Goal: Task Accomplishment & Management: Complete application form

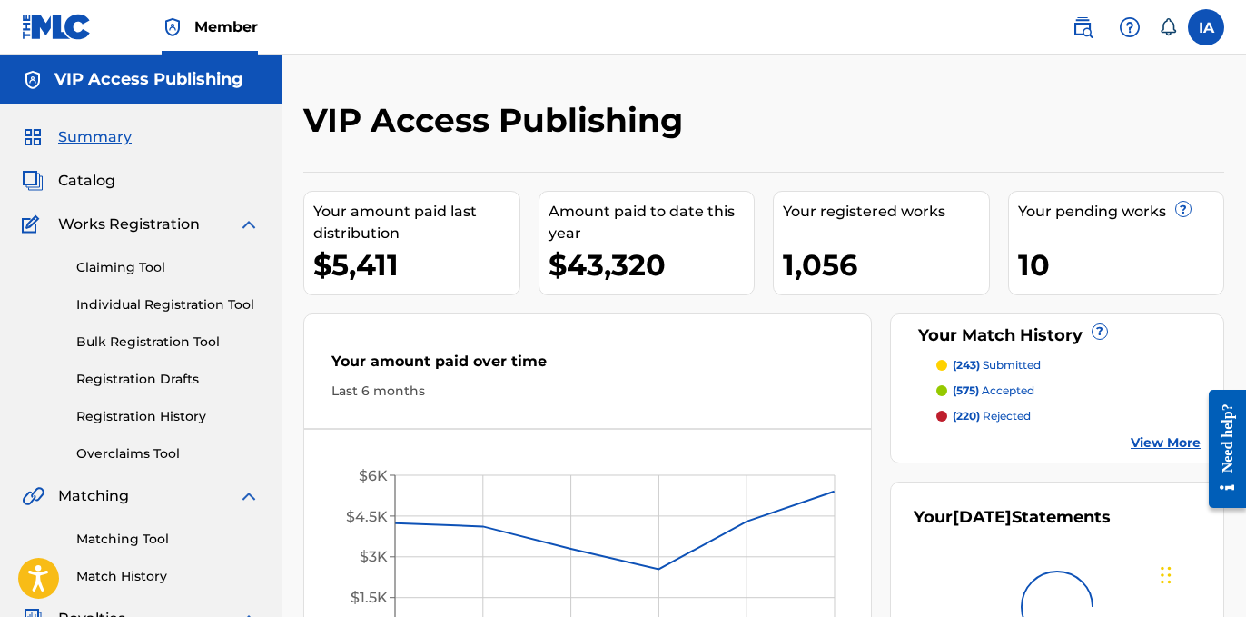
click at [550, 155] on div "VIP Access Publishing Your amount paid last distribution $5,411 Amount paid to …" at bounding box center [763, 392] width 921 height 585
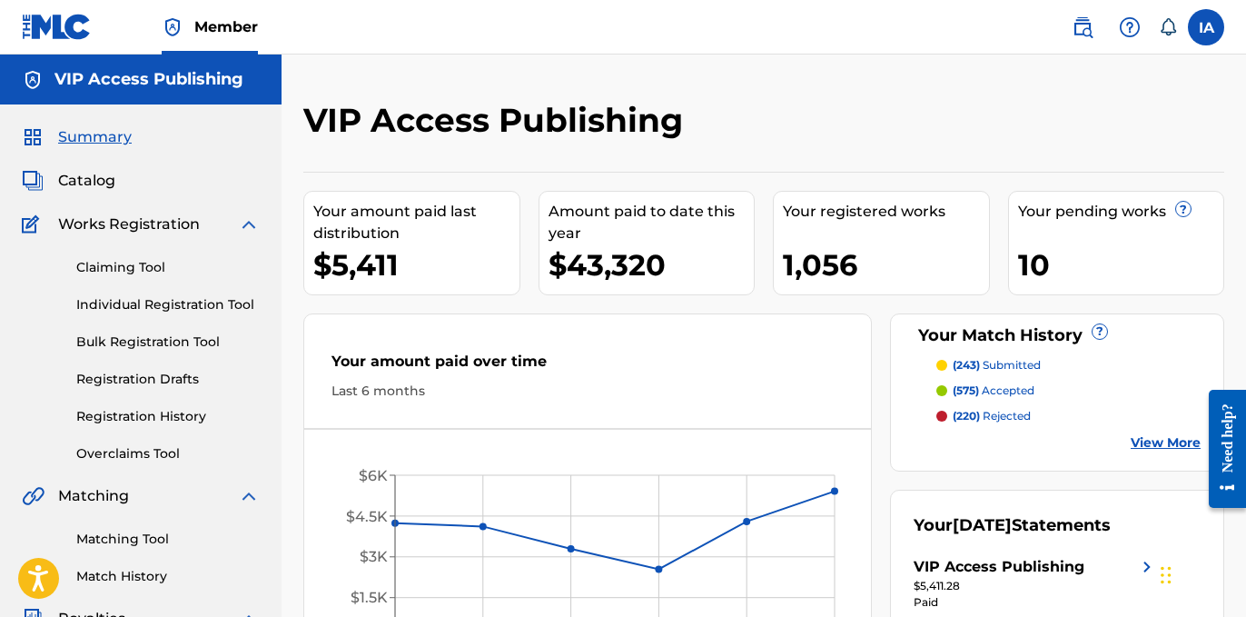
click at [452, 164] on div "VIP Access Publishing Your amount paid last distribution $5,411 Amount paid to …" at bounding box center [763, 392] width 921 height 585
click at [182, 296] on link "Individual Registration Tool" at bounding box center [167, 304] width 183 height 19
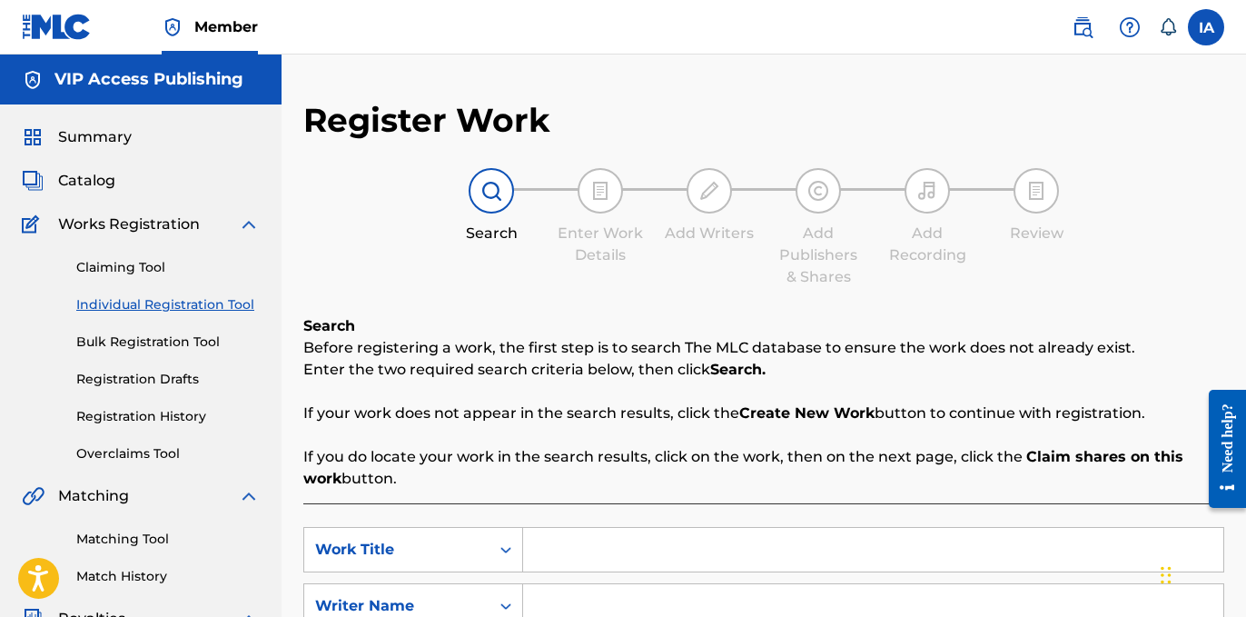
scroll to position [59, 0]
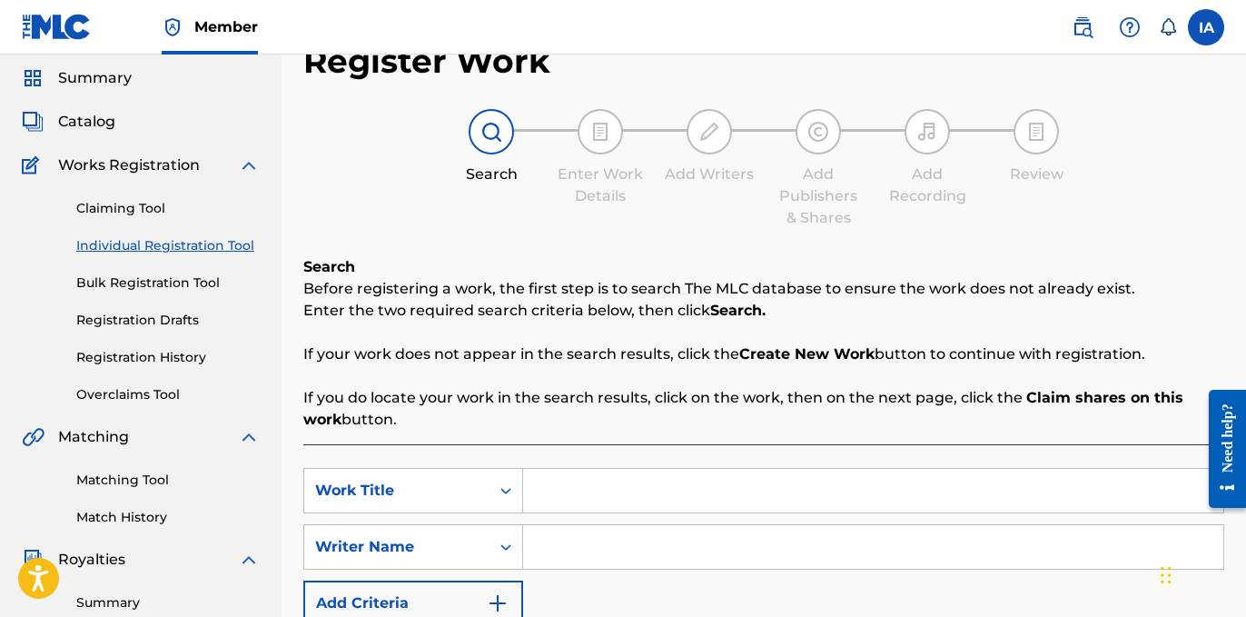
click at [790, 493] on input "Search Form" at bounding box center [873, 491] width 700 height 44
paste input "One Blink"
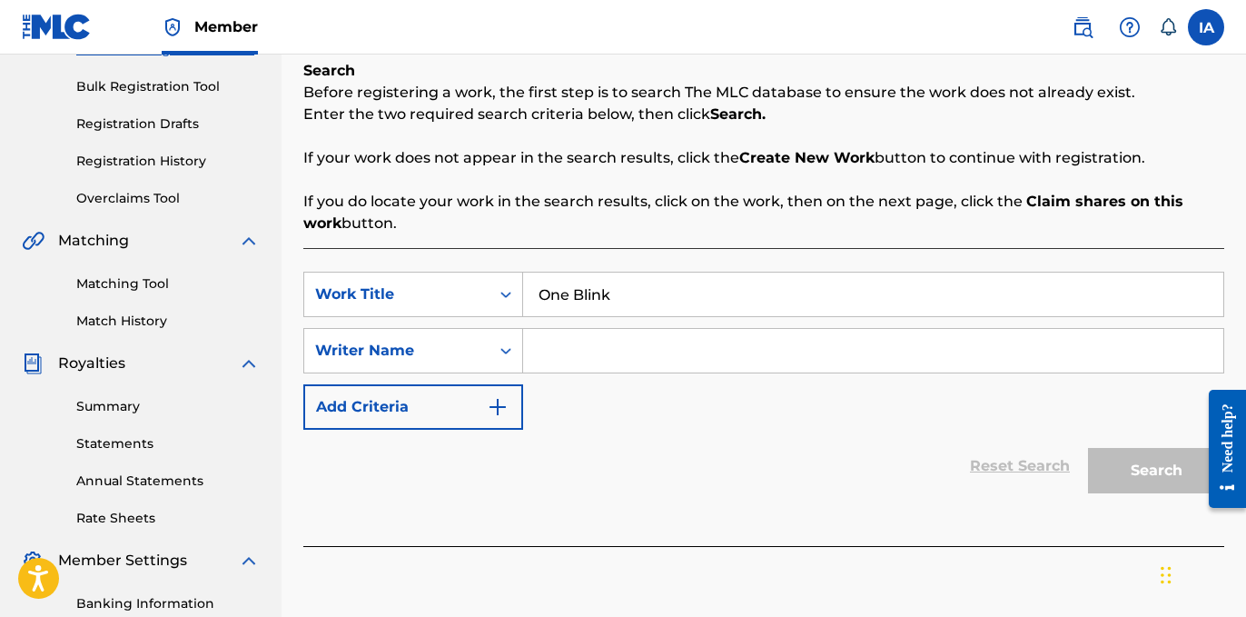
scroll to position [429, 0]
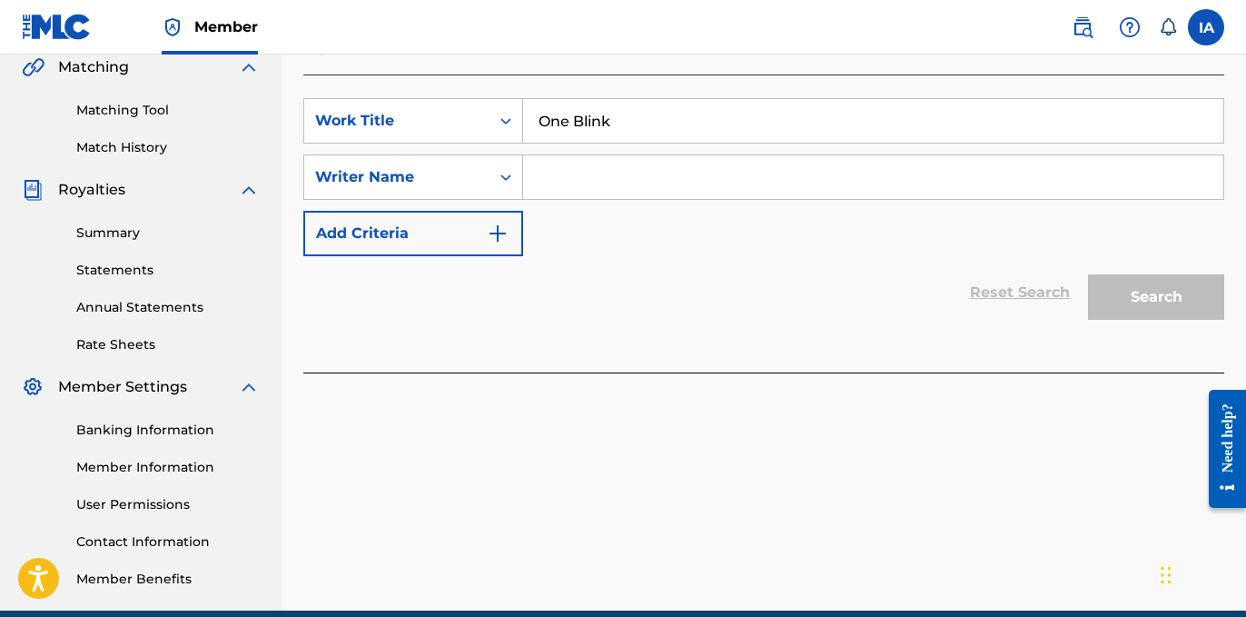
type input "One Blink"
click at [783, 153] on div "SearchWithCriteria1f265622-cfe5-45f4-b001-318b4ddacd68 Work Title One Blink Sea…" at bounding box center [763, 177] width 921 height 158
click at [834, 183] on input "Search Form" at bounding box center [873, 177] width 700 height 44
paste input "CIBER ANER"
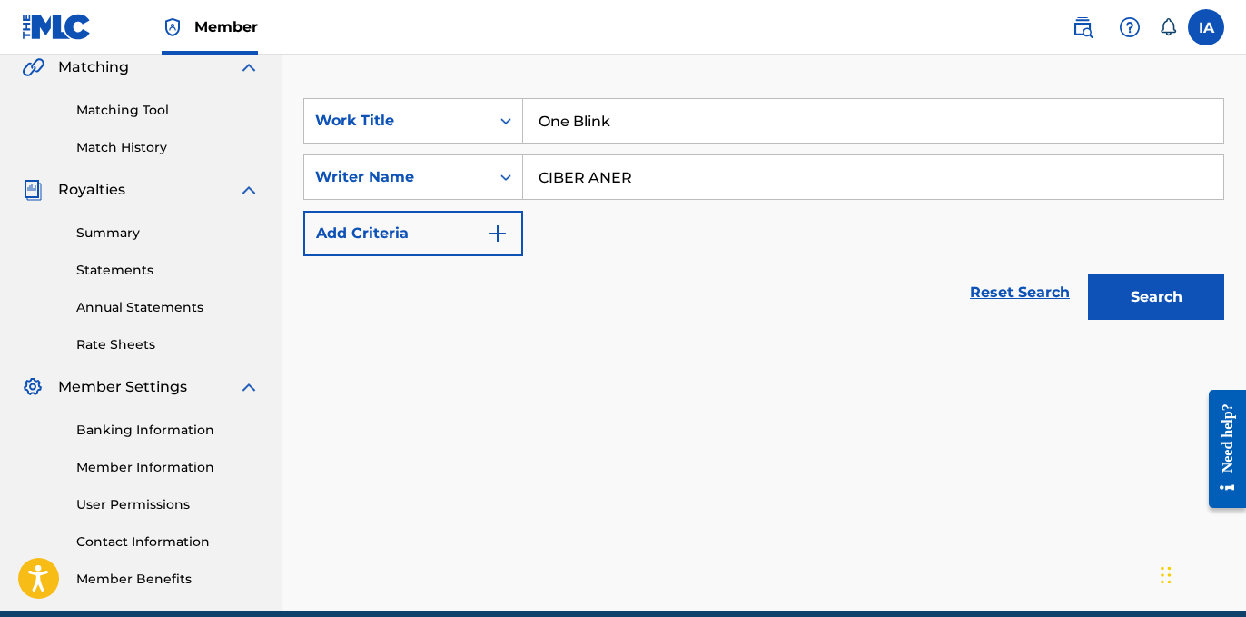
type input "CIBER ANER"
click at [1178, 292] on button "Search" at bounding box center [1156, 296] width 136 height 45
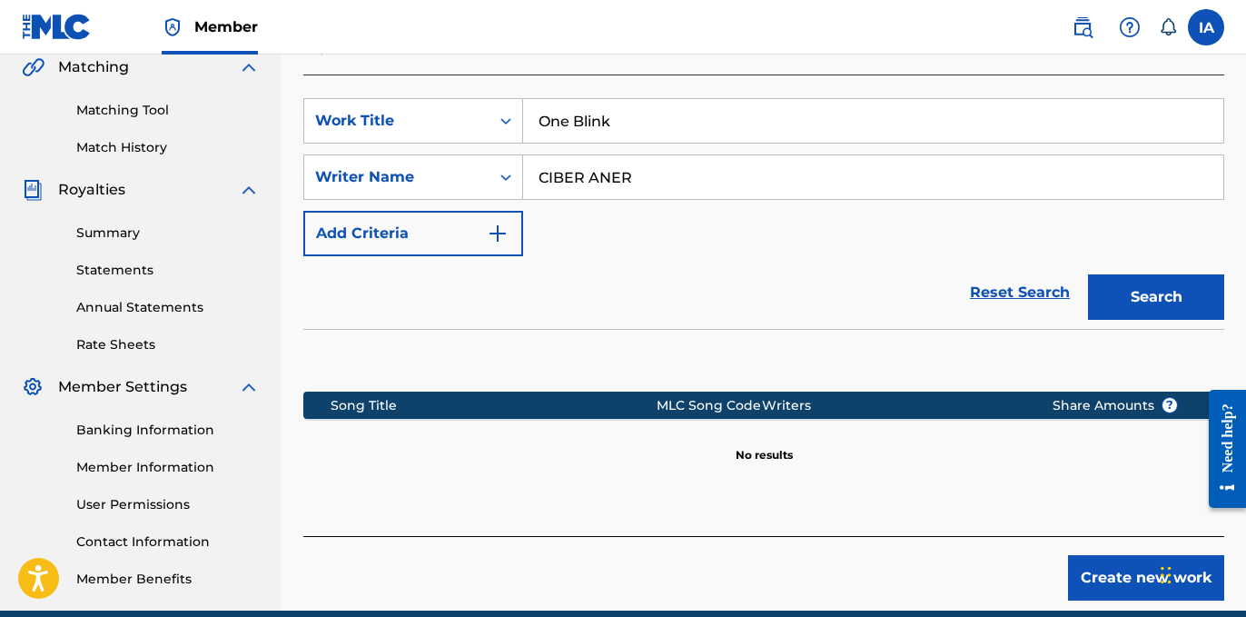
click at [782, 263] on div "Reset Search Search" at bounding box center [763, 292] width 921 height 73
click at [1116, 557] on button "Create new work" at bounding box center [1146, 577] width 156 height 45
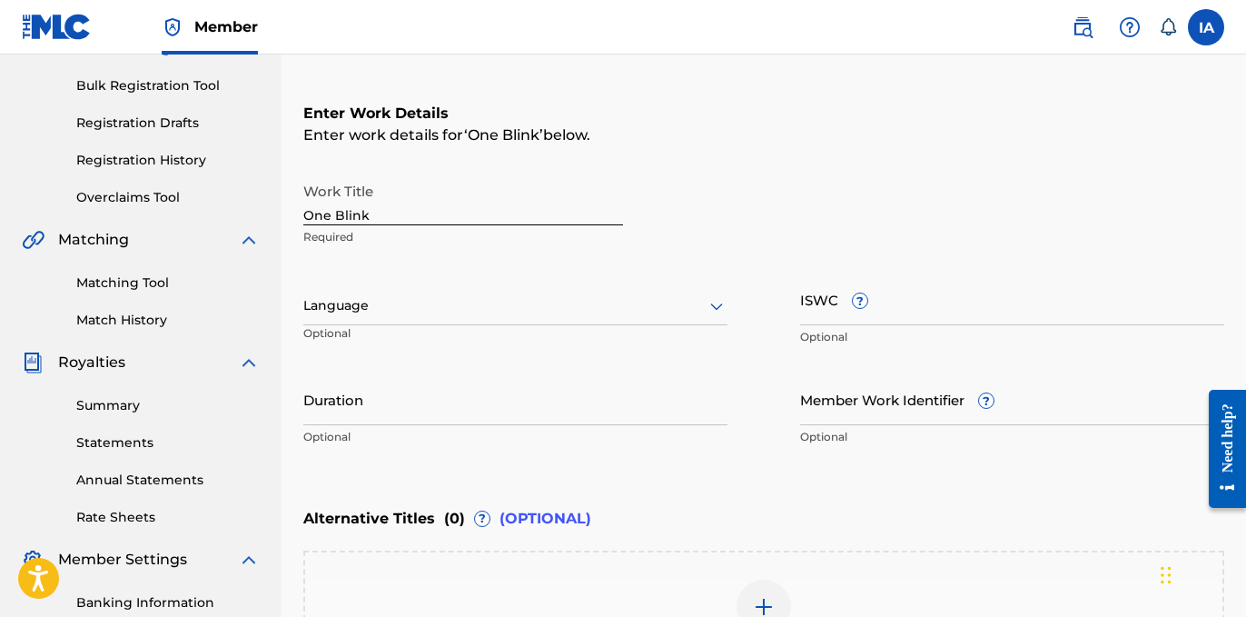
scroll to position [252, 0]
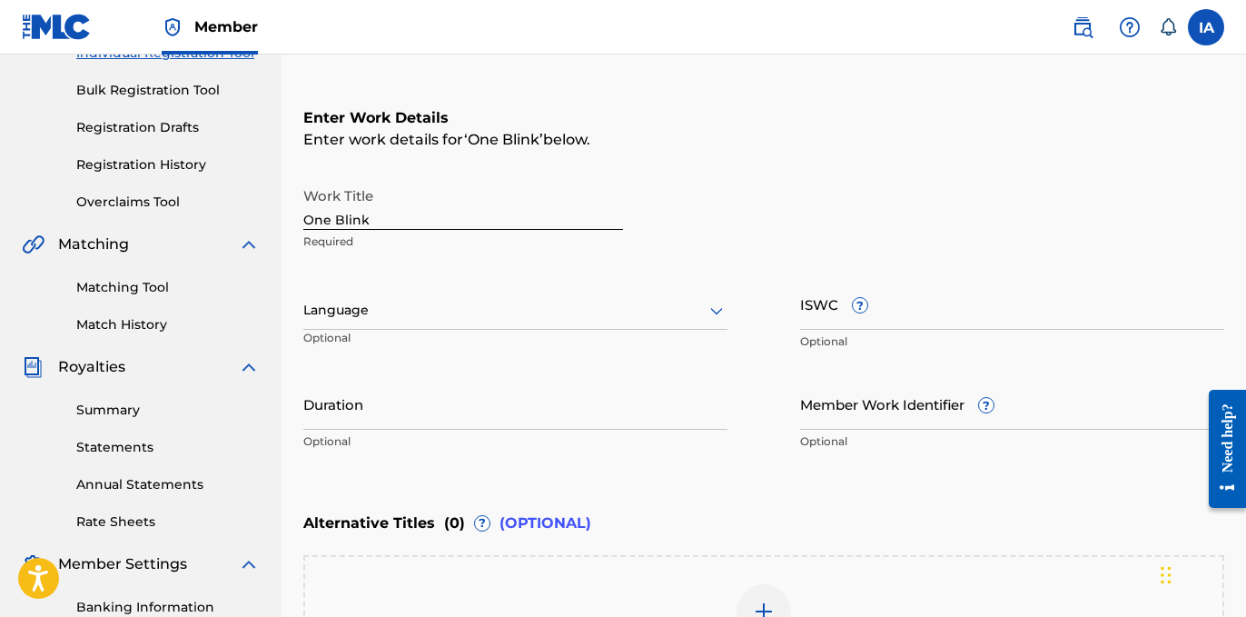
click at [587, 312] on div at bounding box center [515, 310] width 424 height 23
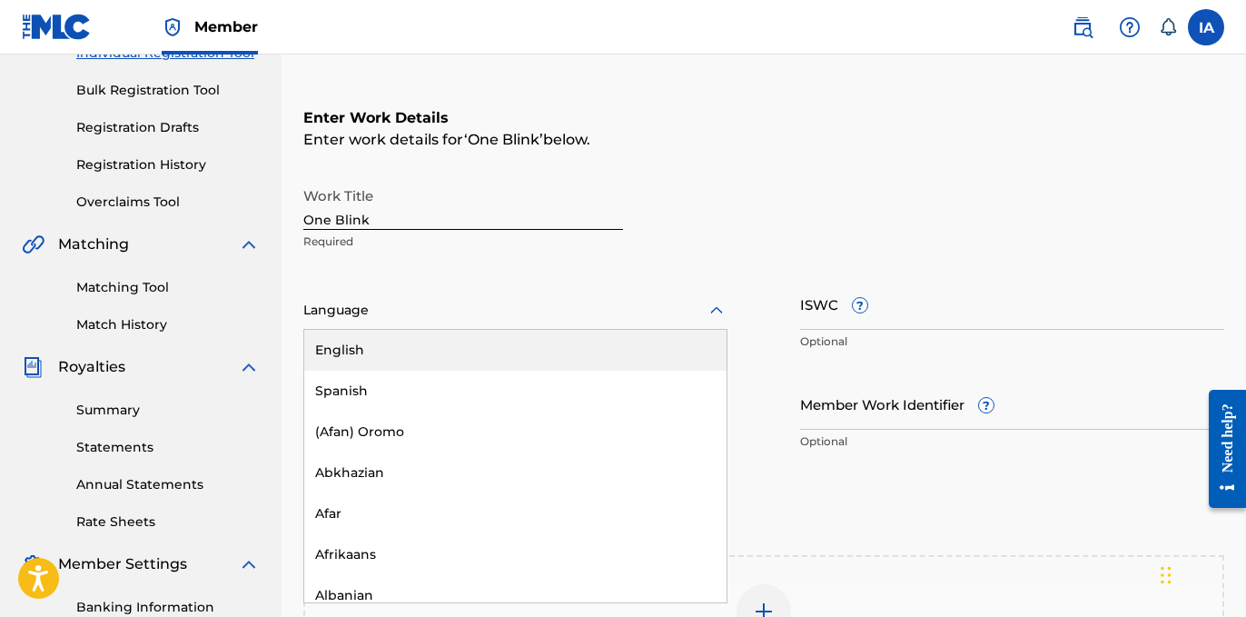
click at [520, 358] on div "English" at bounding box center [515, 350] width 422 height 41
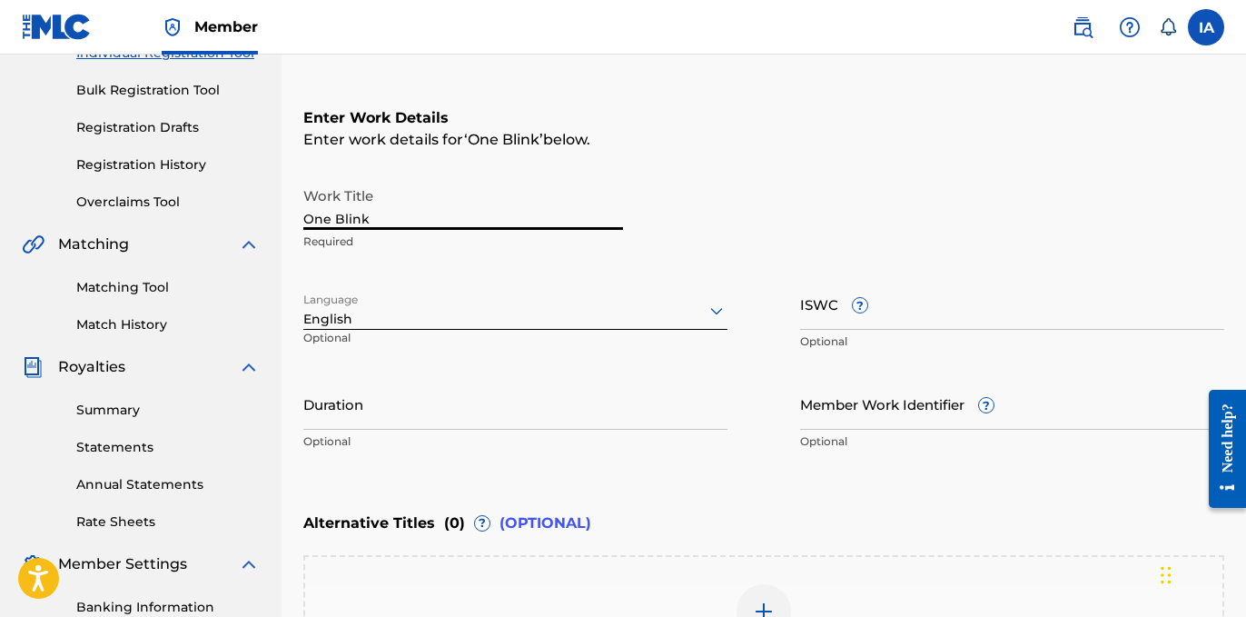
click at [463, 218] on input "One Blink" at bounding box center [463, 204] width 320 height 52
type input "ONE BLINK"
click at [719, 138] on div "Enter work details for ‘ ONE BLINK ’ below." at bounding box center [763, 140] width 921 height 22
drag, startPoint x: 481, startPoint y: 212, endPoint x: 226, endPoint y: 154, distance: 261.8
click at [299, 173] on div "Register Work Search Enter Work Details Add Writers Add Publishers & Shares Add…" at bounding box center [764, 323] width 965 height 951
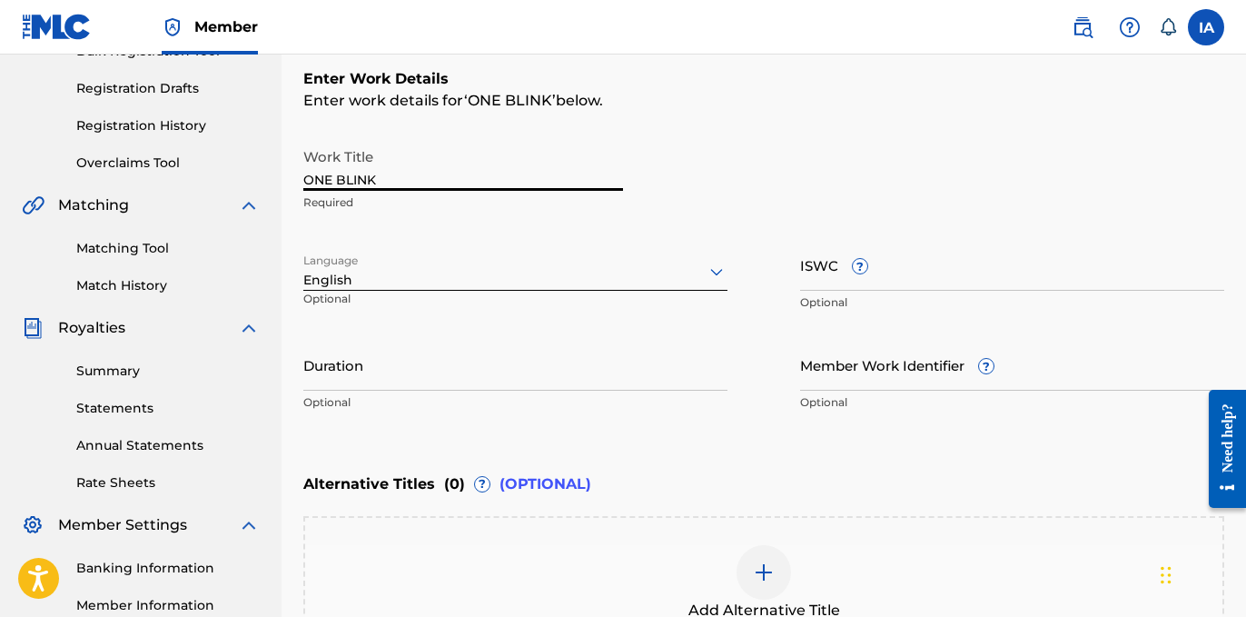
scroll to position [294, 0]
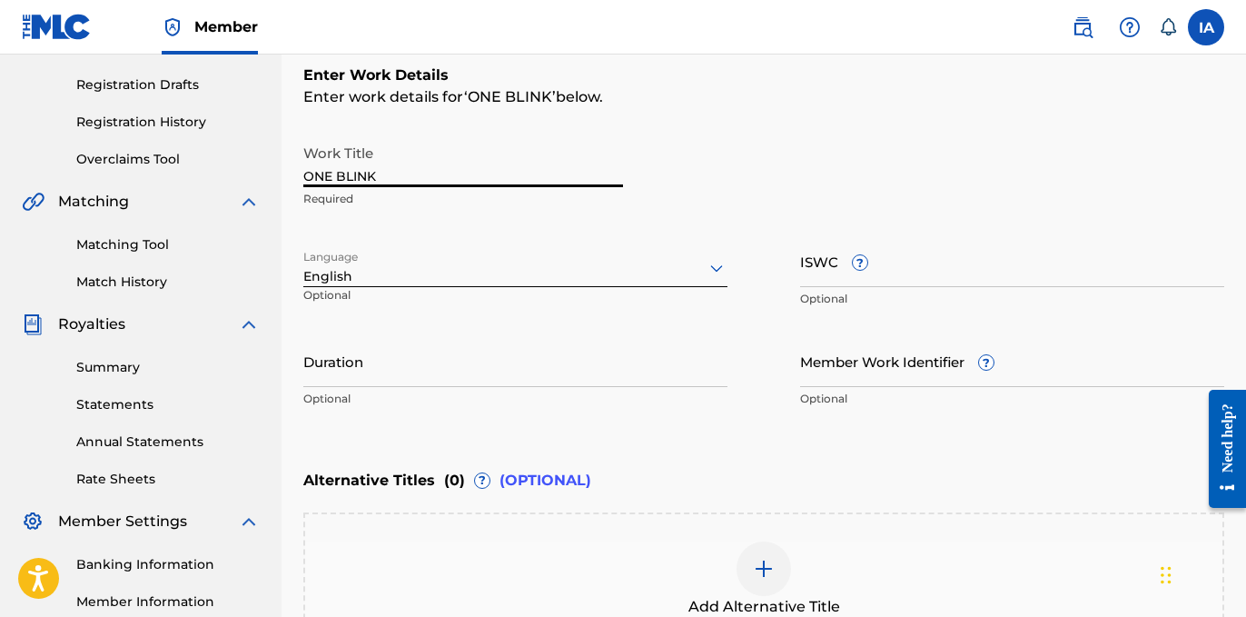
click at [511, 372] on input "Duration" at bounding box center [515, 361] width 424 height 52
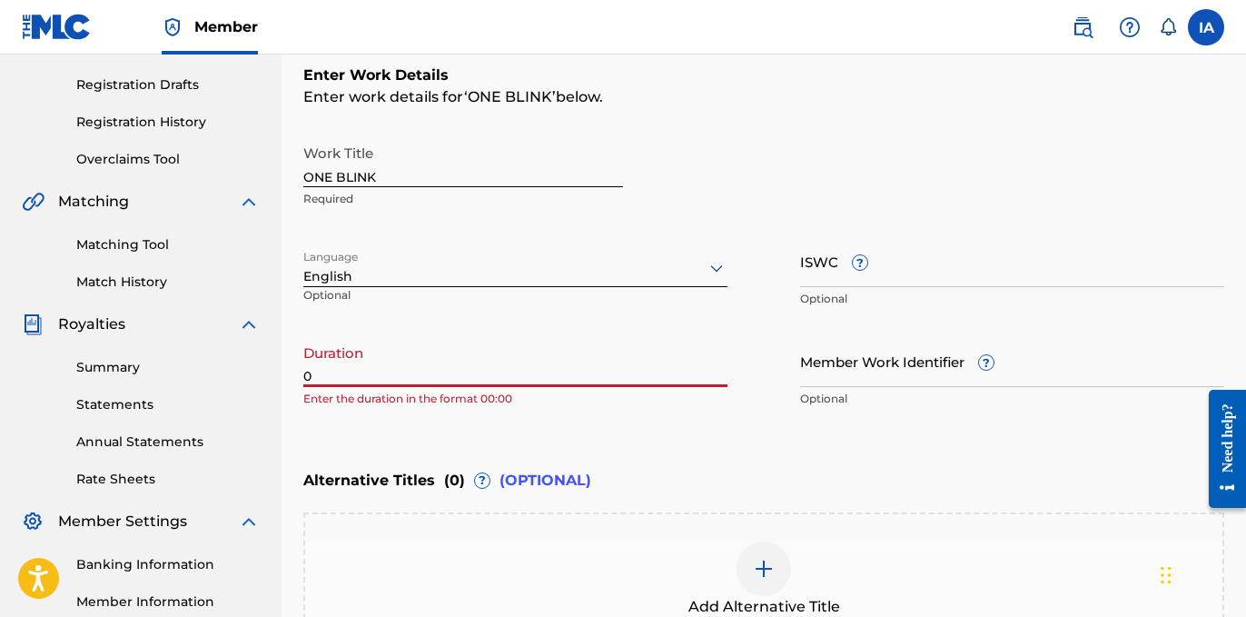
paste input "2:22"
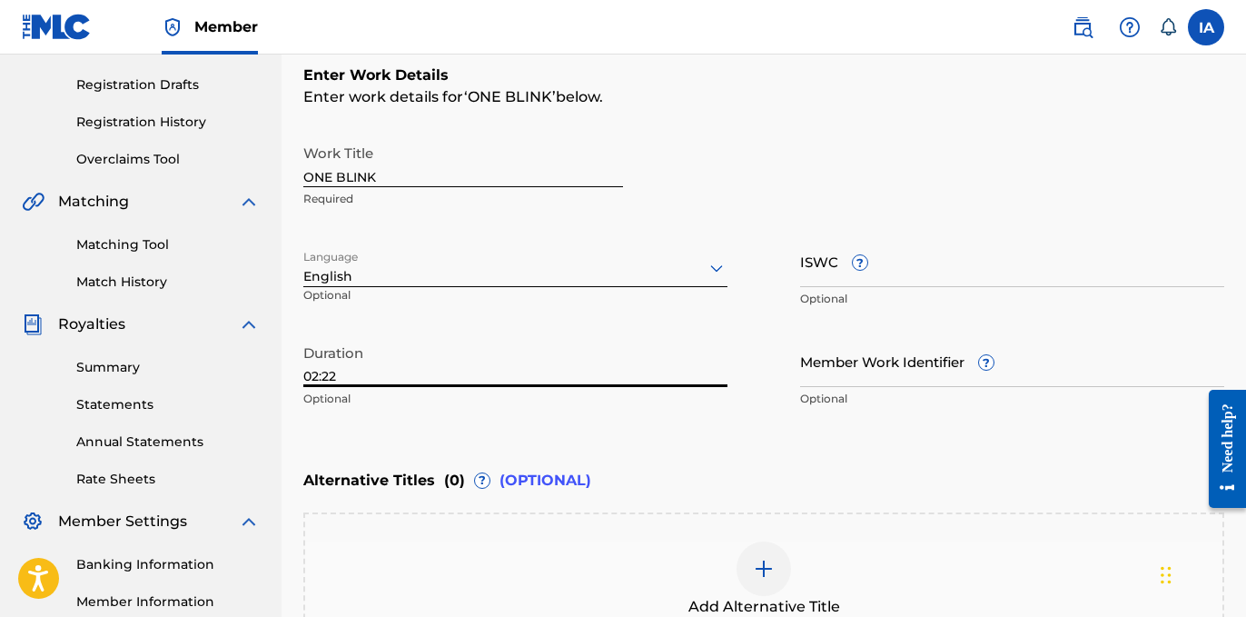
type input "02:22"
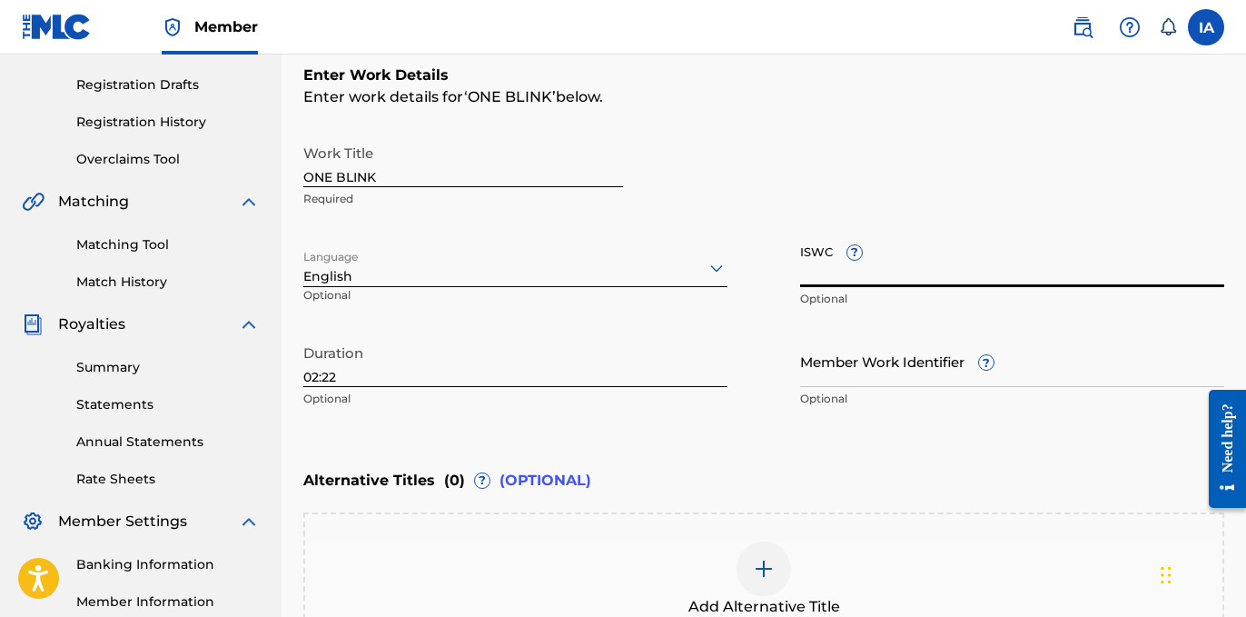
click at [837, 255] on input "ISWC ?" at bounding box center [1012, 261] width 424 height 52
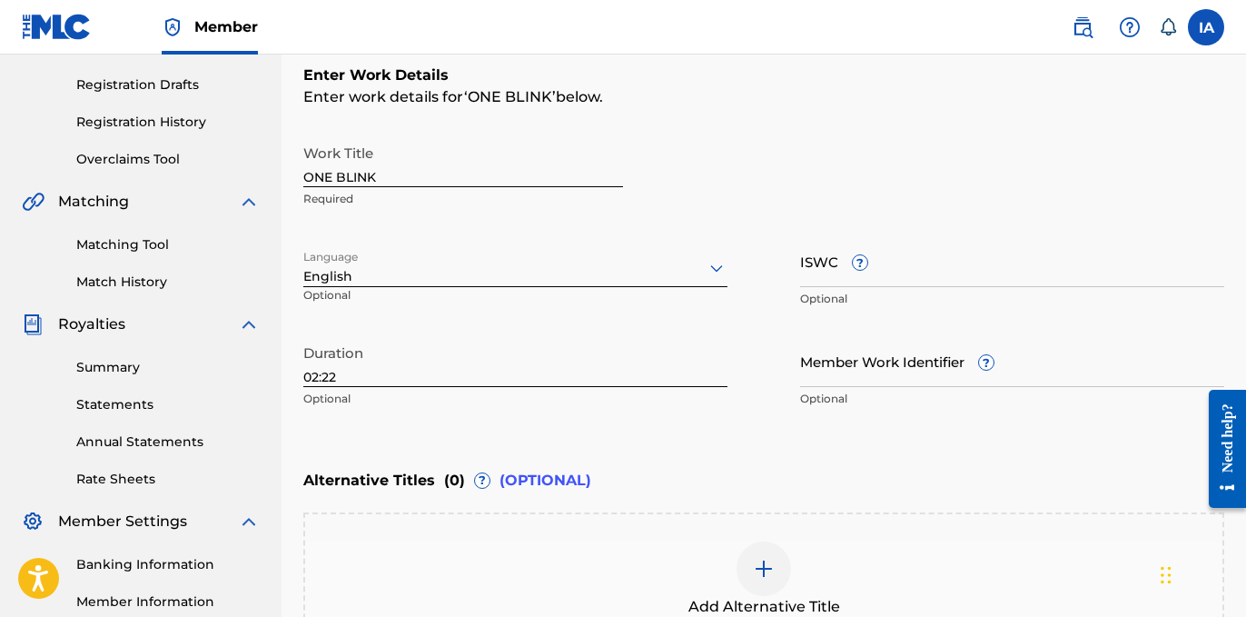
click at [811, 143] on div "Work Title ONE BLINK Required" at bounding box center [763, 176] width 921 height 82
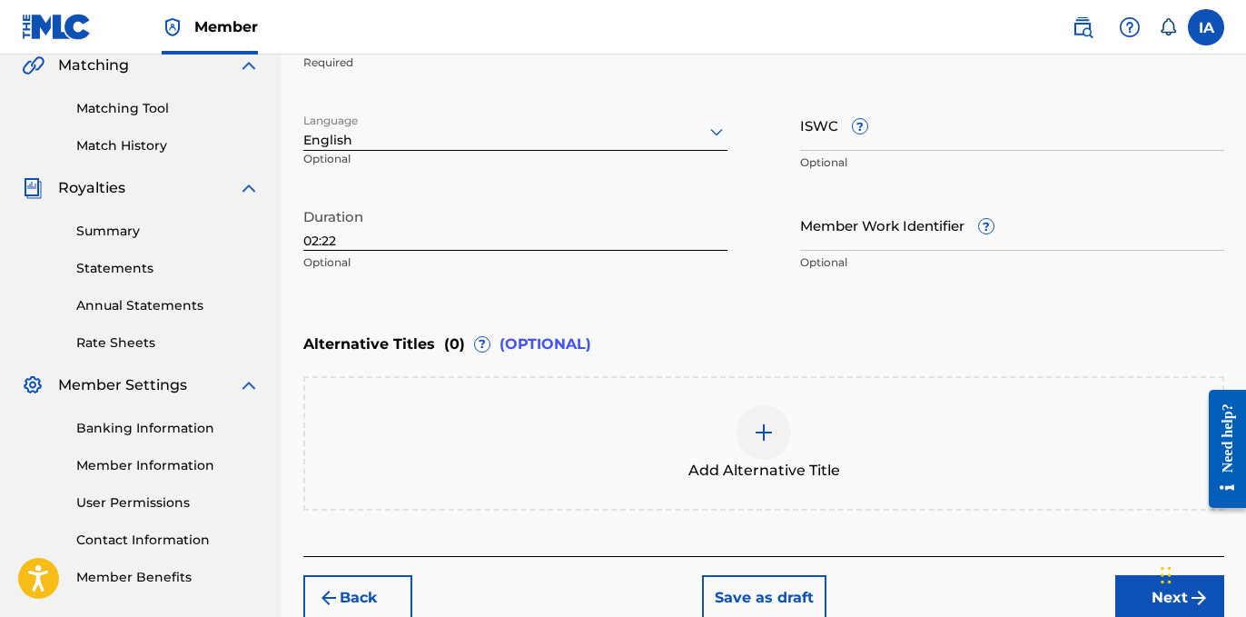
scroll to position [520, 0]
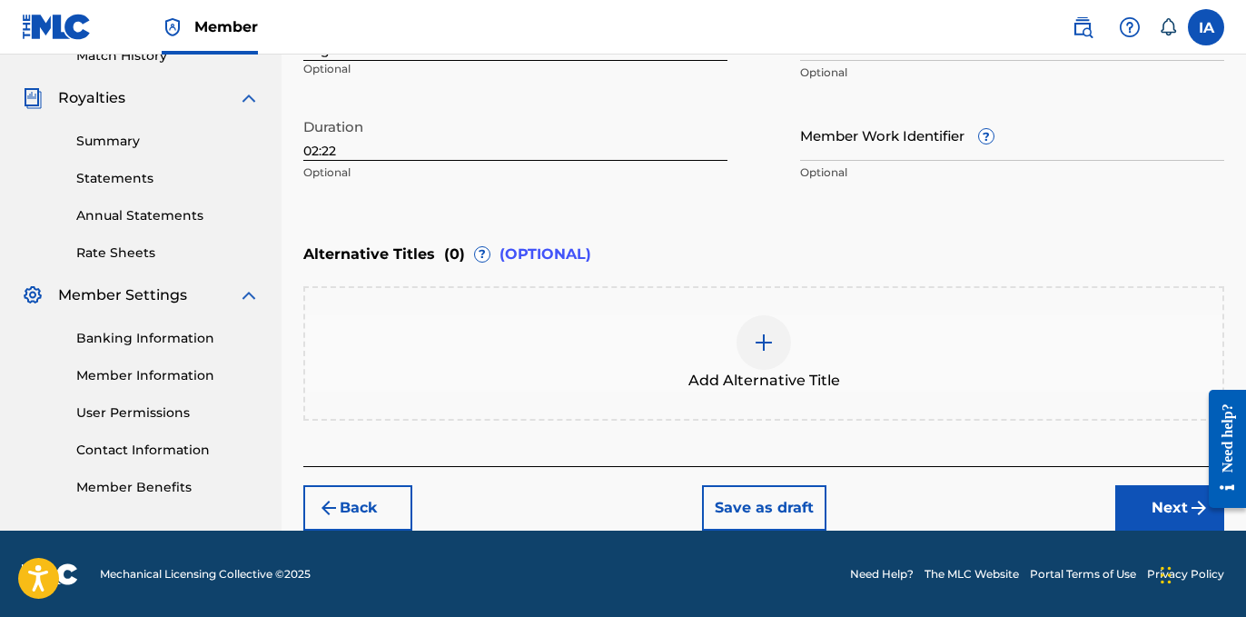
click at [1166, 495] on button "Next" at bounding box center [1169, 507] width 109 height 45
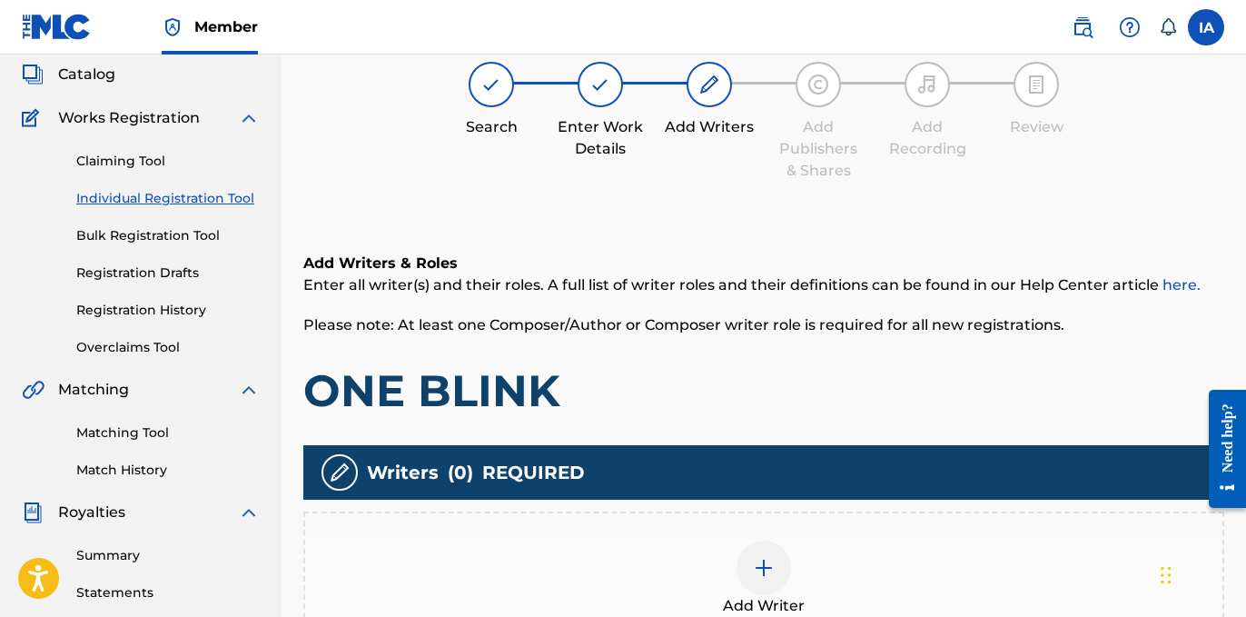
scroll to position [141, 0]
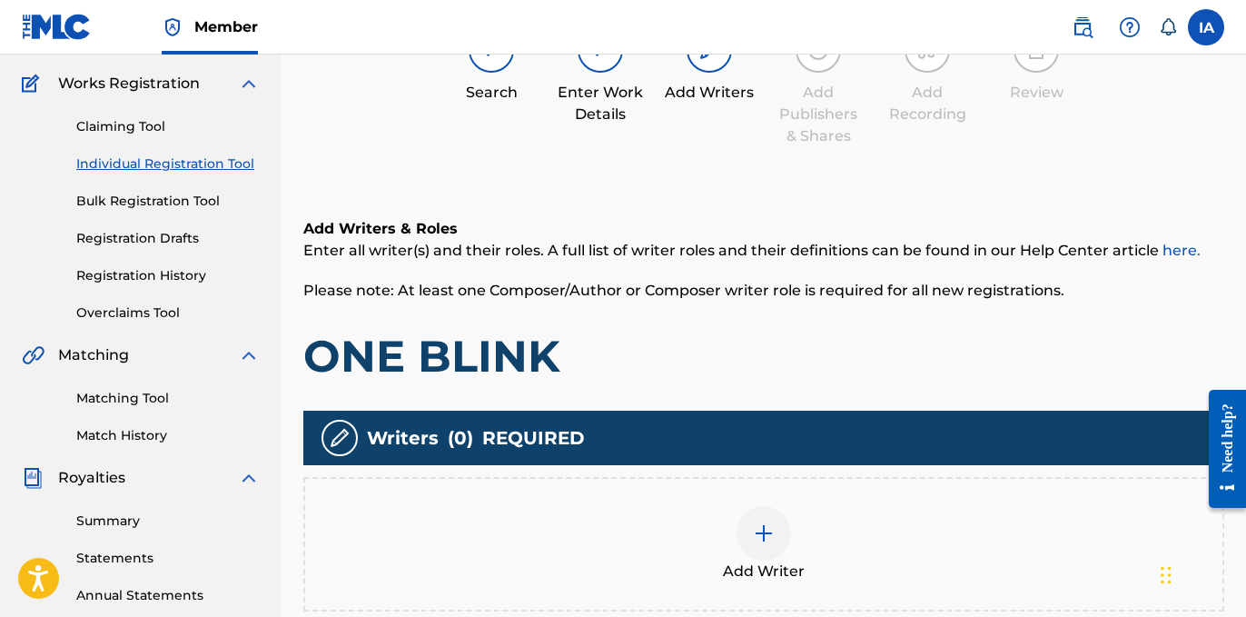
click at [863, 492] on div "Add Writer" at bounding box center [763, 544] width 921 height 134
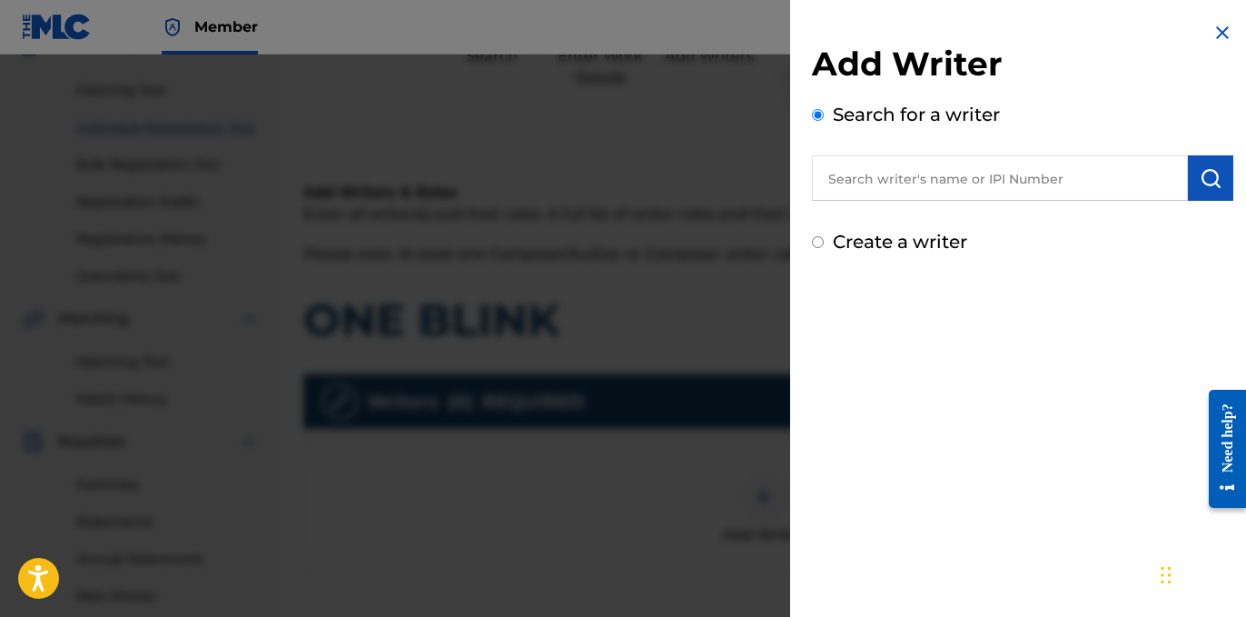
scroll to position [178, 0]
click at [1010, 186] on input "text" at bounding box center [1000, 177] width 376 height 45
paste input "CIBER ANER"
click at [1177, 186] on input "CIBER ANER" at bounding box center [1000, 177] width 376 height 45
type input "CIBER ANER"
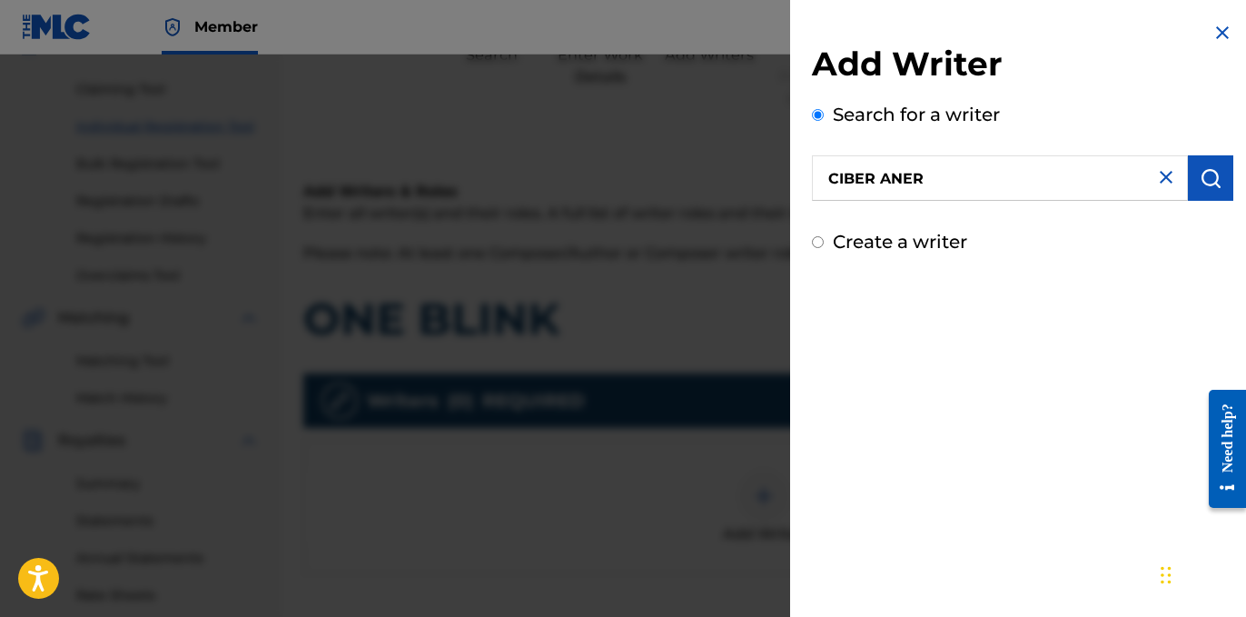
click at [1213, 182] on img "submit" at bounding box center [1211, 178] width 22 height 22
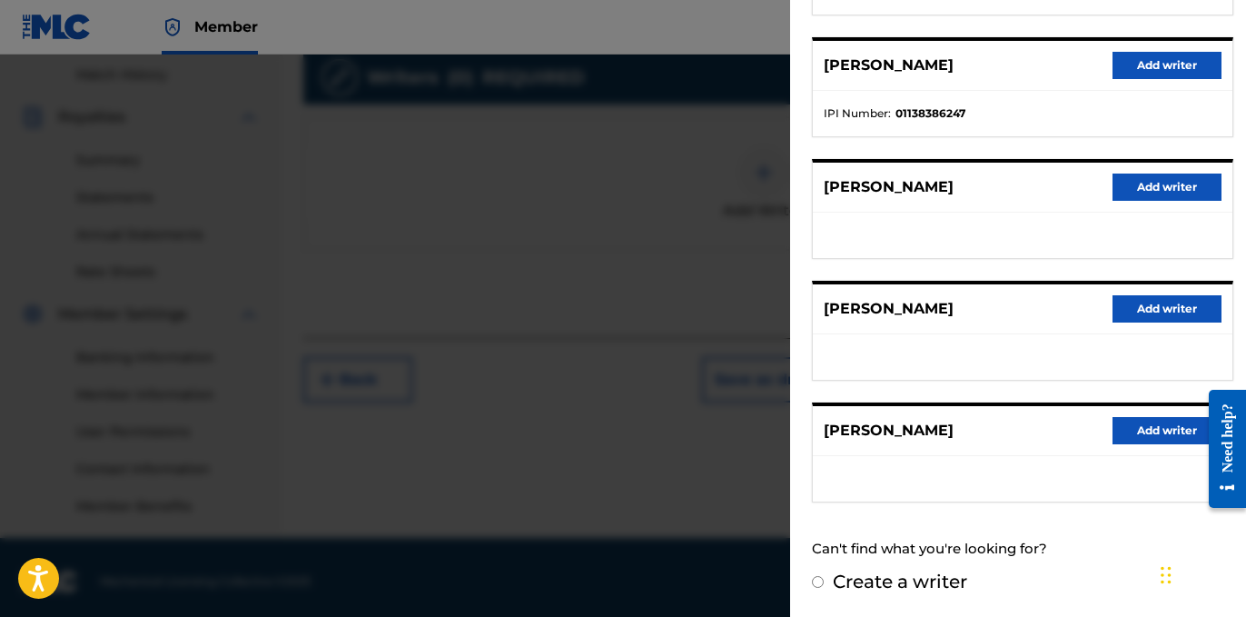
scroll to position [510, 0]
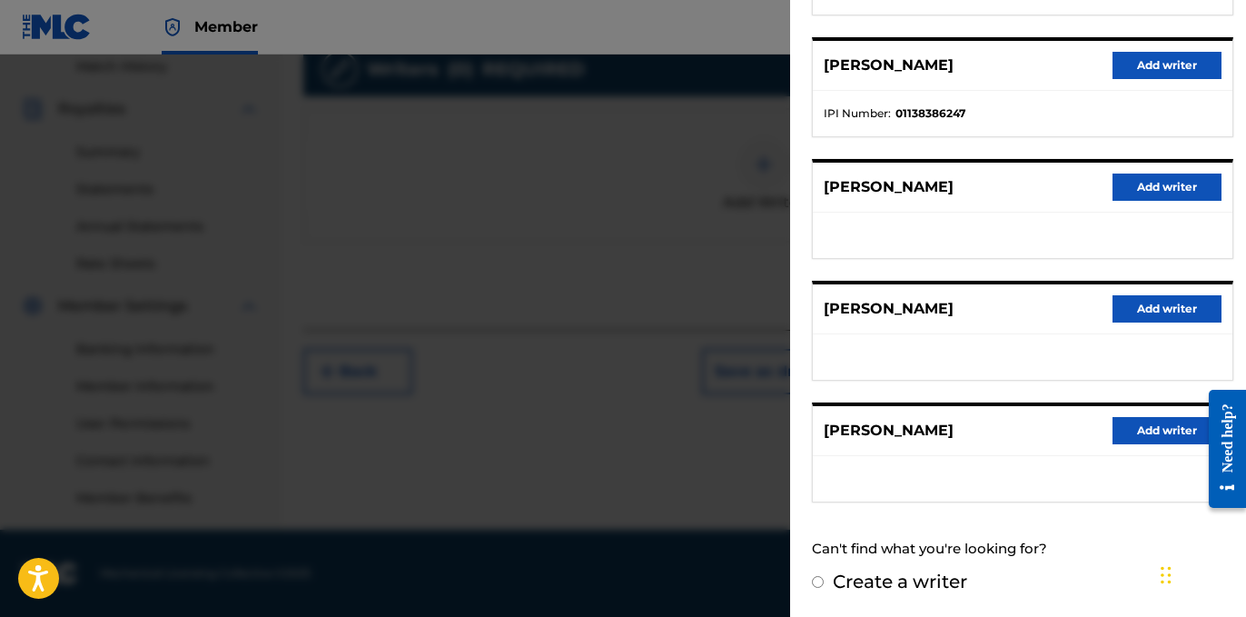
click at [924, 580] on label "Create a writer" at bounding box center [900, 581] width 134 height 22
radio input "true"
click at [824, 580] on input "Create a writer" at bounding box center [818, 582] width 12 height 12
radio input "false"
radio input "true"
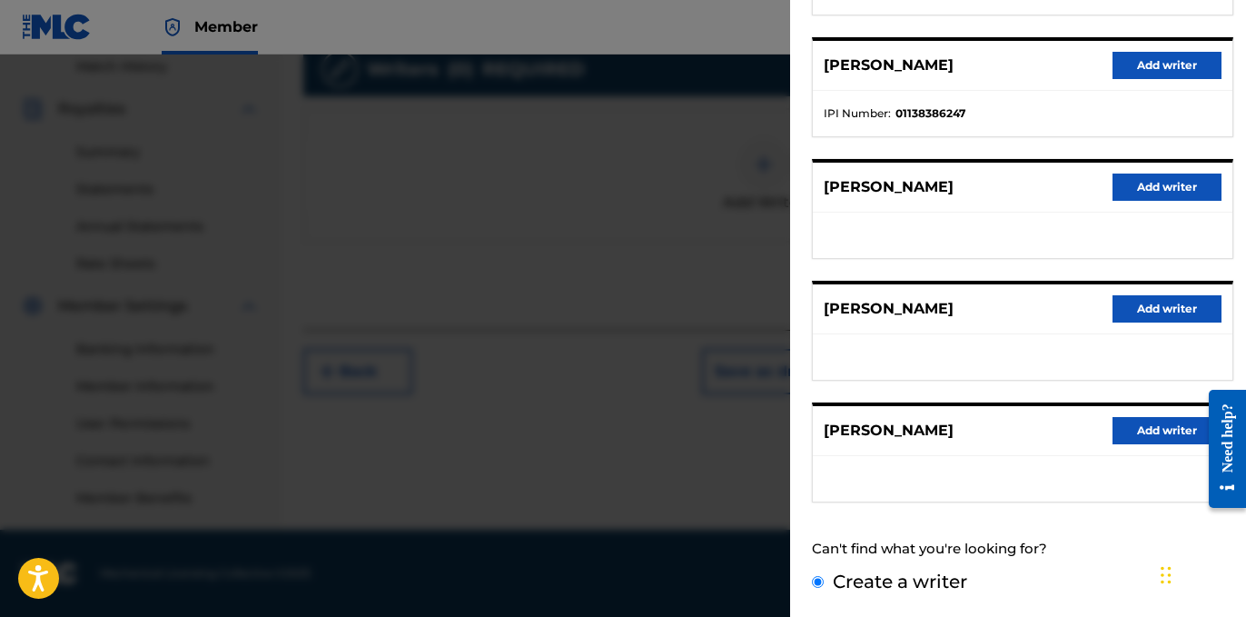
scroll to position [113, 0]
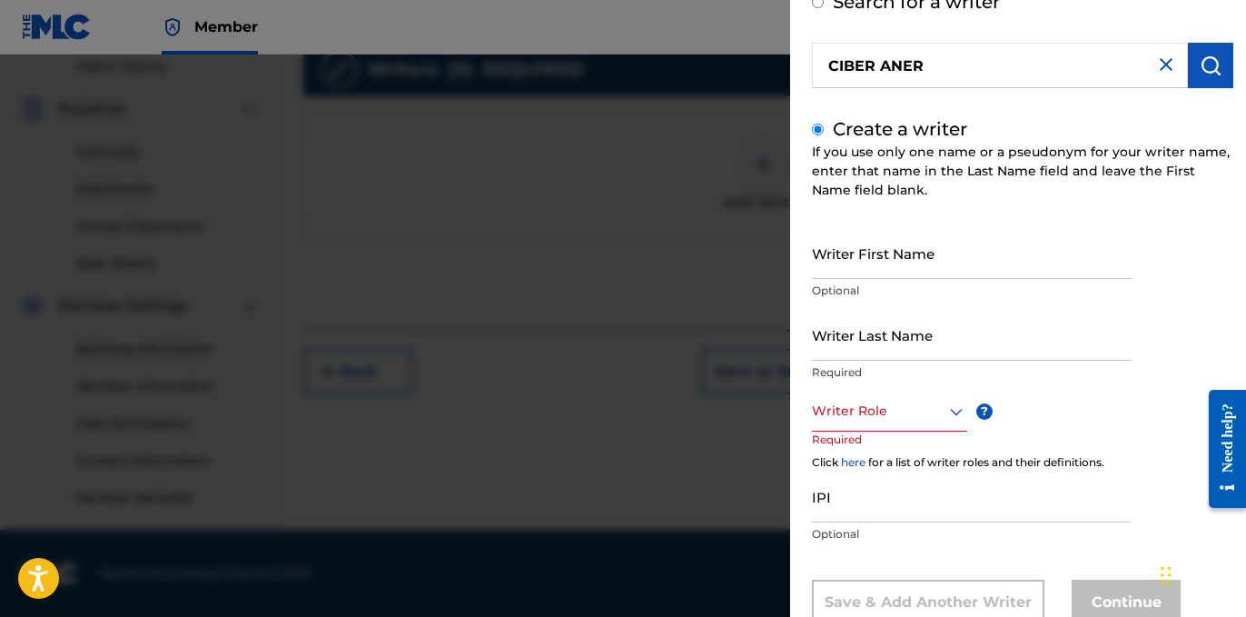
click at [926, 317] on input "Writer Last Name" at bounding box center [972, 335] width 320 height 52
paste input "CIBER ANER"
click at [871, 350] on input "CIBER ANER" at bounding box center [972, 335] width 320 height 52
type input "CIBER"
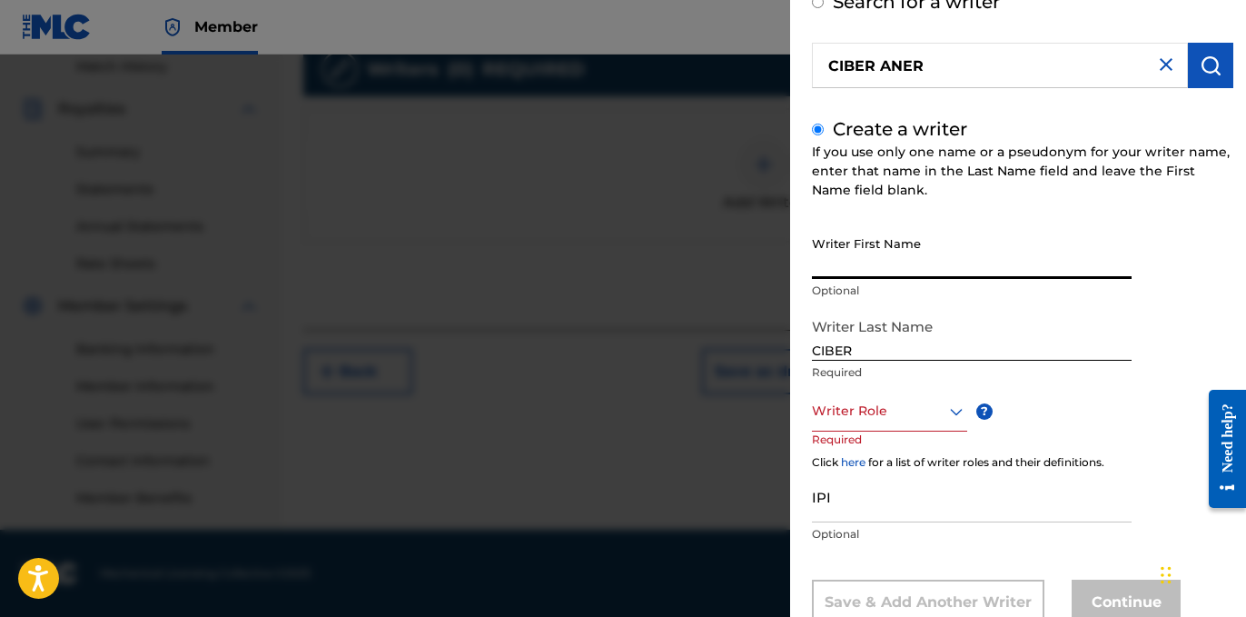
click at [873, 260] on input "Writer First Name" at bounding box center [972, 253] width 320 height 52
paste input "ANER"
type input "ANER"
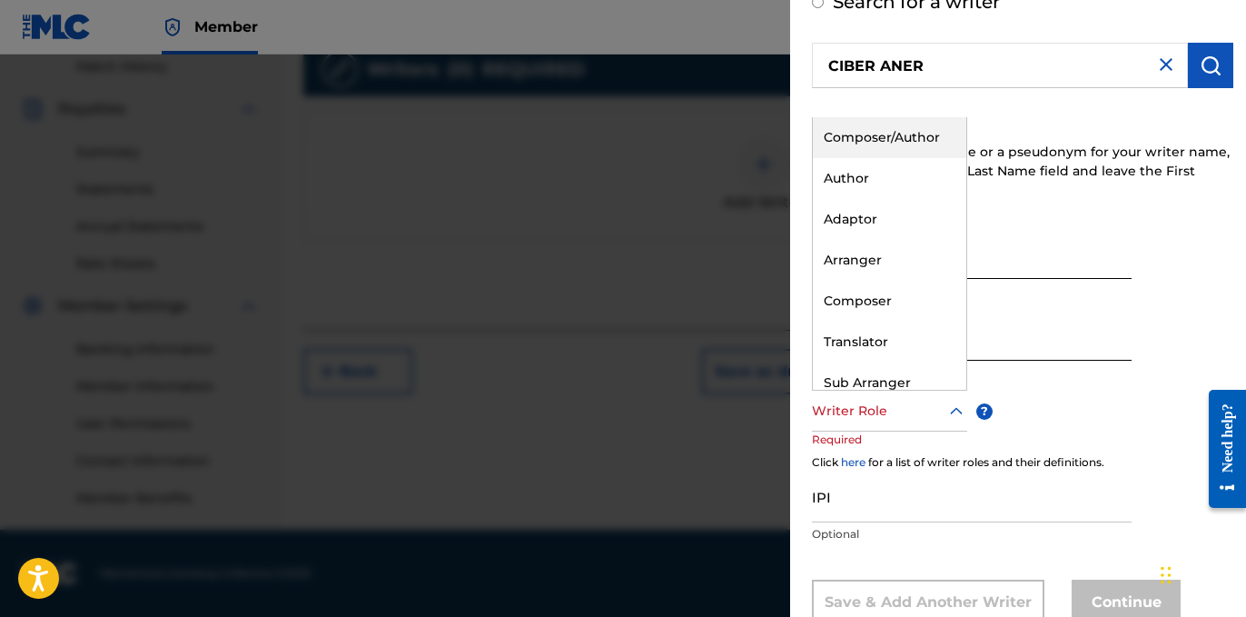
drag, startPoint x: 848, startPoint y: 416, endPoint x: 3, endPoint y: 28, distance: 930.4
click at [848, 416] on div at bounding box center [889, 411] width 155 height 23
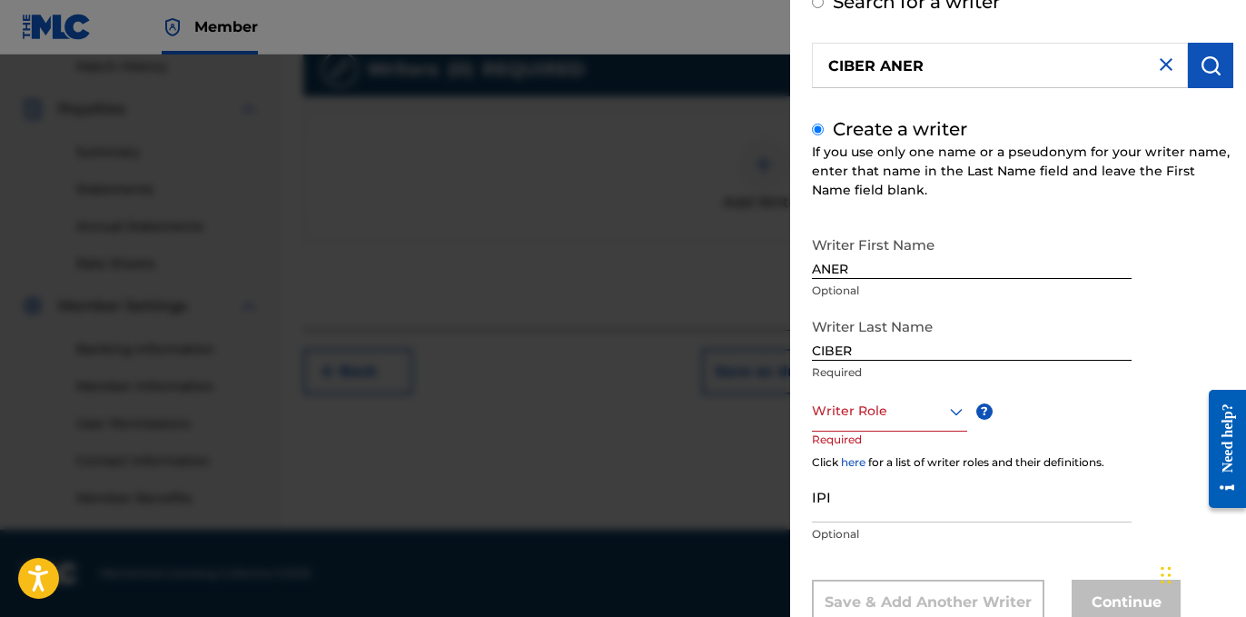
click at [887, 418] on div at bounding box center [889, 411] width 155 height 23
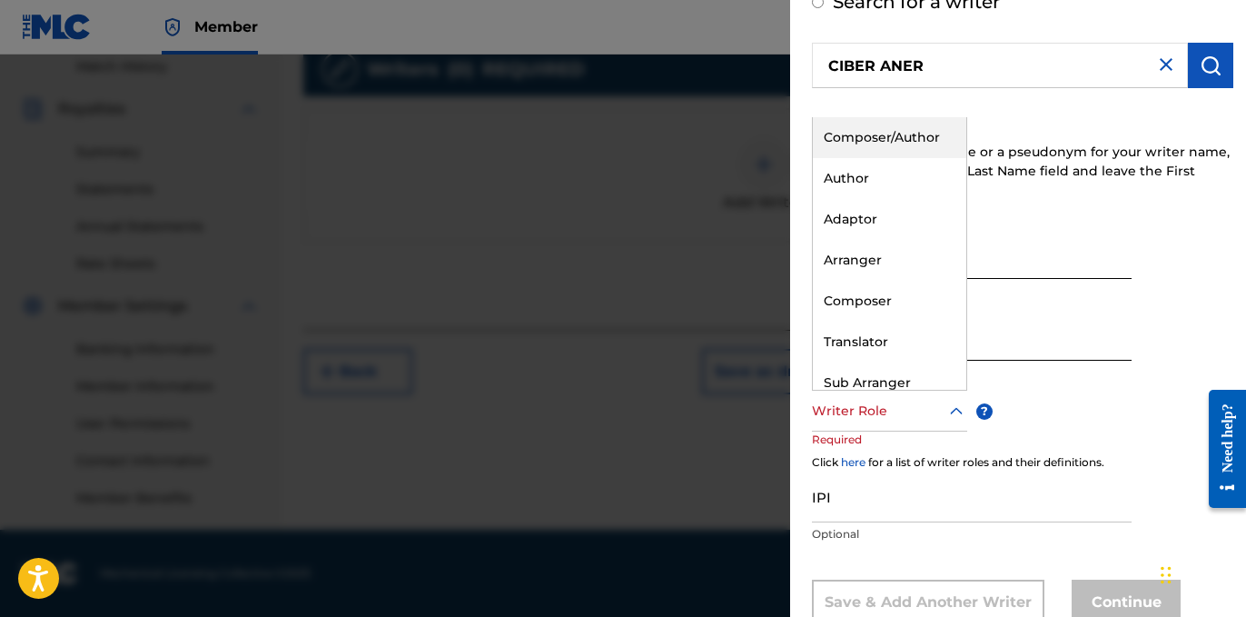
paste input "1218296548"
type input "1218296548"
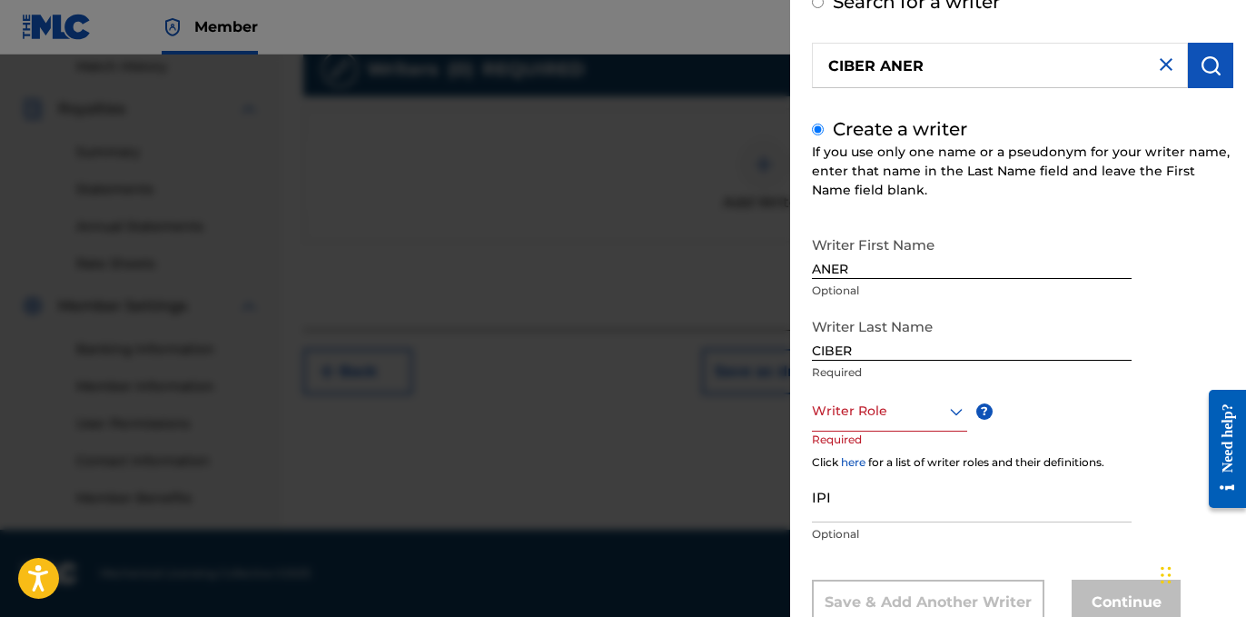
click at [871, 415] on div at bounding box center [889, 411] width 155 height 23
click at [880, 432] on p "Required" at bounding box center [846, 451] width 69 height 41
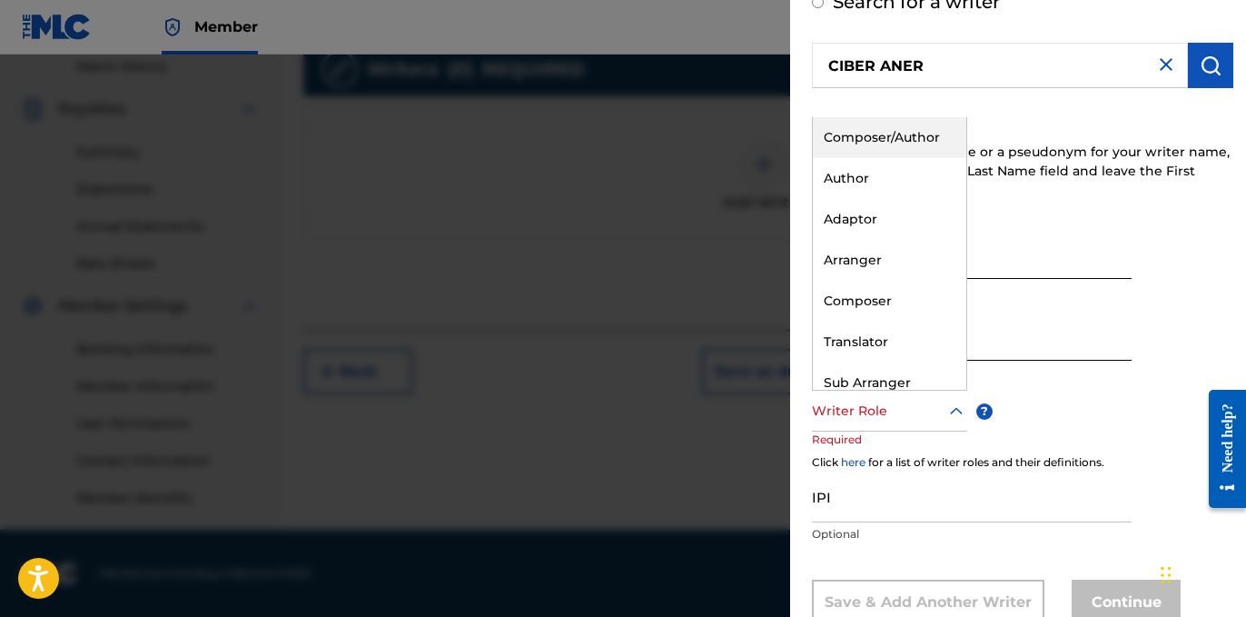
click at [876, 414] on div at bounding box center [889, 411] width 155 height 23
click at [879, 168] on div "Author" at bounding box center [890, 178] width 154 height 41
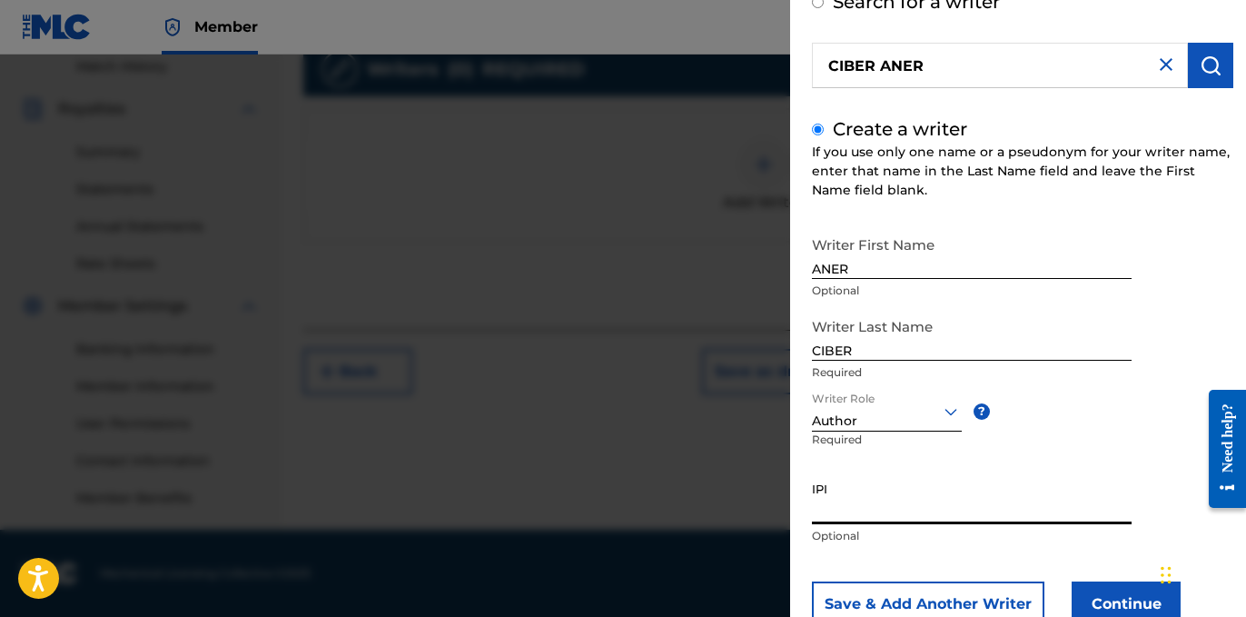
click at [983, 495] on input "IPI" at bounding box center [972, 498] width 320 height 52
paste input "1218296548"
click at [813, 506] on input "1218296548" at bounding box center [972, 498] width 320 height 52
drag, startPoint x: 819, startPoint y: 511, endPoint x: 1025, endPoint y: 524, distance: 205.7
click at [1003, 520] on input "01218296548" at bounding box center [972, 498] width 320 height 52
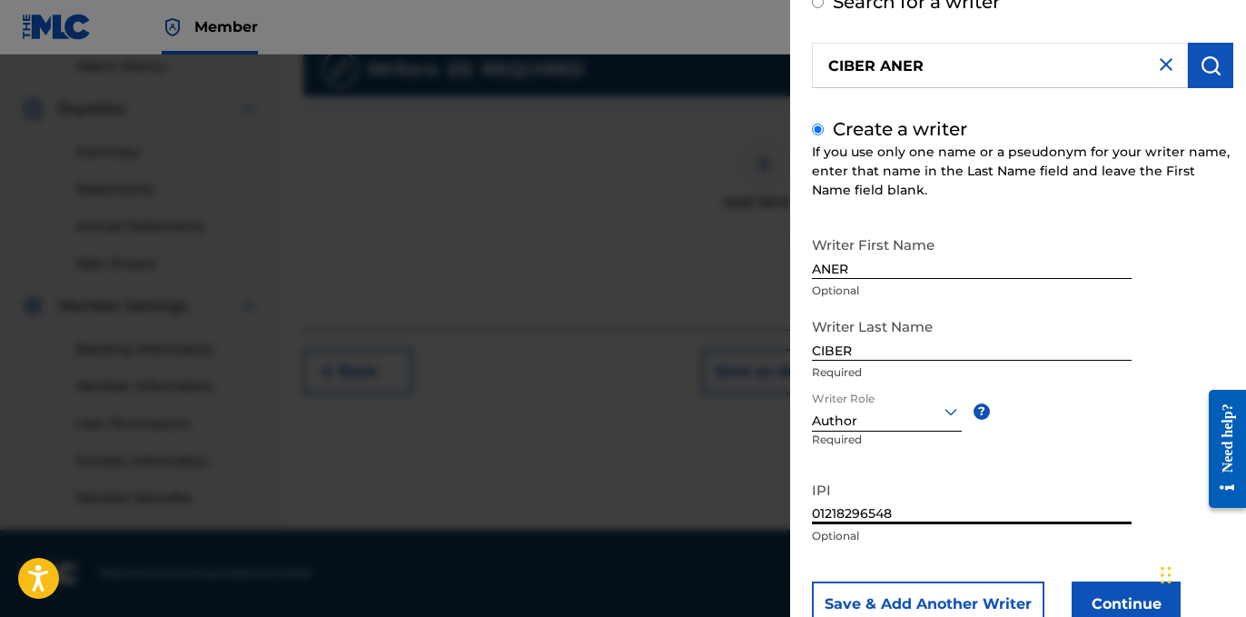
type input "01218296548"
click at [1047, 530] on p "Optional" at bounding box center [972, 536] width 320 height 16
click at [1037, 526] on div "IPI 01218296548 Optional" at bounding box center [972, 513] width 320 height 82
click at [1095, 590] on button "Continue" at bounding box center [1126, 603] width 109 height 45
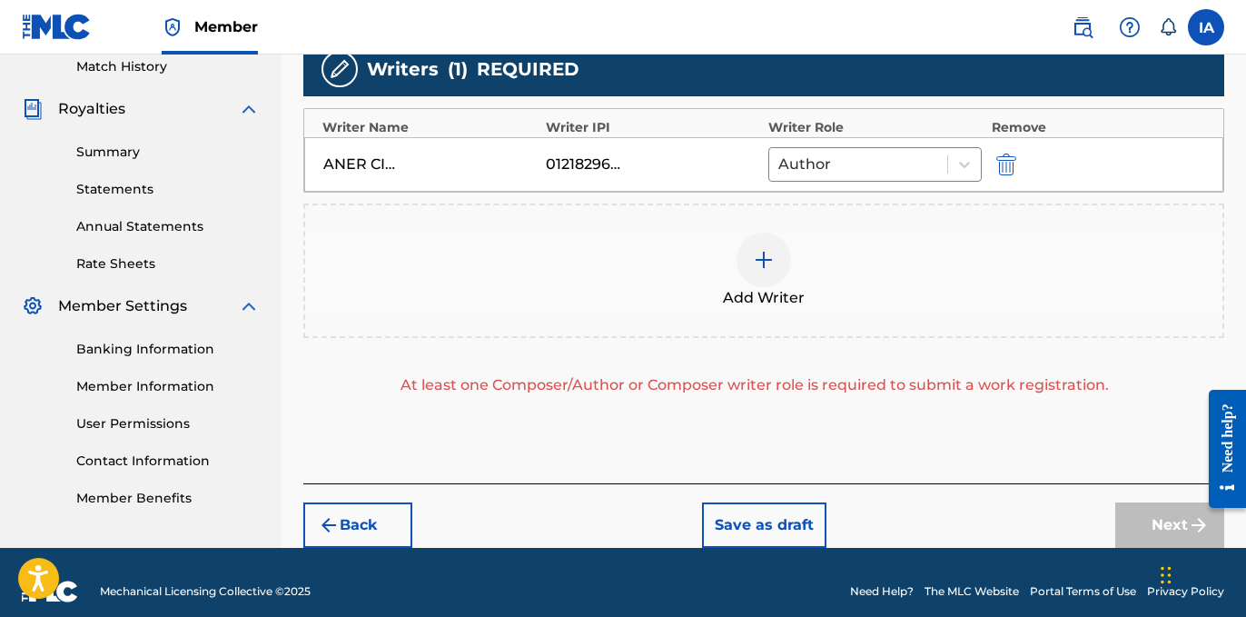
click at [786, 378] on div "At least one Composer/Author or Composer writer role is required to submit a wo…" at bounding box center [754, 385] width 903 height 22
click at [735, 263] on div "Add Writer" at bounding box center [763, 271] width 917 height 76
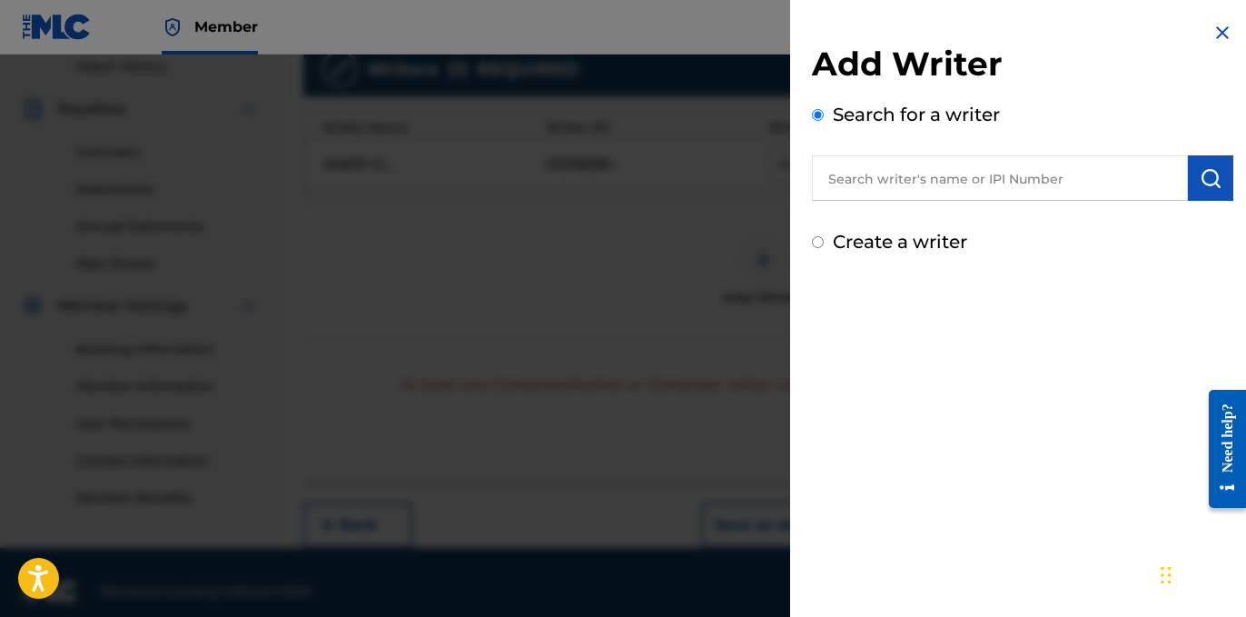
click at [847, 245] on label "Create a writer" at bounding box center [900, 242] width 134 height 22
radio input "true"
click at [824, 245] on input "Create a writer" at bounding box center [818, 242] width 12 height 12
radio input "false"
radio input "true"
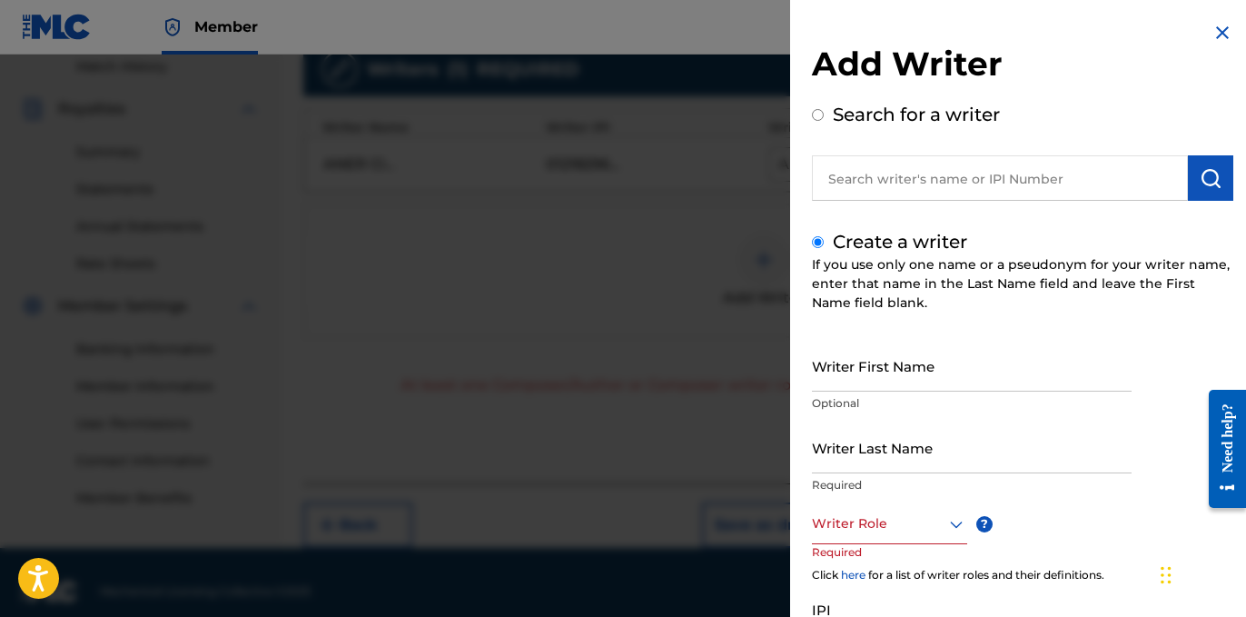
click at [966, 443] on input "Writer Last Name" at bounding box center [972, 447] width 320 height 52
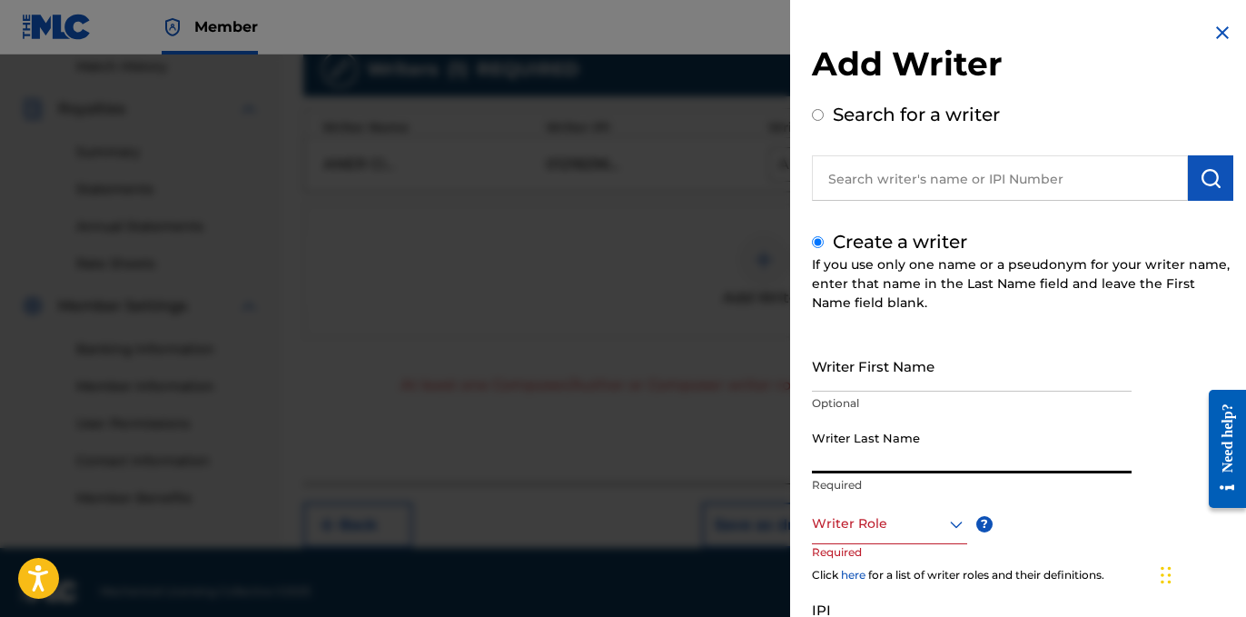
paste input "UNKNOWN WRITER"
click at [929, 459] on input "UNKNOWN WRITER" at bounding box center [972, 447] width 320 height 52
click at [929, 458] on input "UNKNOWN WRITER" at bounding box center [972, 447] width 320 height 52
type input "UNKNOWN"
click at [889, 361] on input "Writer First Name" at bounding box center [972, 366] width 320 height 52
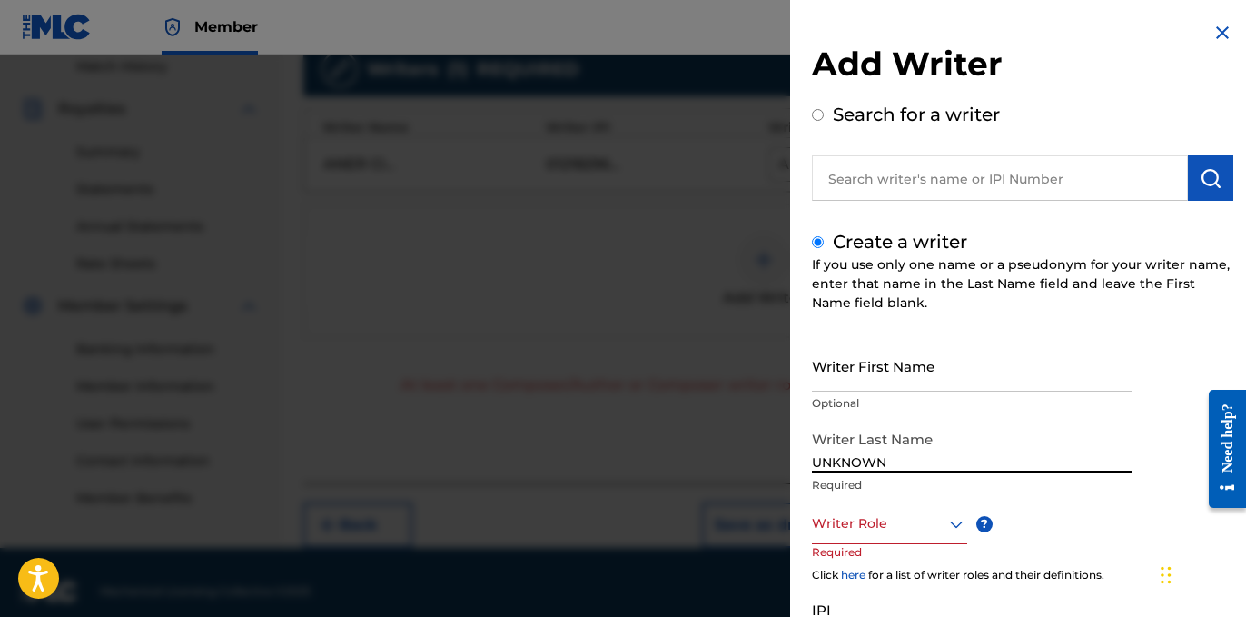
paste input "WRITER"
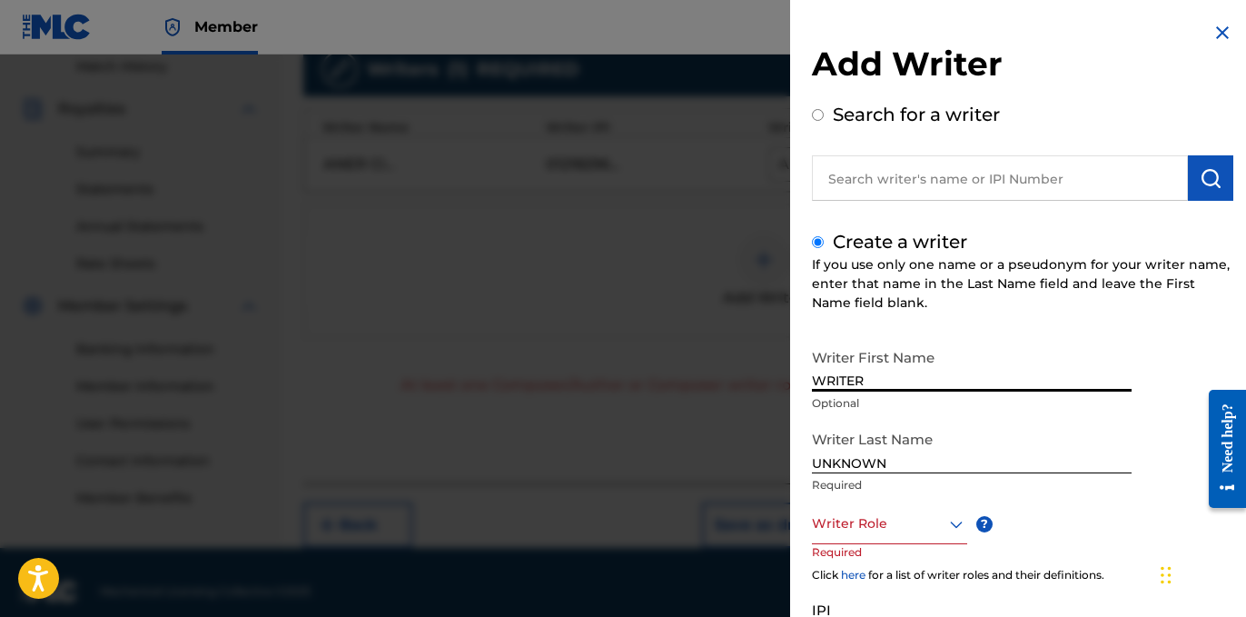
click at [932, 344] on input "WRITER" at bounding box center [972, 366] width 320 height 52
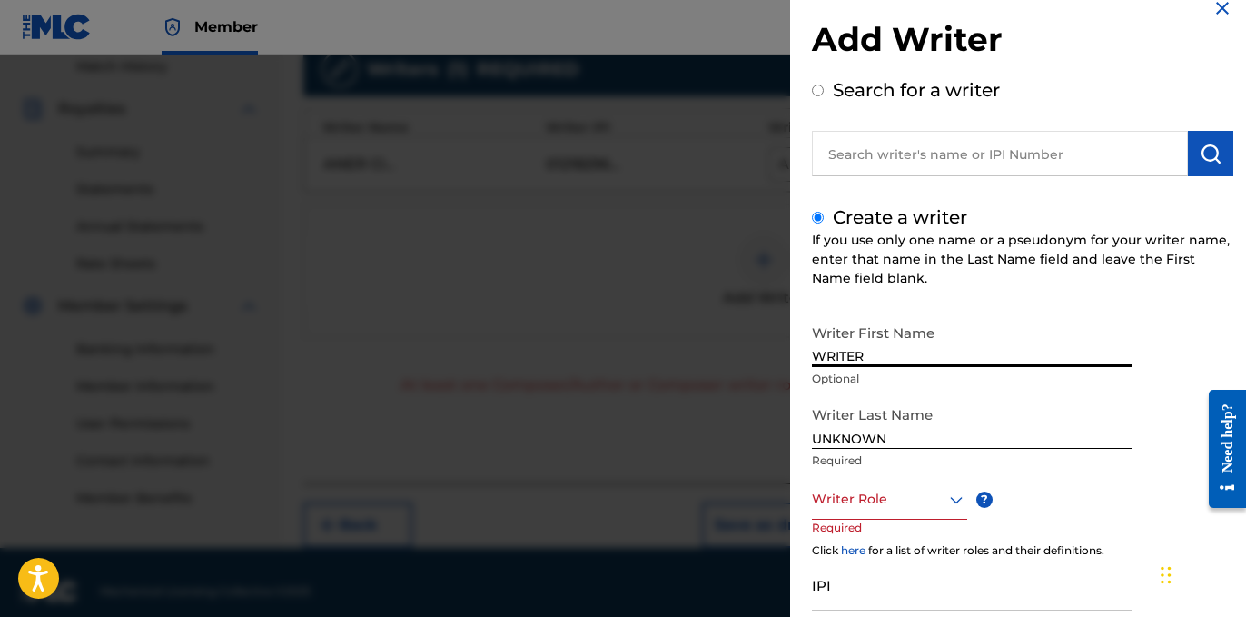
scroll to position [59, 0]
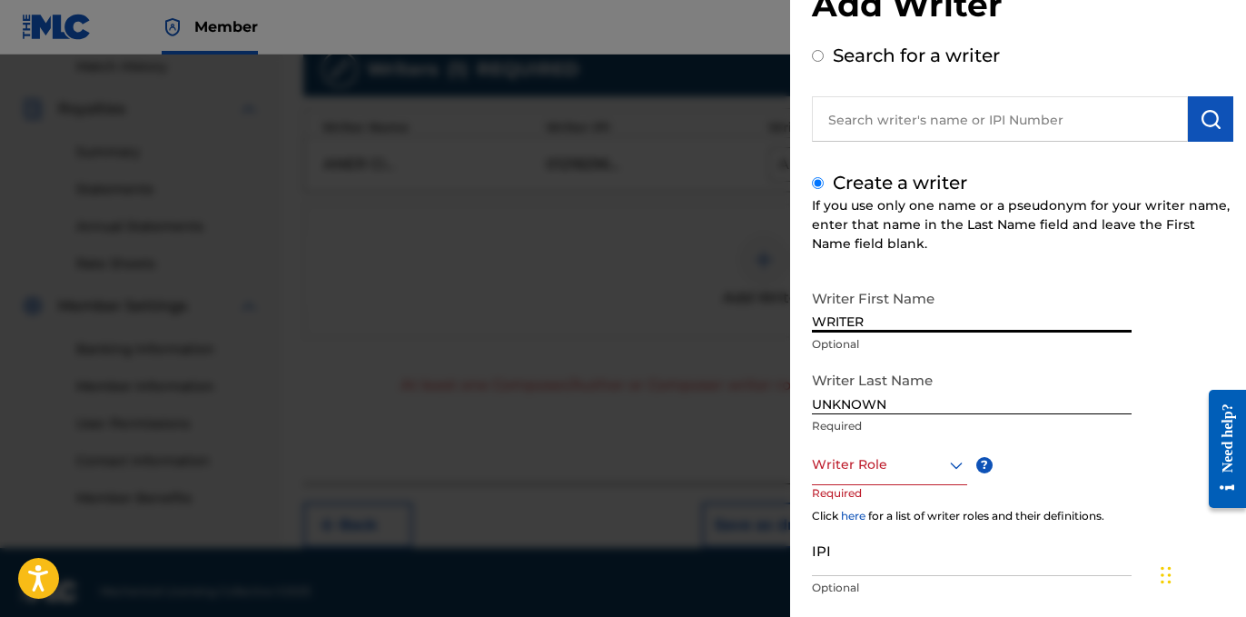
type input "WRITER"
click at [888, 481] on div "Writer Role" at bounding box center [889, 464] width 155 height 41
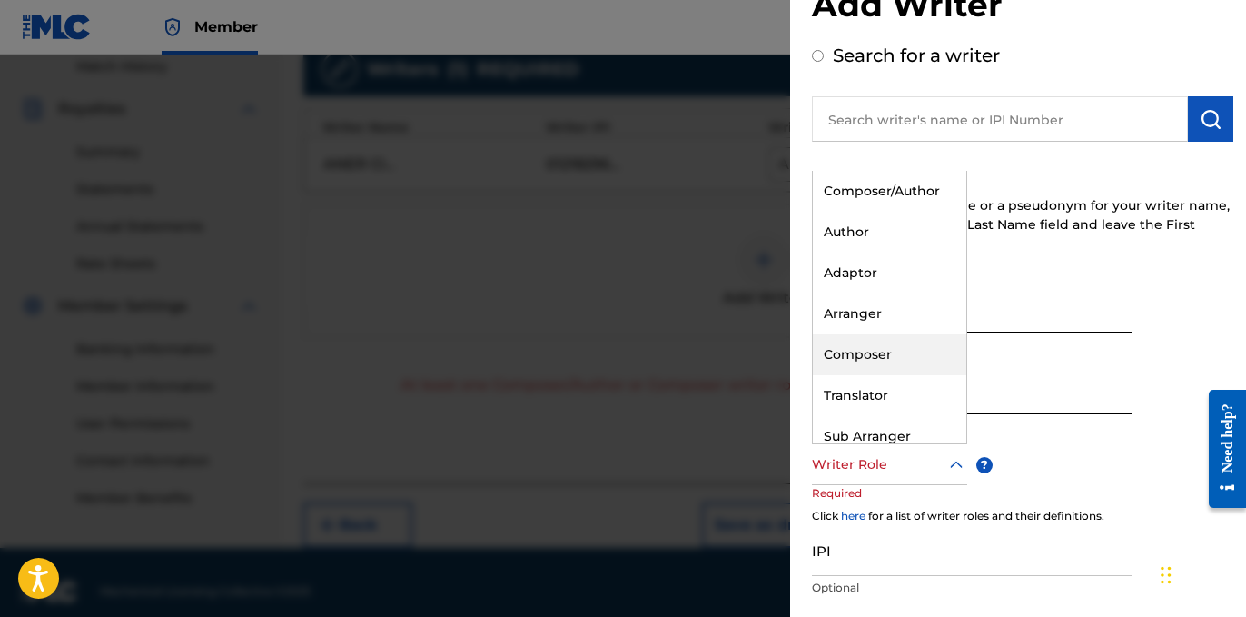
click at [895, 347] on div "Composer" at bounding box center [890, 354] width 154 height 41
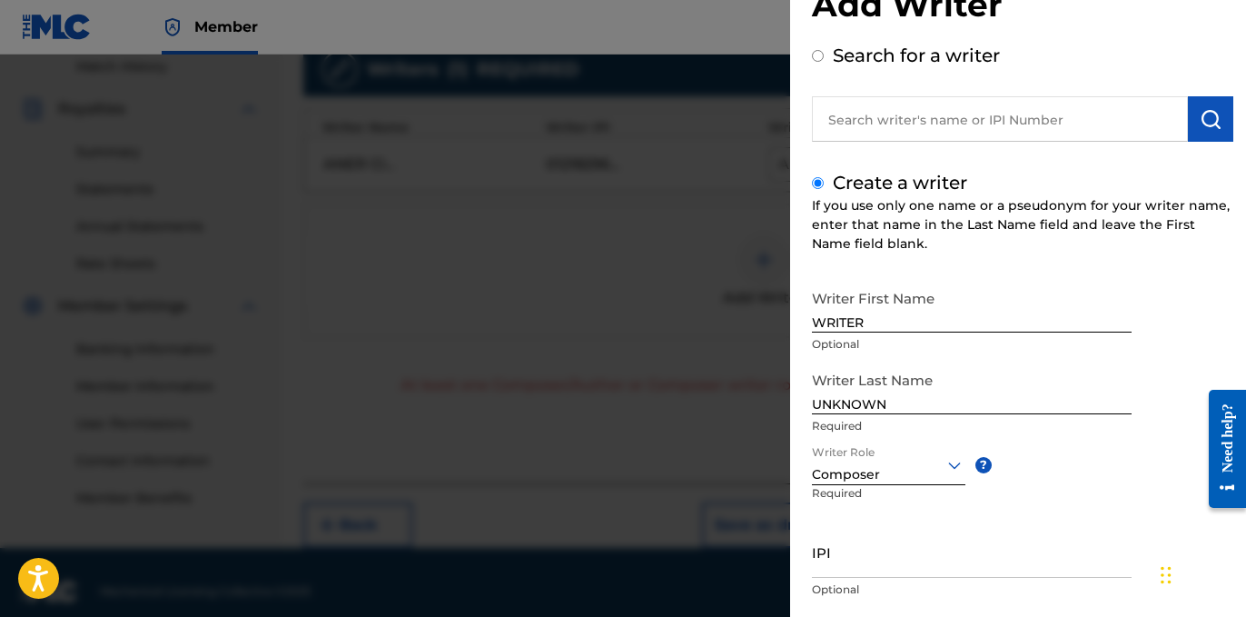
click at [1036, 466] on div "Writer First Name WRITER Optional Writer Last Name UNKNOWN Required Writer Role…" at bounding box center [1022, 481] width 421 height 400
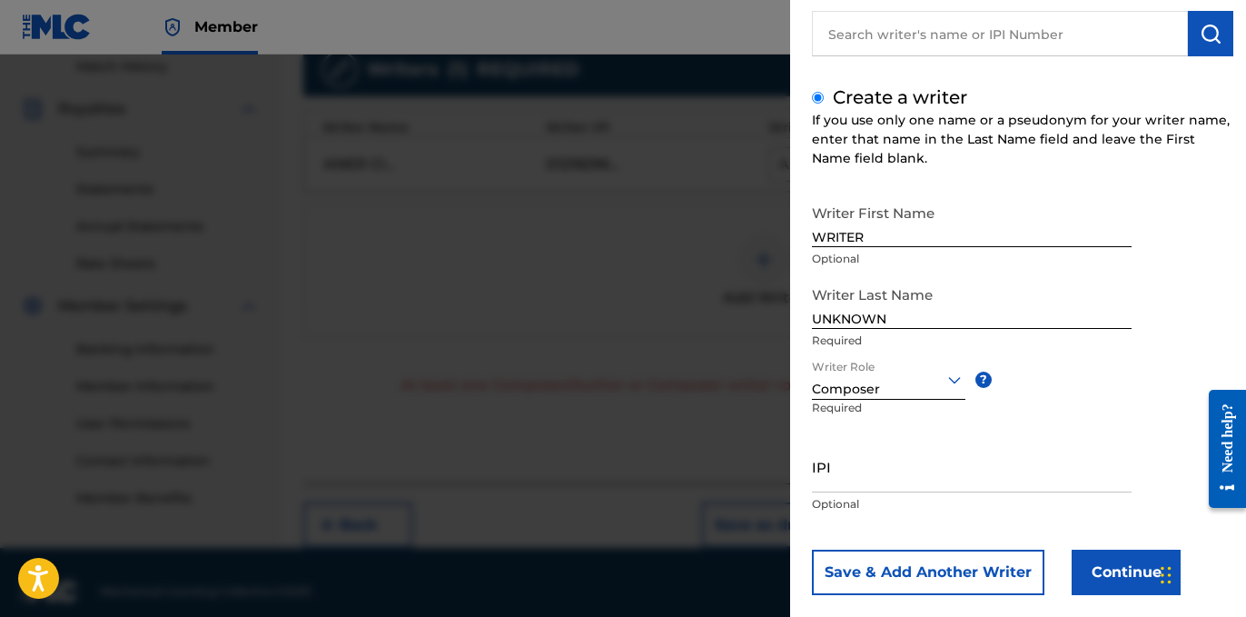
scroll to position [172, 0]
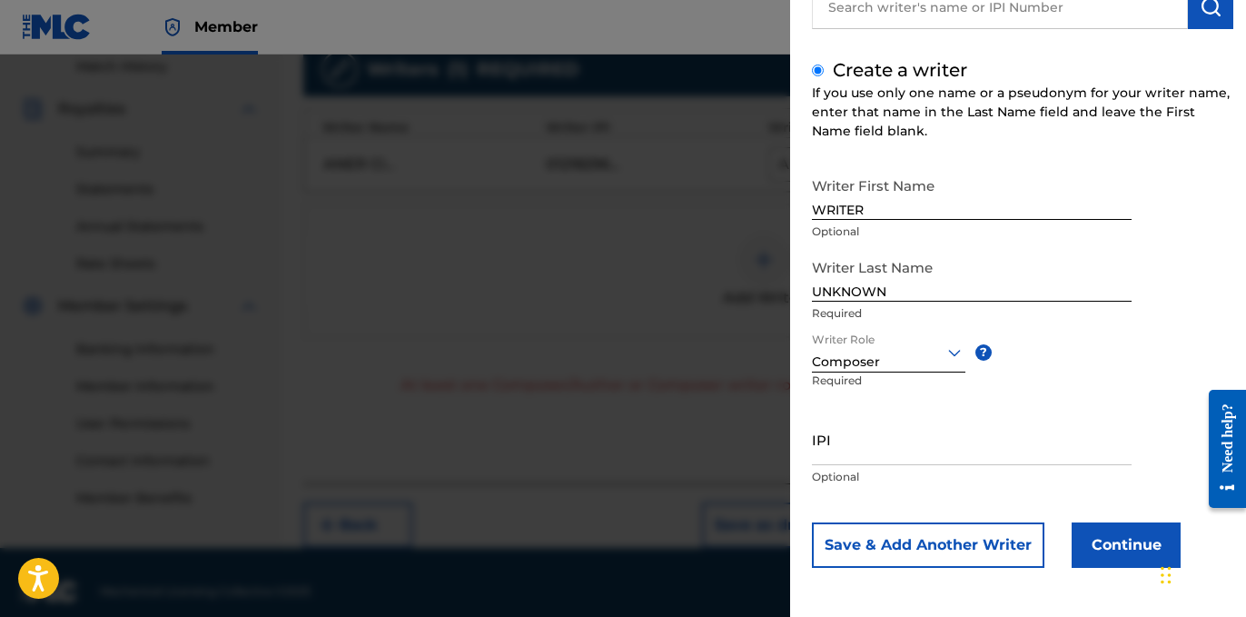
click at [1102, 540] on button "Continue" at bounding box center [1126, 544] width 109 height 45
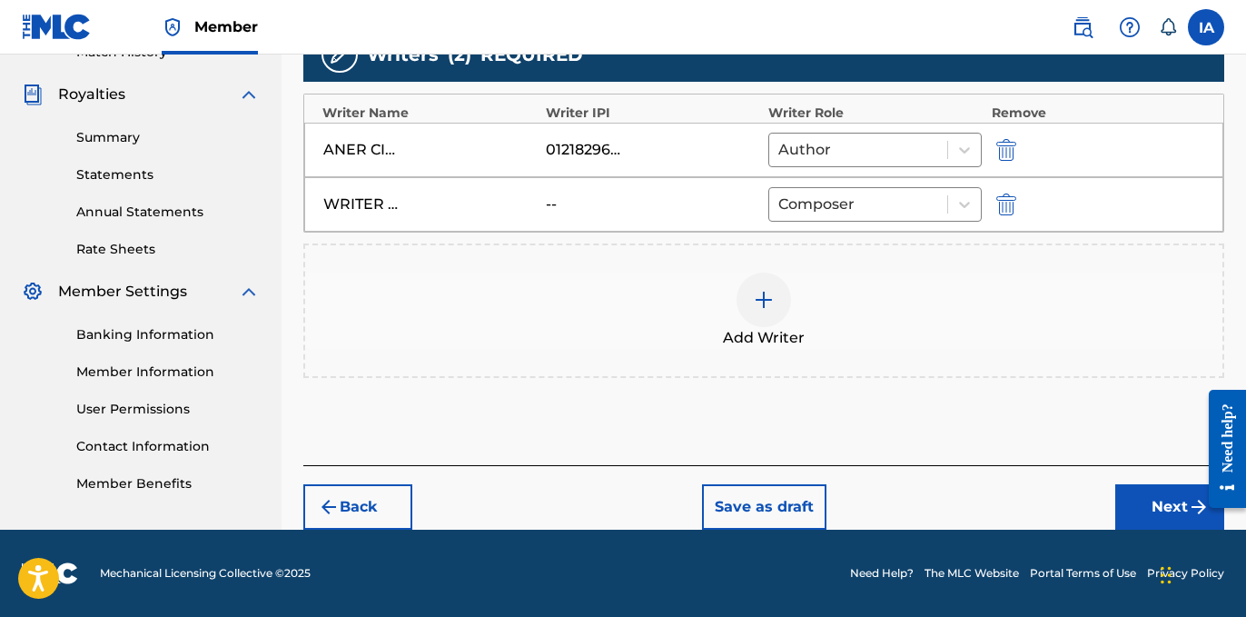
click at [1155, 519] on button "Next" at bounding box center [1169, 506] width 109 height 45
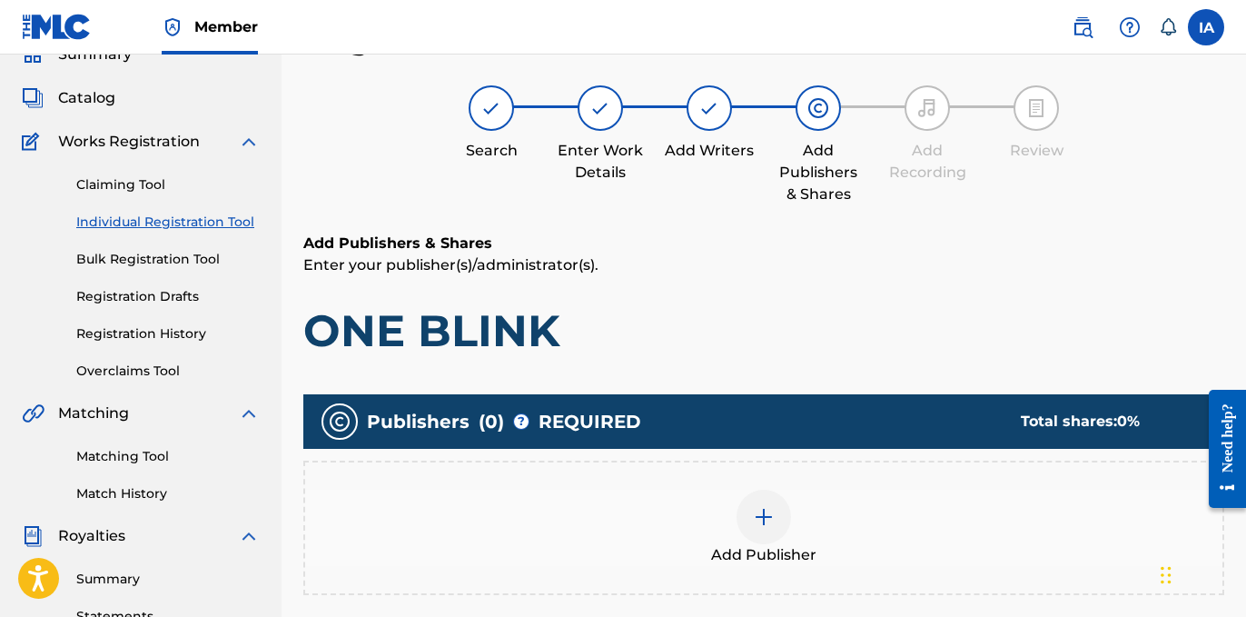
scroll to position [82, 0]
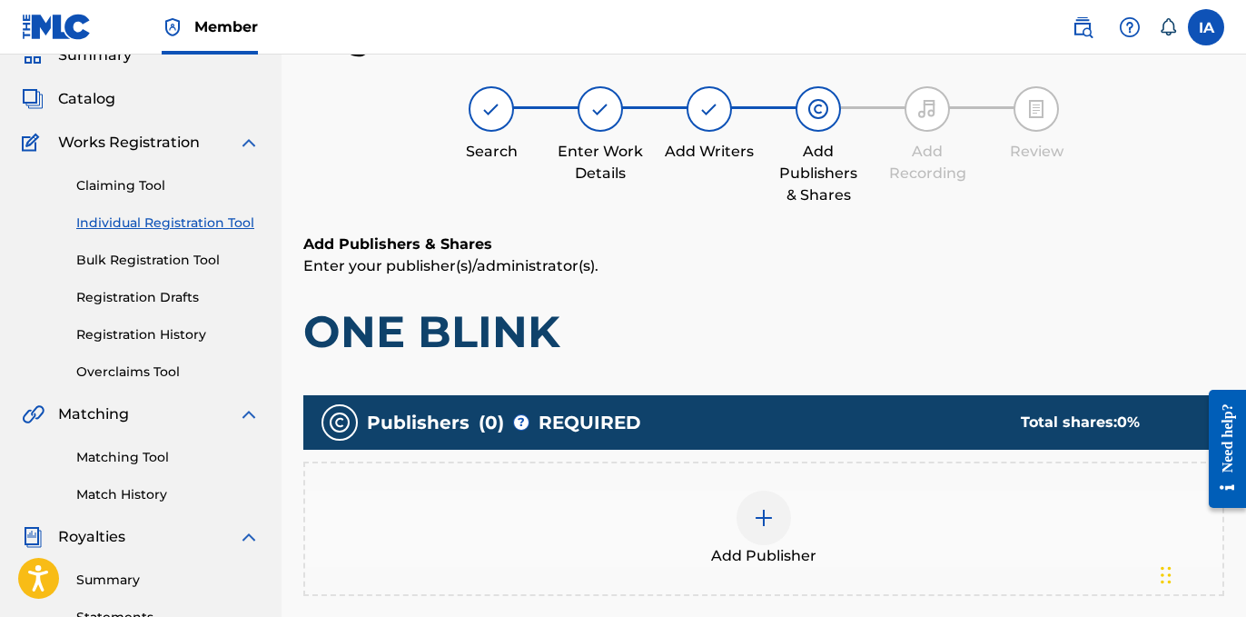
click at [831, 509] on div "Add Publisher" at bounding box center [763, 529] width 917 height 76
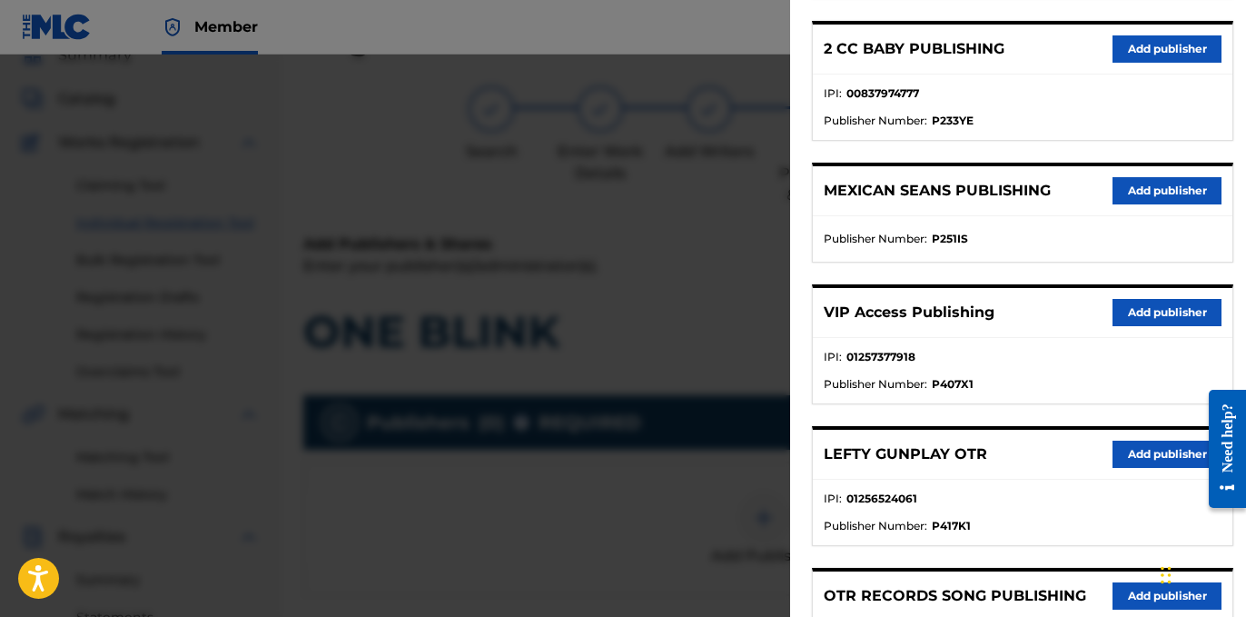
scroll to position [0, 0]
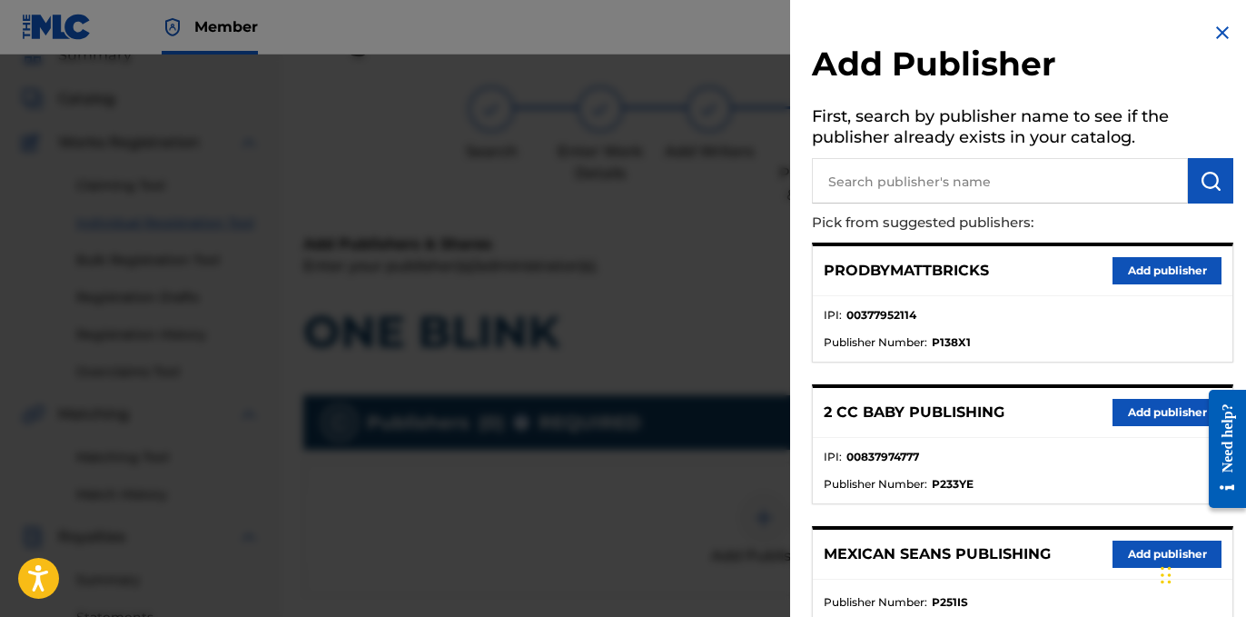
click at [979, 186] on input "text" at bounding box center [1000, 180] width 376 height 45
paste input "OTR RECORDS PUBLISHING CATALOG"
type input "OTR RECORDS PUBLISHING CATALOG"
click at [1219, 178] on button "submit" at bounding box center [1210, 180] width 45 height 45
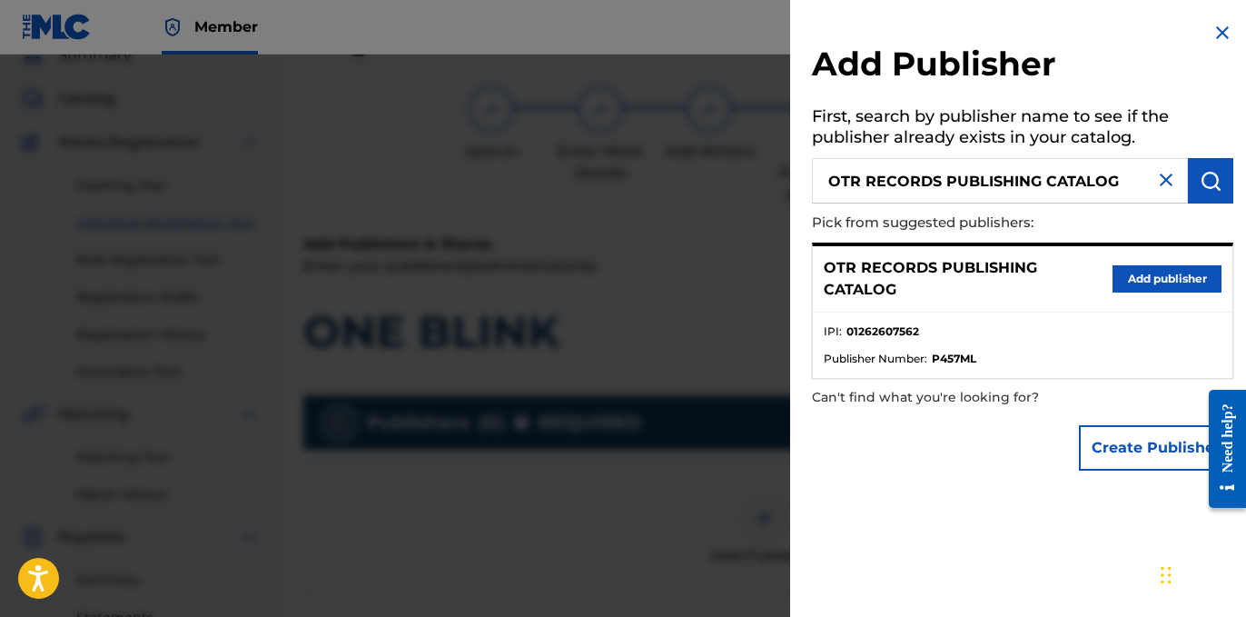
click at [1140, 284] on button "Add publisher" at bounding box center [1167, 278] width 109 height 27
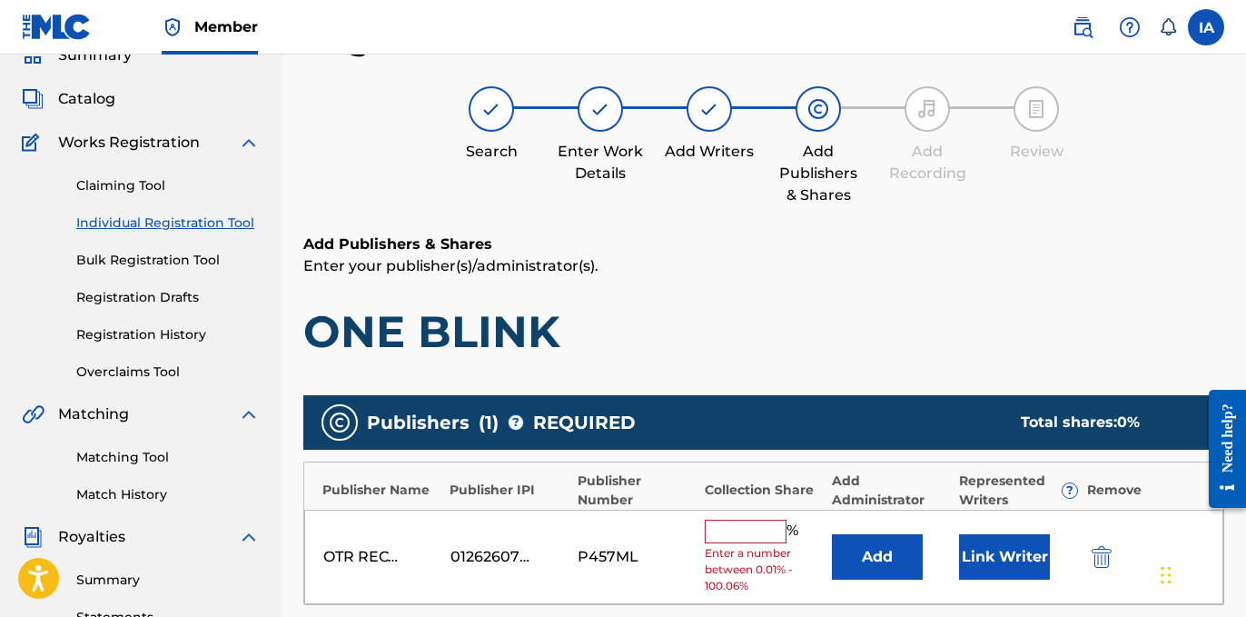
click at [907, 322] on h1 "ONE BLINK" at bounding box center [763, 331] width 921 height 55
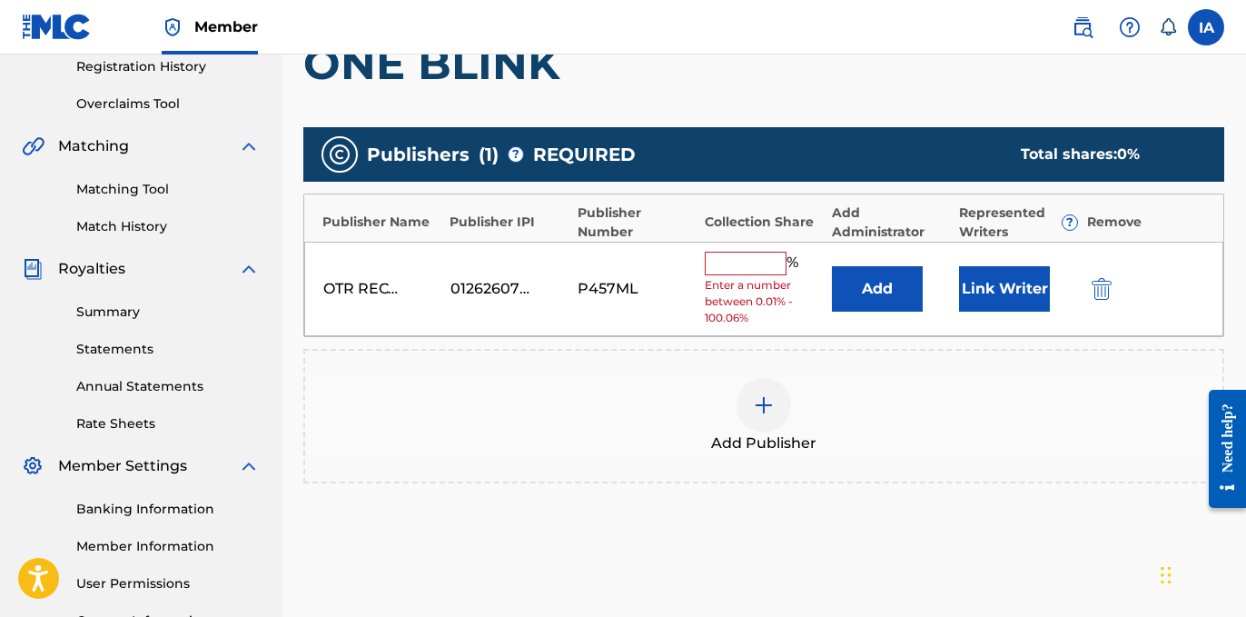
scroll to position [402, 0]
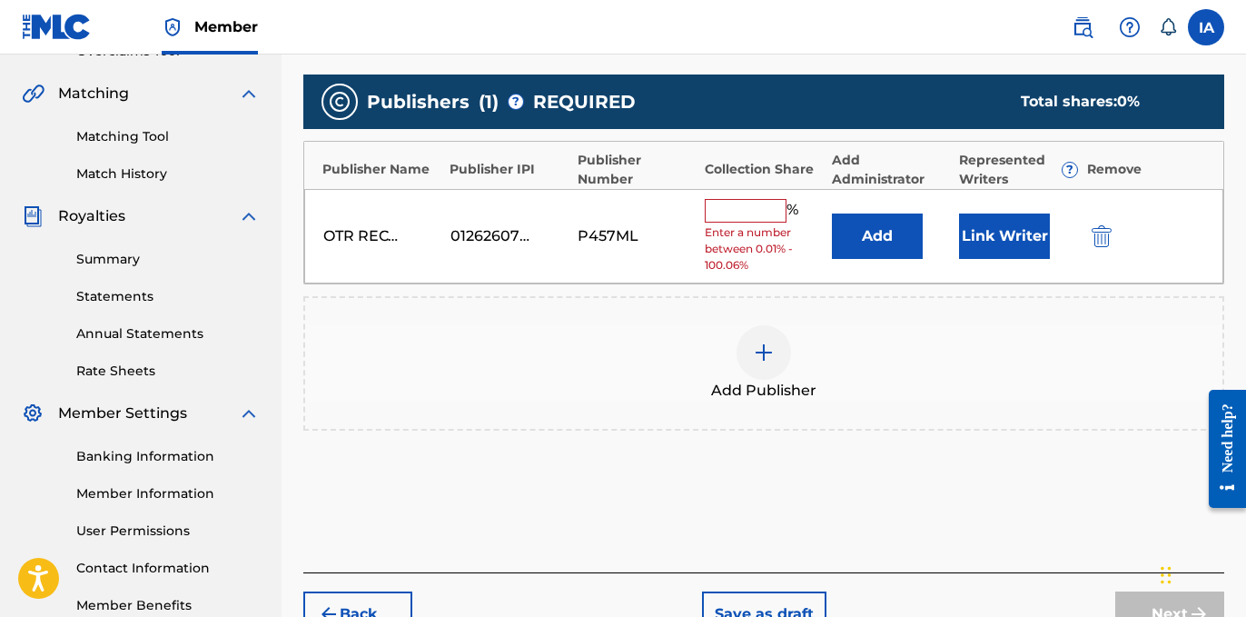
click at [758, 223] on div "% Enter a number between 0.01% - 100.06%" at bounding box center [764, 236] width 118 height 75
click at [752, 208] on input "text" at bounding box center [746, 211] width 82 height 24
type input "50"
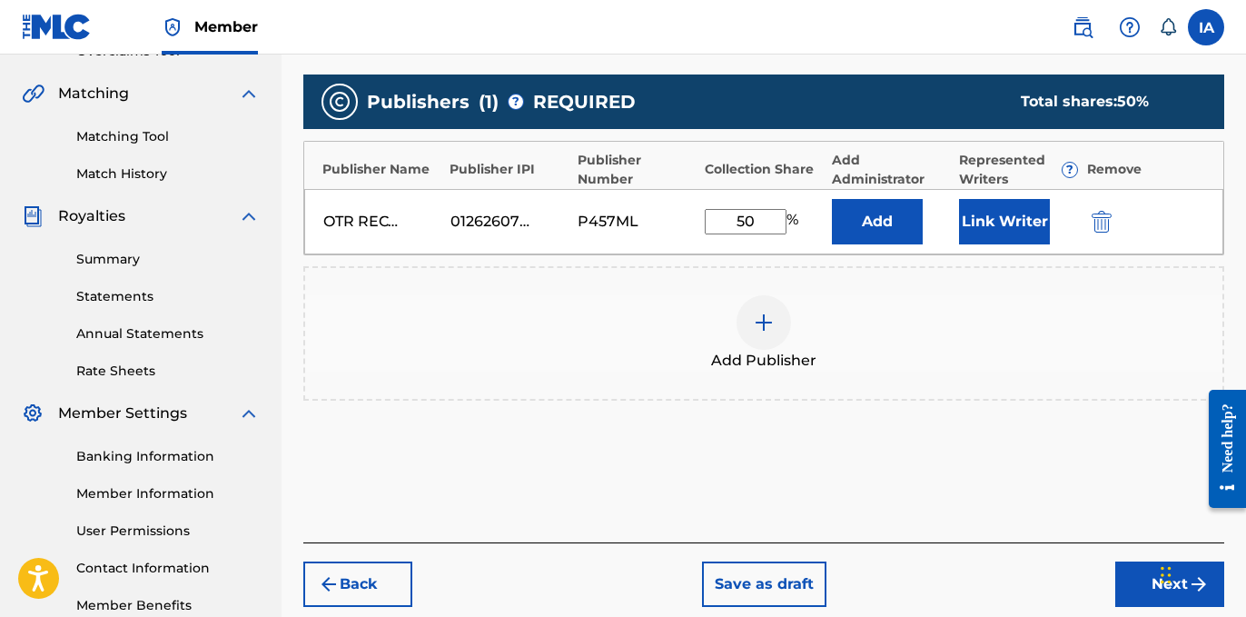
drag, startPoint x: 764, startPoint y: 216, endPoint x: 639, endPoint y: 171, distance: 132.5
click at [663, 184] on div "Publisher Name Publisher IPI Publisher Number Collection Share Add Administrato…" at bounding box center [763, 198] width 921 height 114
click at [917, 215] on button "Add" at bounding box center [877, 221] width 91 height 45
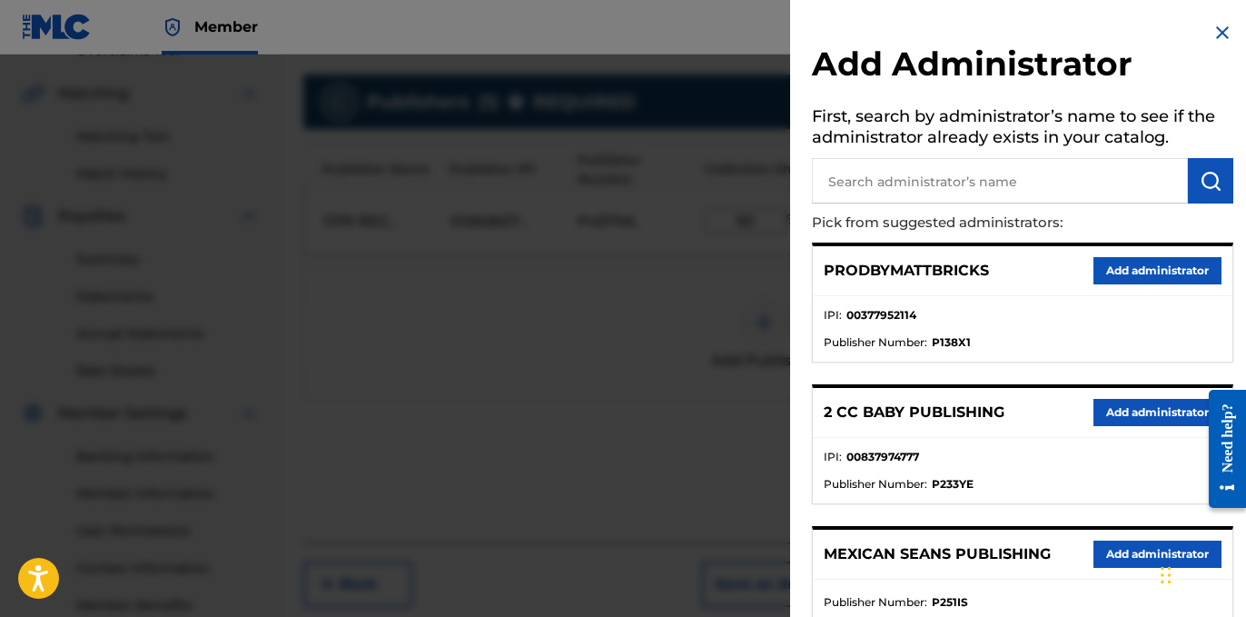
click at [926, 178] on input "text" at bounding box center [1000, 180] width 376 height 45
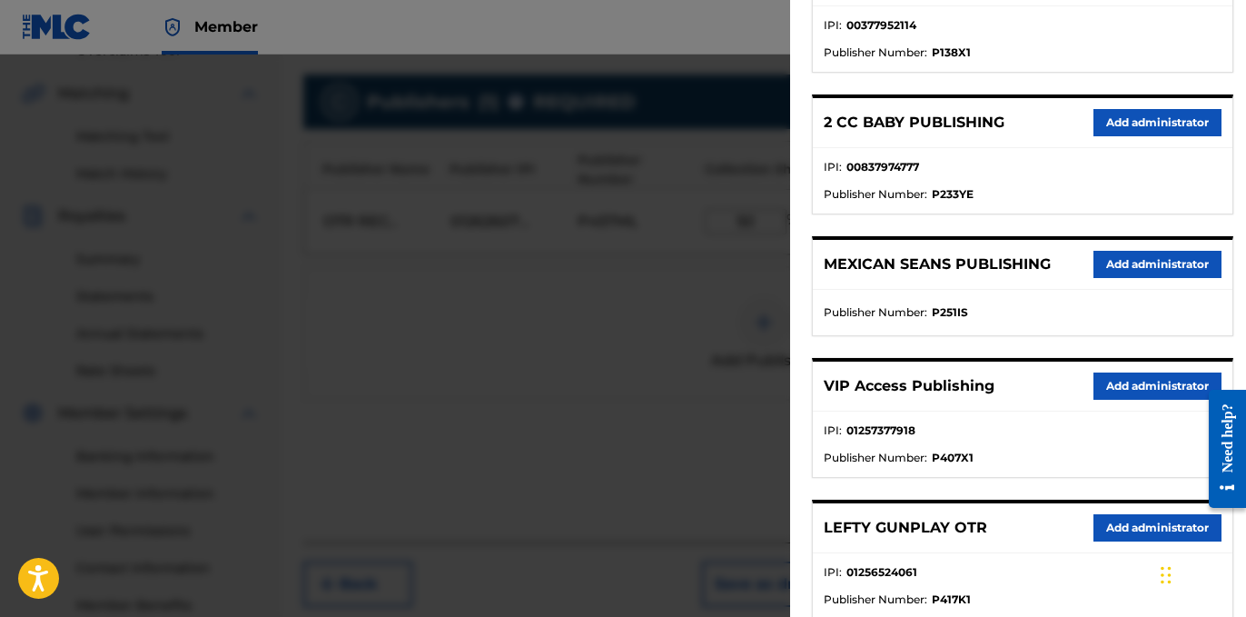
scroll to position [293, 0]
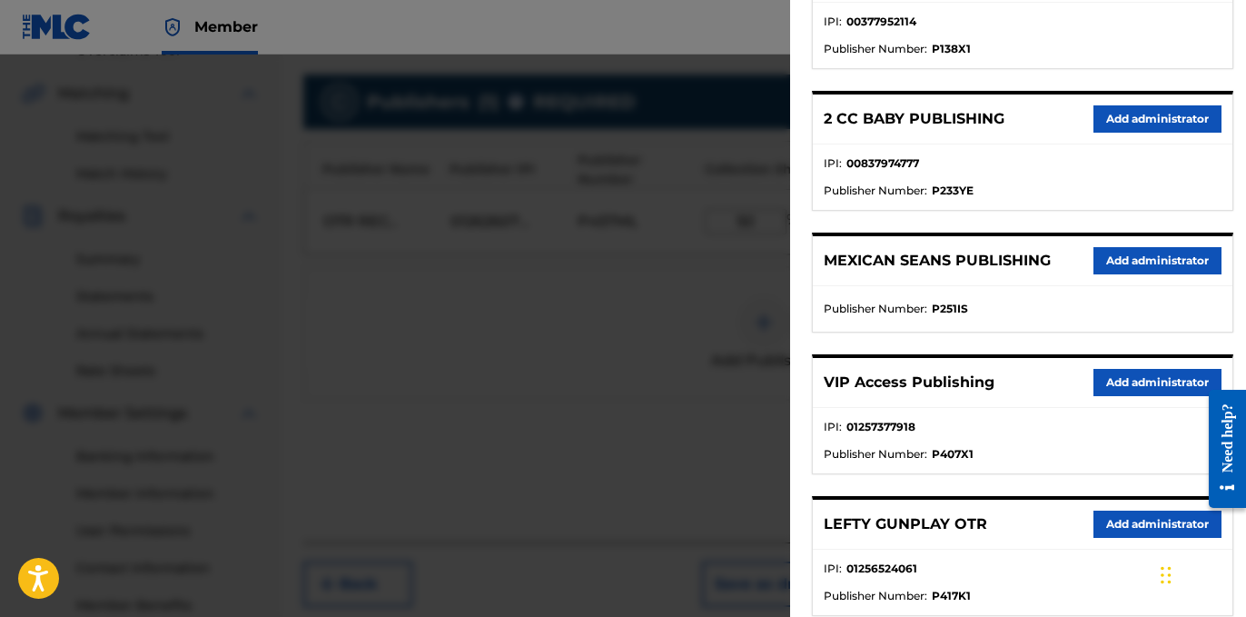
click at [1153, 388] on button "Add administrator" at bounding box center [1158, 382] width 128 height 27
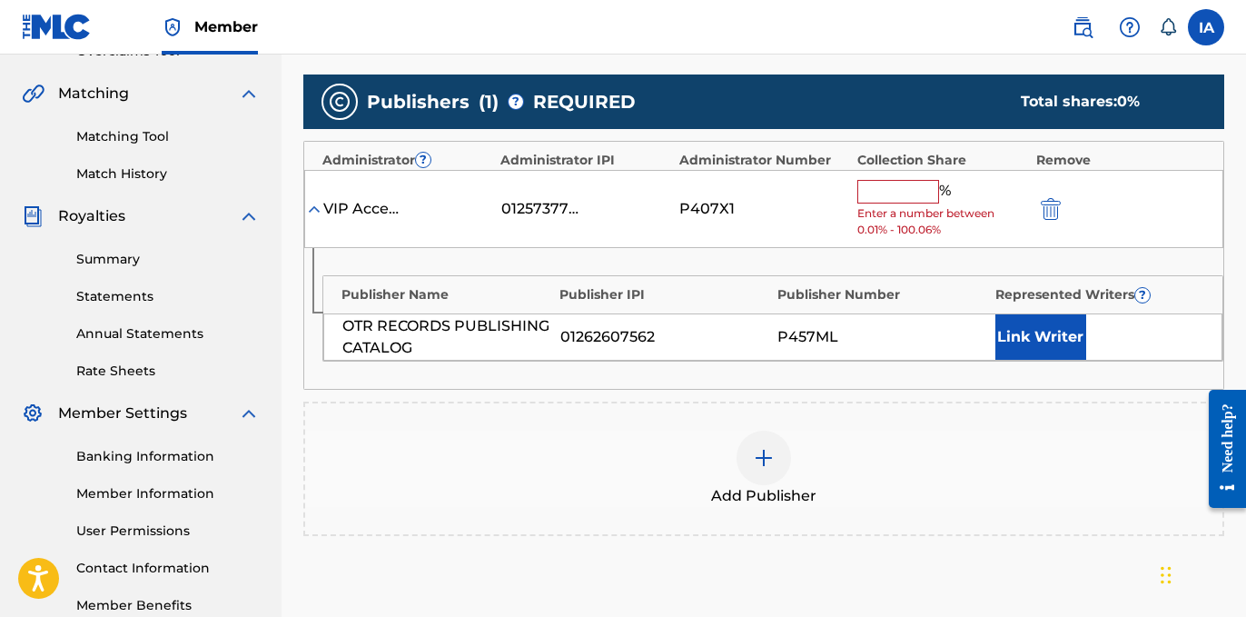
click at [921, 191] on input "text" at bounding box center [898, 192] width 82 height 24
paste input "50"
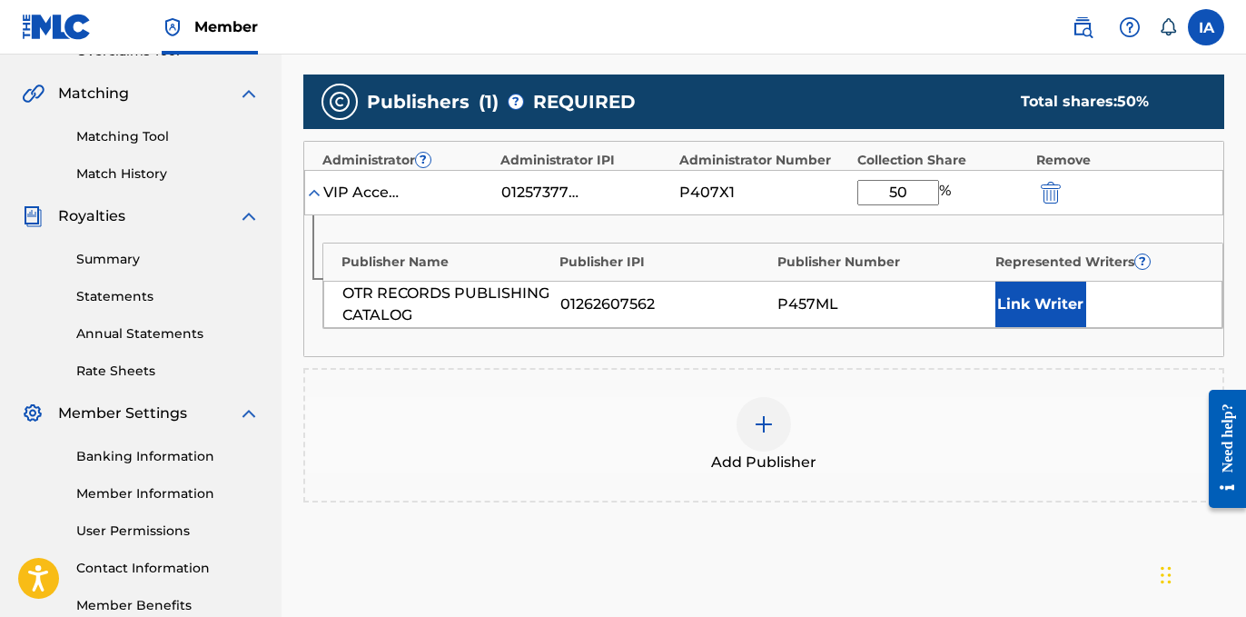
type input "50"
click at [1037, 315] on button "Link Writer" at bounding box center [1041, 304] width 91 height 45
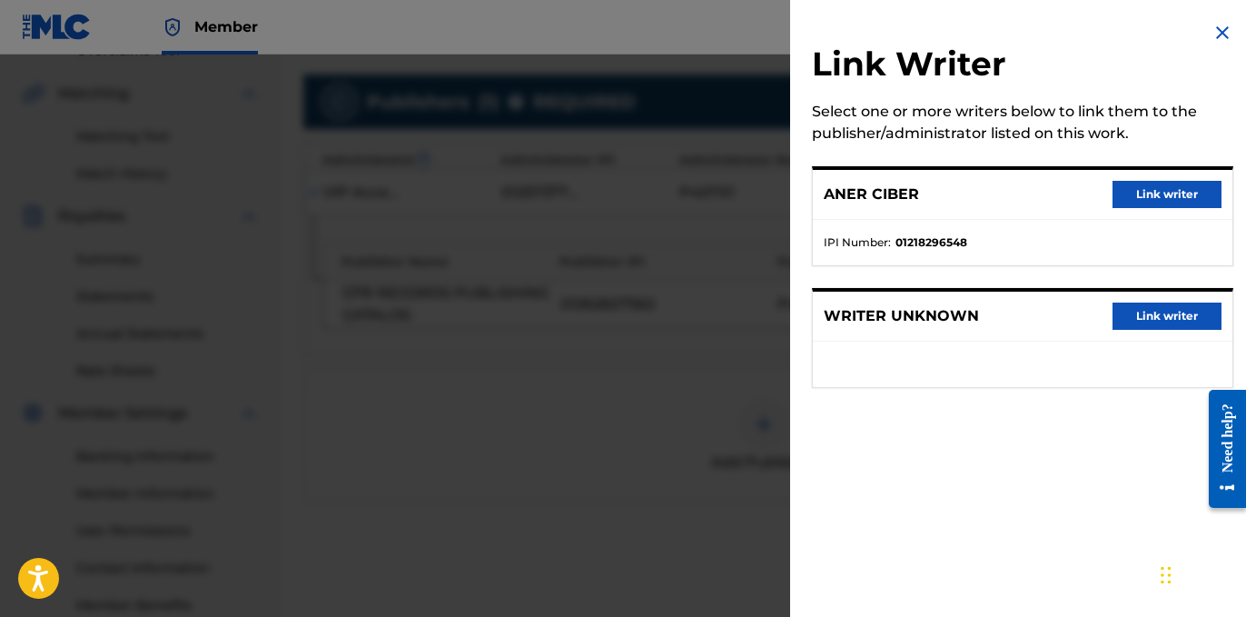
click at [1137, 195] on button "Link writer" at bounding box center [1167, 194] width 109 height 27
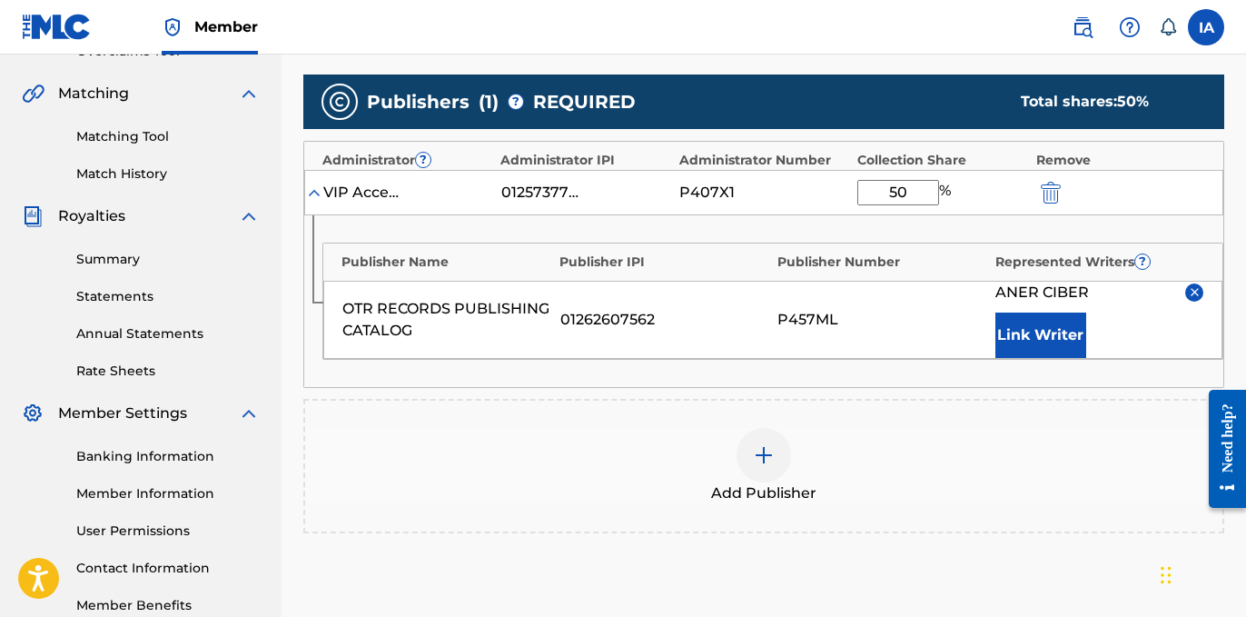
click at [965, 238] on div "Publisher Name Publisher IPI Publisher Number Represented Writers ? OTR RECORDS…" at bounding box center [763, 301] width 919 height 172
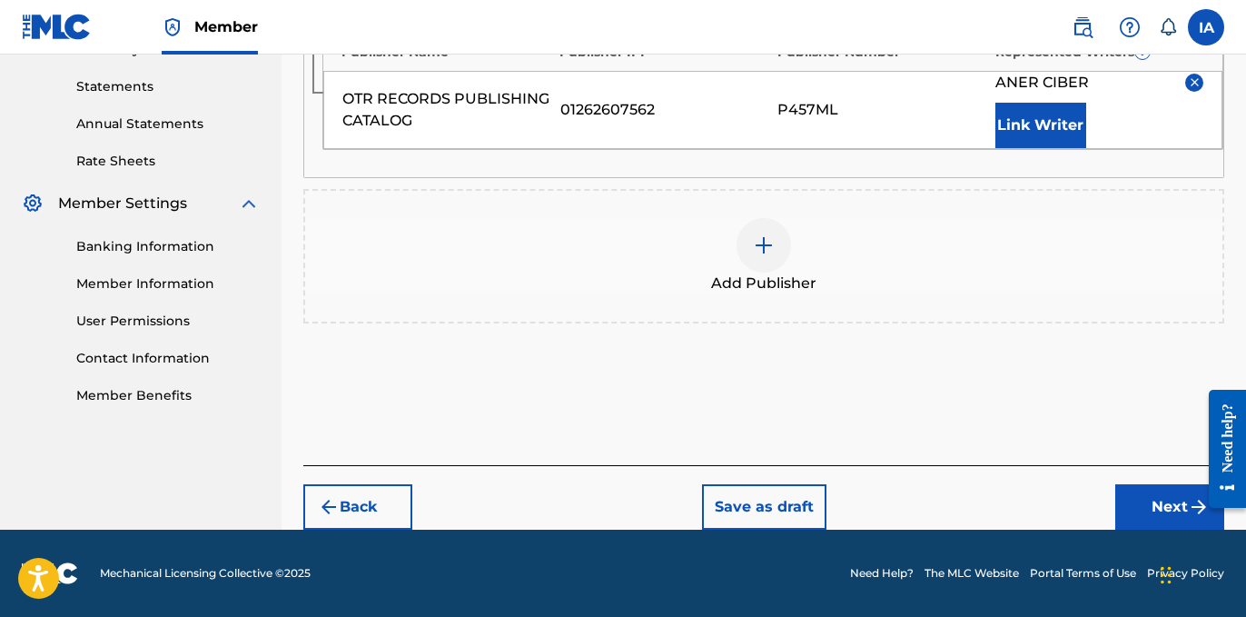
click at [1151, 500] on button "Next" at bounding box center [1169, 506] width 109 height 45
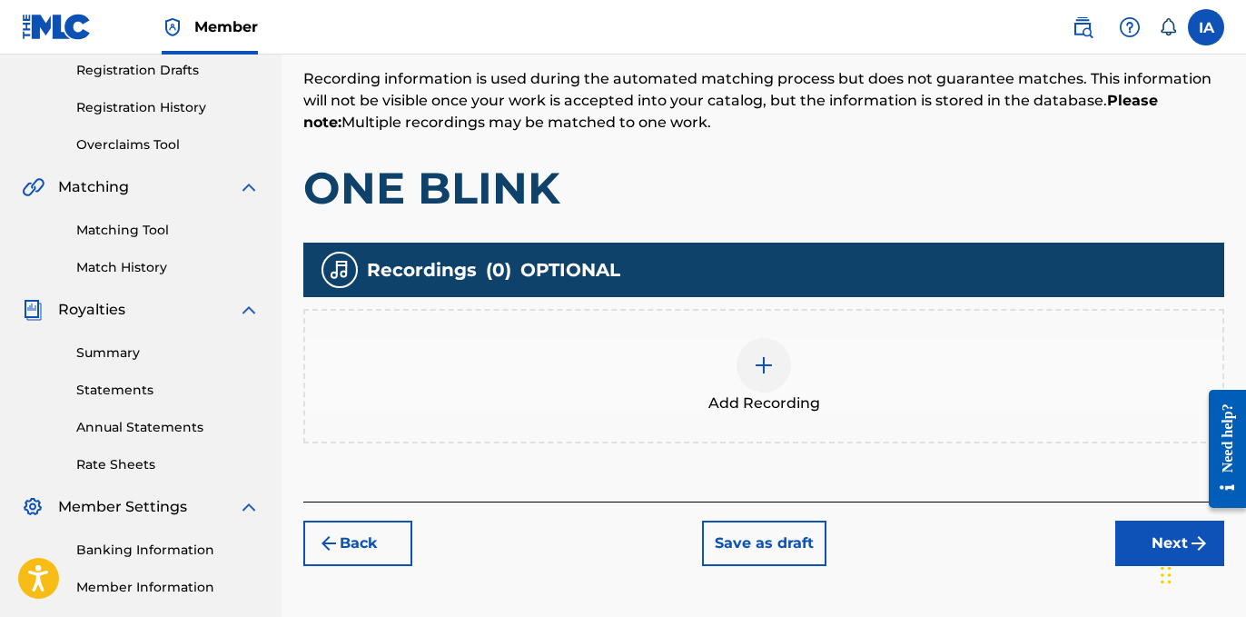
scroll to position [432, 0]
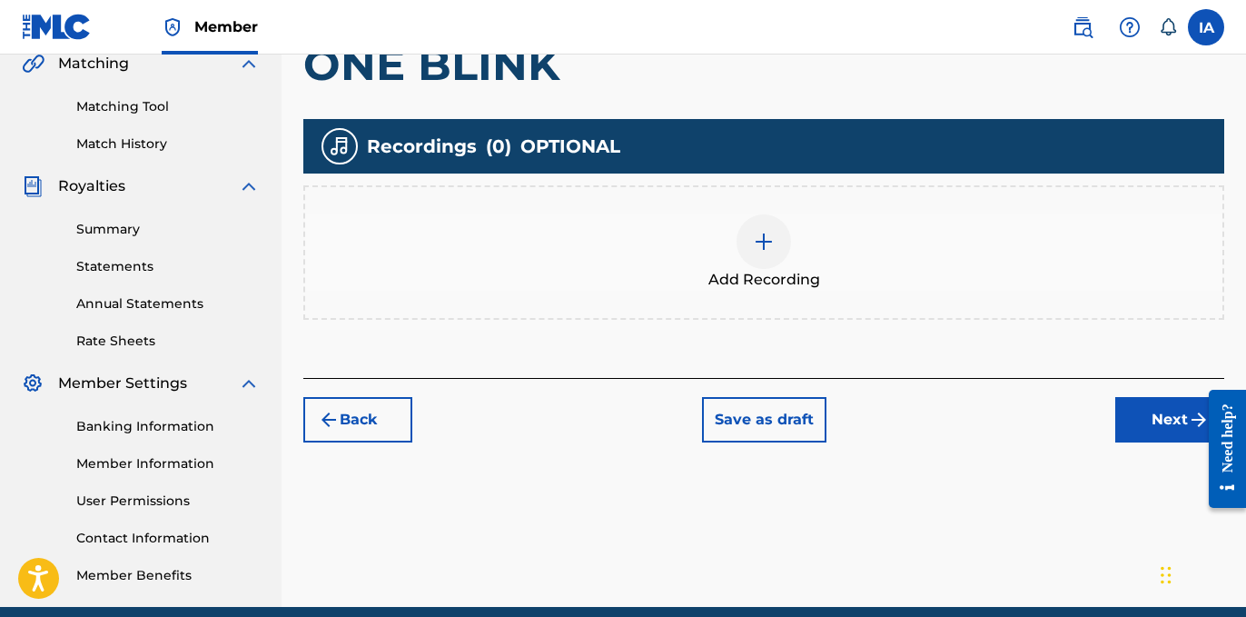
click at [822, 285] on div "Add Recording" at bounding box center [763, 252] width 917 height 76
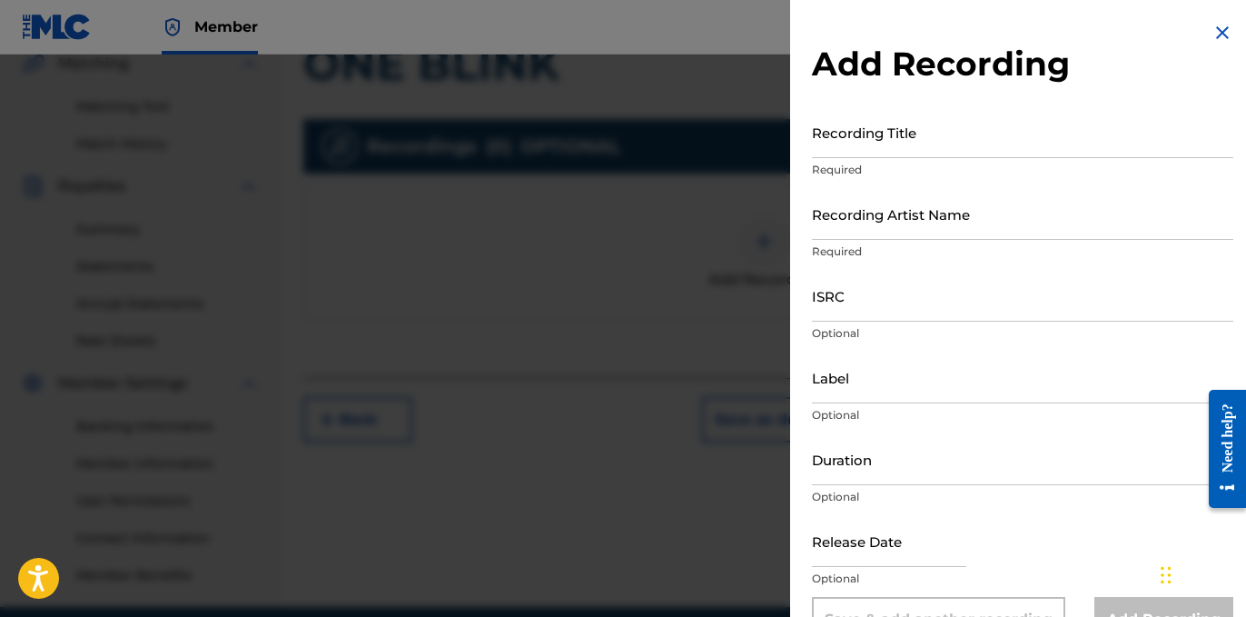
click at [891, 148] on input "Recording Title" at bounding box center [1022, 132] width 421 height 52
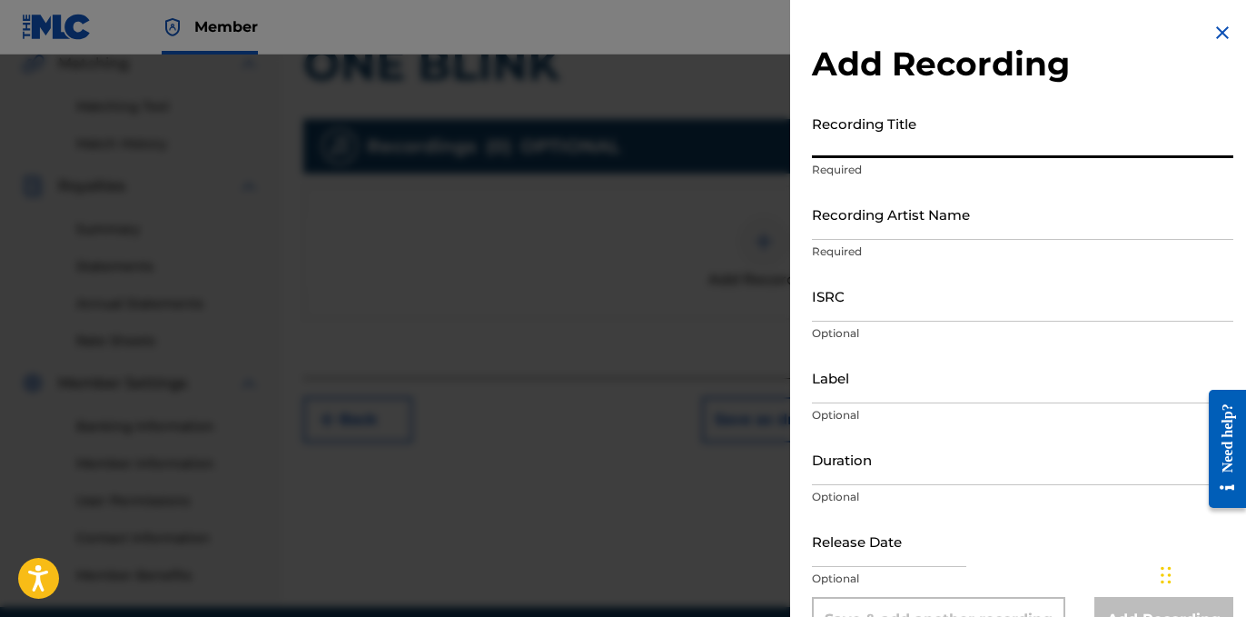
click at [837, 142] on input "Recording Title" at bounding box center [1022, 132] width 421 height 52
paste input "One Blink"
type input "ONE BLINK"
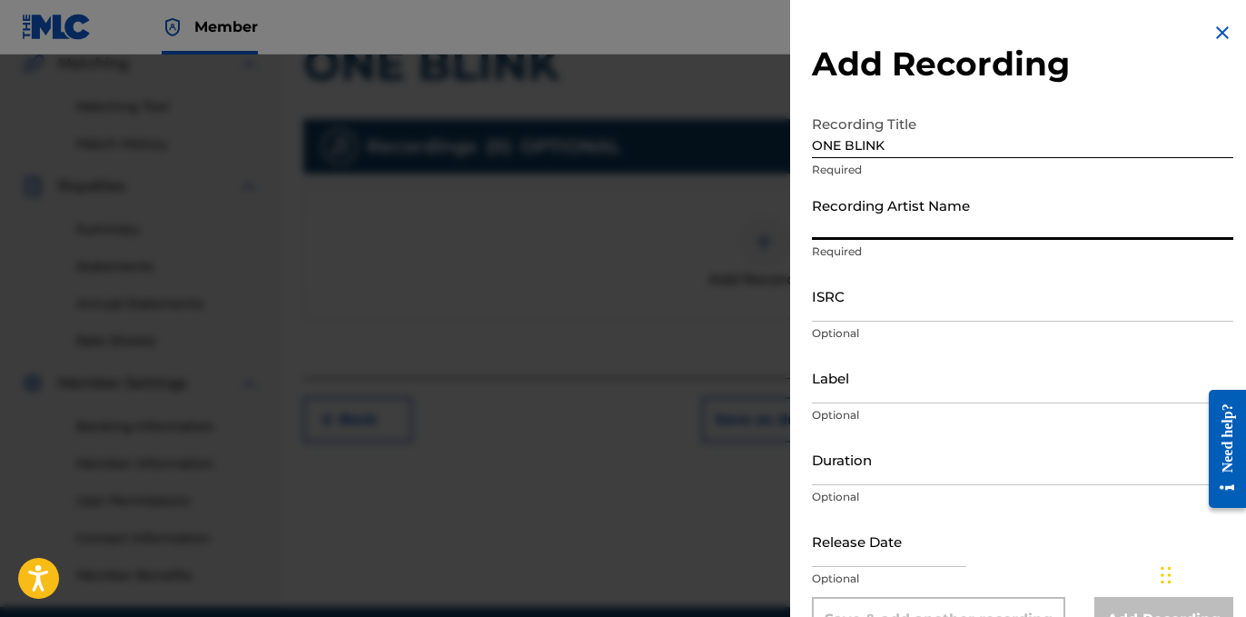
click at [916, 217] on input "Recording Artist Name" at bounding box center [1022, 214] width 421 height 52
click at [830, 238] on input "Recording Artist Name" at bounding box center [1022, 214] width 421 height 52
paste input "Blanco15"
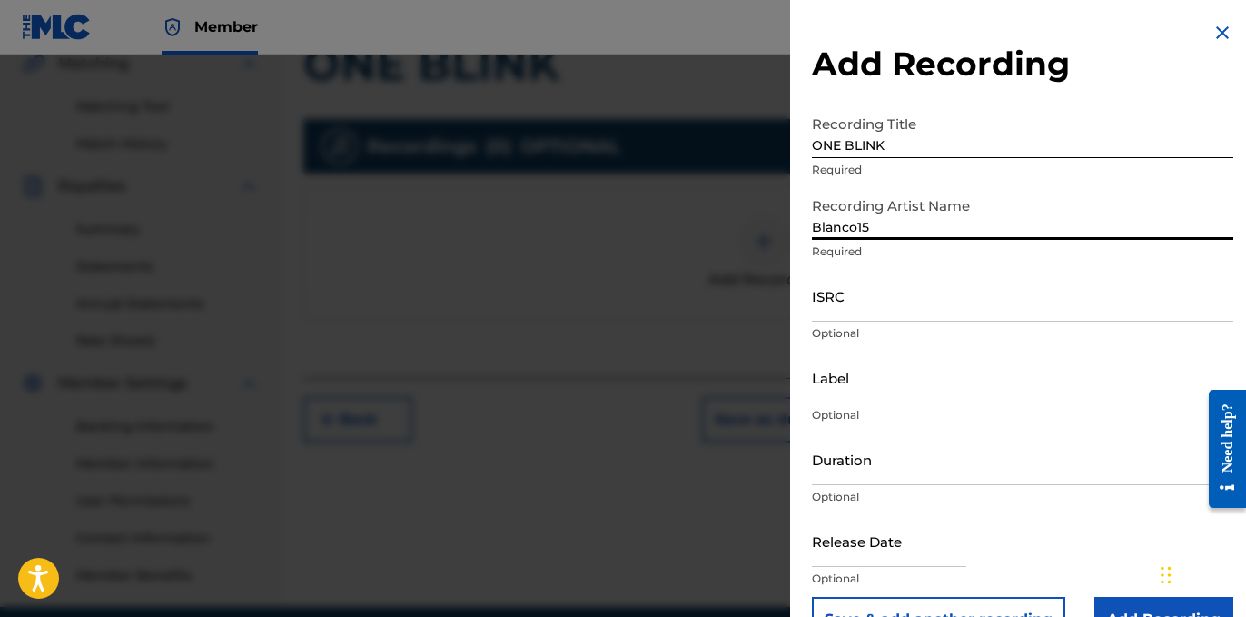
type input "BLANCO15"
drag, startPoint x: 898, startPoint y: 236, endPoint x: 647, endPoint y: 152, distance: 265.4
click at [705, 167] on div "Add Recording Recording Title ONE BLINK Required Recording Artist Name BLANCO15…" at bounding box center [623, 336] width 1246 height 562
click at [872, 290] on input "ISRC" at bounding box center [1022, 296] width 421 height 52
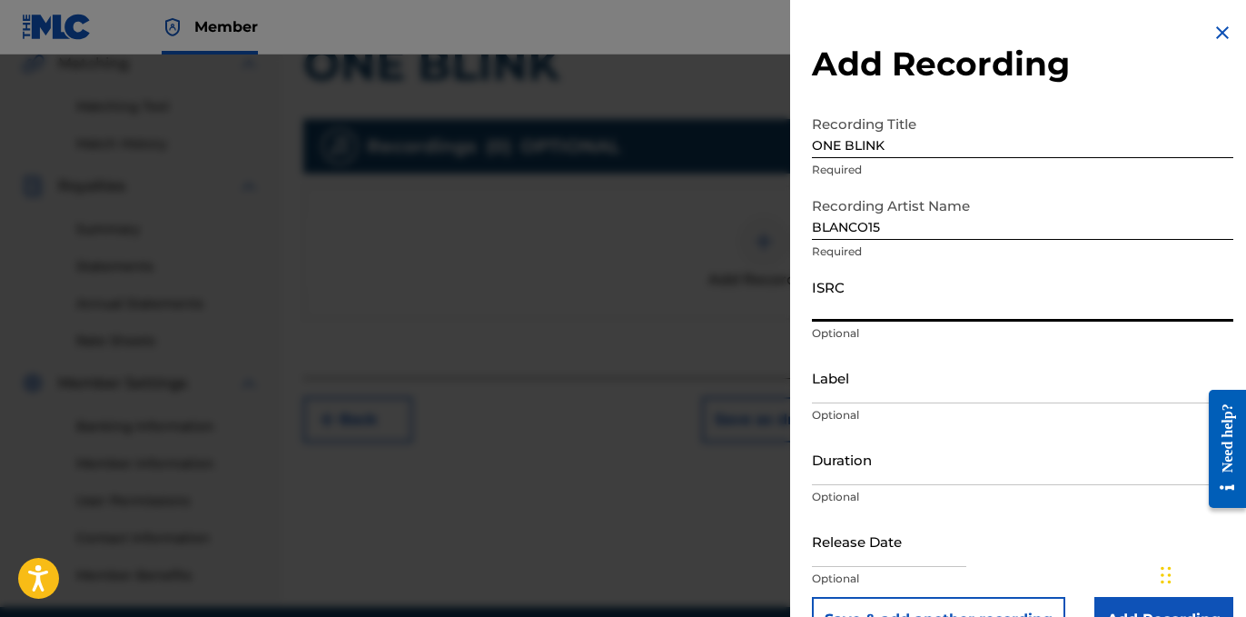
paste input "USLD91763490"
type input "USLD91763490"
click at [870, 389] on input "Label" at bounding box center [1022, 378] width 421 height 52
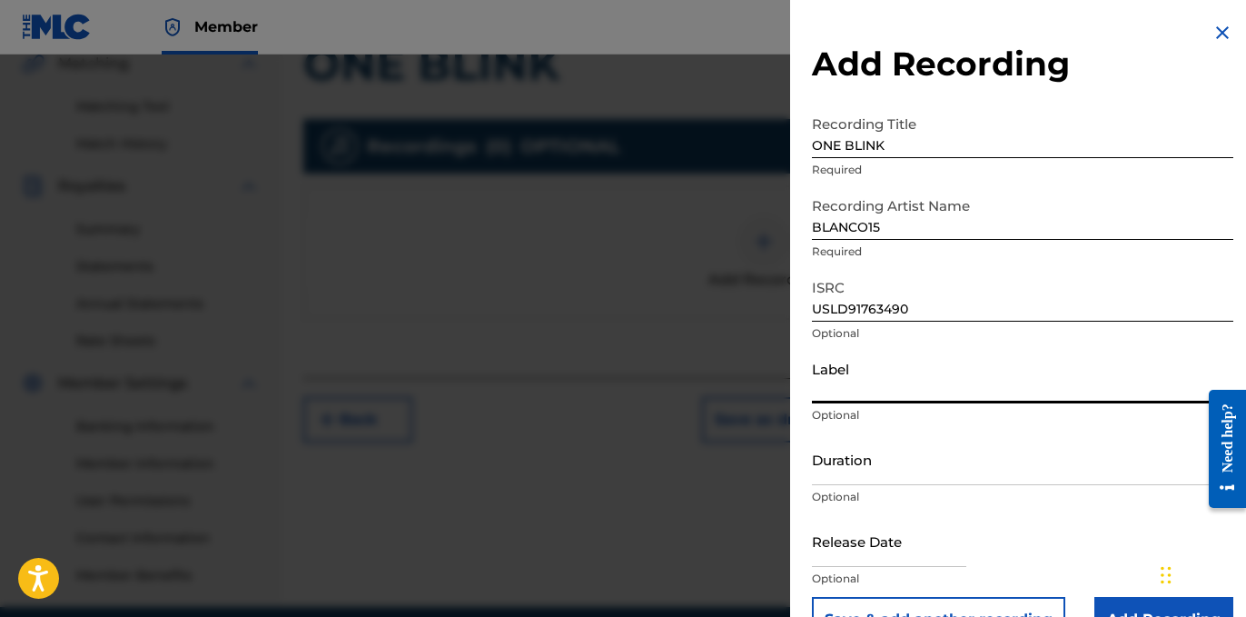
type input "OTR RECORDS"
click at [869, 454] on input "Duration" at bounding box center [1022, 459] width 421 height 52
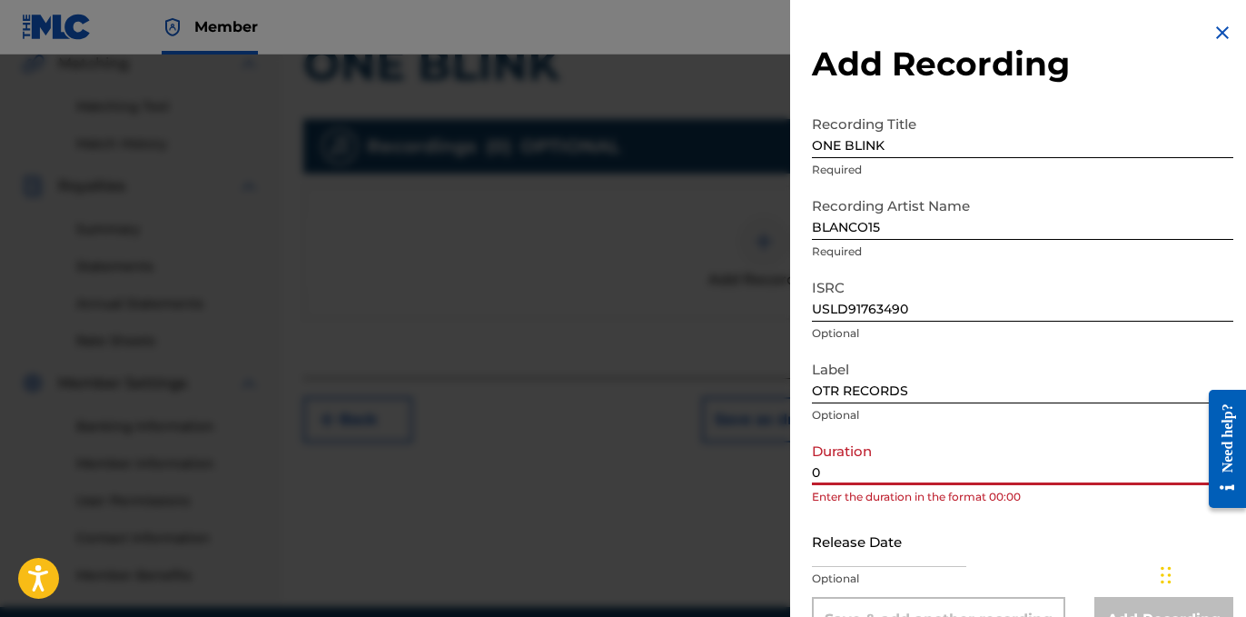
paste input "2:22"
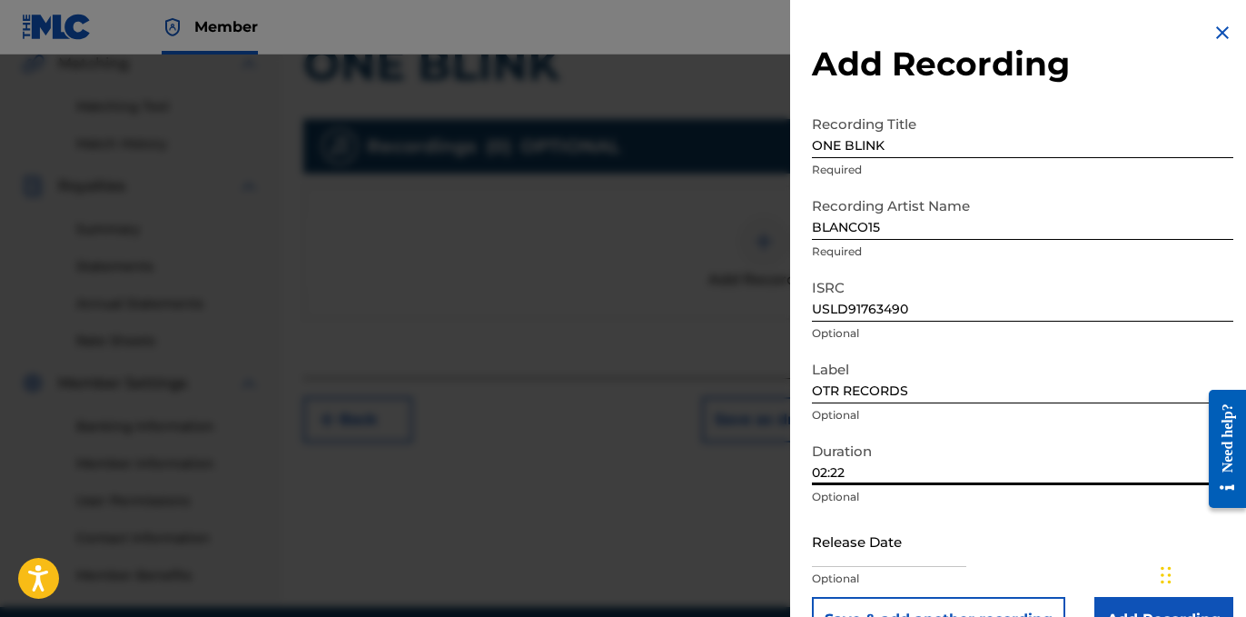
scroll to position [47, 0]
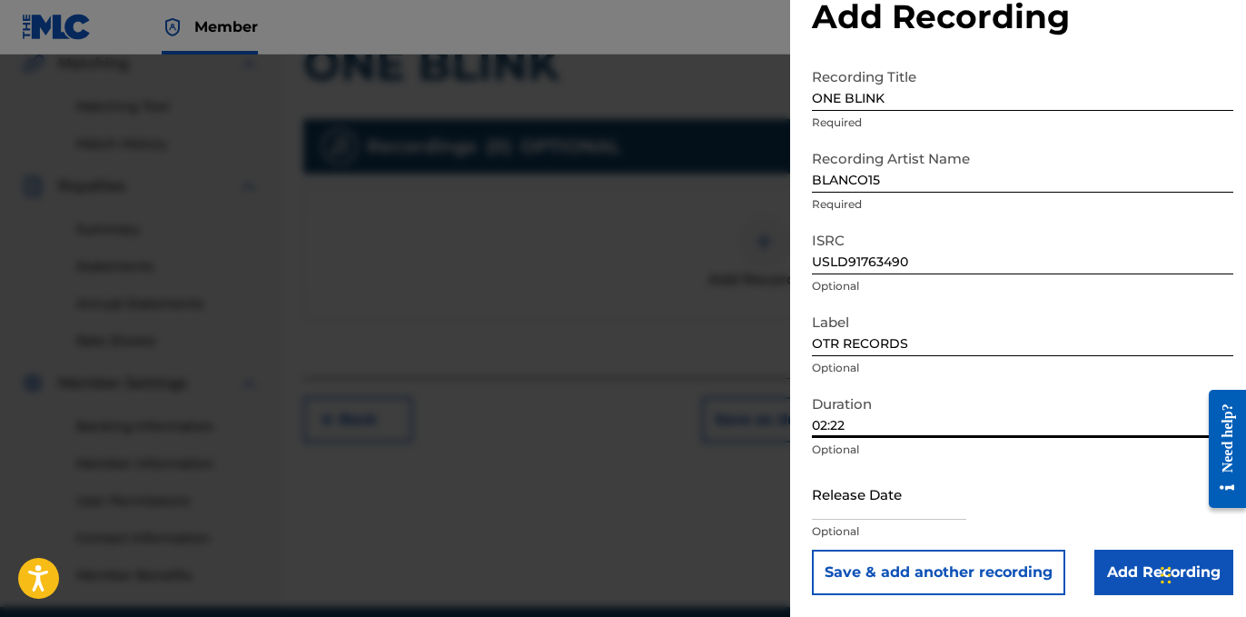
type input "02:22"
click at [1110, 556] on input "Add Recording" at bounding box center [1164, 572] width 139 height 45
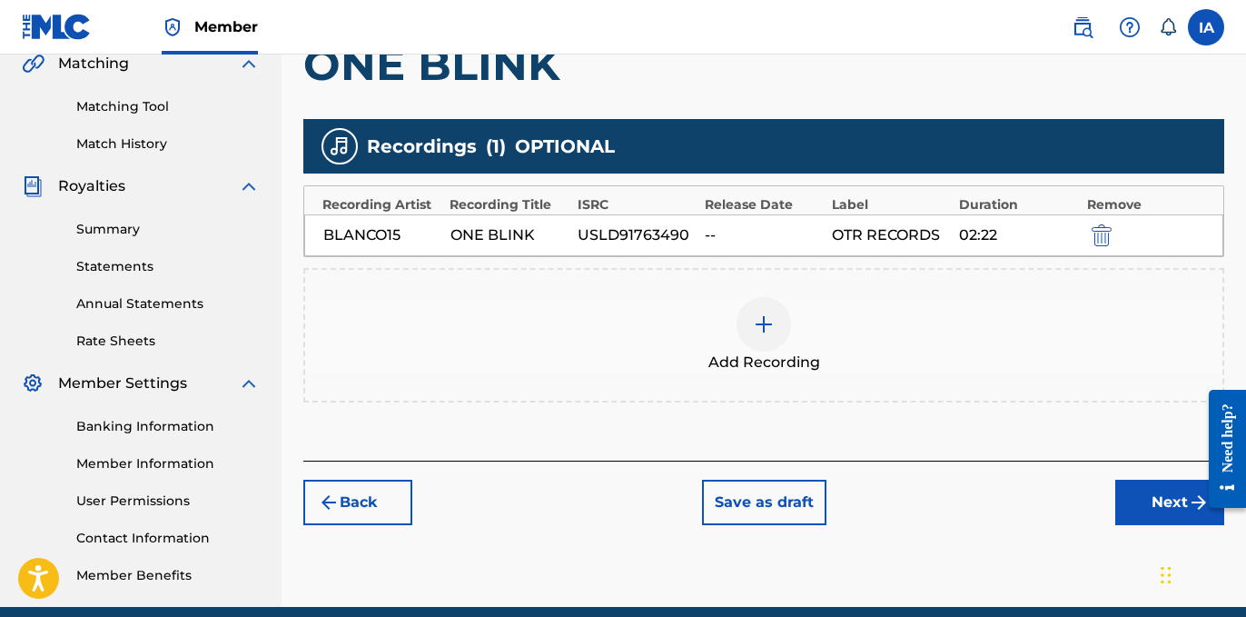
click at [1145, 510] on button "Next" at bounding box center [1169, 502] width 109 height 45
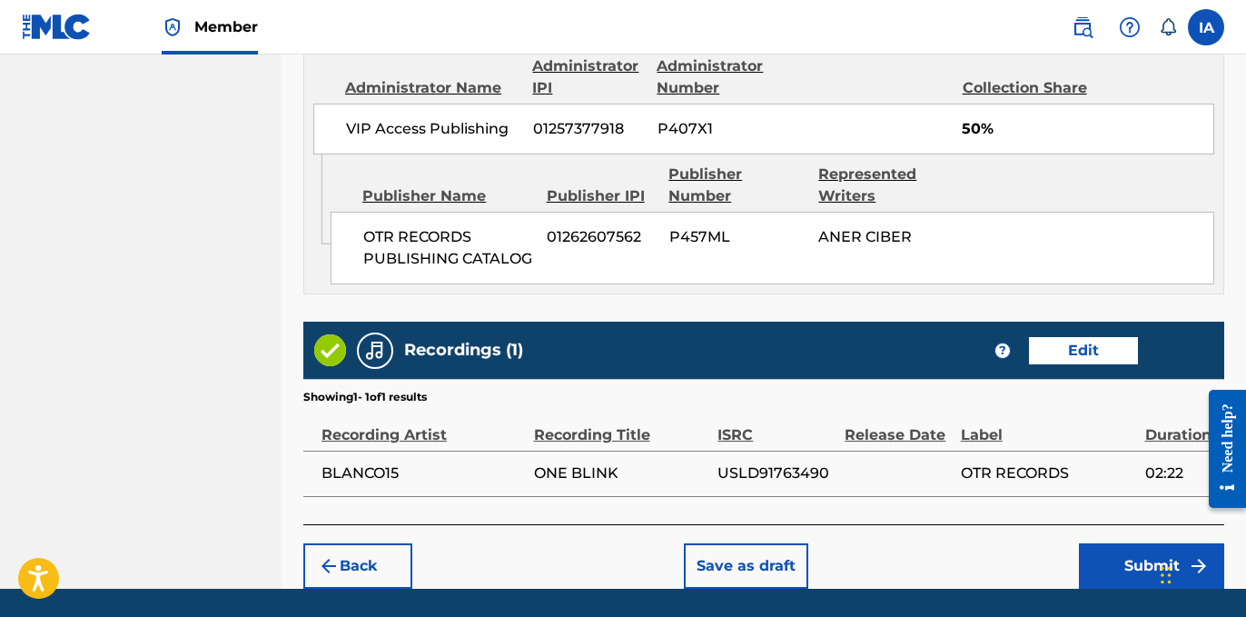
scroll to position [1072, 0]
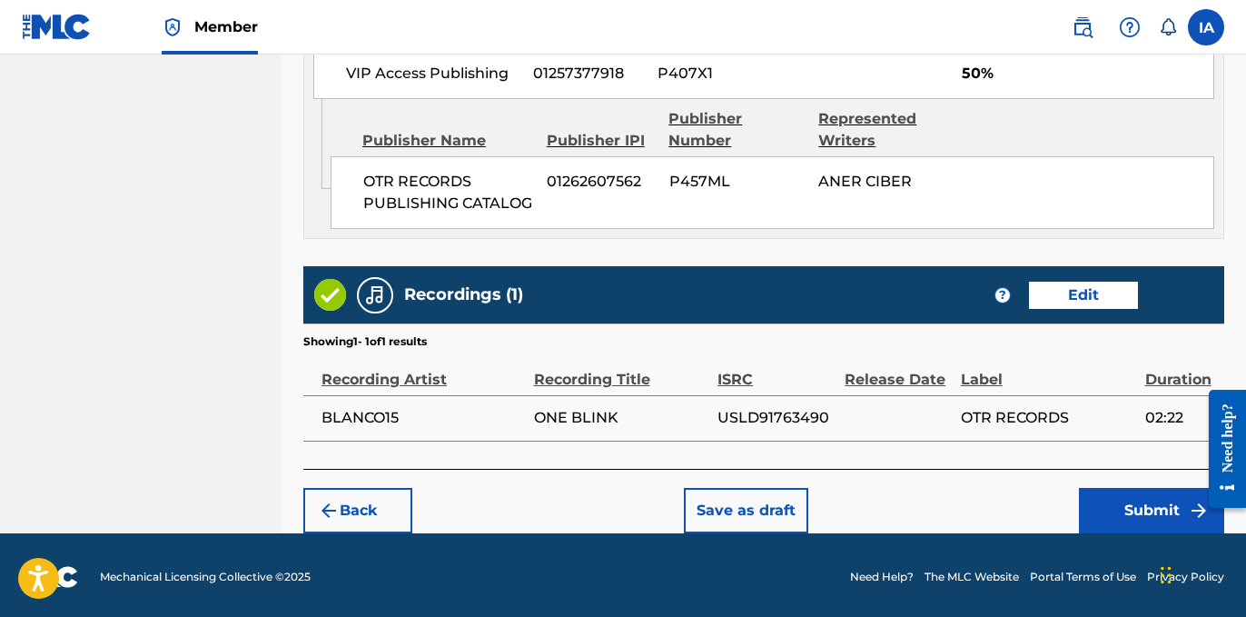
click at [1116, 509] on button "Submit" at bounding box center [1151, 510] width 145 height 45
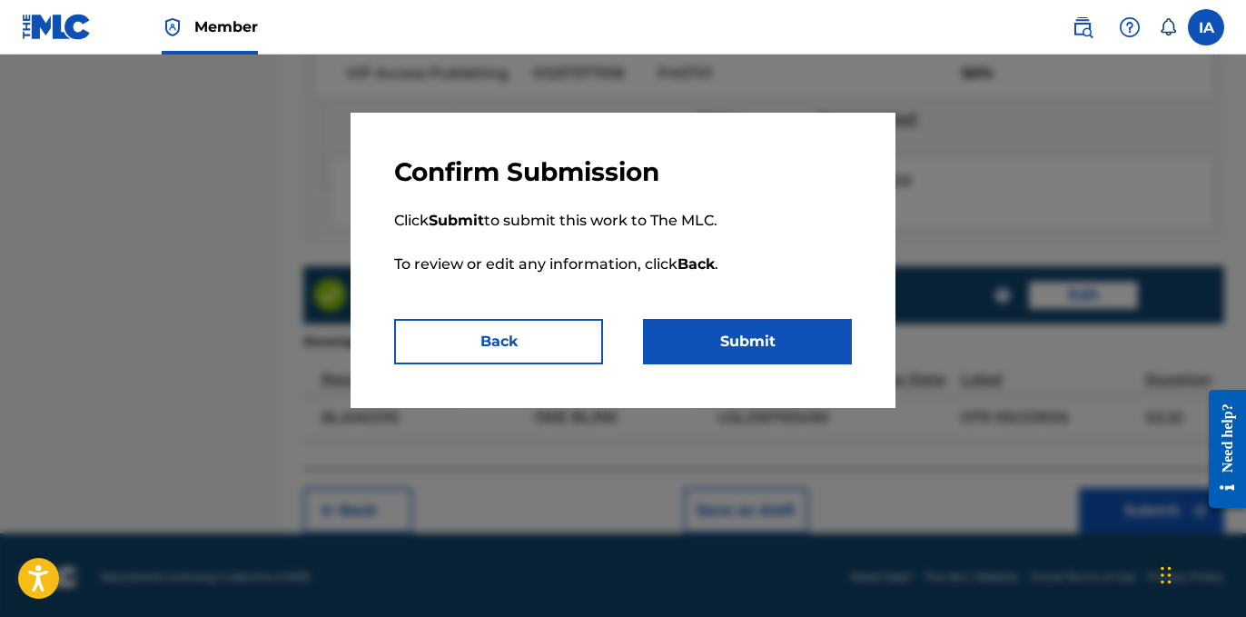
click at [786, 332] on button "Submit" at bounding box center [747, 341] width 209 height 45
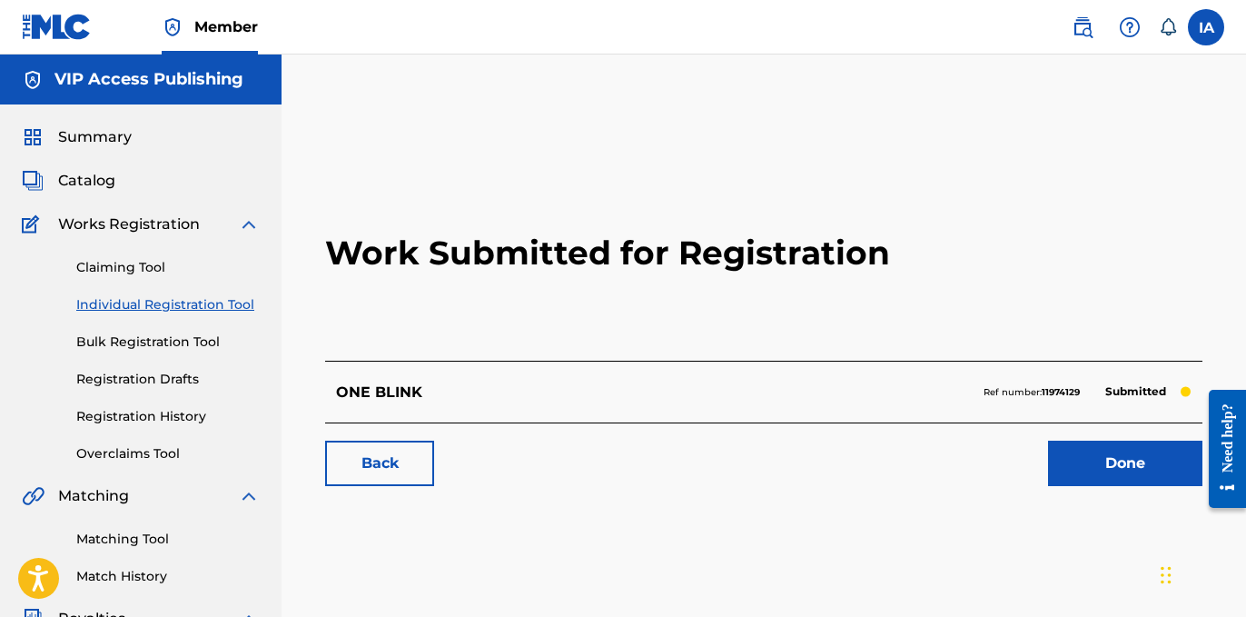
click at [1070, 447] on link "Done" at bounding box center [1125, 463] width 154 height 45
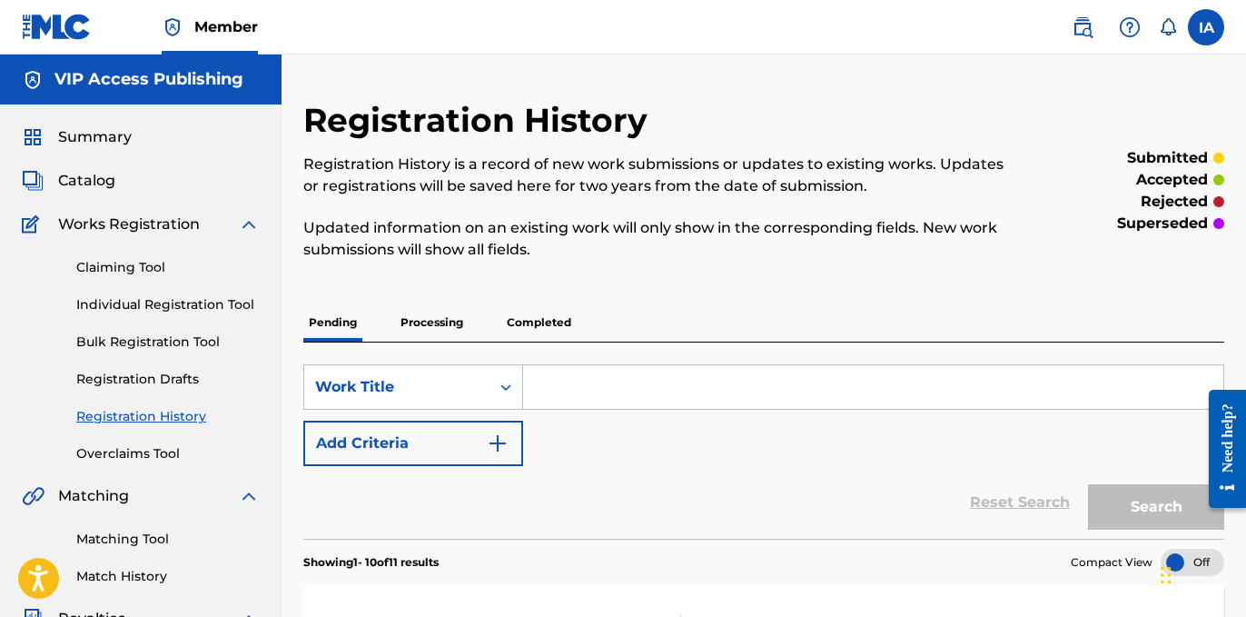
click at [190, 301] on link "Individual Registration Tool" at bounding box center [167, 304] width 183 height 19
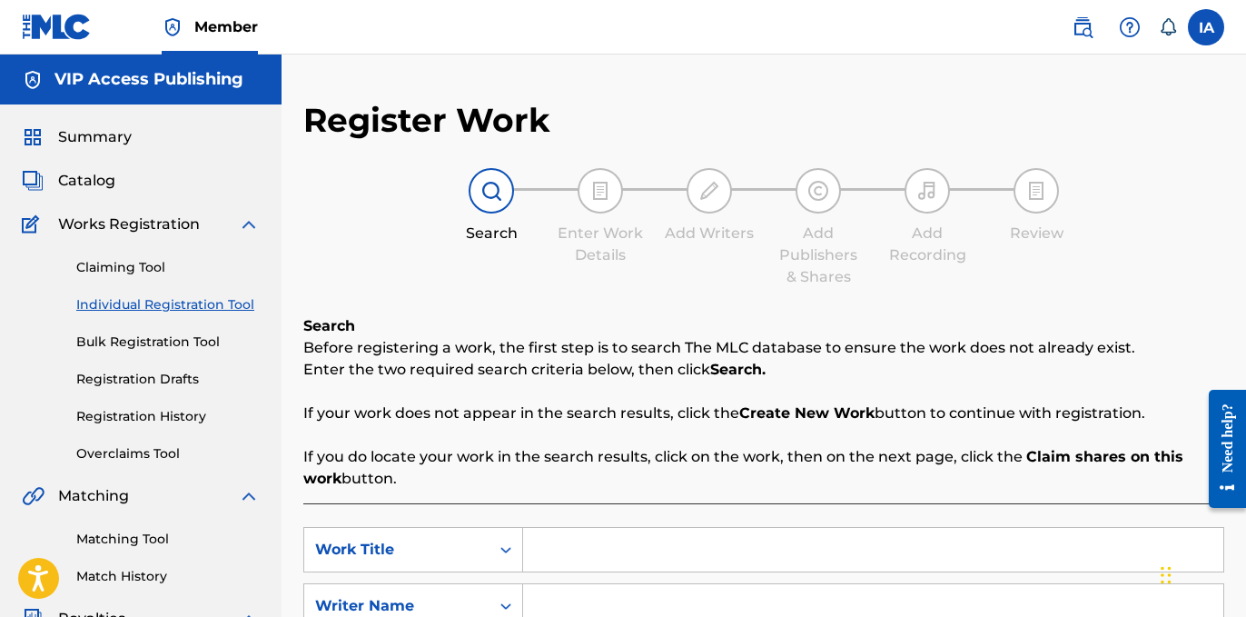
click at [711, 540] on input "Search Form" at bounding box center [873, 550] width 700 height 44
paste input "Want Me Dead"
type input "Want Me Dead"
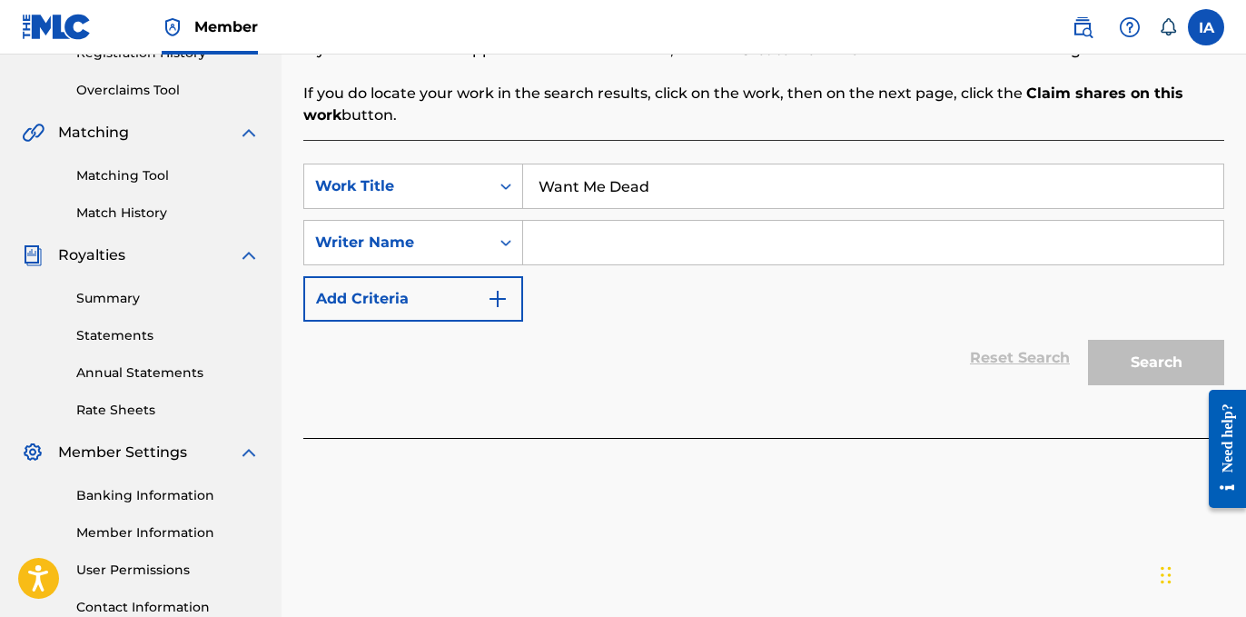
click at [752, 257] on input "Search Form" at bounding box center [873, 243] width 700 height 44
paste input "CIBER ANER"
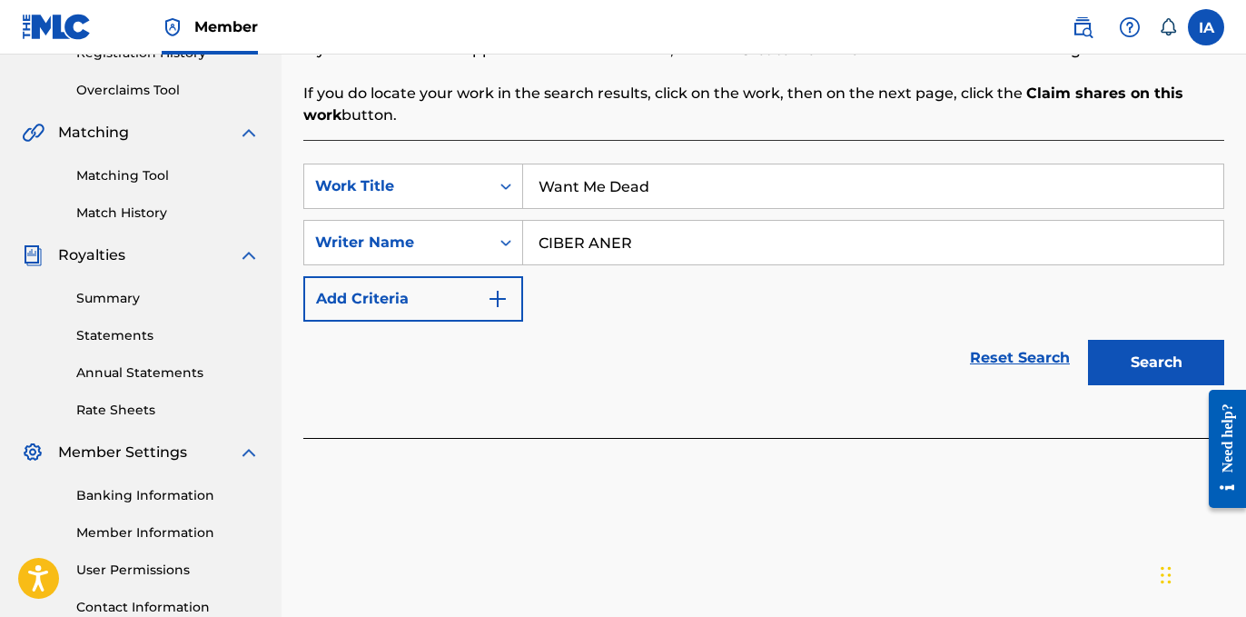
type input "CIBER ANER"
click at [1135, 379] on button "Search" at bounding box center [1156, 362] width 136 height 45
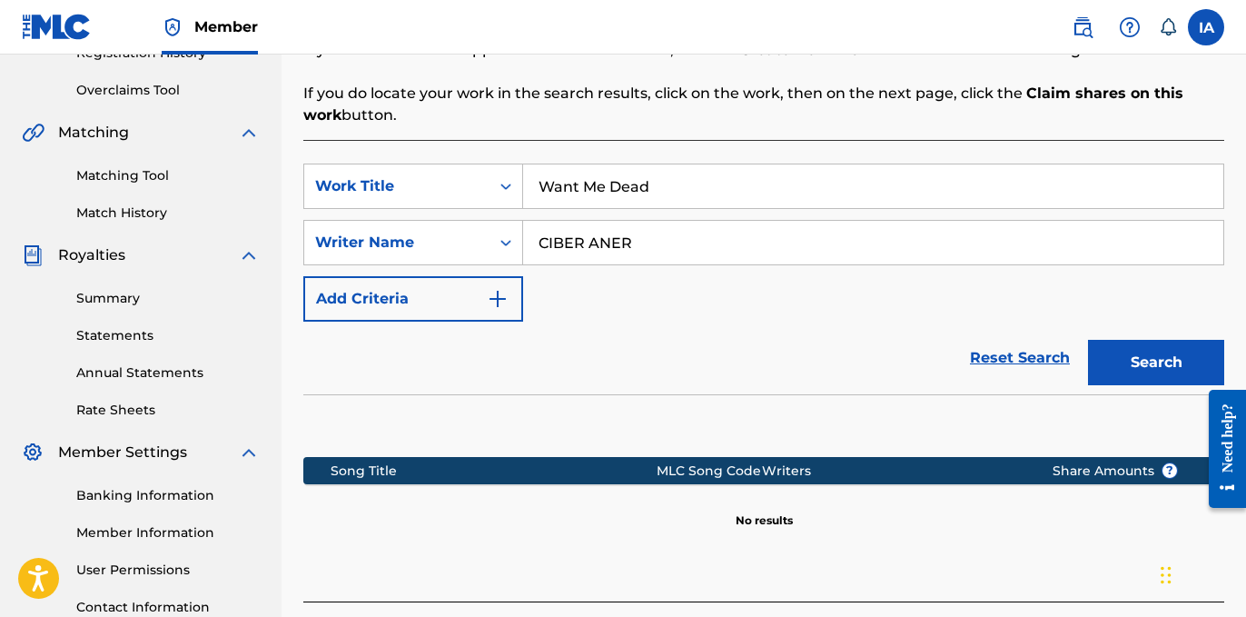
click at [856, 297] on div "SearchWithCriteria1f265622-cfe5-45f4-b001-318b4ddacd68 Work Title Want Me Dead …" at bounding box center [763, 243] width 921 height 158
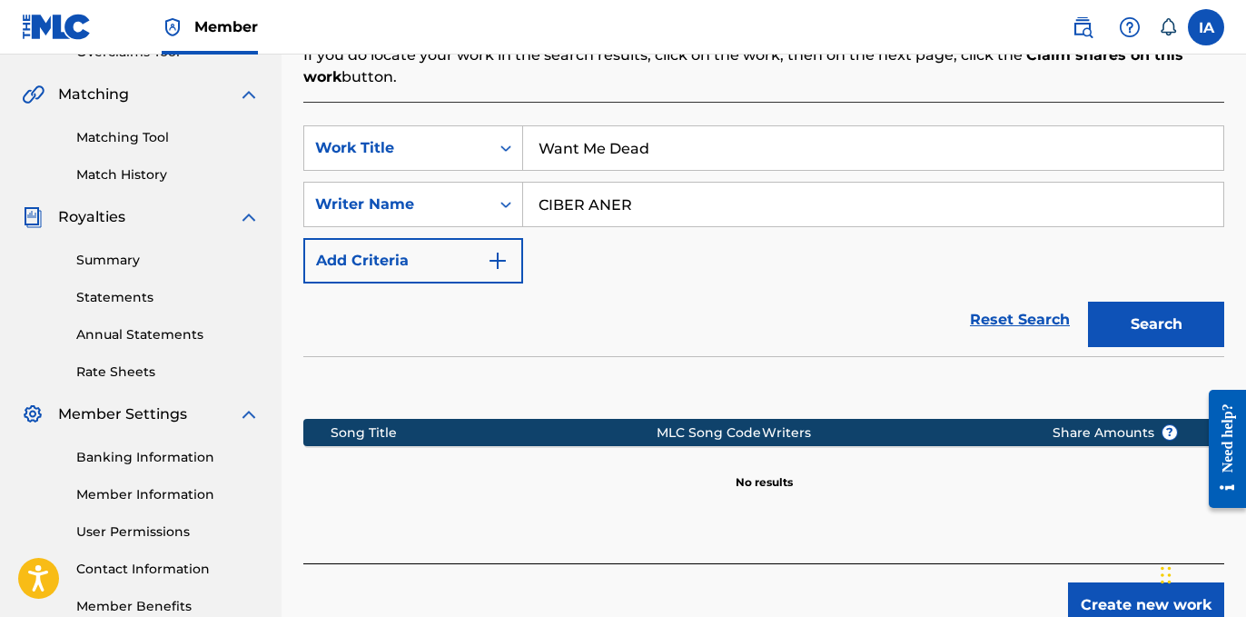
scroll to position [434, 0]
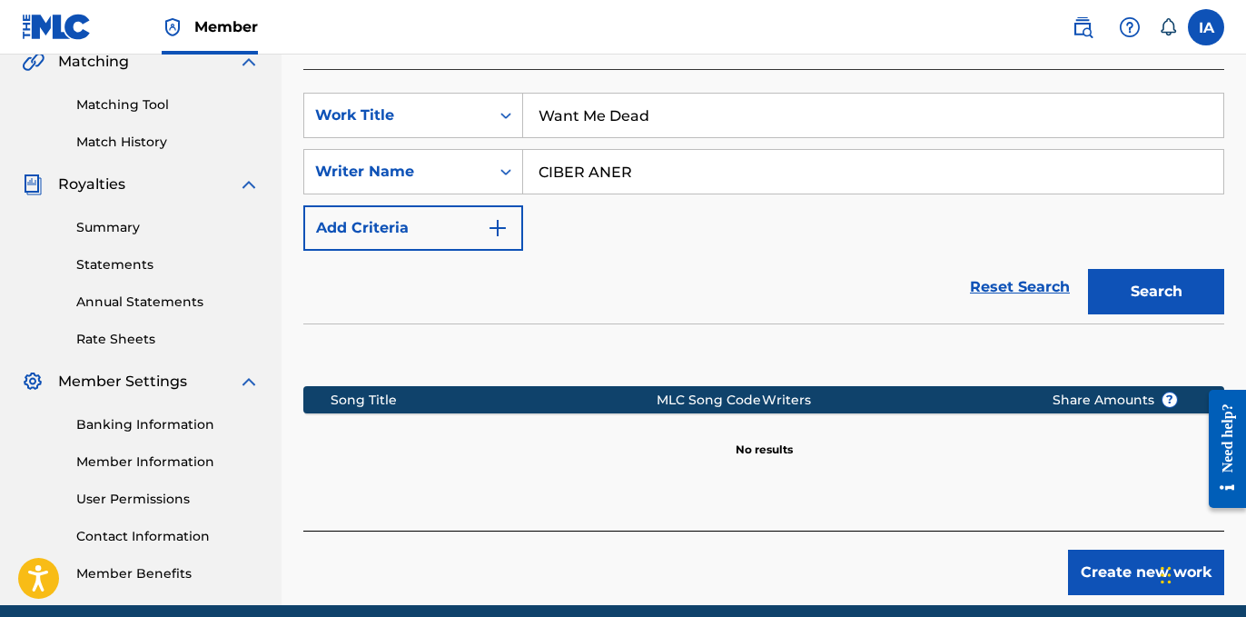
click at [686, 120] on input "Want Me Dead" at bounding box center [873, 116] width 700 height 44
type input "WANT ME DEAD"
click at [1093, 556] on button "Create new work" at bounding box center [1146, 572] width 156 height 45
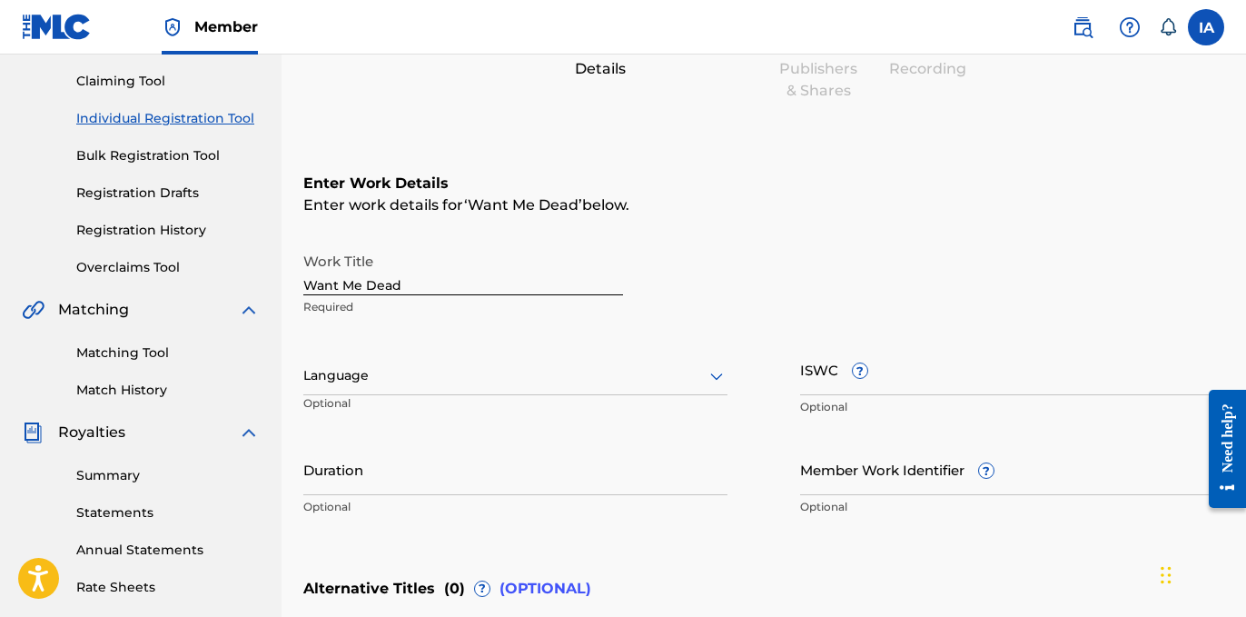
scroll to position [185, 0]
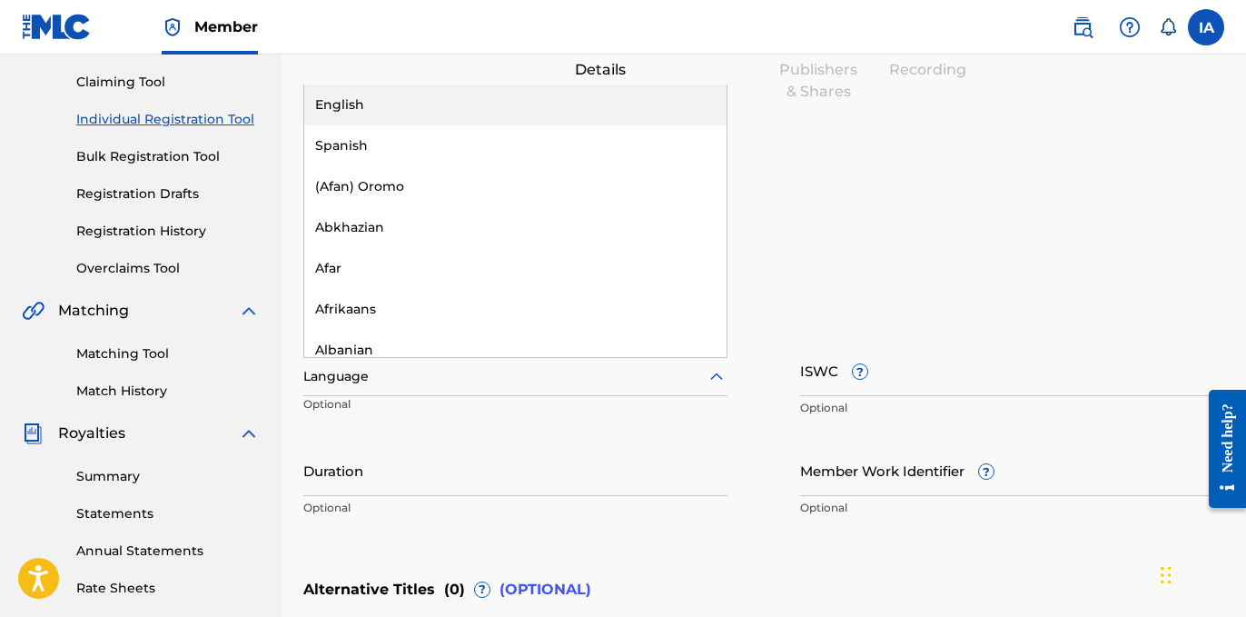
click at [477, 361] on div "Language" at bounding box center [515, 377] width 424 height 38
click at [473, 112] on div "English" at bounding box center [515, 104] width 422 height 41
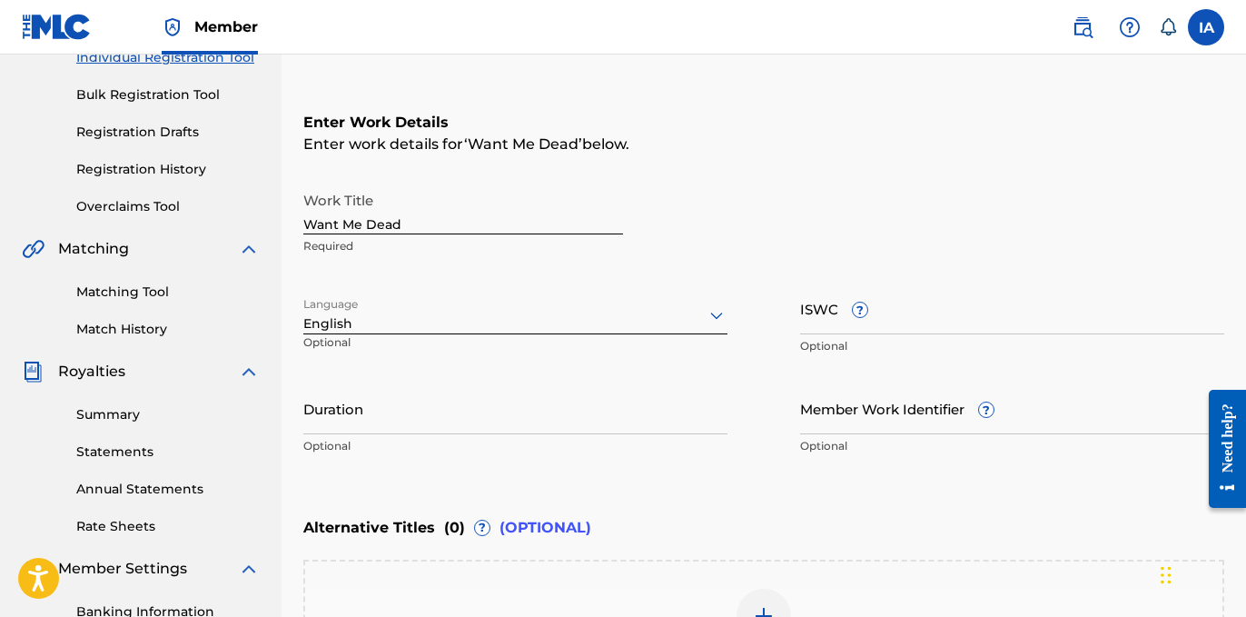
scroll to position [250, 0]
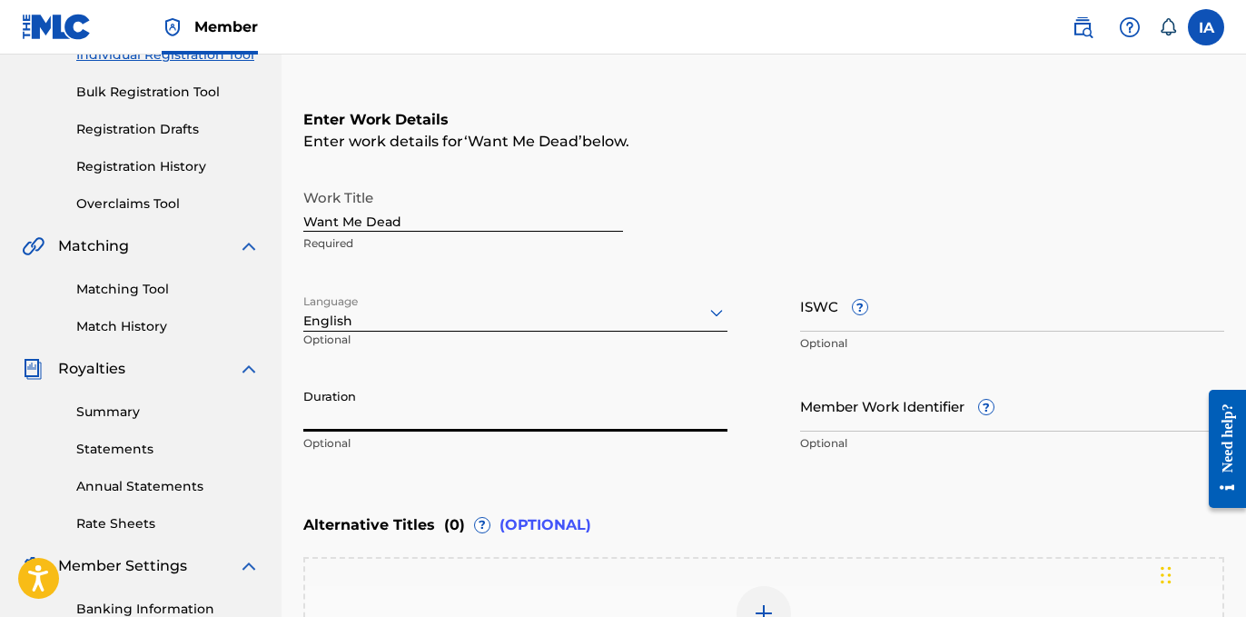
click at [550, 411] on input "Duration" at bounding box center [515, 406] width 424 height 52
paste input "2:59"
type input "02:59"
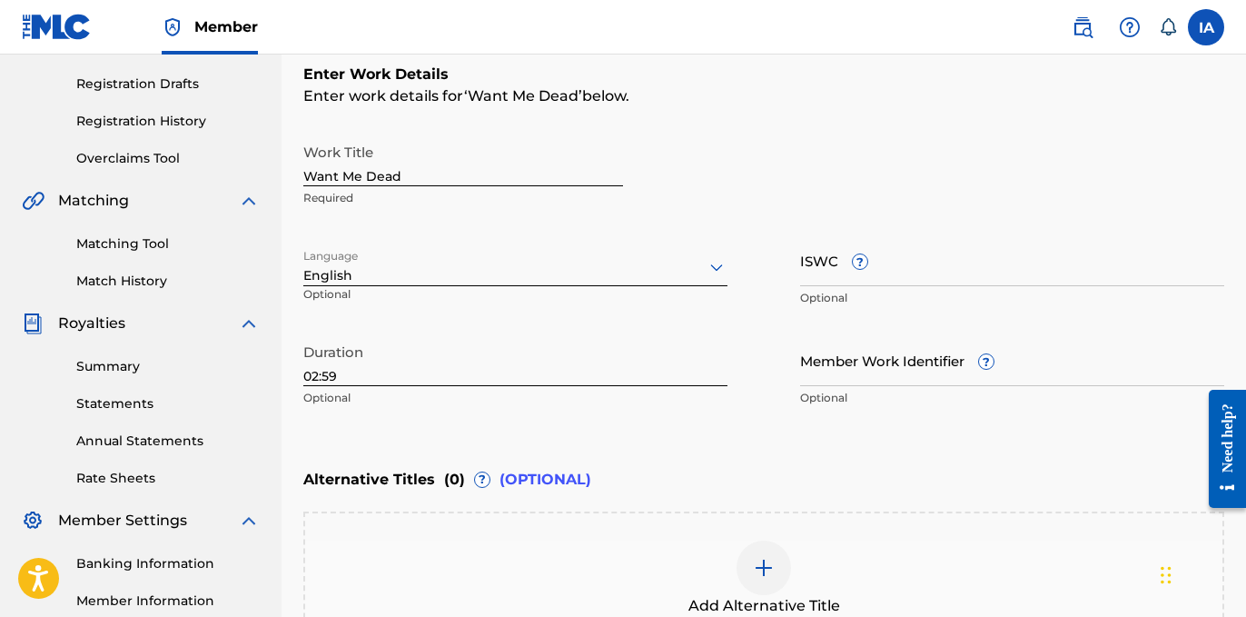
scroll to position [310, 0]
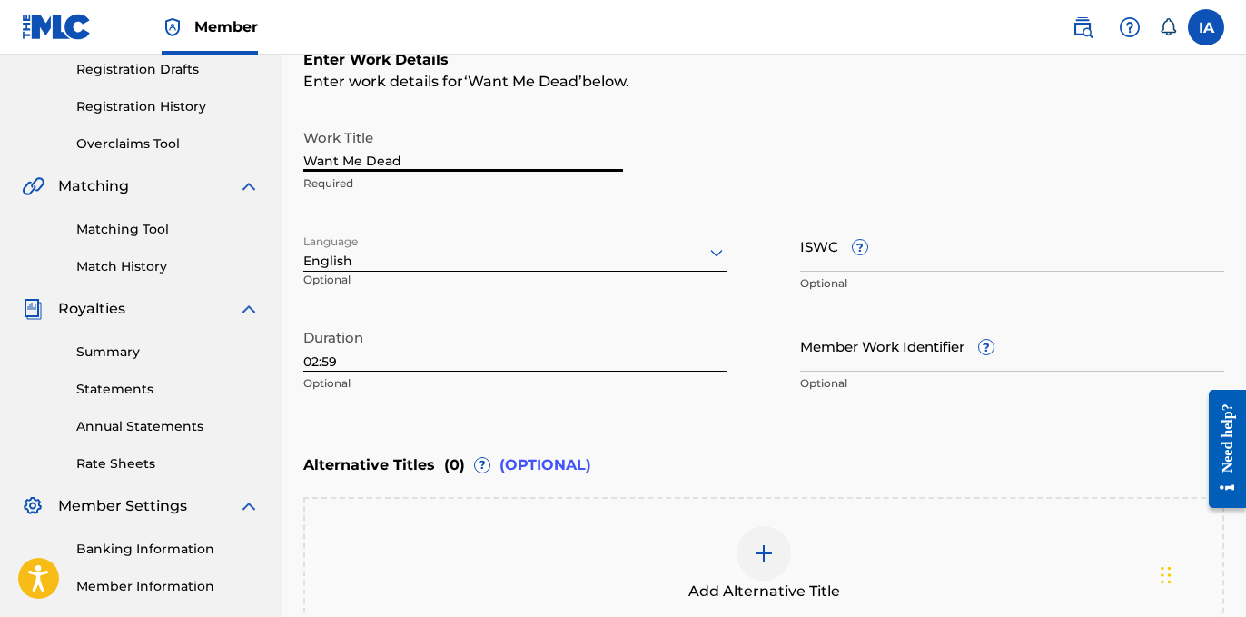
click at [492, 153] on input "Want Me Dead" at bounding box center [463, 146] width 320 height 52
type input "WANT ME DEAD"
click at [681, 142] on div "Work Title WANT ME DEAD Required" at bounding box center [763, 161] width 921 height 82
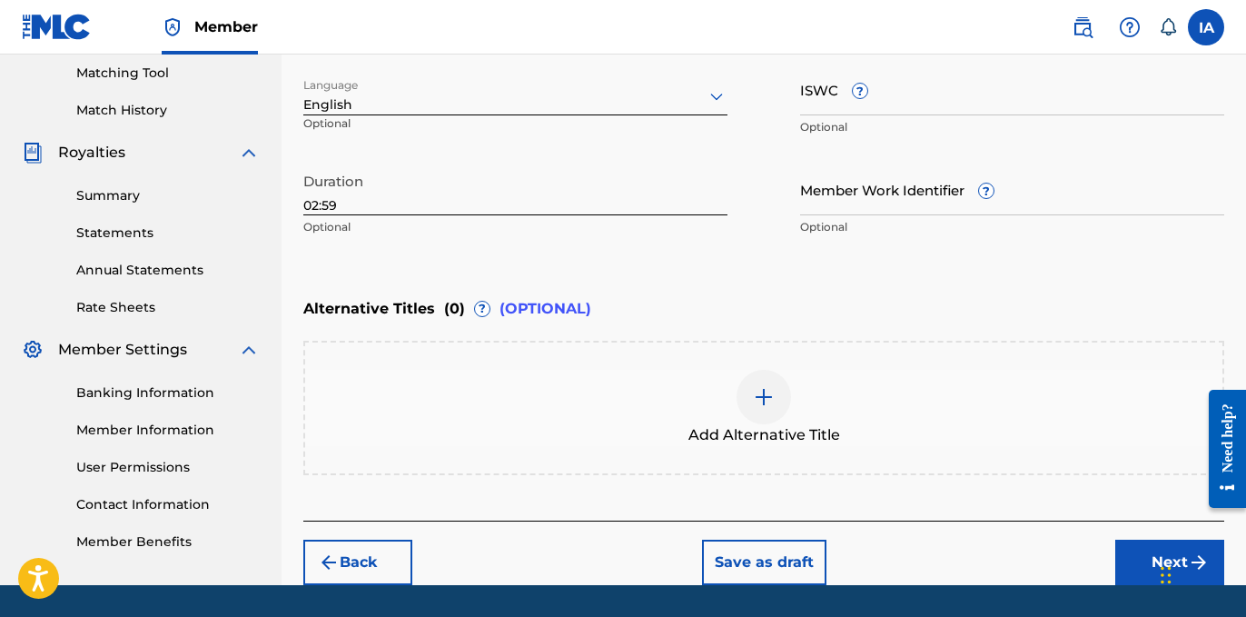
scroll to position [520, 0]
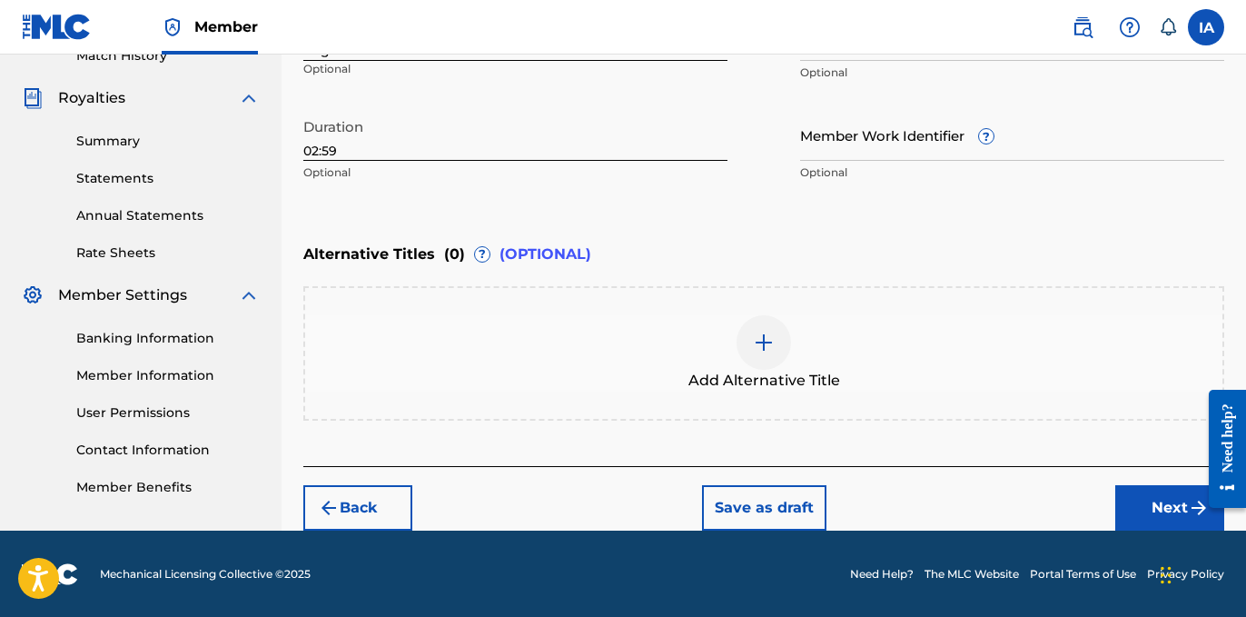
click at [1150, 522] on button "Next" at bounding box center [1169, 507] width 109 height 45
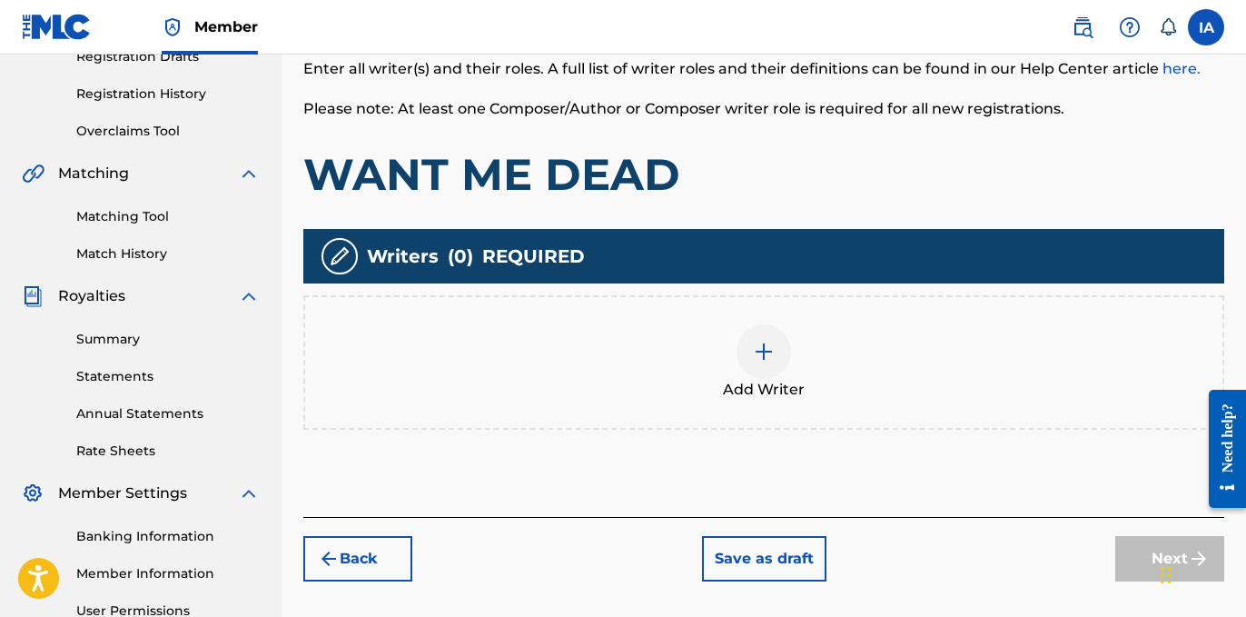
scroll to position [432, 0]
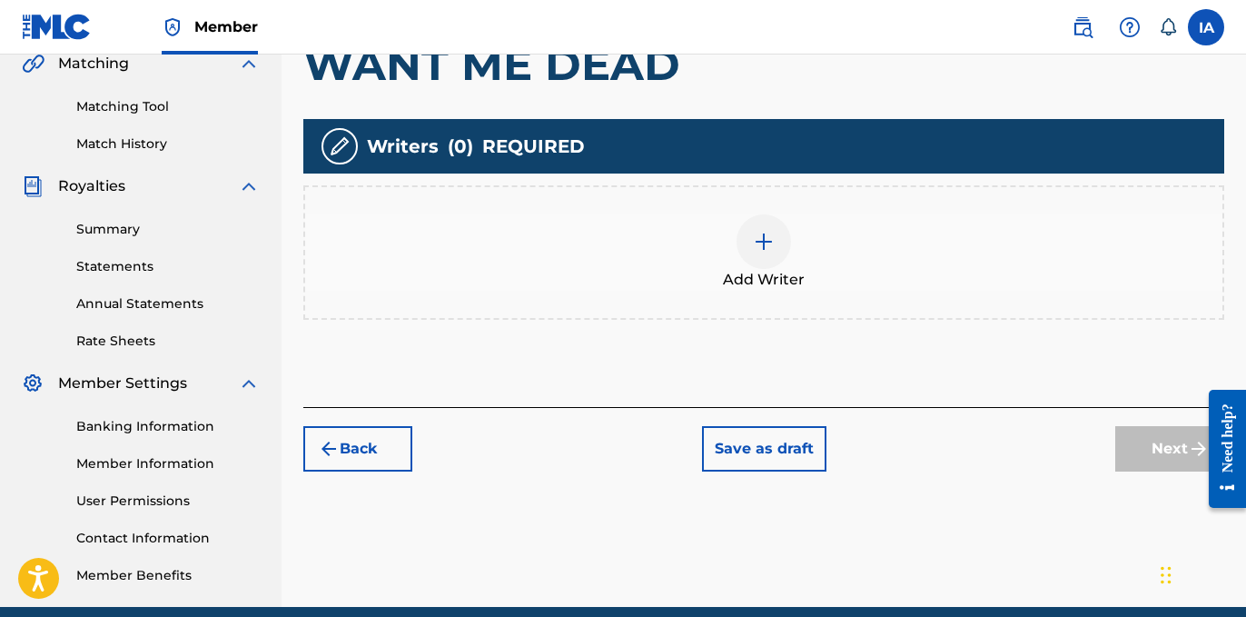
click at [794, 300] on div "Add Writer" at bounding box center [763, 252] width 921 height 134
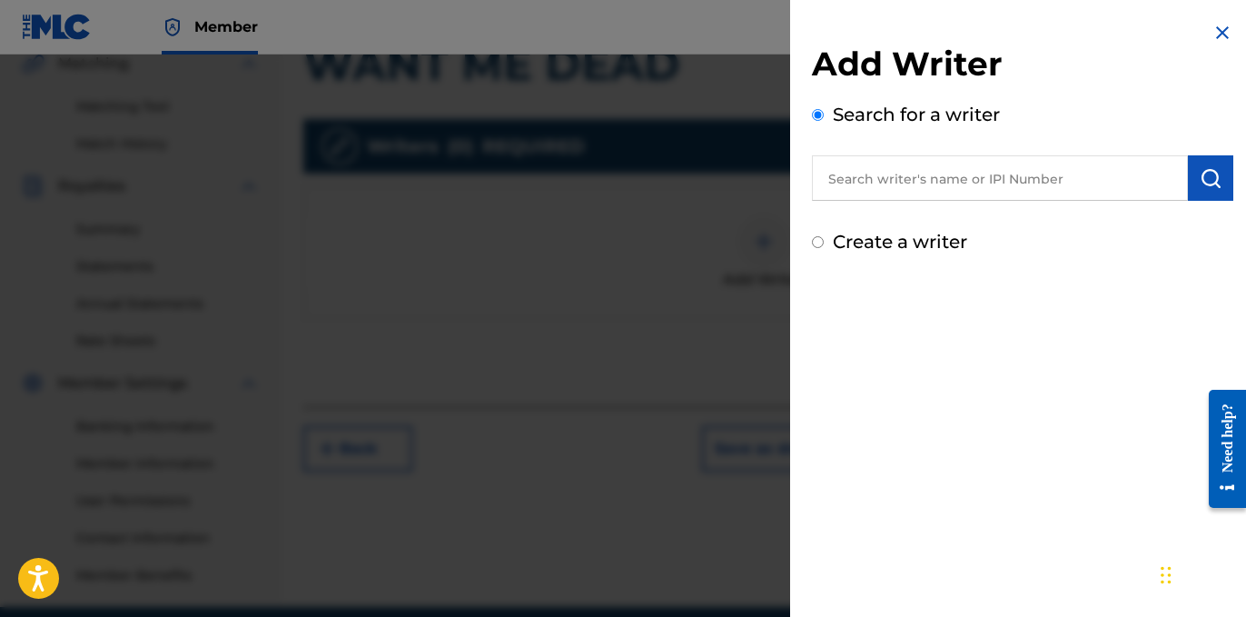
click at [941, 265] on div "Add Writer Search for a writer Create a writer" at bounding box center [1022, 138] width 465 height 277
click at [928, 244] on label "Create a writer" at bounding box center [900, 242] width 134 height 22
radio input "true"
click at [824, 244] on input "Create a writer" at bounding box center [818, 242] width 12 height 12
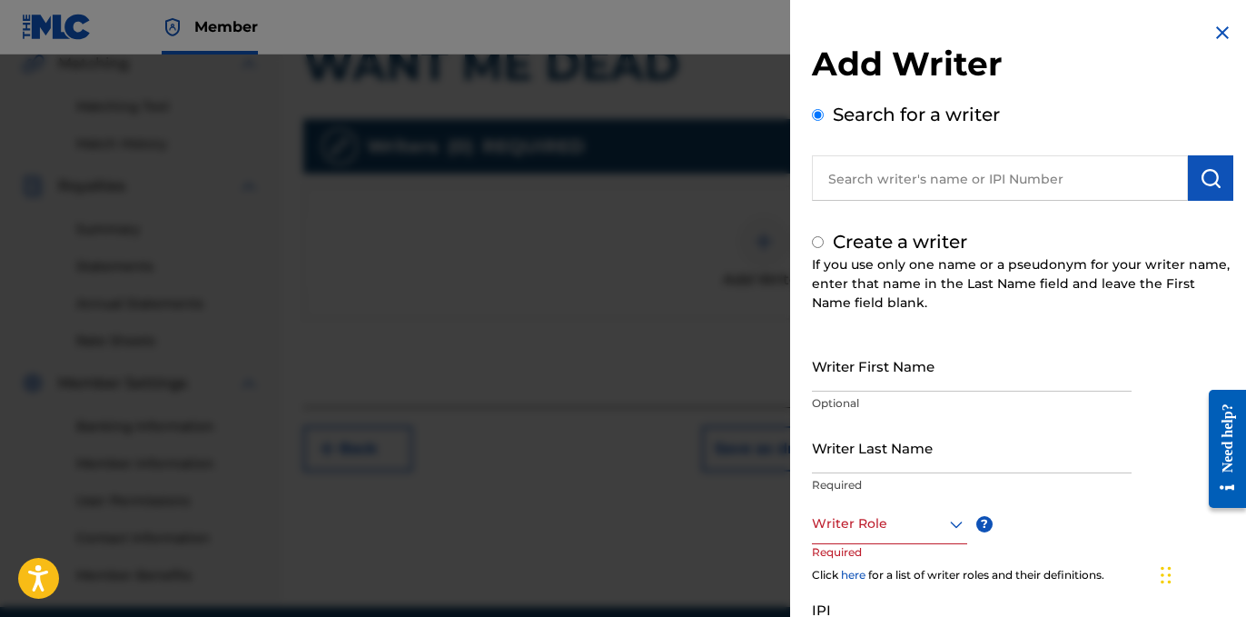
radio input "false"
radio input "true"
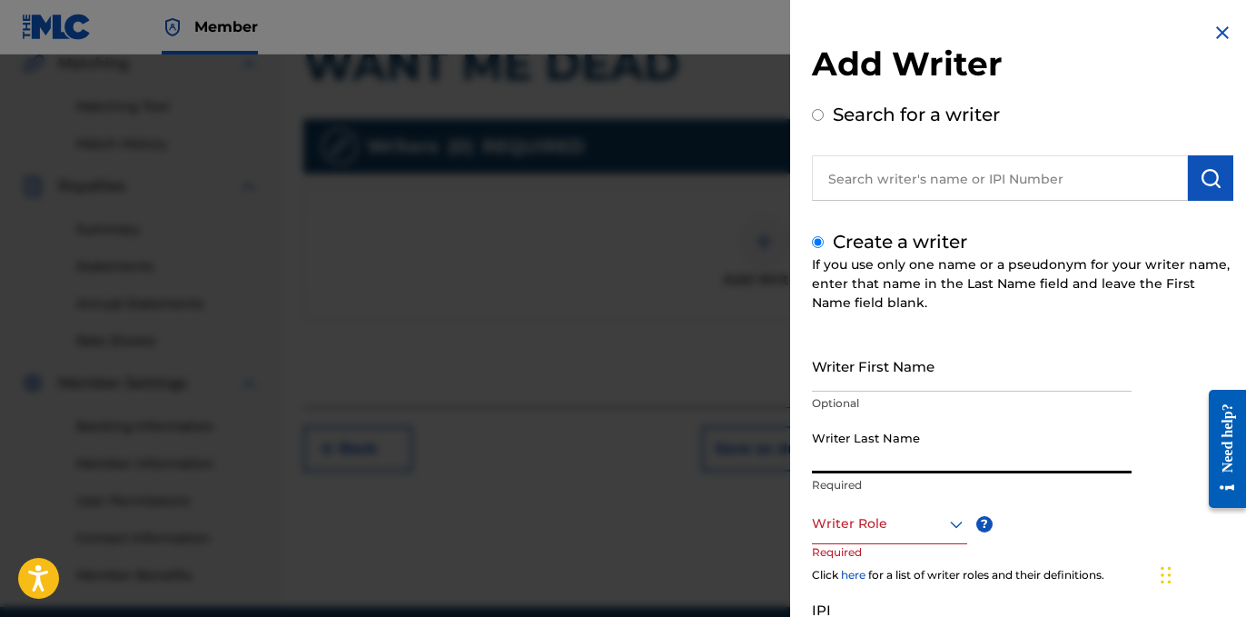
click at [907, 451] on input "Writer Last Name" at bounding box center [972, 447] width 320 height 52
paste input "ASCAP controls: 8.34% PRO IPI CIBER ANER"
type input "ASCAP controls: 8.34% PRO IPI CIBER ANER"
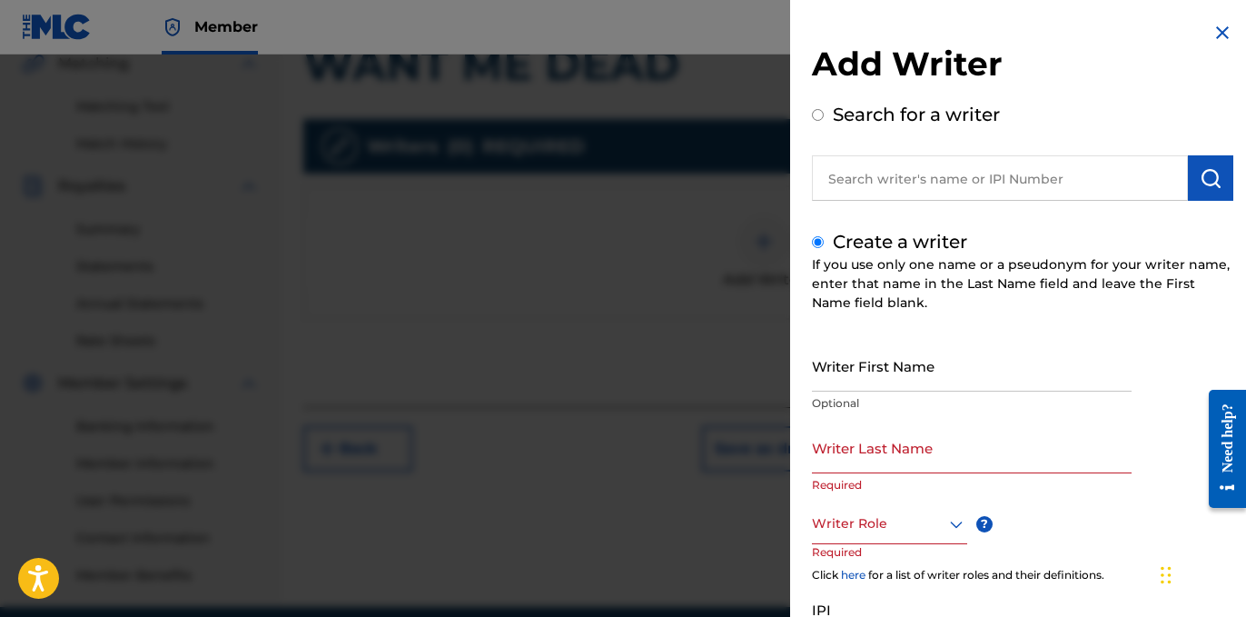
click at [868, 481] on p "Required" at bounding box center [972, 485] width 320 height 16
click at [866, 454] on input "Writer Last Name" at bounding box center [972, 447] width 320 height 52
paste input "CIBER ANER"
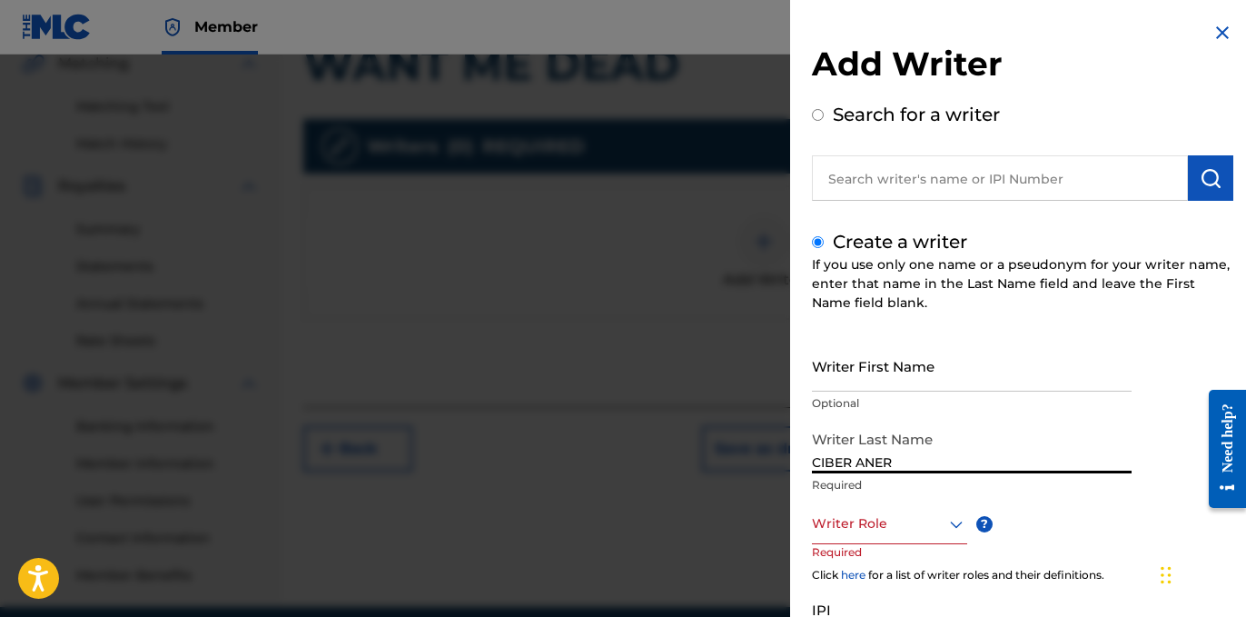
click at [881, 461] on input "CIBER ANER" at bounding box center [972, 447] width 320 height 52
type input "CIBER"
click at [857, 383] on input "Writer First Name" at bounding box center [972, 366] width 320 height 52
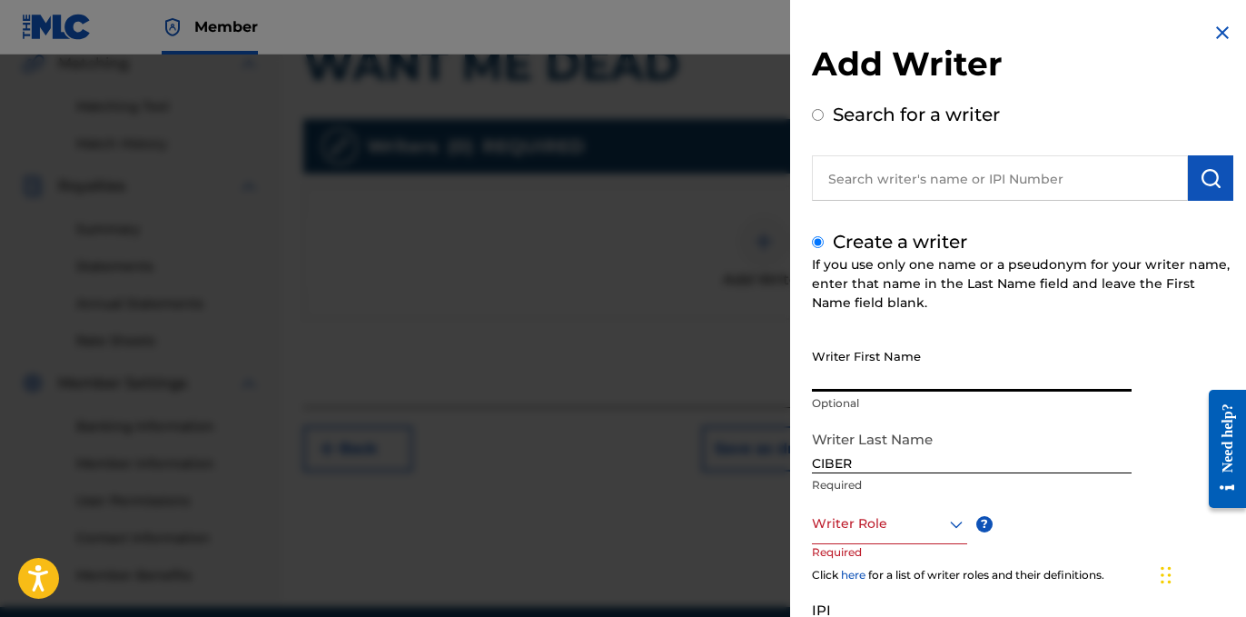
paste input "ANER"
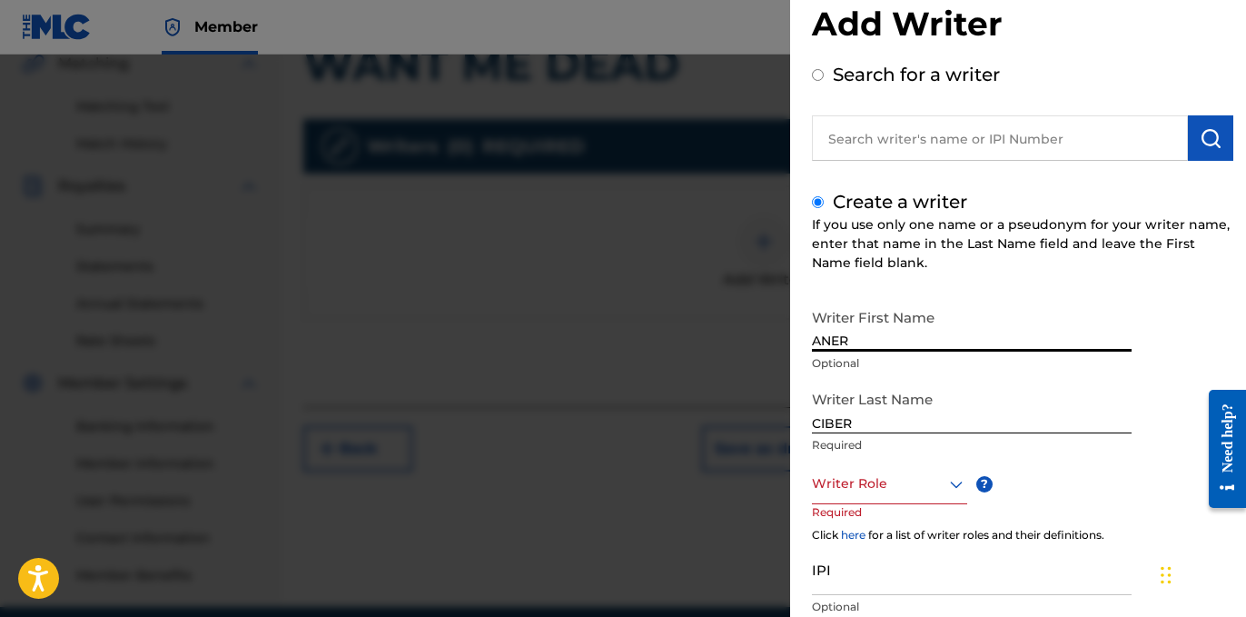
scroll to position [170, 0]
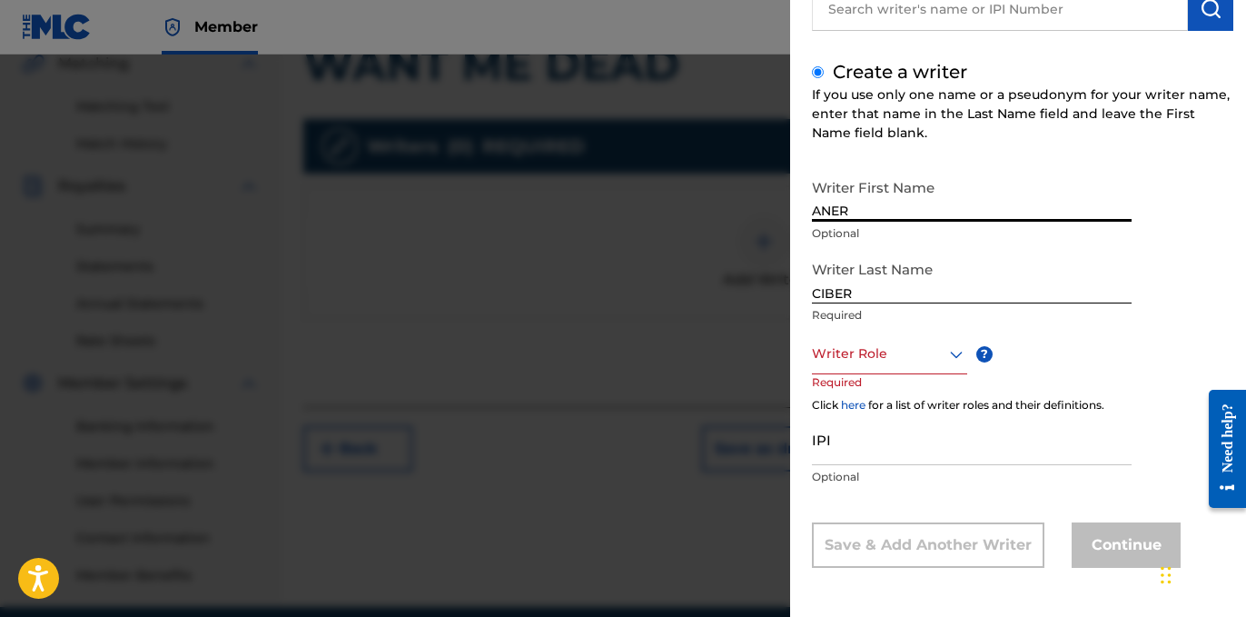
type input "ANER"
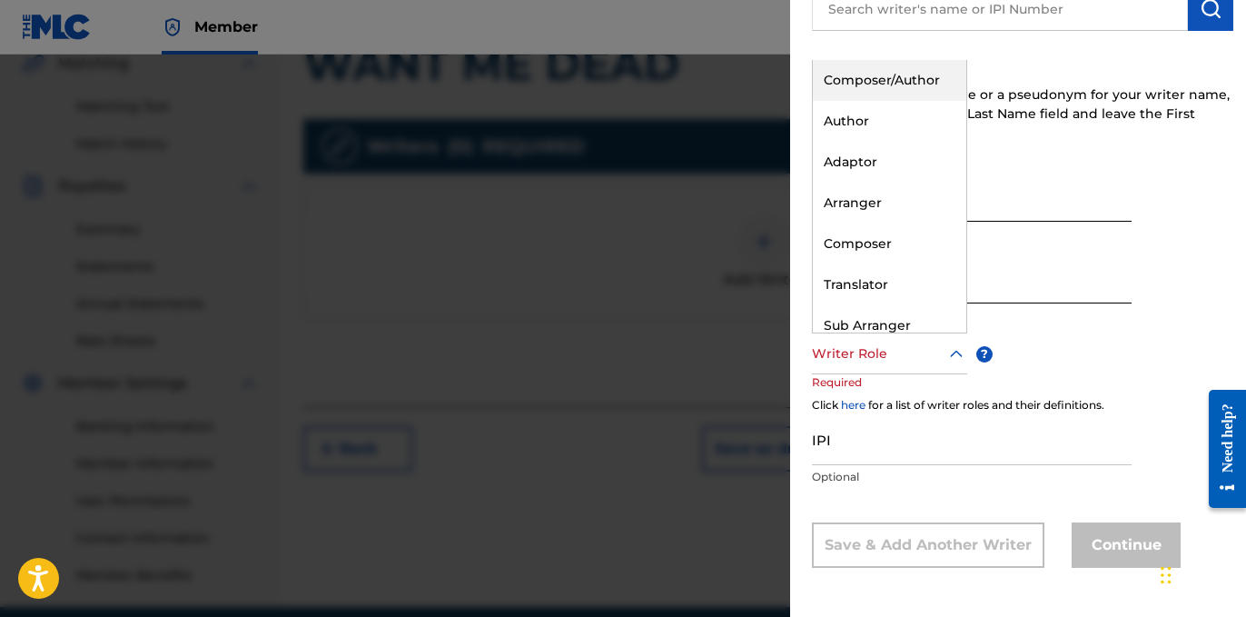
click at [920, 358] on div at bounding box center [889, 353] width 155 height 23
click at [858, 126] on div "Author" at bounding box center [890, 121] width 154 height 41
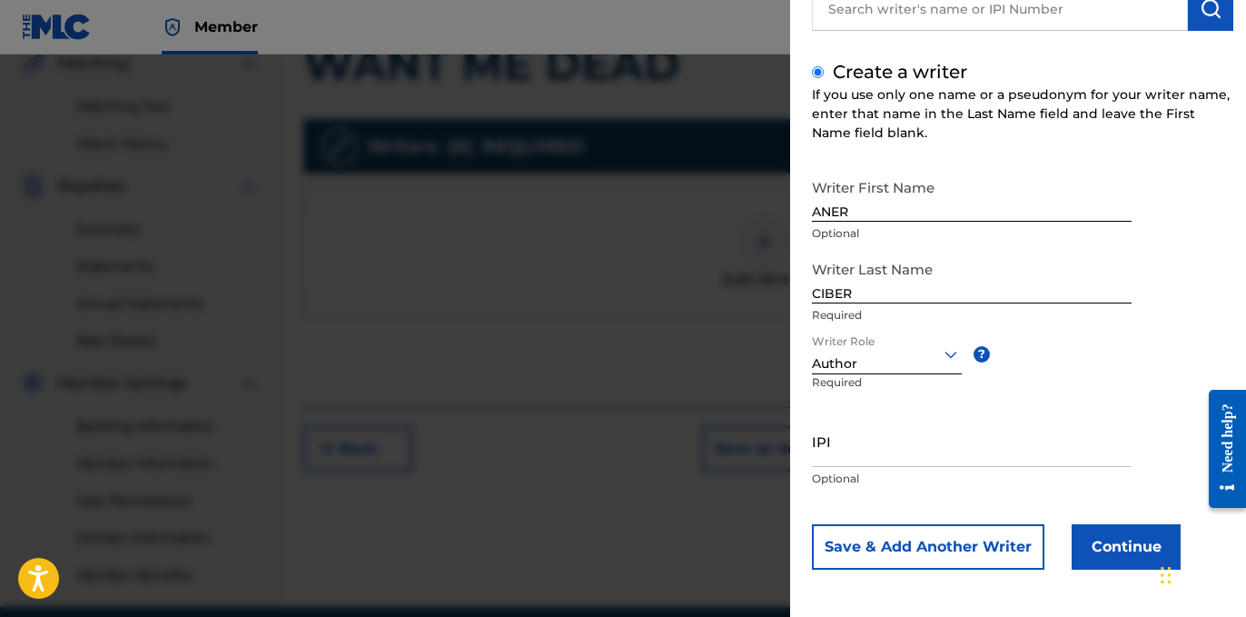
click at [889, 453] on input "IPI" at bounding box center [972, 441] width 320 height 52
click at [900, 458] on input "IPI" at bounding box center [972, 441] width 320 height 52
paste input "1218296548"
drag, startPoint x: 812, startPoint y: 449, endPoint x: 816, endPoint y: 461, distance: 12.4
click at [812, 449] on input "1218296548" at bounding box center [972, 441] width 320 height 52
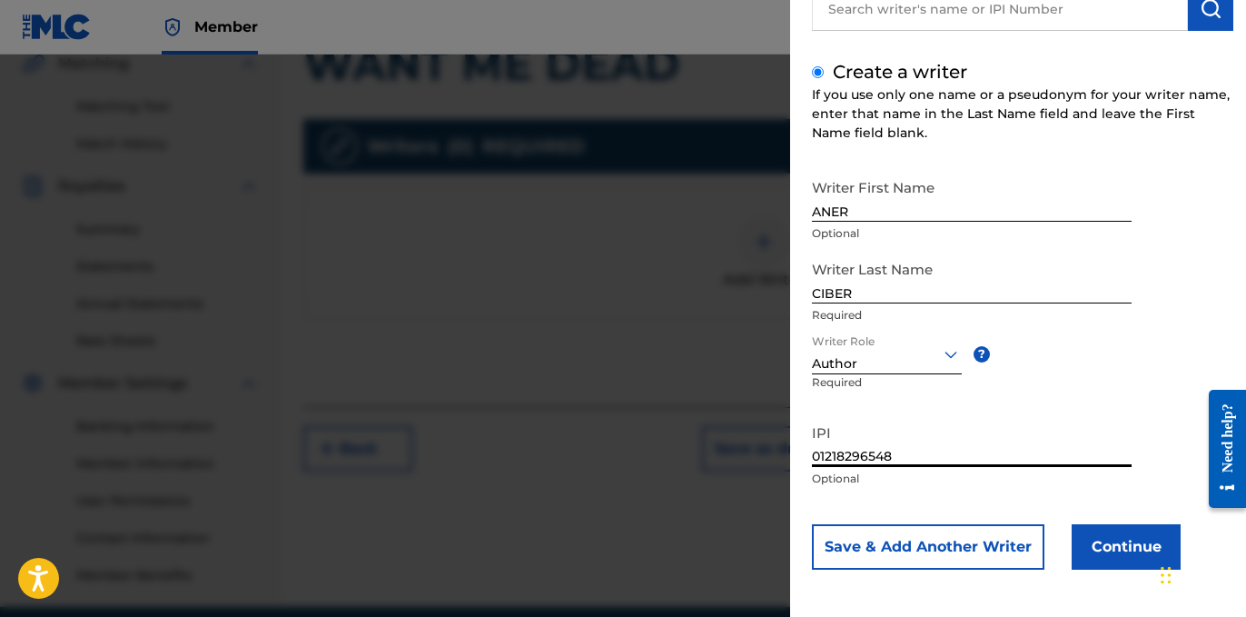
type input "01218296548"
click at [1081, 541] on button "Continue" at bounding box center [1126, 546] width 109 height 45
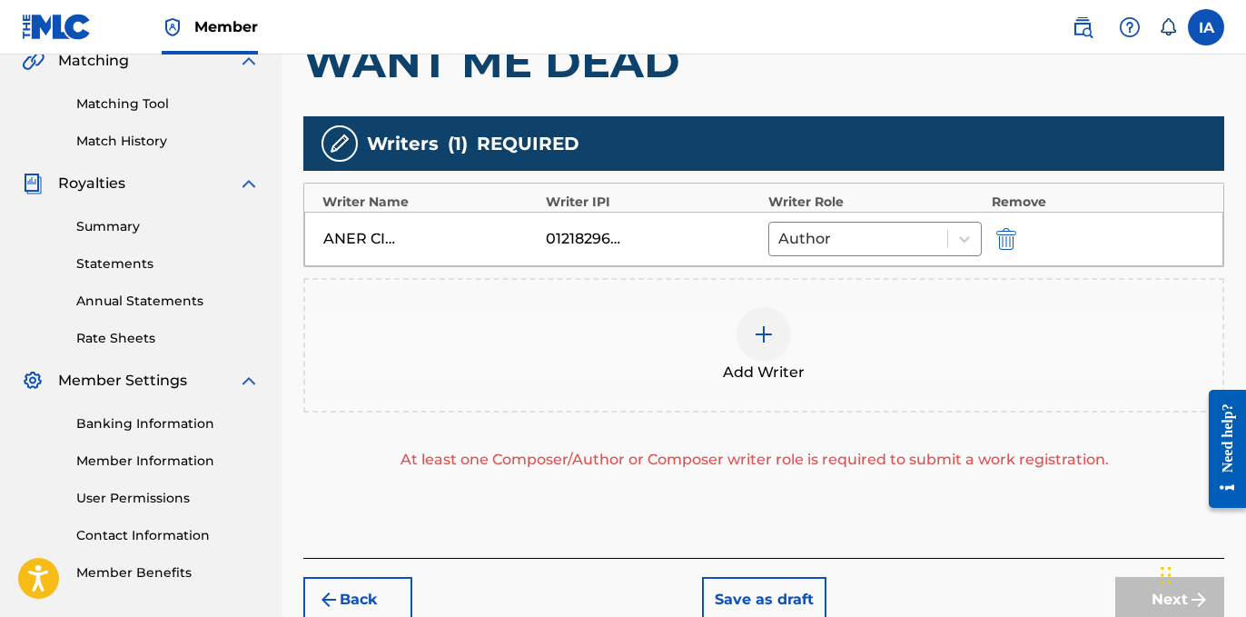
scroll to position [436, 0]
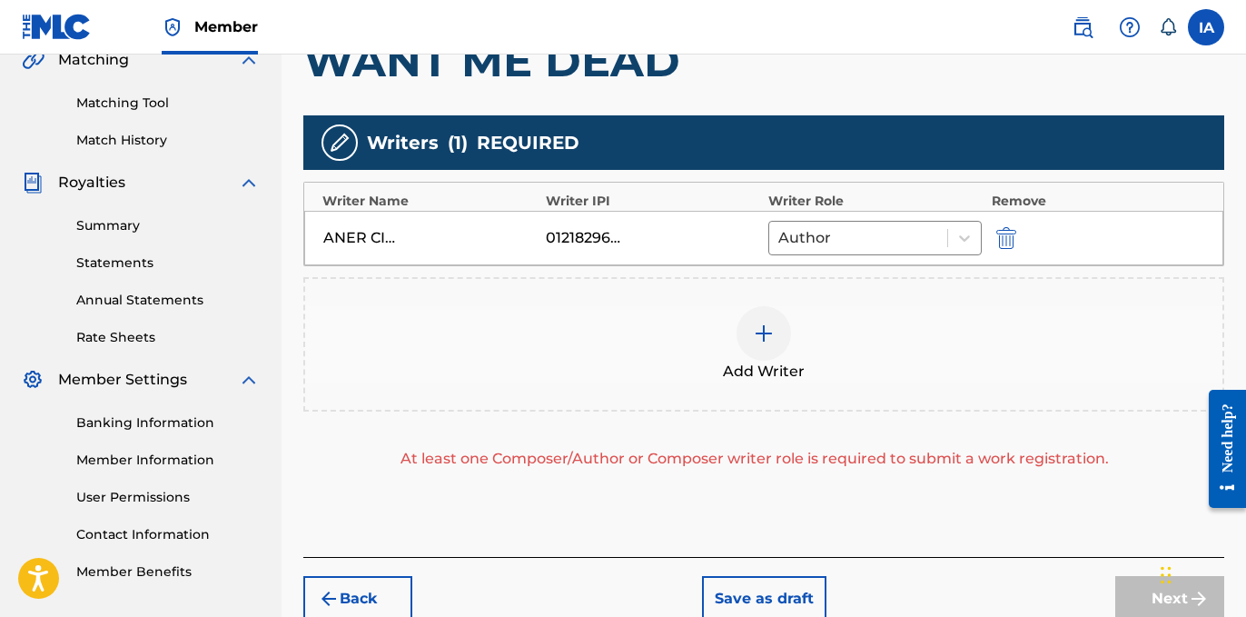
click at [827, 314] on div "Add Writer" at bounding box center [763, 344] width 917 height 76
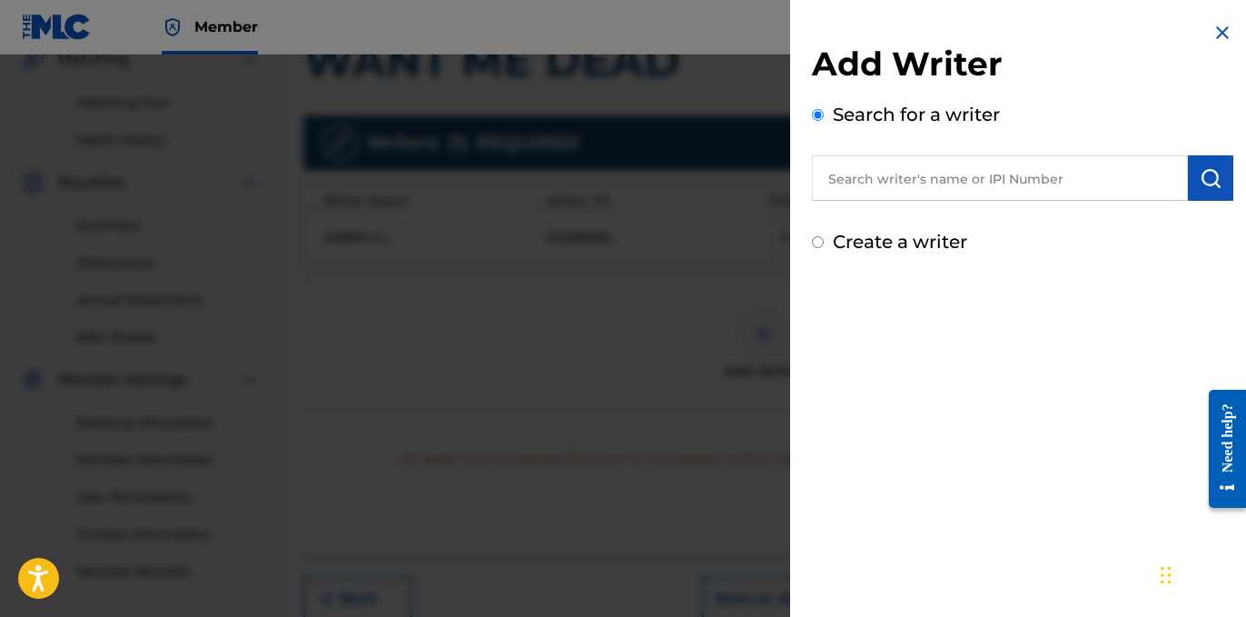
click at [863, 240] on label "Create a writer" at bounding box center [900, 242] width 134 height 22
radio input "true"
click at [824, 240] on input "Create a writer" at bounding box center [818, 242] width 12 height 12
radio input "false"
radio input "true"
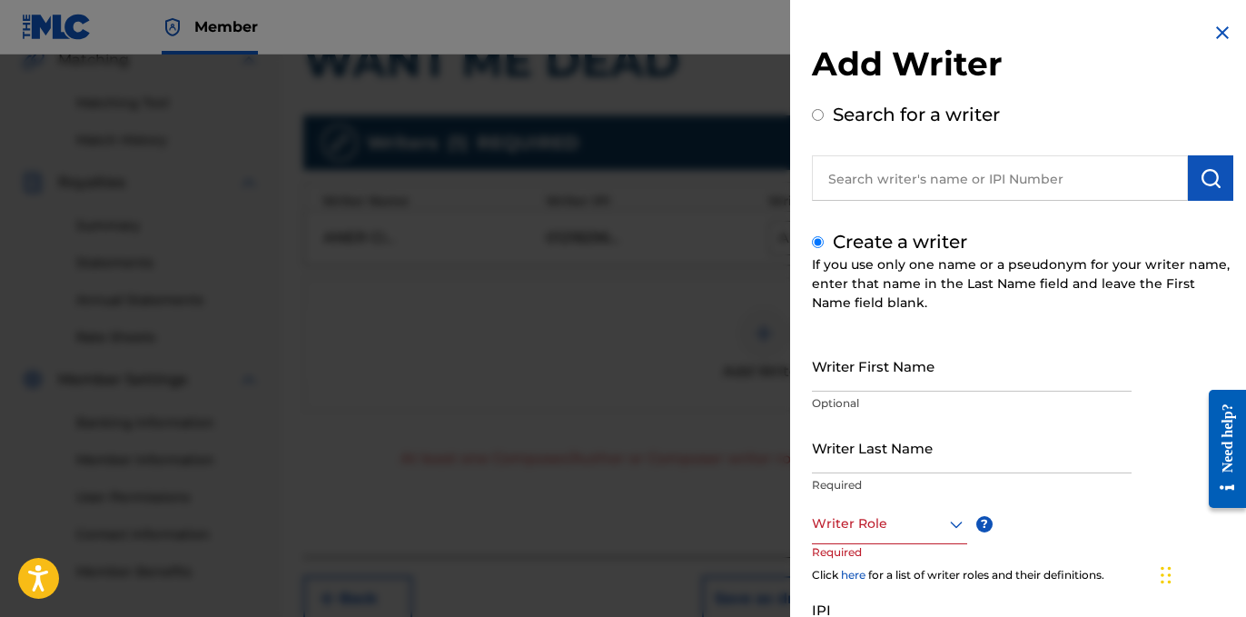
click at [922, 445] on input "Writer Last Name" at bounding box center [972, 447] width 320 height 52
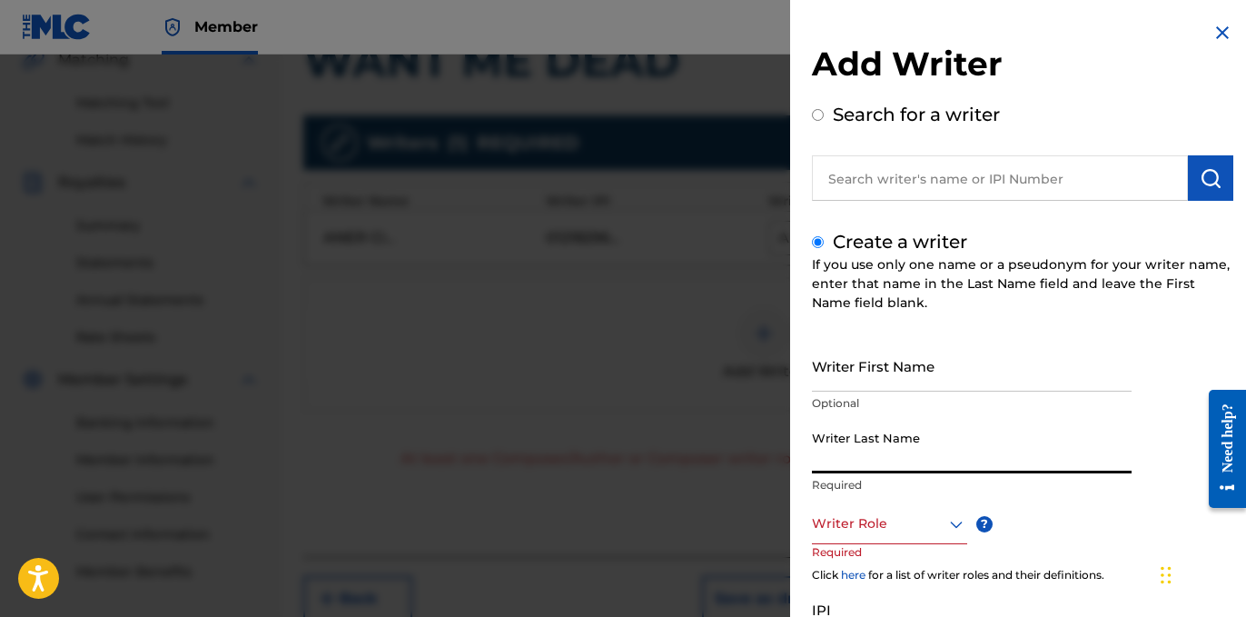
paste input "UNKNOWN WRITER"
click at [923, 468] on input "UNKNOWN WRITER" at bounding box center [972, 447] width 320 height 52
type input "UNKNOWN"
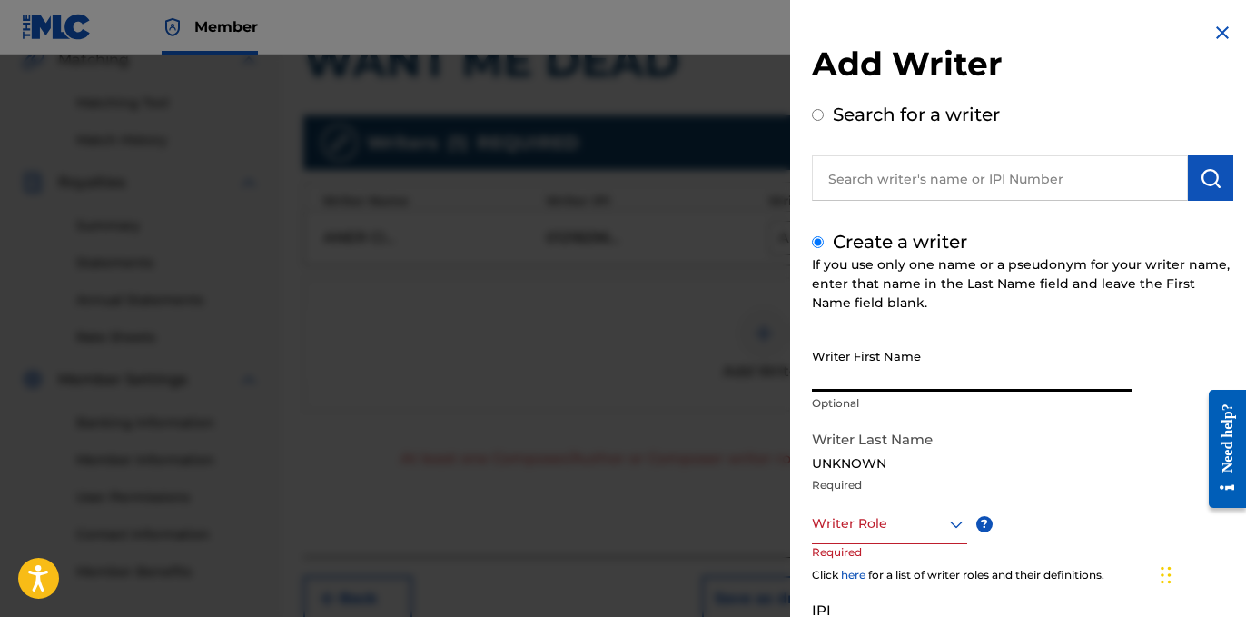
click at [883, 362] on input "Writer First Name" at bounding box center [972, 366] width 320 height 52
paste input "WRITER"
type input "WRITER"
click at [882, 522] on div at bounding box center [889, 523] width 155 height 23
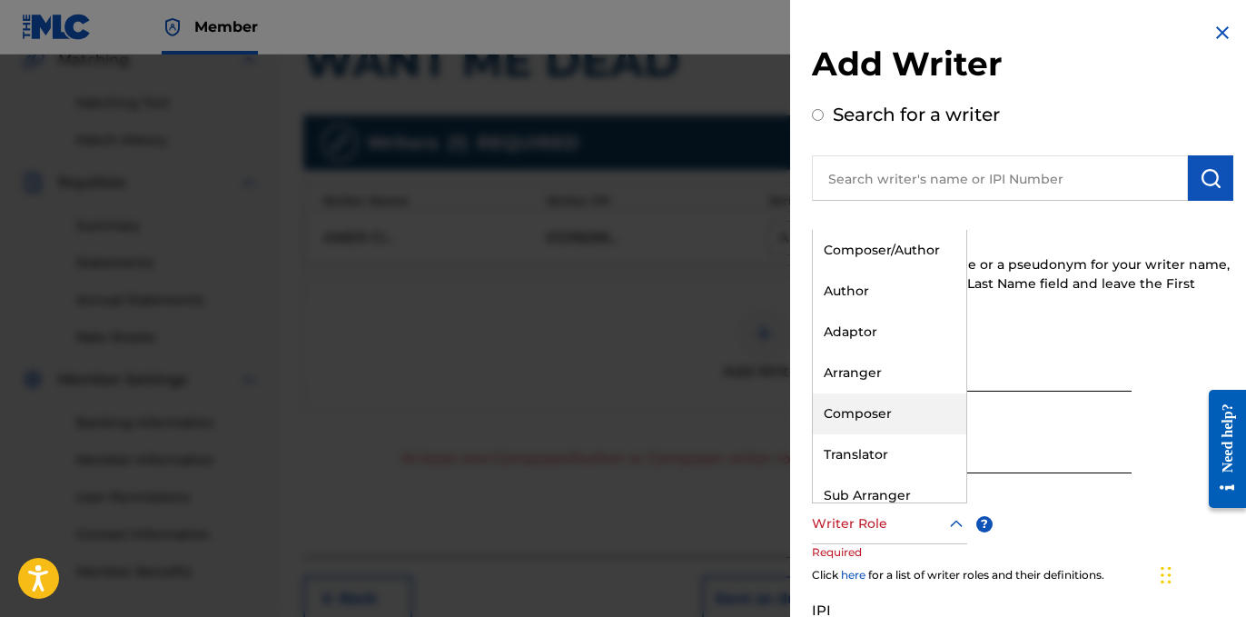
scroll to position [55, 0]
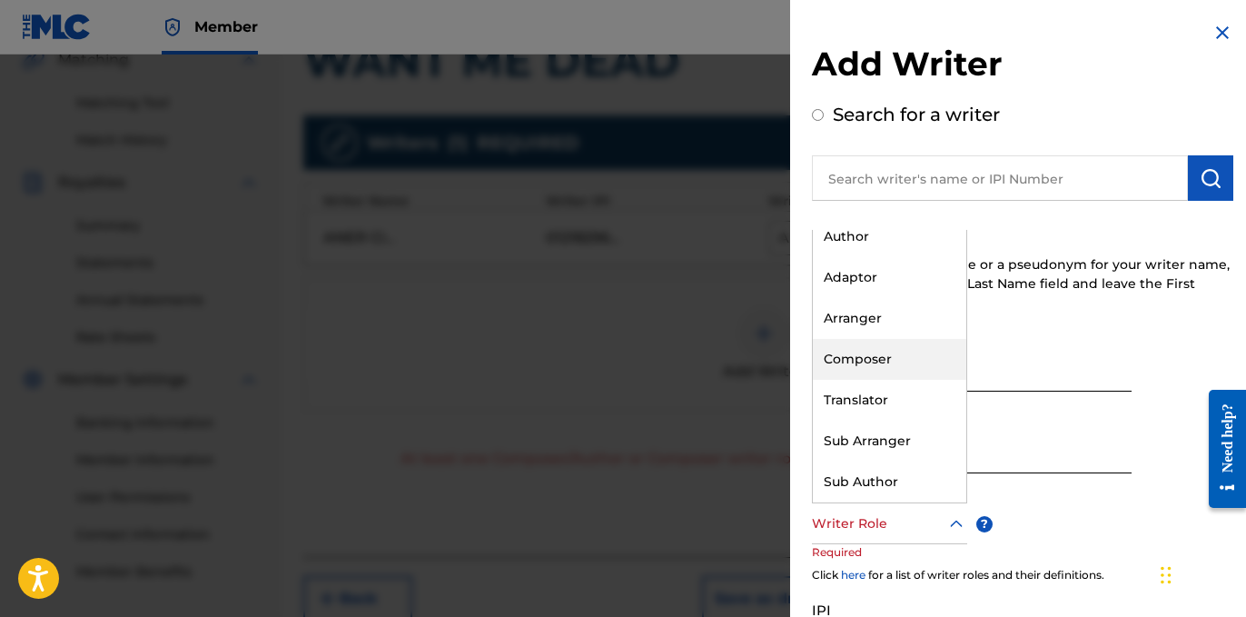
click at [898, 366] on div "Composer" at bounding box center [890, 359] width 154 height 41
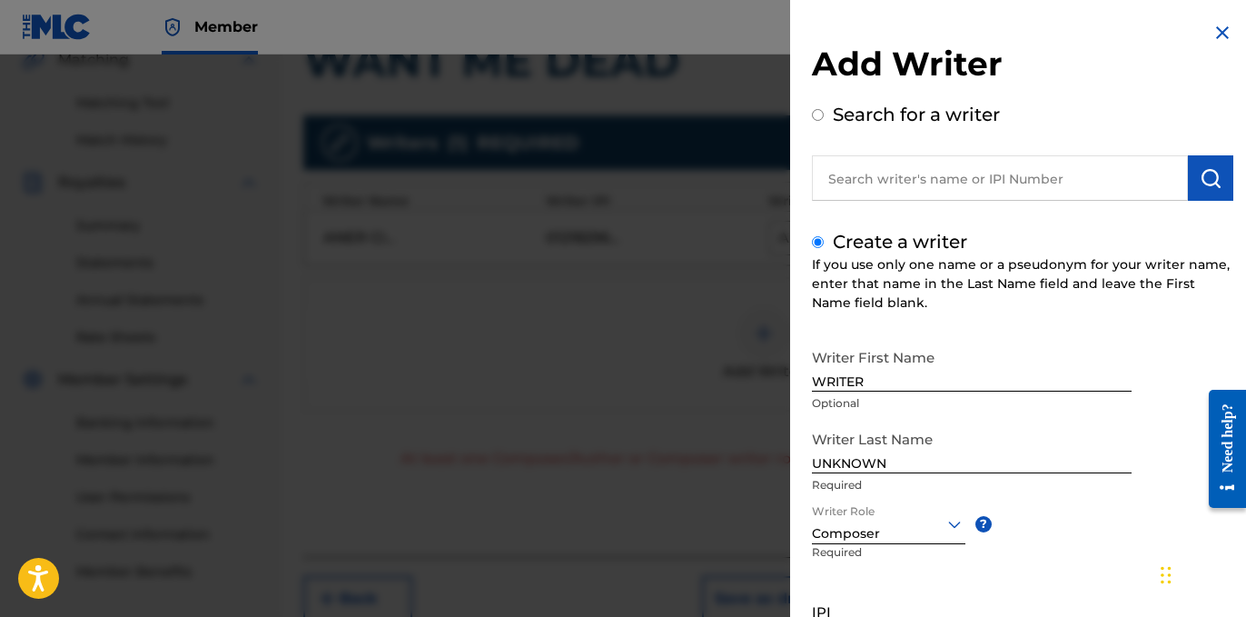
click at [956, 316] on div "Create a writer If you use only one name or a pseudonym for your writer name, e…" at bounding box center [1022, 483] width 421 height 511
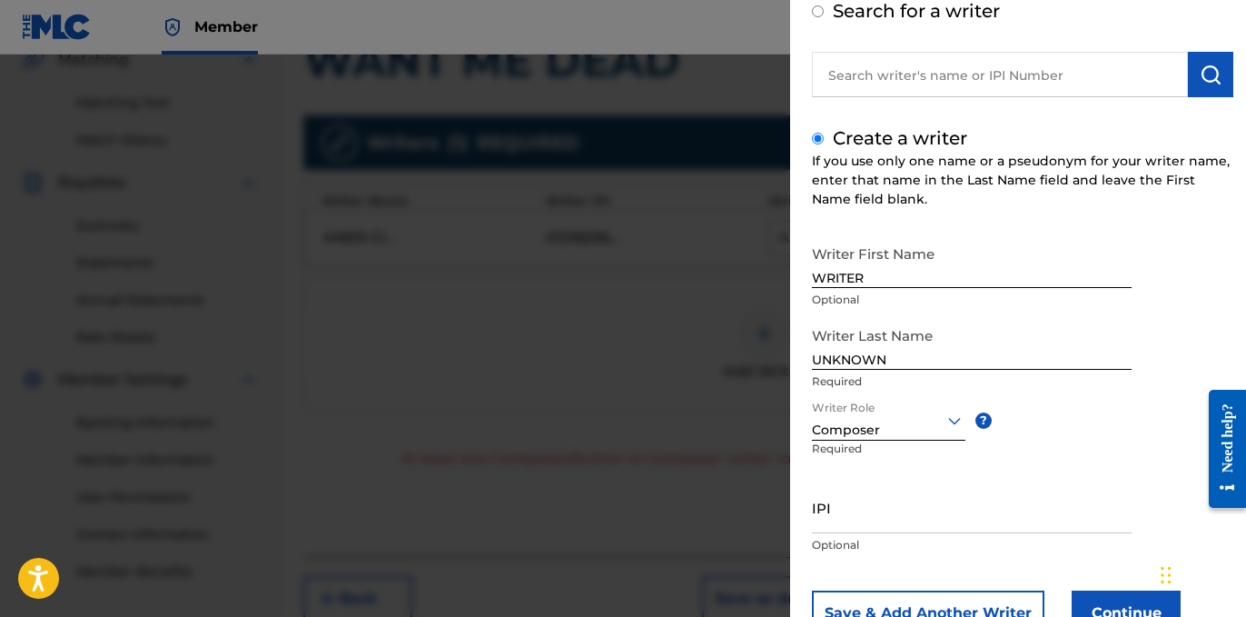
scroll to position [172, 0]
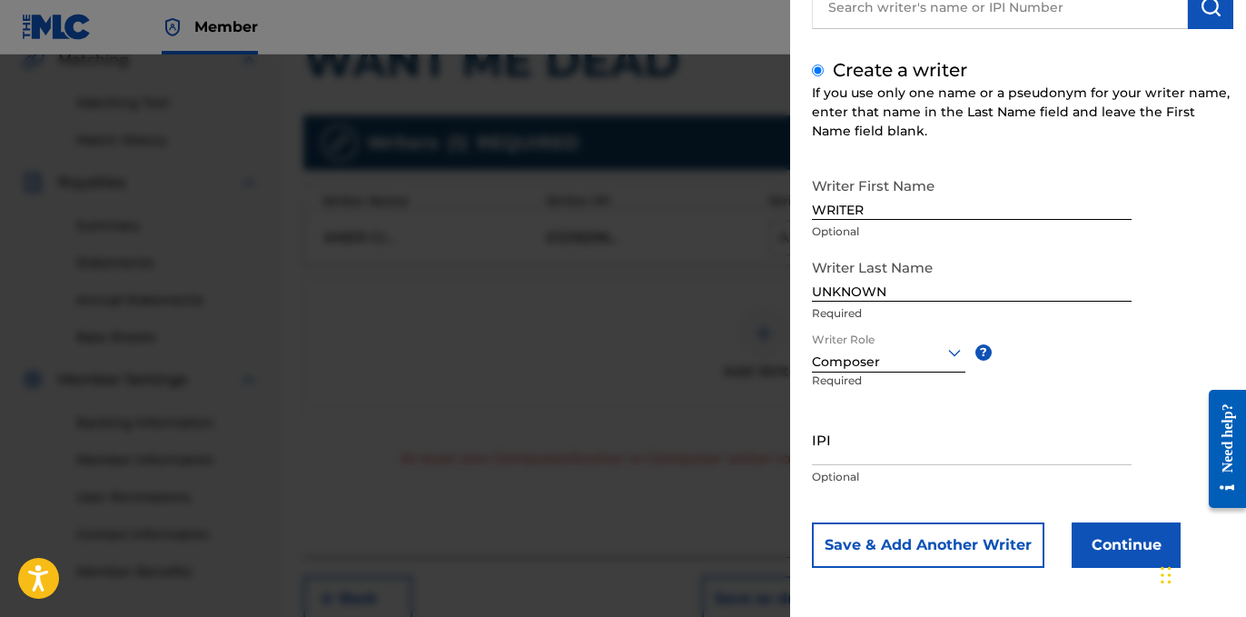
click at [1075, 541] on button "Continue" at bounding box center [1126, 544] width 109 height 45
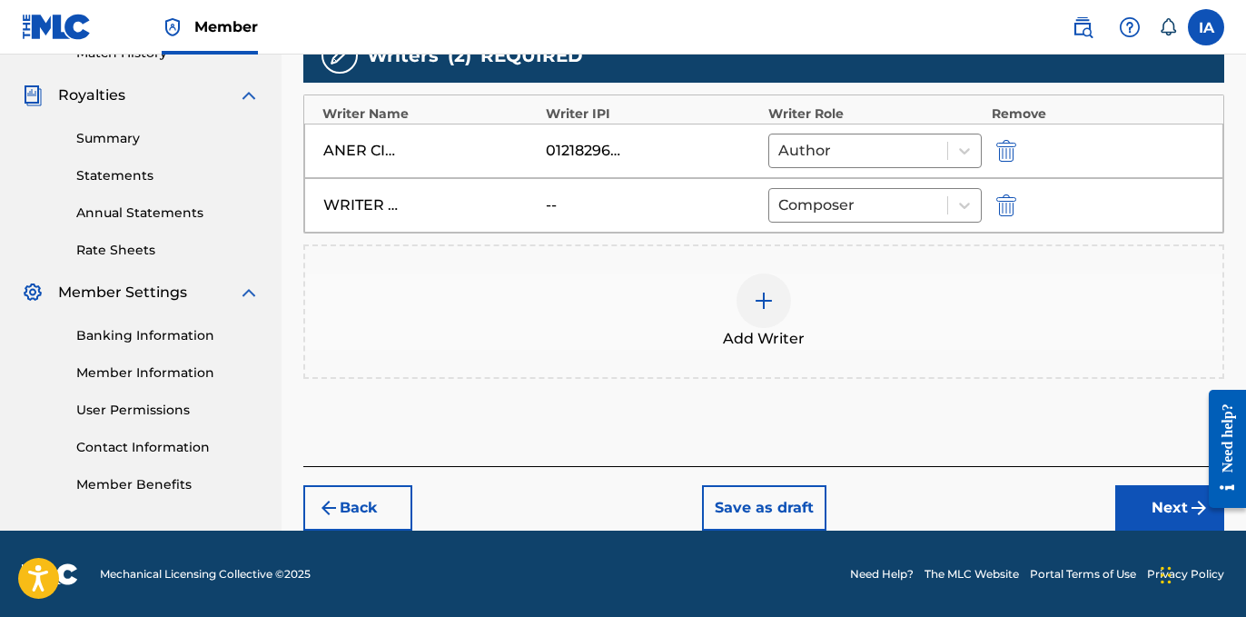
scroll to position [524, 0]
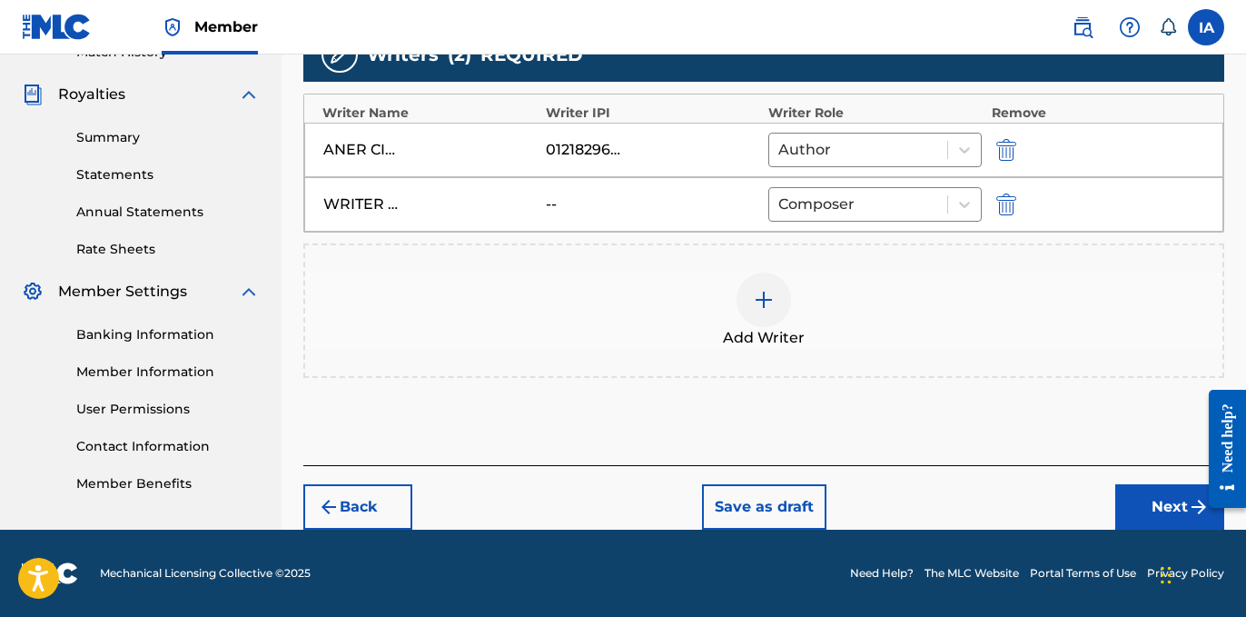
click at [1129, 487] on button "Next" at bounding box center [1169, 506] width 109 height 45
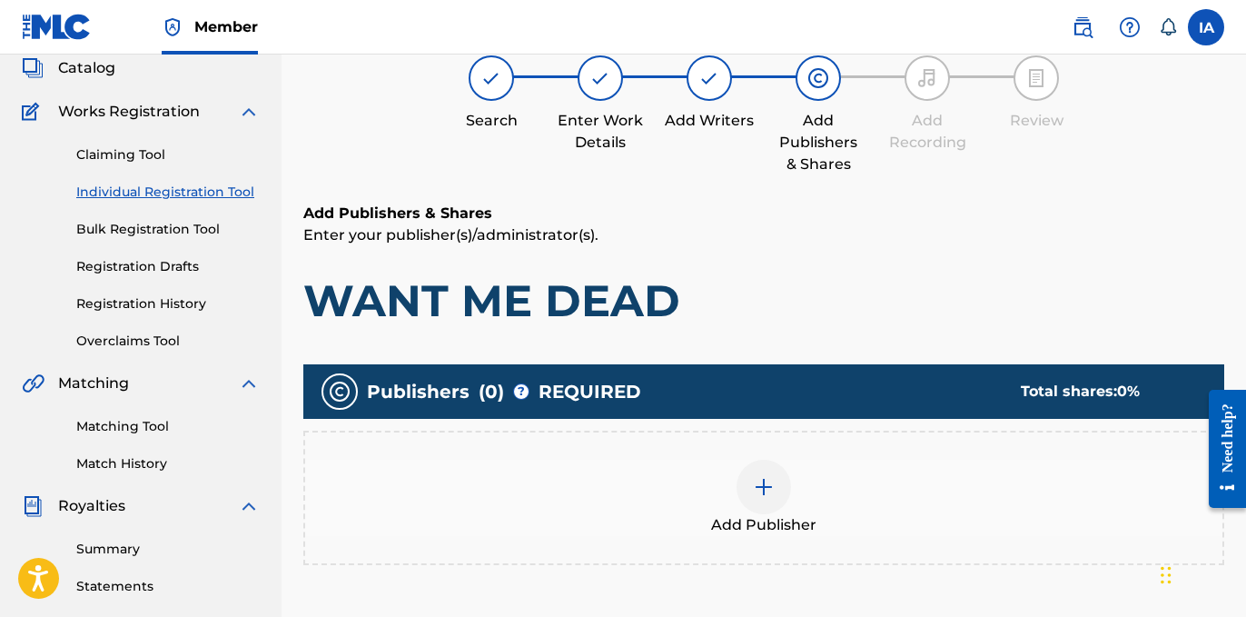
scroll to position [82, 0]
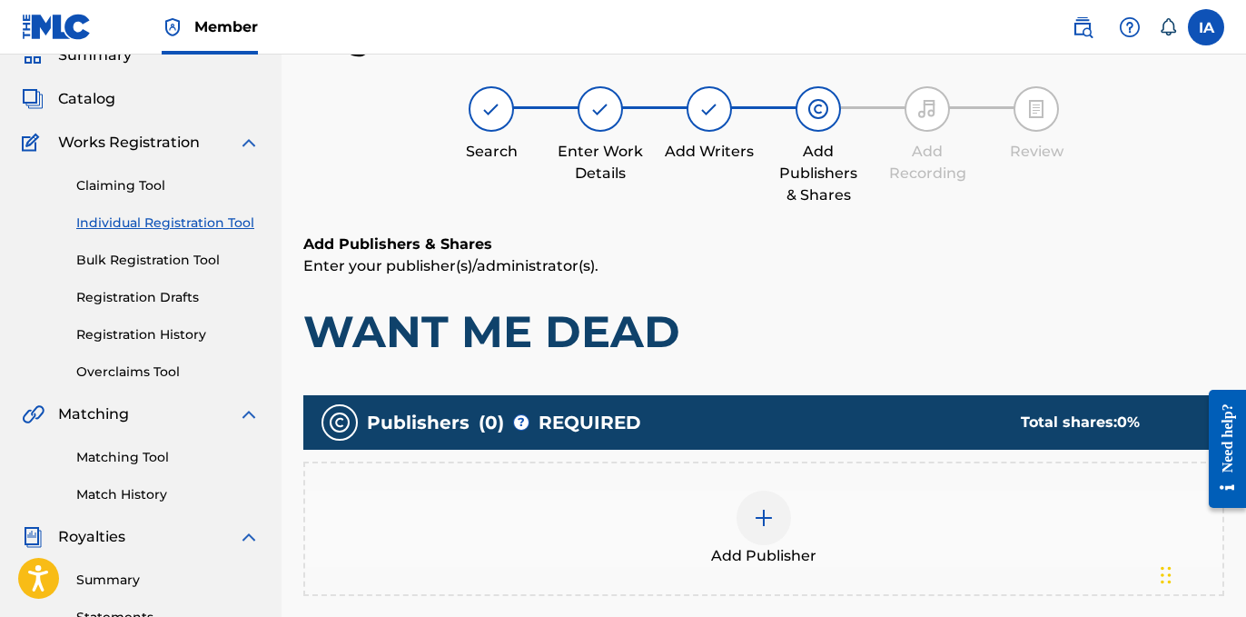
click at [857, 496] on div "Add Publisher" at bounding box center [763, 529] width 917 height 76
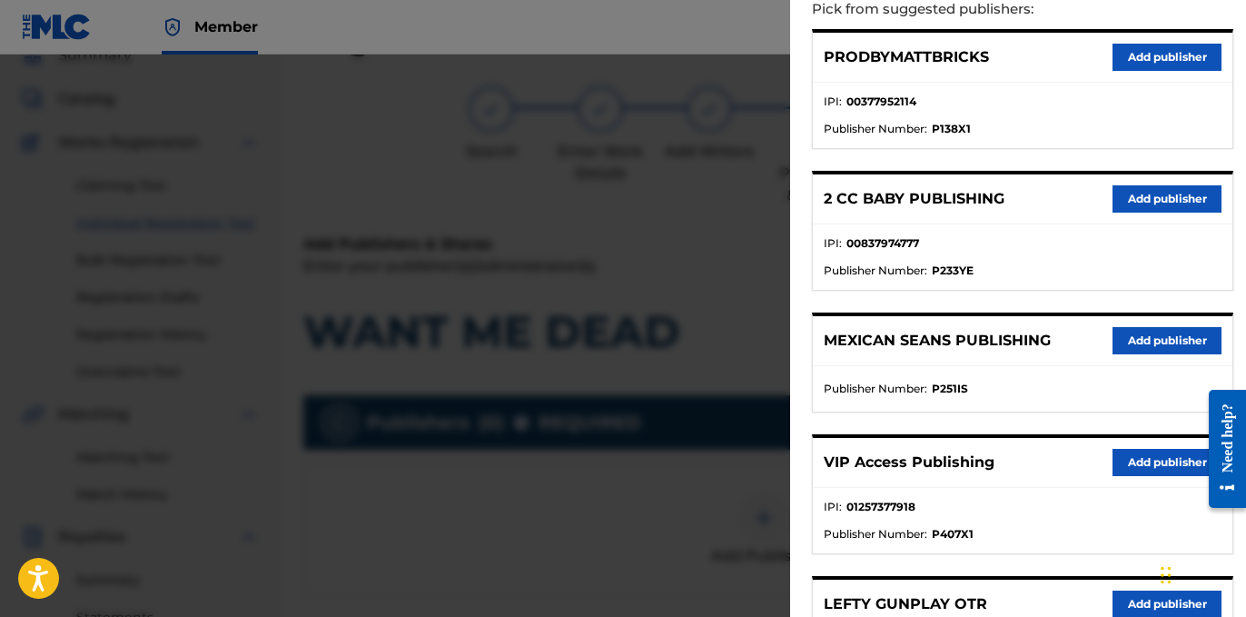
scroll to position [0, 0]
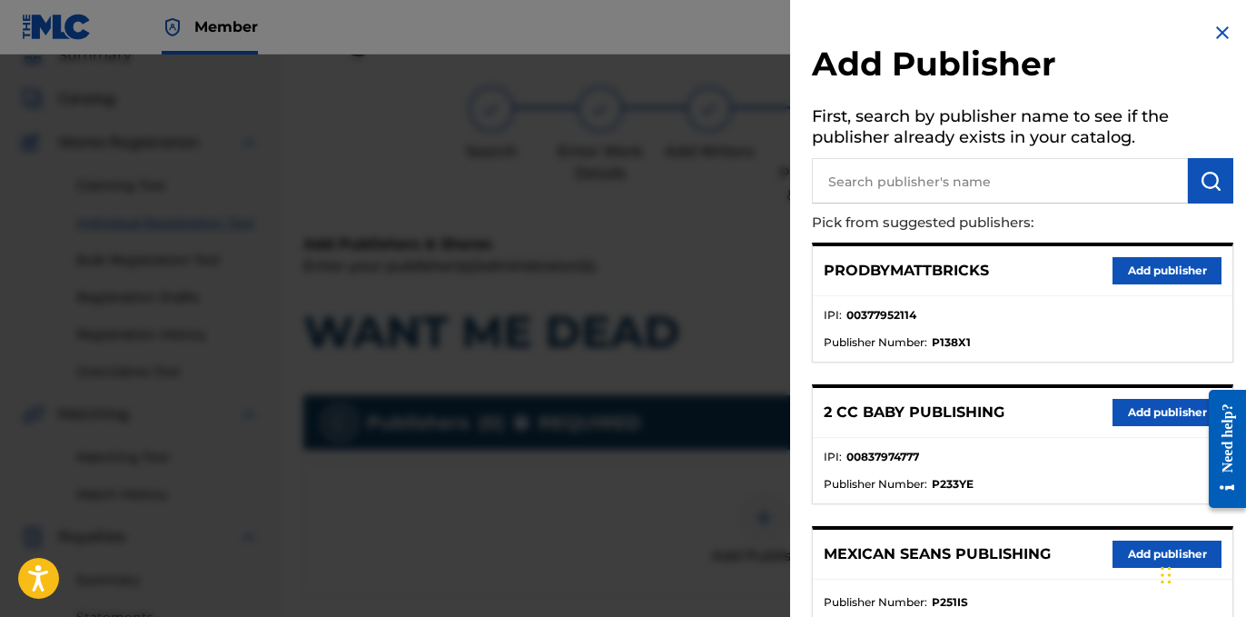
click at [967, 183] on input "text" at bounding box center [1000, 180] width 376 height 45
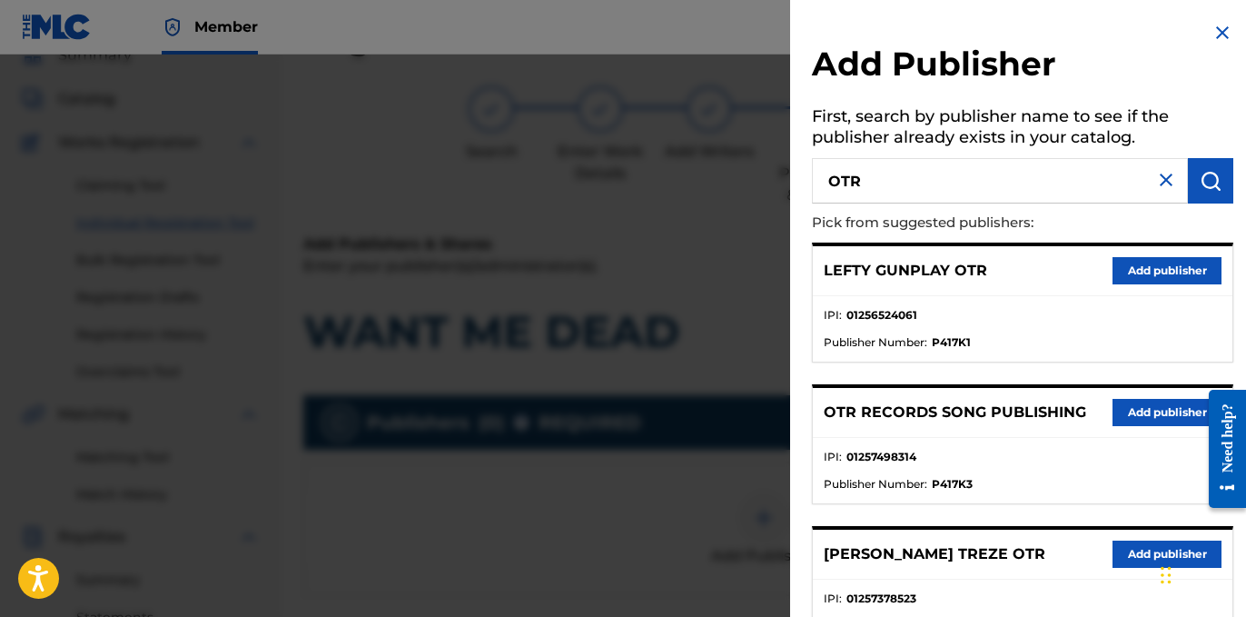
drag, startPoint x: 981, startPoint y: 183, endPoint x: 829, endPoint y: 151, distance: 155.0
click at [852, 163] on input "OTR" at bounding box center [1000, 180] width 376 height 45
paste input "RECORDS PUBLISHING CATALOG"
type input "OTR RECORDS PUBLISHING CATALOG"
click at [1188, 178] on button "submit" at bounding box center [1210, 180] width 45 height 45
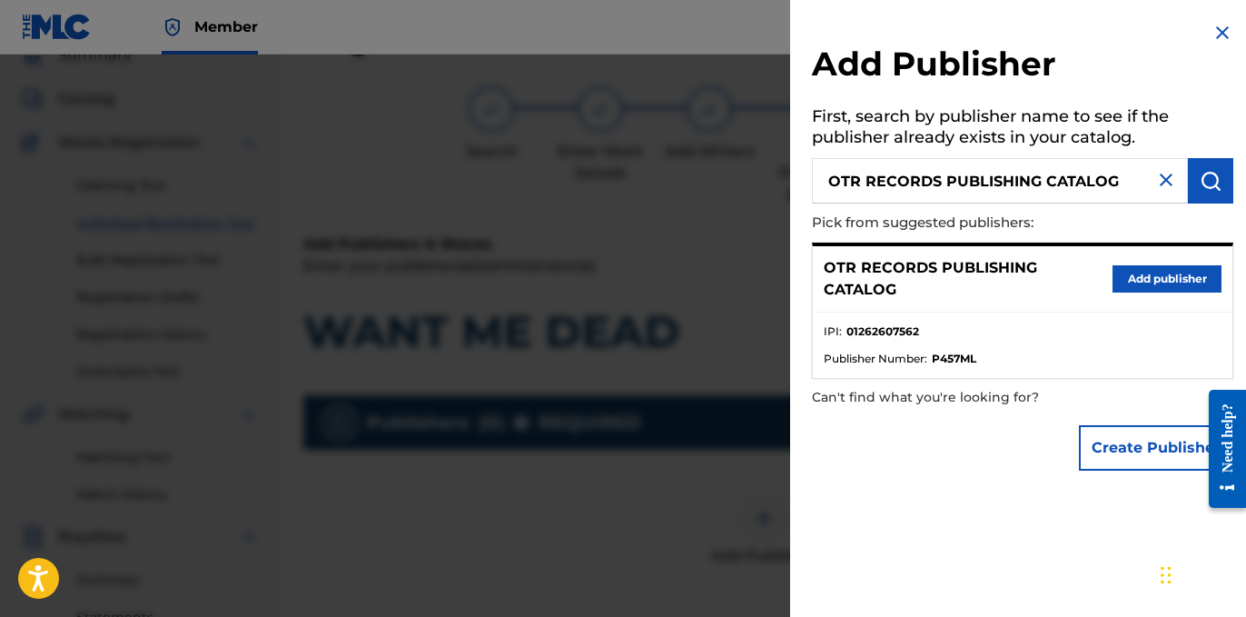
click at [1143, 279] on button "Add publisher" at bounding box center [1167, 278] width 109 height 27
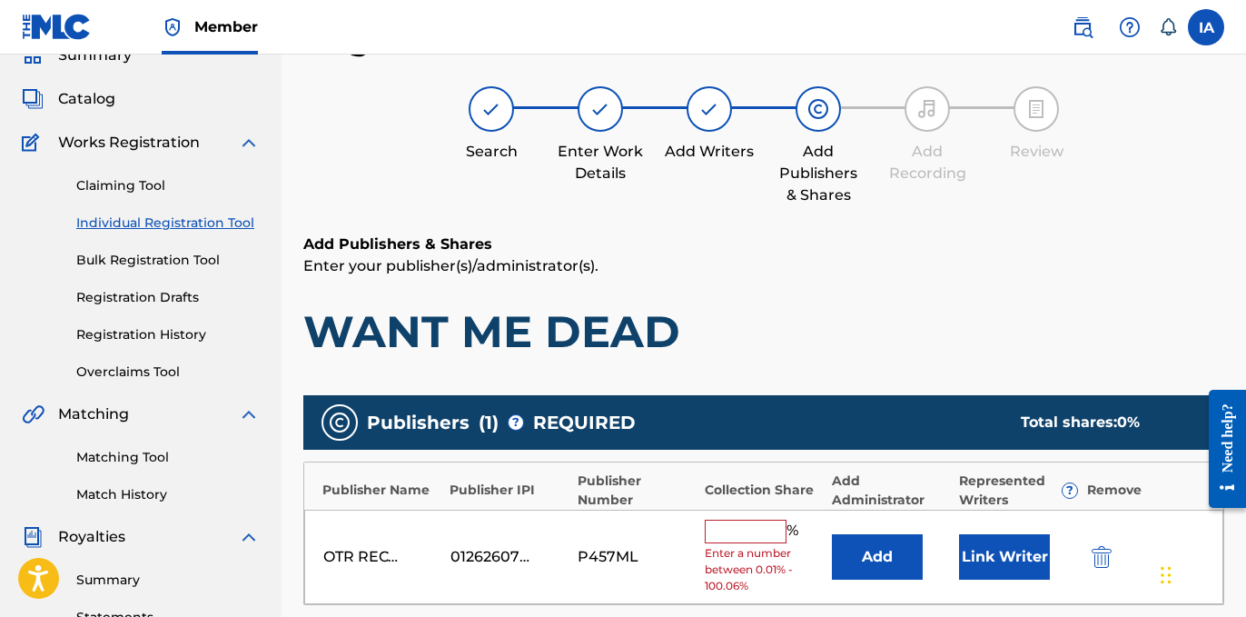
click at [758, 532] on input "text" at bounding box center [746, 532] width 82 height 24
type input "50"
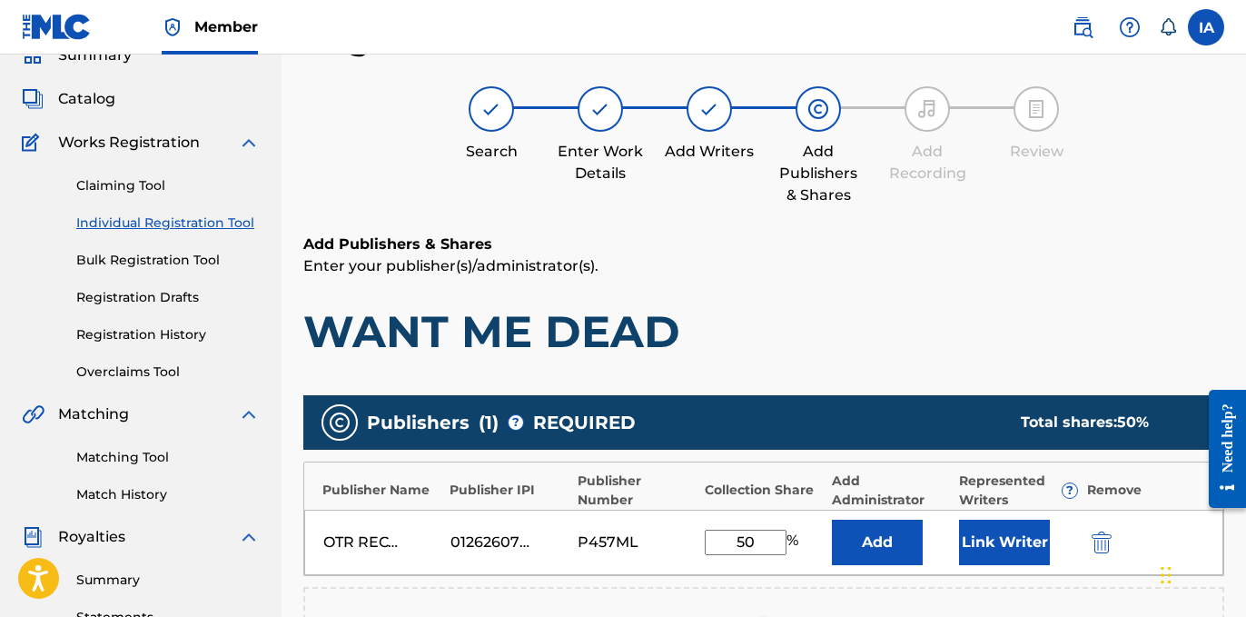
drag, startPoint x: 768, startPoint y: 547, endPoint x: 689, endPoint y: 524, distance: 81.4
click at [699, 531] on div "OTR RECORDS PUBLISHING CATALOG 01262607562 P457ML 50 % Add Link Writer" at bounding box center [763, 542] width 919 height 65
click at [847, 536] on button "Add" at bounding box center [877, 542] width 91 height 45
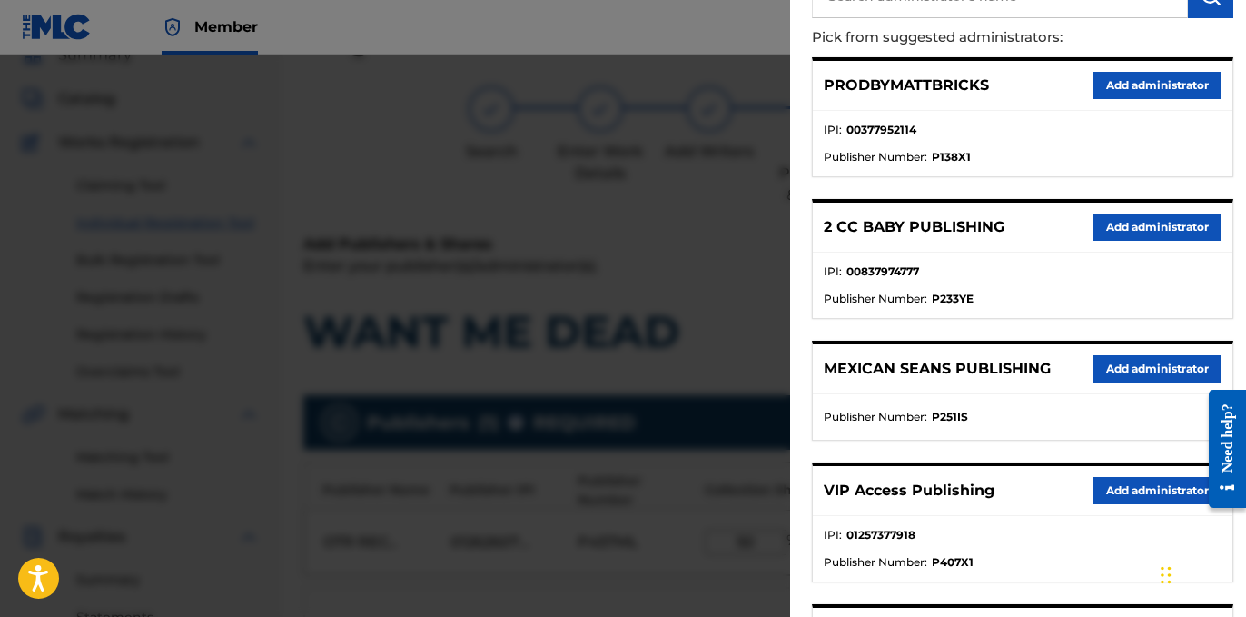
scroll to position [297, 0]
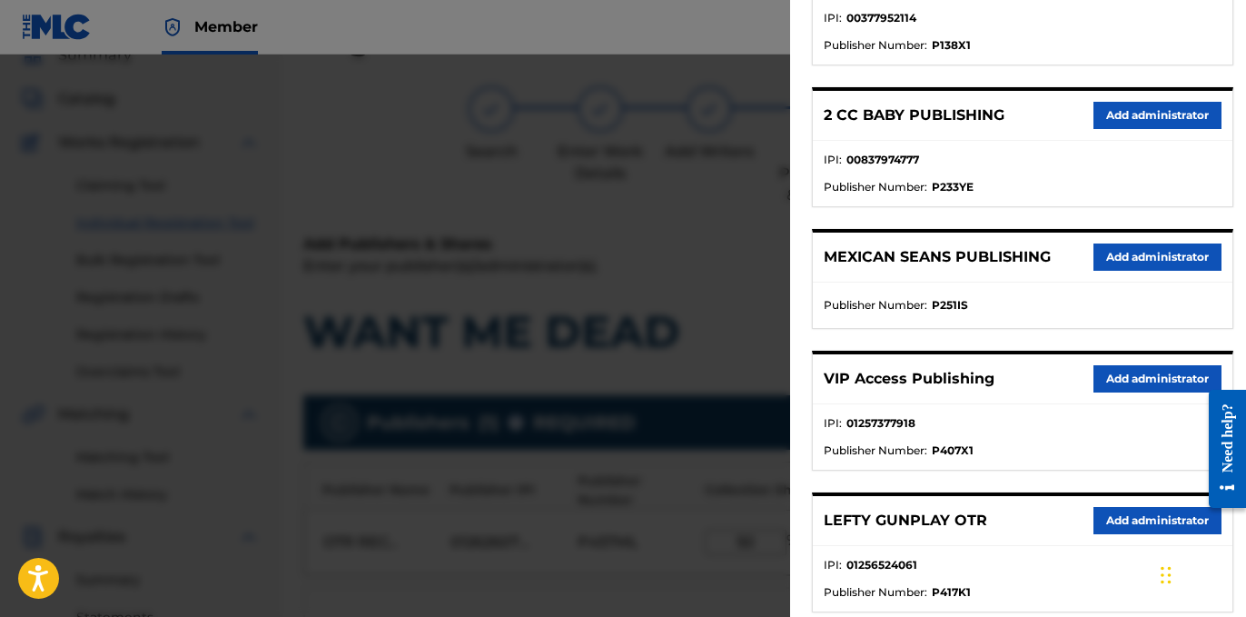
click at [1105, 375] on button "Add administrator" at bounding box center [1158, 378] width 128 height 27
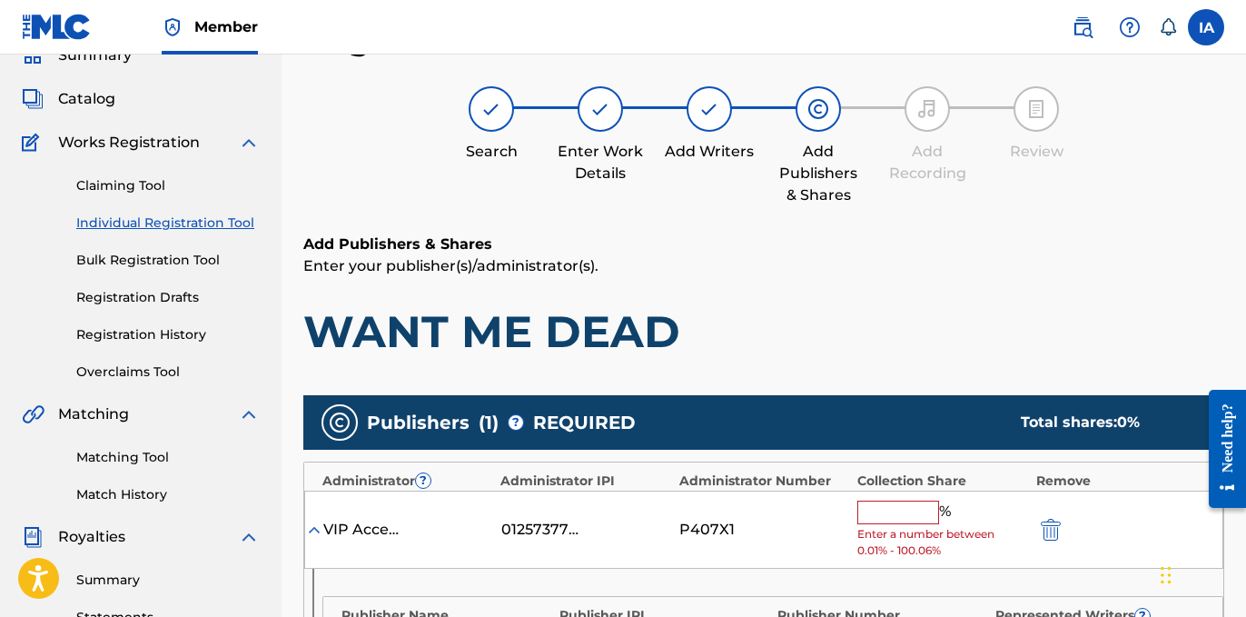
click at [913, 519] on input "text" at bounding box center [898, 512] width 82 height 24
paste input "50"
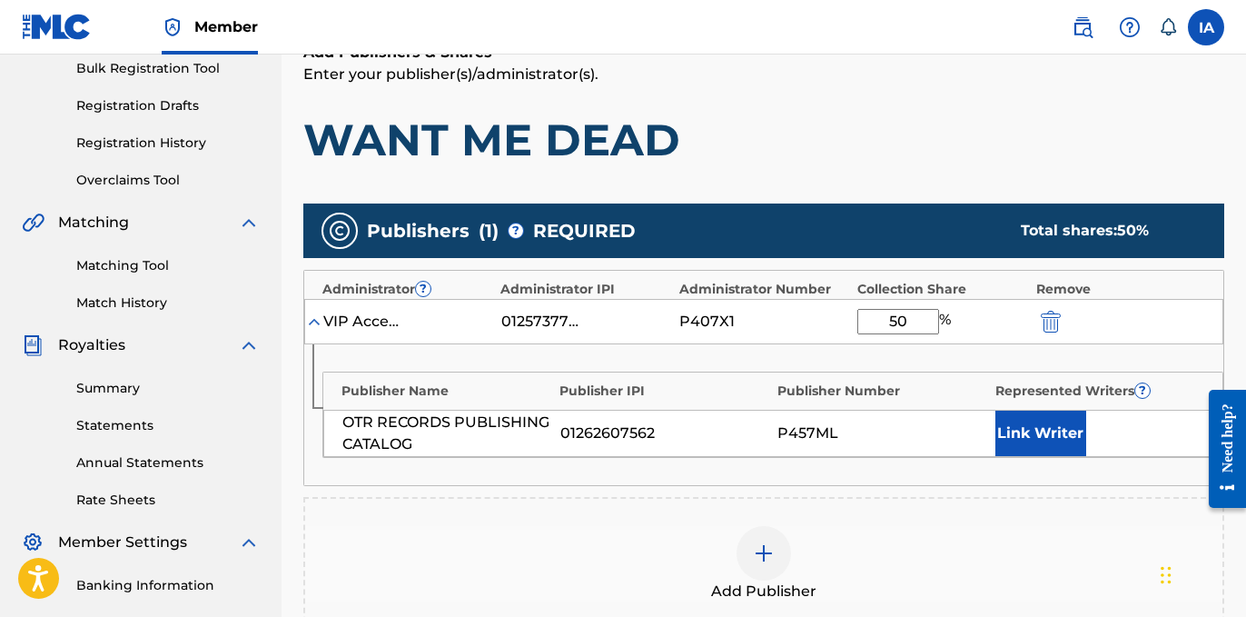
scroll to position [355, 0]
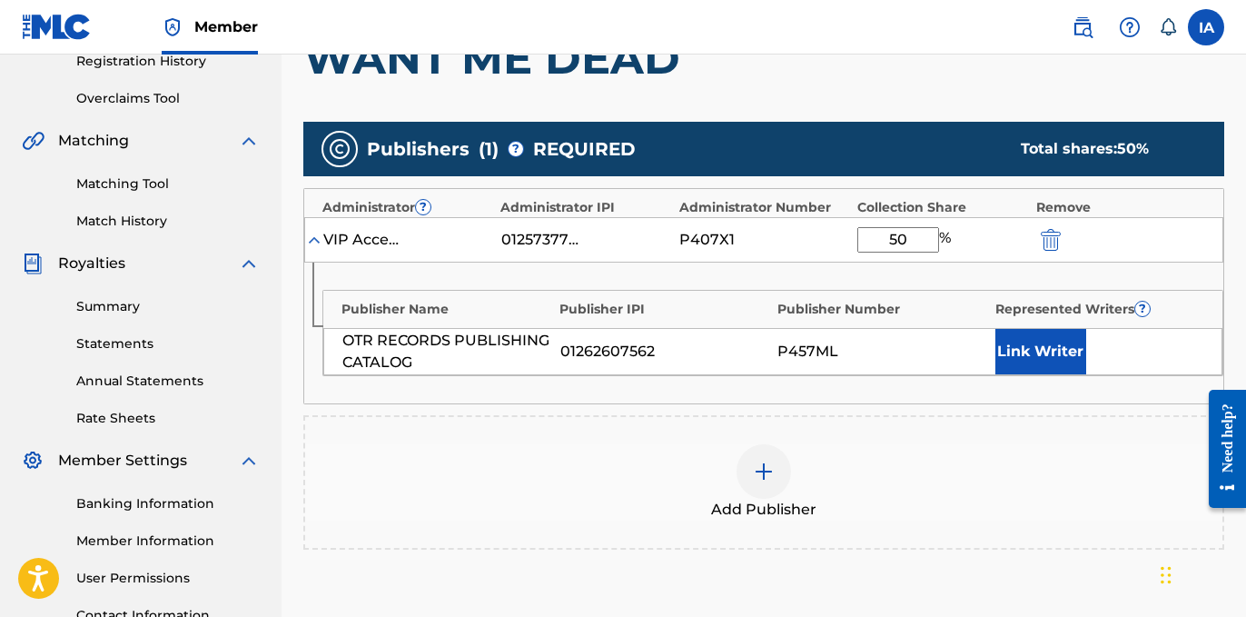
type input "50"
click at [1046, 363] on button "Link Writer" at bounding box center [1041, 351] width 91 height 45
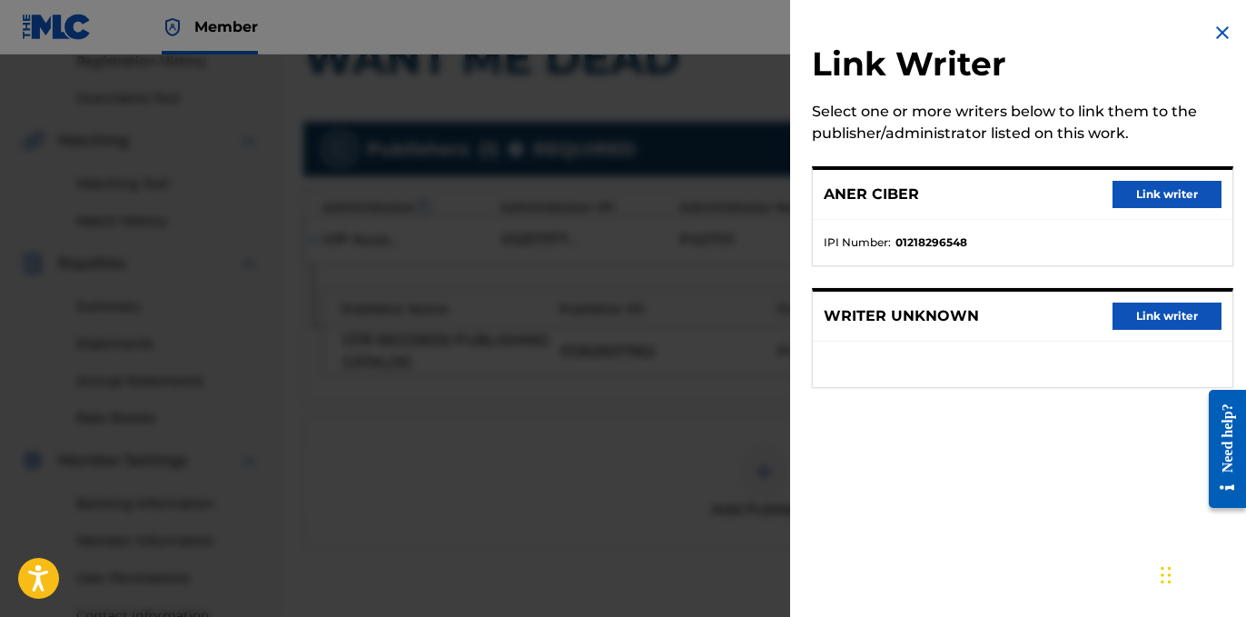
click at [1145, 194] on button "Link writer" at bounding box center [1167, 194] width 109 height 27
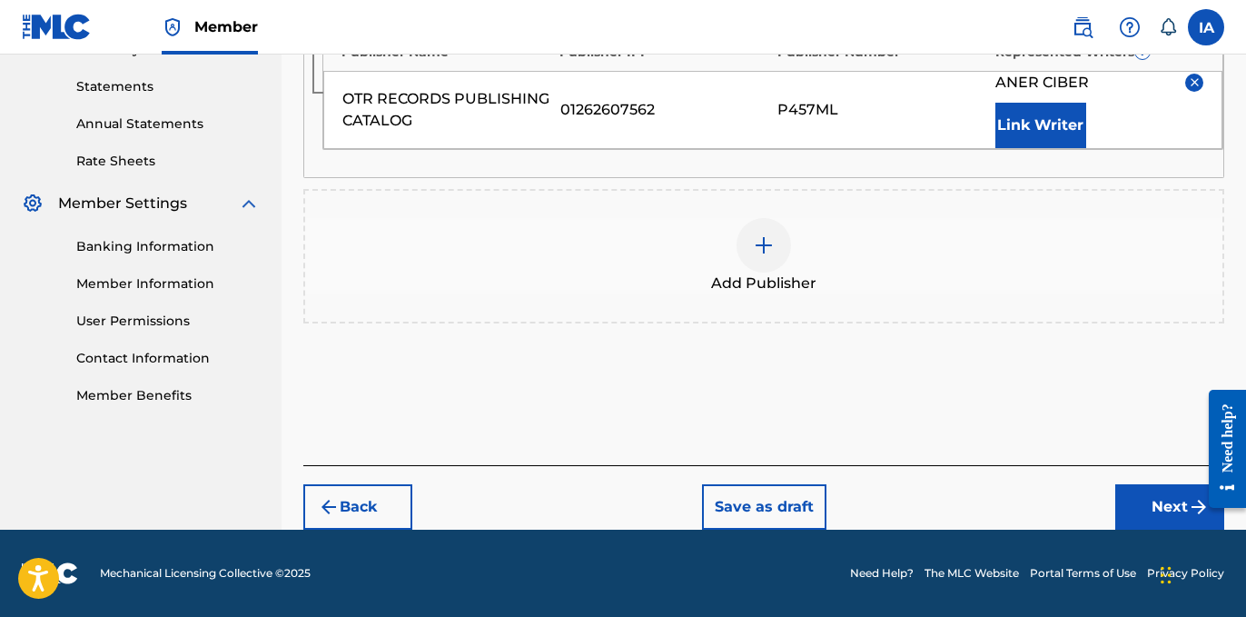
click at [1165, 500] on button "Next" at bounding box center [1169, 506] width 109 height 45
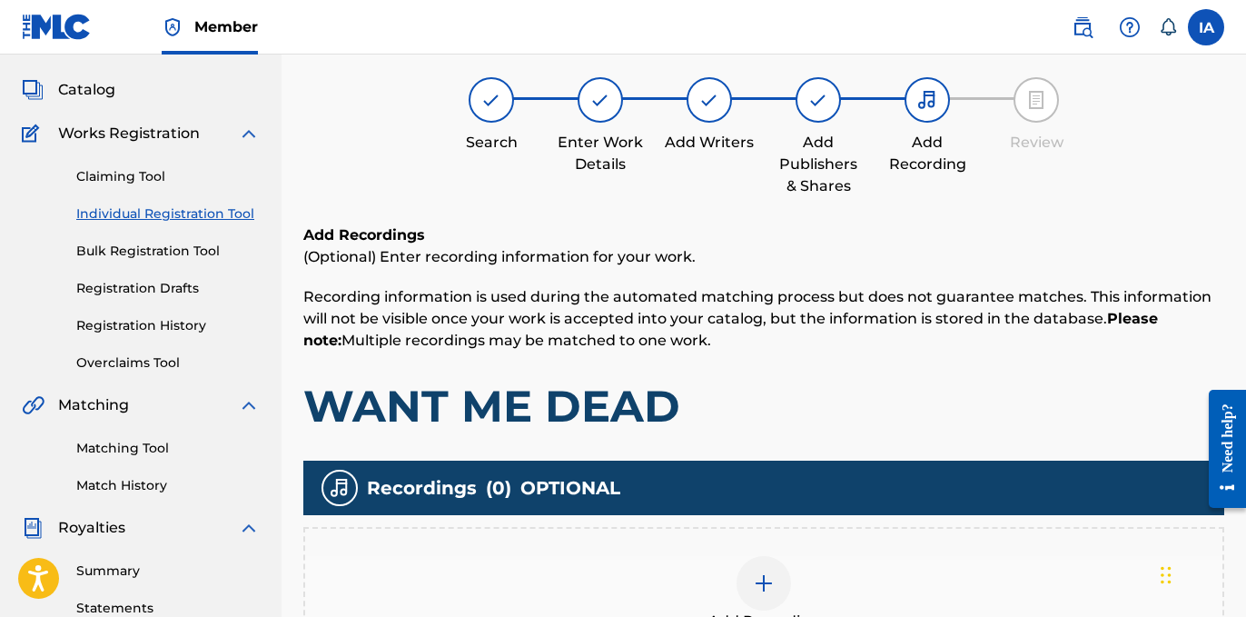
scroll to position [82, 0]
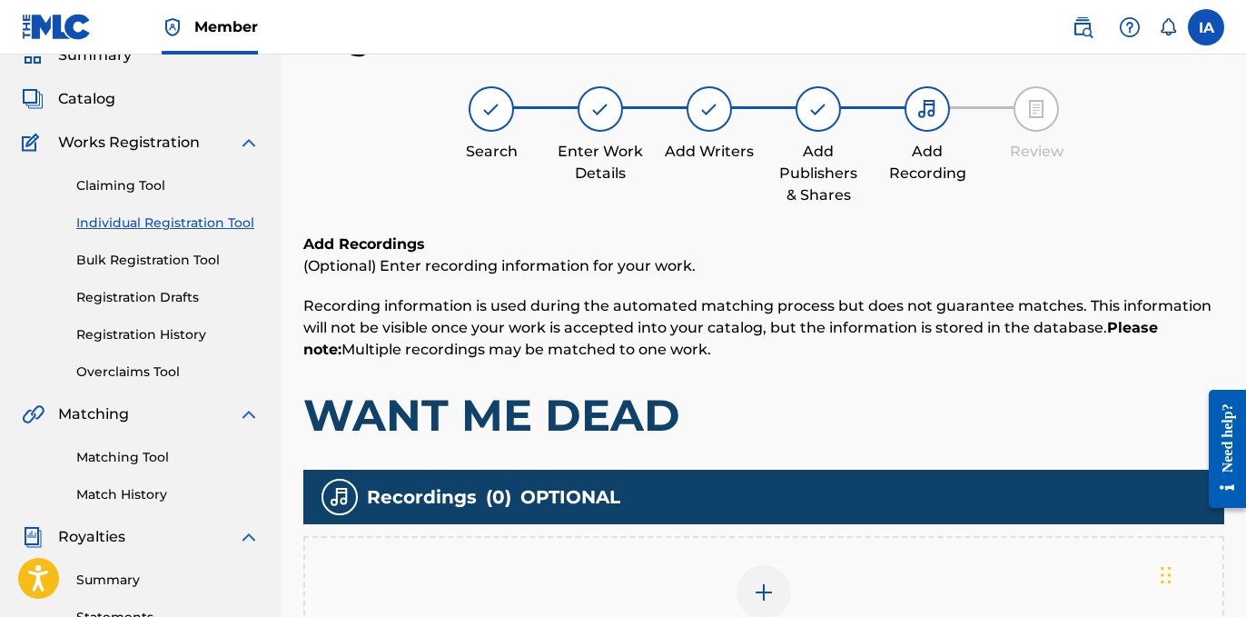
click at [985, 548] on div "Add Recording" at bounding box center [763, 603] width 921 height 134
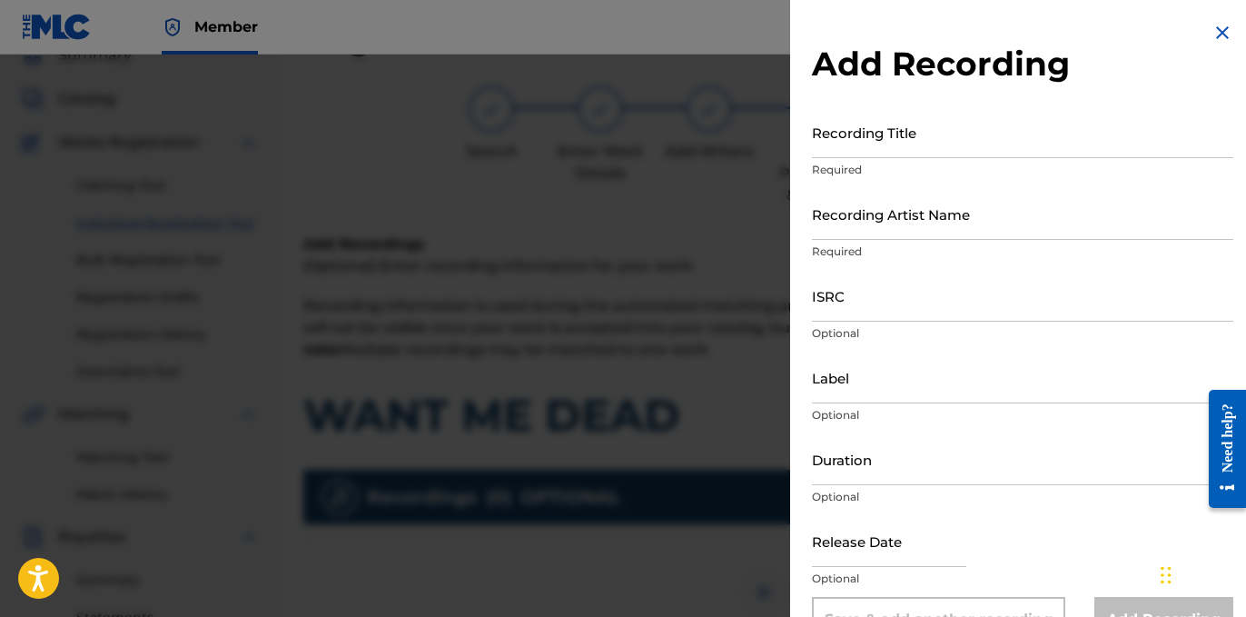
click at [933, 160] on div "Recording Title Required" at bounding box center [1022, 147] width 421 height 82
click at [916, 141] on input "Recording Title" at bounding box center [1022, 132] width 421 height 52
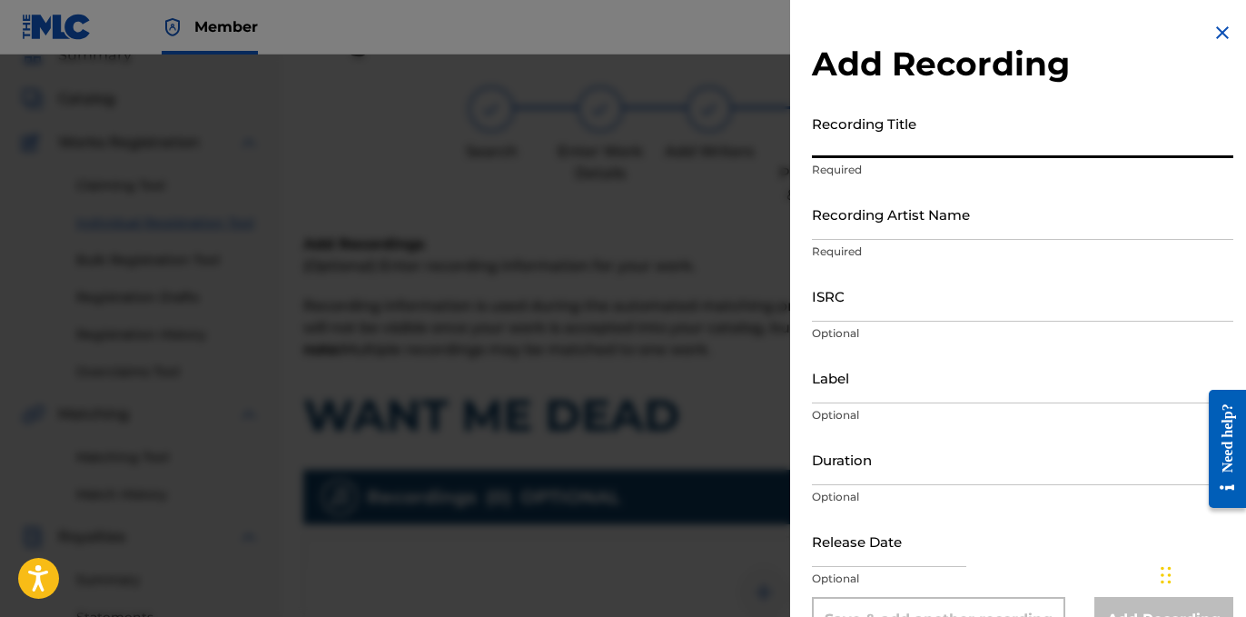
paste input "Want Me Dead"
type input "WANT ME DEAD"
click at [844, 213] on input "Recording Artist Name" at bounding box center [1022, 214] width 421 height 52
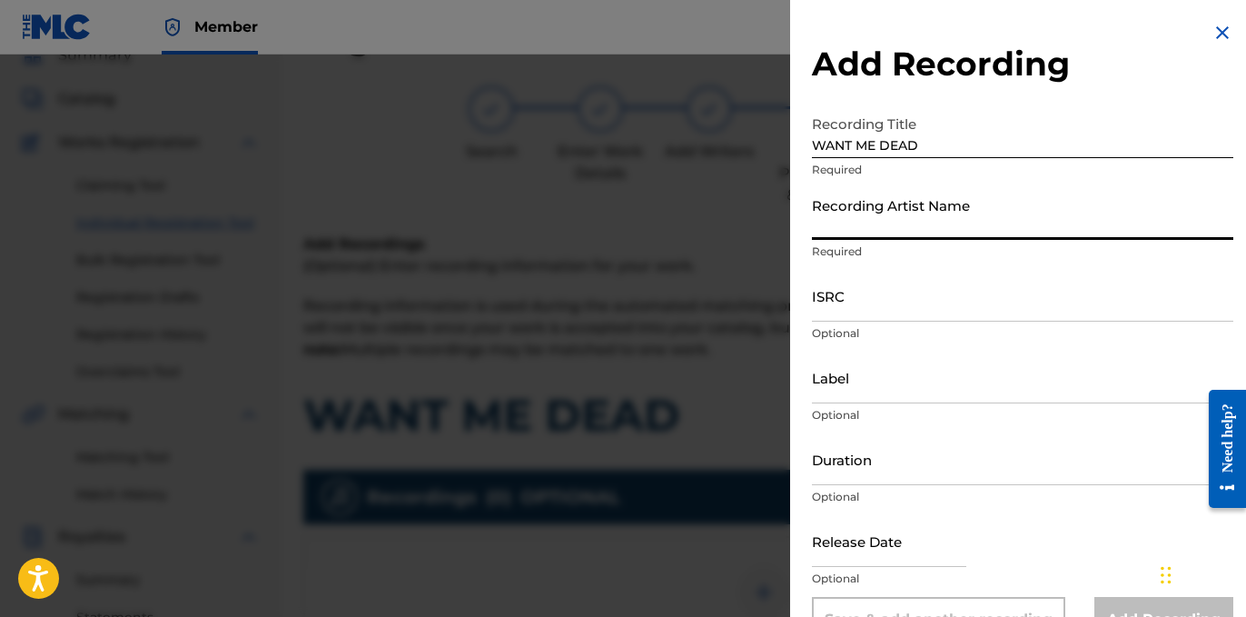
drag, startPoint x: 850, startPoint y: 204, endPoint x: 915, endPoint y: 238, distance: 72.7
click at [850, 203] on input "Recording Artist Name" at bounding box center [1022, 214] width 421 height 52
paste input "BLANCO15"
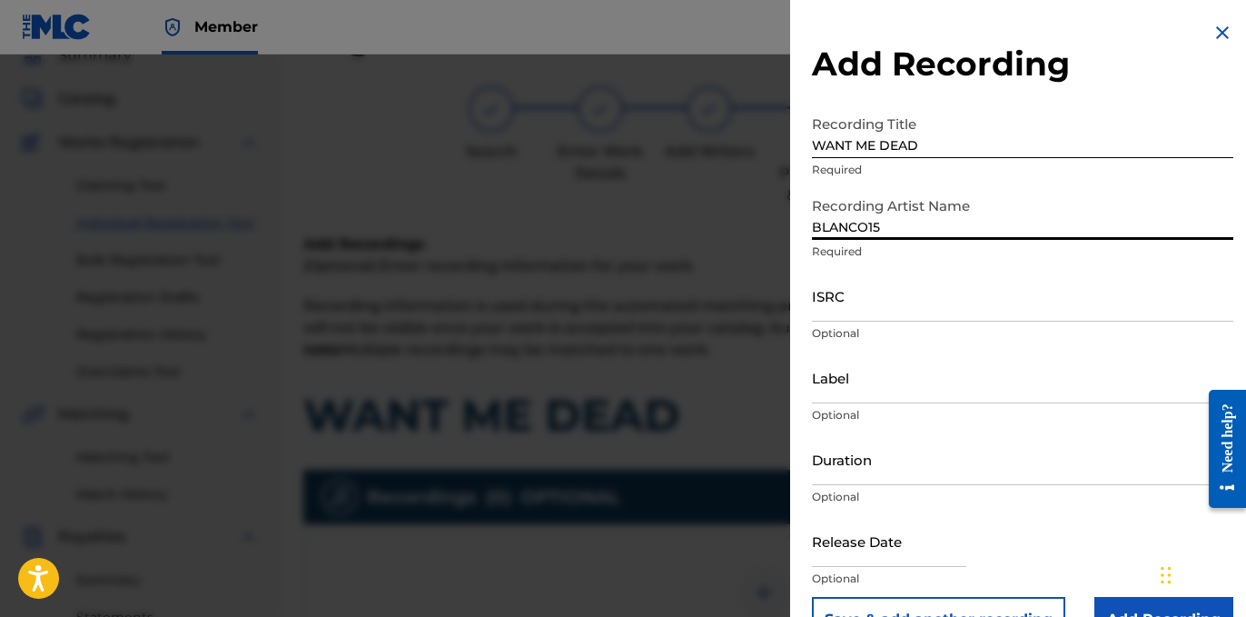
type input "BLANCO15"
drag, startPoint x: 872, startPoint y: 291, endPoint x: 922, endPoint y: 290, distance: 50.0
click at [872, 291] on input "ISRC" at bounding box center [1022, 296] width 421 height 52
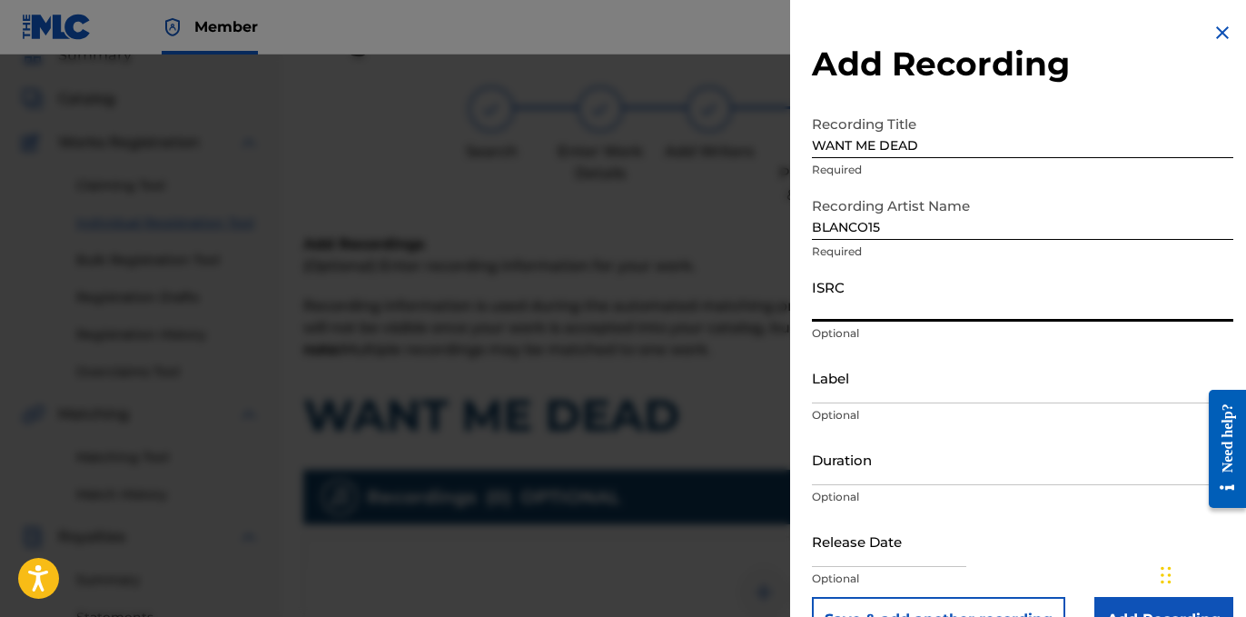
click at [882, 282] on input "ISRC" at bounding box center [1022, 296] width 421 height 52
paste input "USLD91763488"
type input "USLD91763488"
click at [843, 366] on input "Label" at bounding box center [1022, 378] width 421 height 52
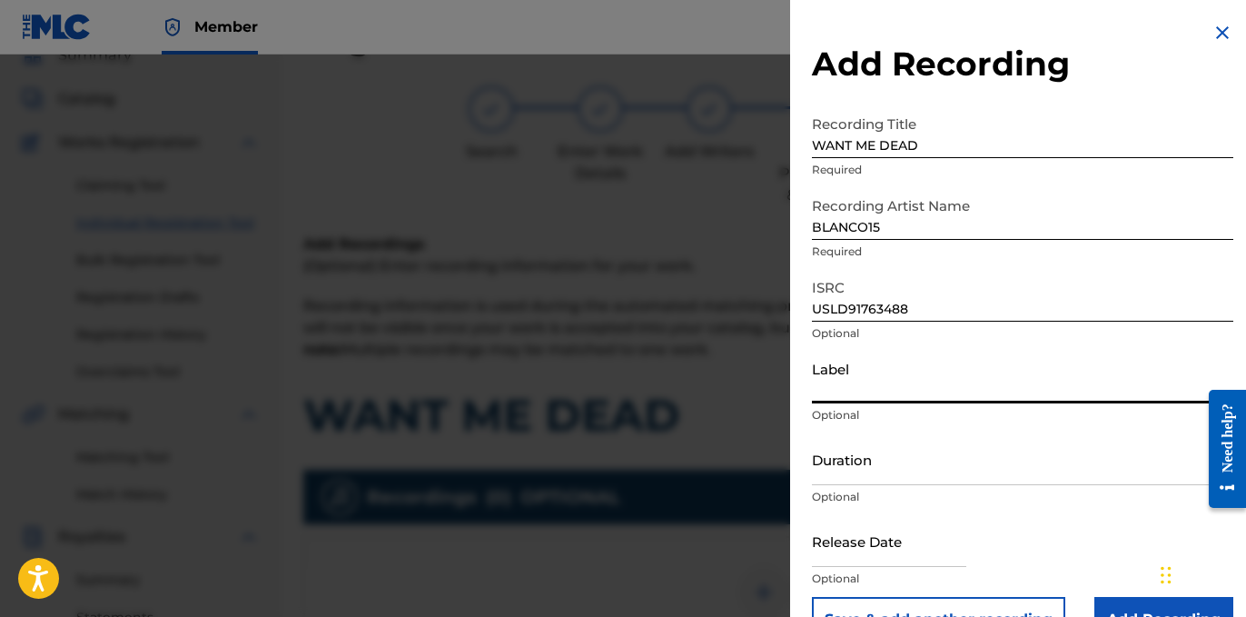
type input "OTR RECORDS"
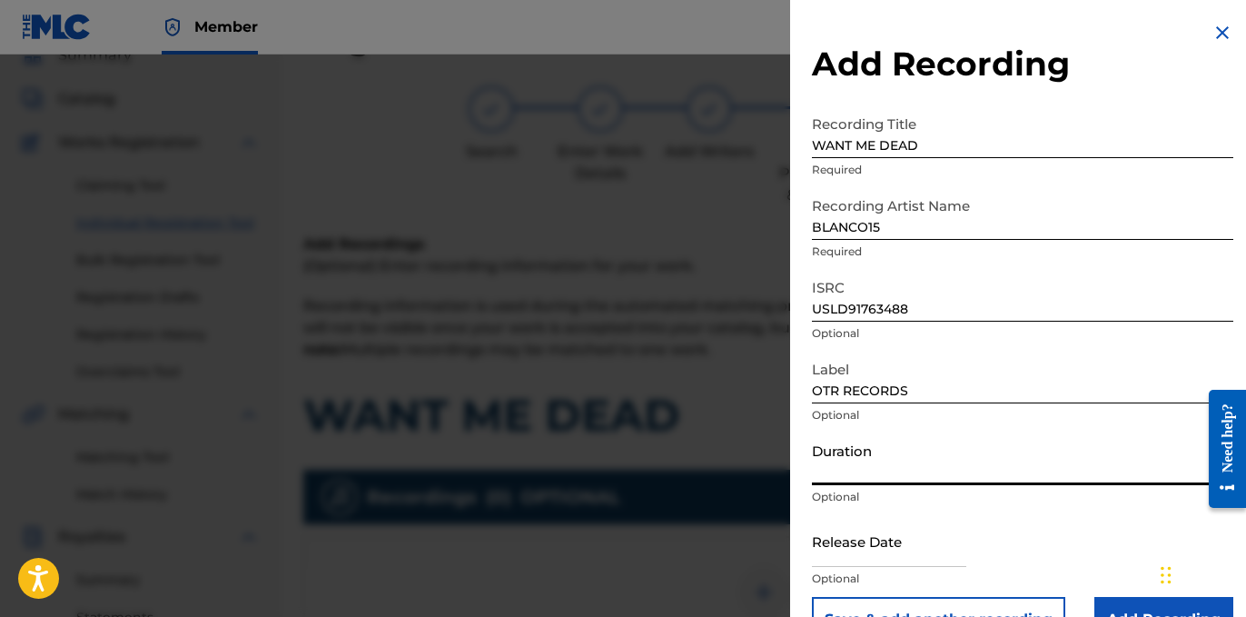
click at [838, 459] on input "Duration" at bounding box center [1022, 459] width 421 height 52
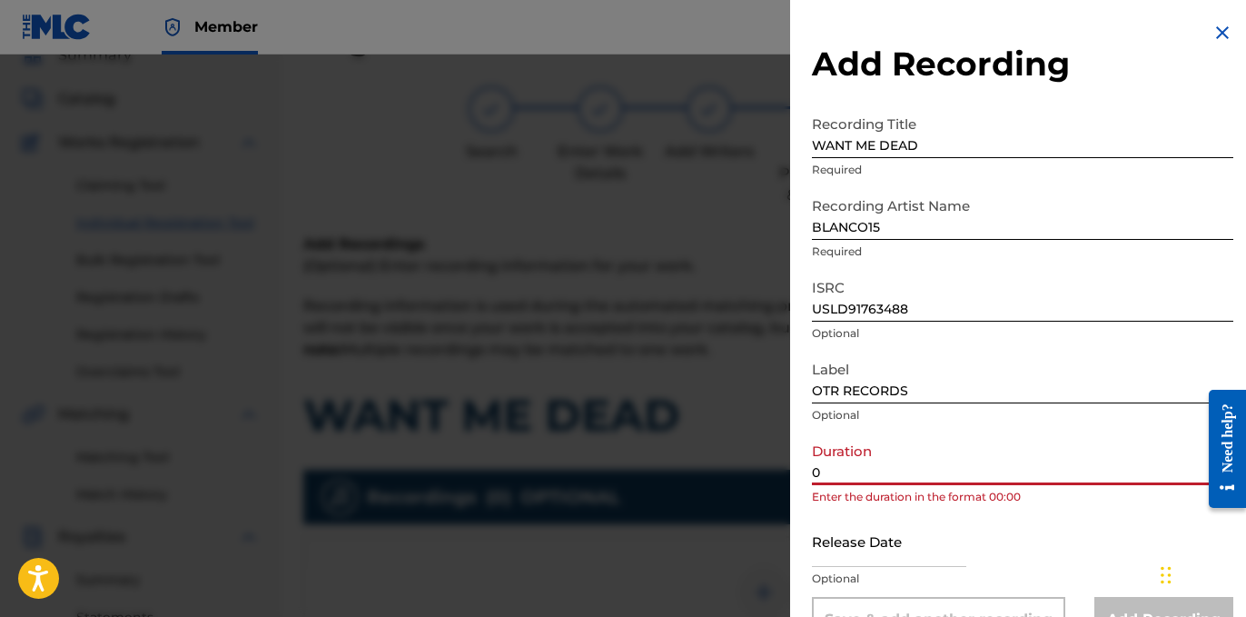
paste input "2:59"
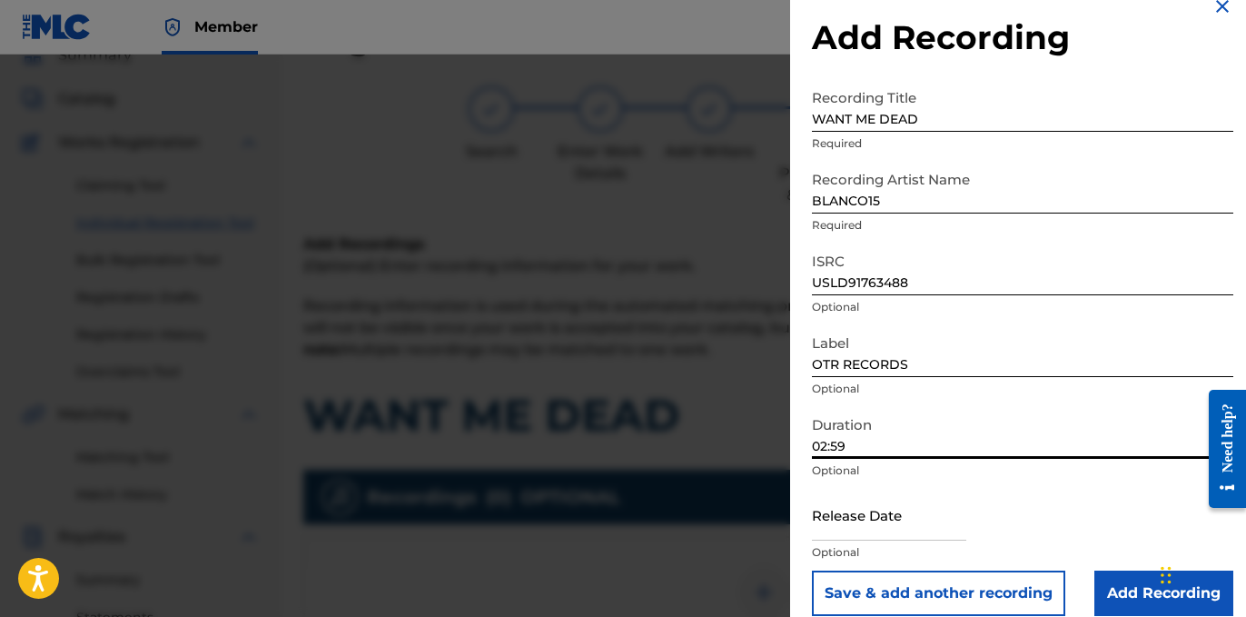
scroll to position [47, 0]
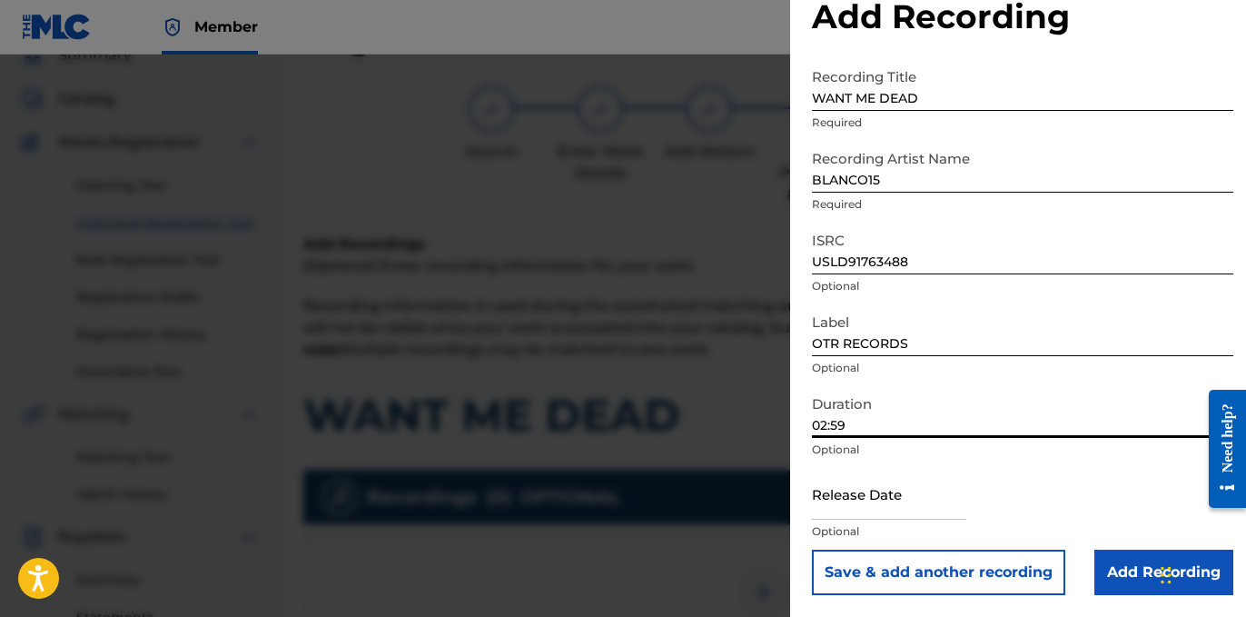
type input "02:59"
click at [1134, 561] on input "Add Recording" at bounding box center [1164, 572] width 139 height 45
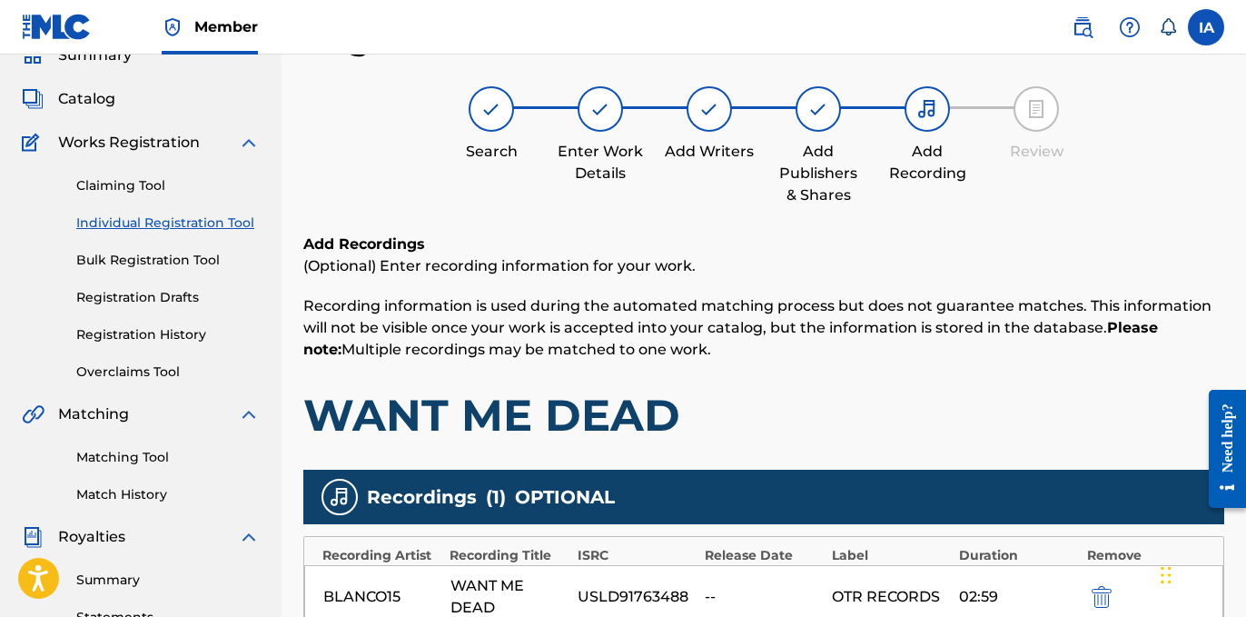
click at [858, 278] on div "Add Recordings (Optional) Enter recording information for your work. Recording …" at bounding box center [763, 337] width 921 height 209
click at [798, 238] on h6 "Add Recordings" at bounding box center [763, 244] width 921 height 22
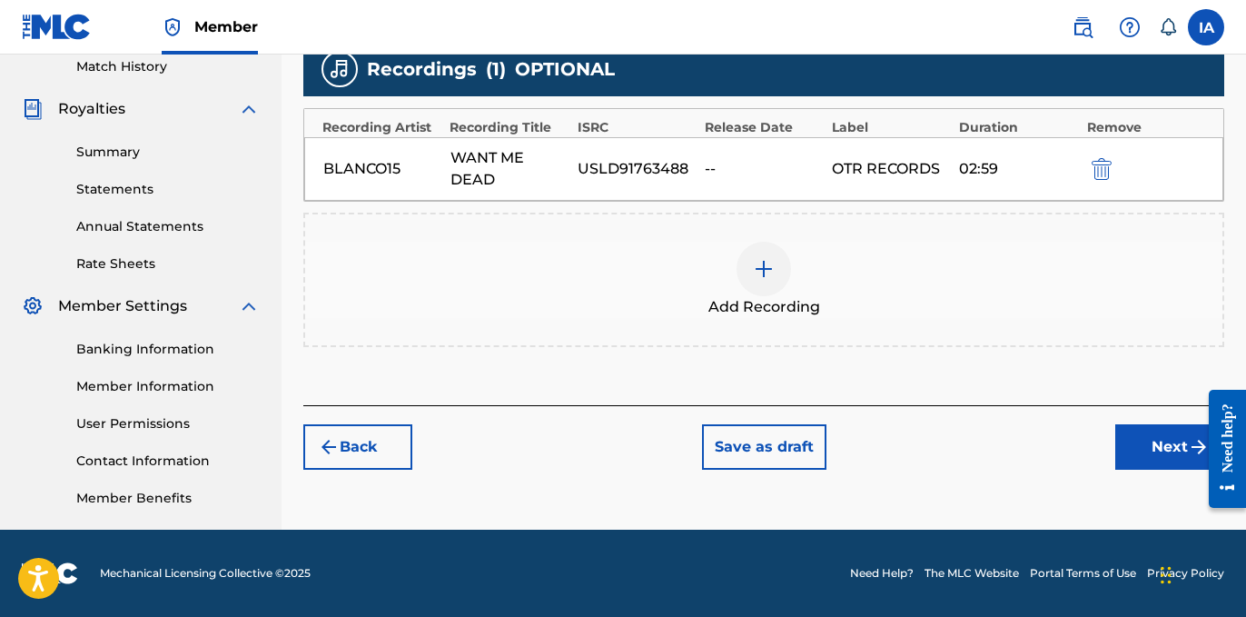
click at [1146, 454] on button "Next" at bounding box center [1169, 446] width 109 height 45
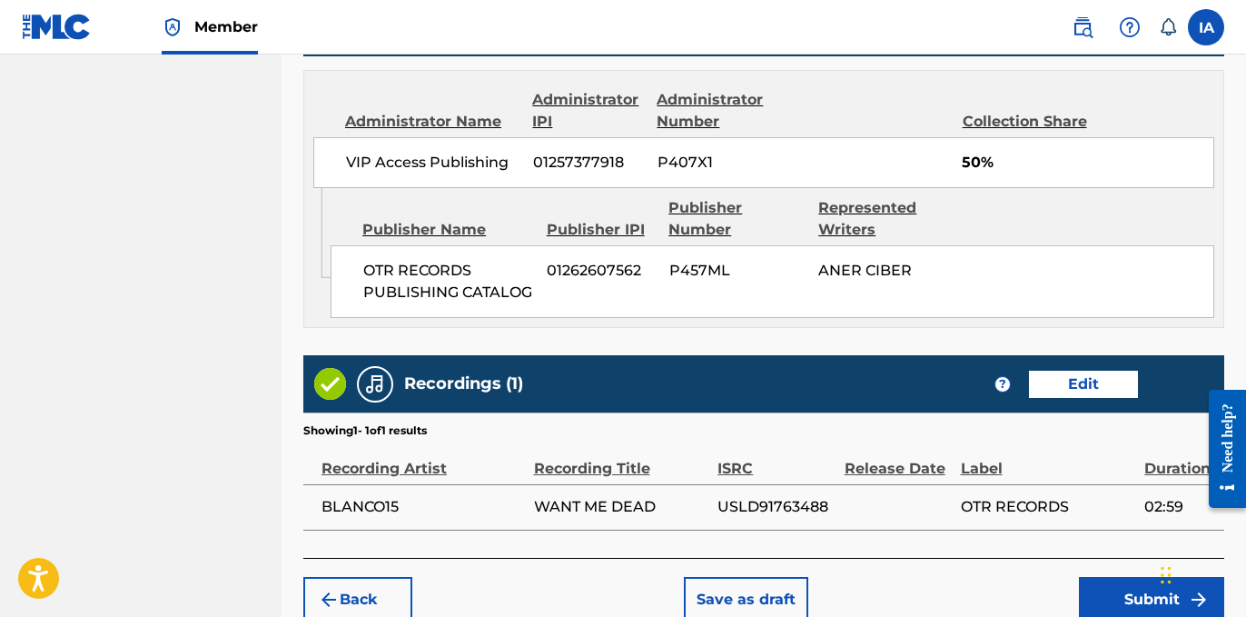
scroll to position [1072, 0]
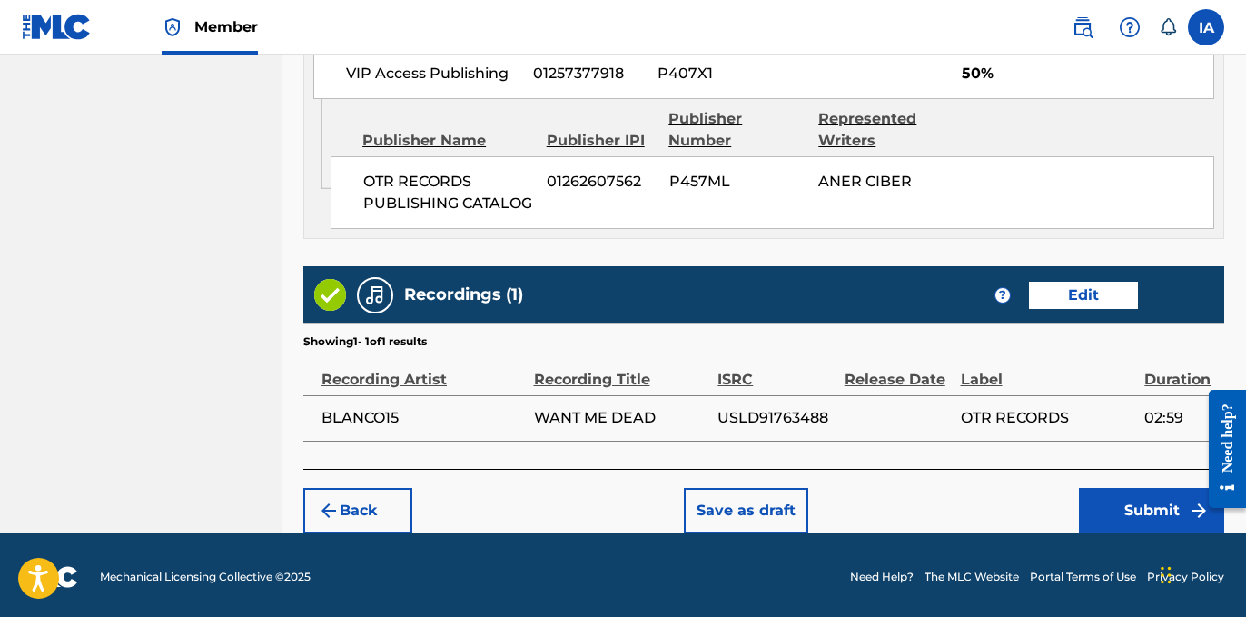
click at [1091, 496] on button "Submit" at bounding box center [1151, 510] width 145 height 45
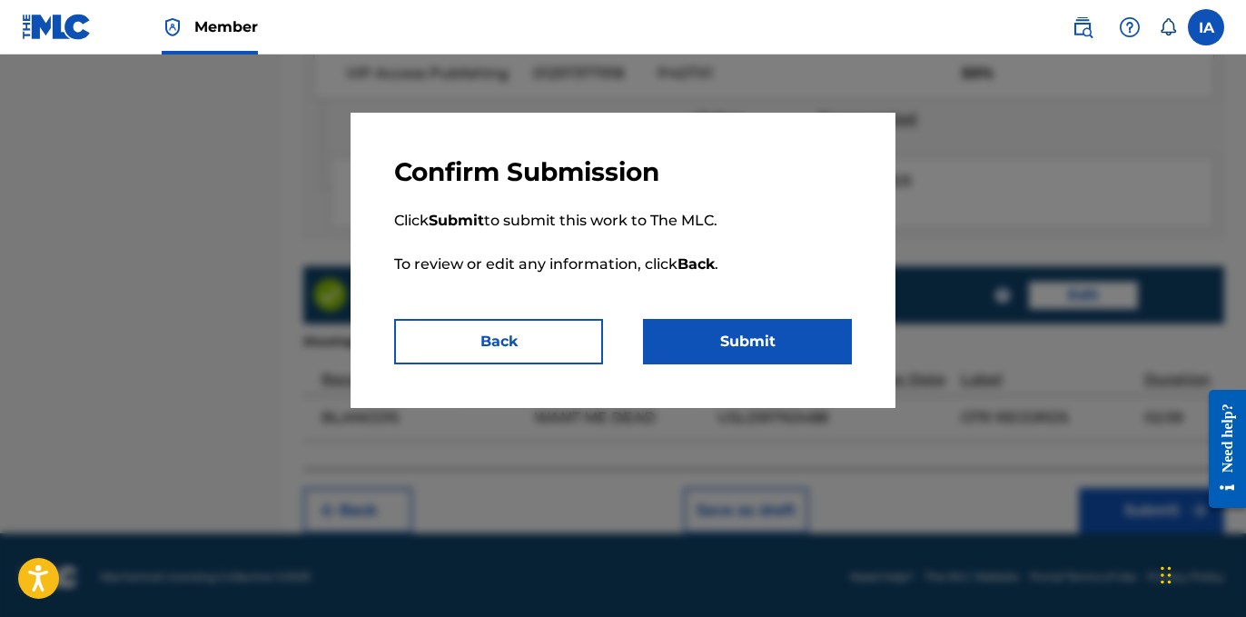
click at [770, 326] on button "Submit" at bounding box center [747, 341] width 209 height 45
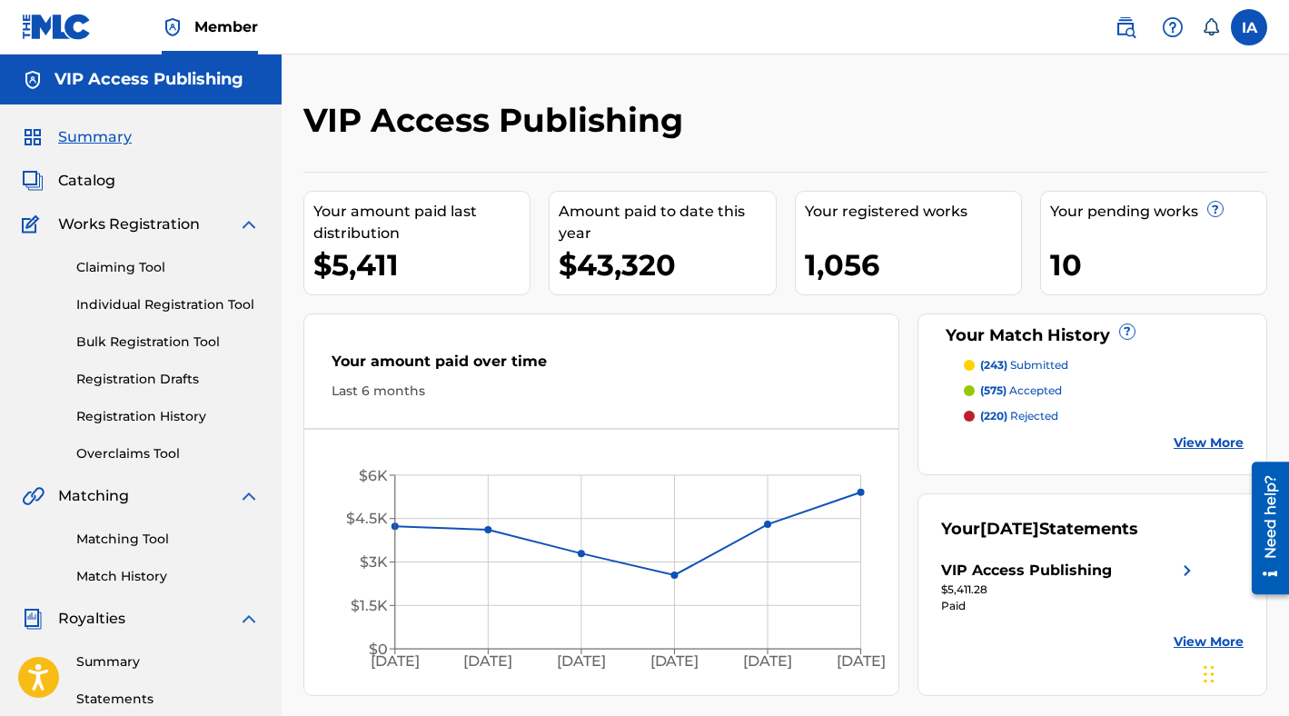
click at [209, 314] on div "Claiming Tool Individual Registration Tool Bulk Registration Tool Registration …" at bounding box center [141, 349] width 238 height 228
click at [207, 306] on link "Individual Registration Tool" at bounding box center [167, 304] width 183 height 19
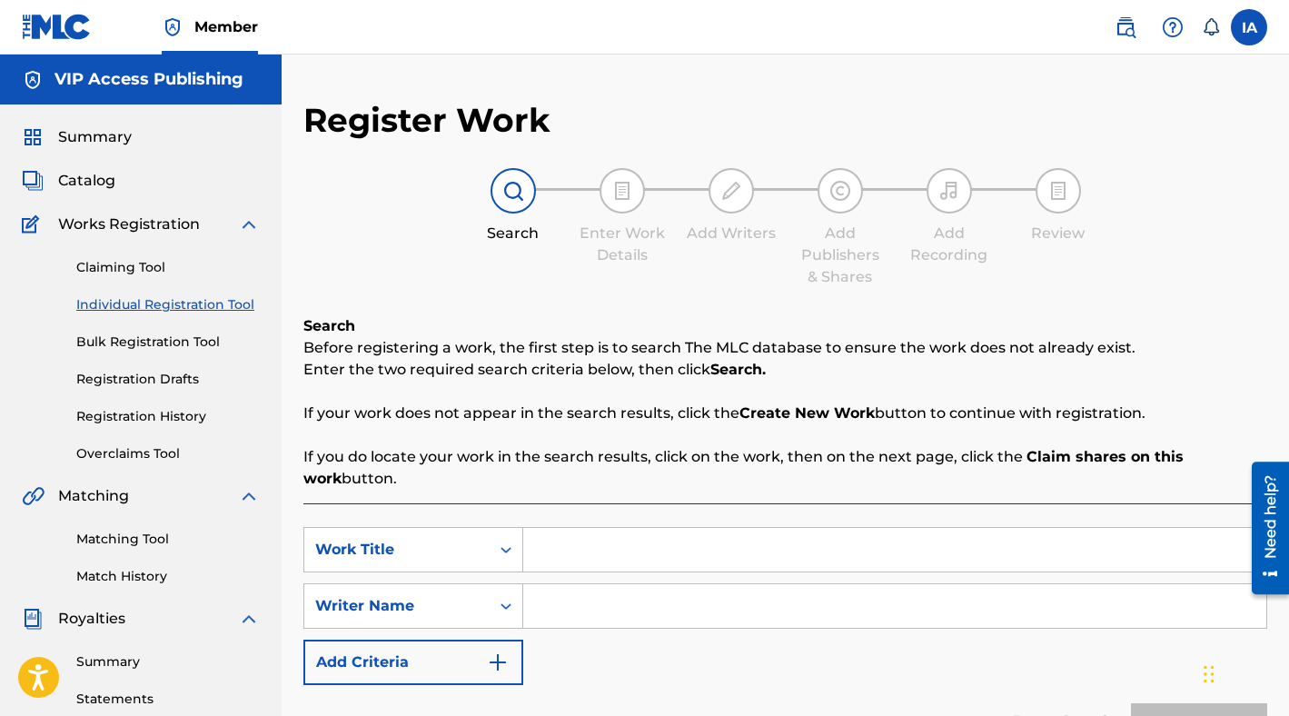
click at [672, 283] on div "Search Enter Work Details Add Writers Add Publishers & Shares Add Recording Rev…" at bounding box center [785, 228] width 964 height 120
click at [671, 289] on div "Register Work Search Enter Work Details Add Writers Add Publishers & Shares Add…" at bounding box center [785, 460] width 964 height 720
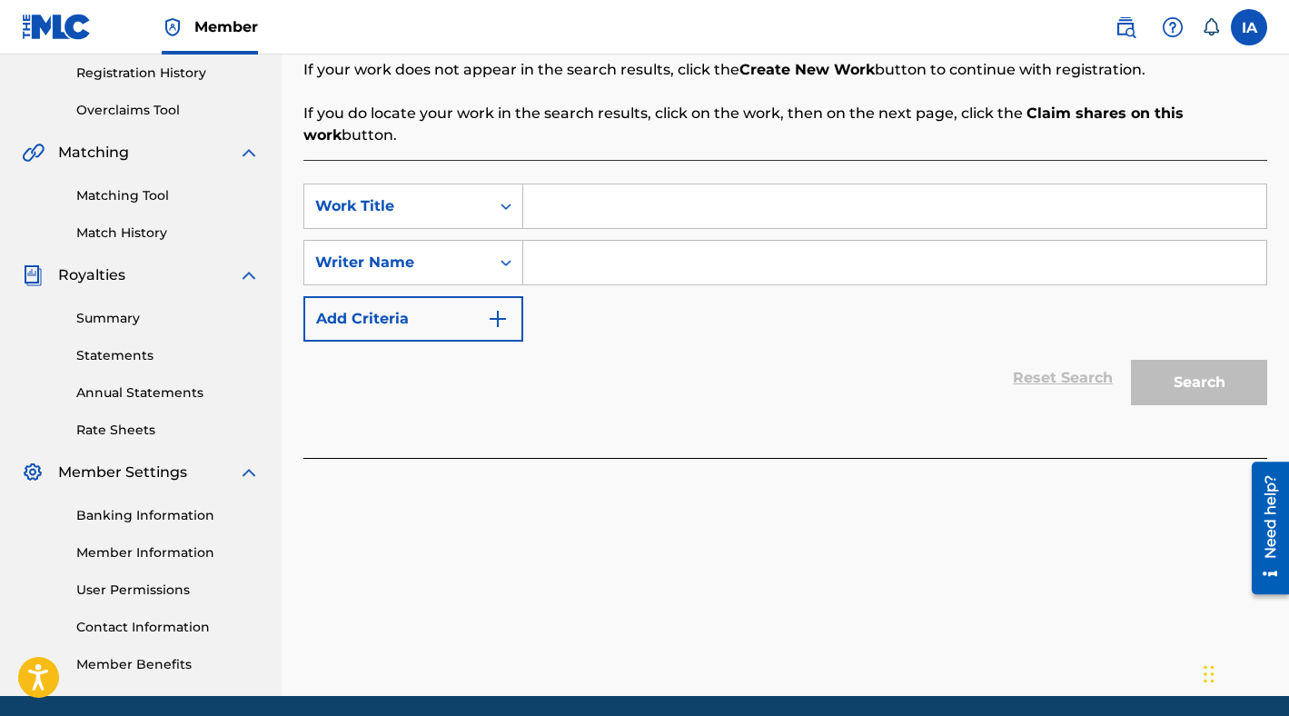
scroll to position [411, 0]
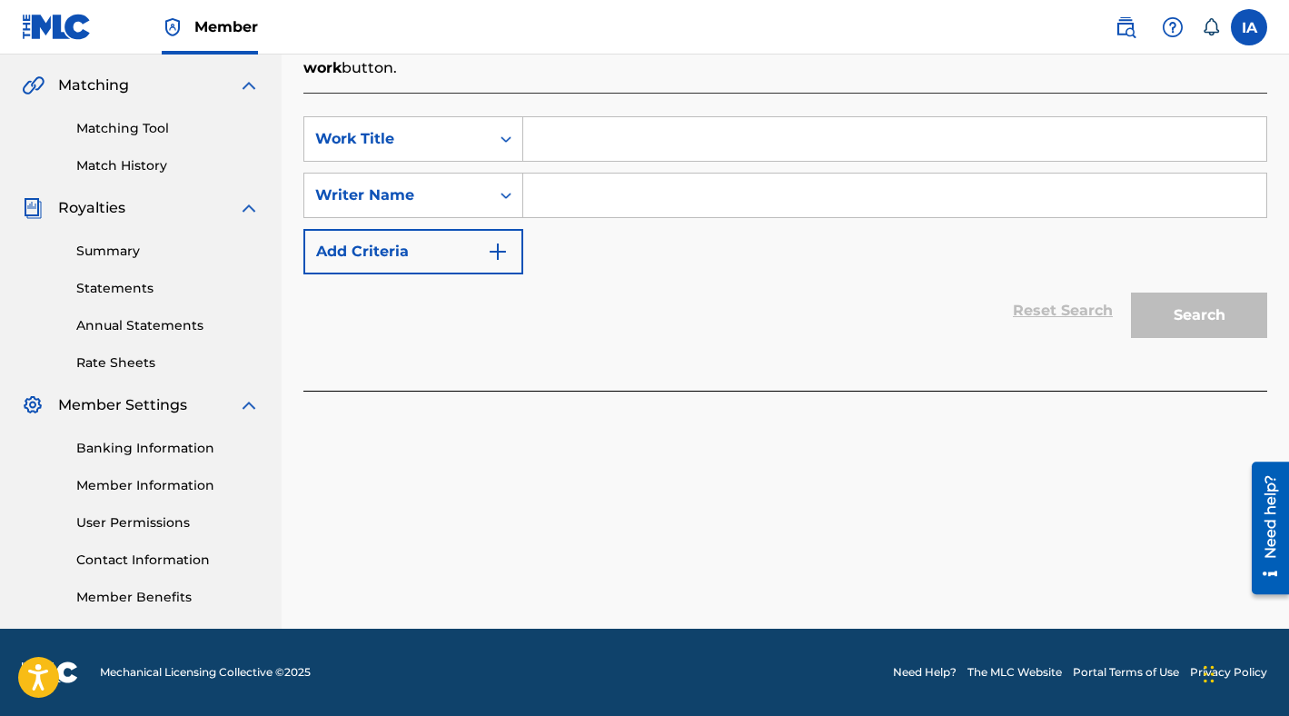
click at [894, 147] on input "Search Form" at bounding box center [894, 139] width 743 height 44
click at [848, 179] on input "Search Form" at bounding box center [894, 195] width 743 height 44
paste input "CIBER ANER"
type input "CIBER ANER"
click at [605, 141] on input "Search Form" at bounding box center [894, 139] width 743 height 44
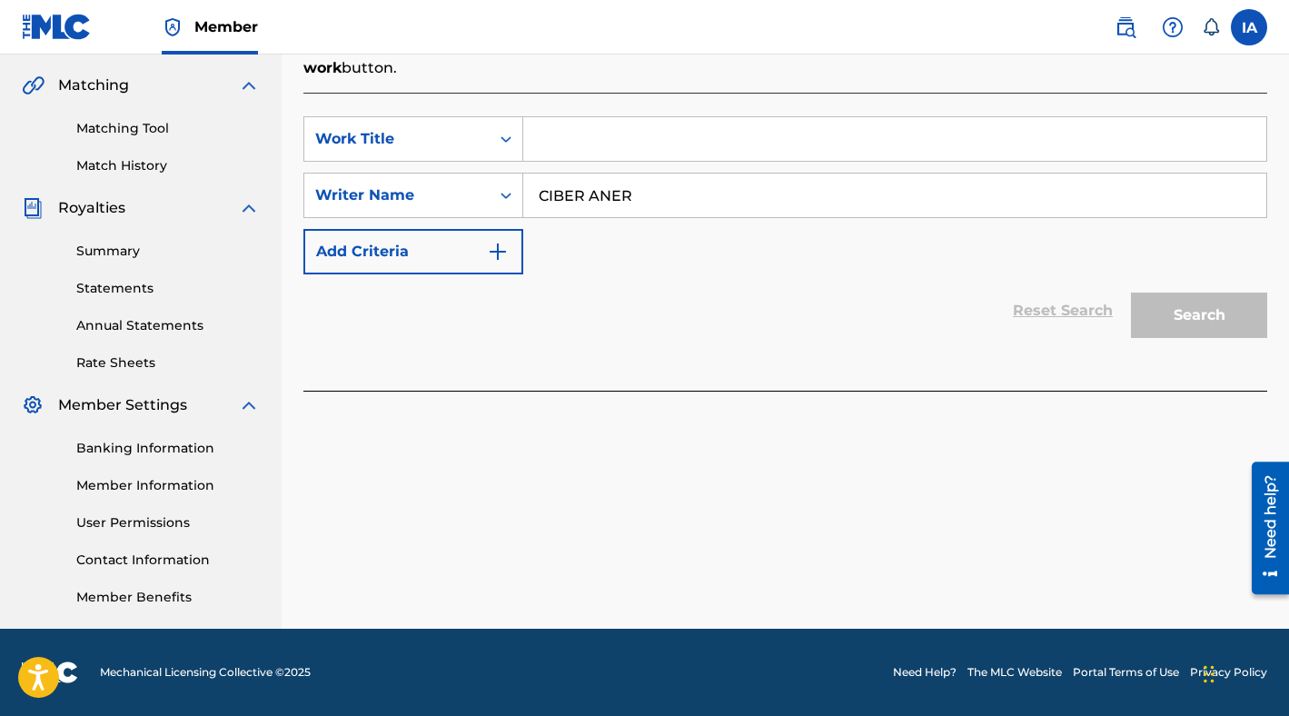
click at [805, 150] on input "Search Form" at bounding box center [894, 139] width 743 height 44
paste input "Face Of The Town"
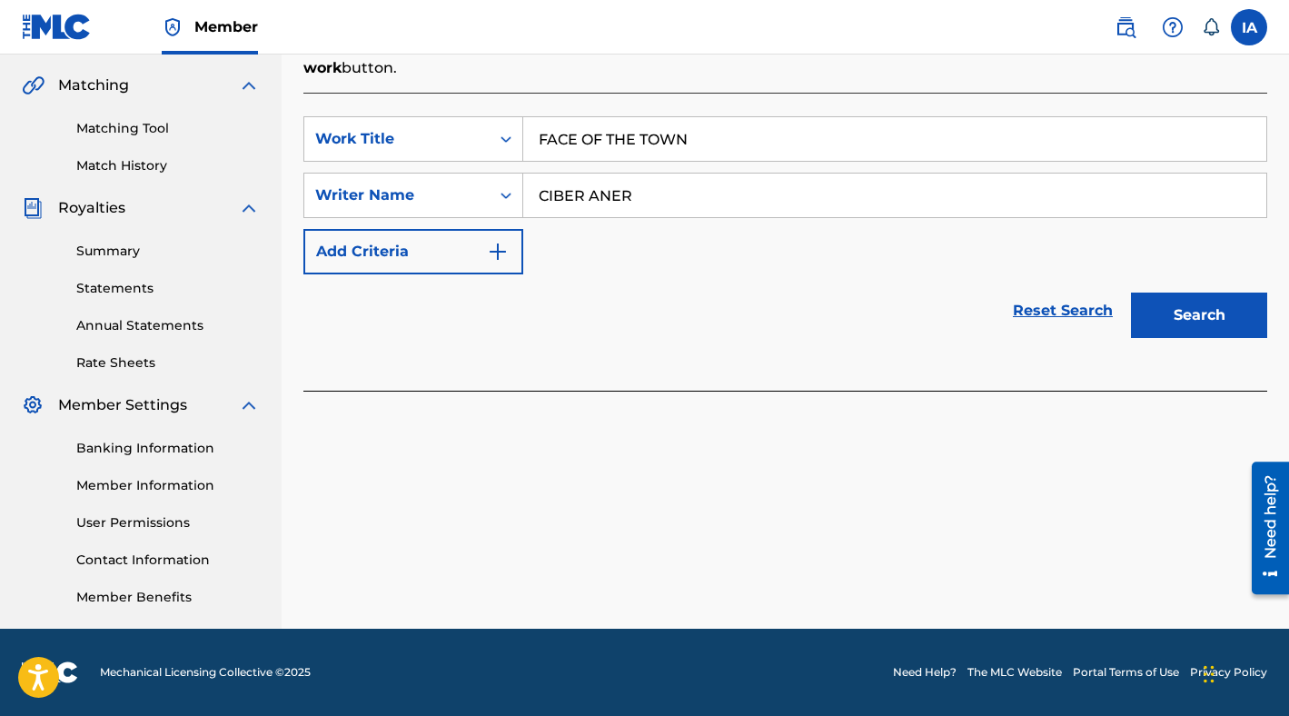
type input "FACE OF THE TOWN"
click at [1174, 311] on button "Search" at bounding box center [1199, 314] width 136 height 45
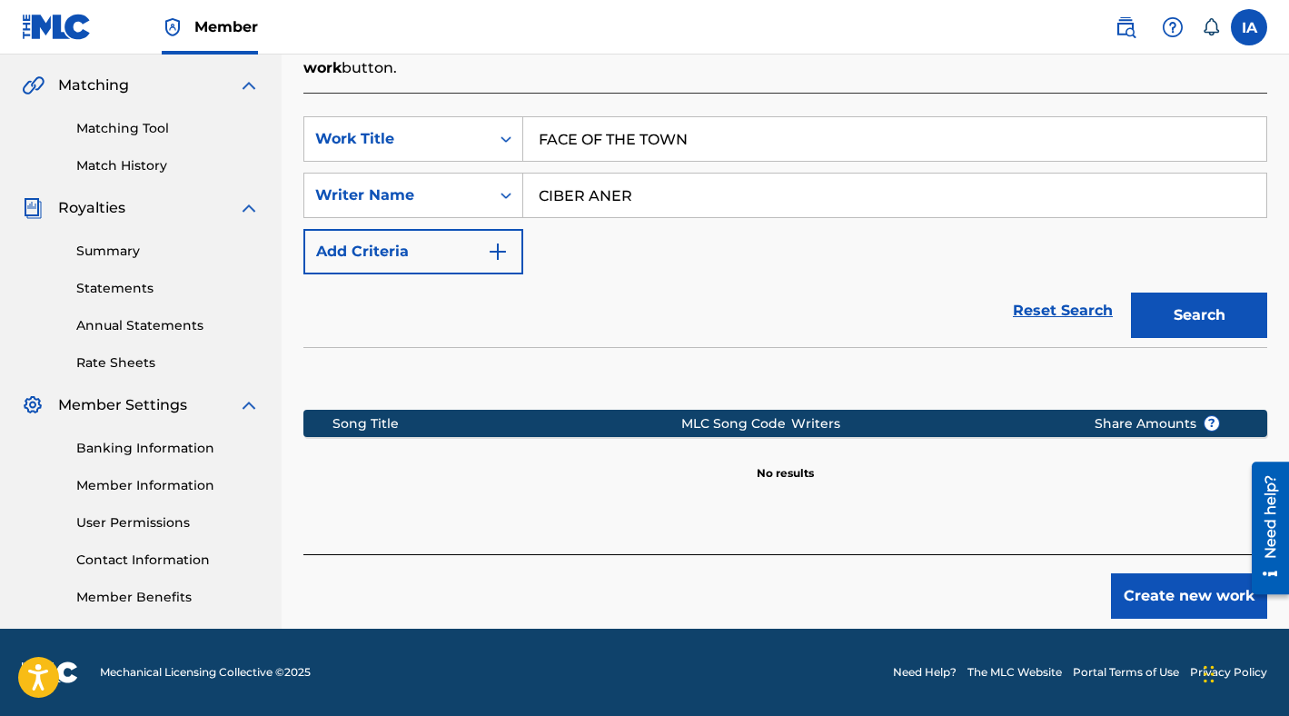
click at [1123, 551] on div "SearchWithCriteria89046296-3684-4d31-a854-9501f4d22913 Work Title FACE OF THE T…" at bounding box center [785, 323] width 964 height 461
click at [1142, 585] on button "Create new work" at bounding box center [1189, 595] width 156 height 45
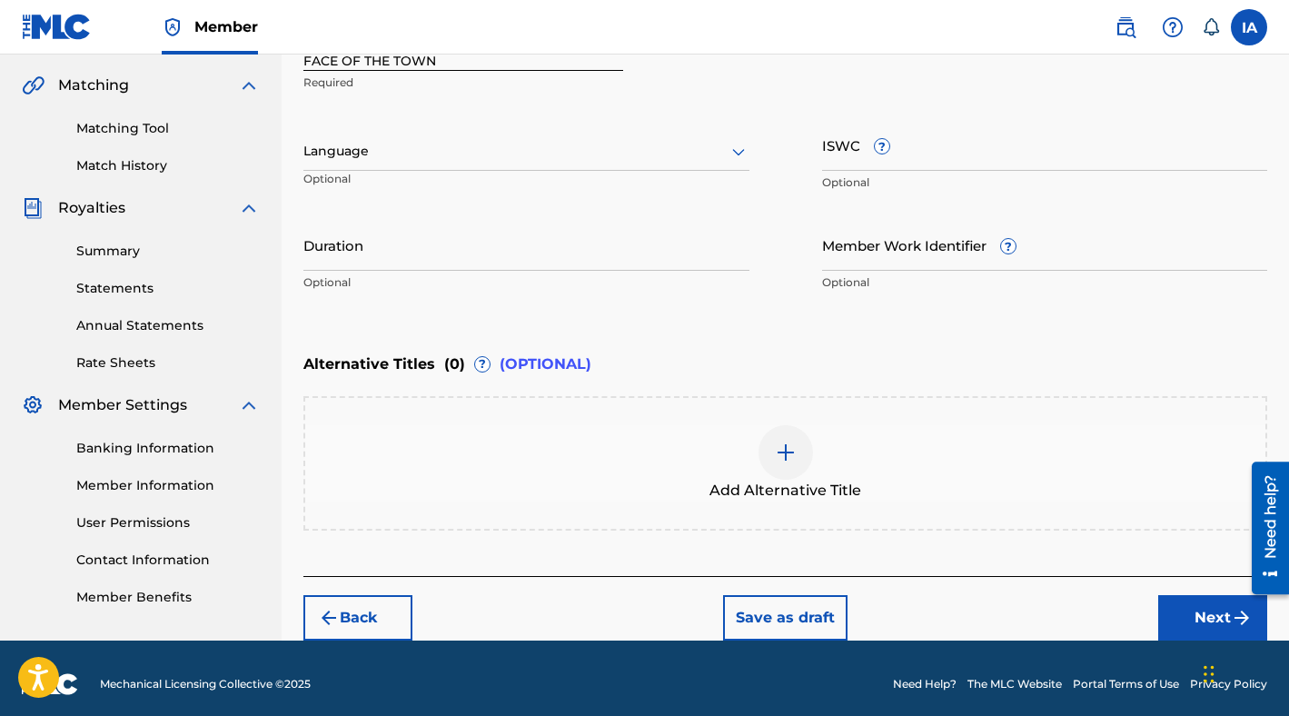
click at [472, 124] on div "Language Optional" at bounding box center [526, 160] width 446 height 82
click at [441, 148] on div at bounding box center [526, 151] width 446 height 23
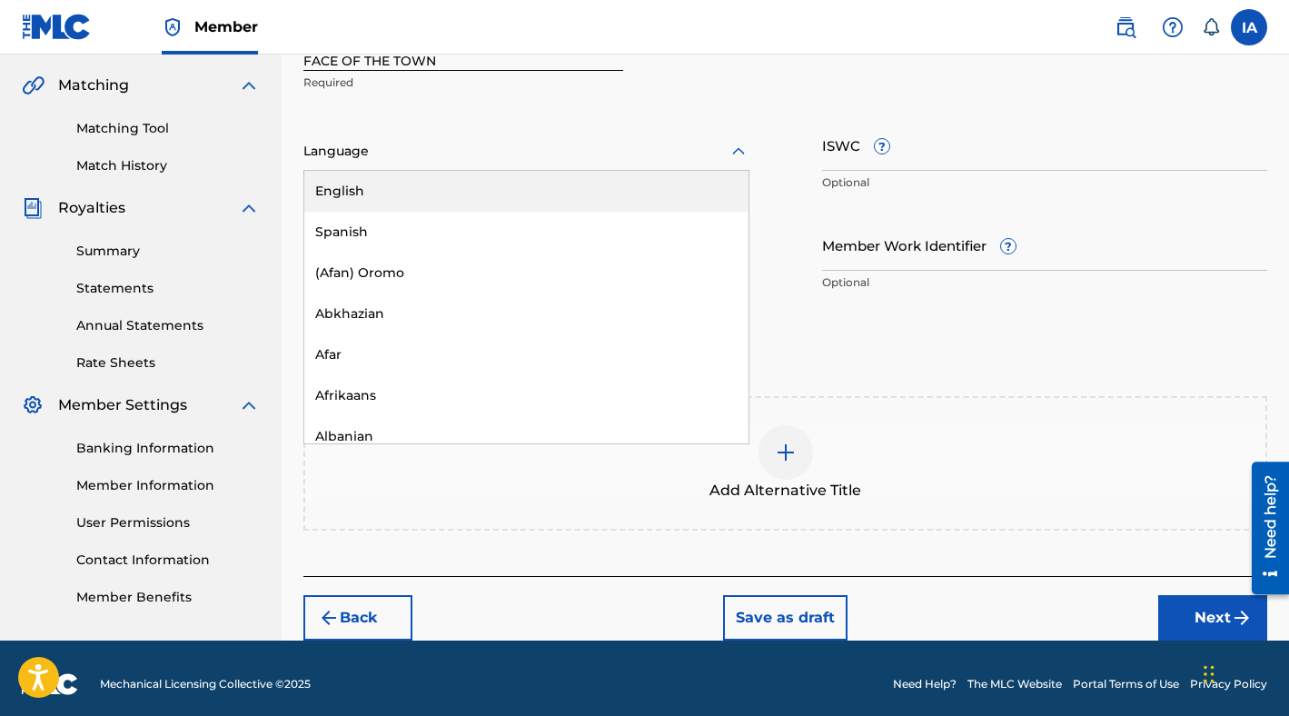
click at [439, 190] on div "English" at bounding box center [526, 191] width 444 height 41
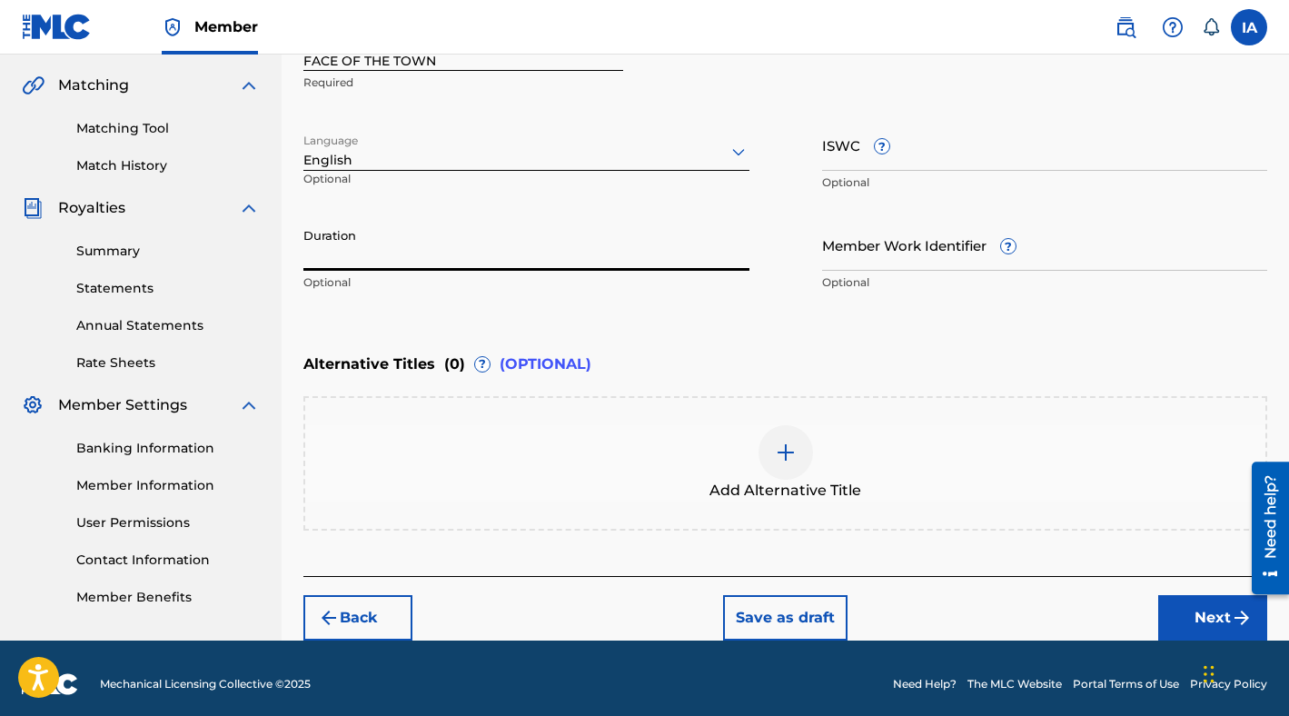
click at [577, 253] on input "Duration" at bounding box center [526, 245] width 446 height 52
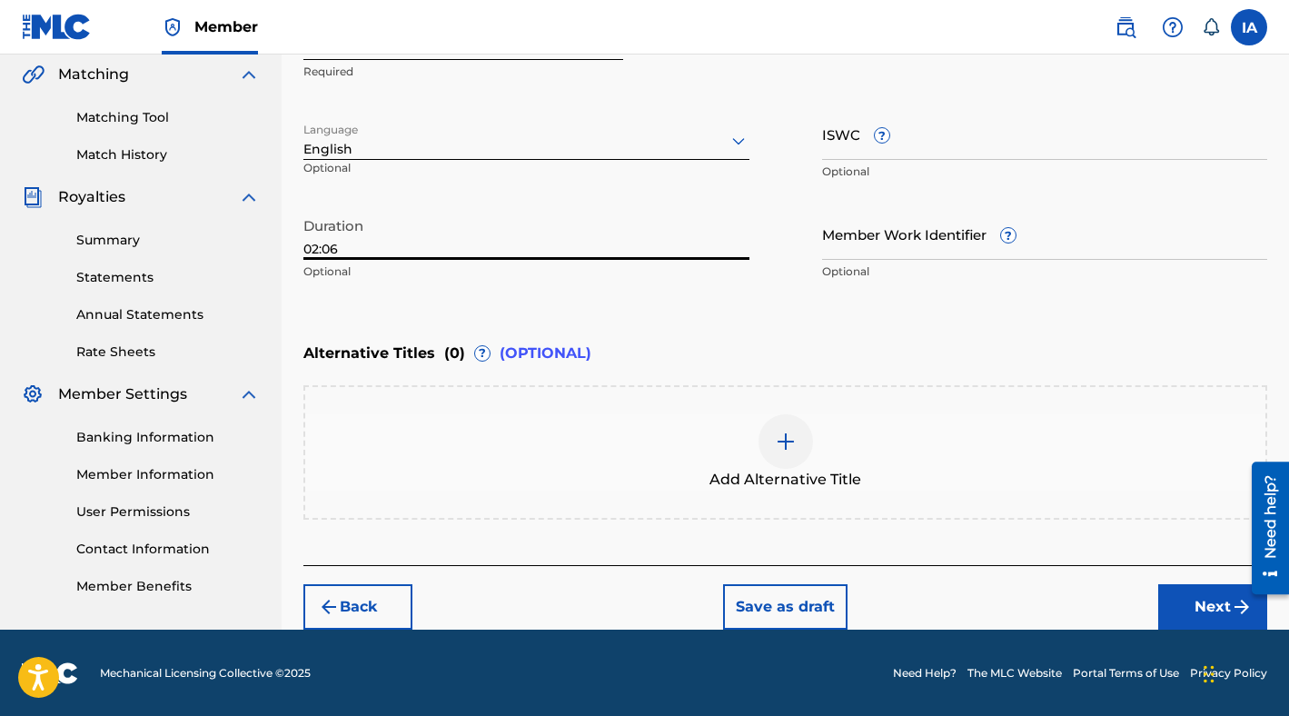
type input "02:06"
click at [1205, 608] on button "Next" at bounding box center [1212, 606] width 109 height 45
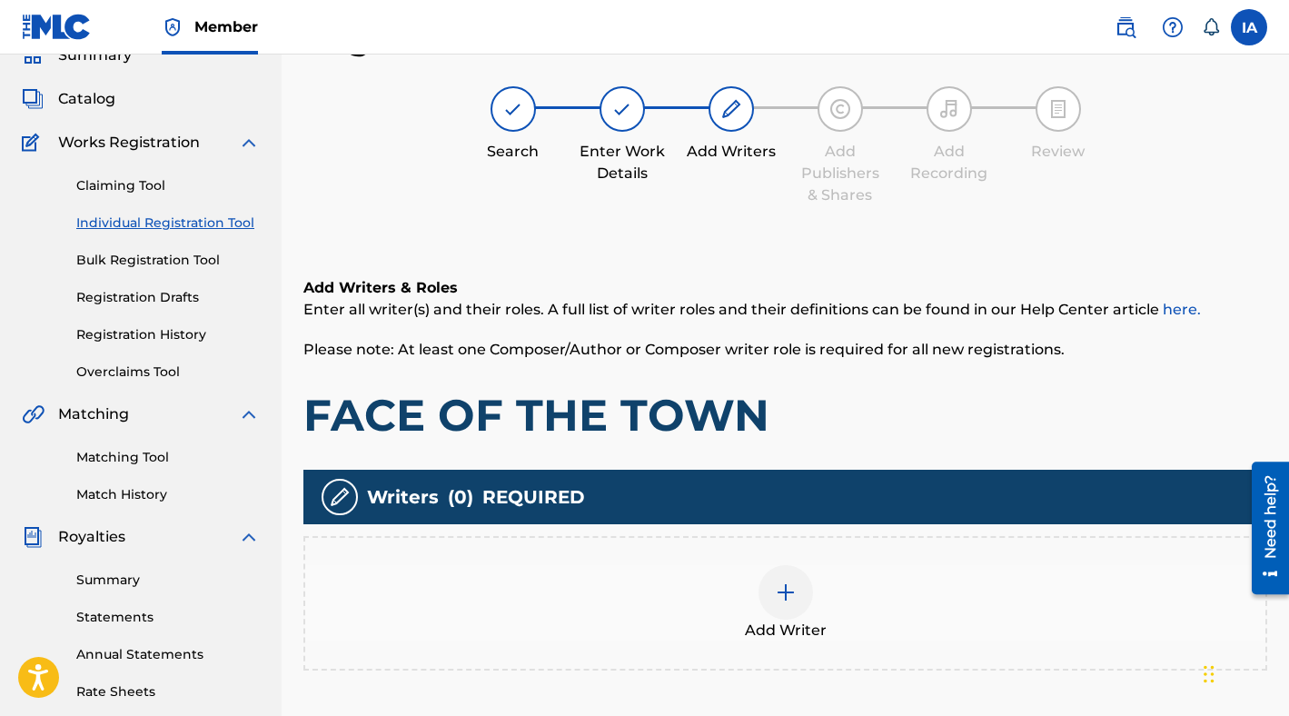
scroll to position [82, 0]
click at [840, 412] on h1 "FACE OF THE TOWN" at bounding box center [785, 415] width 964 height 55
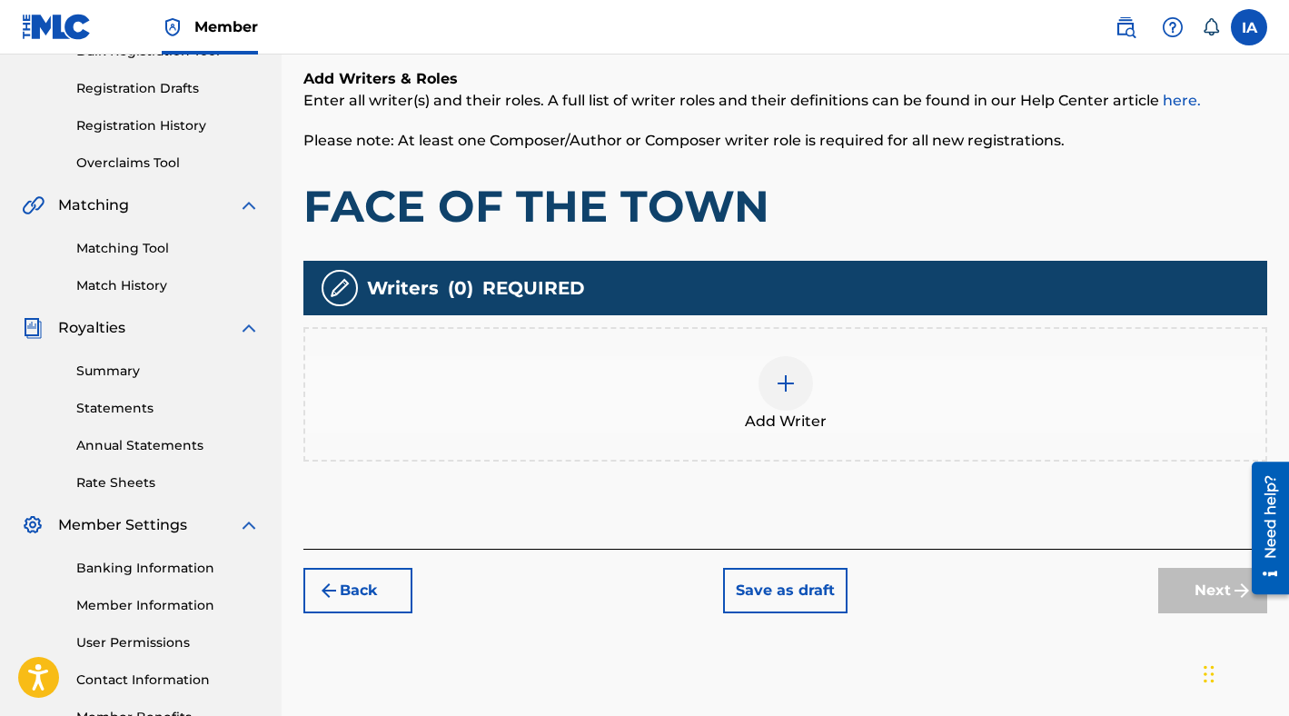
scroll to position [297, 0]
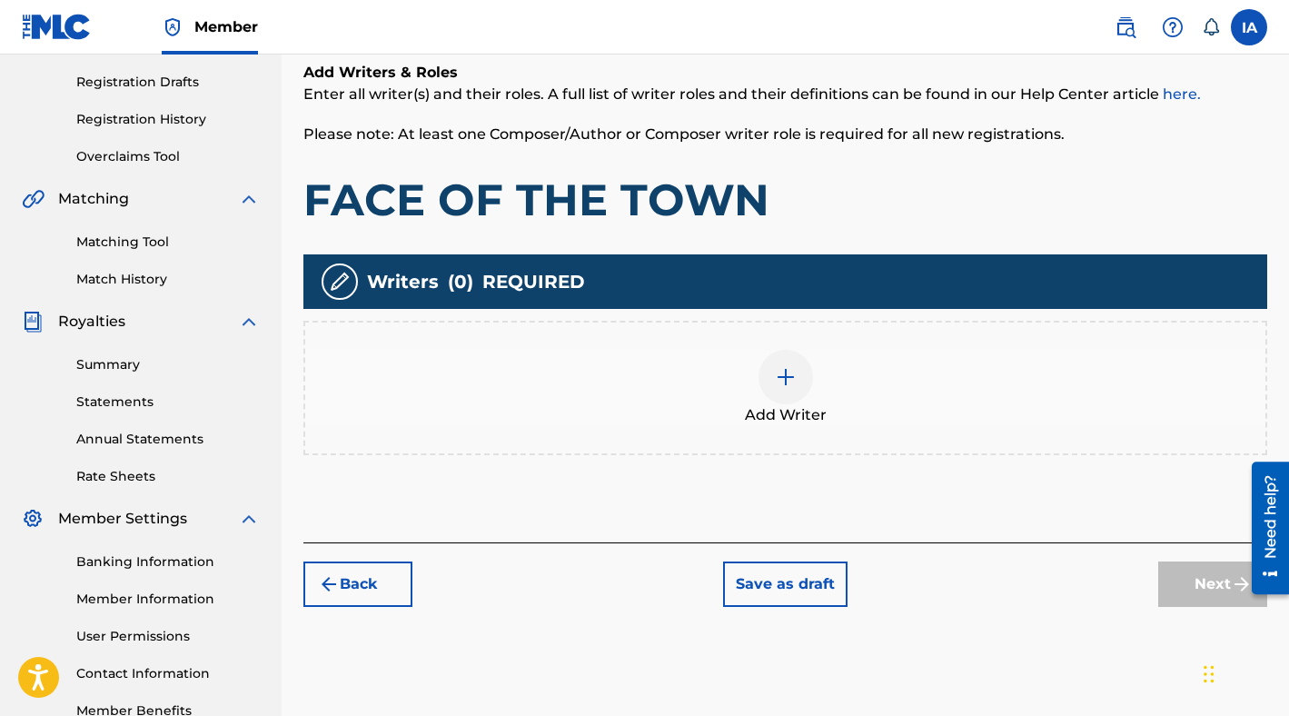
click at [821, 382] on div "Add Writer" at bounding box center [785, 388] width 960 height 76
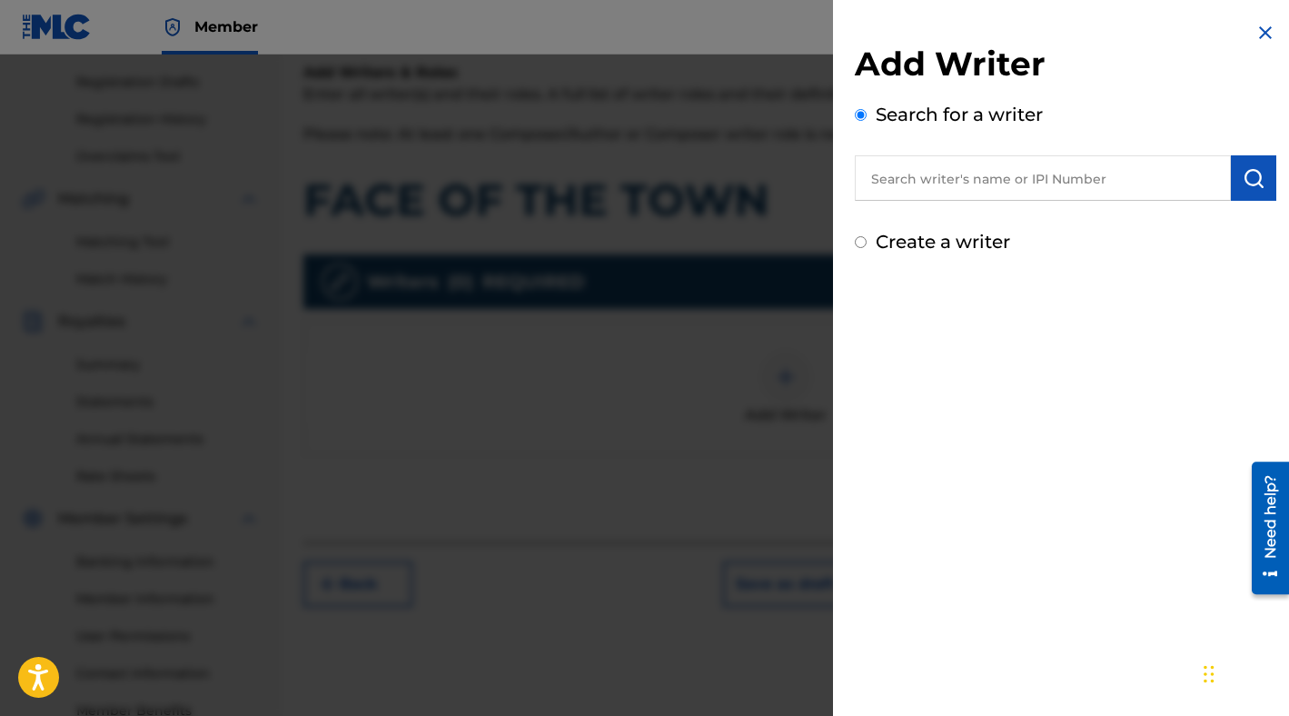
click at [1077, 249] on div "Create a writer" at bounding box center [1065, 241] width 421 height 27
click at [879, 243] on label "Create a writer" at bounding box center [943, 242] width 134 height 22
radio input "true"
click at [867, 243] on input "Create a writer" at bounding box center [861, 242] width 12 height 12
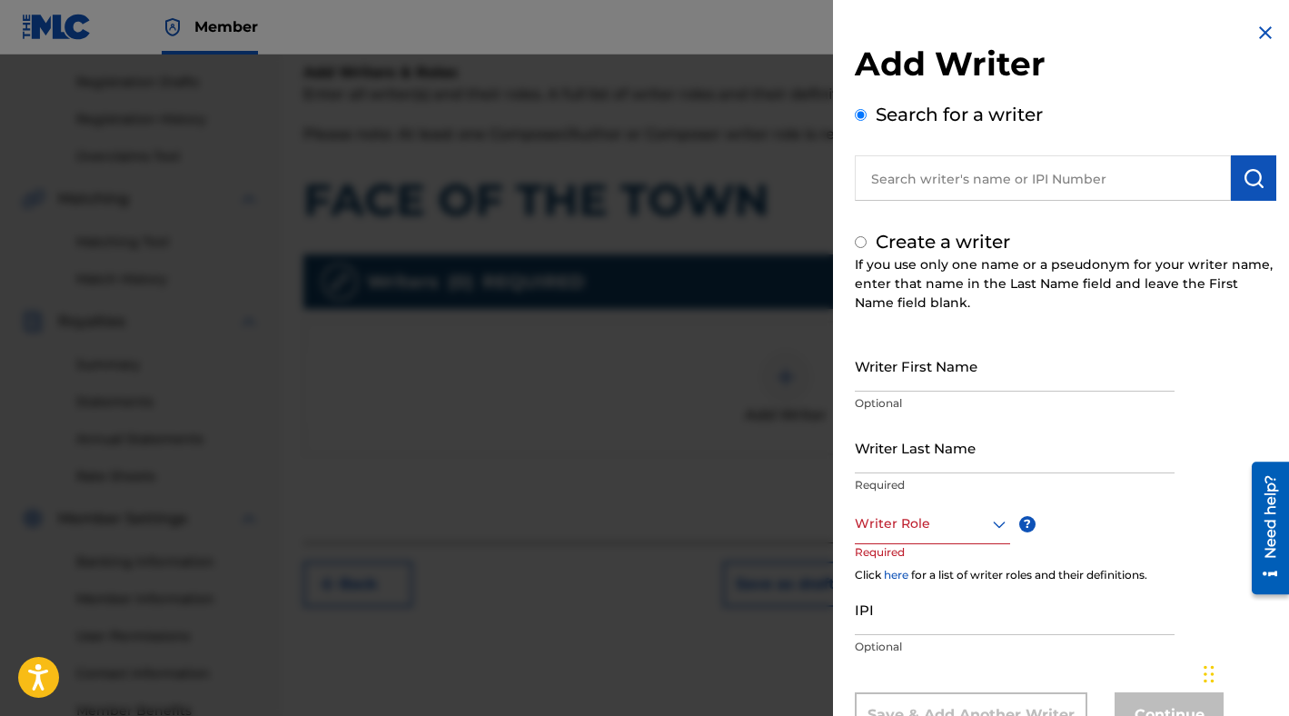
radio input "false"
radio input "true"
click at [947, 434] on input "Writer Last Name" at bounding box center [1015, 447] width 320 height 52
paste input "CIBER ANER"
click at [928, 467] on input "CIBER ANER" at bounding box center [1015, 447] width 320 height 52
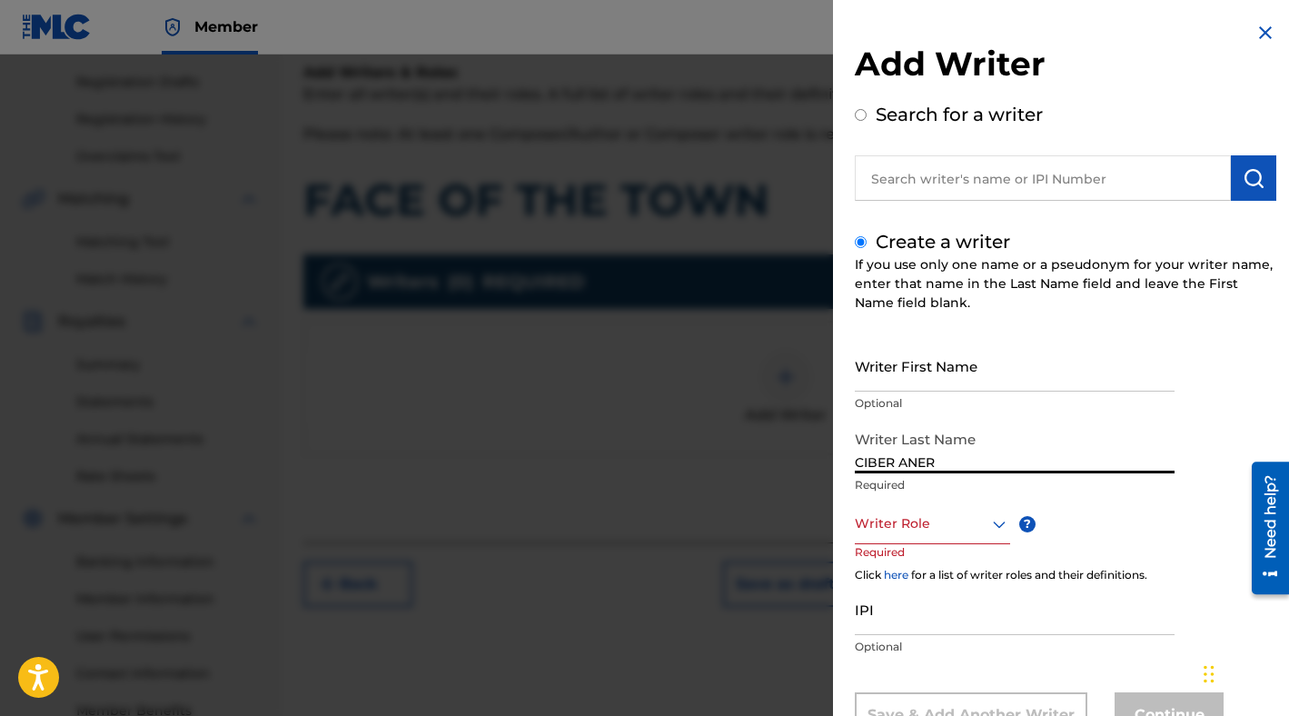
click at [928, 467] on input "CIBER ANER" at bounding box center [1015, 447] width 320 height 52
type input "CIBER"
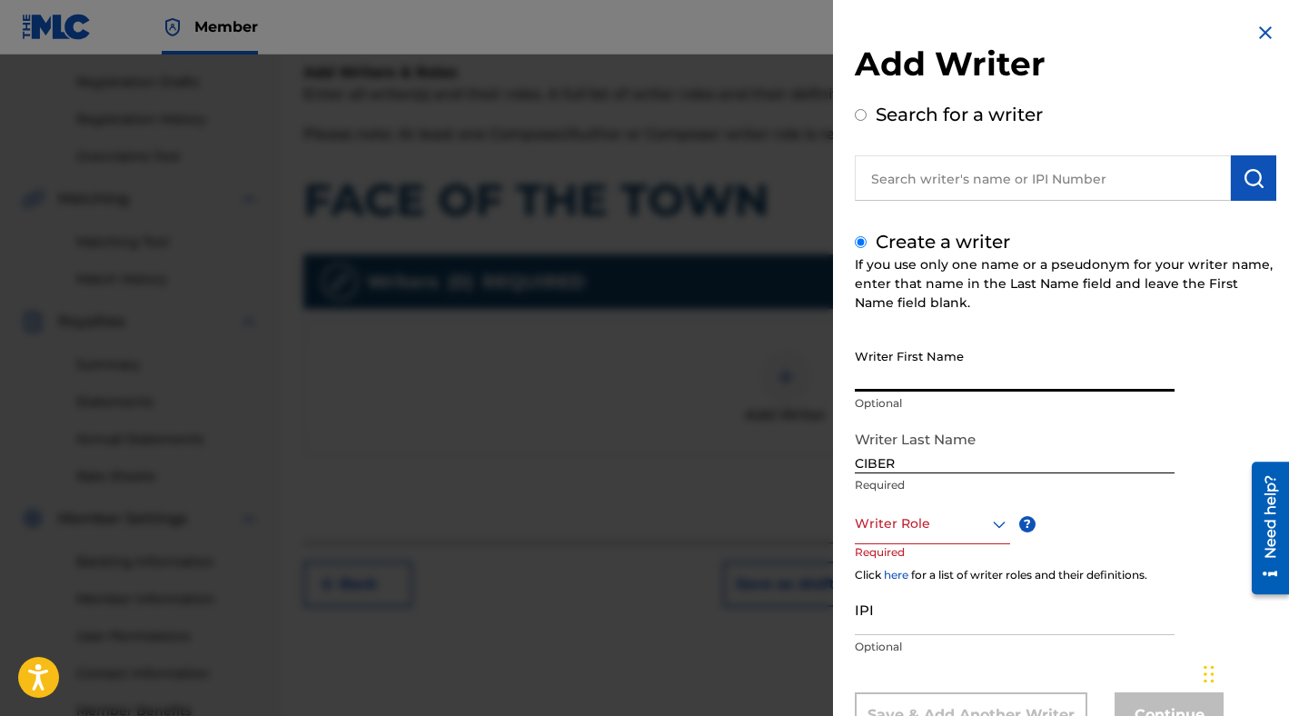
click at [892, 379] on input "Writer First Name" at bounding box center [1015, 366] width 320 height 52
paste input "ANER"
type input "ANER"
click at [938, 511] on div "Writer Role" at bounding box center [932, 523] width 155 height 41
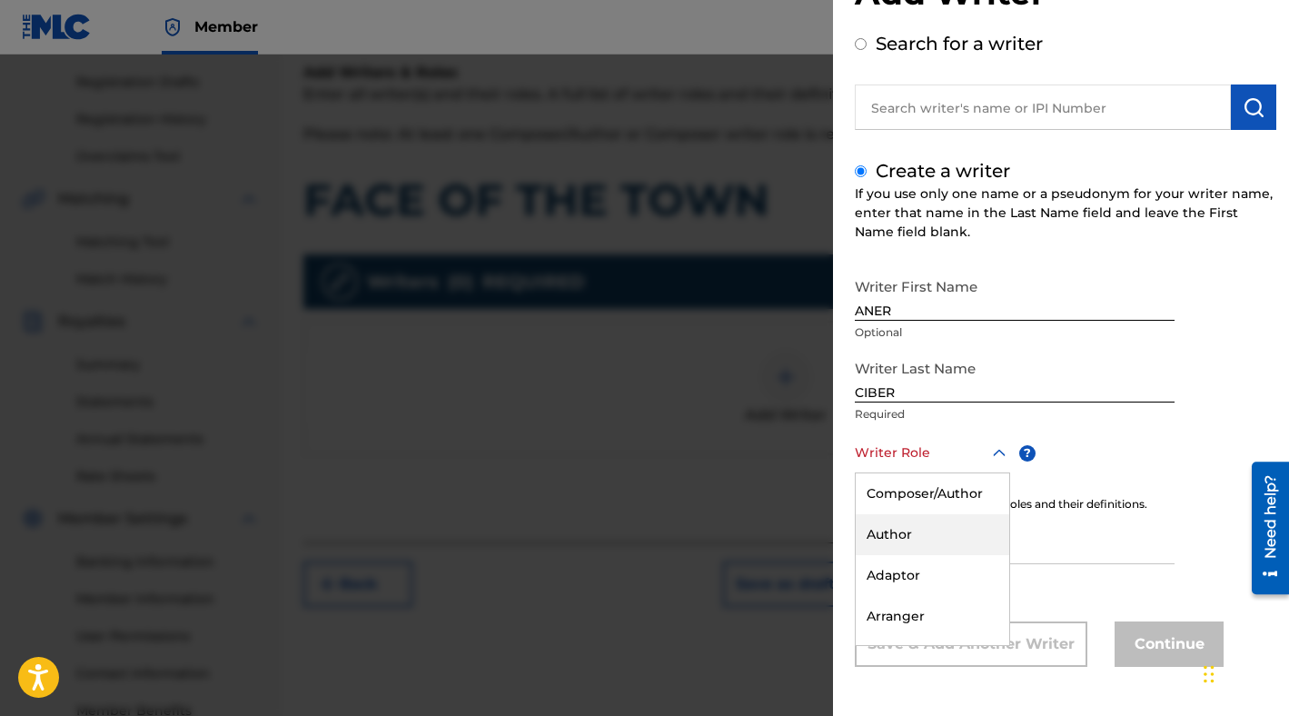
click at [920, 520] on div "Author" at bounding box center [933, 534] width 154 height 41
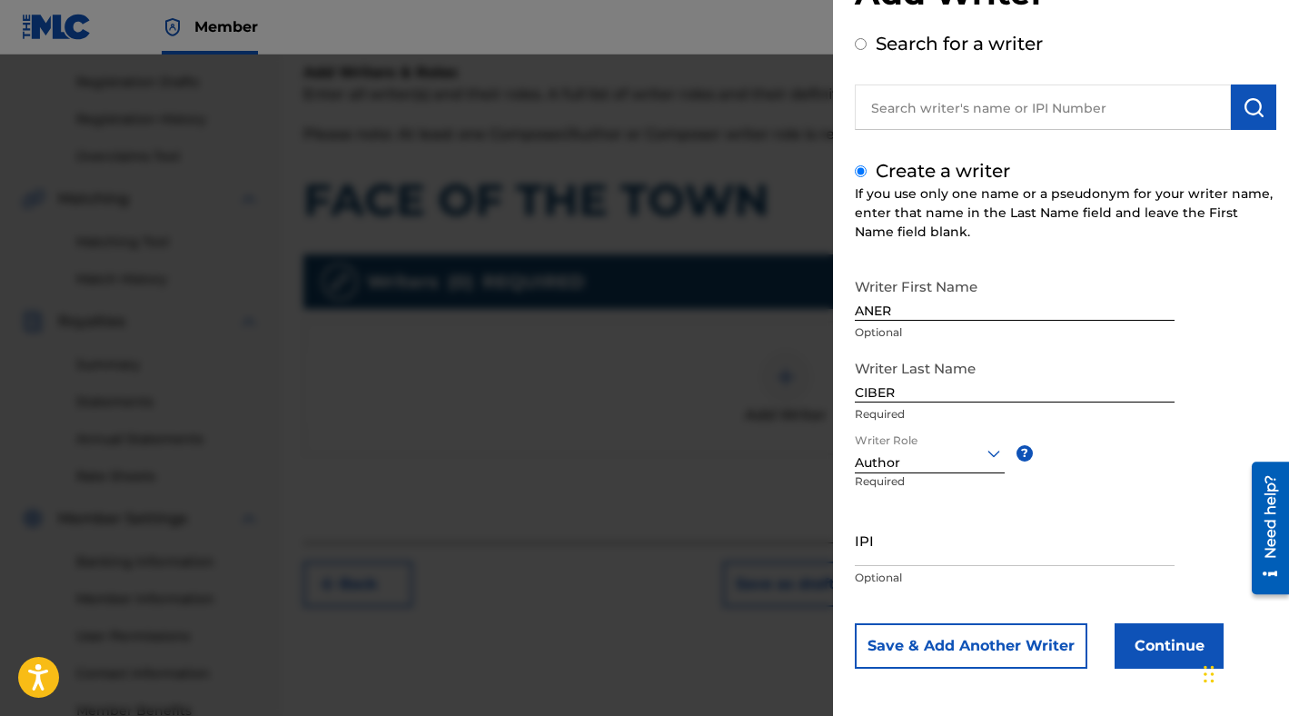
scroll to position [73, 0]
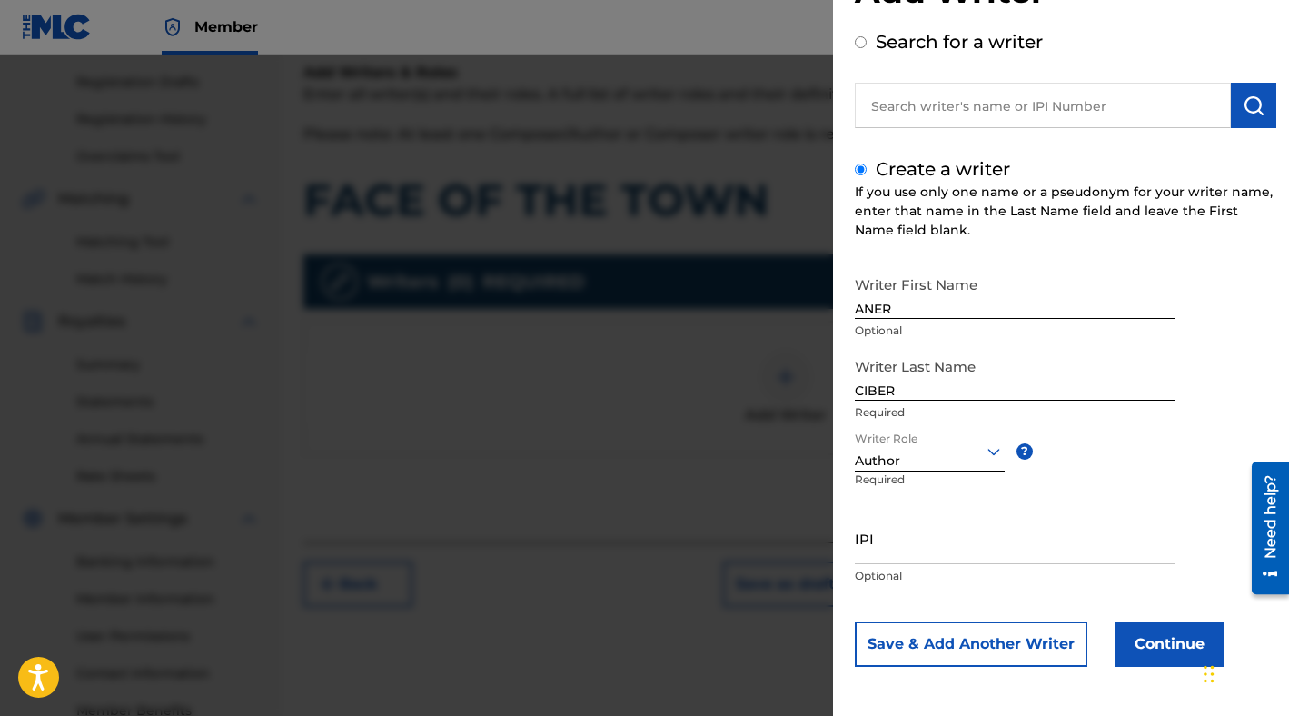
paste input "1218296548"
type input "1218296548"
click at [918, 558] on input "IPI" at bounding box center [1015, 538] width 320 height 52
paste input "1218296548"
click at [856, 545] on input "1218296548" at bounding box center [1015, 538] width 320 height 52
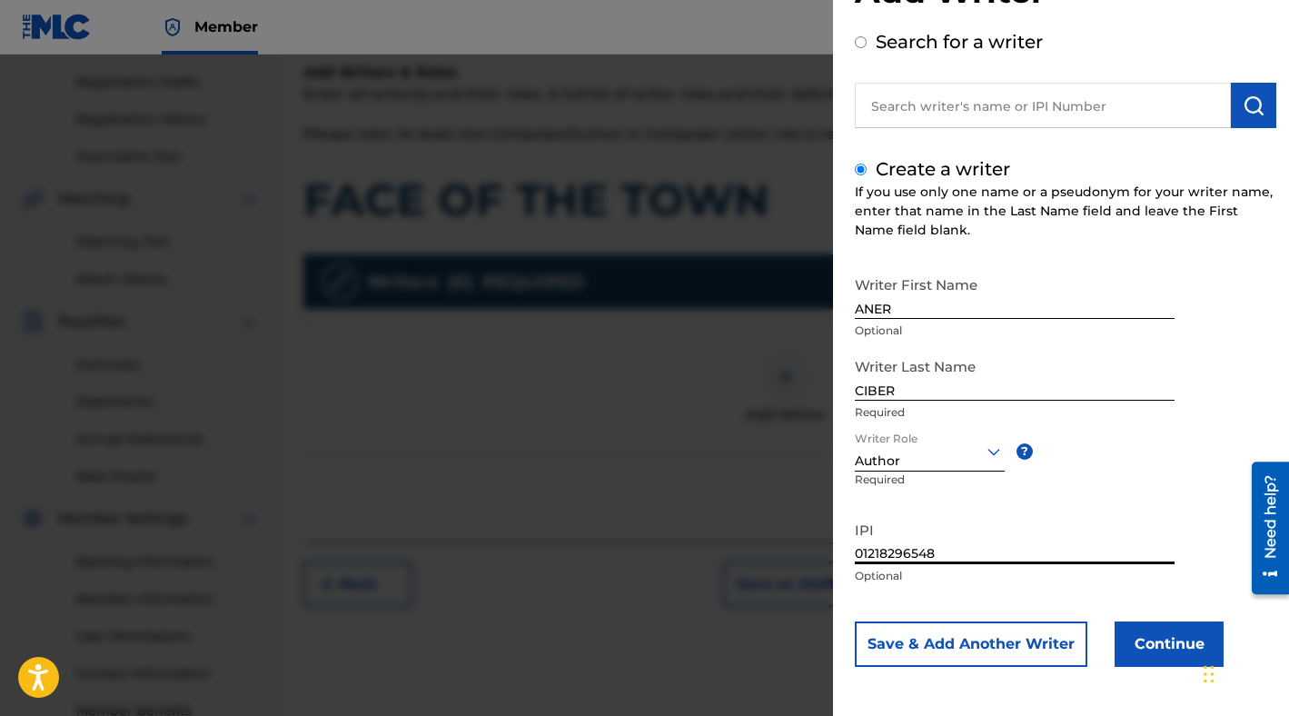
type input "01218296548"
click at [1138, 645] on button "Continue" at bounding box center [1169, 643] width 109 height 45
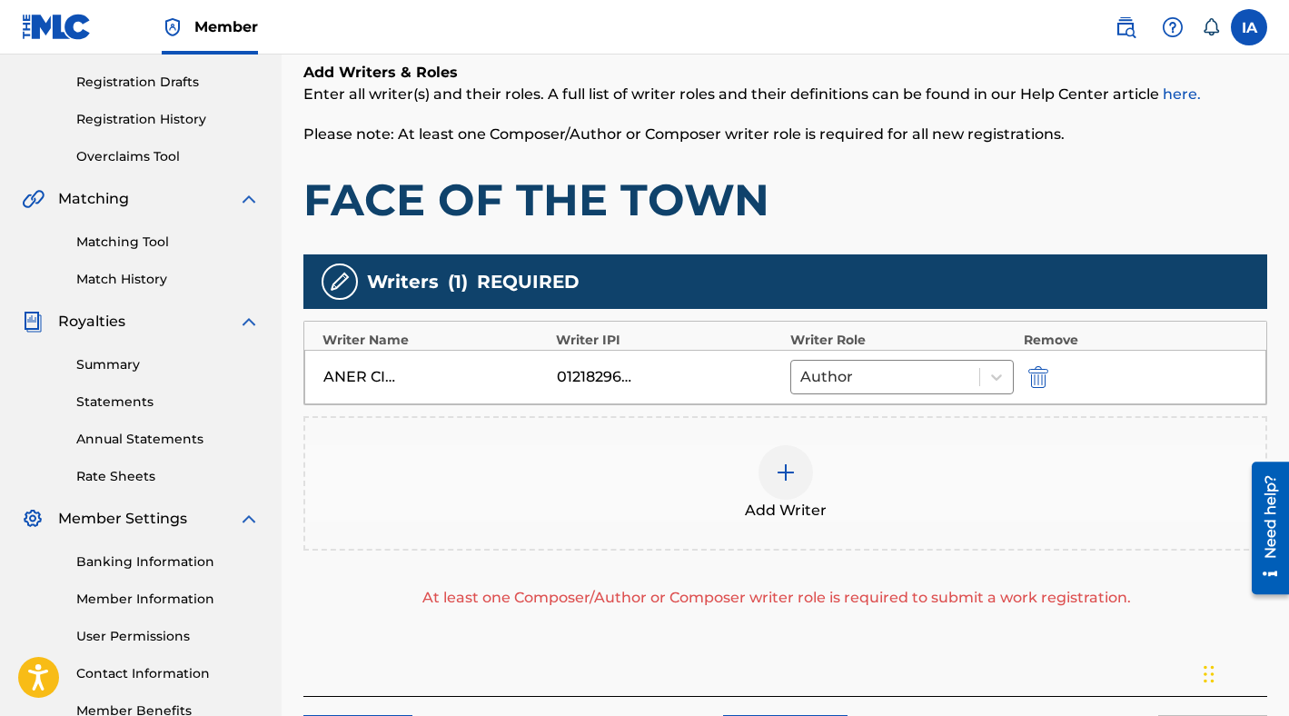
click at [897, 470] on div "Add Writer" at bounding box center [785, 483] width 960 height 76
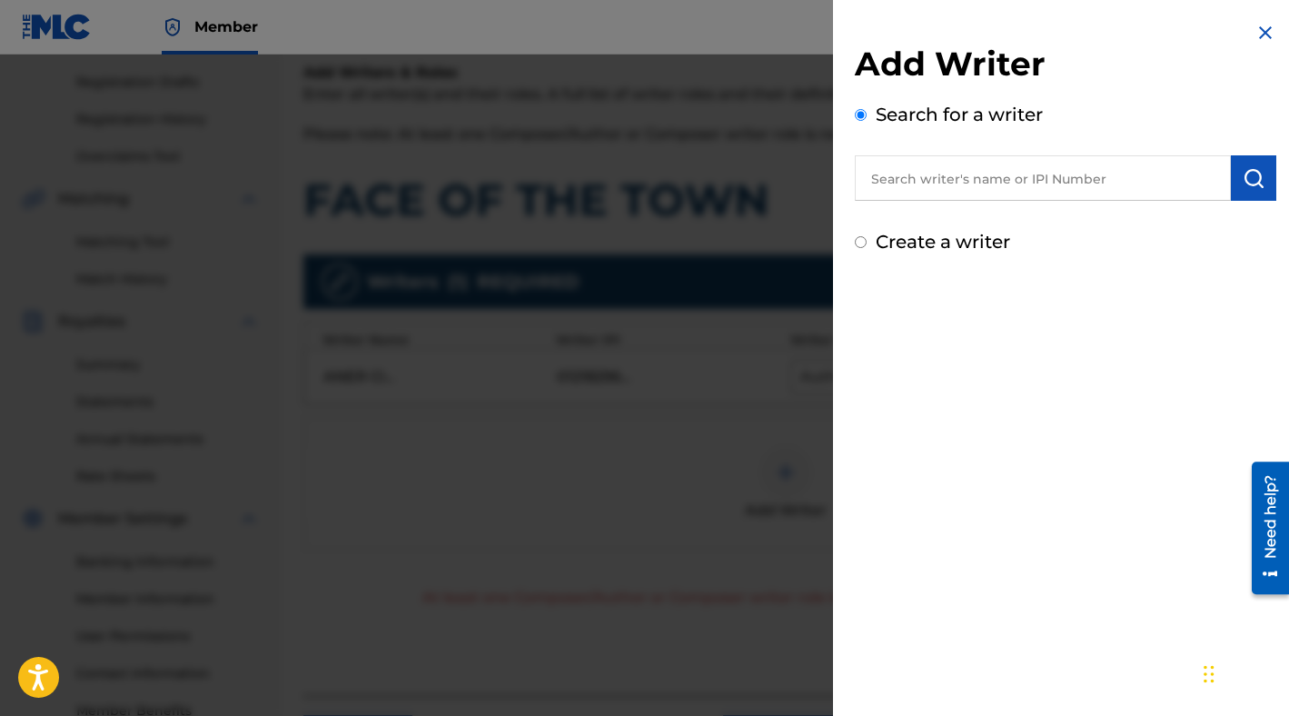
click at [883, 247] on label "Create a writer" at bounding box center [943, 242] width 134 height 22
radio input "true"
click at [867, 247] on input "Create a writer" at bounding box center [861, 242] width 12 height 12
radio input "false"
radio input "true"
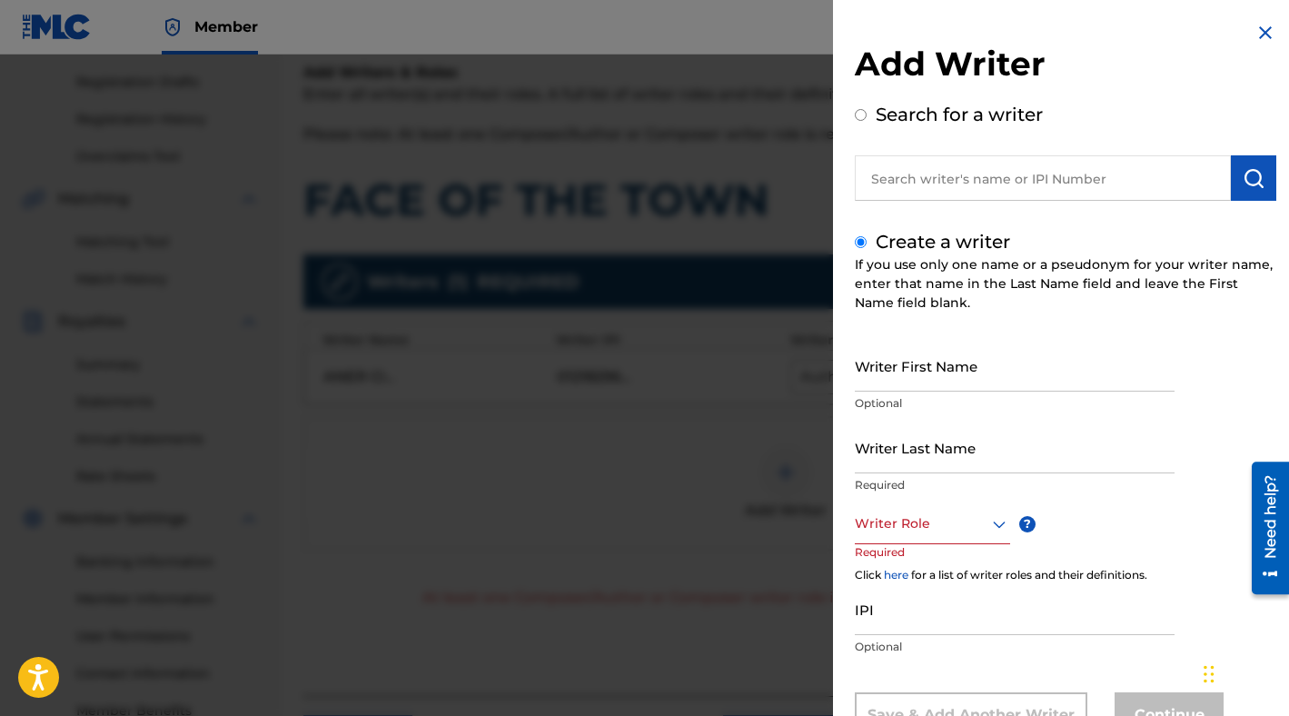
click at [934, 441] on input "Writer Last Name" at bounding box center [1015, 447] width 320 height 52
paste input "UNKNOWN WRITER"
click at [943, 450] on input "UNKNOWN WRITER" at bounding box center [1015, 447] width 320 height 52
click at [952, 464] on input "UNKNOWN WRITER" at bounding box center [1015, 447] width 320 height 52
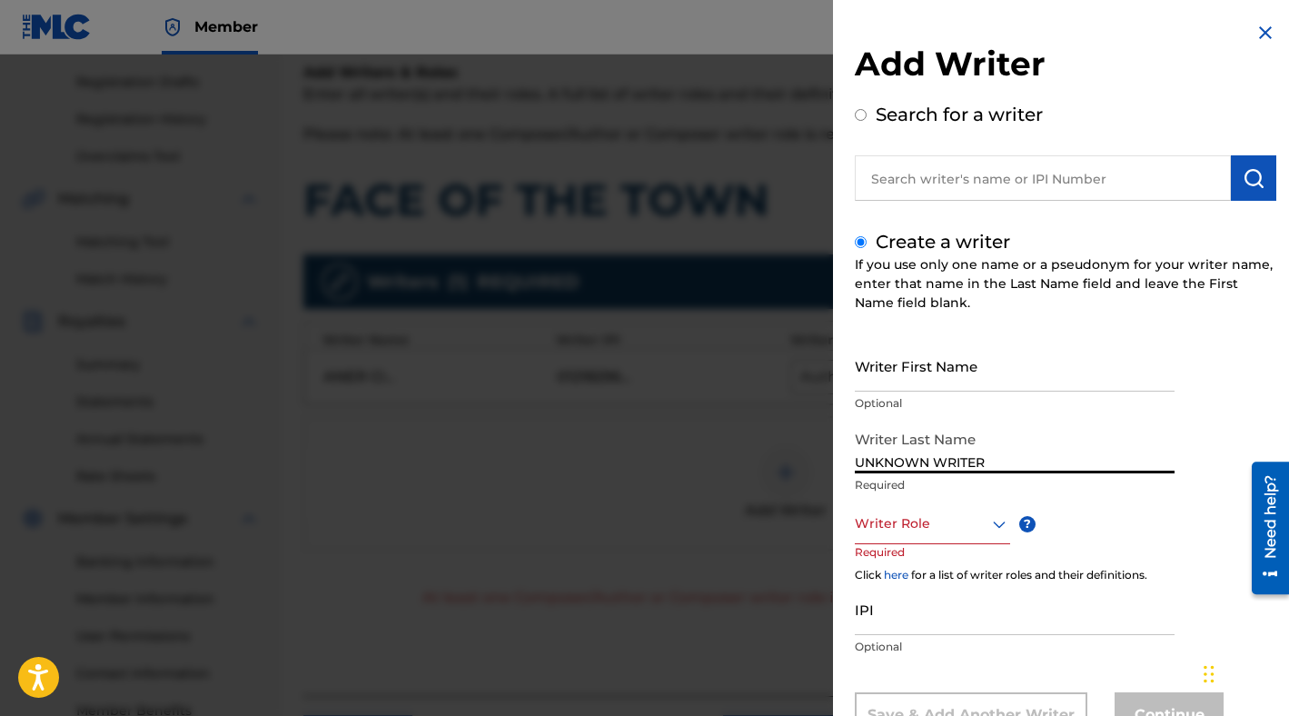
click at [952, 464] on input "UNKNOWN WRITER" at bounding box center [1015, 447] width 320 height 52
type input "UNKNOWN"
click at [910, 364] on input "Writer First Name" at bounding box center [1015, 366] width 320 height 52
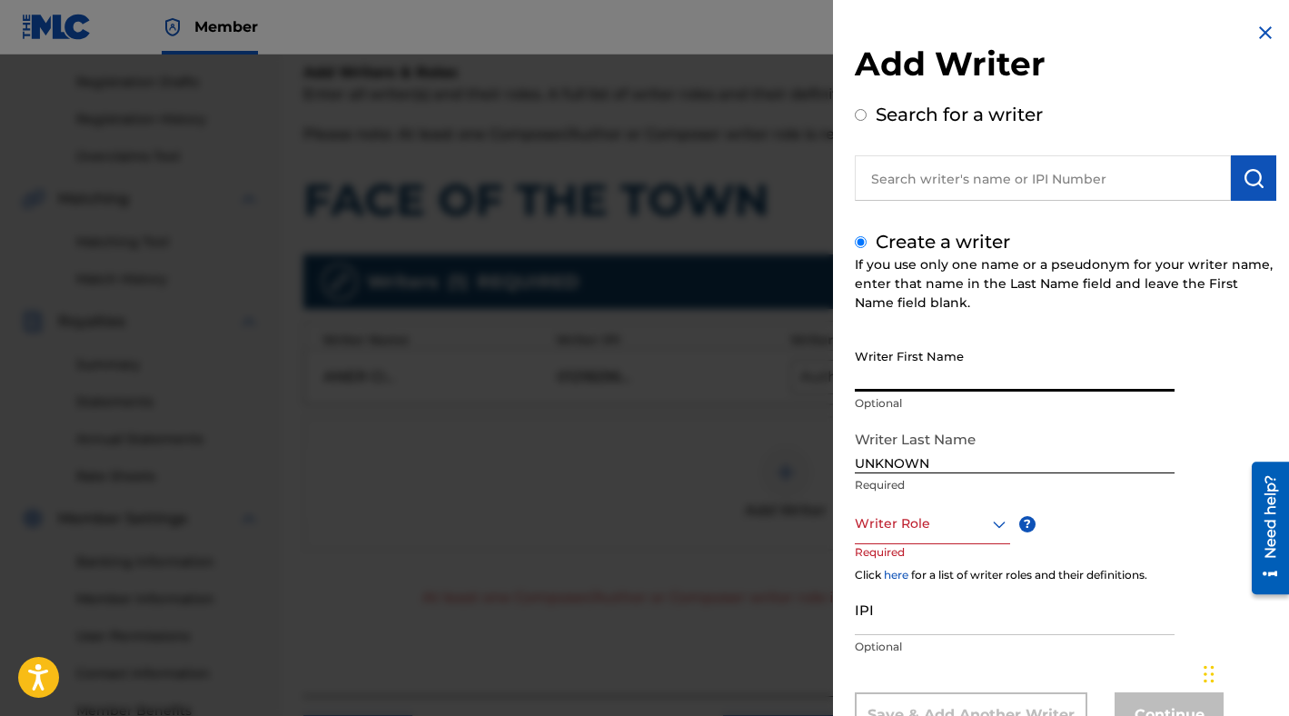
paste input "WRITER"
type input "WRITER"
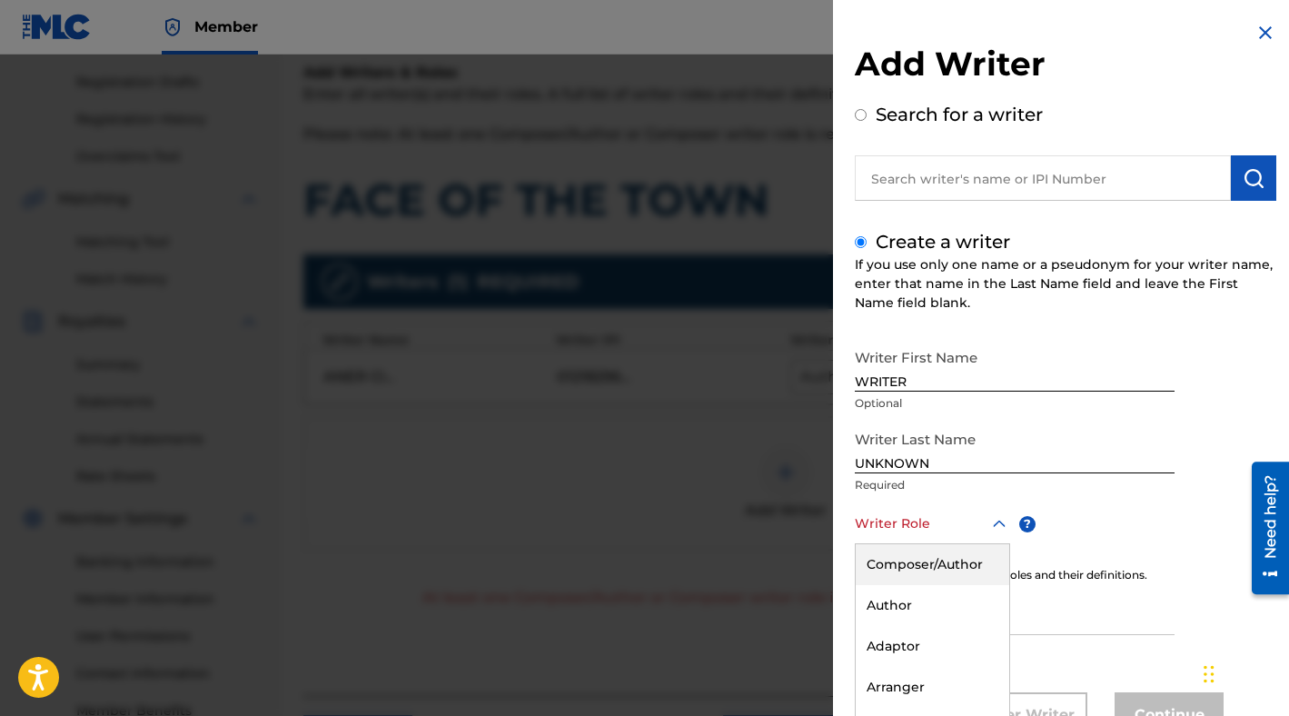
click at [972, 514] on div "Composer/Author, 1 of 8. 8 results available. Use Up and Down to choose options…" at bounding box center [932, 523] width 155 height 41
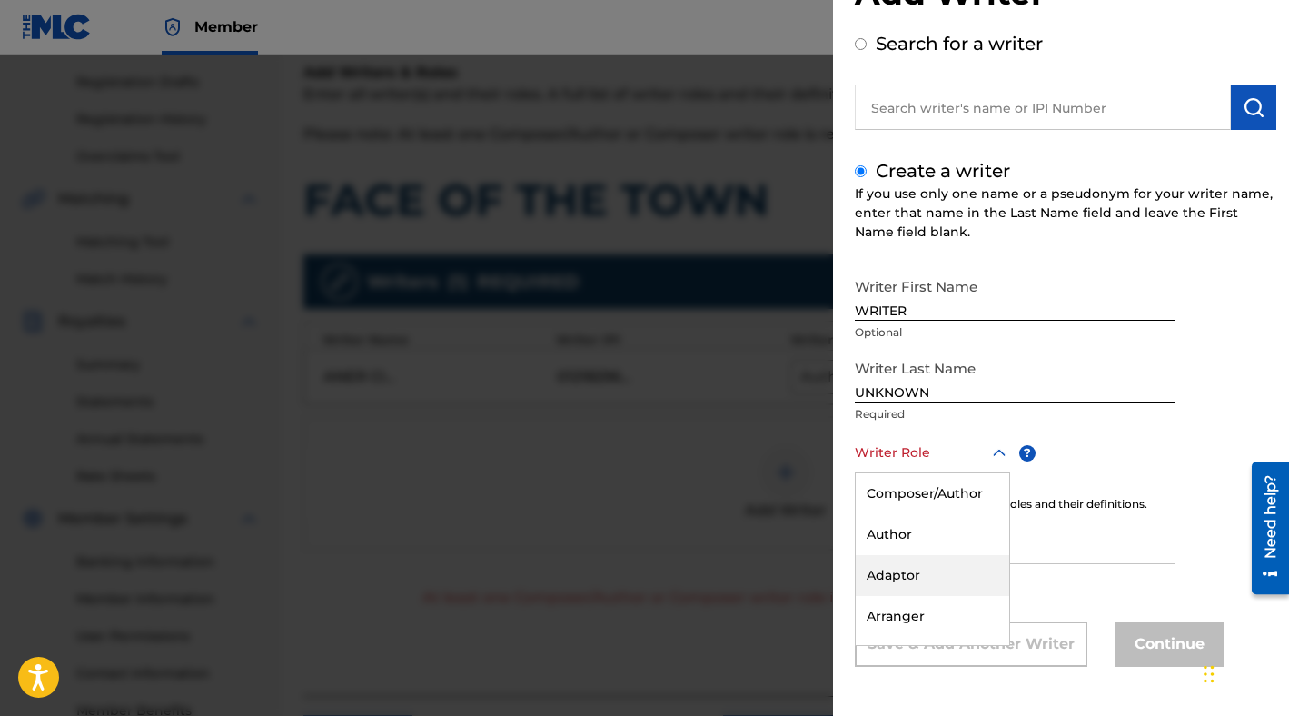
scroll to position [64, 0]
click at [913, 603] on div "Composer" at bounding box center [933, 592] width 154 height 41
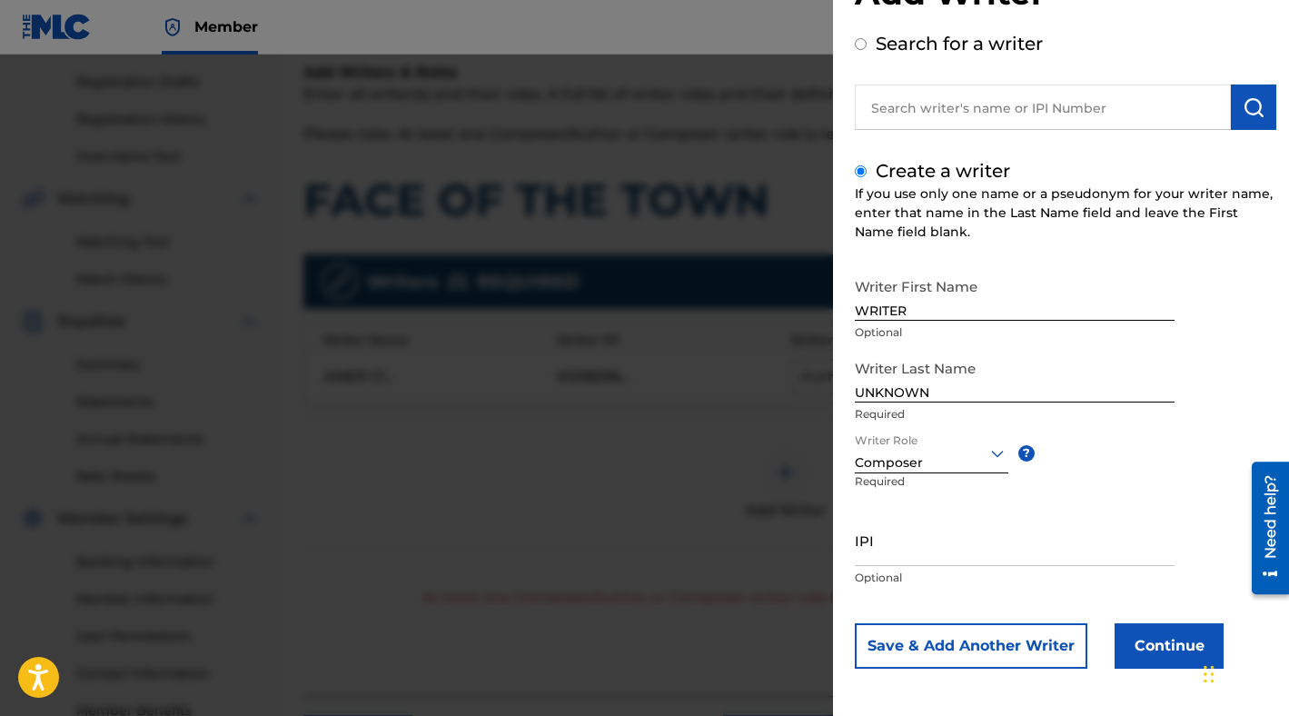
click at [1161, 649] on button "Continue" at bounding box center [1169, 645] width 109 height 45
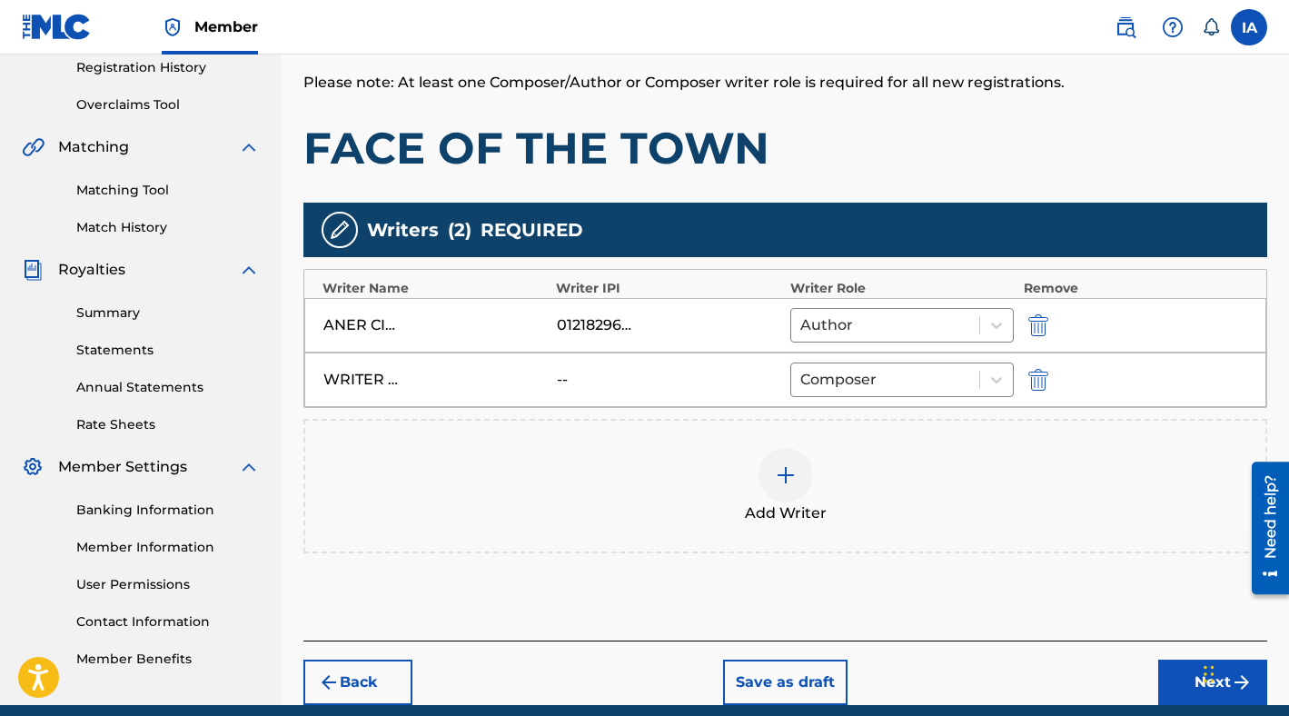
scroll to position [425, 0]
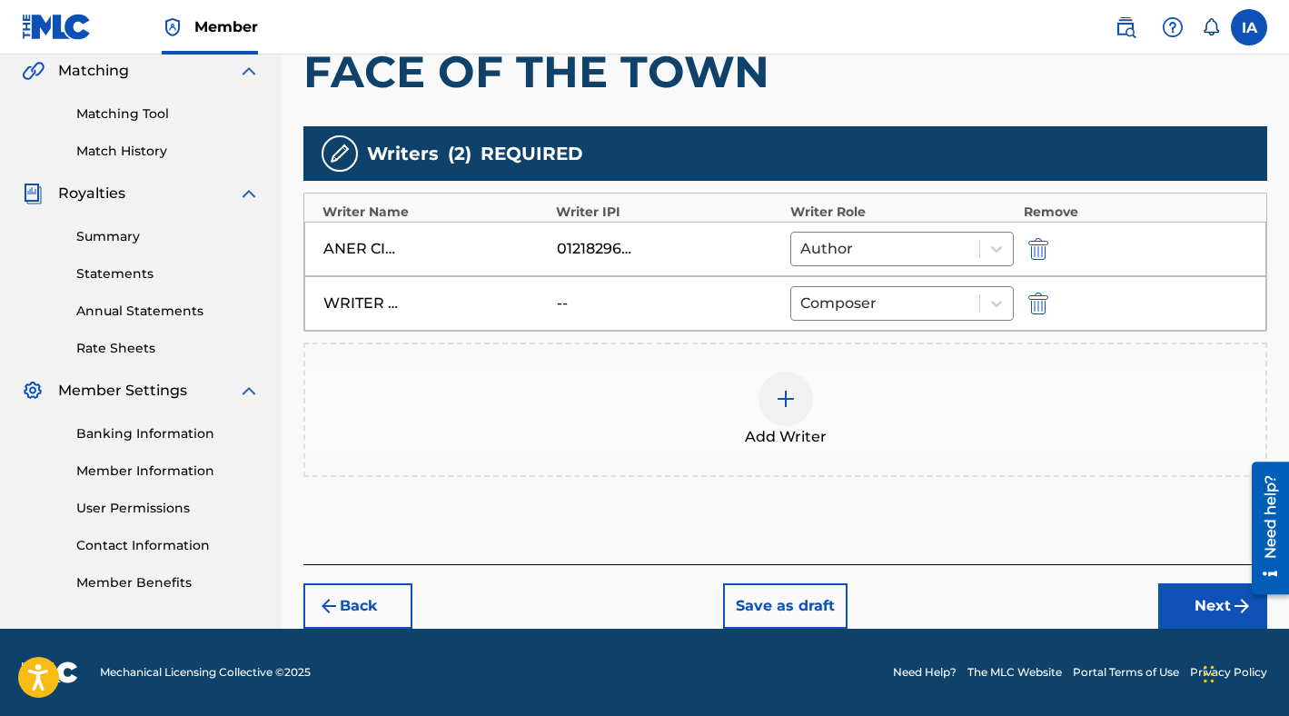
click at [1189, 602] on button "Next" at bounding box center [1212, 605] width 109 height 45
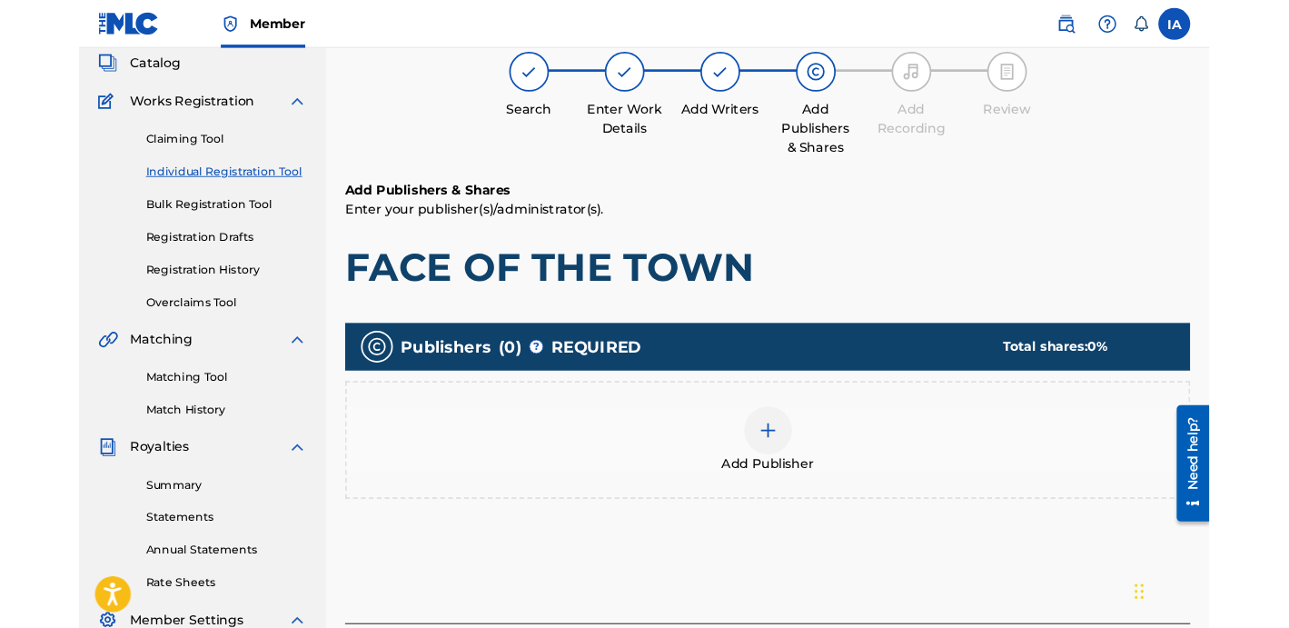
scroll to position [82, 0]
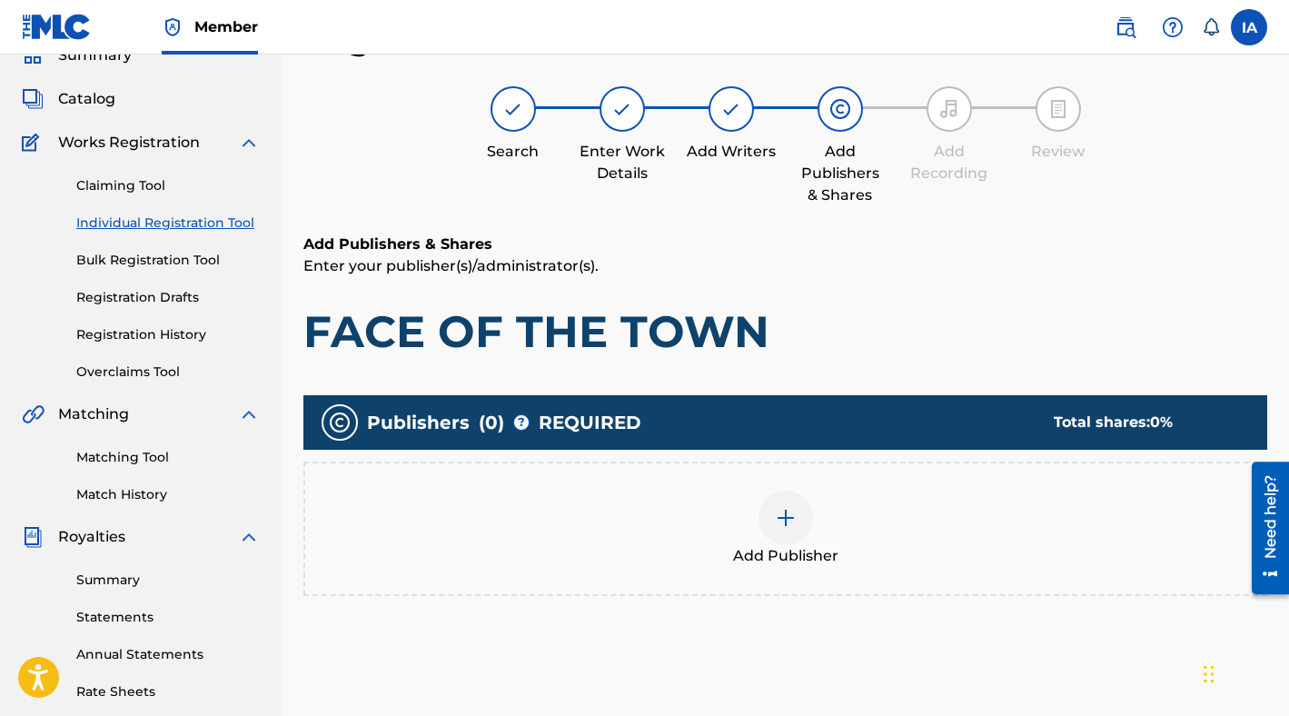
click at [845, 482] on div "Add Publisher" at bounding box center [785, 528] width 964 height 134
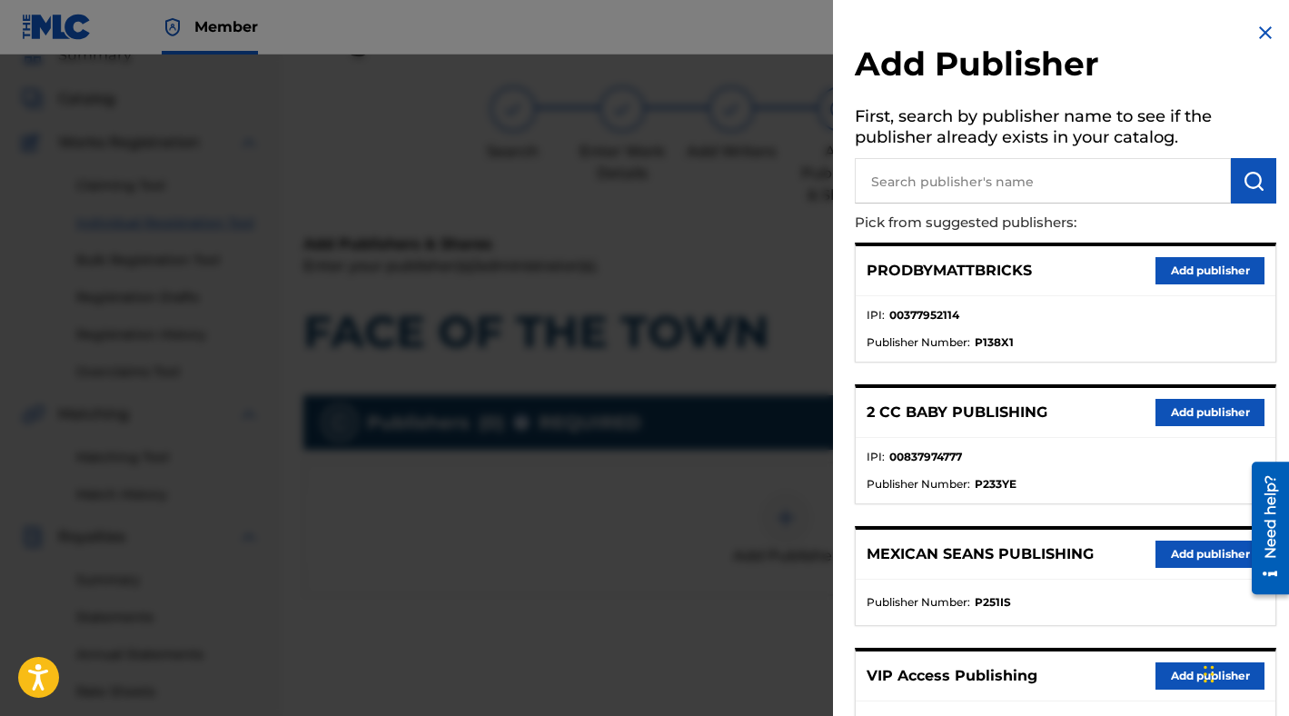
click at [1018, 172] on input "text" at bounding box center [1043, 180] width 376 height 45
type input "CATALOG"
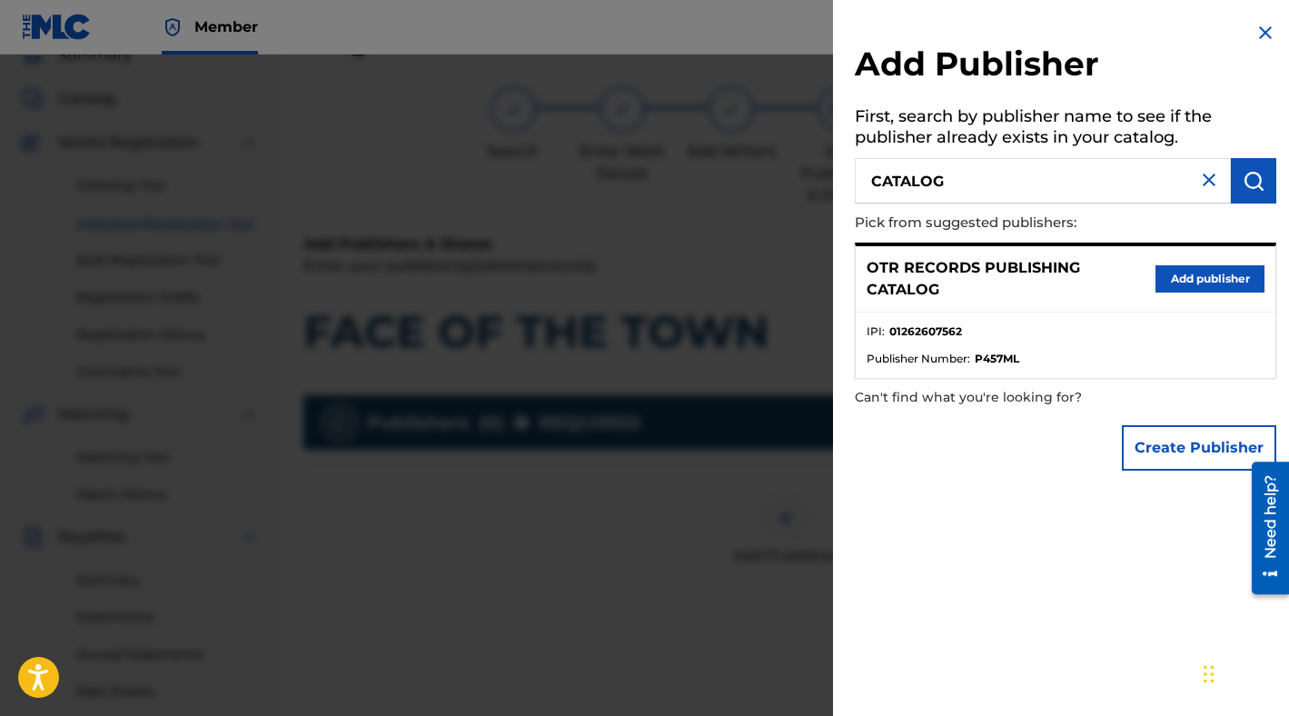
click at [1189, 287] on button "Add publisher" at bounding box center [1209, 278] width 109 height 27
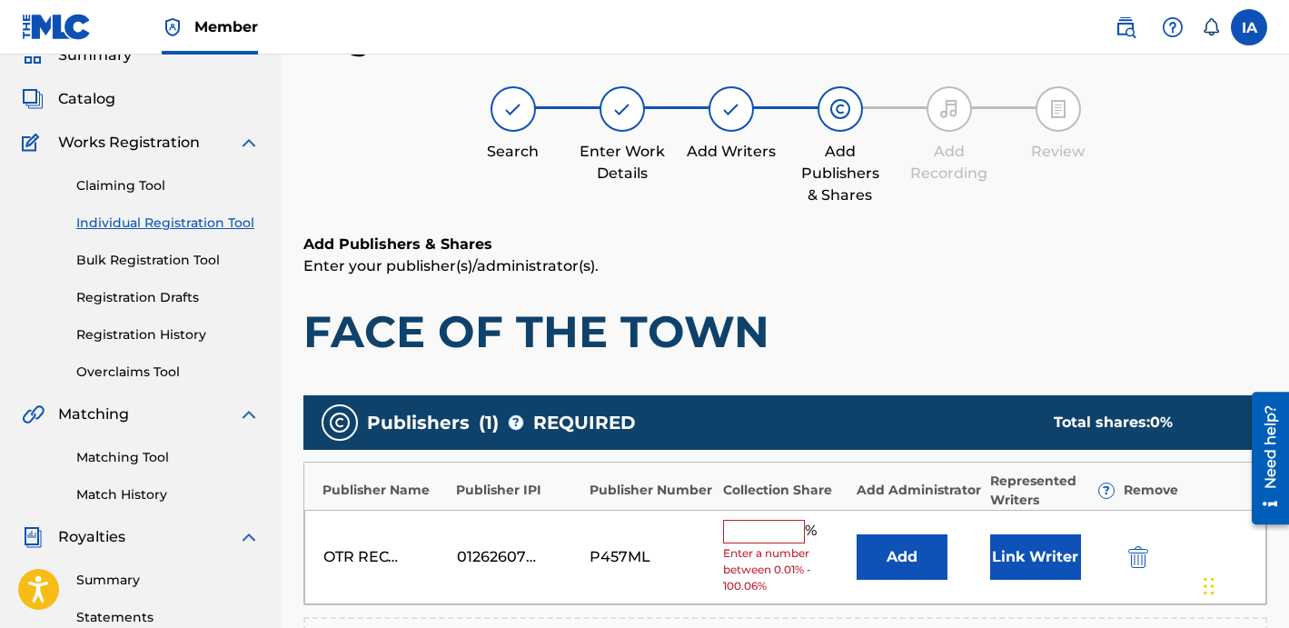
click at [814, 359] on div "Add Publishers & Shares Enter your publisher(s)/administrator(s). FACE OF THE T…" at bounding box center [785, 562] width 964 height 659
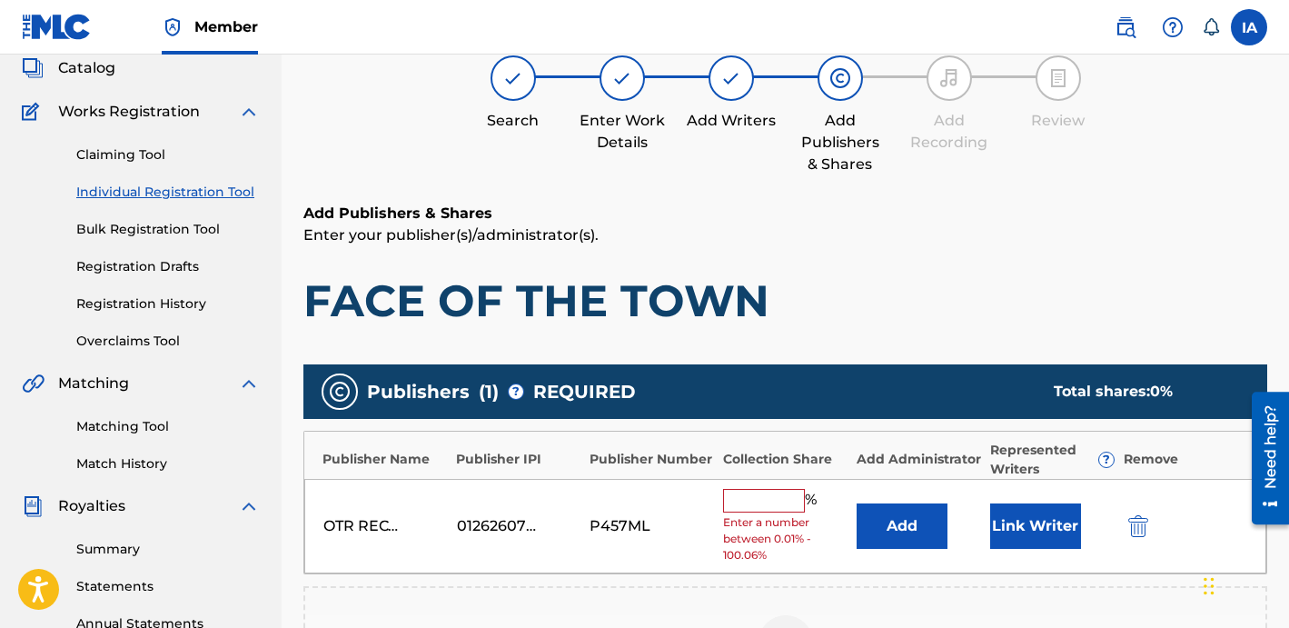
scroll to position [146, 0]
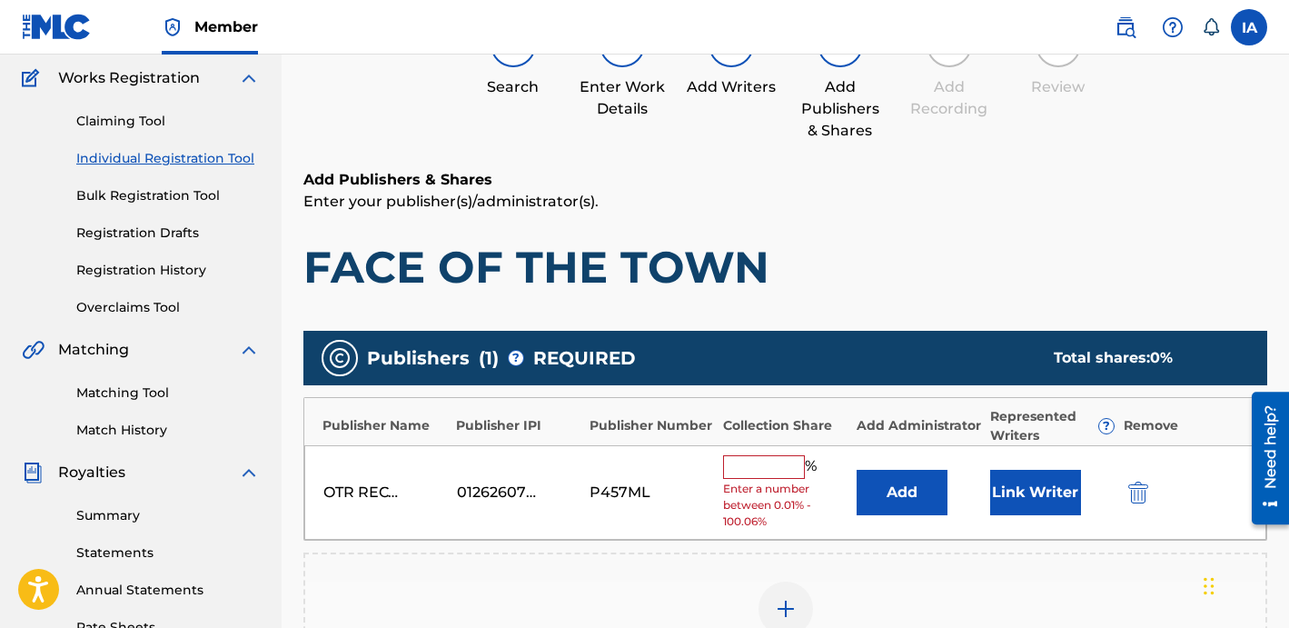
click at [770, 478] on div "% Enter a number between 0.01% - 100.06%" at bounding box center [785, 492] width 124 height 75
click at [780, 469] on input "text" at bounding box center [764, 467] width 82 height 24
type input "50"
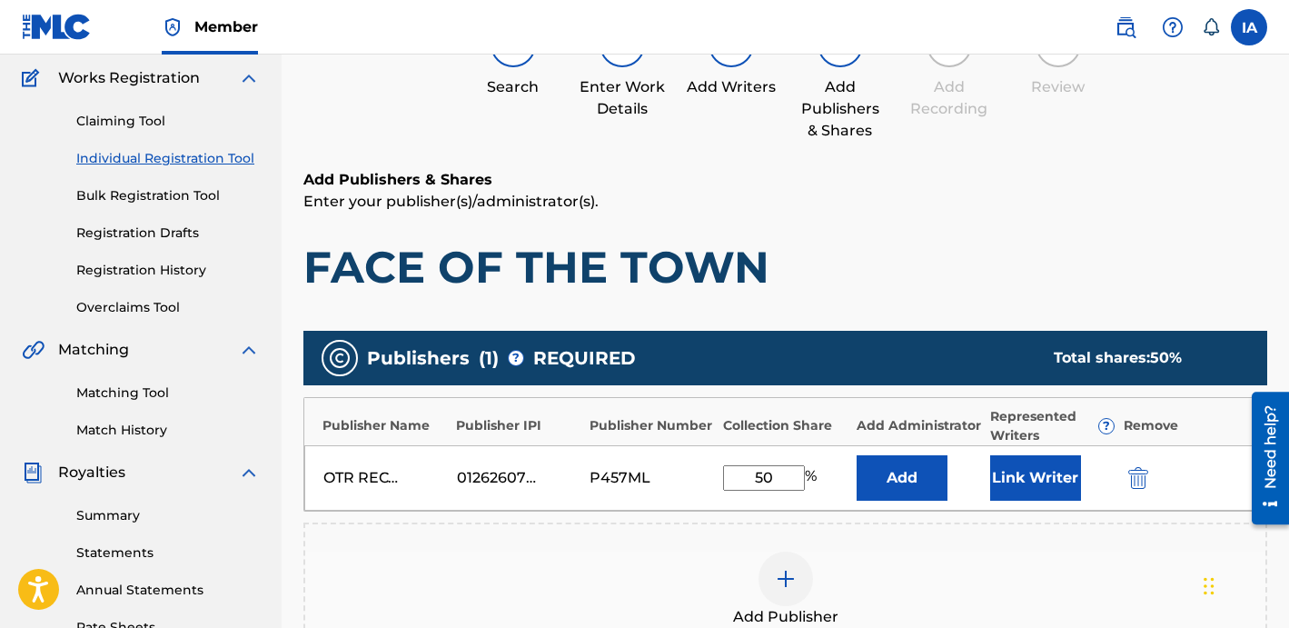
drag, startPoint x: 739, startPoint y: 456, endPoint x: 680, endPoint y: 421, distance: 68.4
click at [704, 435] on div "Publisher Name Publisher IPI Publisher Number Collection Share Add Administrato…" at bounding box center [785, 454] width 964 height 114
click at [894, 477] on button "Add" at bounding box center [902, 477] width 91 height 45
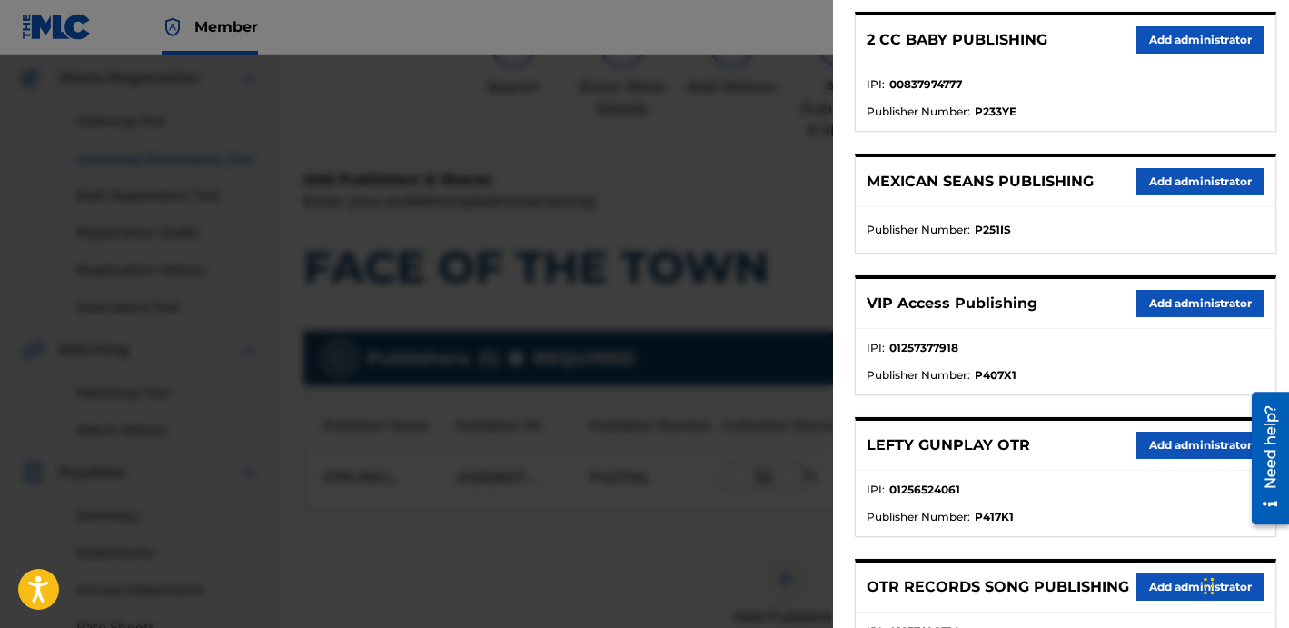
scroll to position [334, 0]
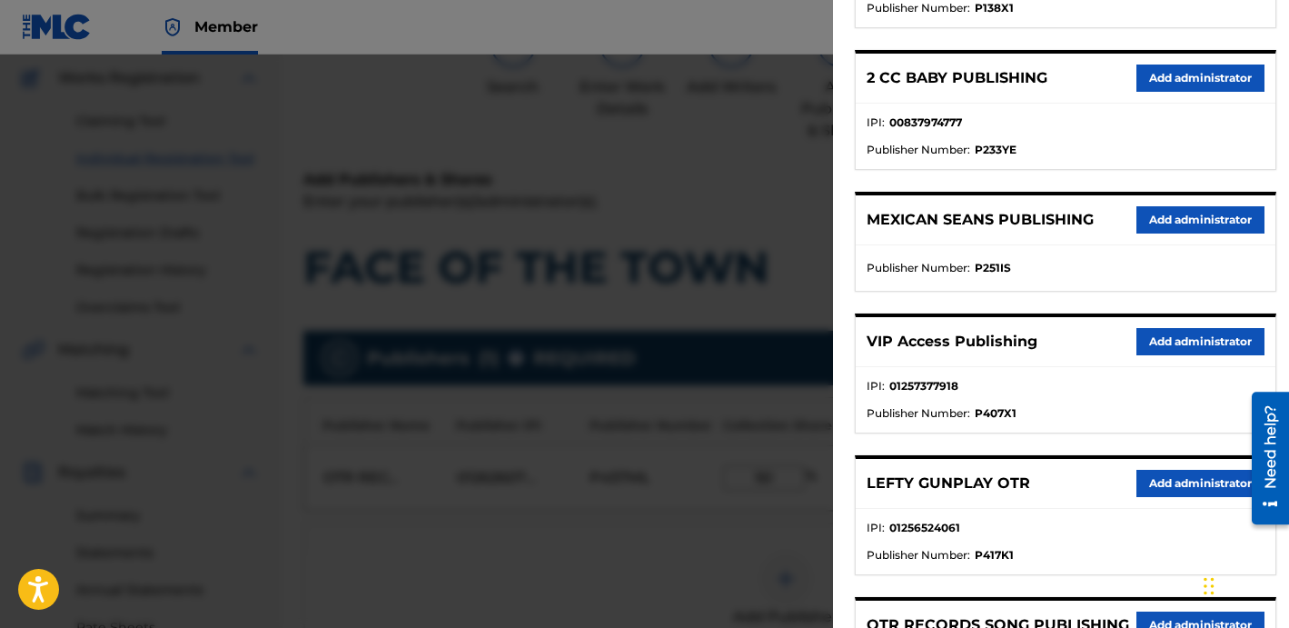
click at [1214, 342] on button "Add administrator" at bounding box center [1200, 341] width 128 height 27
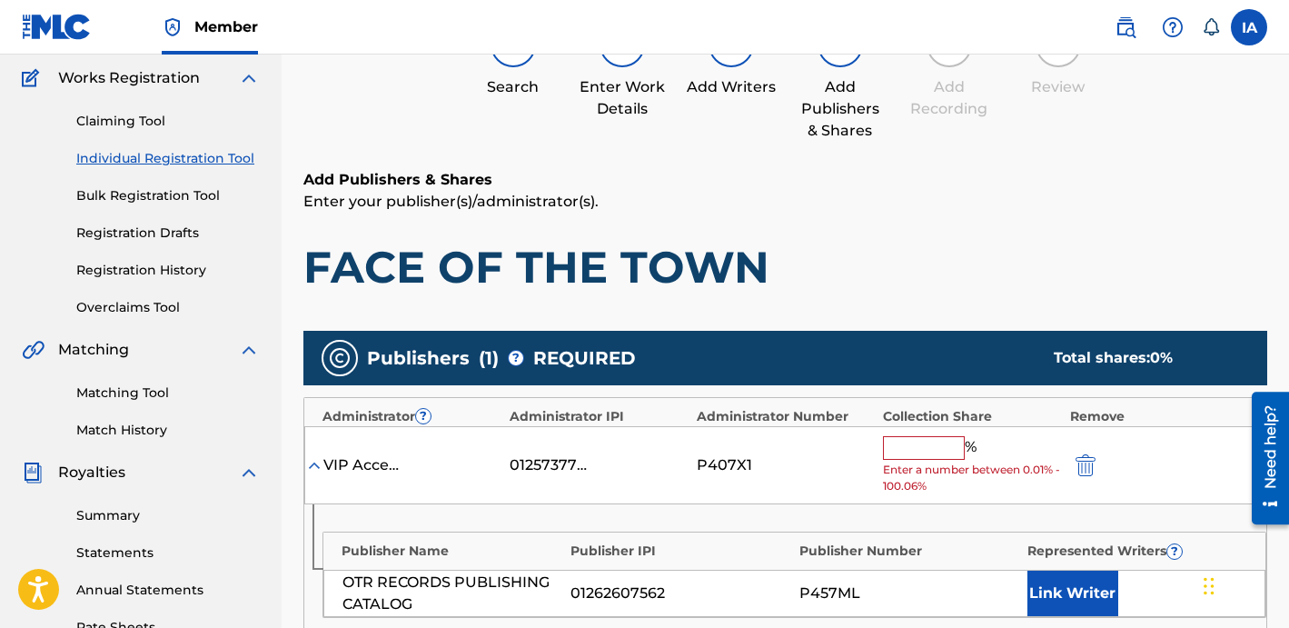
click at [921, 440] on input "text" at bounding box center [924, 448] width 82 height 24
type input "50"
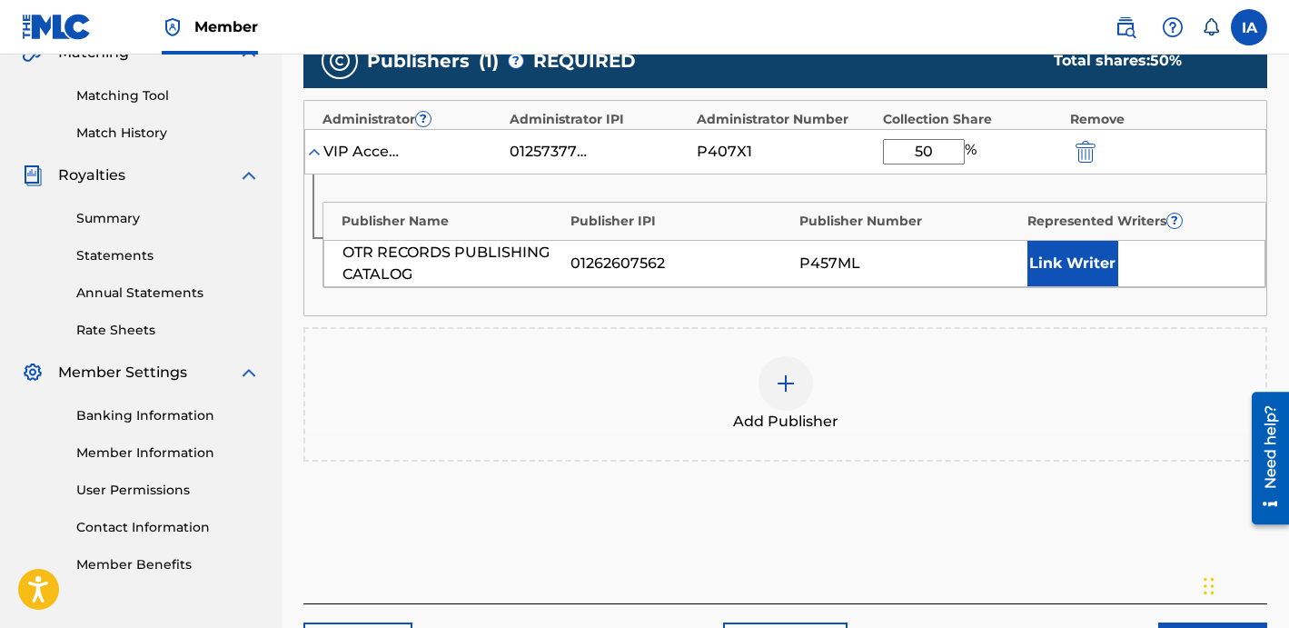
scroll to position [440, 0]
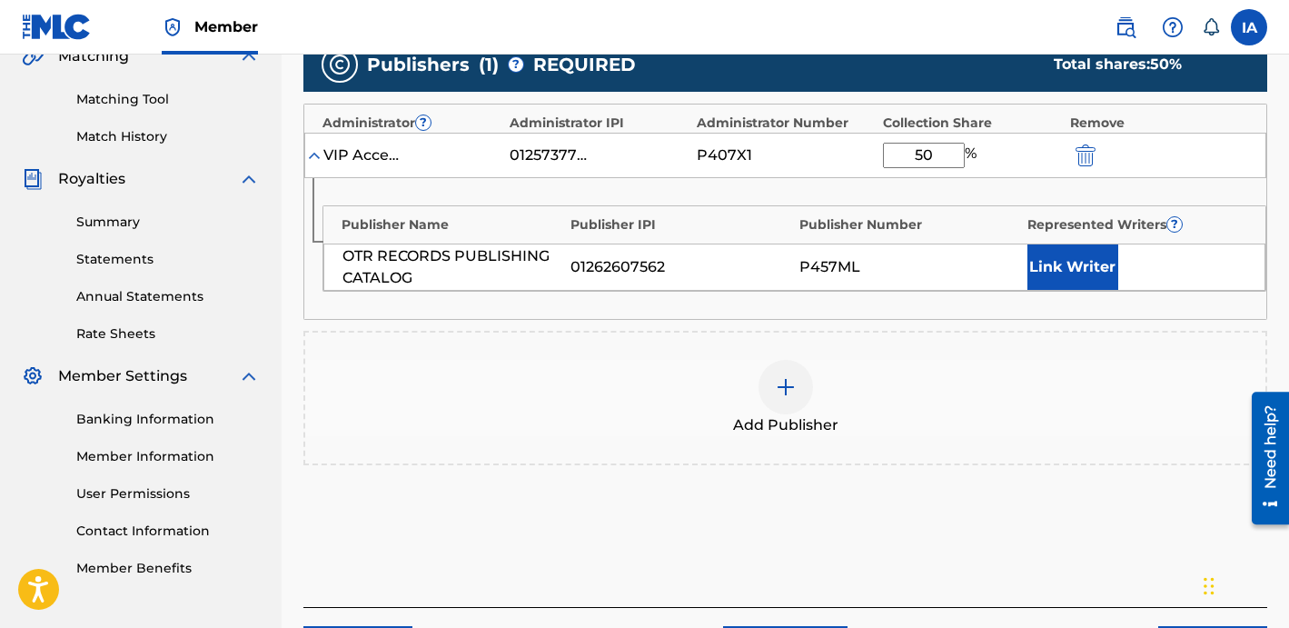
click at [1048, 276] on button "Link Writer" at bounding box center [1072, 266] width 91 height 45
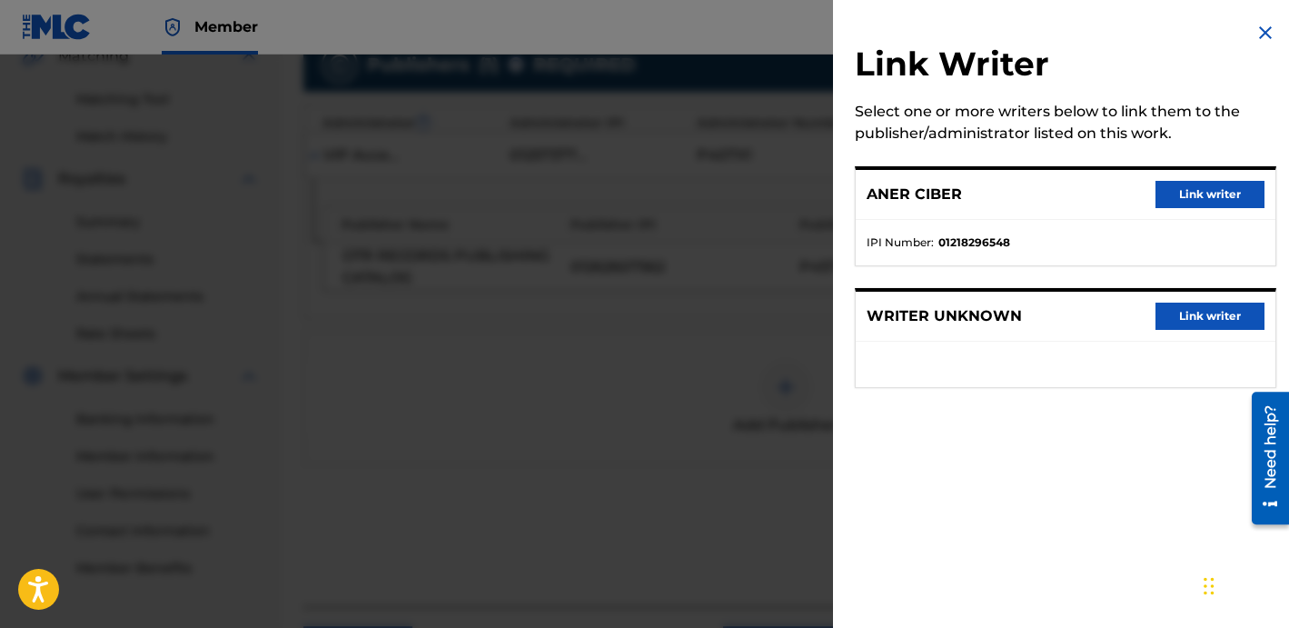
click at [1179, 189] on button "Link writer" at bounding box center [1209, 194] width 109 height 27
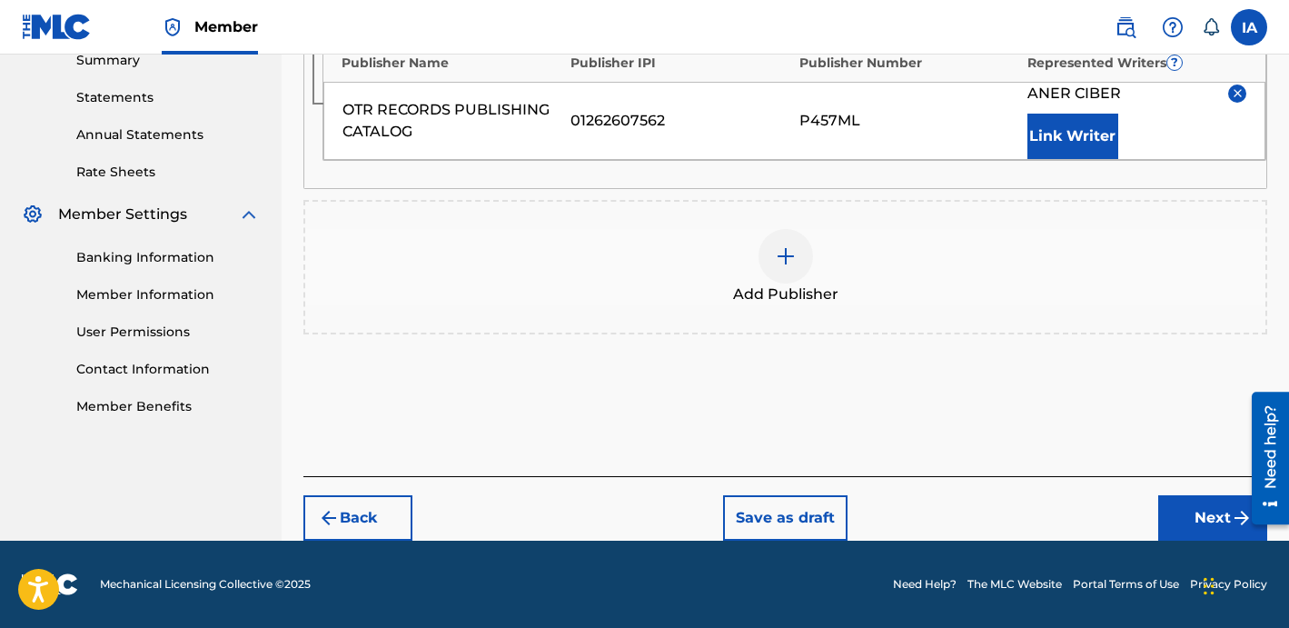
click at [1190, 507] on button "Next" at bounding box center [1212, 517] width 109 height 45
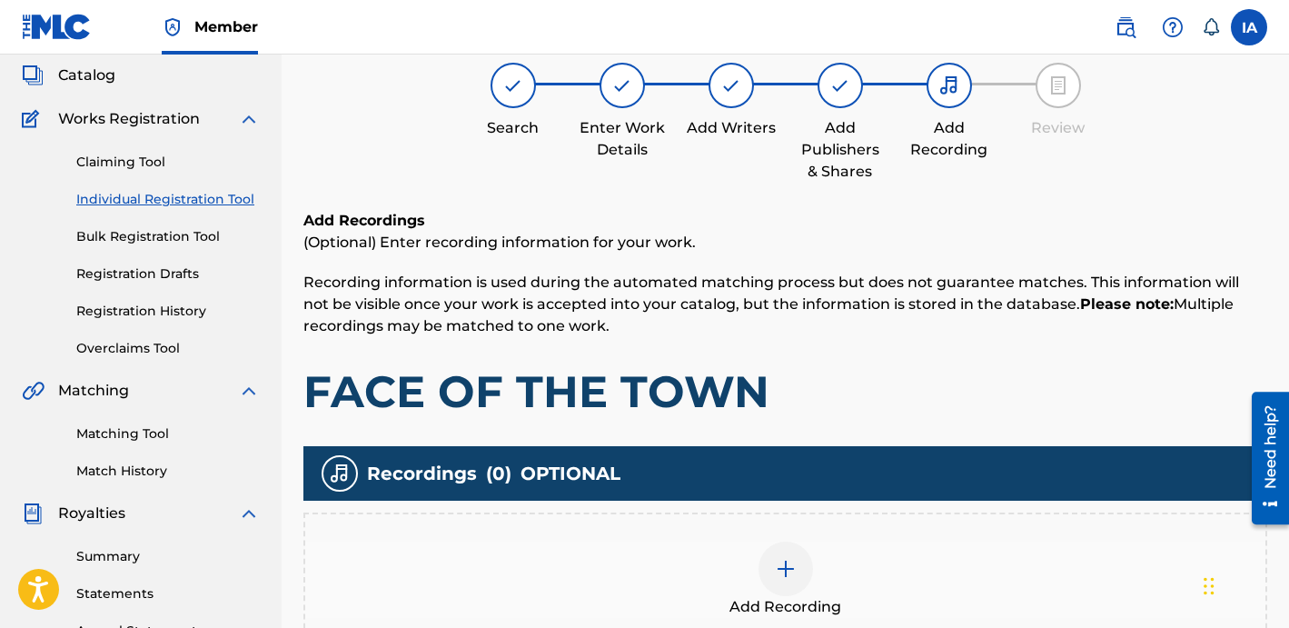
scroll to position [82, 0]
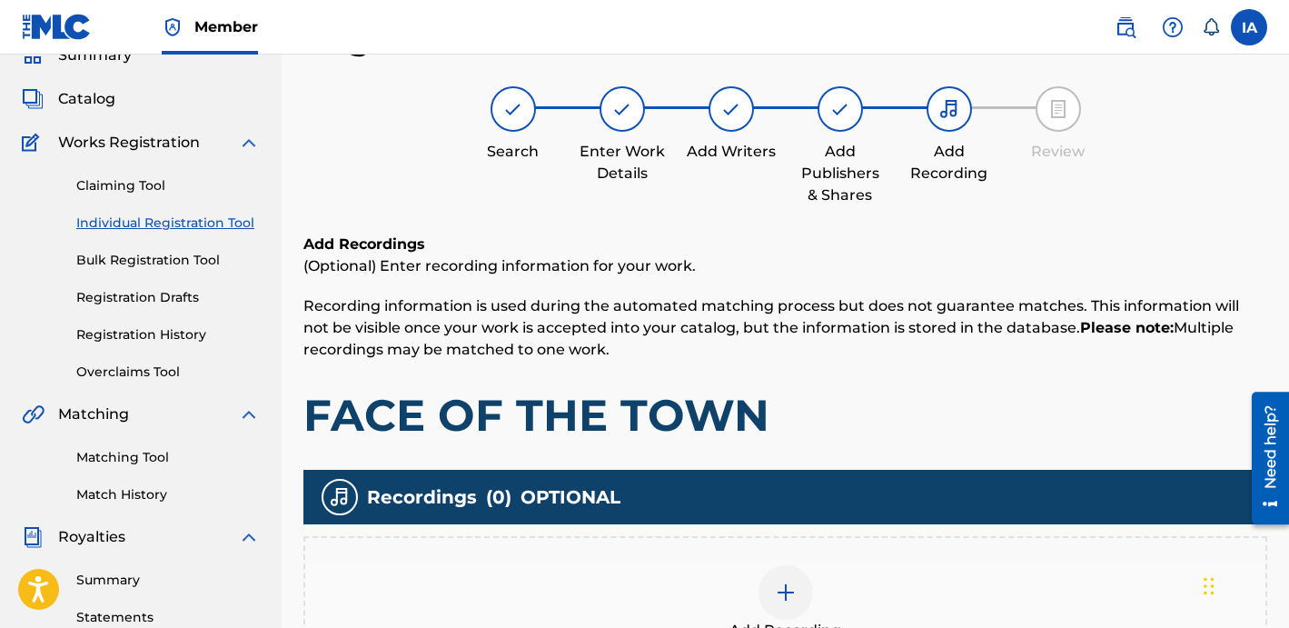
click at [910, 380] on div "Add Recordings (Optional) Enter recording information for your work. Recording …" at bounding box center [785, 337] width 964 height 209
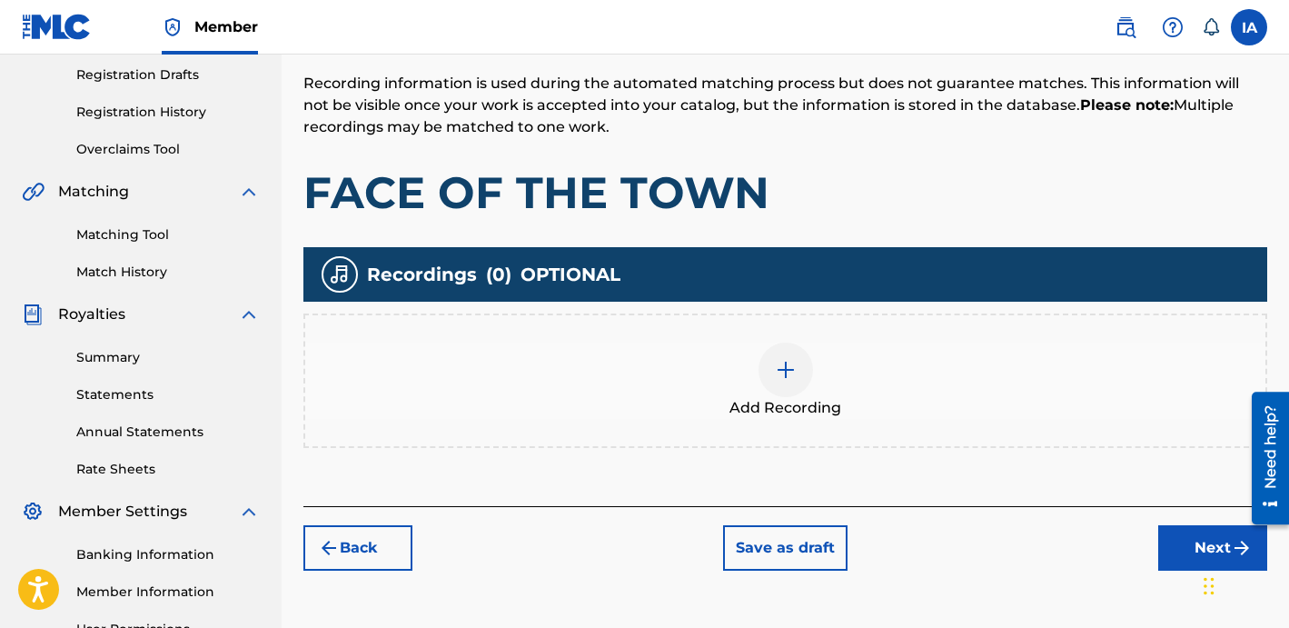
scroll to position [445, 0]
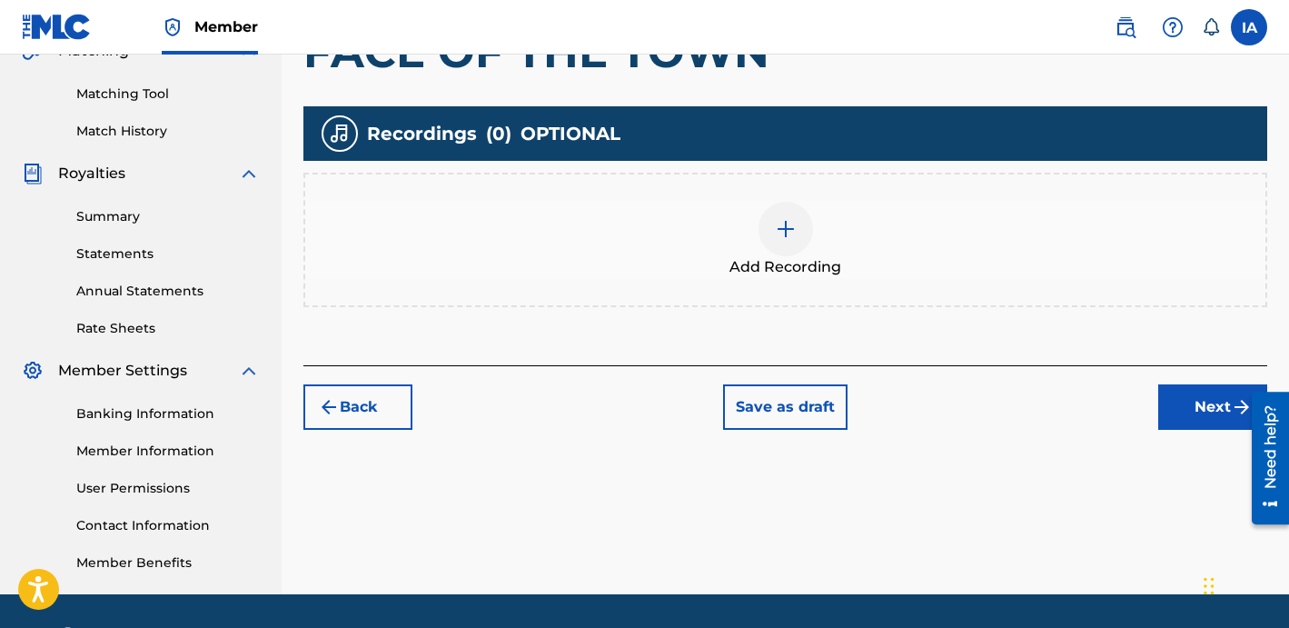
click at [881, 273] on div "Add Recording" at bounding box center [785, 240] width 960 height 76
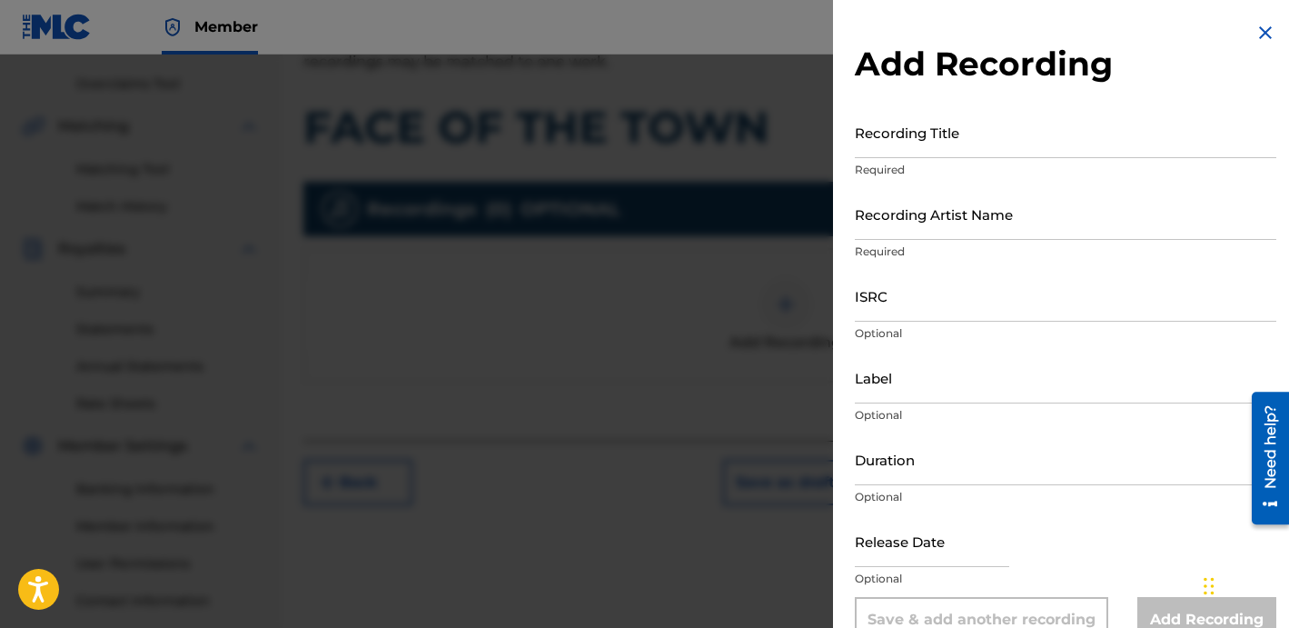
scroll to position [351, 0]
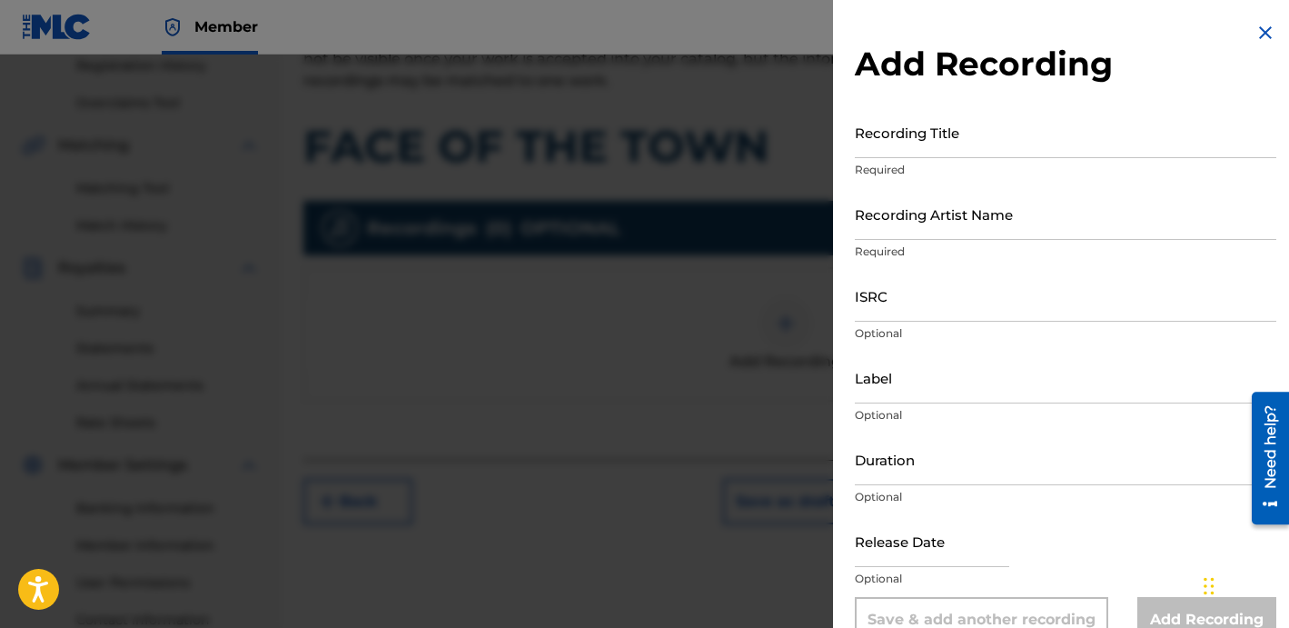
click at [1006, 152] on input "Recording Title" at bounding box center [1065, 132] width 421 height 52
paste input "Face Of The Town"
type input "FACE OF THE TOWN"
click at [973, 218] on input "Recording Artist Name" at bounding box center [1065, 214] width 421 height 52
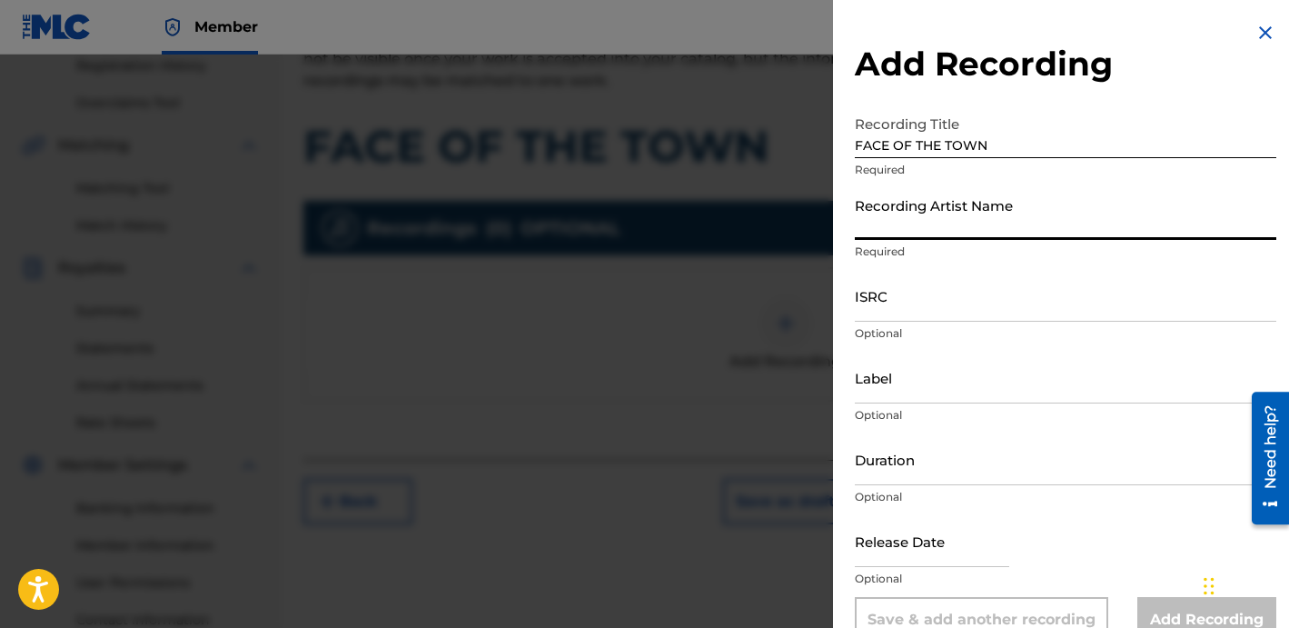
click at [994, 213] on input "Recording Artist Name" at bounding box center [1065, 214] width 421 height 52
paste input "BLANCO15"
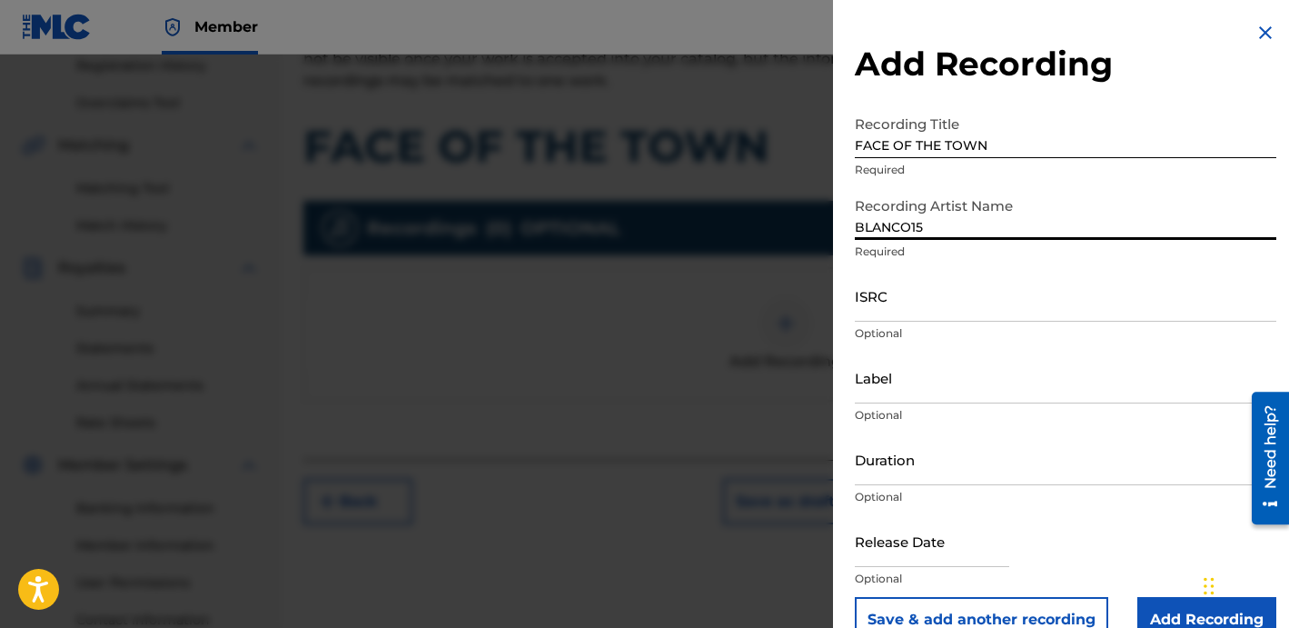
type input "BLANCO15"
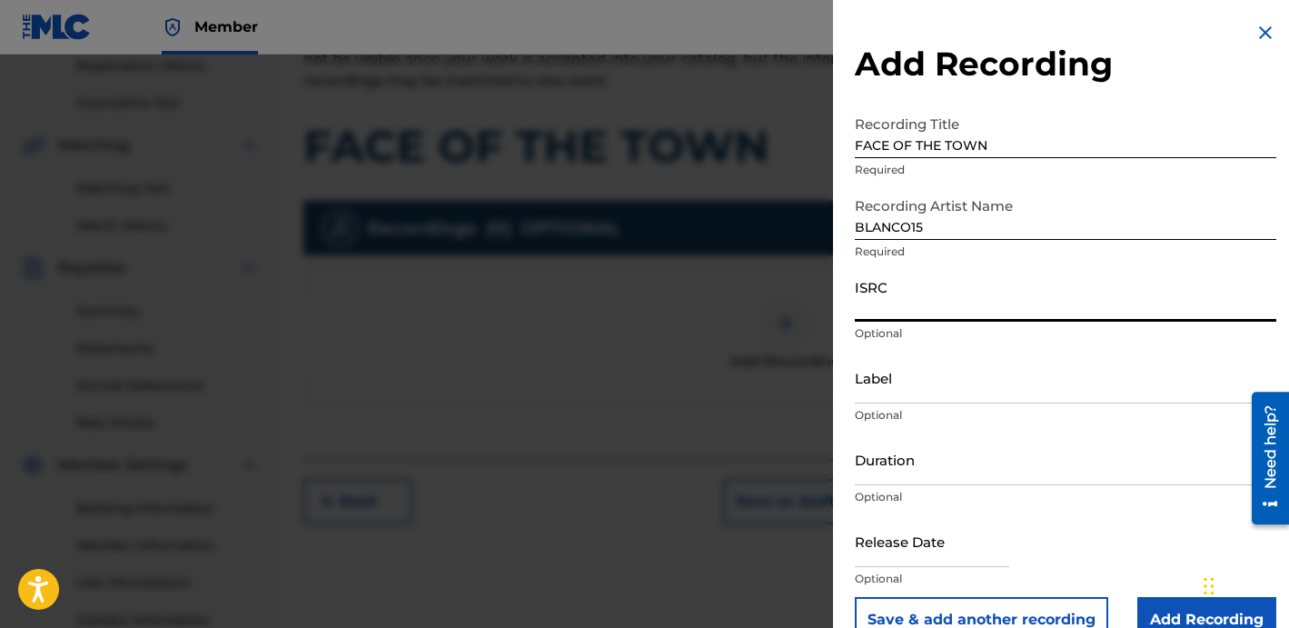
click at [918, 312] on input "ISRC" at bounding box center [1065, 296] width 421 height 52
click at [953, 312] on input "ISRC" at bounding box center [1065, 296] width 421 height 52
paste input "USLD91752241"
type input "USLD91752241"
click at [925, 350] on div "ISRC USLD91752241 Optional" at bounding box center [1065, 311] width 421 height 82
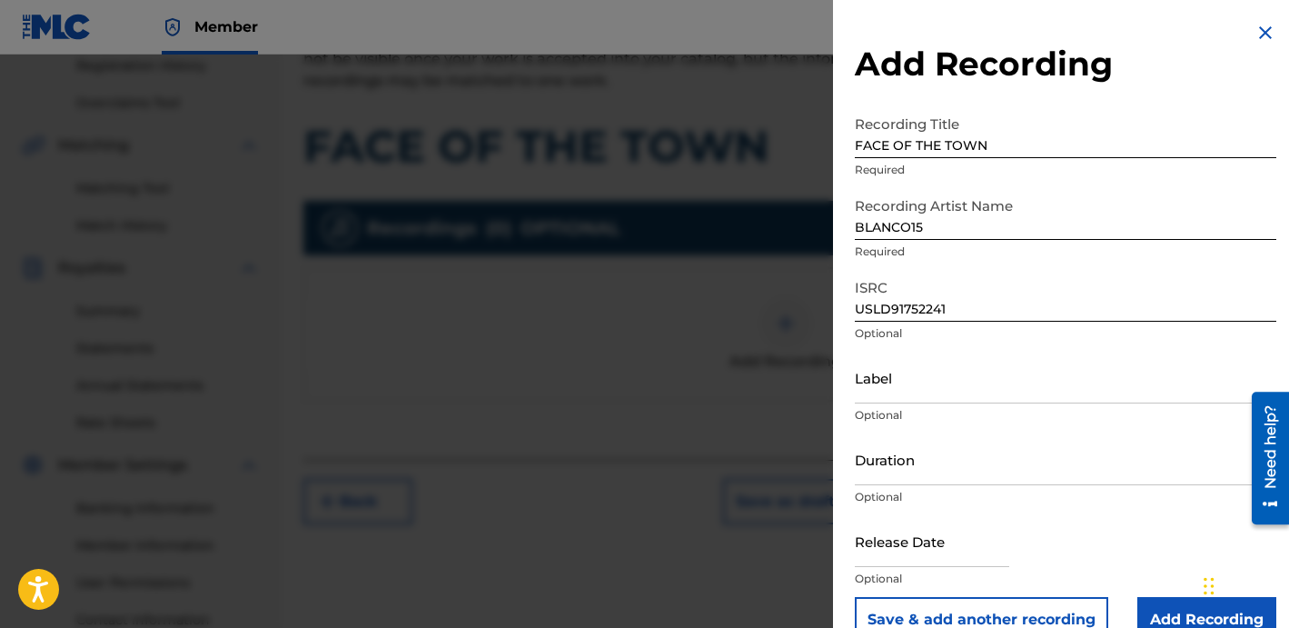
click at [910, 368] on input "Label" at bounding box center [1065, 378] width 421 height 52
type input "OTR RECORDS"
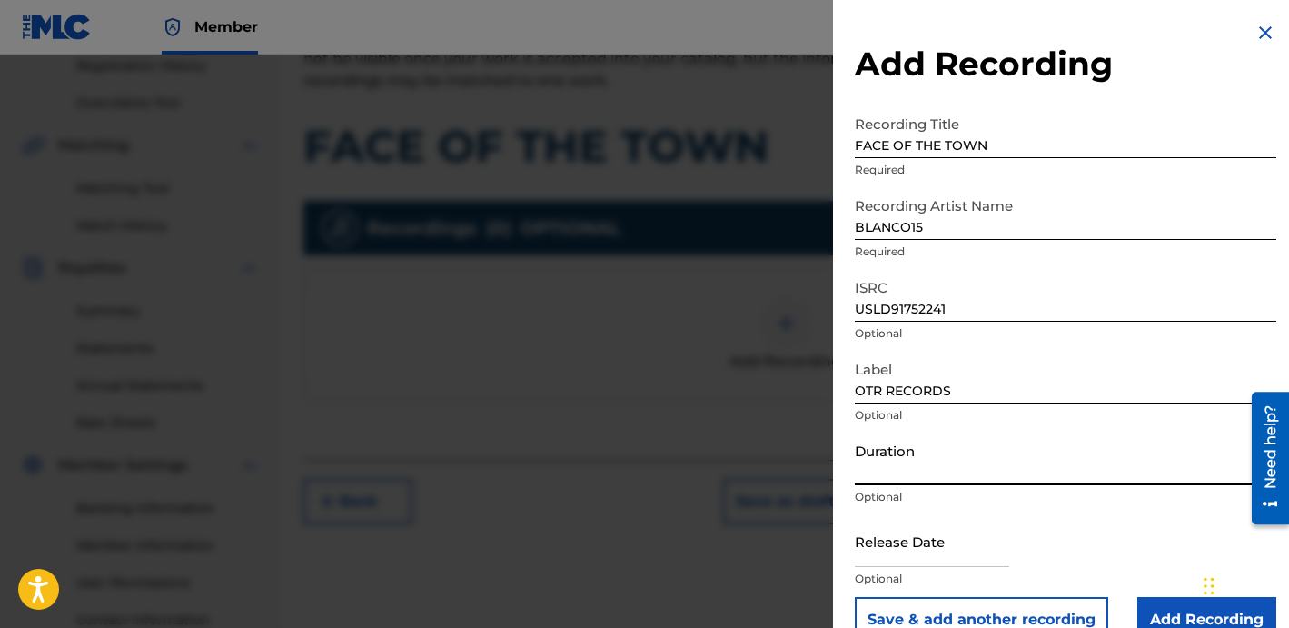
click at [906, 474] on input "Duration" at bounding box center [1065, 459] width 421 height 52
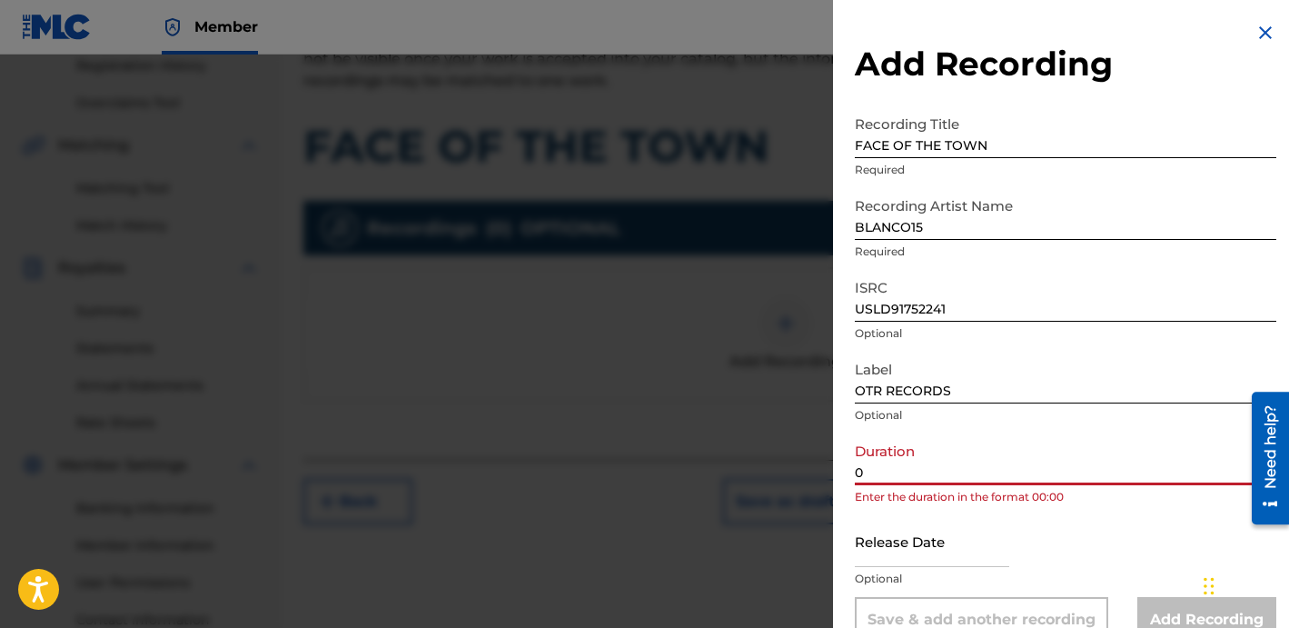
paste input "2:06"
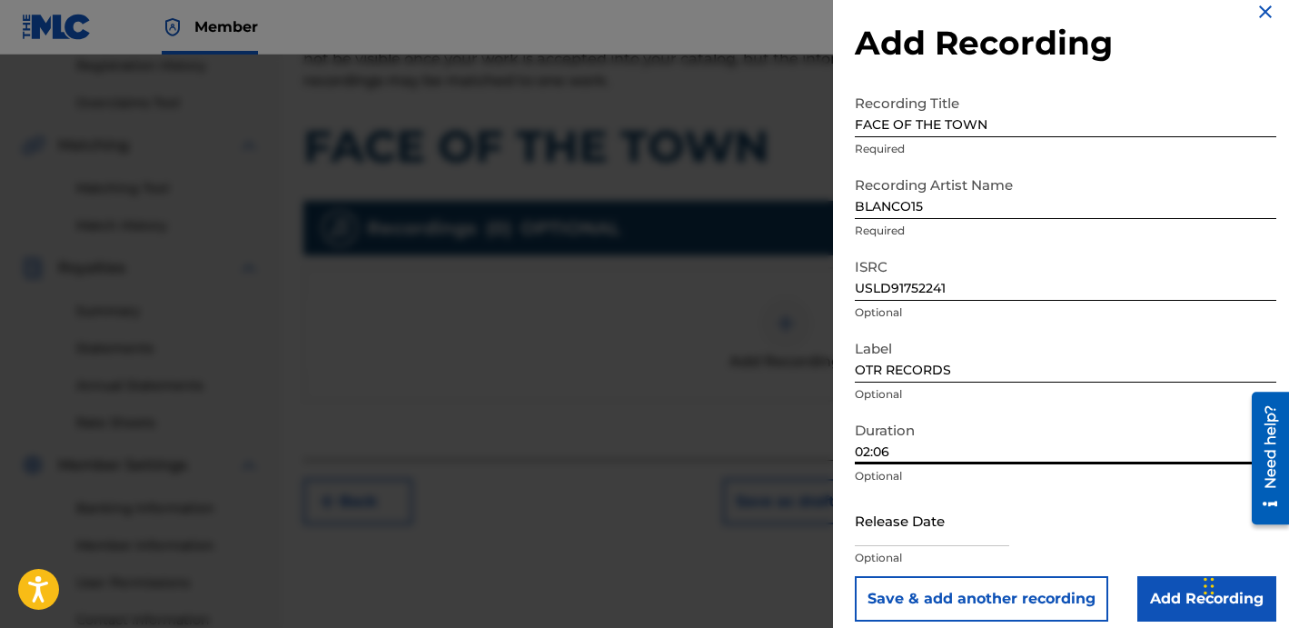
scroll to position [36, 0]
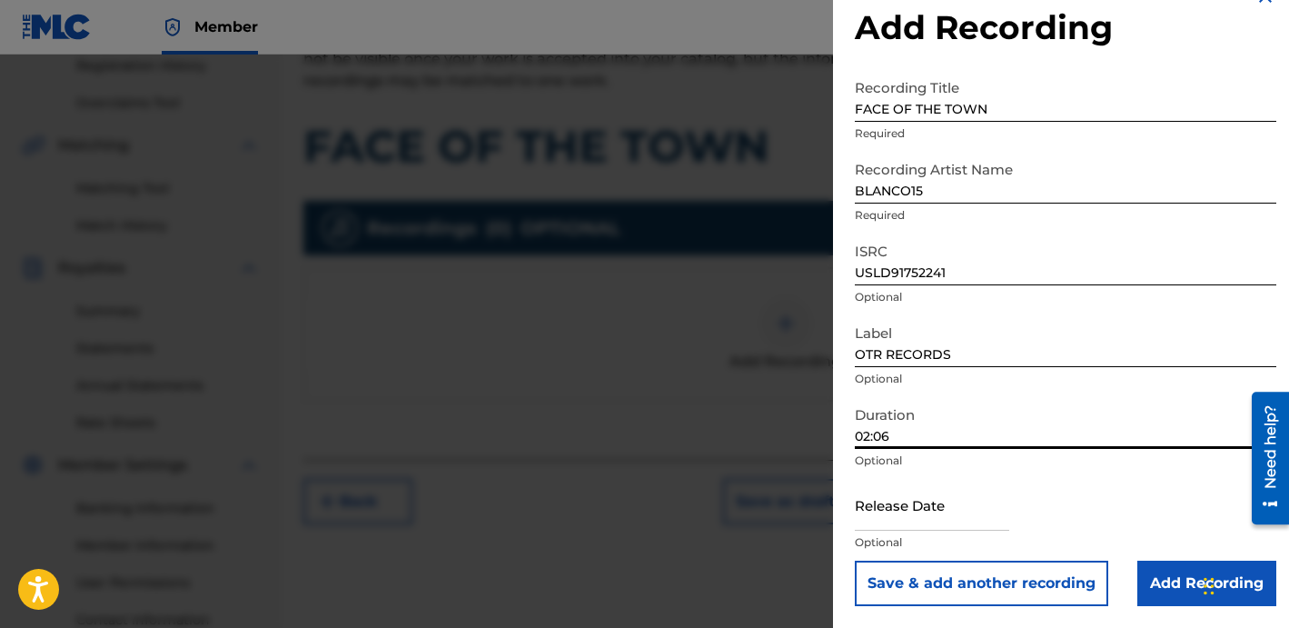
type input "02:06"
click at [1177, 566] on input "Add Recording" at bounding box center [1206, 582] width 139 height 45
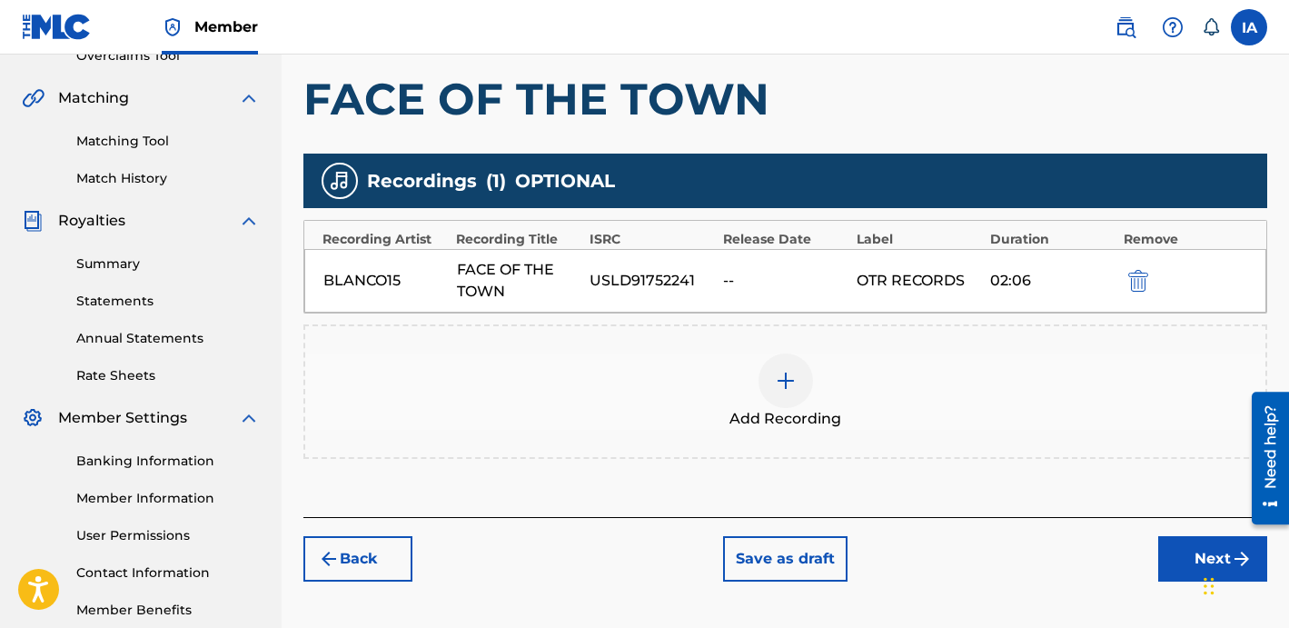
scroll to position [499, 0]
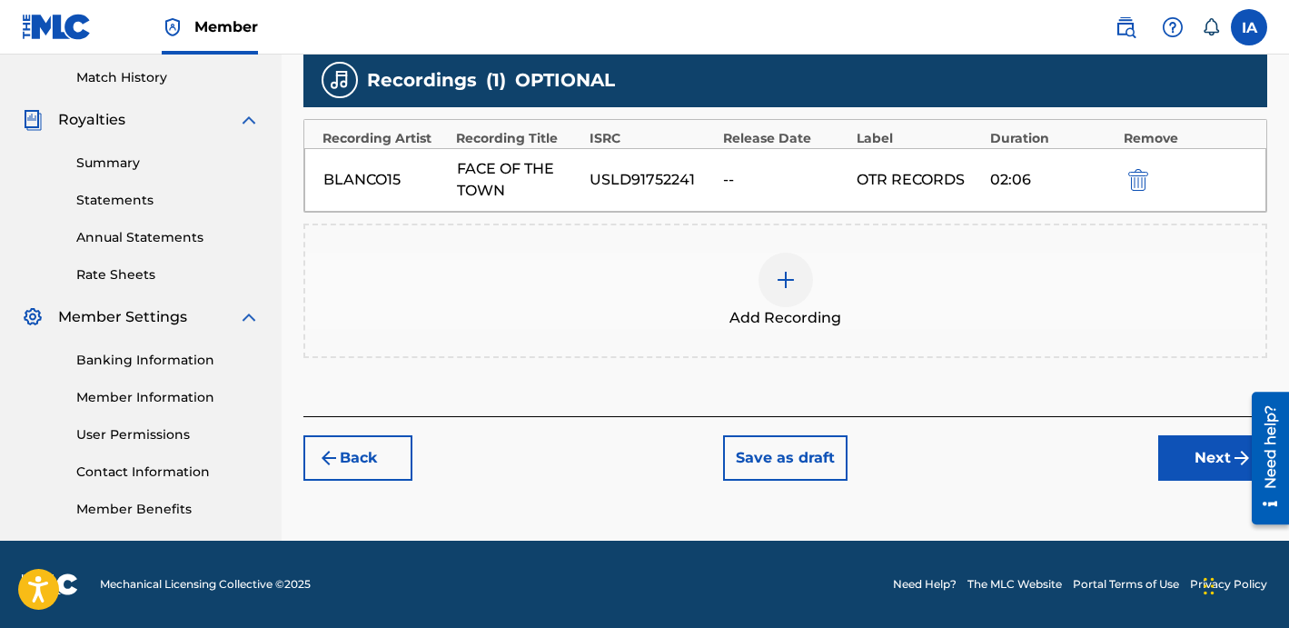
click at [1195, 515] on div "Register Work Search Enter Work Details Add Writers Add Publishers & Shares Add…" at bounding box center [785, 70] width 1007 height 939
click at [1185, 475] on button "Next" at bounding box center [1212, 457] width 109 height 45
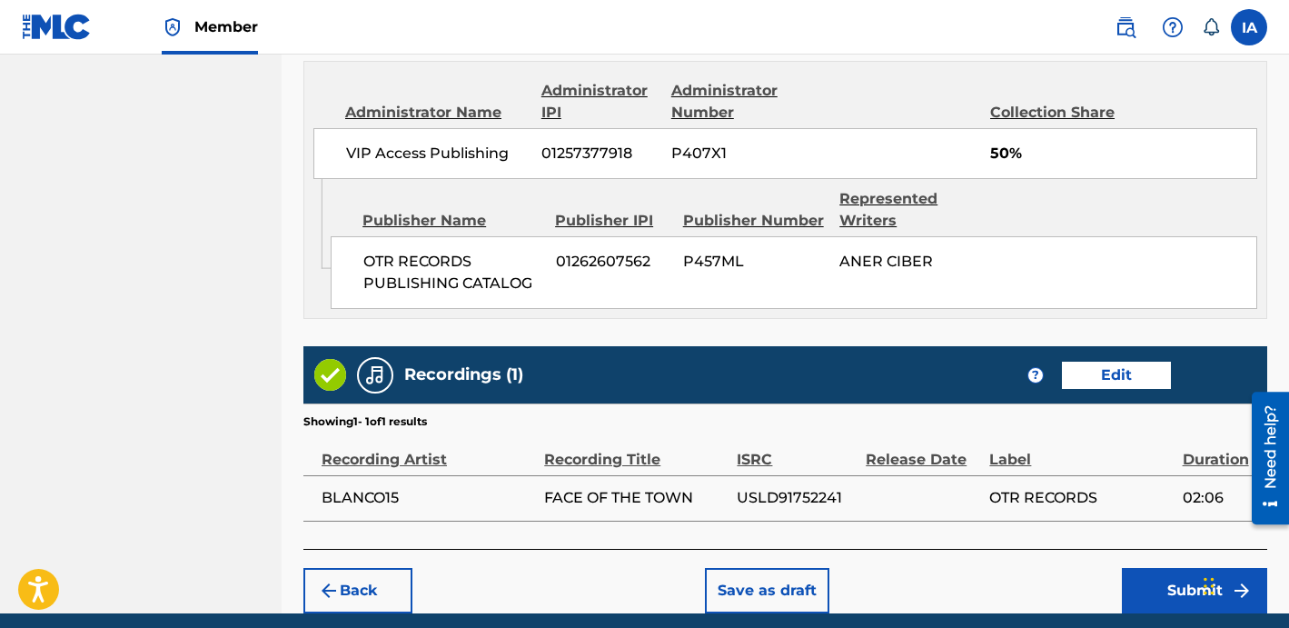
scroll to position [1061, 0]
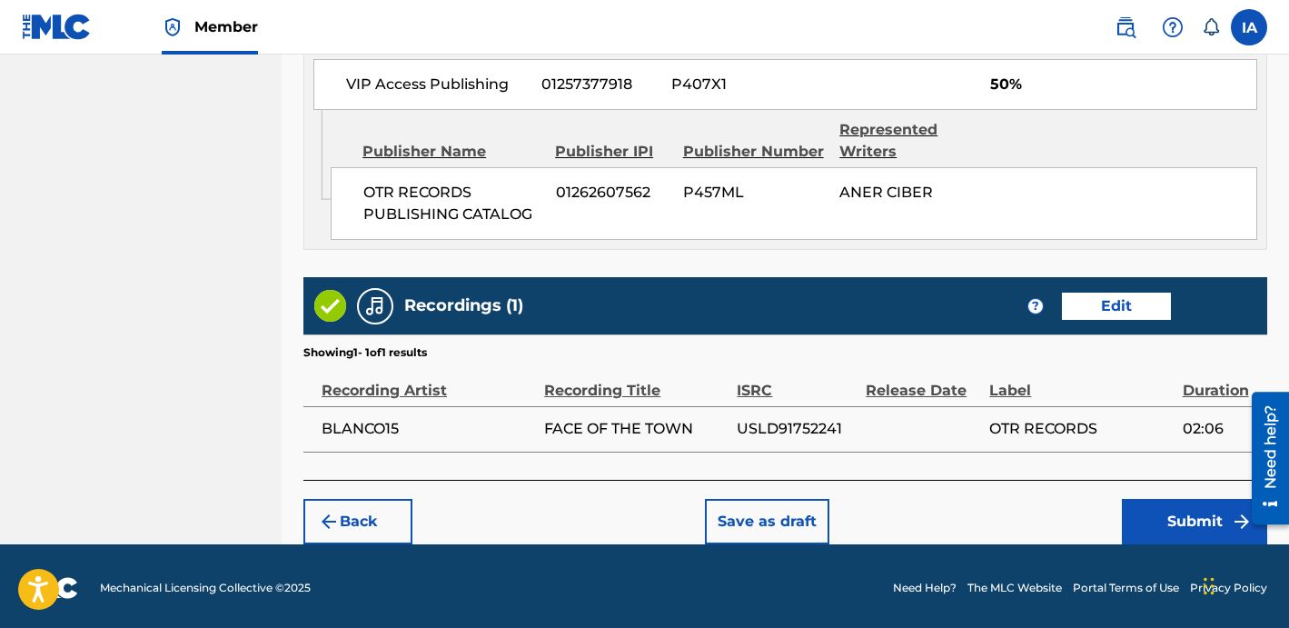
click at [1151, 521] on button "Submit" at bounding box center [1194, 521] width 145 height 45
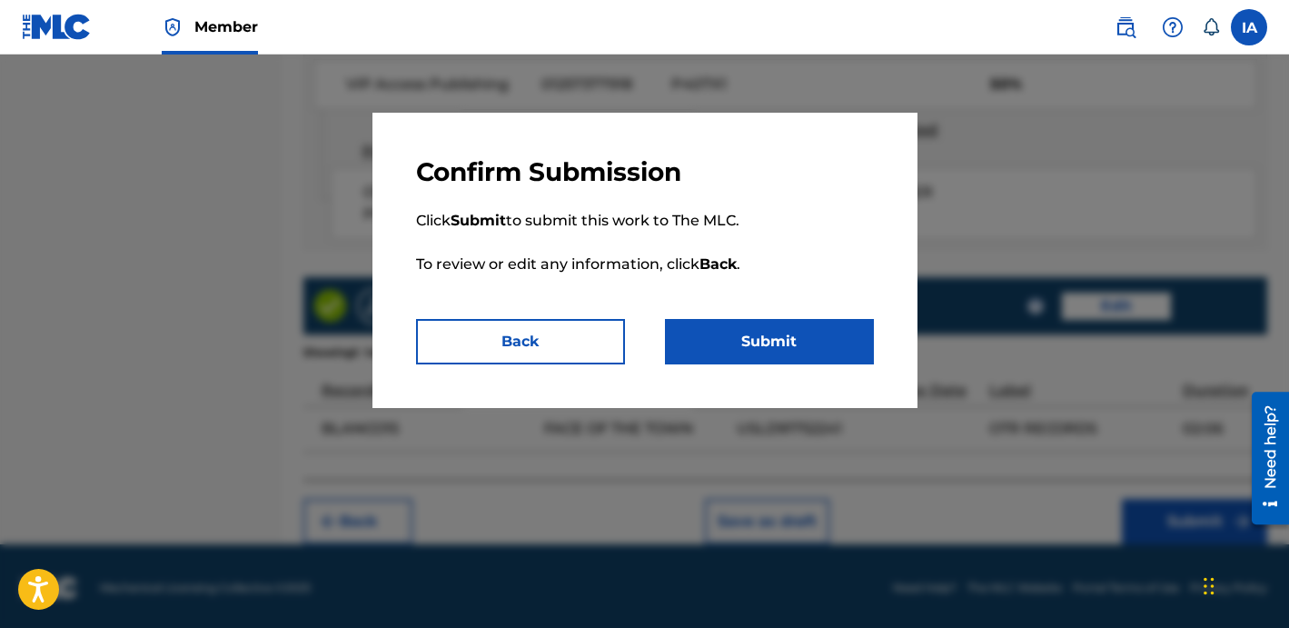
click at [773, 356] on button "Submit" at bounding box center [769, 341] width 209 height 45
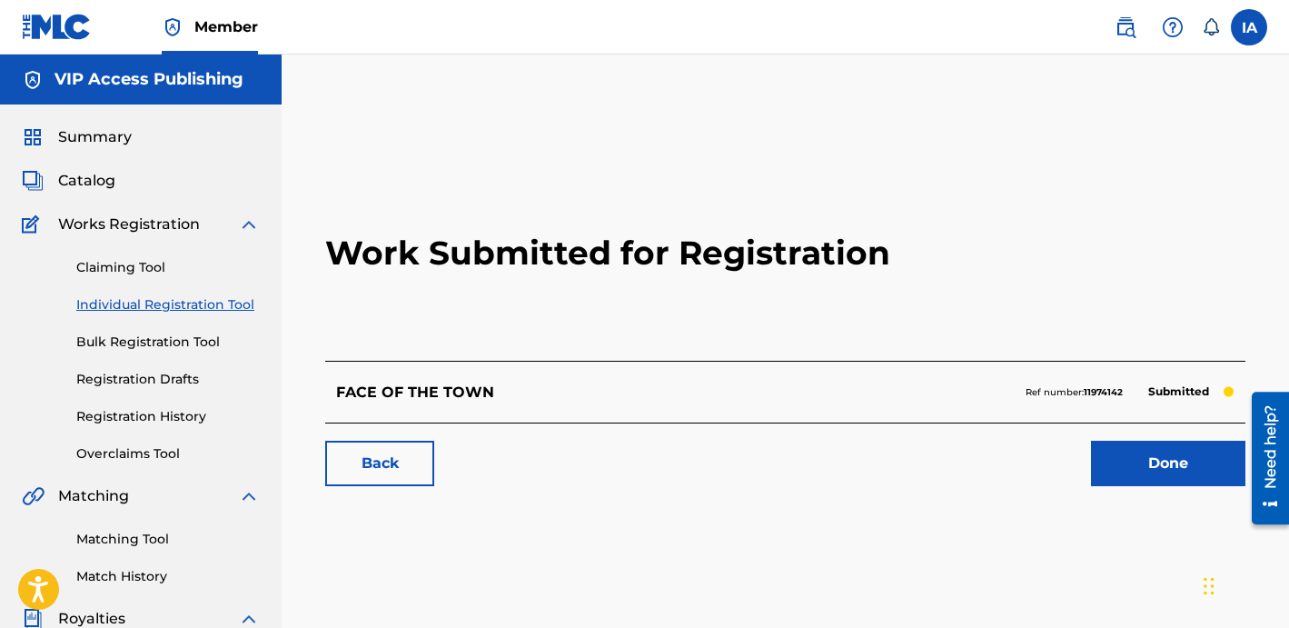
click at [444, 104] on div "Work Submitted for Registration FACE OF THE TOWN Ref number: 11974142 Submitted…" at bounding box center [785, 569] width 1007 height 939
click at [216, 298] on link "Individual Registration Tool" at bounding box center [167, 304] width 183 height 19
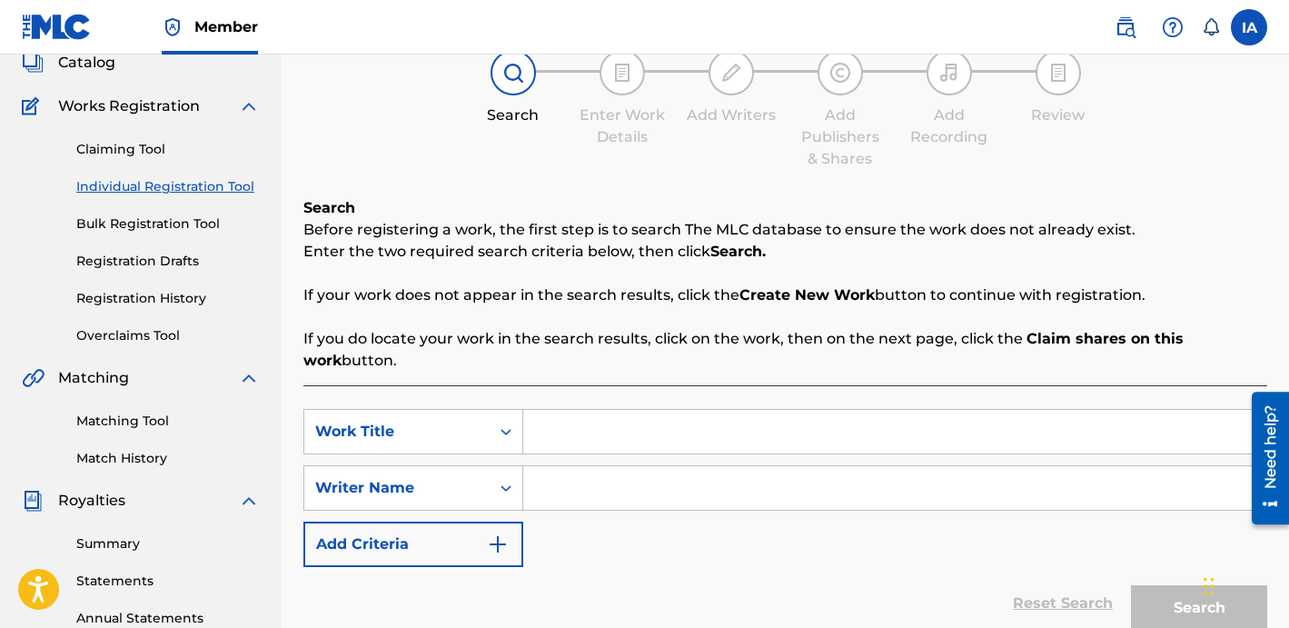
scroll to position [119, 0]
click at [888, 421] on input "Search Form" at bounding box center [894, 431] width 743 height 44
paste input "Trophies"
click at [710, 478] on input "Search Form" at bounding box center [894, 487] width 743 height 44
click at [714, 440] on input "Trophies" at bounding box center [894, 431] width 743 height 44
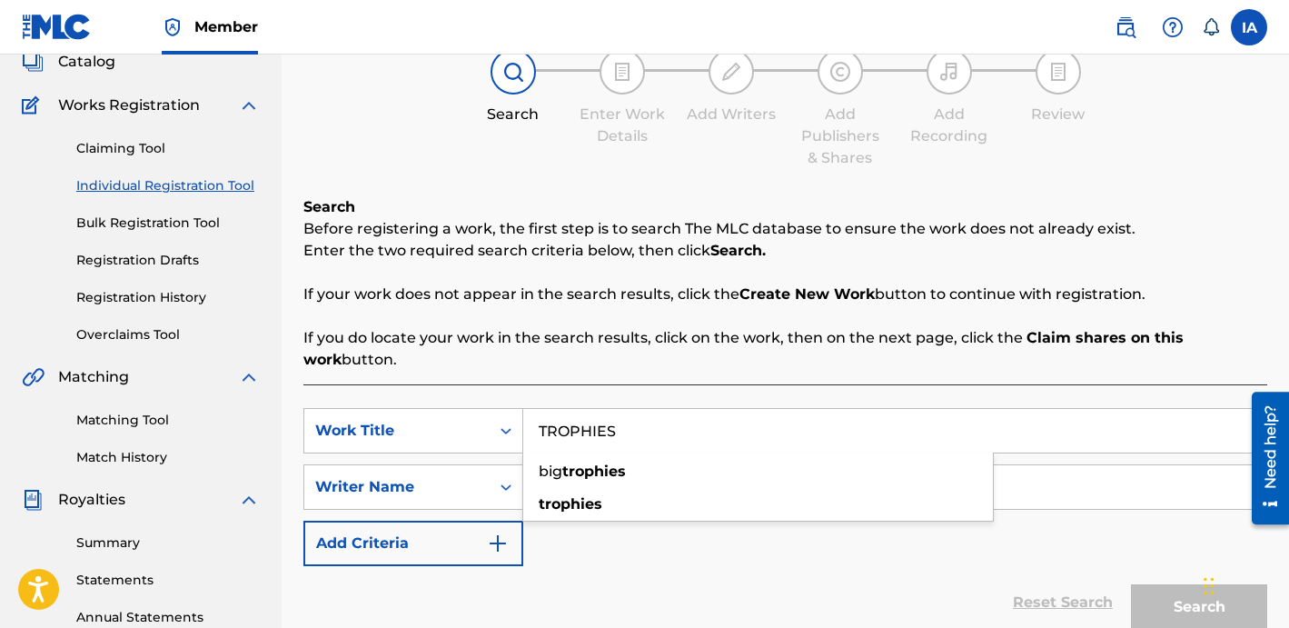
type input "TROPHIES"
click at [618, 188] on div "Register Work Search Enter Work Details Add Writers Add Publishers & Shares Add…" at bounding box center [785, 341] width 964 height 720
click at [832, 516] on div "SearchWithCriteria89046296-3684-4d31-a854-9501f4d22913 Work Title TROPHIES Sear…" at bounding box center [785, 487] width 964 height 158
click at [828, 494] on input "Search Form" at bounding box center [894, 487] width 743 height 44
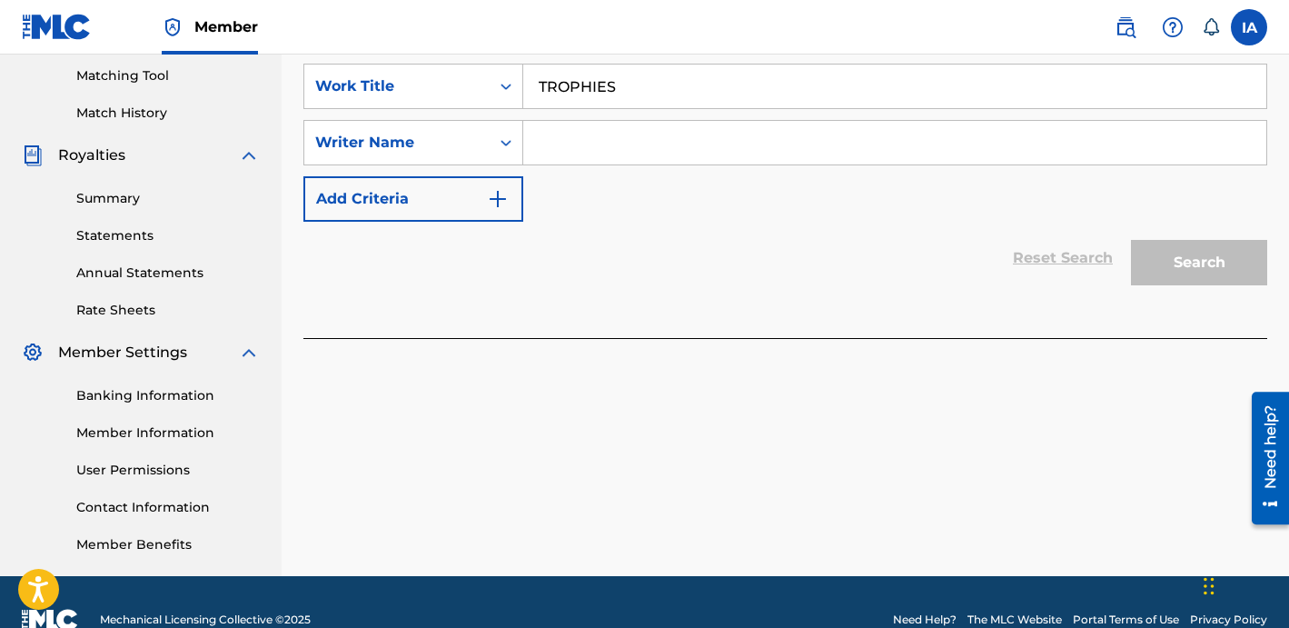
click at [894, 149] on input "Search Form" at bounding box center [894, 143] width 743 height 44
paste input "CIBER ANER"
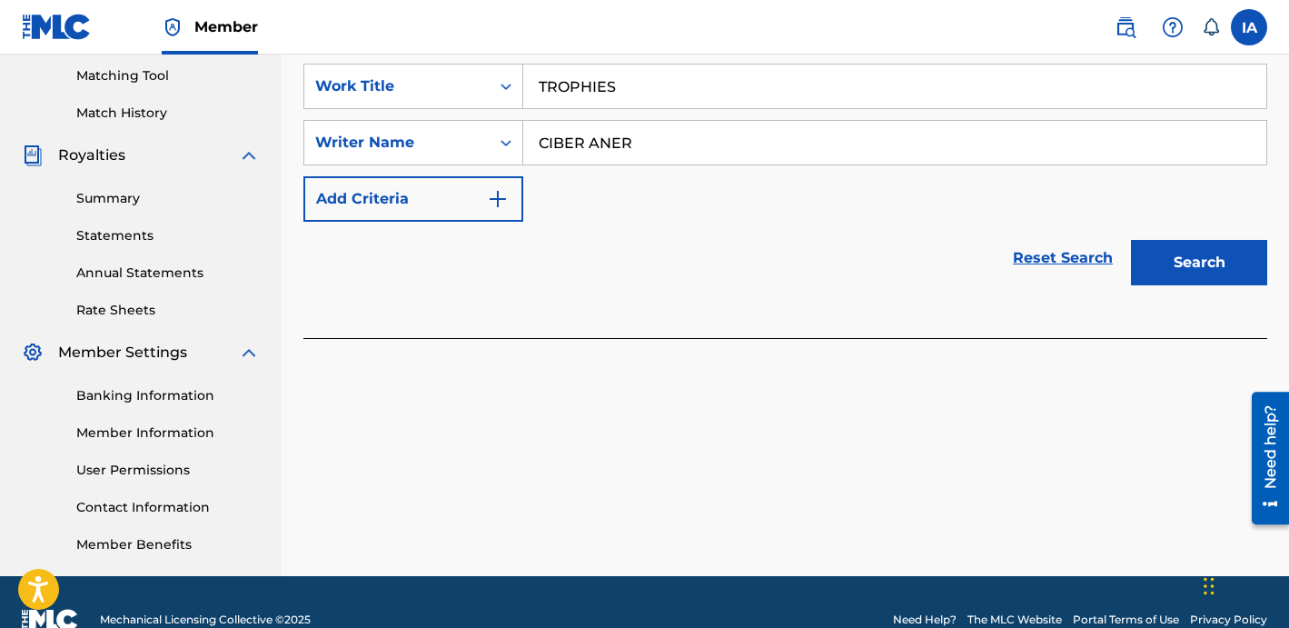
type input "CIBER ANER"
click at [1207, 263] on button "Search" at bounding box center [1199, 262] width 136 height 45
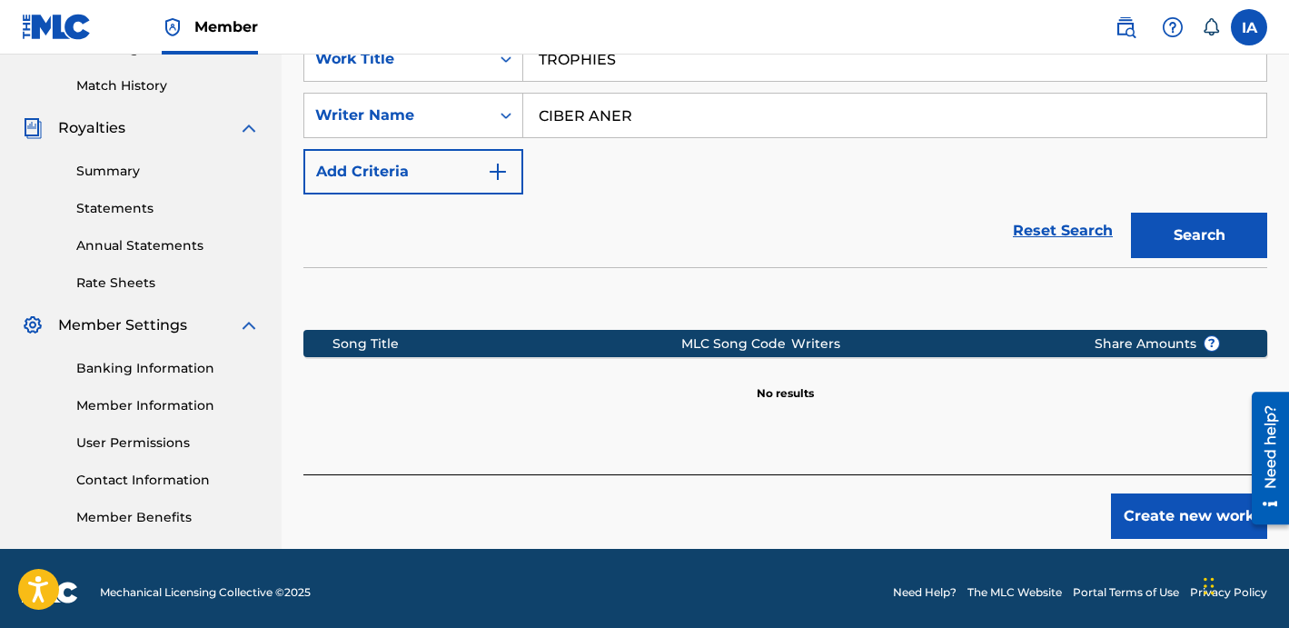
scroll to position [499, 0]
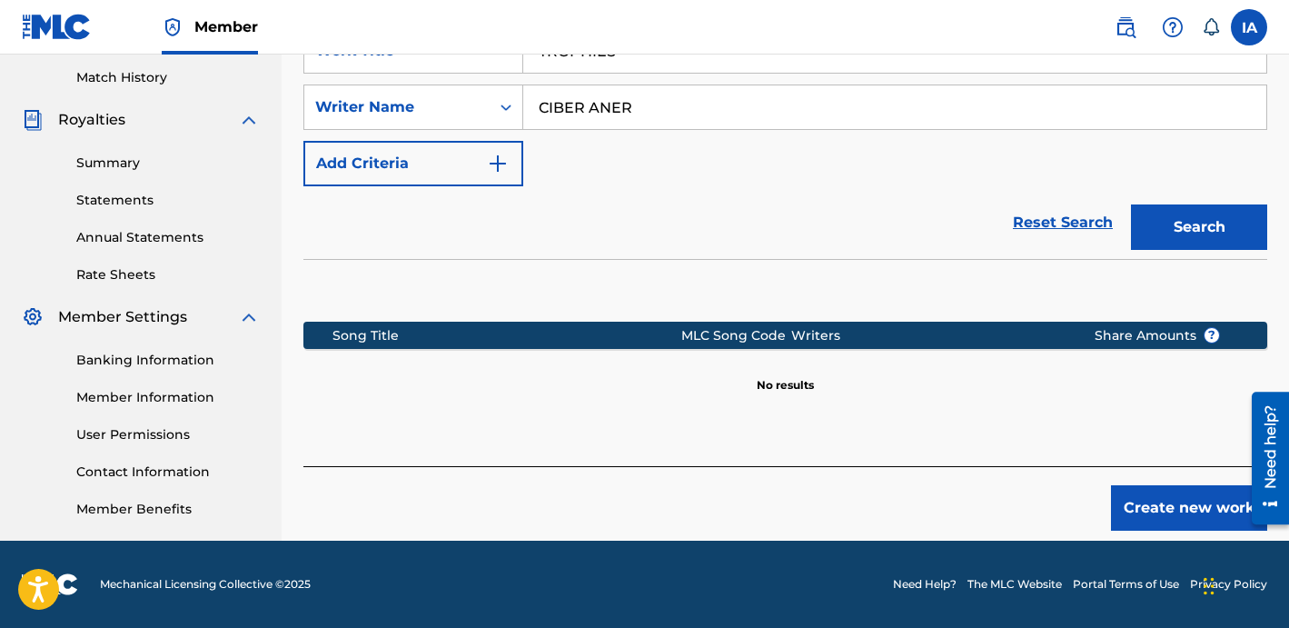
click at [1154, 493] on button "Create new work" at bounding box center [1189, 507] width 156 height 45
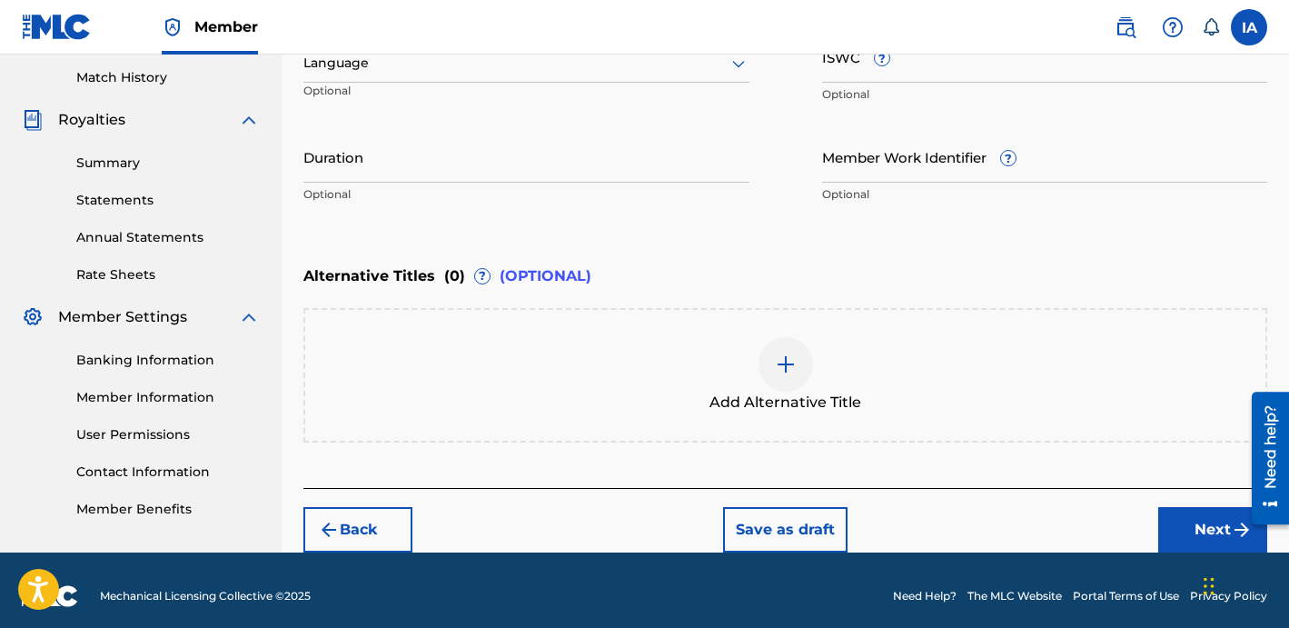
click at [536, 152] on input "Duration" at bounding box center [526, 157] width 446 height 52
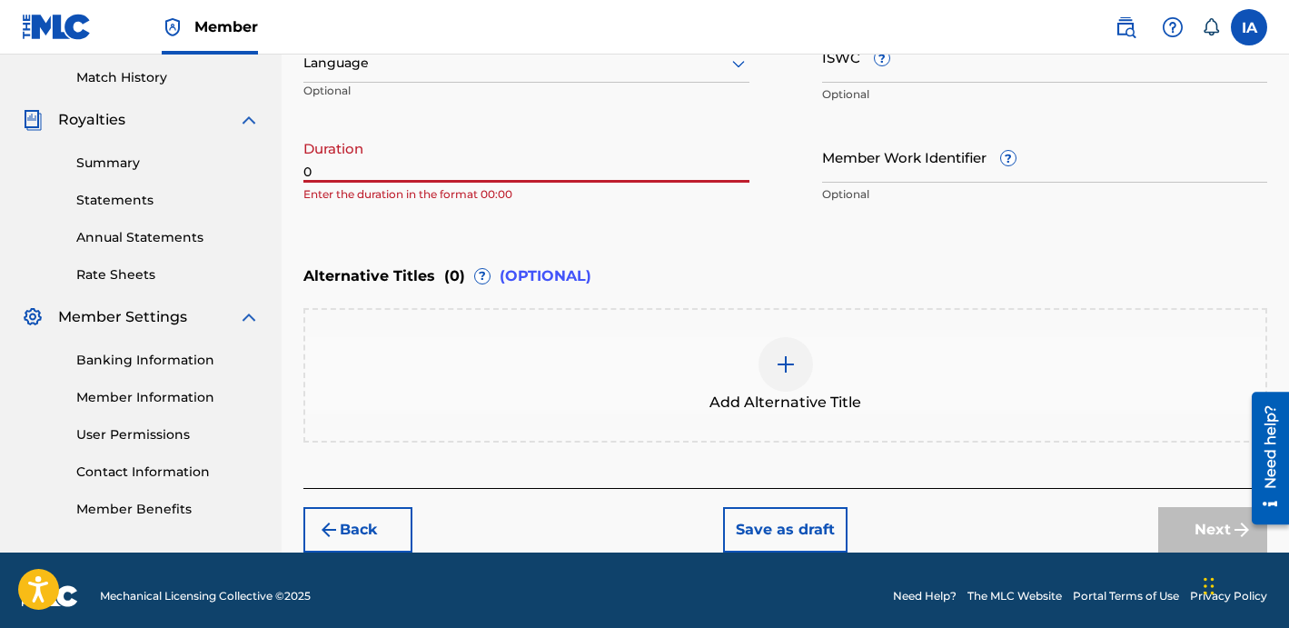
paste input "2:45"
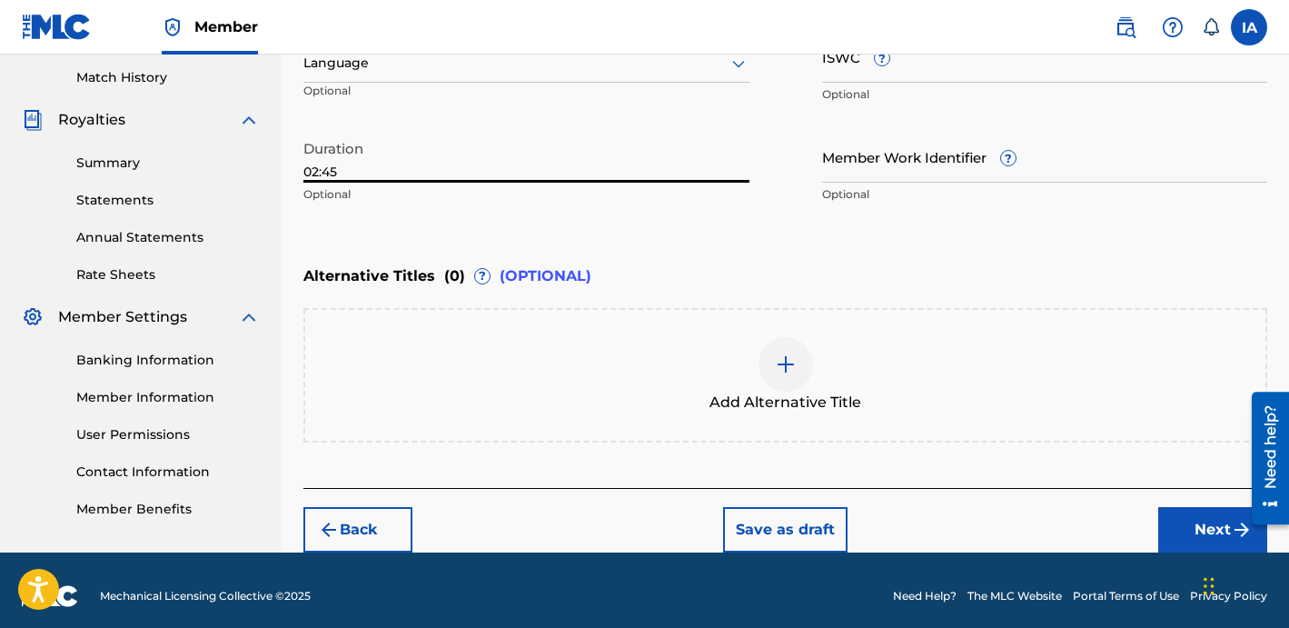
type input "02:45"
drag, startPoint x: 718, startPoint y: 244, endPoint x: 706, endPoint y: 246, distance: 12.8
click at [706, 242] on div "Enter Work Details Enter work details for ‘ TROPHIES ’ below. Work Title TROPHI…" at bounding box center [785, 37] width 964 height 440
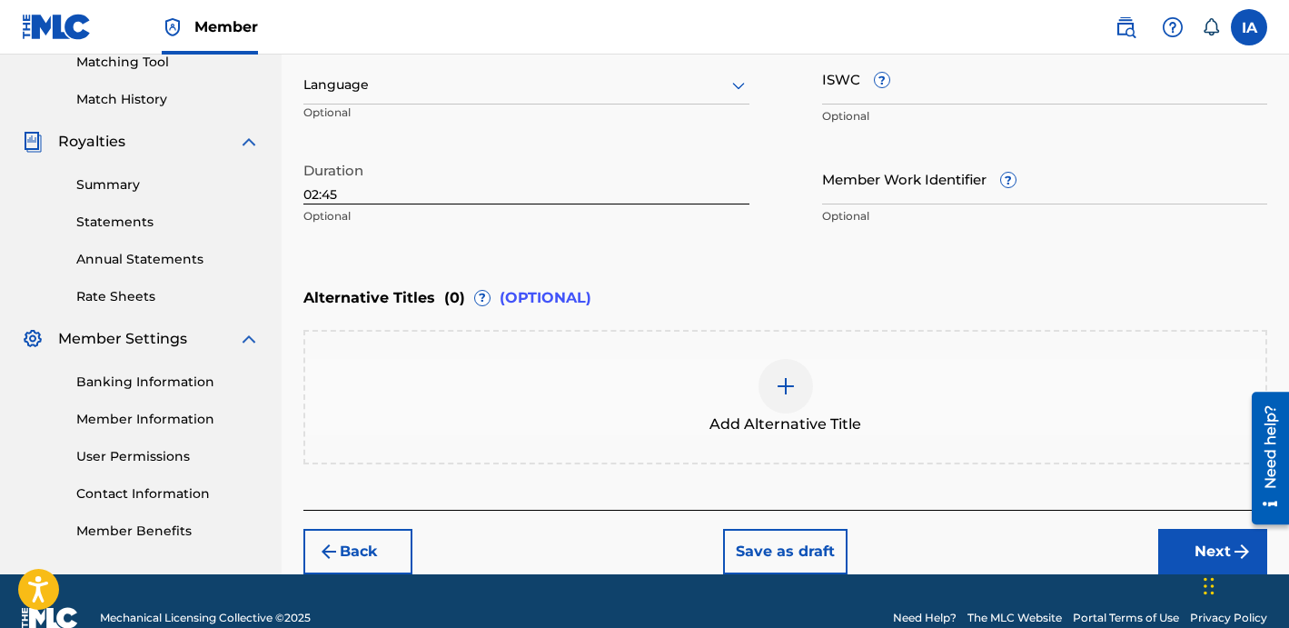
scroll to position [445, 0]
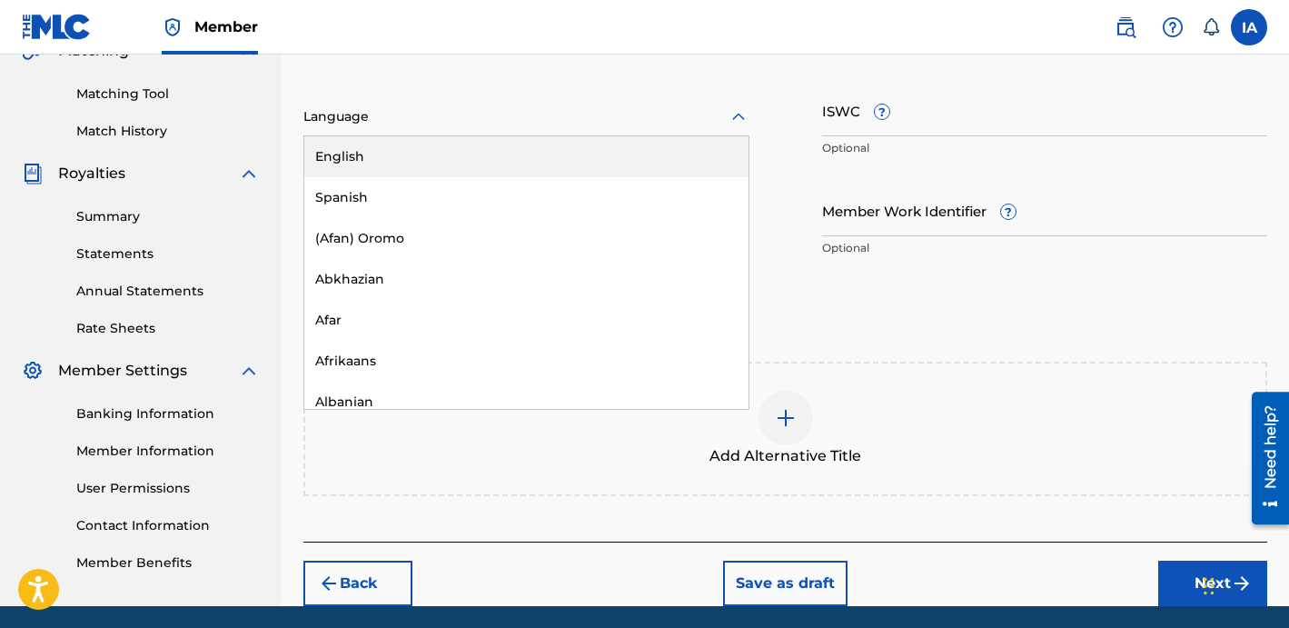
click at [438, 115] on div at bounding box center [526, 116] width 446 height 23
click at [490, 140] on div "English" at bounding box center [526, 156] width 444 height 41
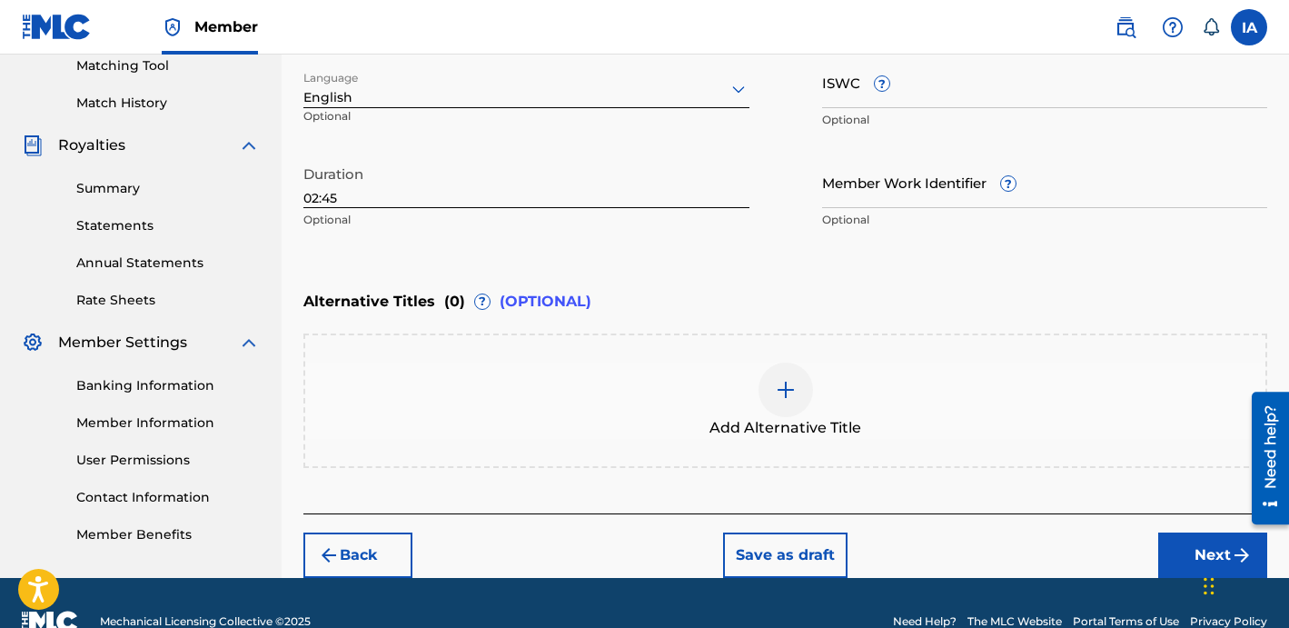
scroll to position [510, 0]
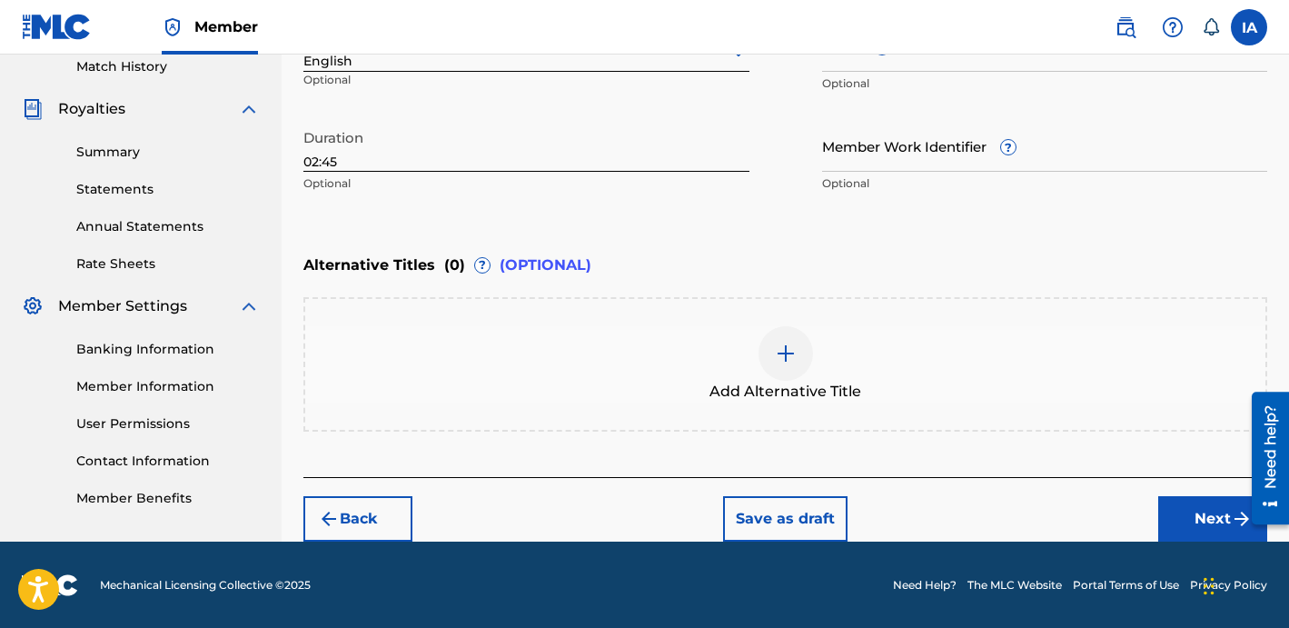
click at [1189, 491] on div "Back Save as draft Next" at bounding box center [785, 509] width 964 height 64
click at [1184, 498] on button "Next" at bounding box center [1212, 518] width 109 height 45
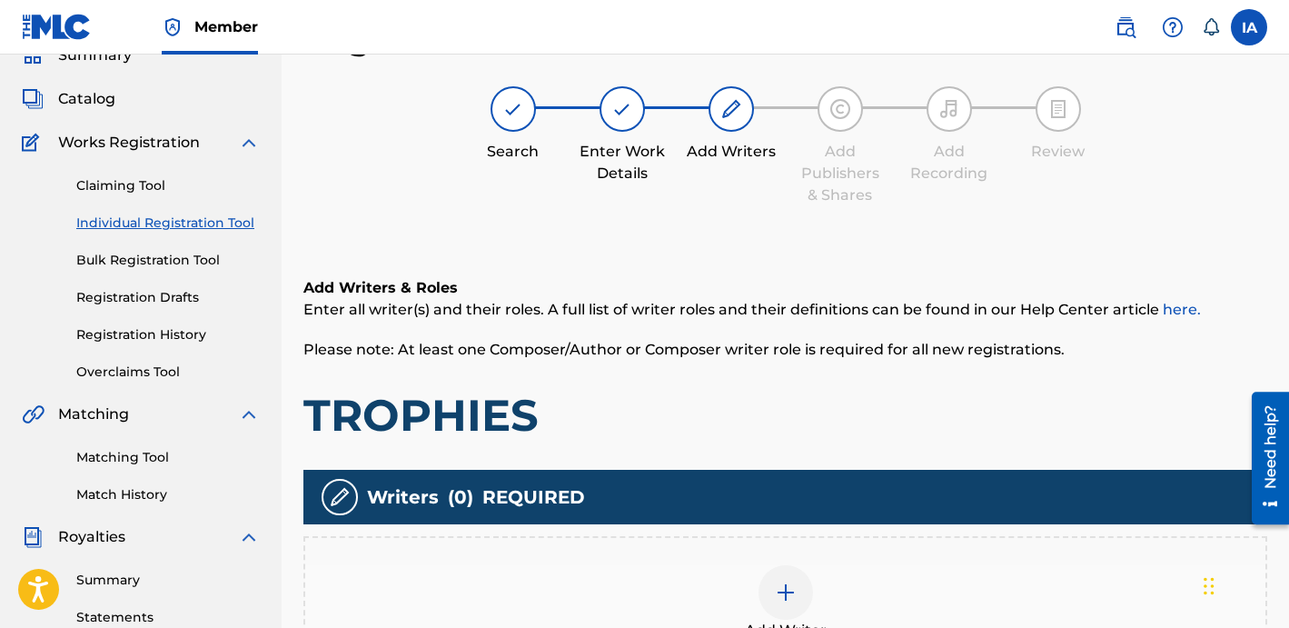
scroll to position [408, 0]
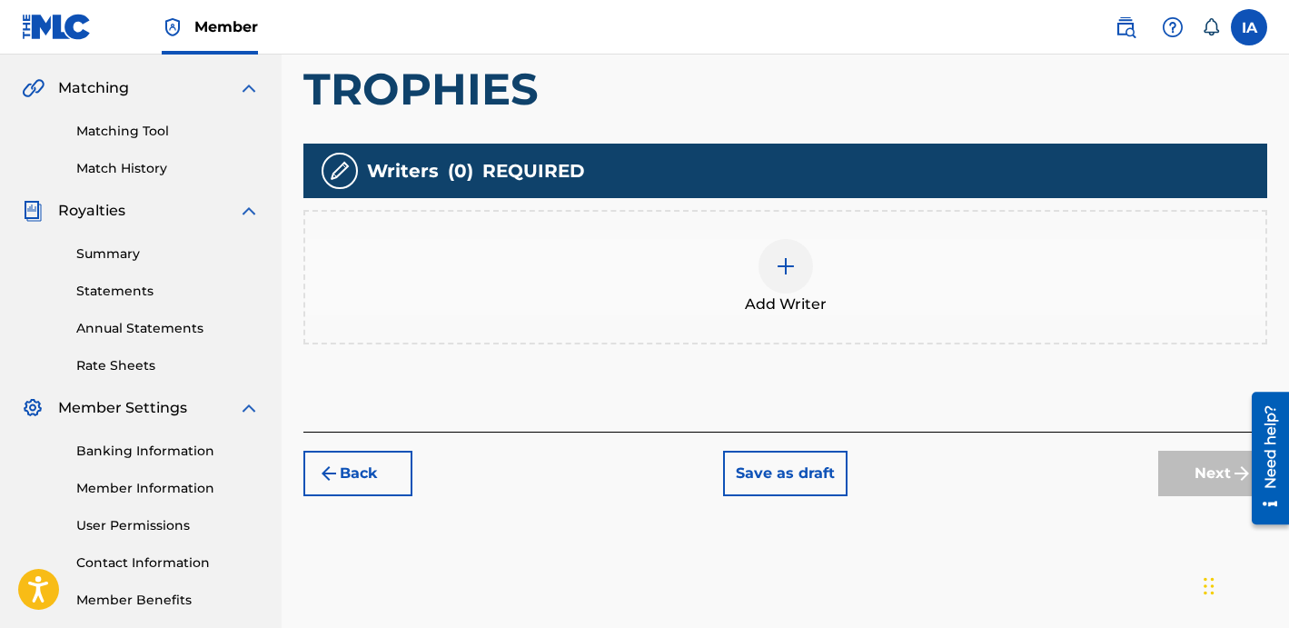
click at [743, 286] on div "Add Writer" at bounding box center [785, 277] width 960 height 76
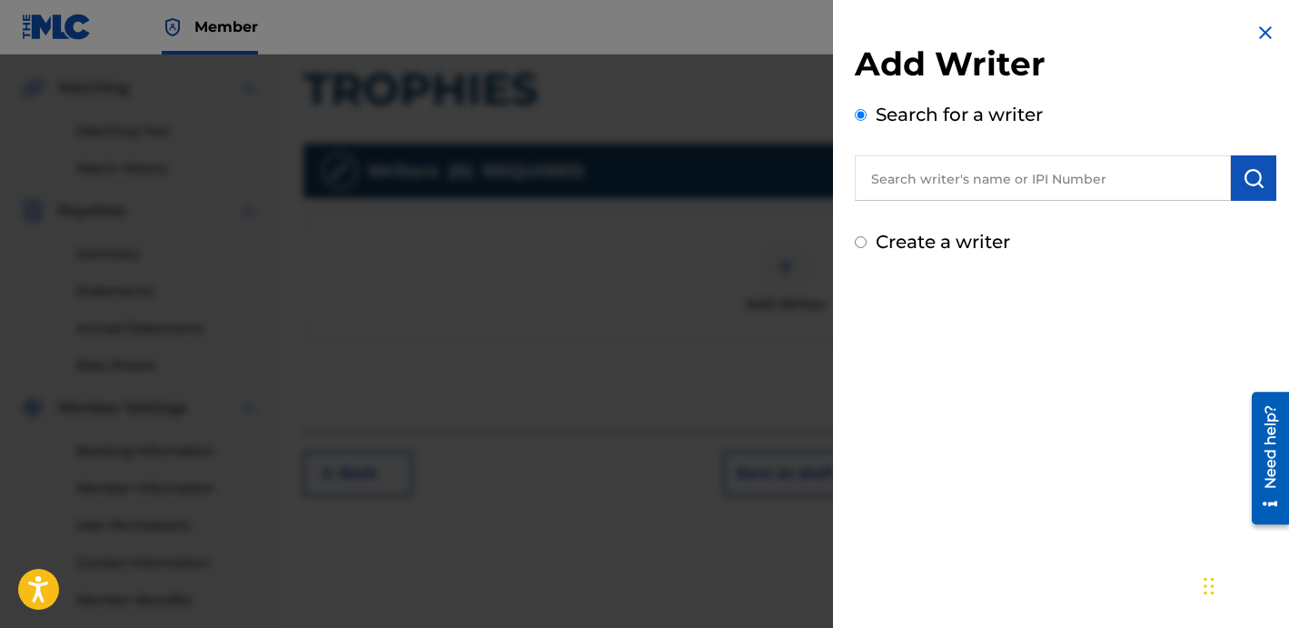
click at [961, 238] on label "Create a writer" at bounding box center [943, 242] width 134 height 22
radio input "true"
click at [867, 238] on input "Create a writer" at bounding box center [861, 242] width 12 height 12
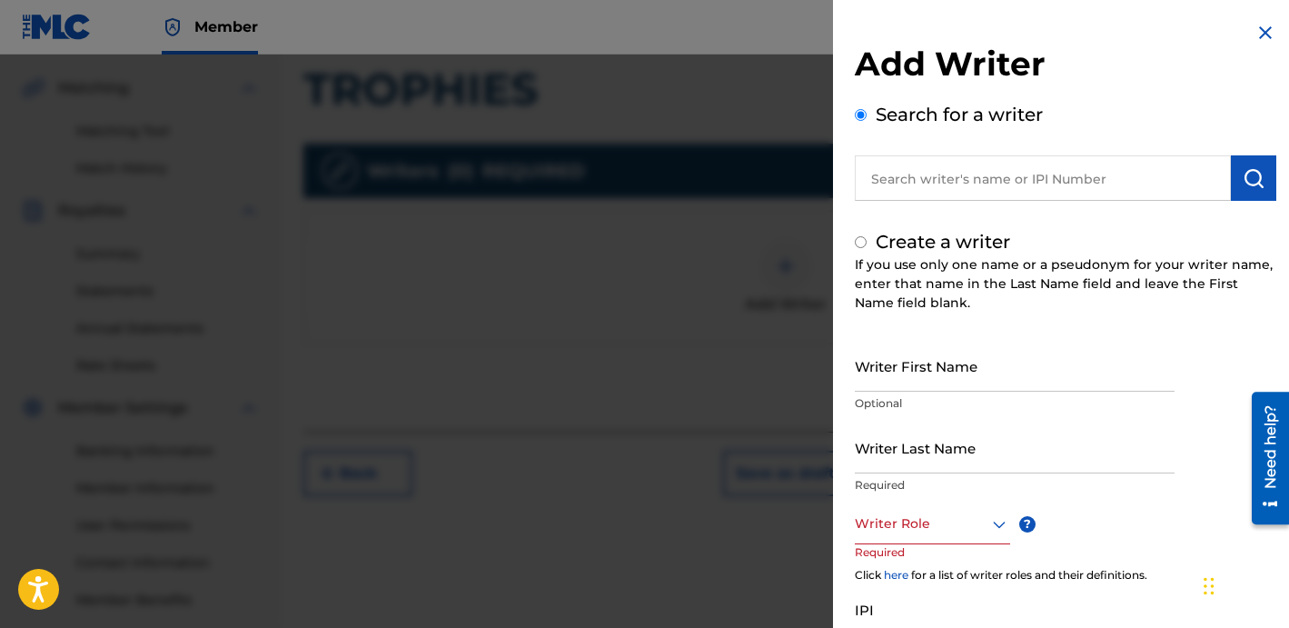
radio input "false"
radio input "true"
click at [927, 437] on input "Writer Last Name" at bounding box center [1015, 447] width 320 height 52
paste input "CIBER ANER"
click at [920, 465] on input "CIBER ANER" at bounding box center [1015, 447] width 320 height 52
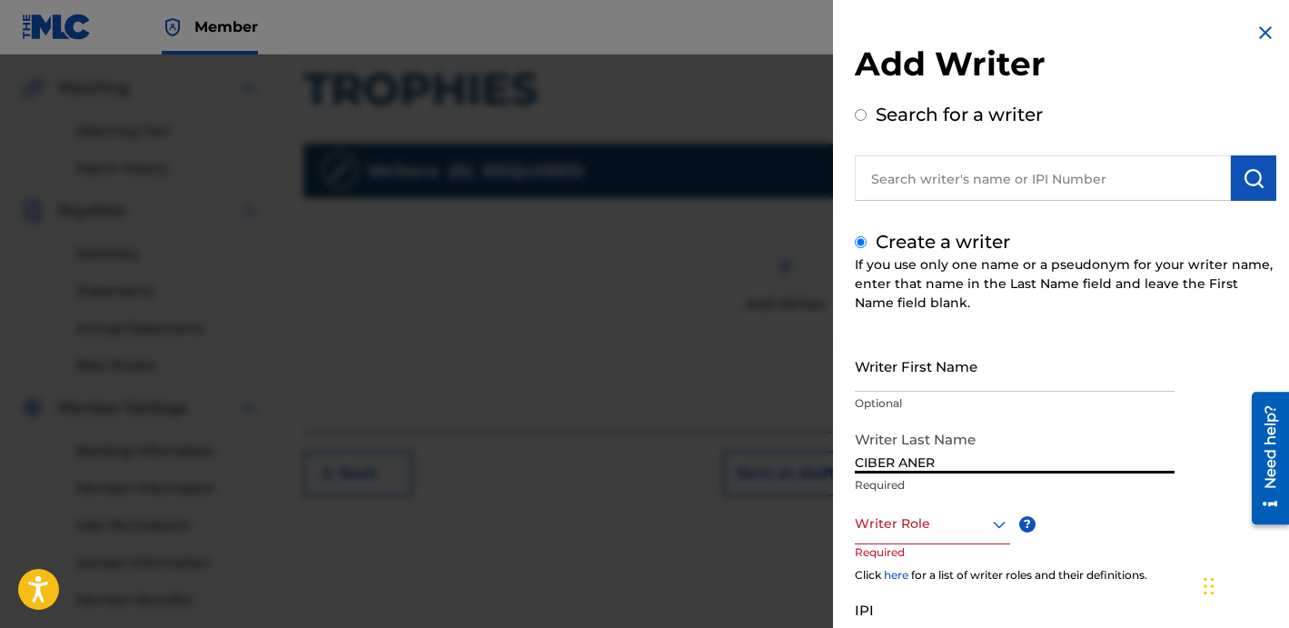
click at [920, 465] on input "CIBER ANER" at bounding box center [1015, 447] width 320 height 52
type input "CIBER"
click at [893, 357] on input "Writer First Name" at bounding box center [1015, 366] width 320 height 52
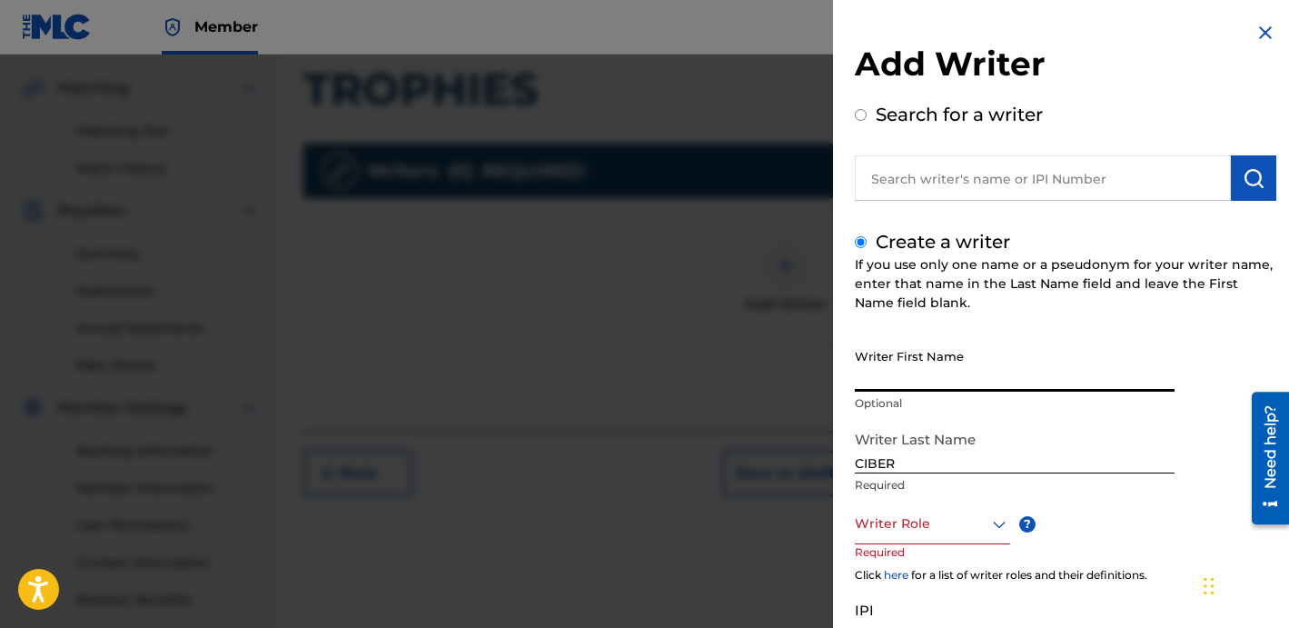
paste input "ANER"
type input "ANER"
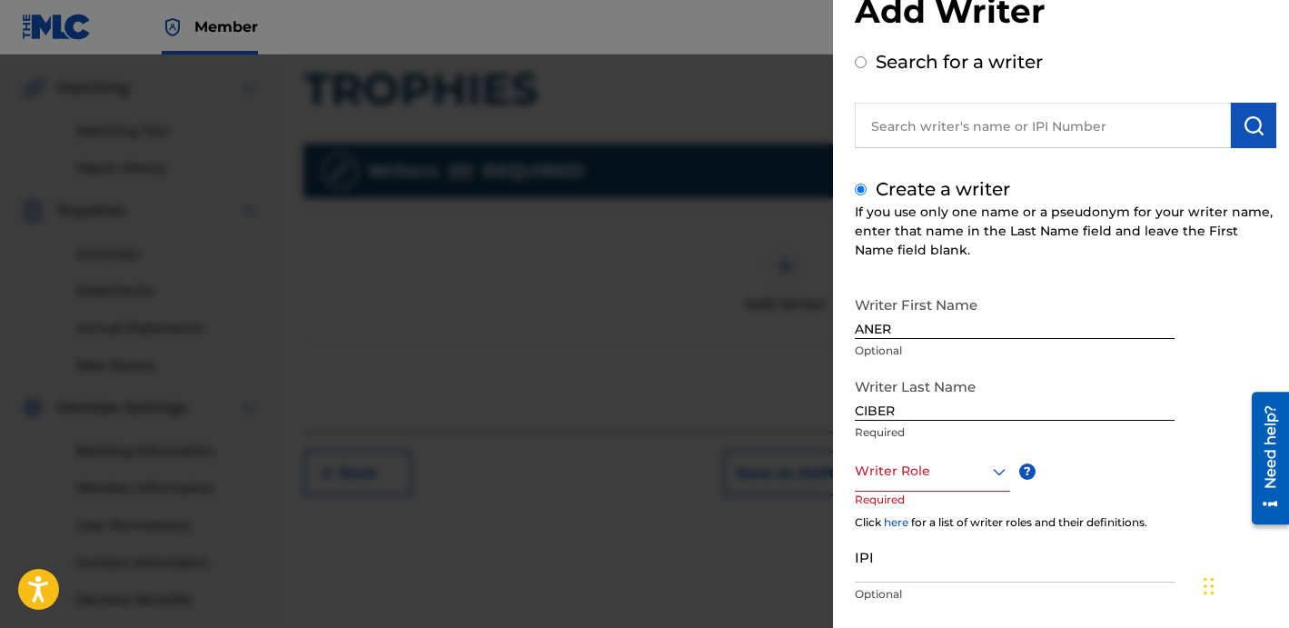
scroll to position [54, 0]
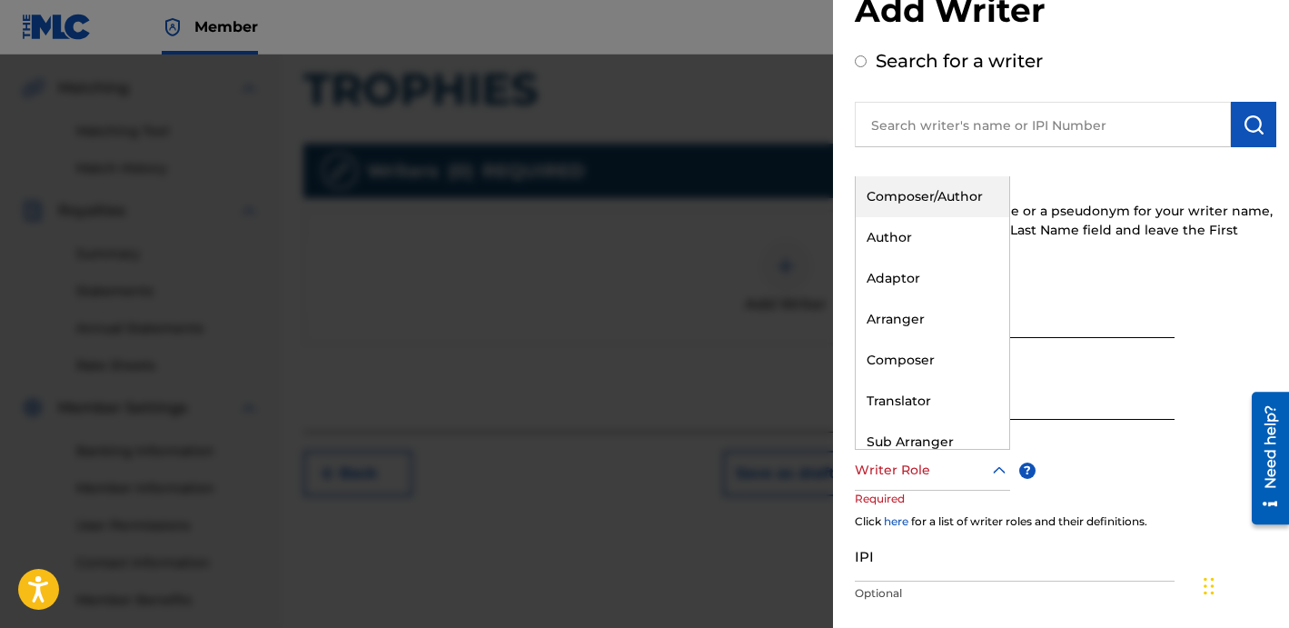
click at [948, 482] on div "Writer Role" at bounding box center [932, 470] width 155 height 41
click at [896, 241] on div "Author" at bounding box center [933, 237] width 154 height 41
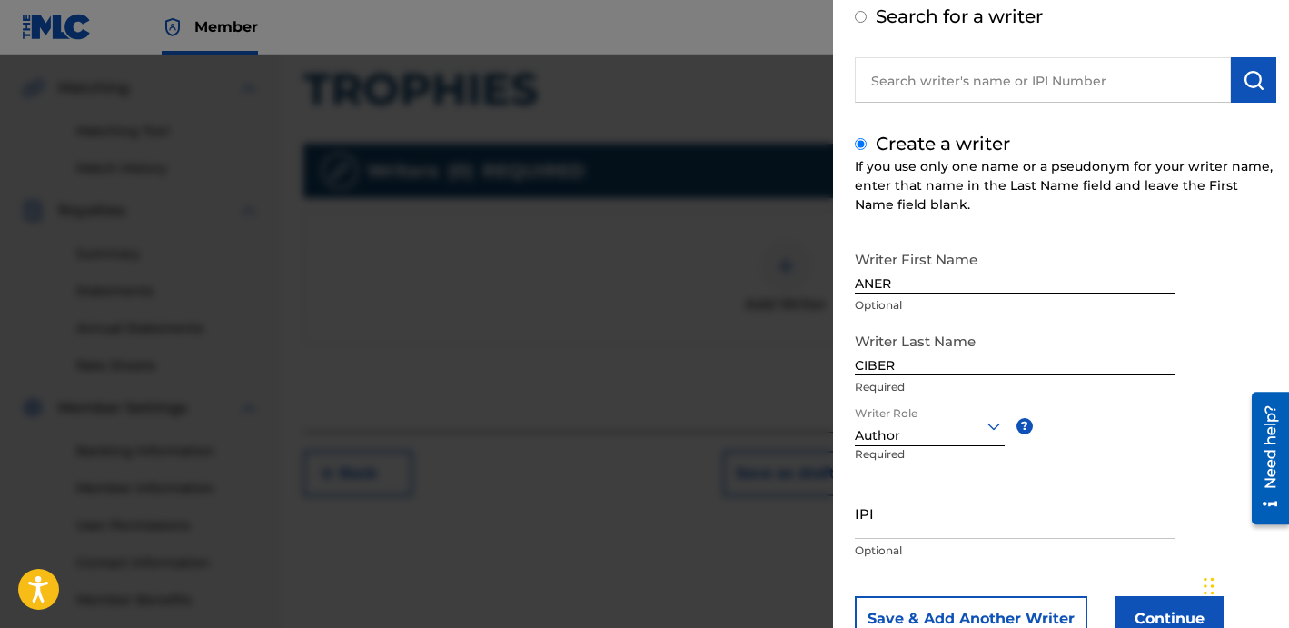
scroll to position [161, 0]
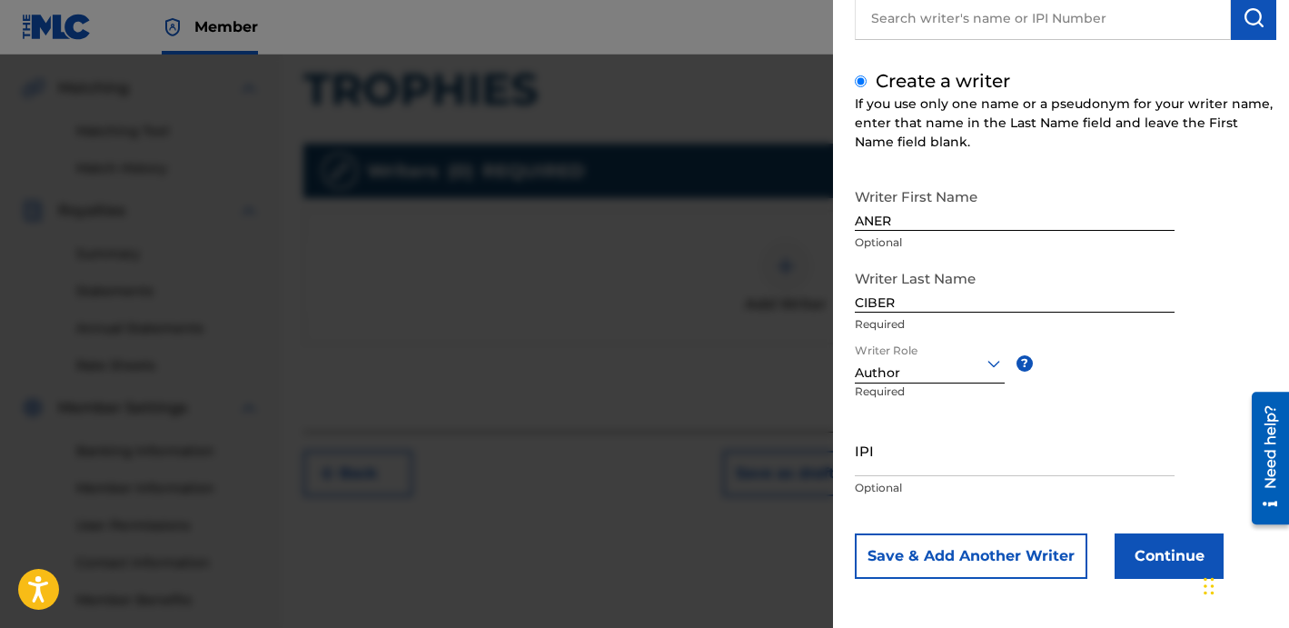
click at [901, 454] on input "IPI" at bounding box center [1015, 450] width 320 height 52
paste input "1218296548"
click at [853, 467] on div "Add Writer Search for a writer Create a writer If you use only one name or a ps…" at bounding box center [1065, 233] width 465 height 788
click at [853, 464] on div "Add Writer Search for a writer Create a writer If you use only one name or a ps…" at bounding box center [1065, 233] width 465 height 788
click at [855, 464] on input "1218296548" at bounding box center [1015, 450] width 320 height 52
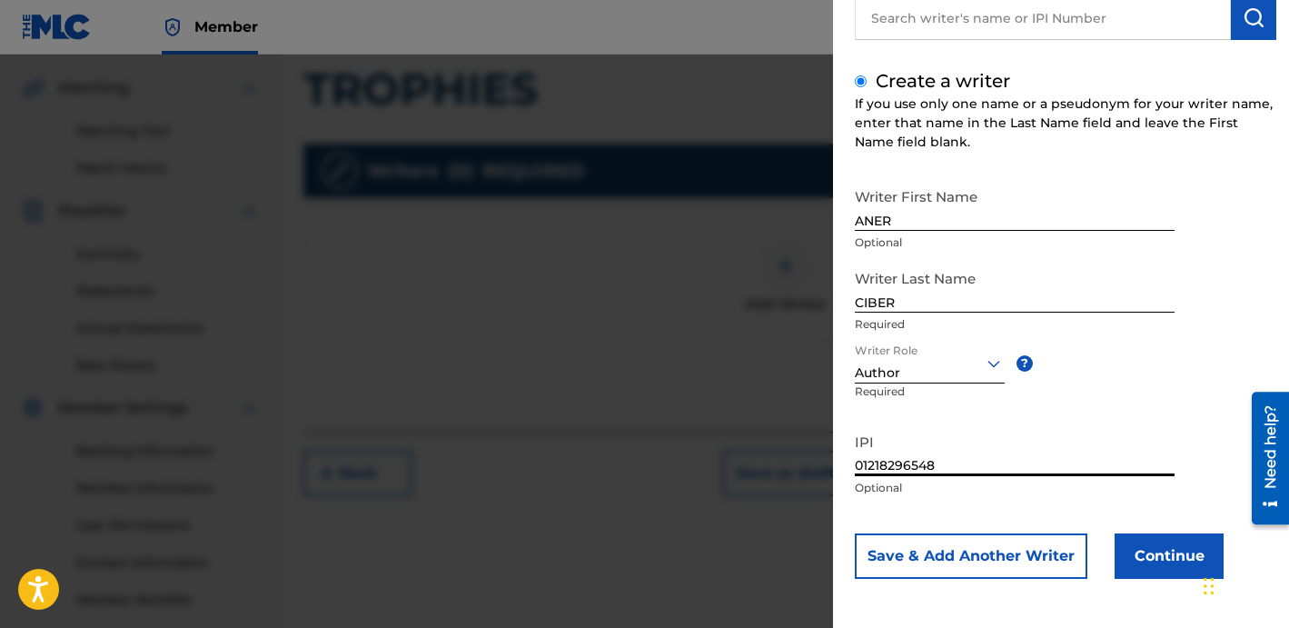
type input "01218296548"
click at [1128, 540] on button "Continue" at bounding box center [1169, 555] width 109 height 45
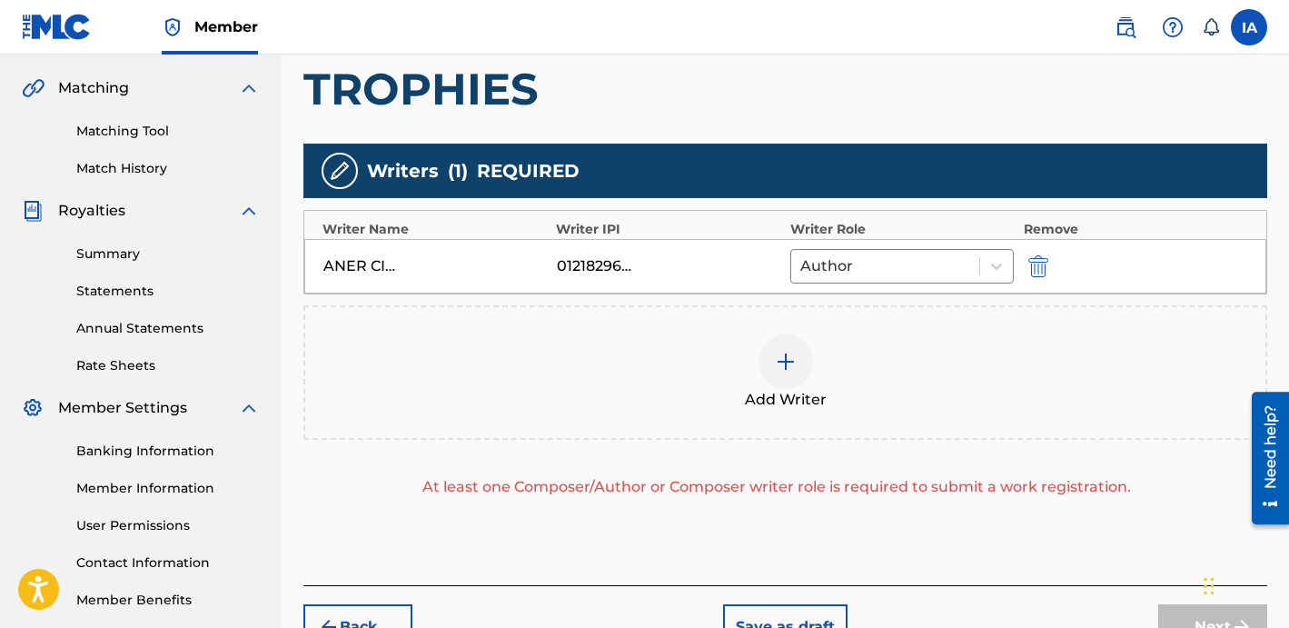
click at [819, 366] on div "Add Writer" at bounding box center [785, 372] width 960 height 76
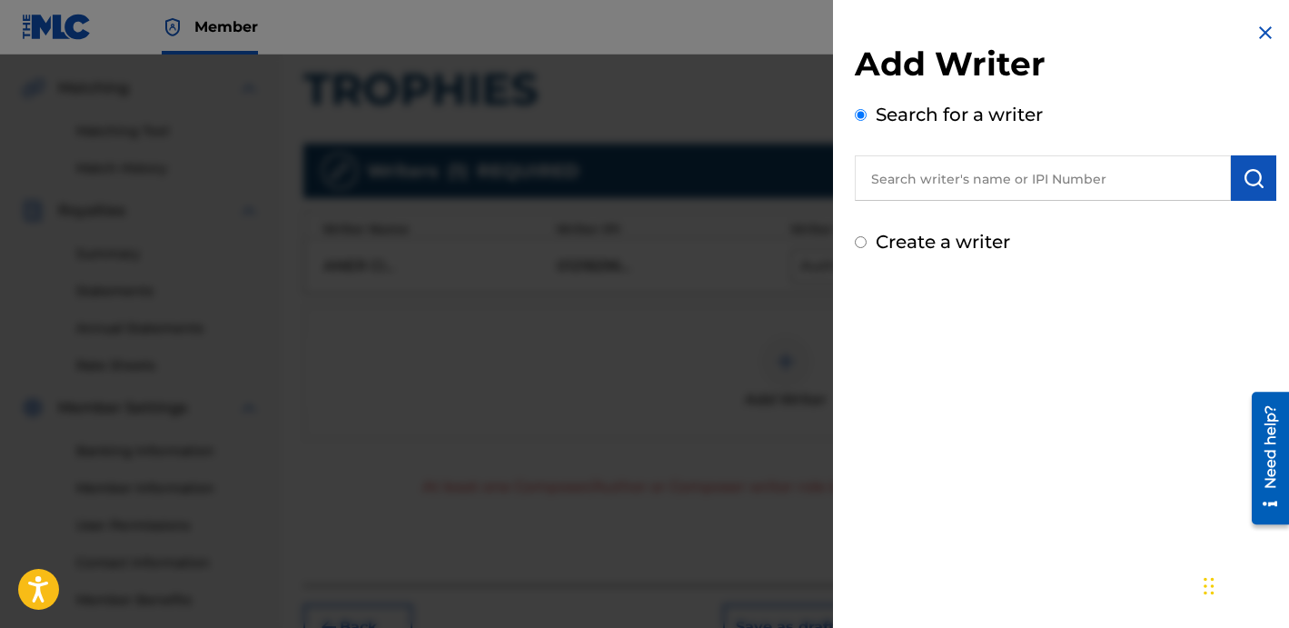
click at [960, 273] on div "Add Writer Search for a writer Create a writer" at bounding box center [1065, 138] width 465 height 277
click at [911, 247] on label "Create a writer" at bounding box center [943, 242] width 134 height 22
radio input "true"
click at [867, 247] on input "Create a writer" at bounding box center [861, 242] width 12 height 12
radio input "false"
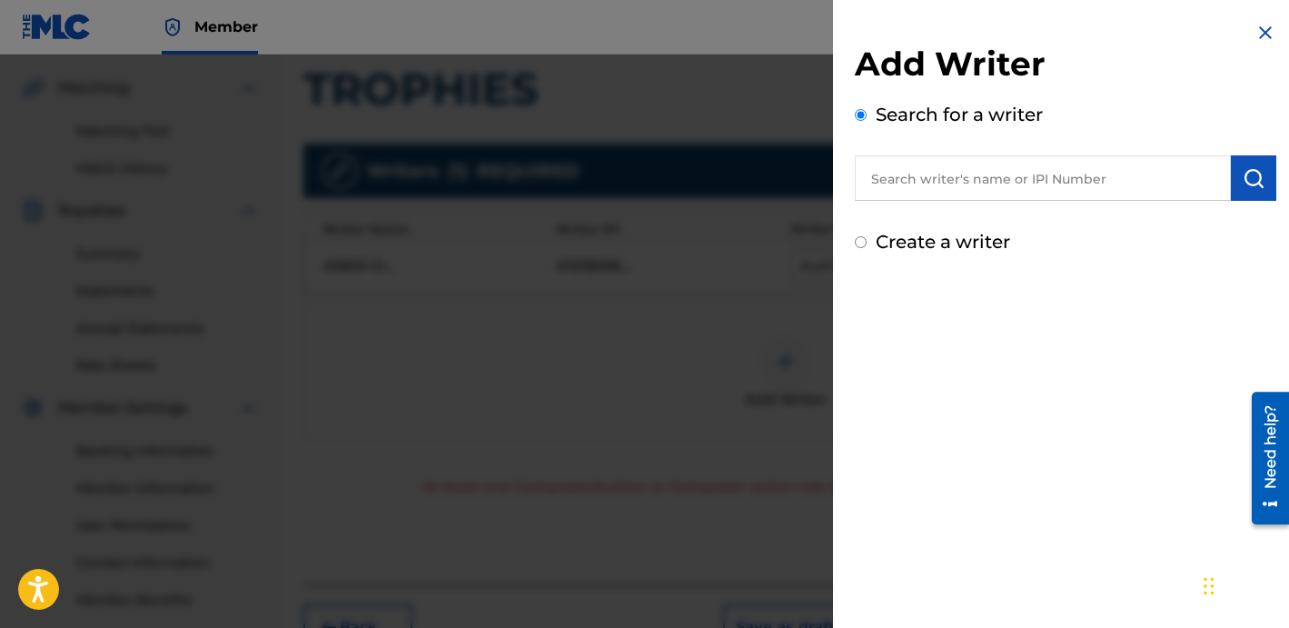
radio input "true"
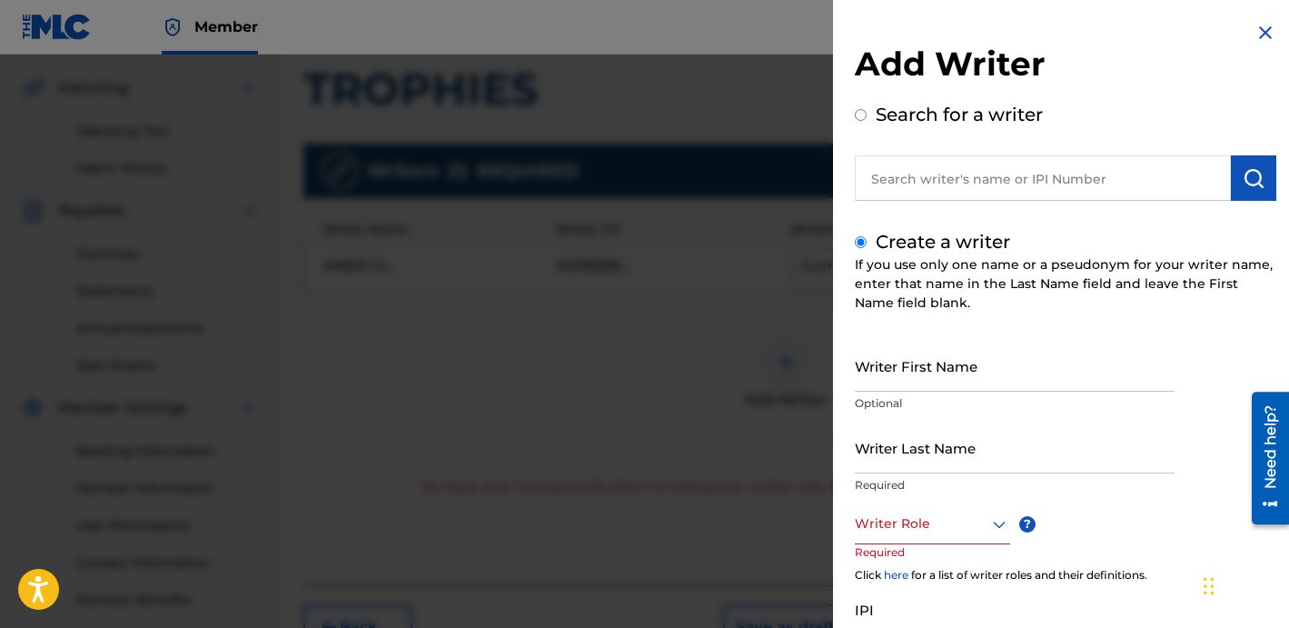
click at [938, 459] on input "Writer Last Name" at bounding box center [1015, 447] width 320 height 52
paste input "UNKNOWN WRITER"
click at [956, 455] on input "UNKNOWN WRITER" at bounding box center [1015, 447] width 320 height 52
type input "UNKNOWN"
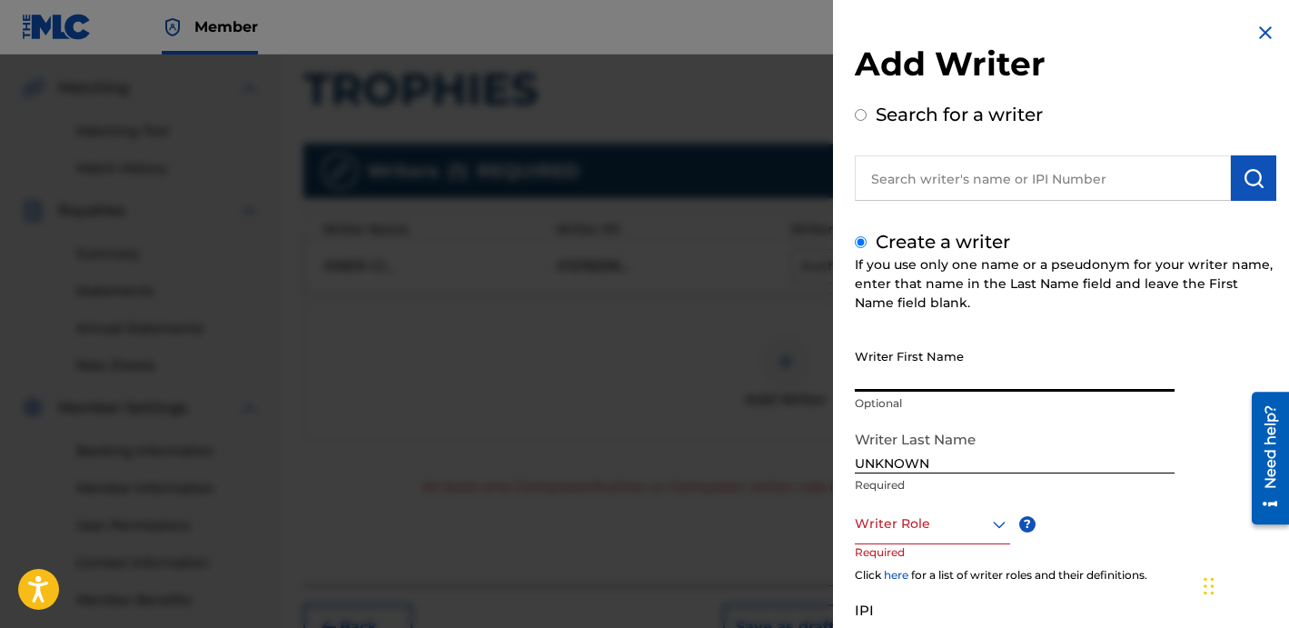
click at [927, 383] on input "Writer First Name" at bounding box center [1015, 366] width 320 height 52
paste input "WRITER"
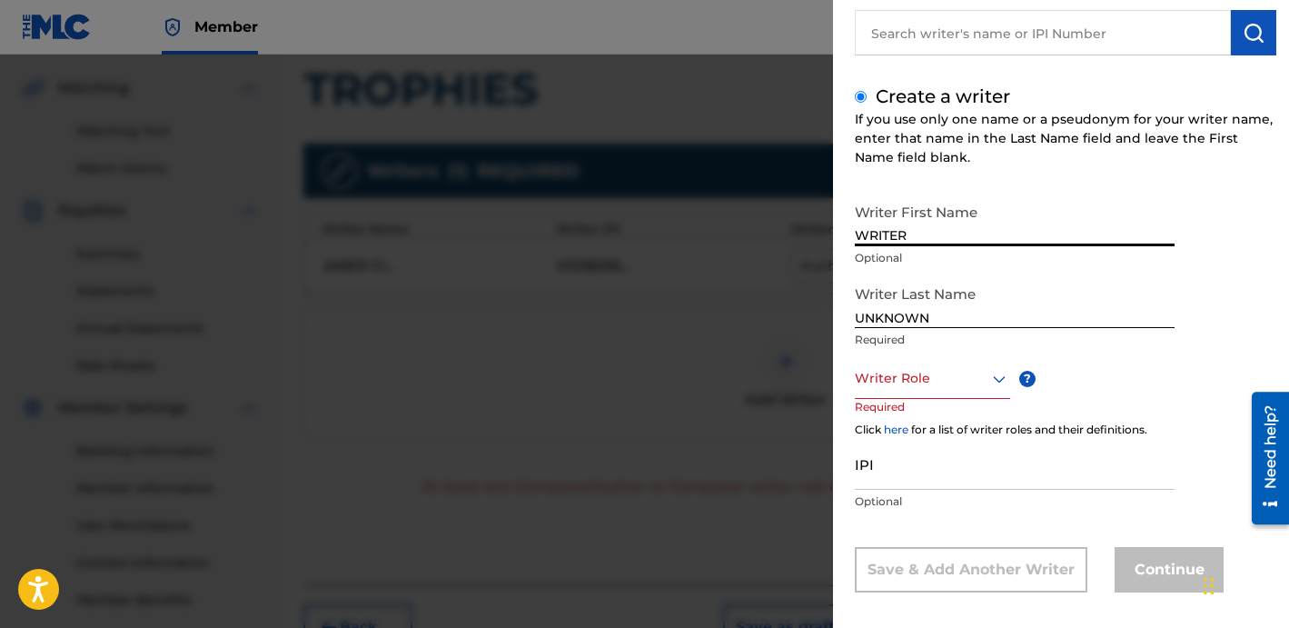
scroll to position [159, 0]
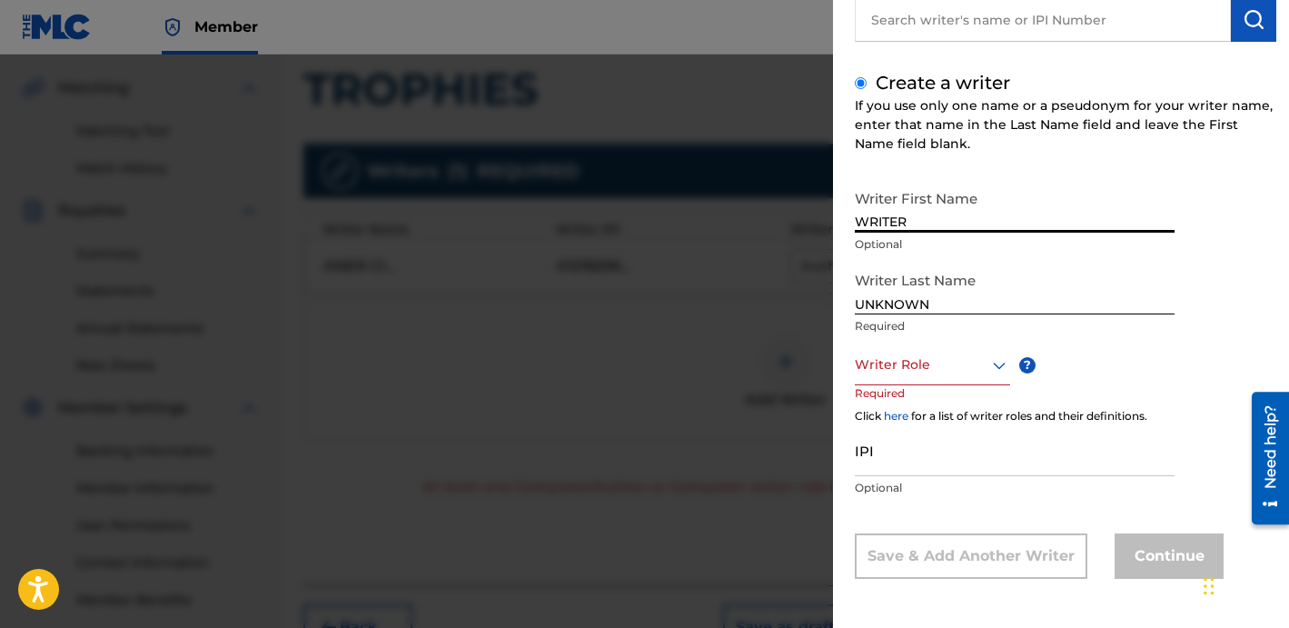
type input "WRITER"
click at [945, 377] on div "Writer Role" at bounding box center [932, 364] width 155 height 41
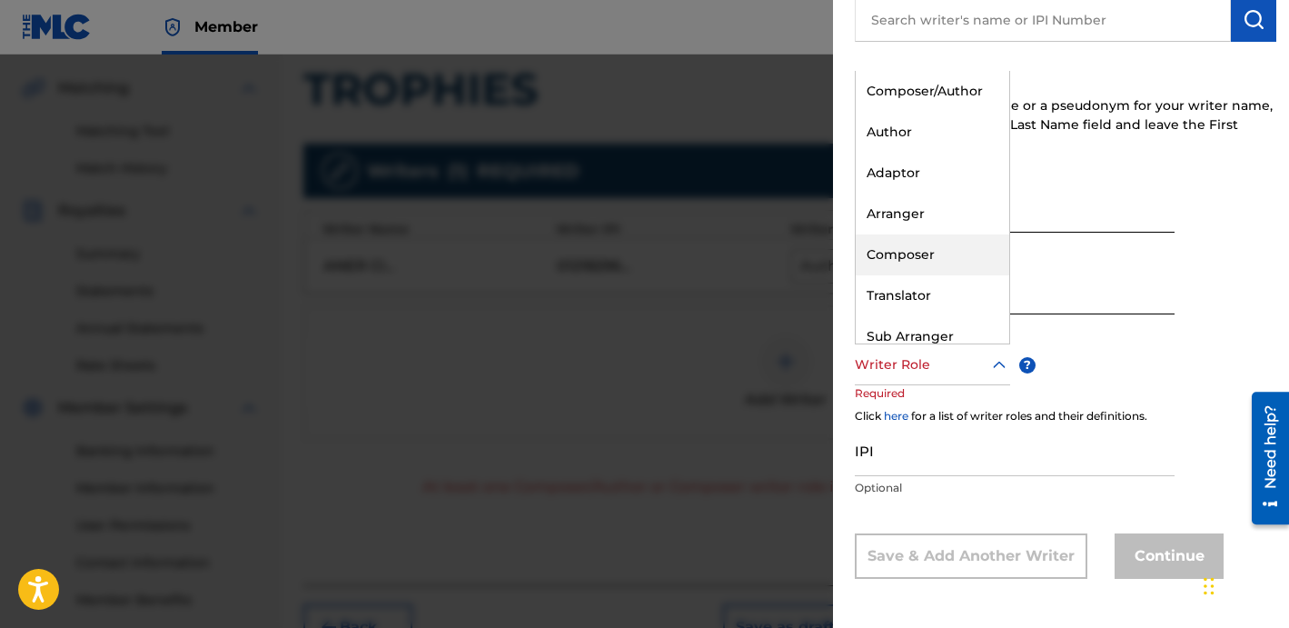
click at [907, 251] on div "Composer" at bounding box center [933, 254] width 154 height 41
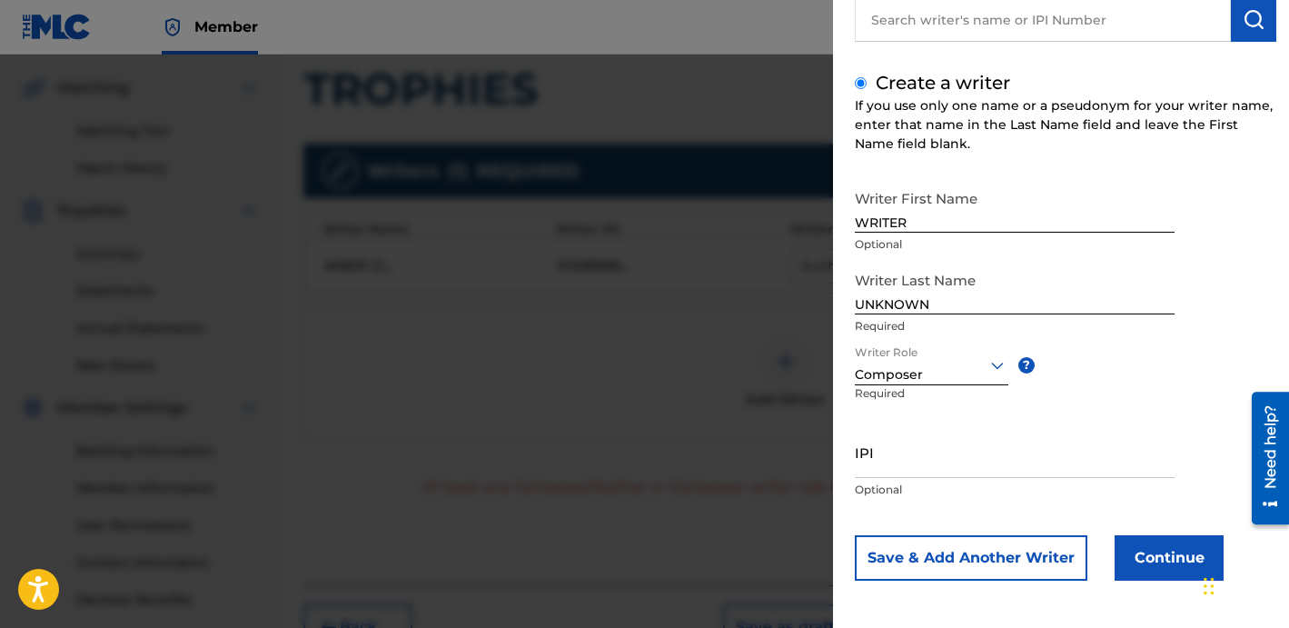
click at [1160, 563] on button "Continue" at bounding box center [1169, 557] width 109 height 45
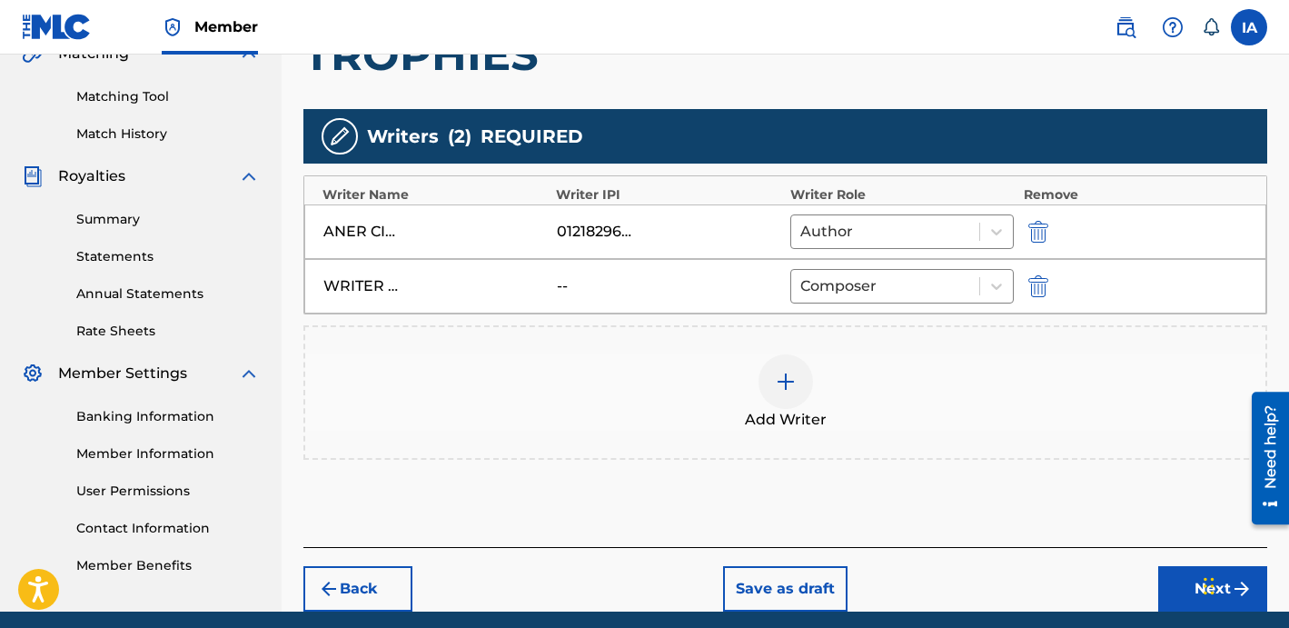
scroll to position [513, 0]
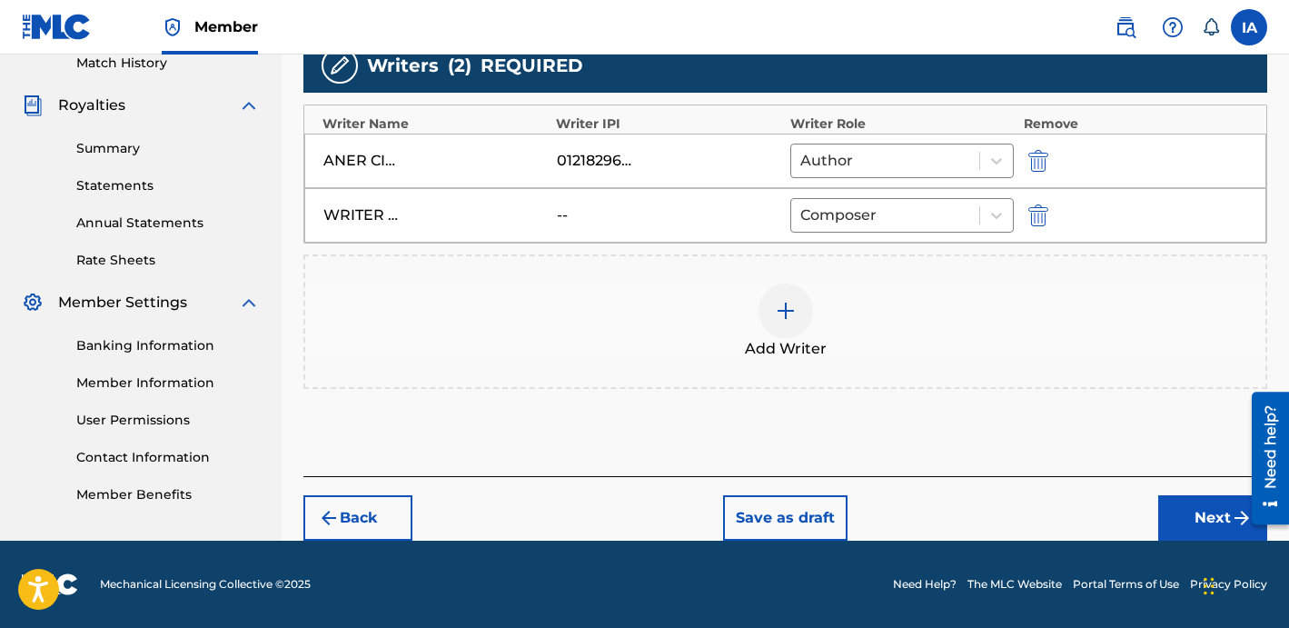
click at [1205, 510] on button "Next" at bounding box center [1212, 517] width 109 height 45
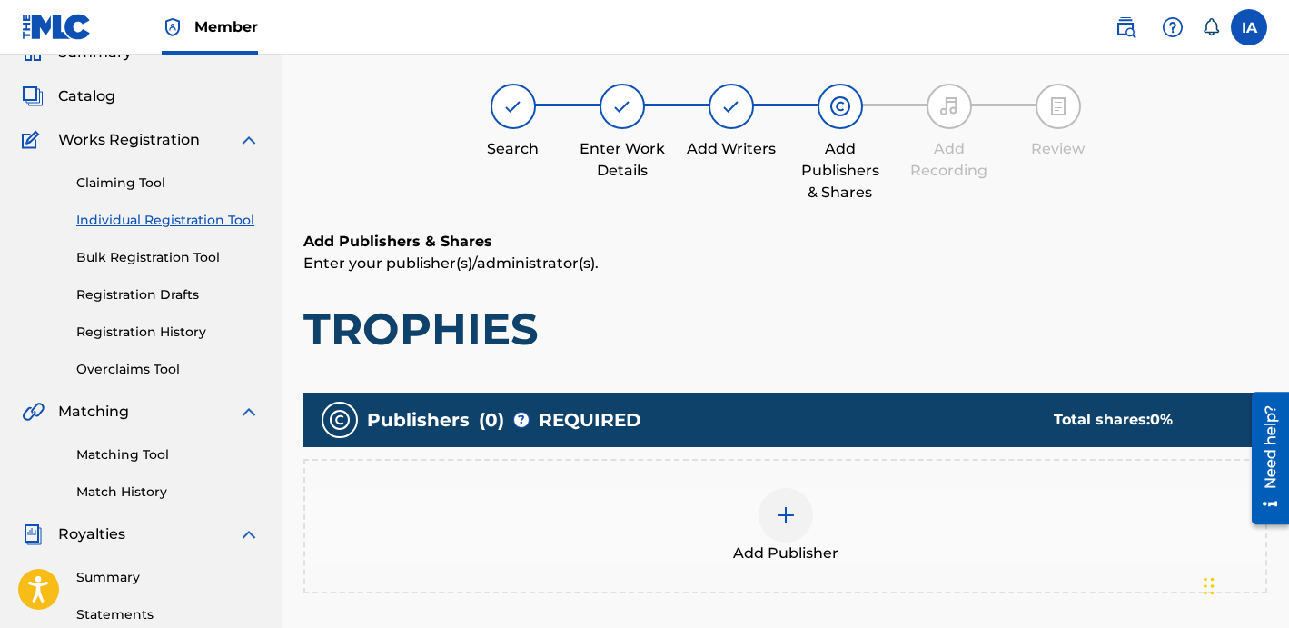
scroll to position [85, 0]
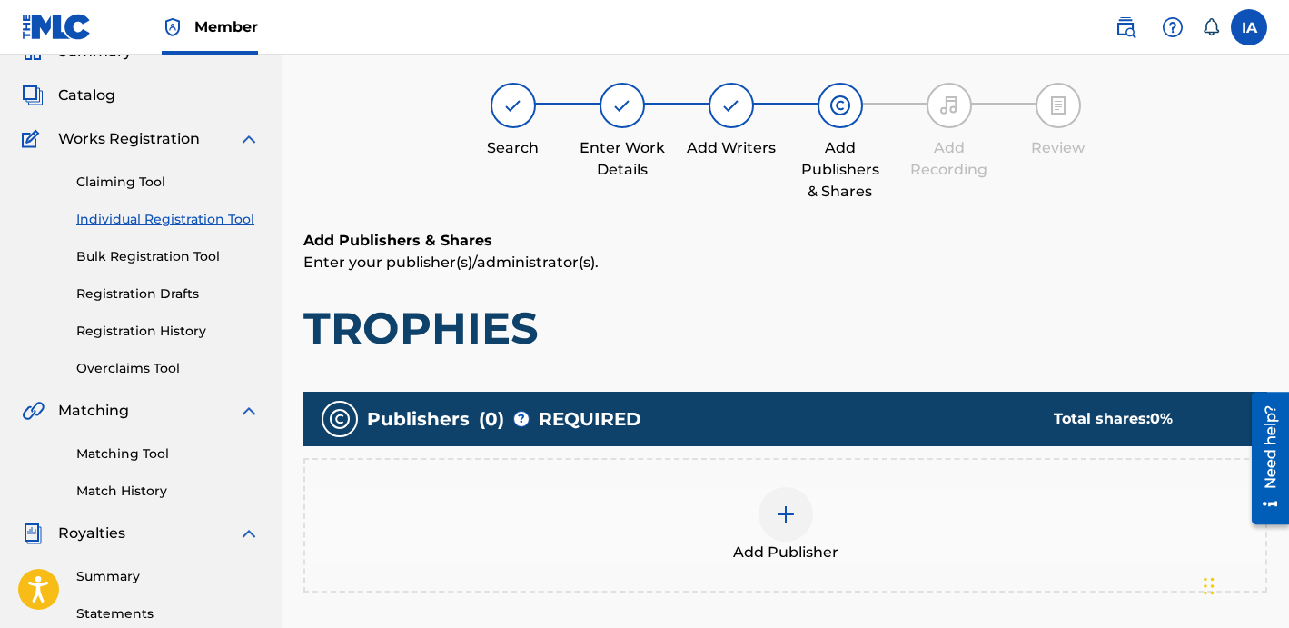
click at [877, 500] on div "Add Publisher" at bounding box center [785, 525] width 960 height 76
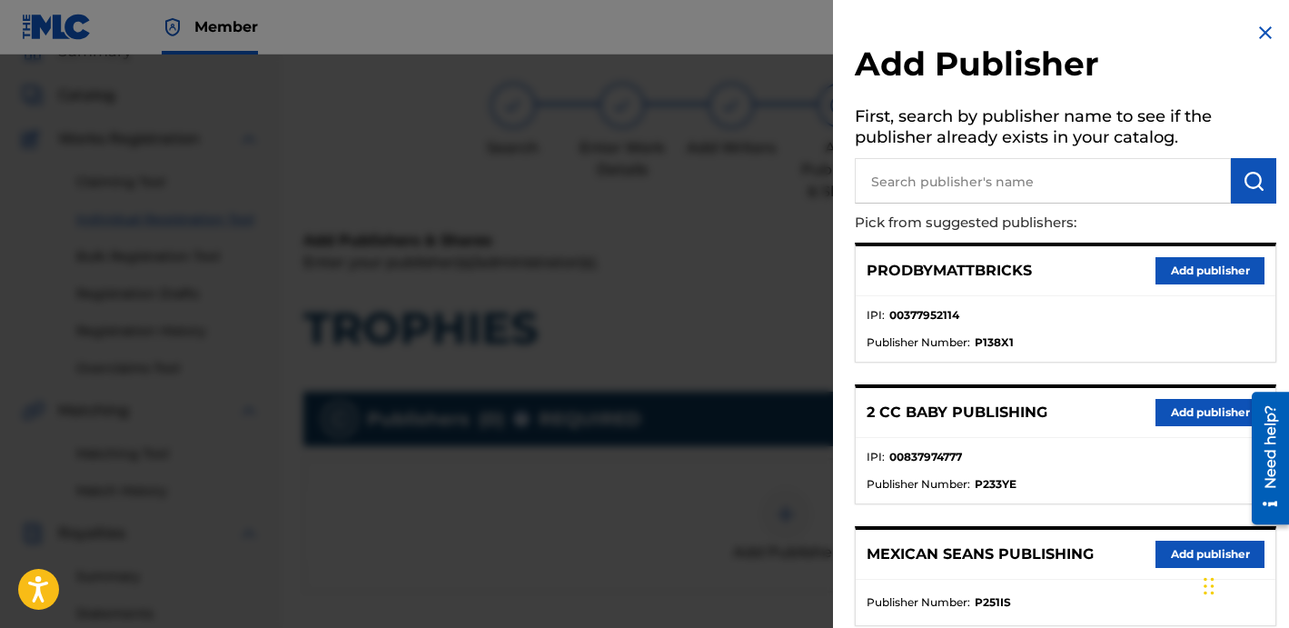
click at [969, 231] on p "Pick from suggested publishers:" at bounding box center [1014, 222] width 318 height 39
click at [958, 224] on p "Pick from suggested publishers:" at bounding box center [1014, 222] width 318 height 39
click at [923, 185] on input "text" at bounding box center [1043, 180] width 376 height 45
type input "CATALOG"
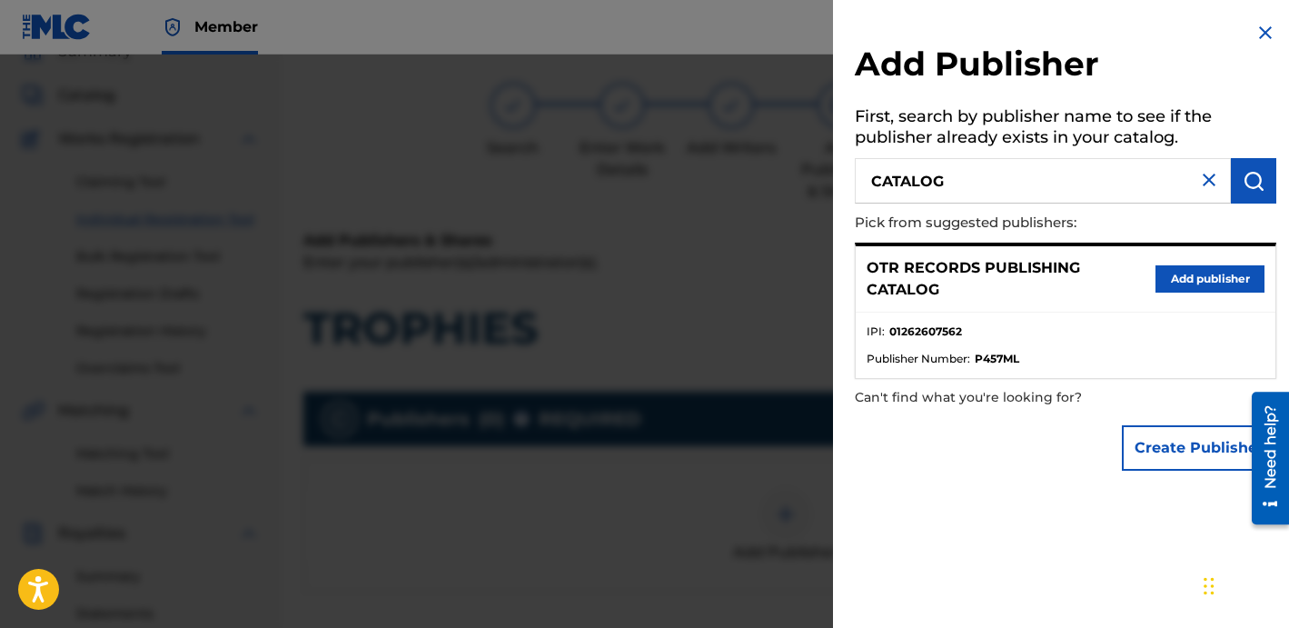
click at [1199, 187] on img at bounding box center [1209, 180] width 22 height 22
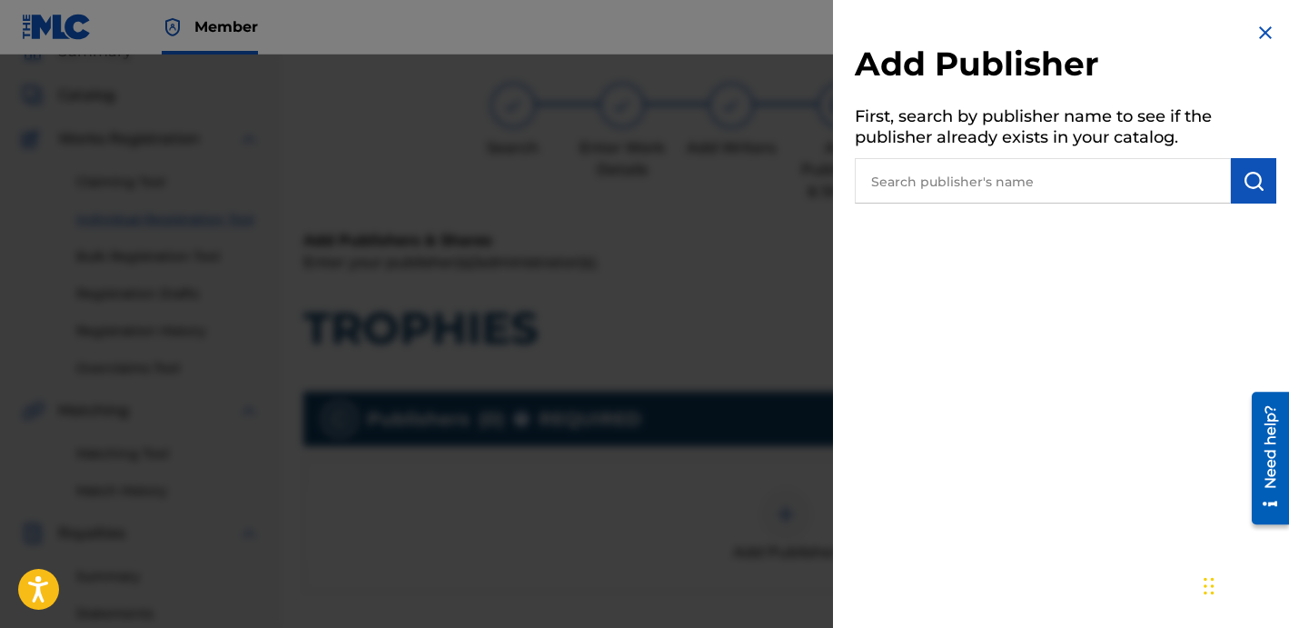
click at [1145, 186] on input "text" at bounding box center [1043, 180] width 376 height 45
type input "CATALOG"
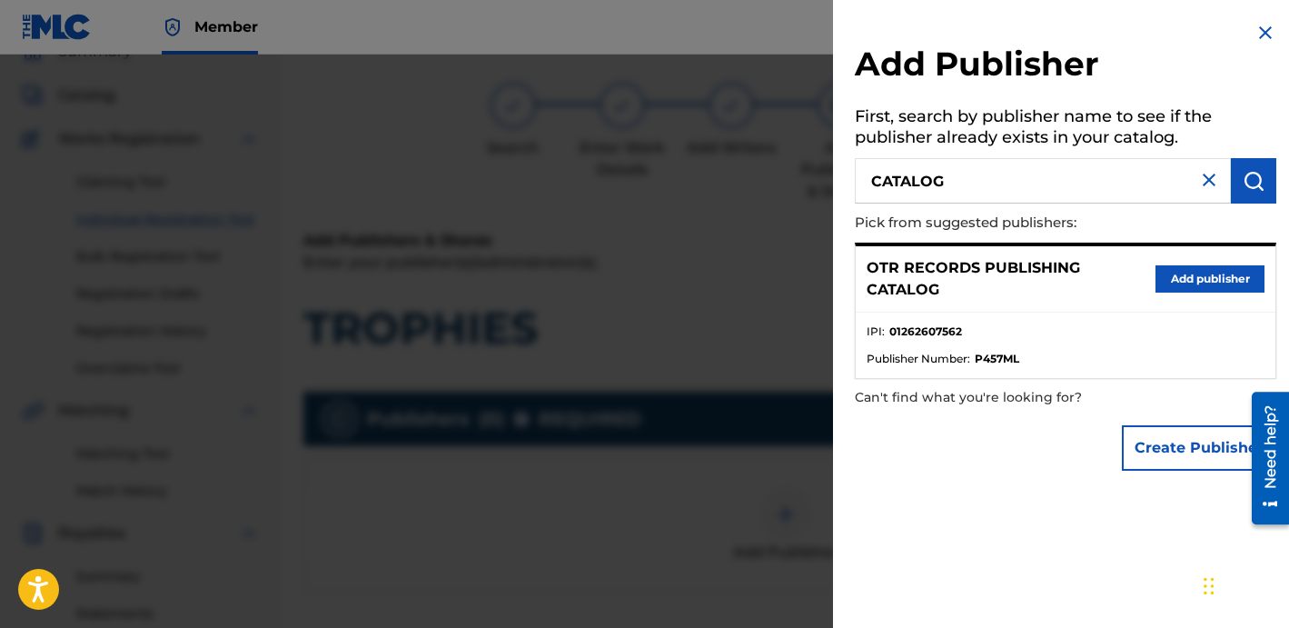
click at [1159, 277] on button "Add publisher" at bounding box center [1209, 278] width 109 height 27
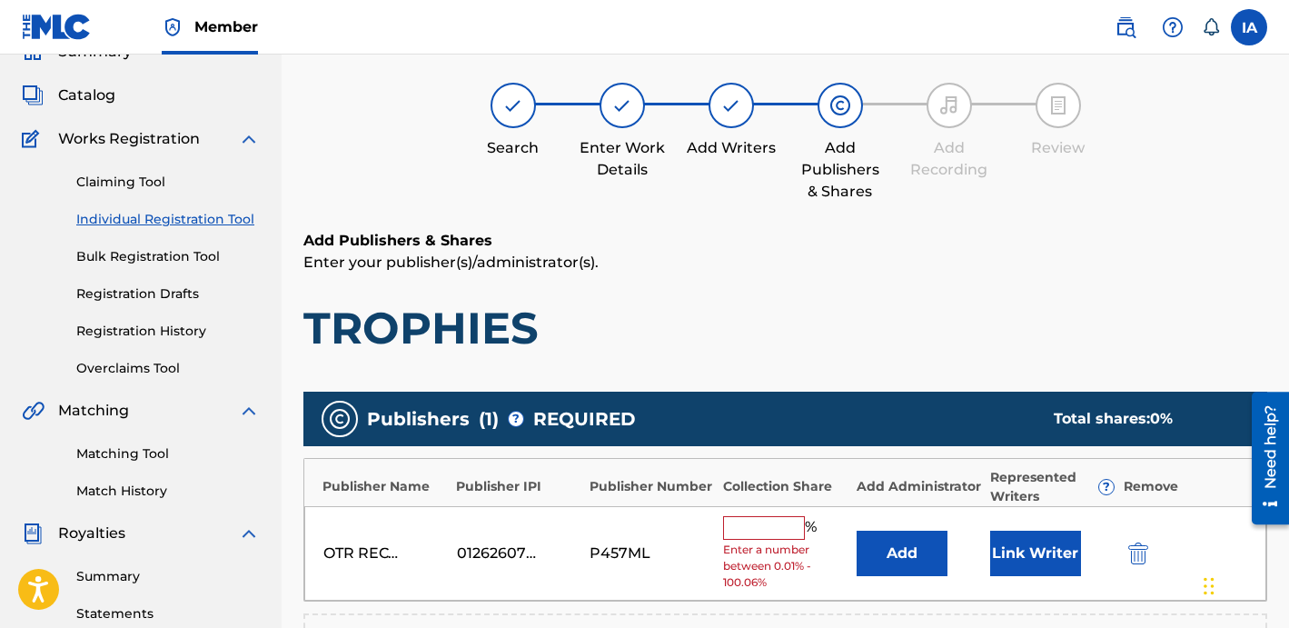
click at [785, 528] on input "text" at bounding box center [764, 528] width 82 height 24
type input "50"
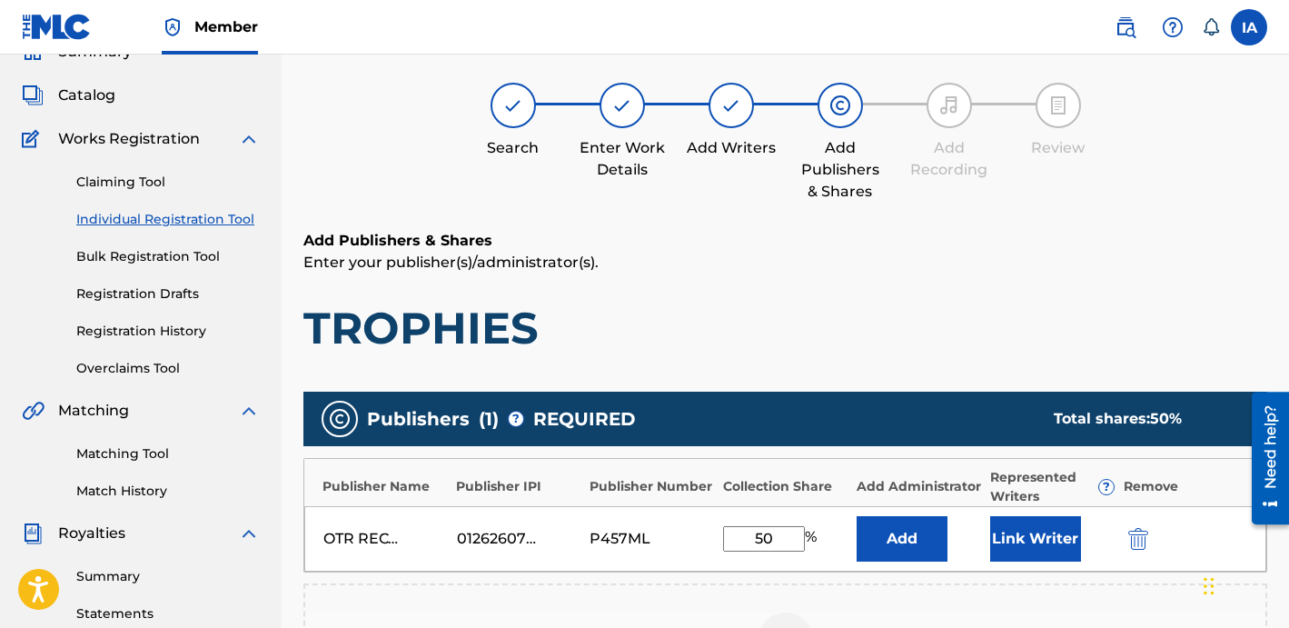
drag, startPoint x: 788, startPoint y: 534, endPoint x: 754, endPoint y: 520, distance: 36.3
click at [762, 526] on input "50" at bounding box center [764, 538] width 82 height 25
click at [863, 525] on button "Add" at bounding box center [902, 538] width 91 height 45
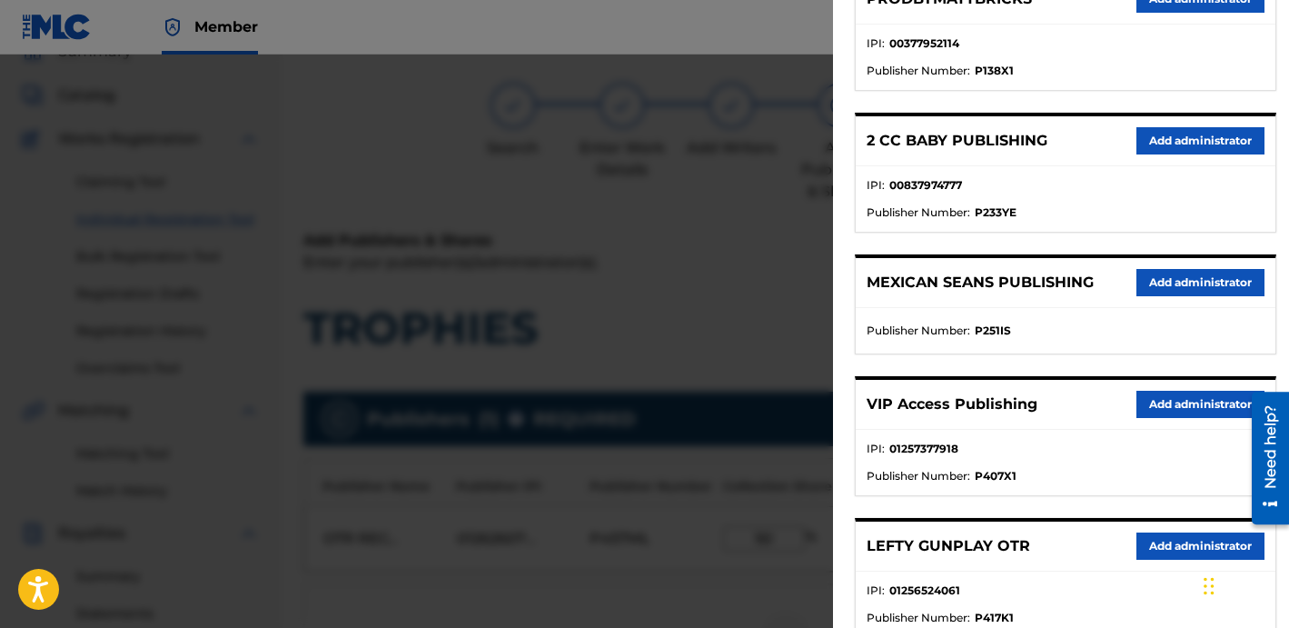
scroll to position [332, 0]
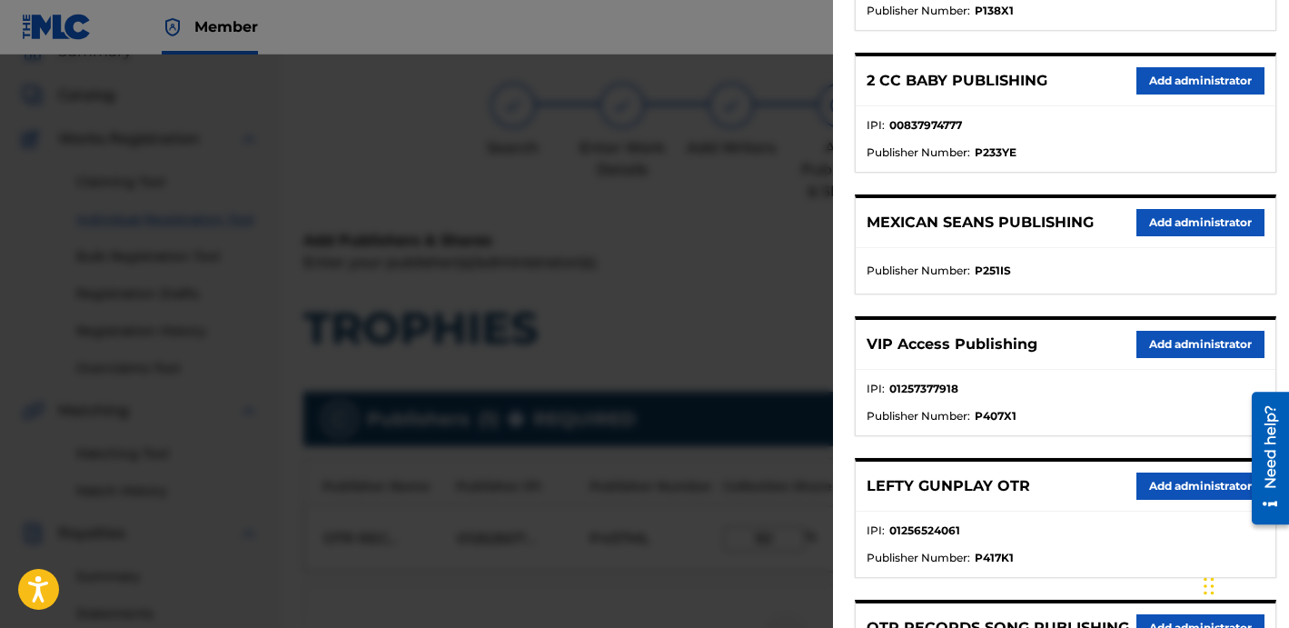
click at [1185, 337] on button "Add administrator" at bounding box center [1200, 344] width 128 height 27
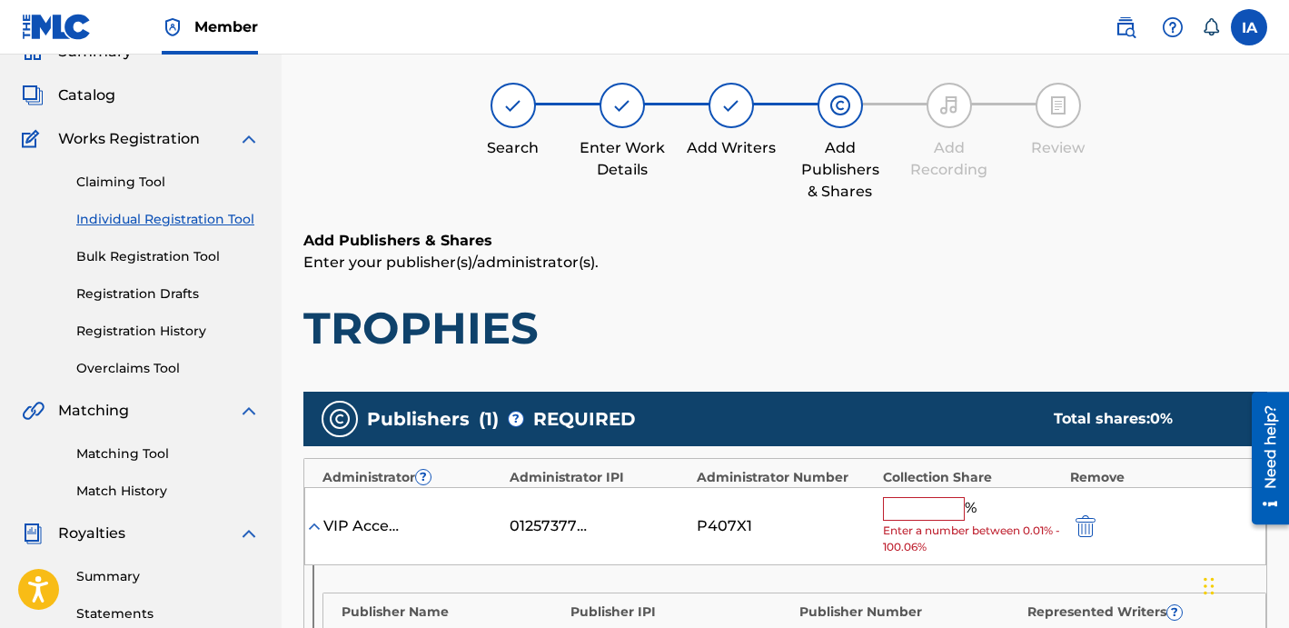
click at [952, 510] on input "text" at bounding box center [924, 509] width 82 height 24
paste input "50"
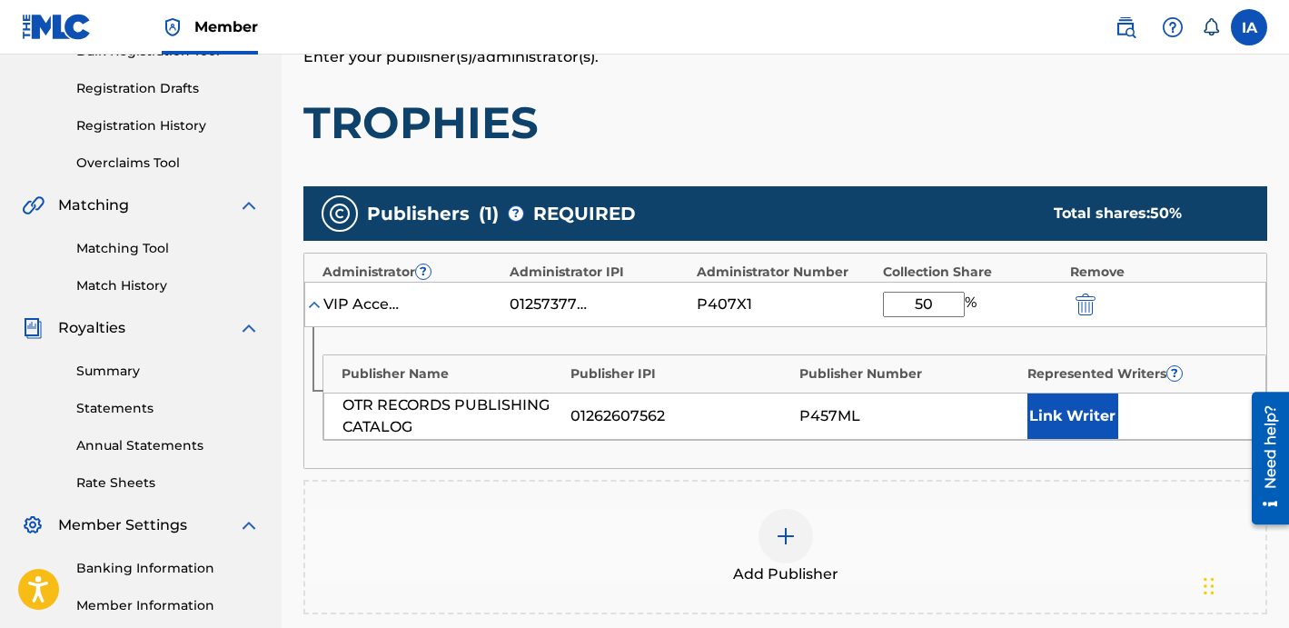
scroll to position [370, 0]
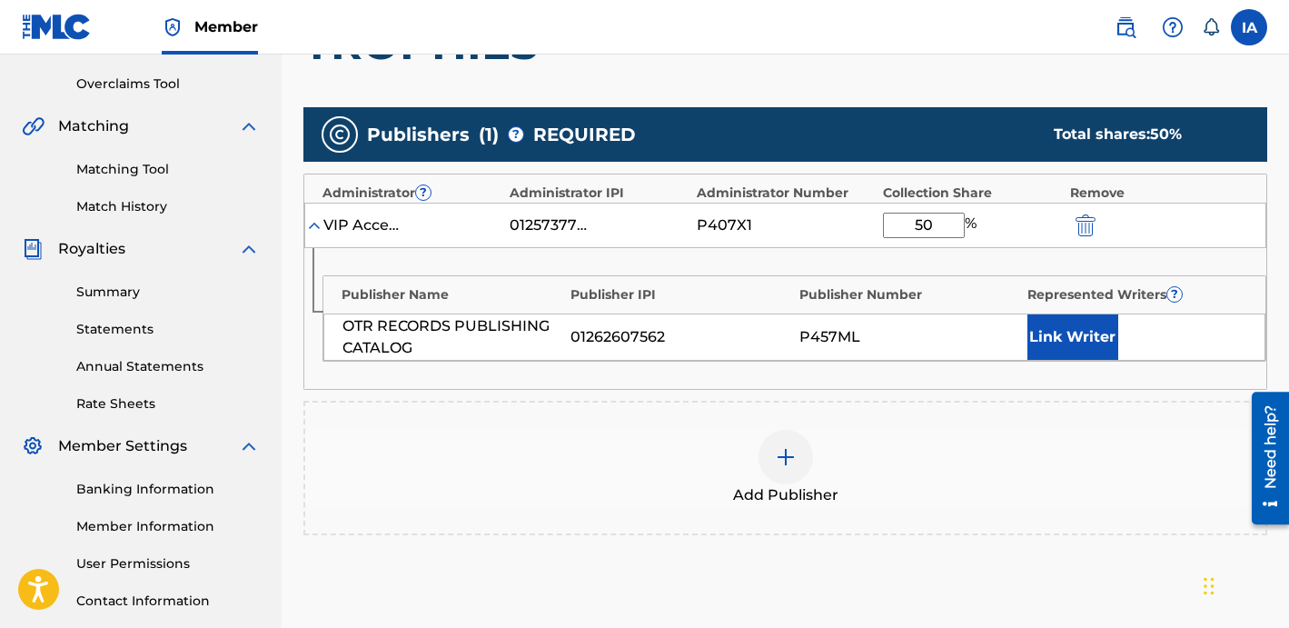
type input "50"
click at [1027, 339] on button "Link Writer" at bounding box center [1072, 336] width 91 height 45
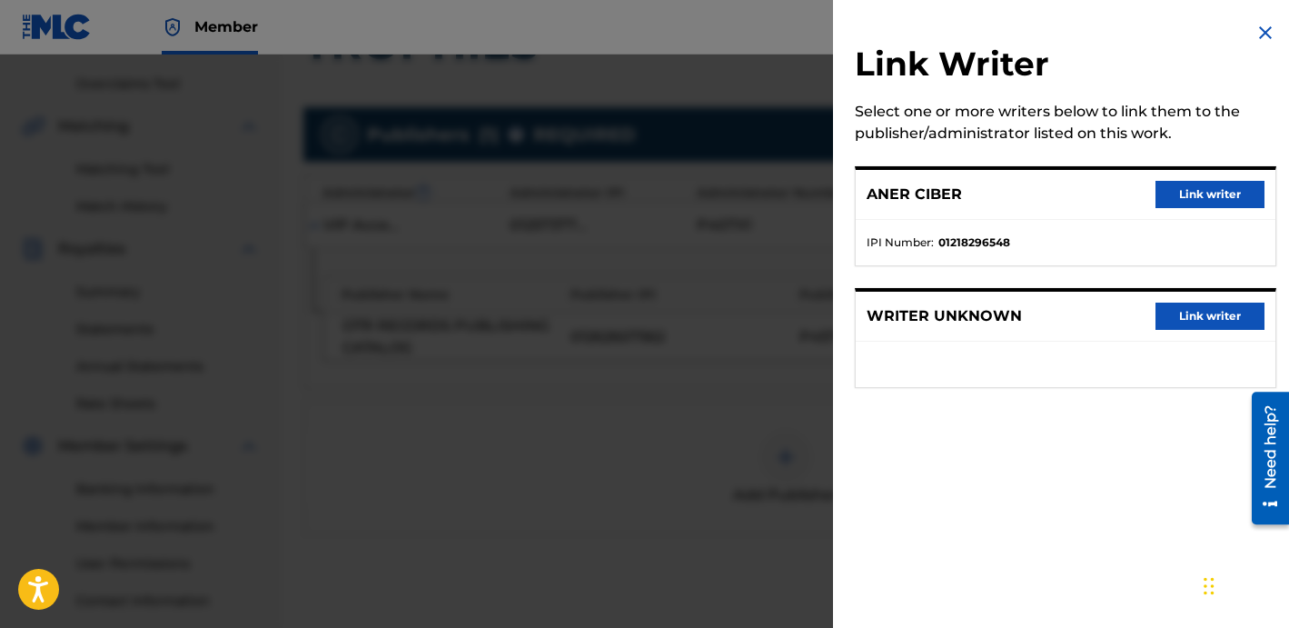
drag, startPoint x: 1183, startPoint y: 207, endPoint x: 1178, endPoint y: 217, distance: 11.0
click at [1183, 208] on div "ANER CIBER Link writer" at bounding box center [1066, 195] width 420 height 50
click at [1198, 183] on button "Link writer" at bounding box center [1209, 194] width 109 height 27
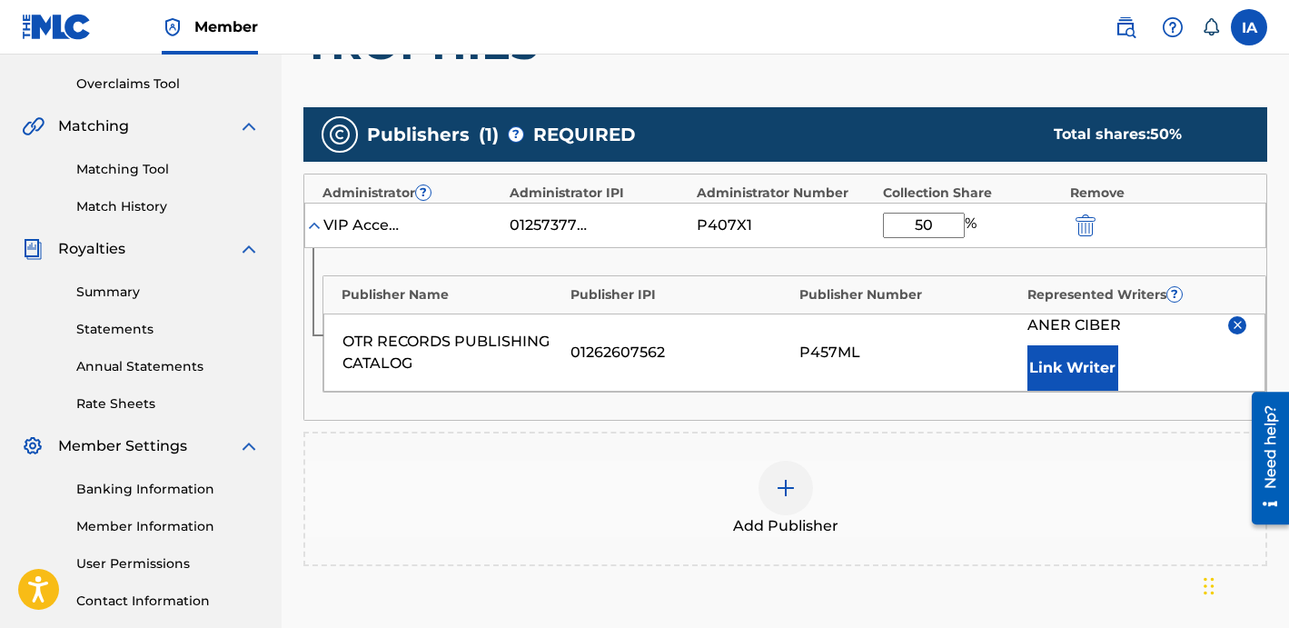
click at [930, 379] on div "OTR RECORDS PUBLISHING CATALOG 01262607562 P457ML ANER CIBER Link Writer" at bounding box center [794, 352] width 942 height 78
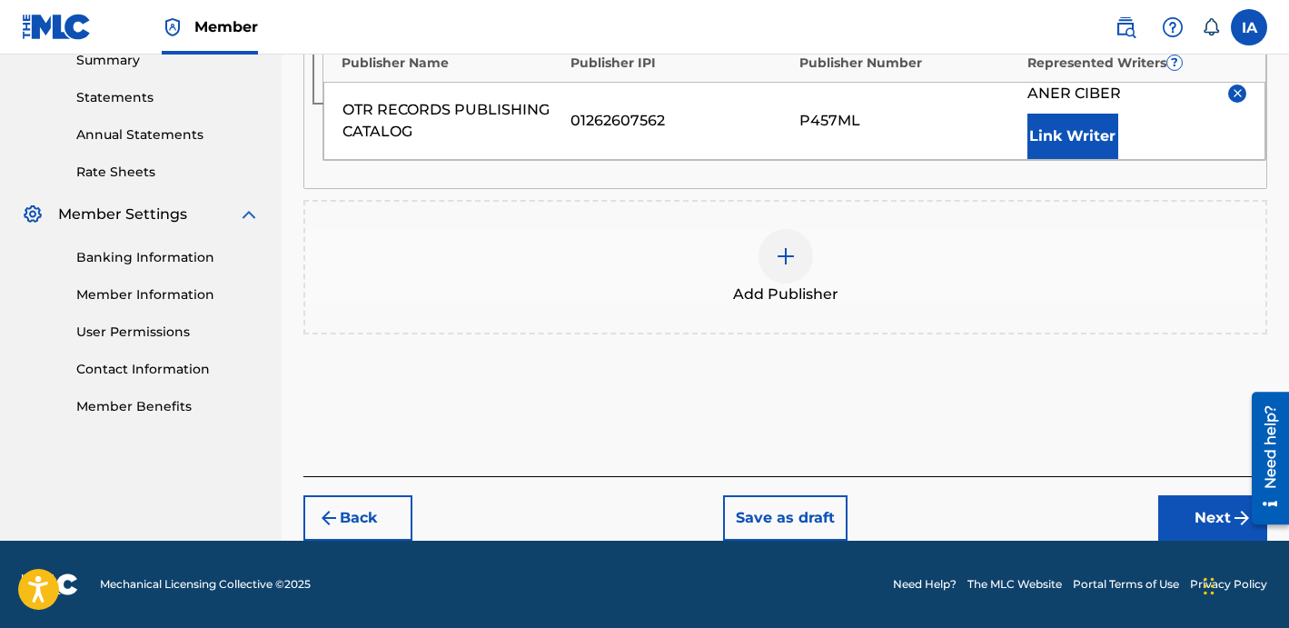
click at [1192, 519] on button "Next" at bounding box center [1212, 517] width 109 height 45
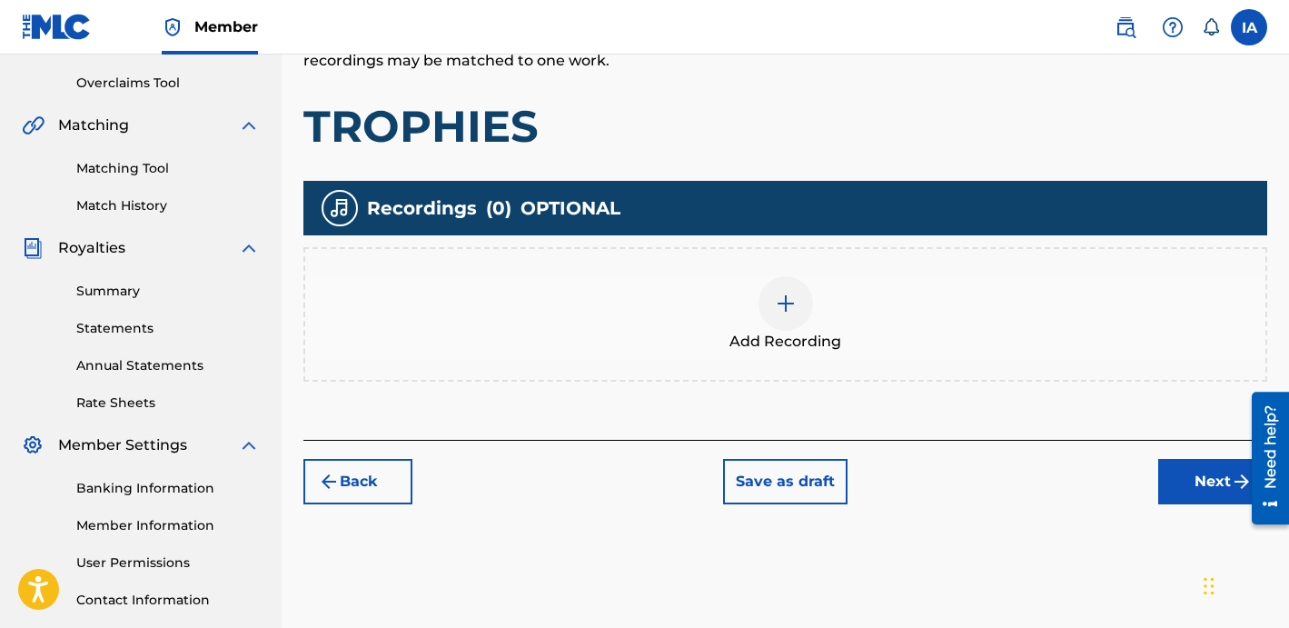
scroll to position [499, 0]
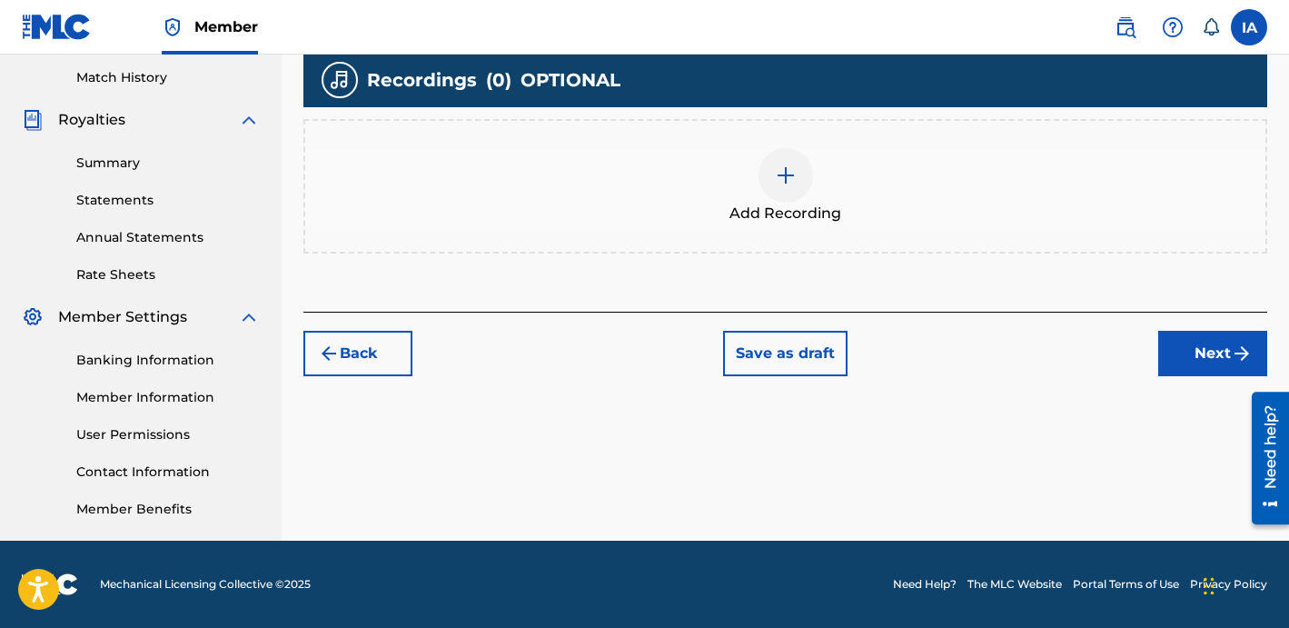
click at [839, 275] on div "Add Recordings (Optional) Enter recording information for your work. Recording …" at bounding box center [785, 64] width 964 height 495
click at [821, 170] on div "Add Recording" at bounding box center [785, 186] width 960 height 76
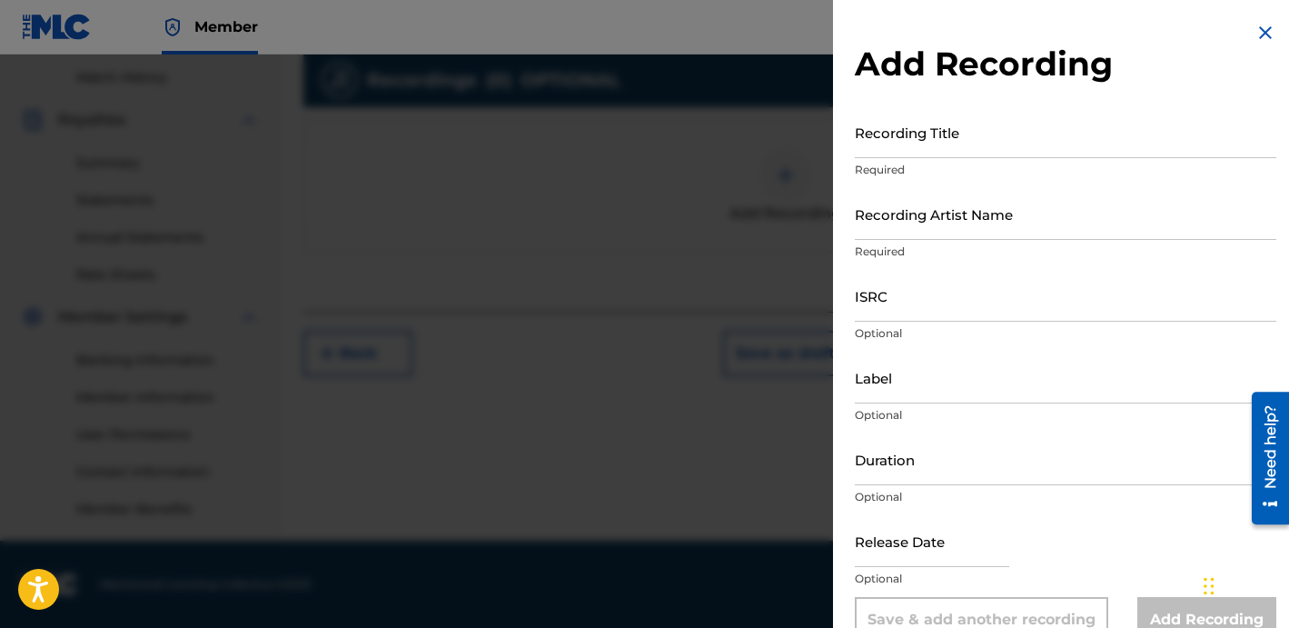
click at [892, 162] on p "Required" at bounding box center [1065, 170] width 421 height 16
click at [892, 160] on div "Recording Title Required" at bounding box center [1065, 147] width 421 height 82
click at [894, 139] on input "Recording Title" at bounding box center [1065, 132] width 421 height 52
paste input "Trophies"
type input "TROPHIES"
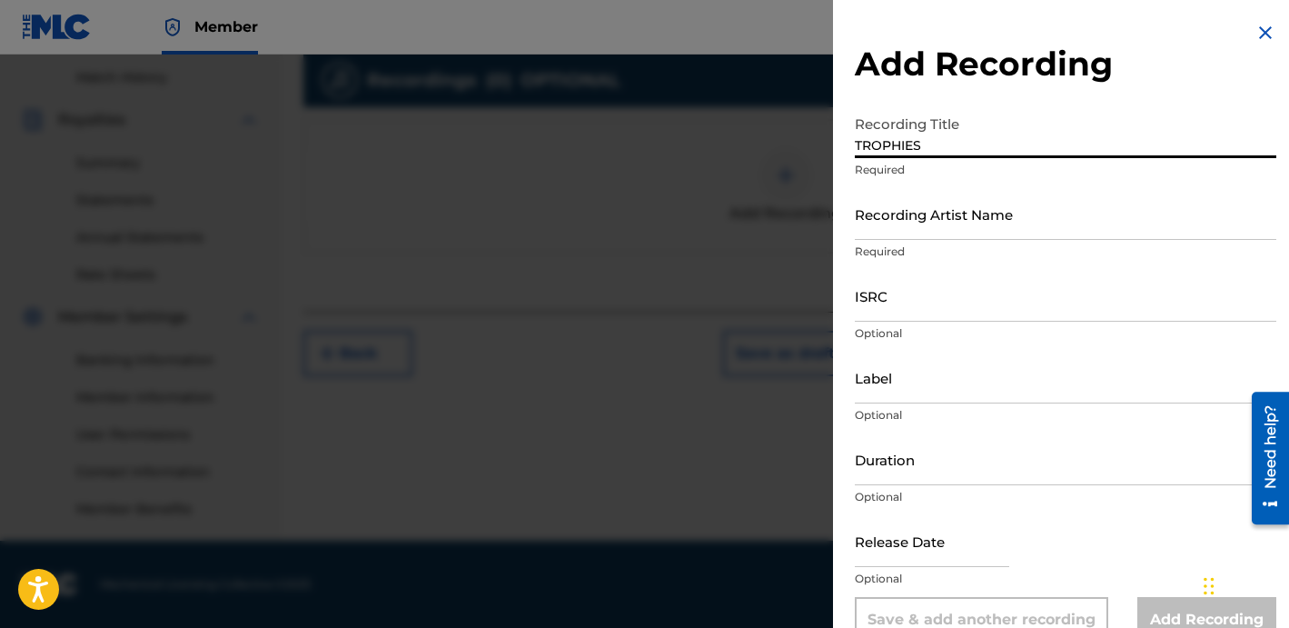
click at [891, 216] on input "Recording Artist Name" at bounding box center [1065, 214] width 421 height 52
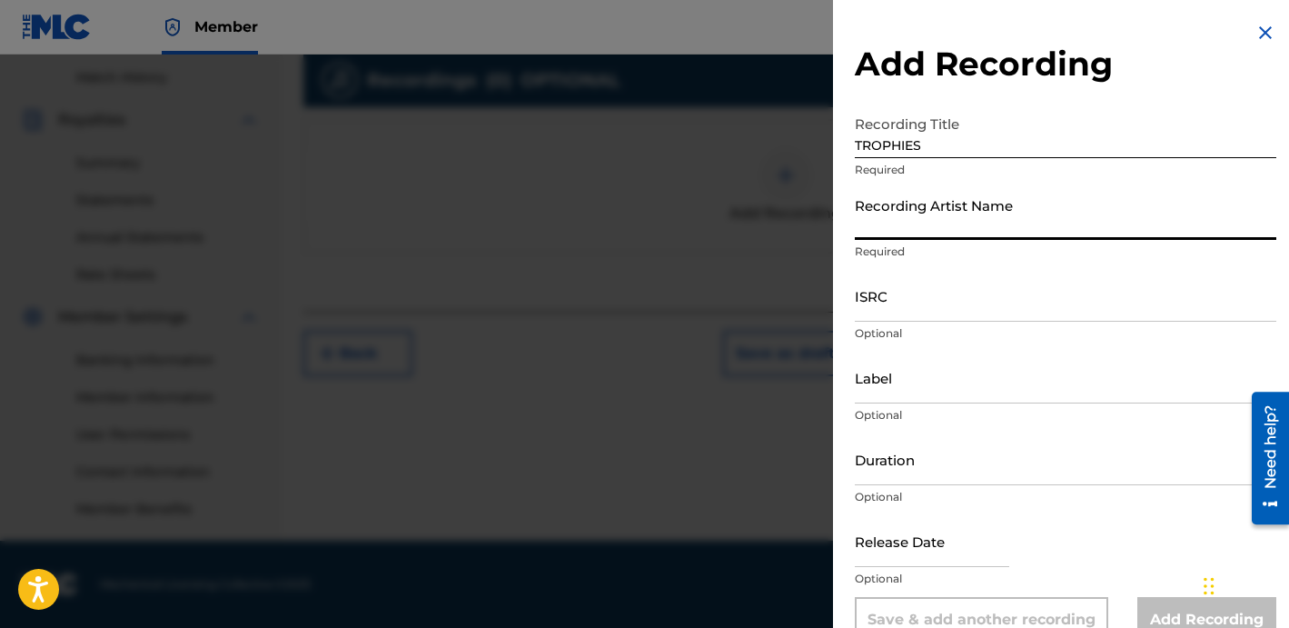
type input "22GFAY"
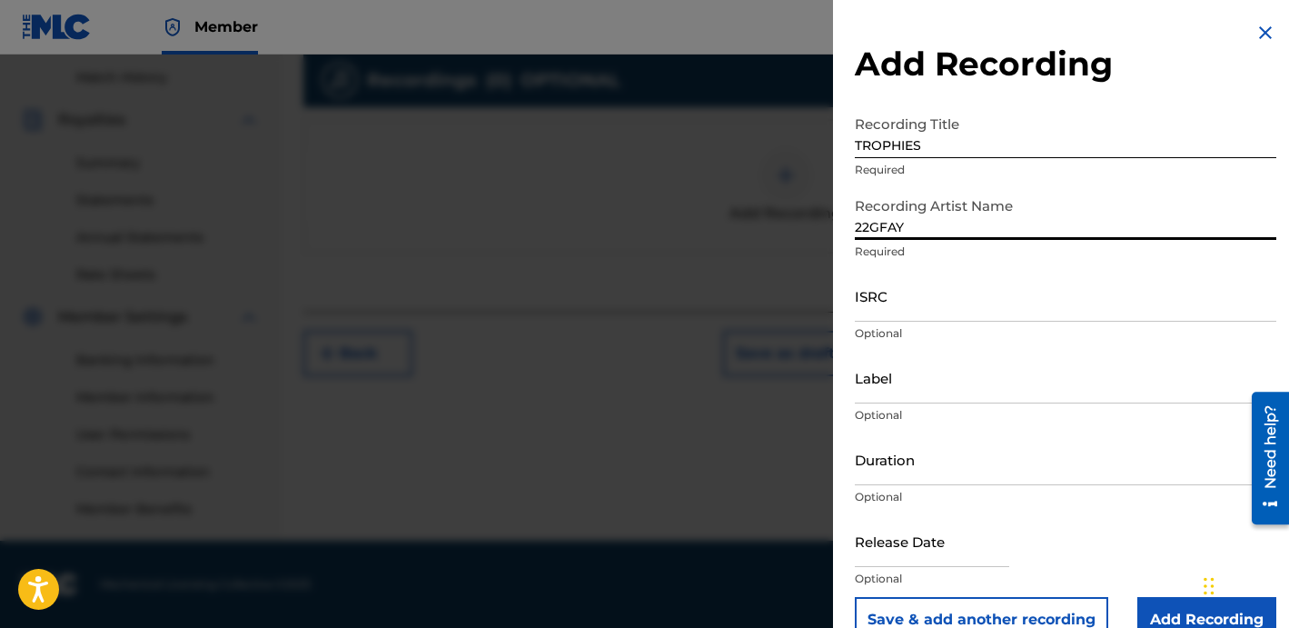
click at [894, 292] on input "ISRC" at bounding box center [1065, 296] width 421 height 52
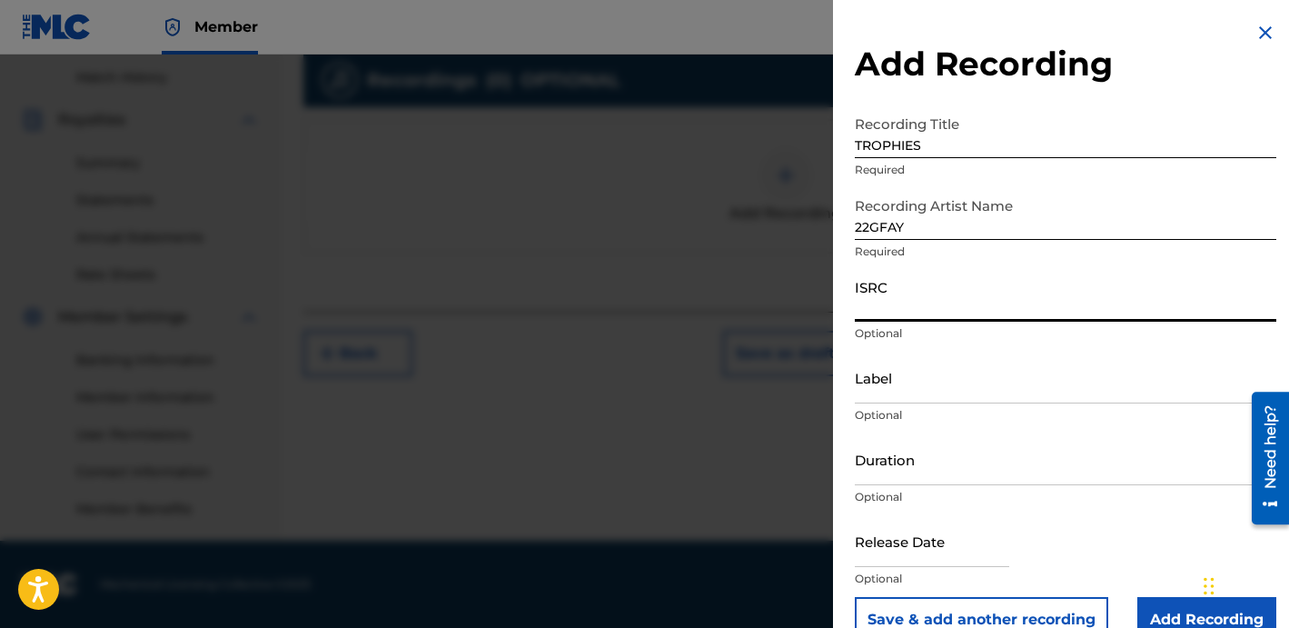
click at [980, 303] on input "ISRC" at bounding box center [1065, 296] width 421 height 52
paste input "USLD91752242"
type input "USLD91752242"
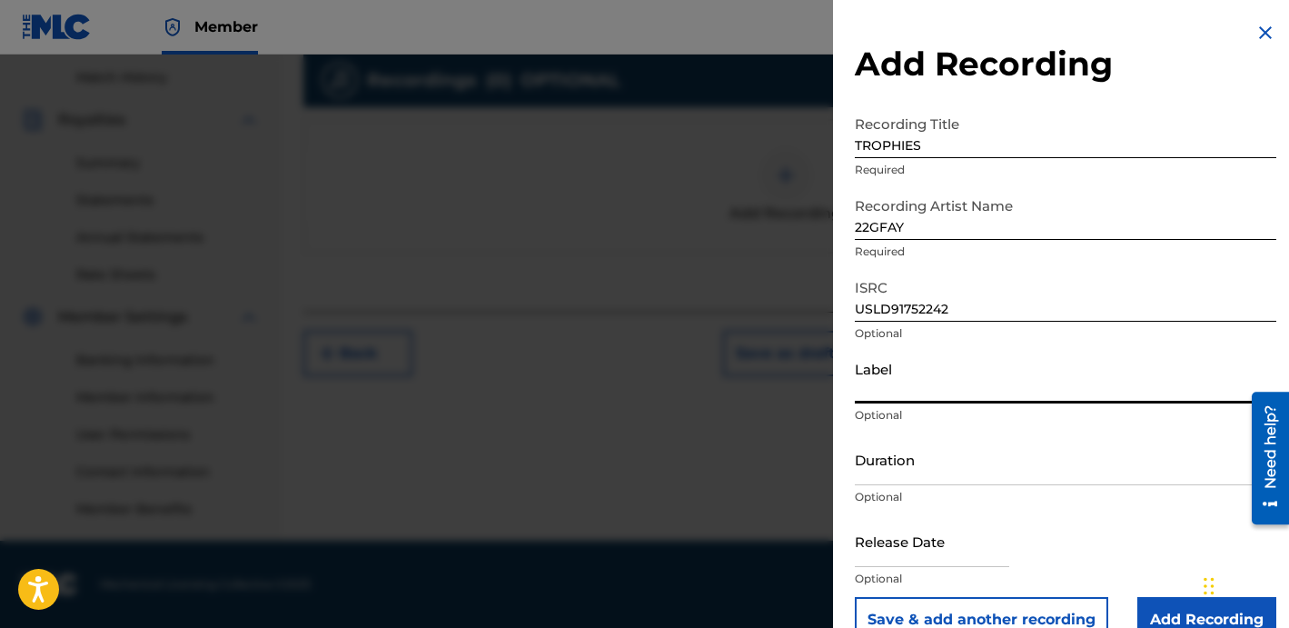
click at [938, 369] on input "Label" at bounding box center [1065, 378] width 421 height 52
type input "OTR RECORDS"
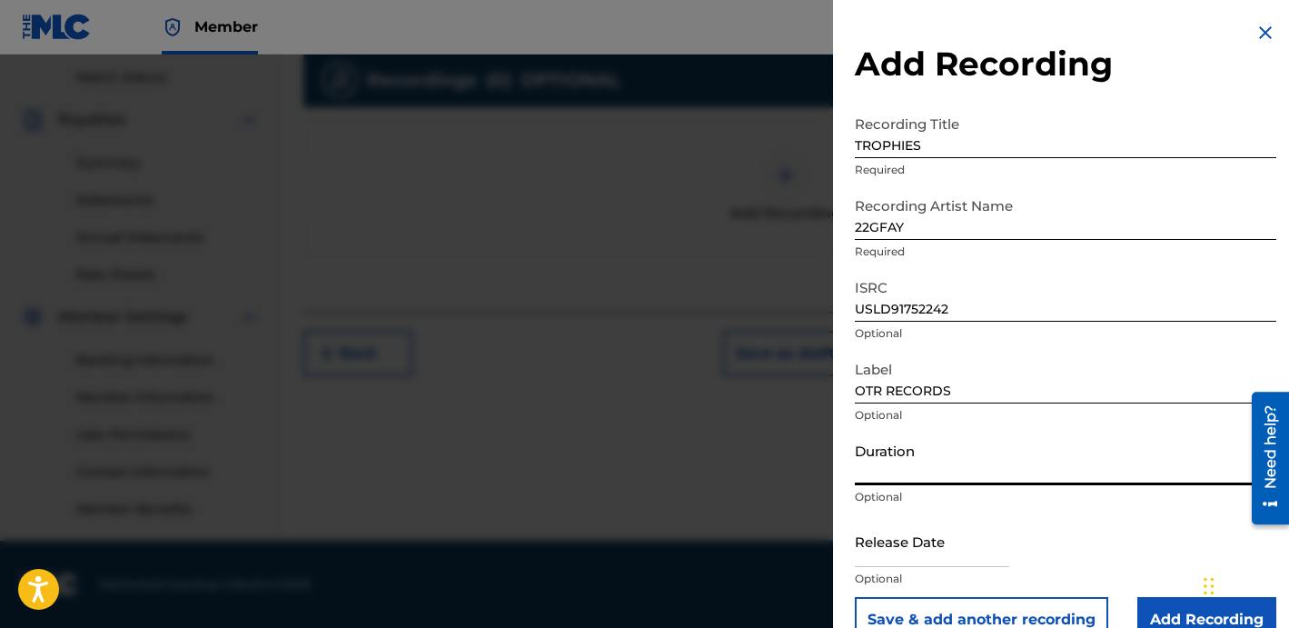
drag, startPoint x: 995, startPoint y: 465, endPoint x: 1005, endPoint y: 462, distance: 10.4
click at [995, 464] on input "Duration" at bounding box center [1065, 459] width 421 height 52
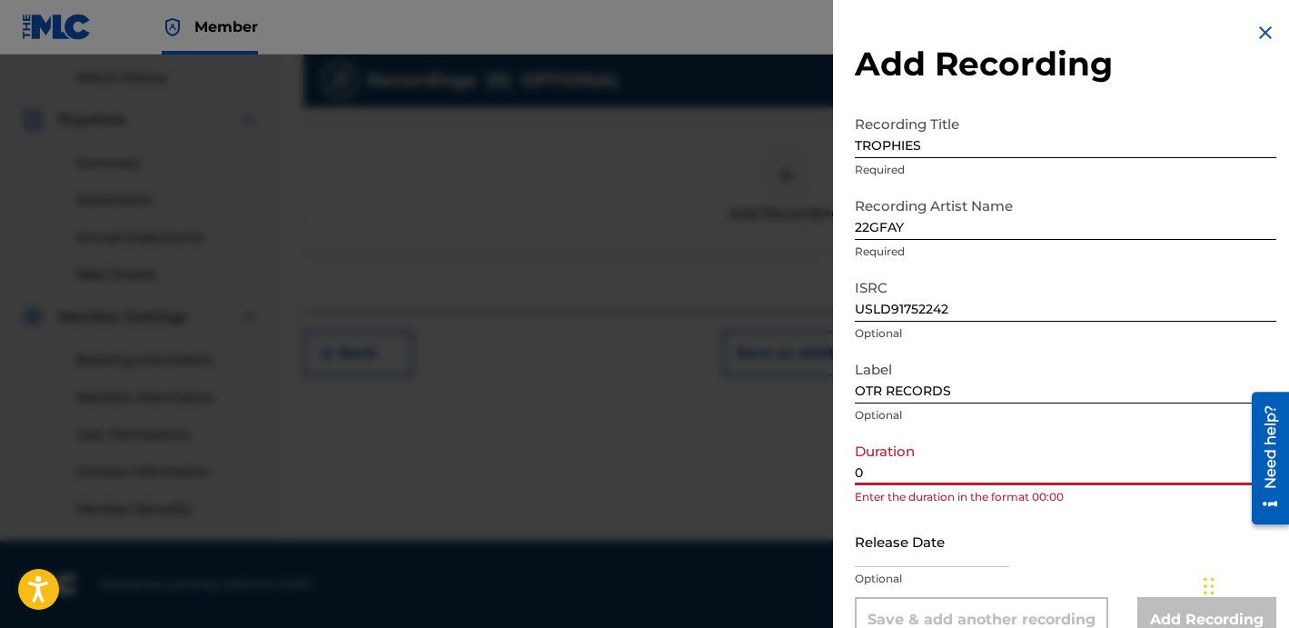
paste input "2:45"
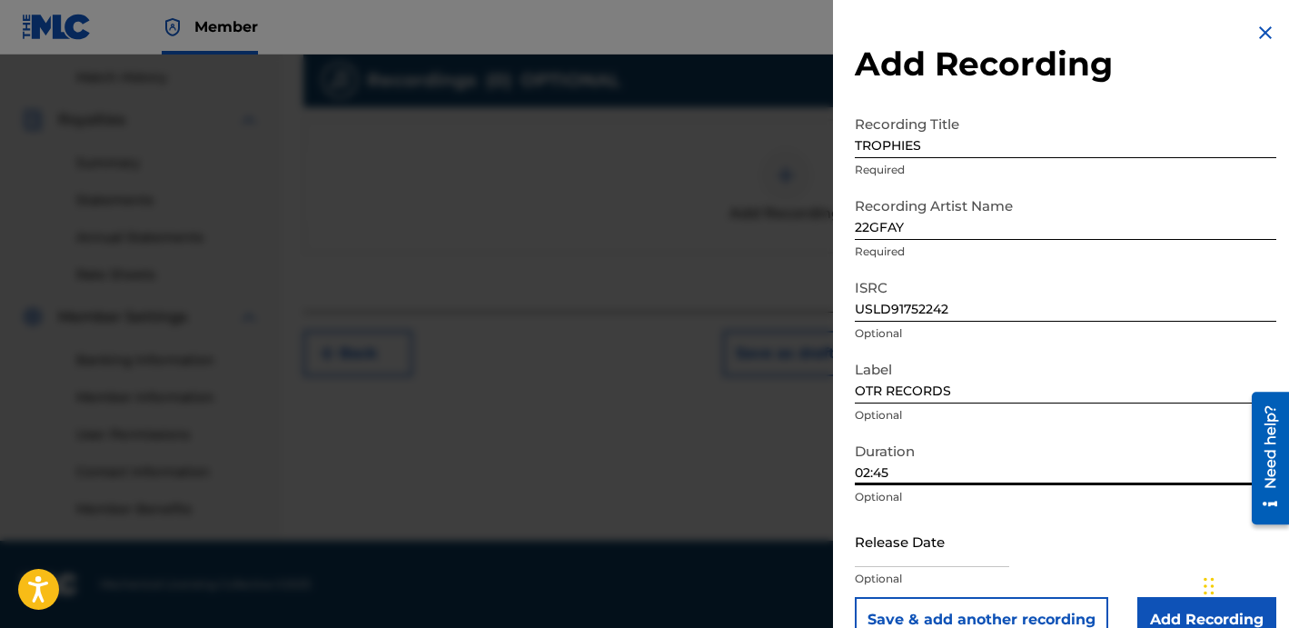
type input "02:45"
click at [1145, 604] on input "Add Recording" at bounding box center [1206, 619] width 139 height 45
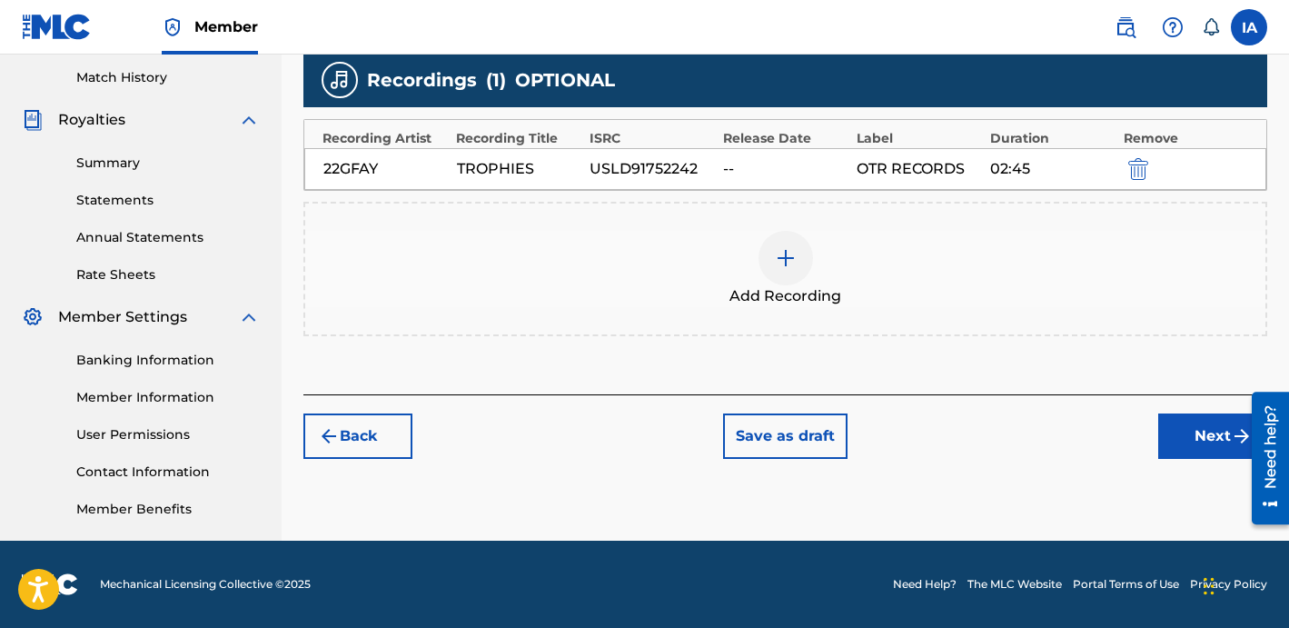
click at [1038, 402] on div "Back Save as draft Next" at bounding box center [785, 426] width 964 height 64
click at [929, 347] on div "Add Recordings (Optional) Enter recording information for your work. Recording …" at bounding box center [785, 106] width 964 height 578
click at [1211, 428] on button "Next" at bounding box center [1212, 435] width 109 height 45
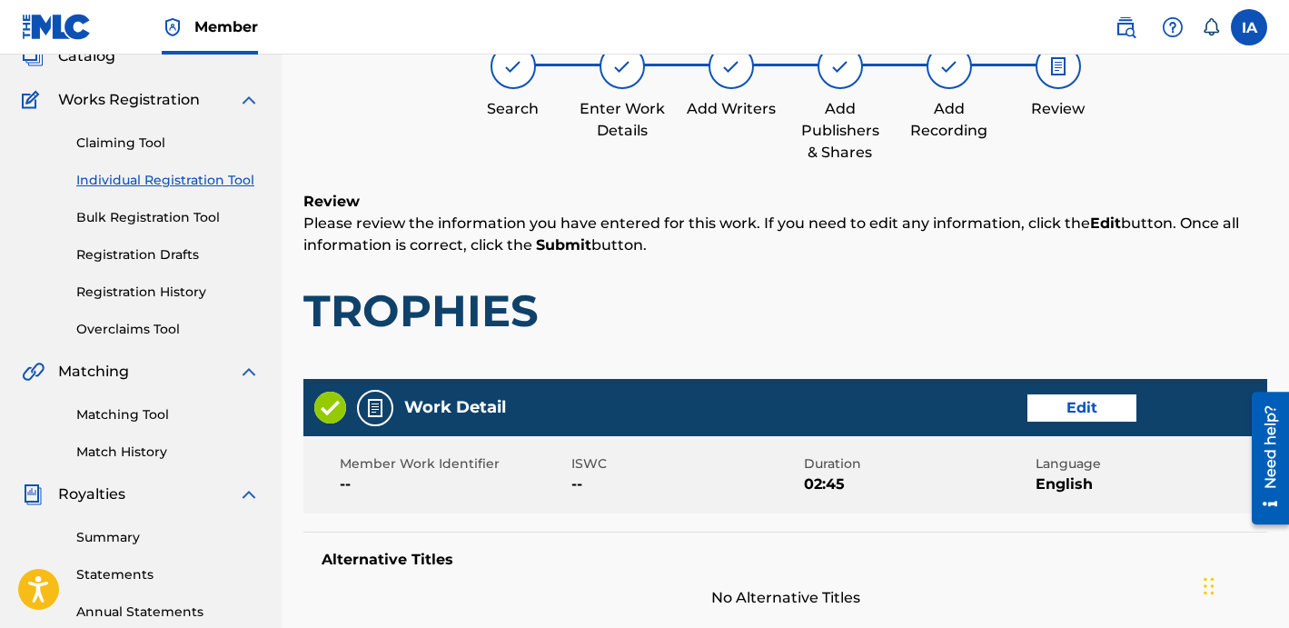
scroll to position [427, 0]
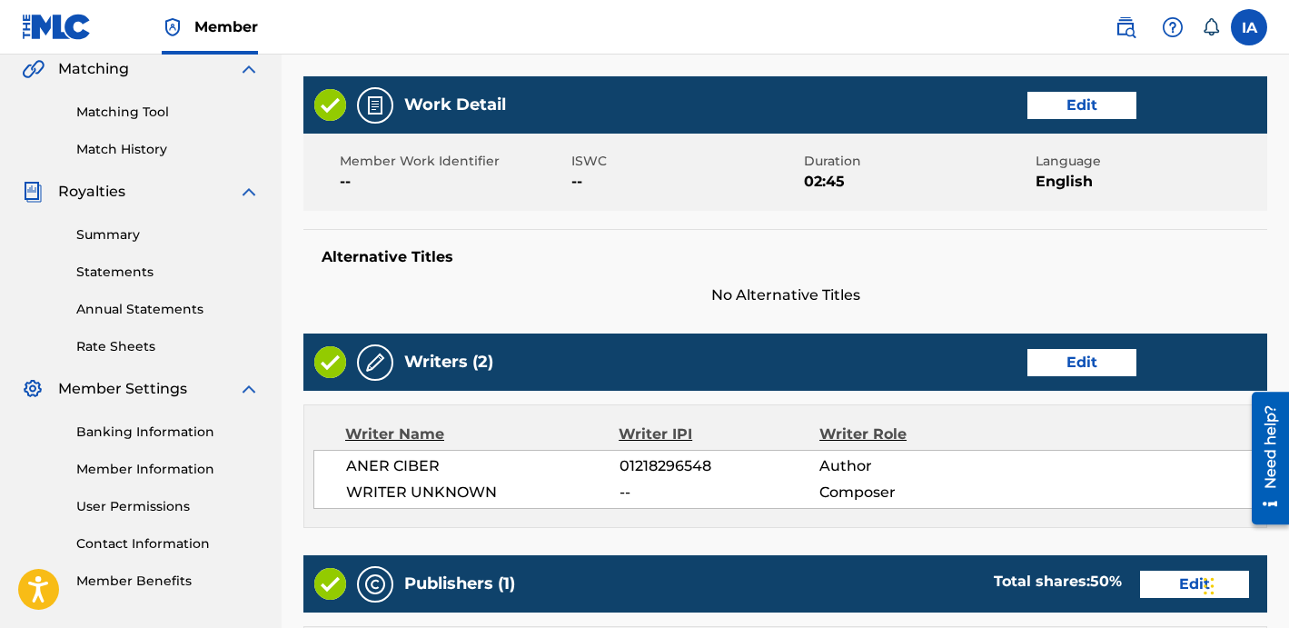
click at [766, 227] on div "Work Detail Edit Member Work Identifier -- ISWC -- Duration 02:45 Language Engl…" at bounding box center [785, 191] width 964 height 230
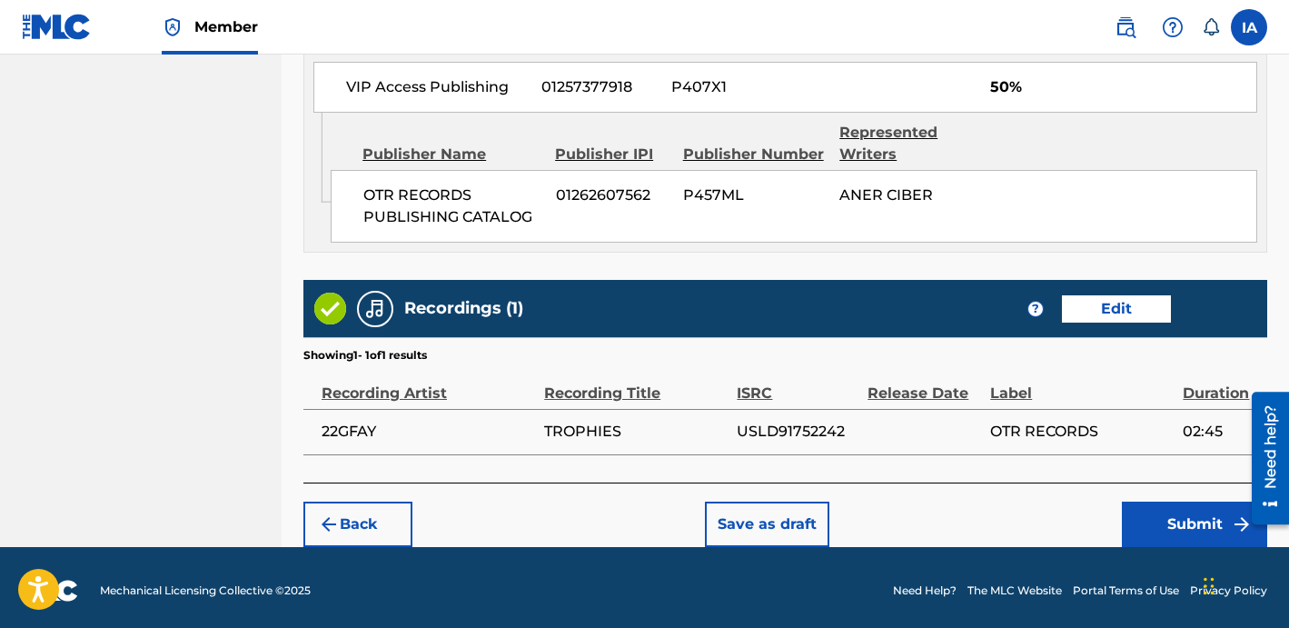
scroll to position [1061, 0]
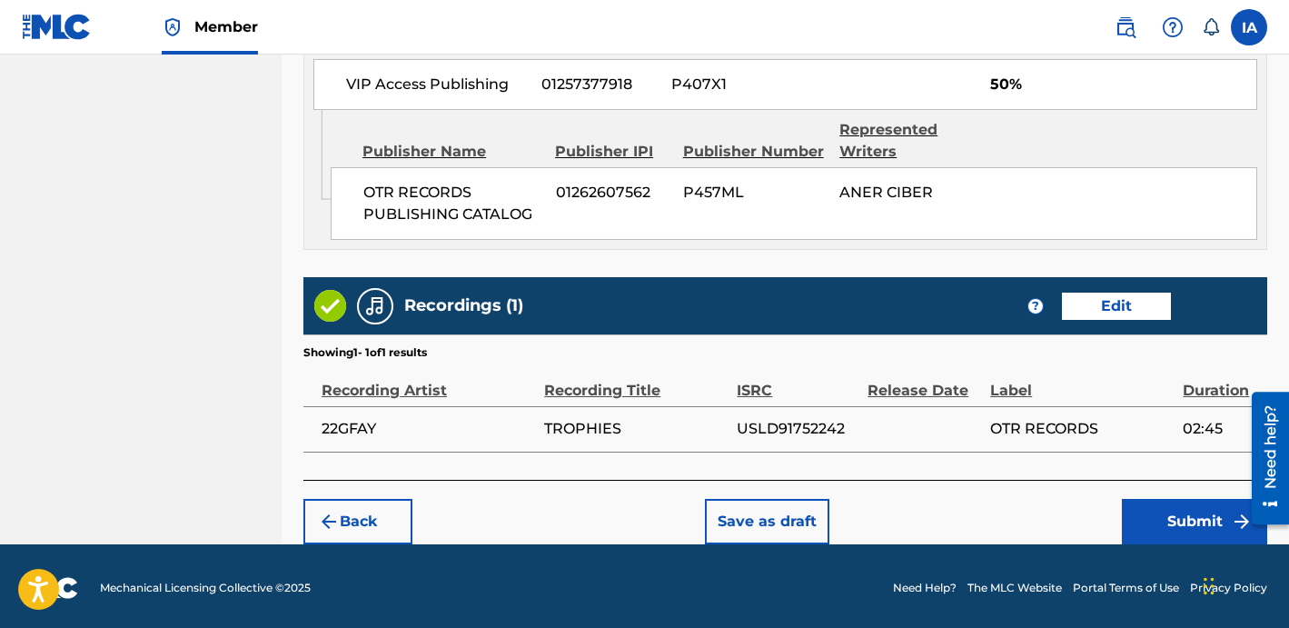
click at [1141, 518] on button "Submit" at bounding box center [1194, 521] width 145 height 45
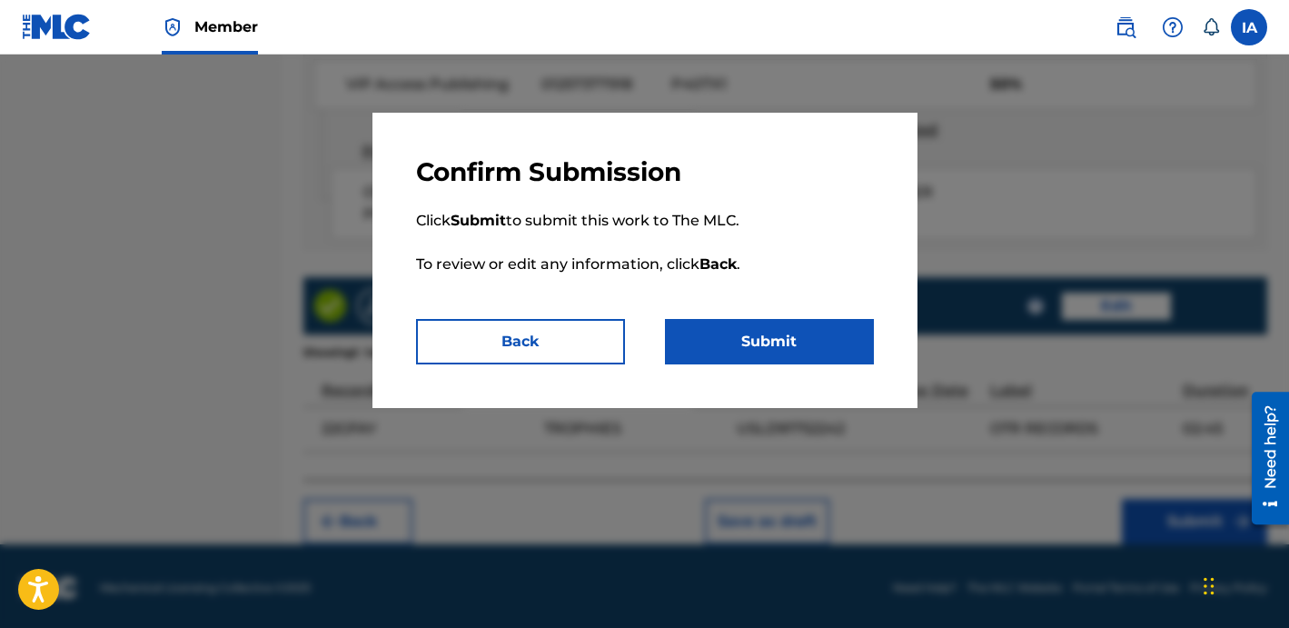
click at [816, 331] on button "Submit" at bounding box center [769, 341] width 209 height 45
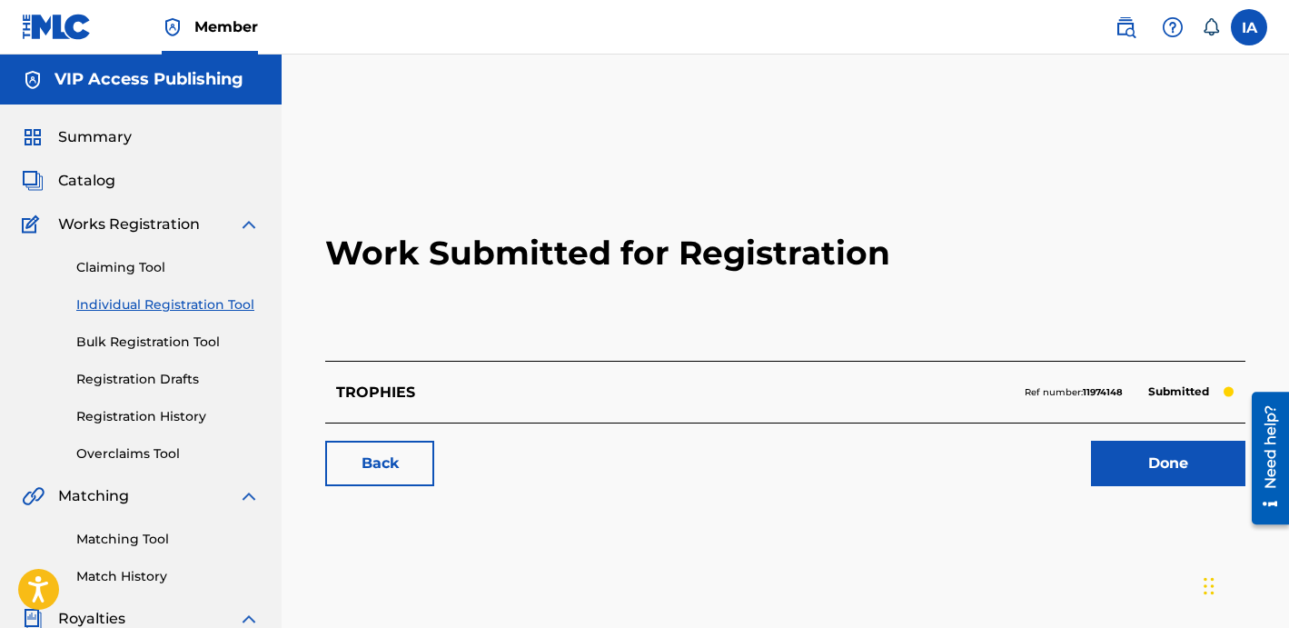
click at [213, 307] on link "Individual Registration Tool" at bounding box center [167, 304] width 183 height 19
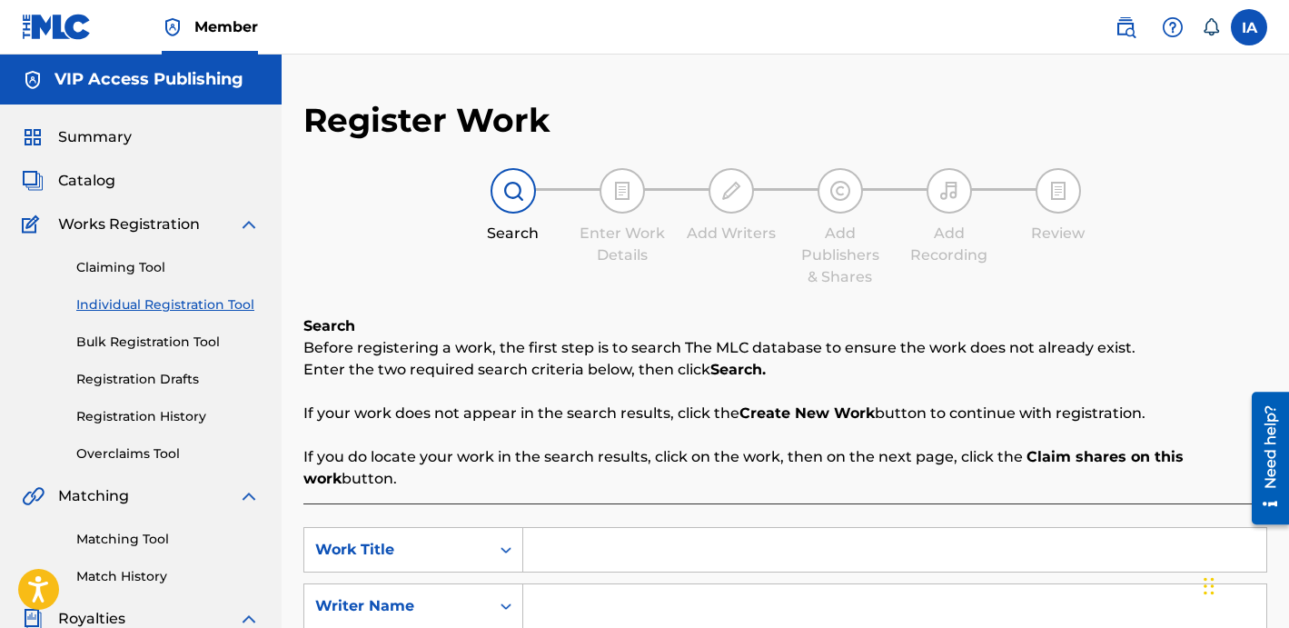
click at [400, 292] on div "Register Work Search Enter Work Details Add Writers Add Publishers & Shares Add…" at bounding box center [785, 460] width 964 height 720
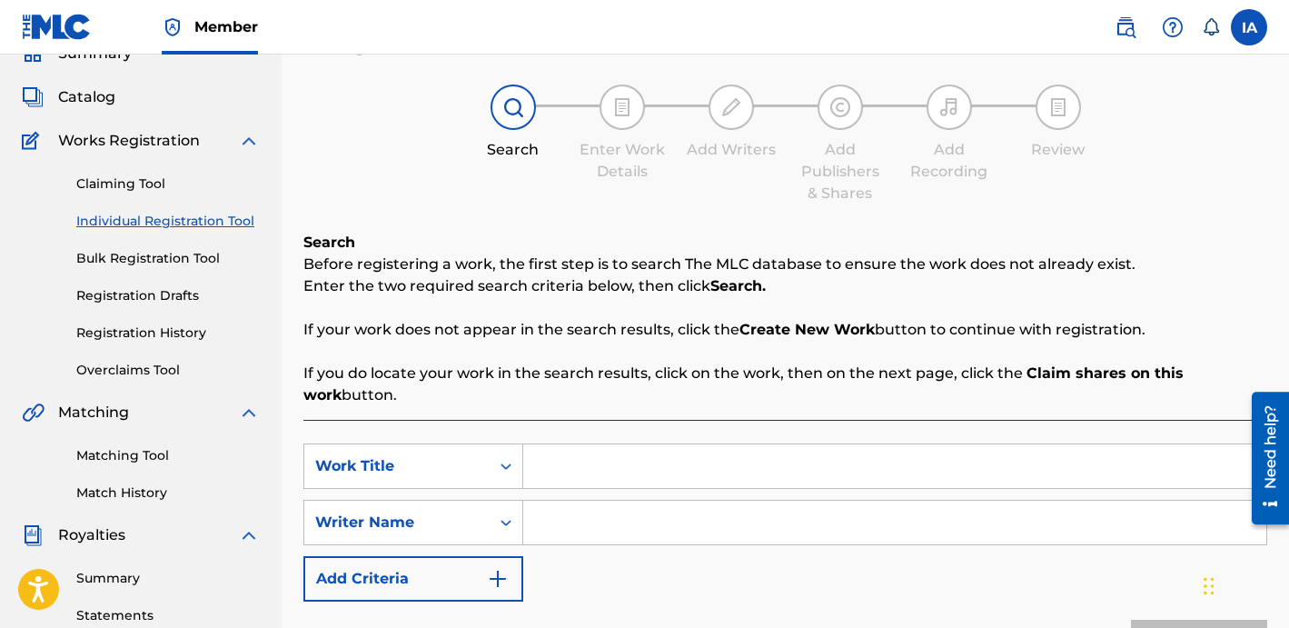
scroll to position [266, 0]
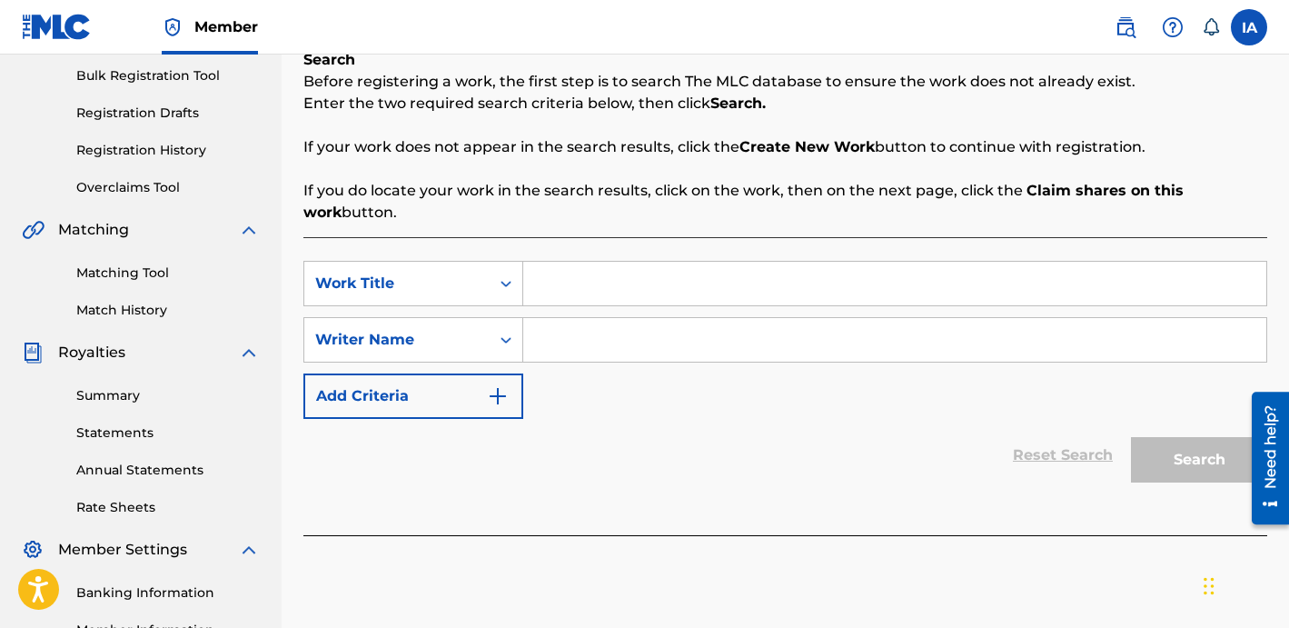
click at [818, 287] on input "Search Form" at bounding box center [894, 284] width 743 height 44
paste input "The Man"
type input "The Man"
click at [791, 341] on input "Search Form" at bounding box center [894, 340] width 743 height 44
paste input "CIBER ANER"
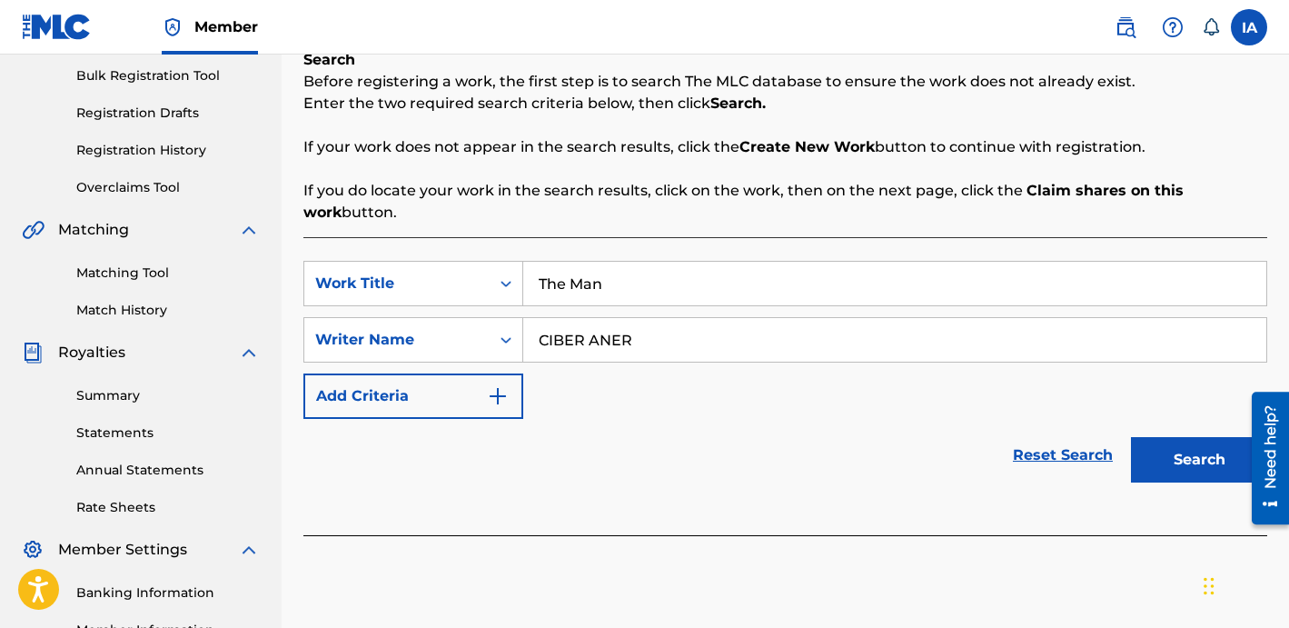
type input "CIBER ANER"
drag, startPoint x: 1158, startPoint y: 453, endPoint x: 1149, endPoint y: 456, distance: 9.5
click at [1157, 453] on button "Search" at bounding box center [1199, 459] width 136 height 45
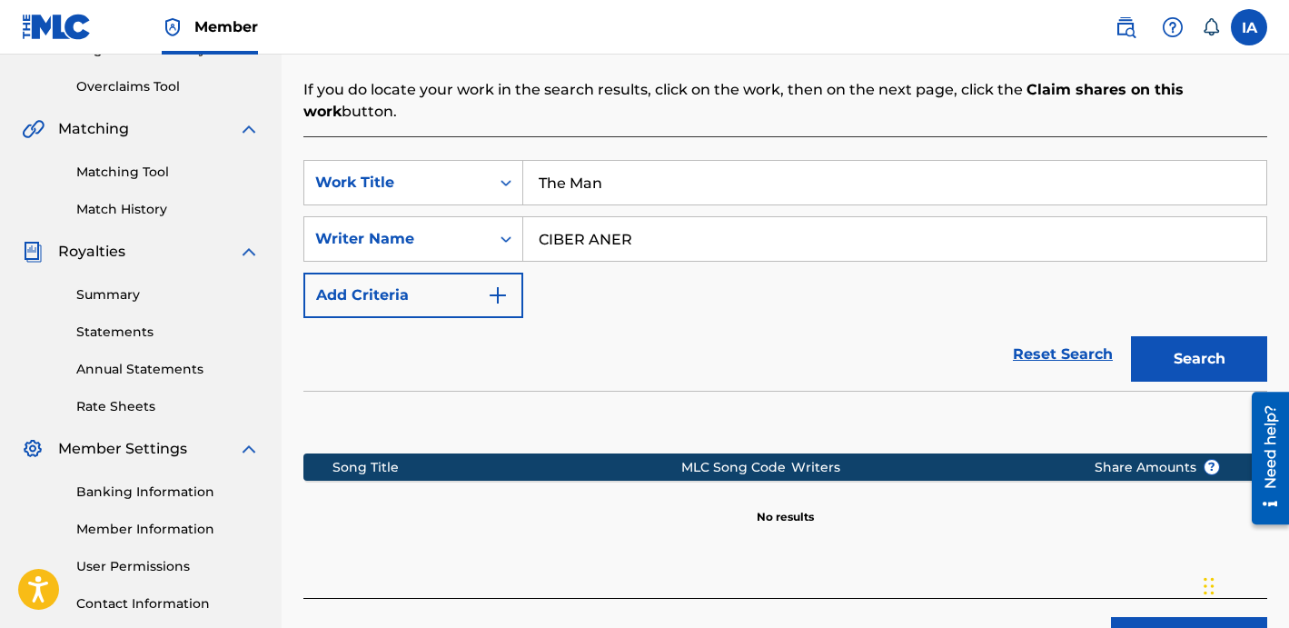
scroll to position [499, 0]
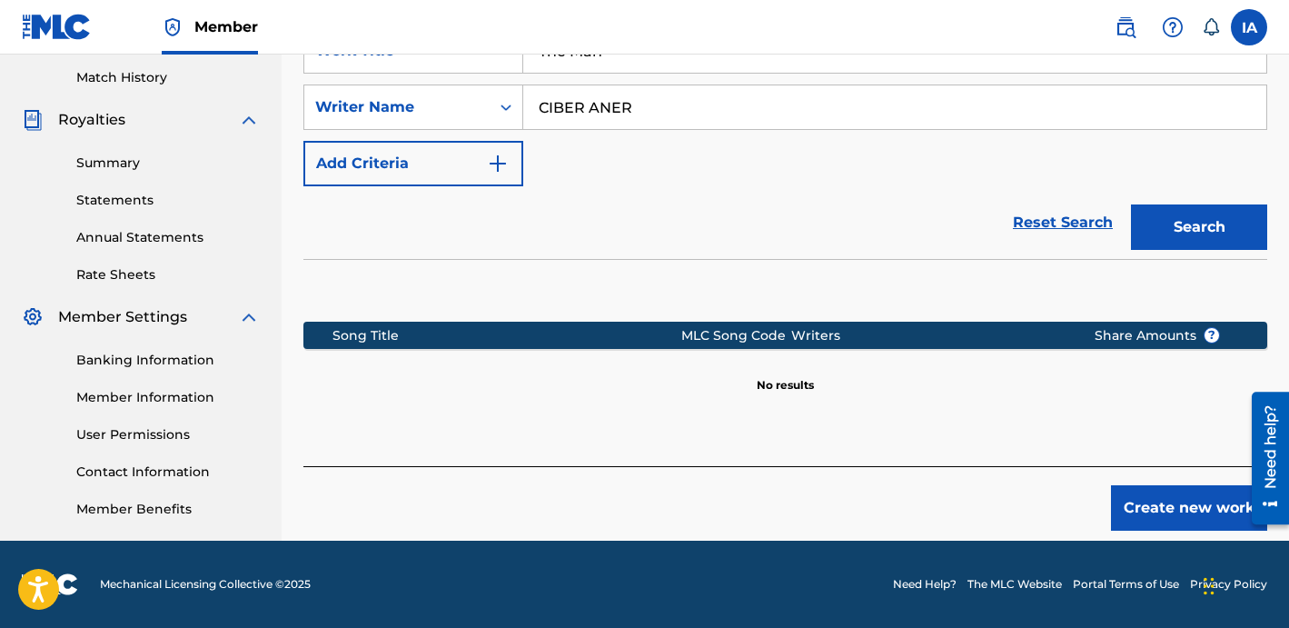
click at [1197, 512] on button "Create new work" at bounding box center [1189, 507] width 156 height 45
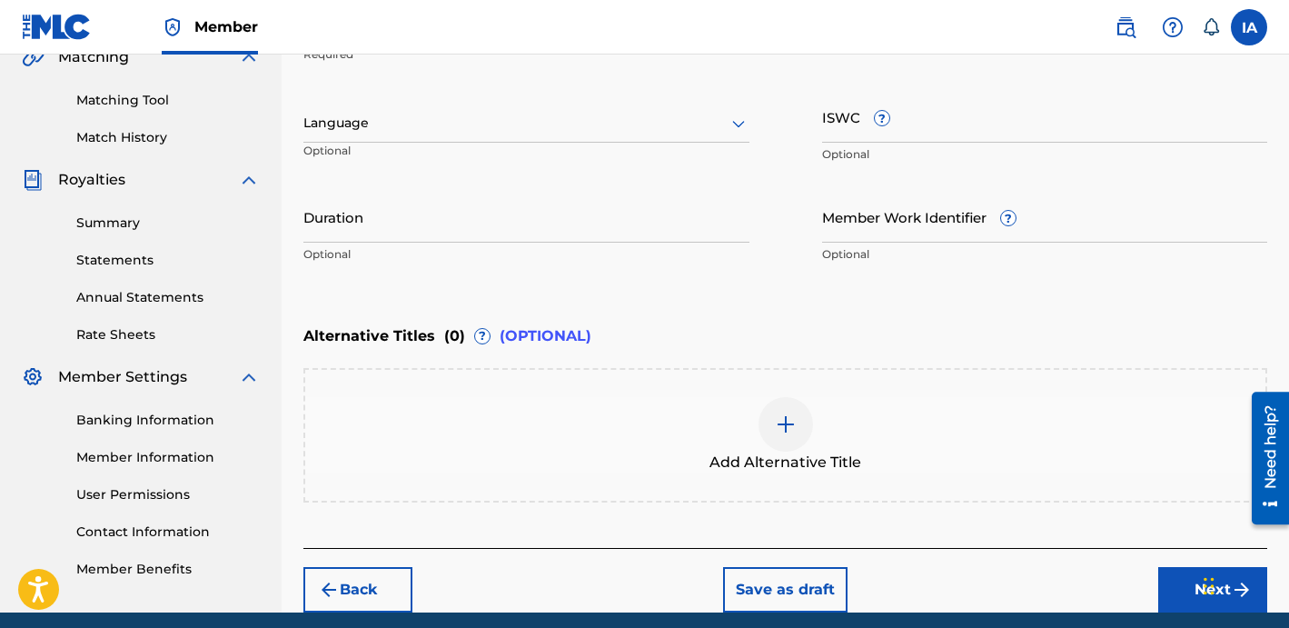
scroll to position [225, 0]
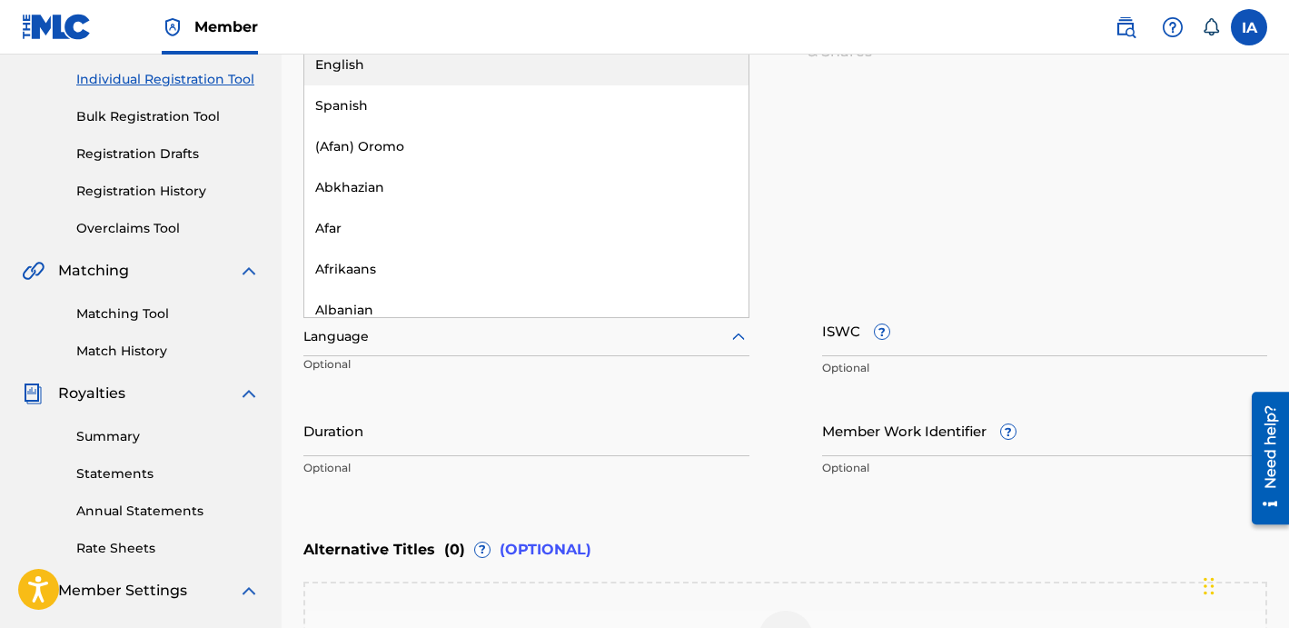
click at [532, 350] on div "Language" at bounding box center [526, 337] width 446 height 38
click at [539, 70] on div "English" at bounding box center [526, 65] width 444 height 41
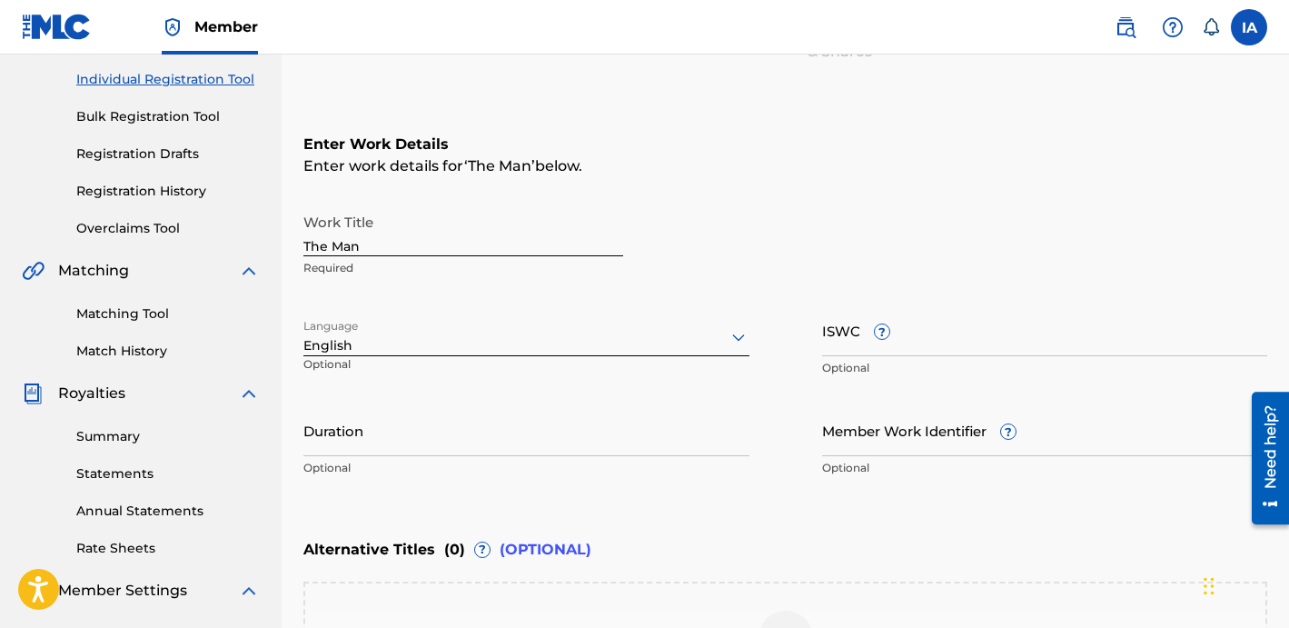
click at [569, 420] on input "Duration" at bounding box center [526, 430] width 446 height 52
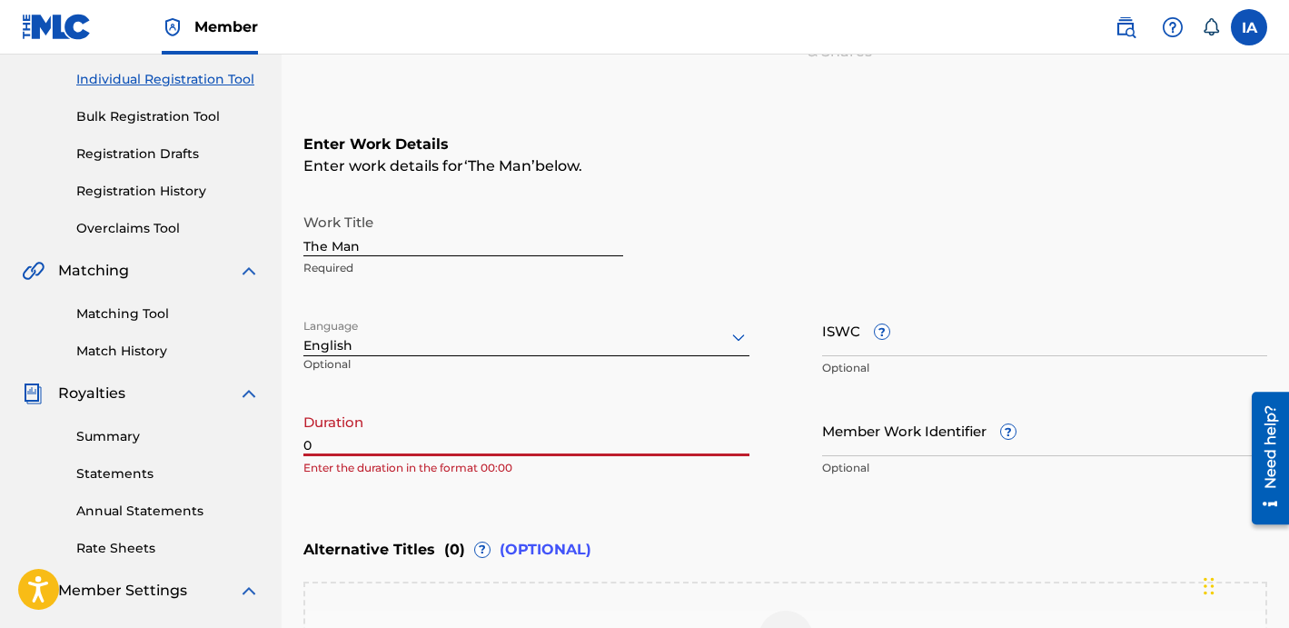
paste input "3:04"
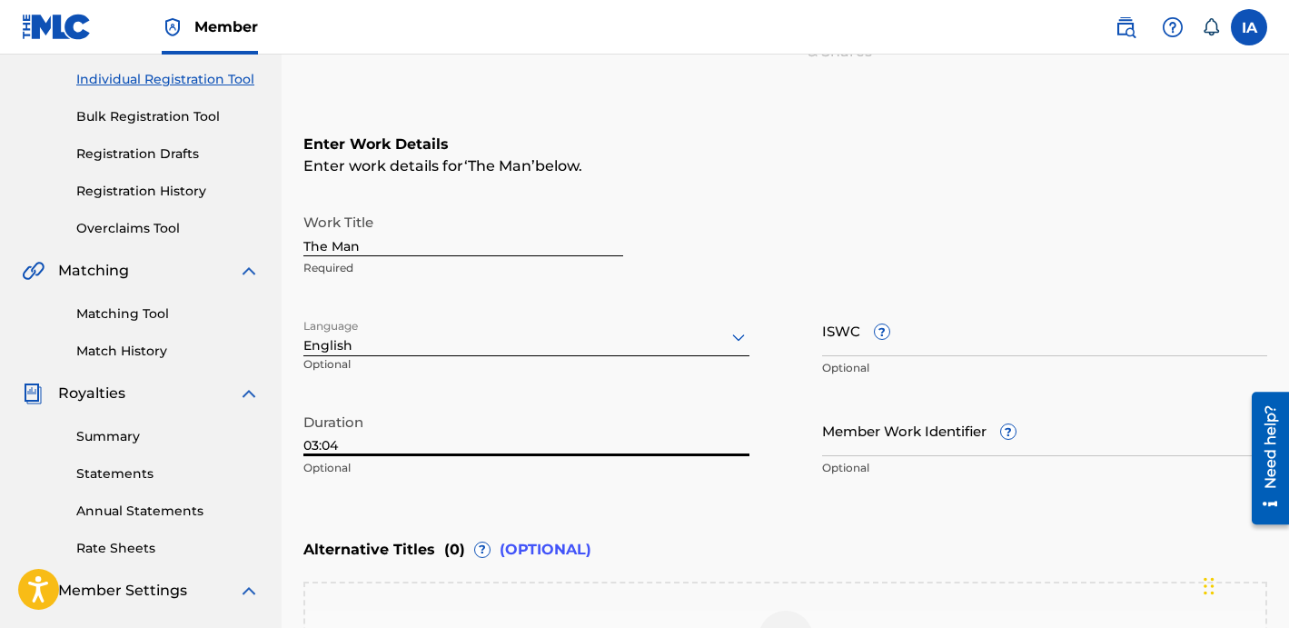
type input "03:04"
click at [739, 209] on div "Work Title The Man Required" at bounding box center [785, 245] width 964 height 82
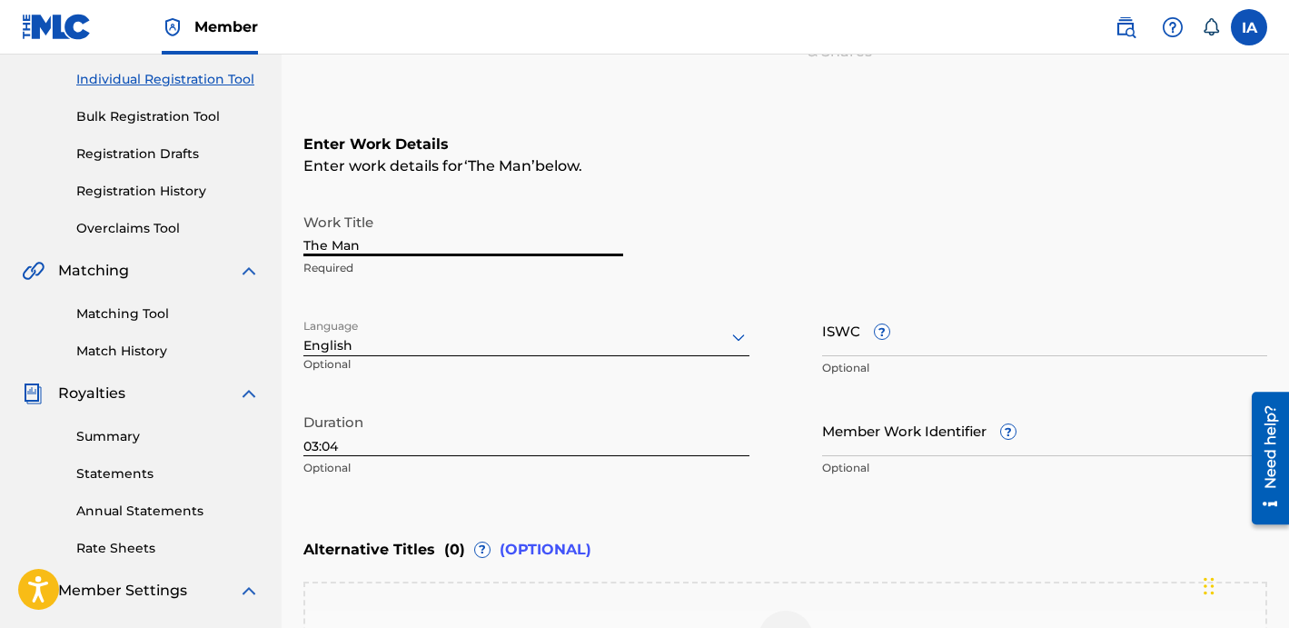
click at [488, 253] on input "The Man" at bounding box center [463, 230] width 320 height 52
type input "THE MAN"
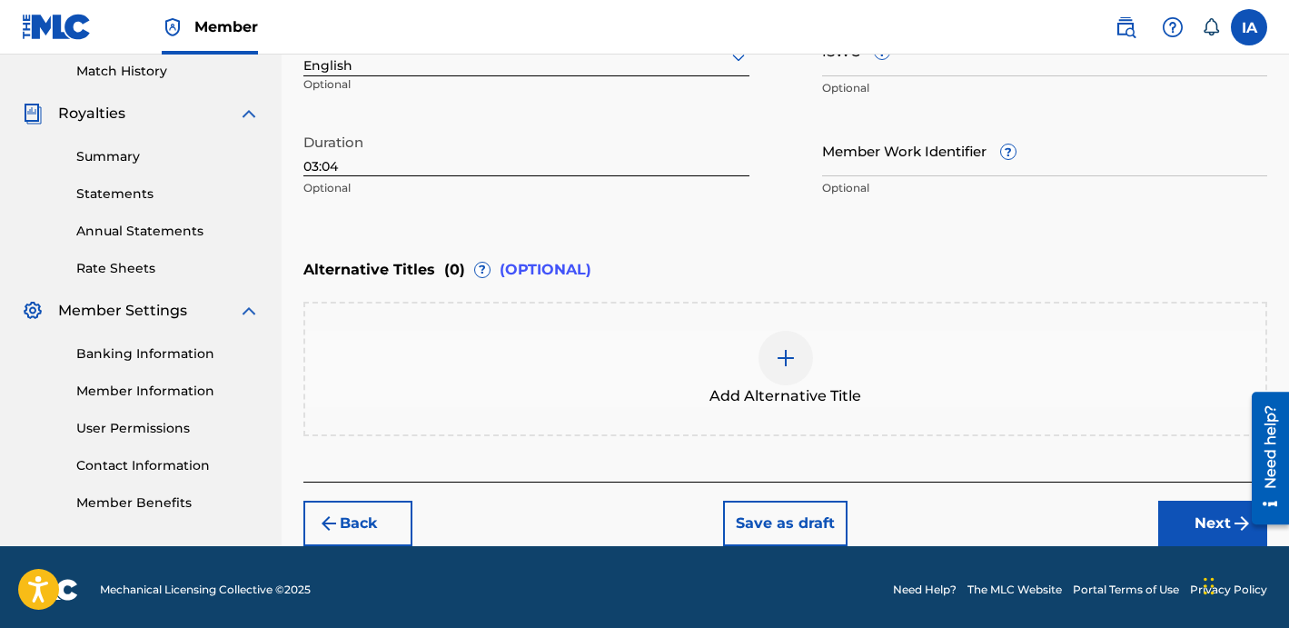
scroll to position [510, 0]
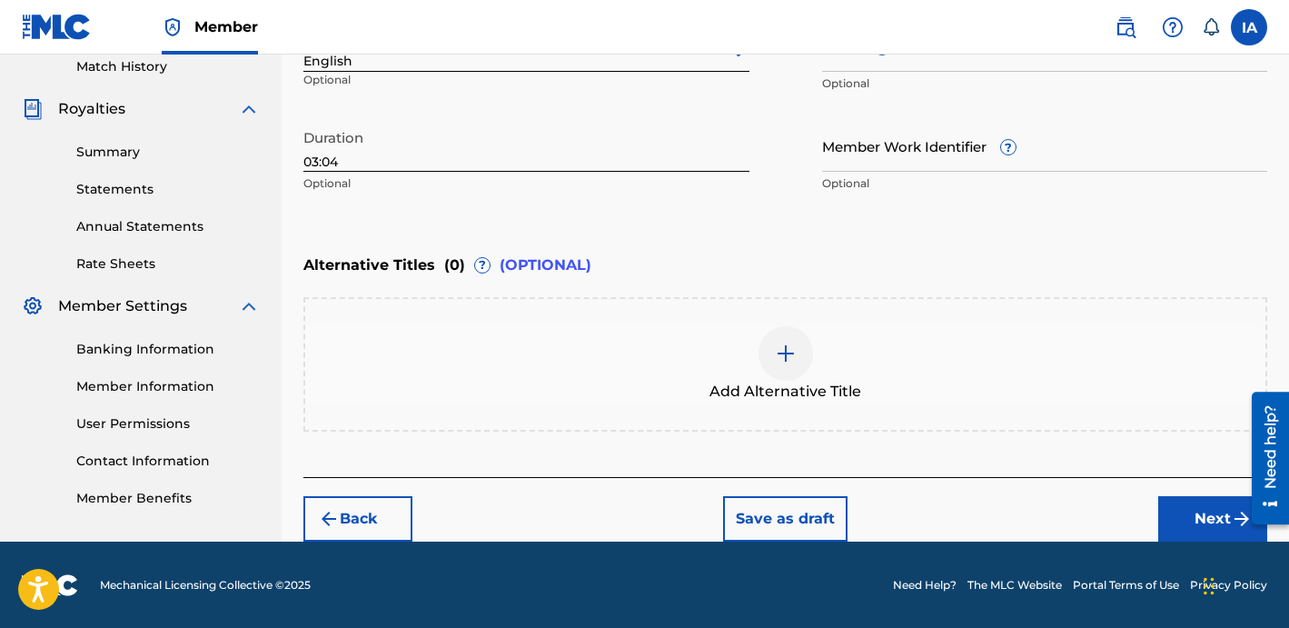
click at [1165, 519] on button "Next" at bounding box center [1212, 518] width 109 height 45
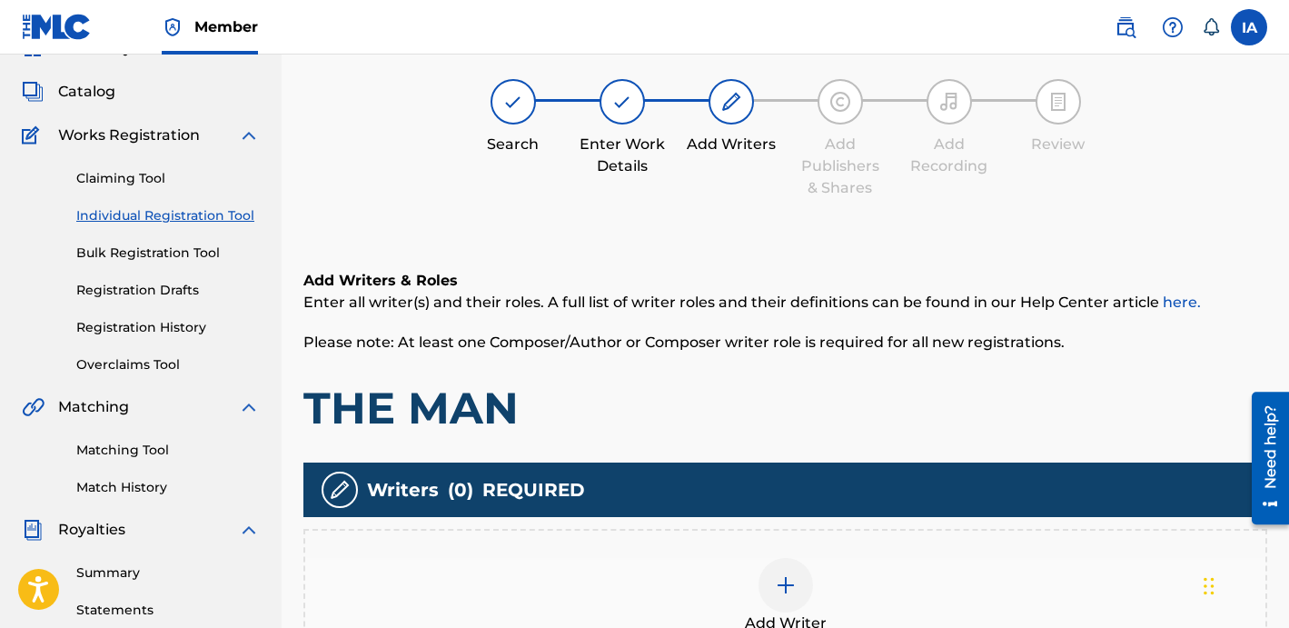
scroll to position [82, 0]
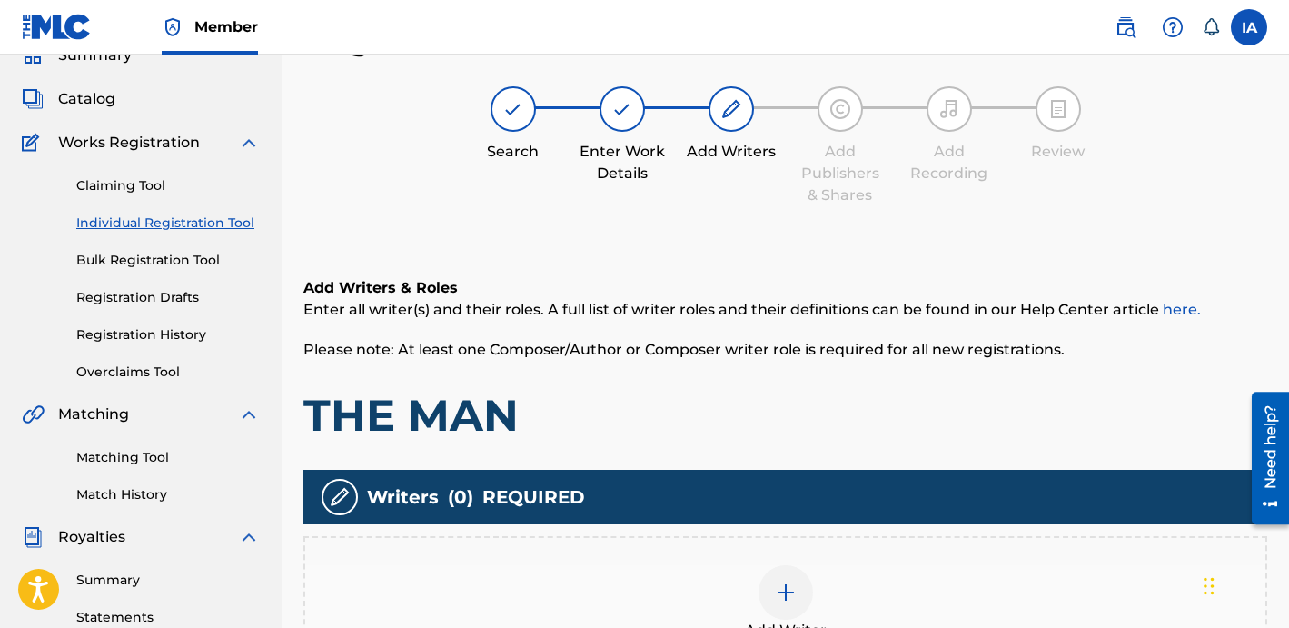
click at [796, 574] on div at bounding box center [785, 592] width 55 height 55
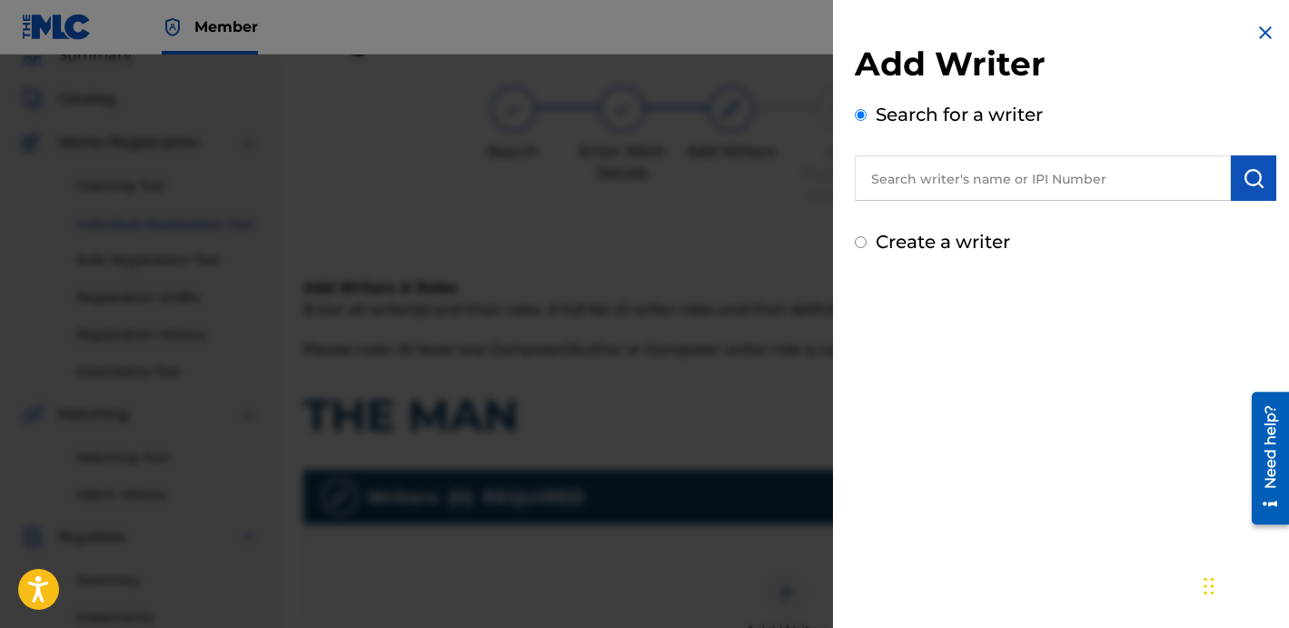
click at [926, 235] on label "Create a writer" at bounding box center [943, 242] width 134 height 22
radio input "true"
click at [867, 236] on input "Create a writer" at bounding box center [861, 242] width 12 height 12
radio input "false"
radio input "true"
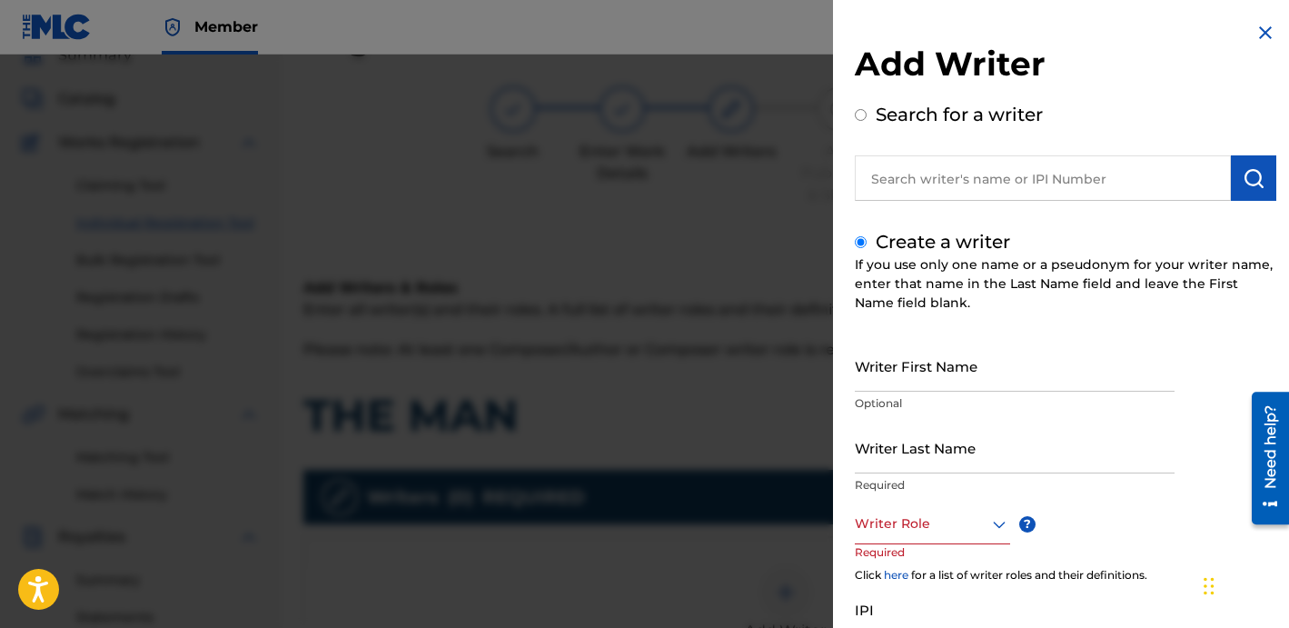
click at [1073, 217] on div "Add Writer Search for a writer Create a writer If you use only one name or a ps…" at bounding box center [1065, 391] width 421 height 694
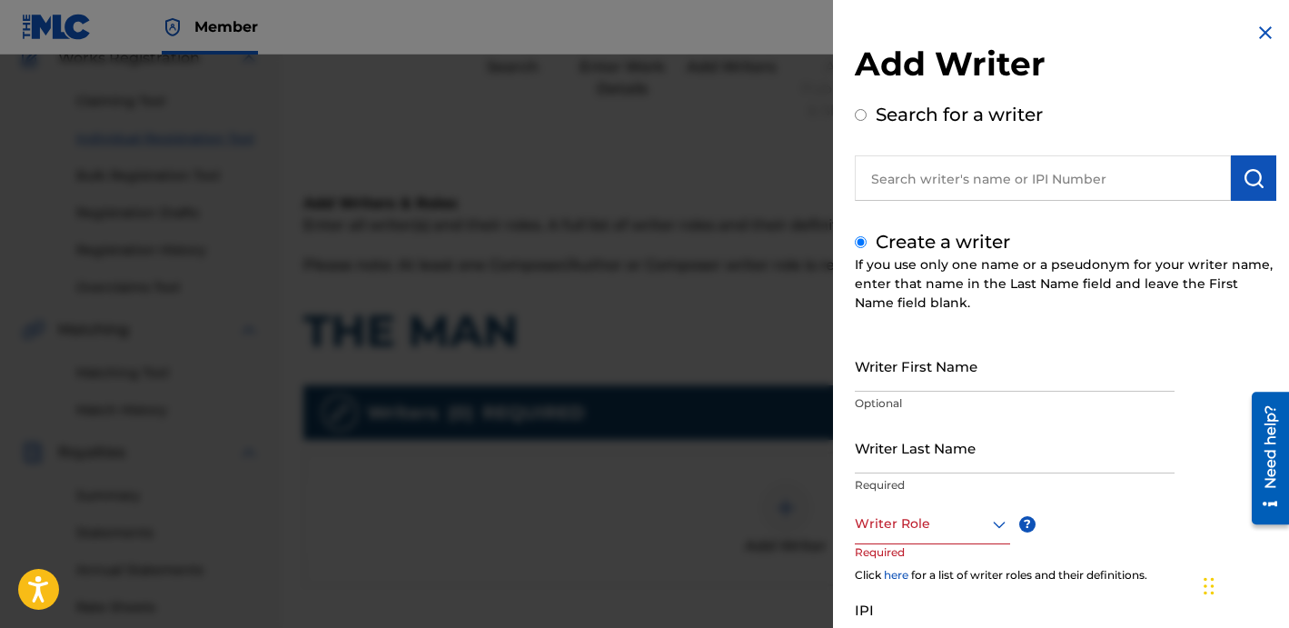
scroll to position [189, 0]
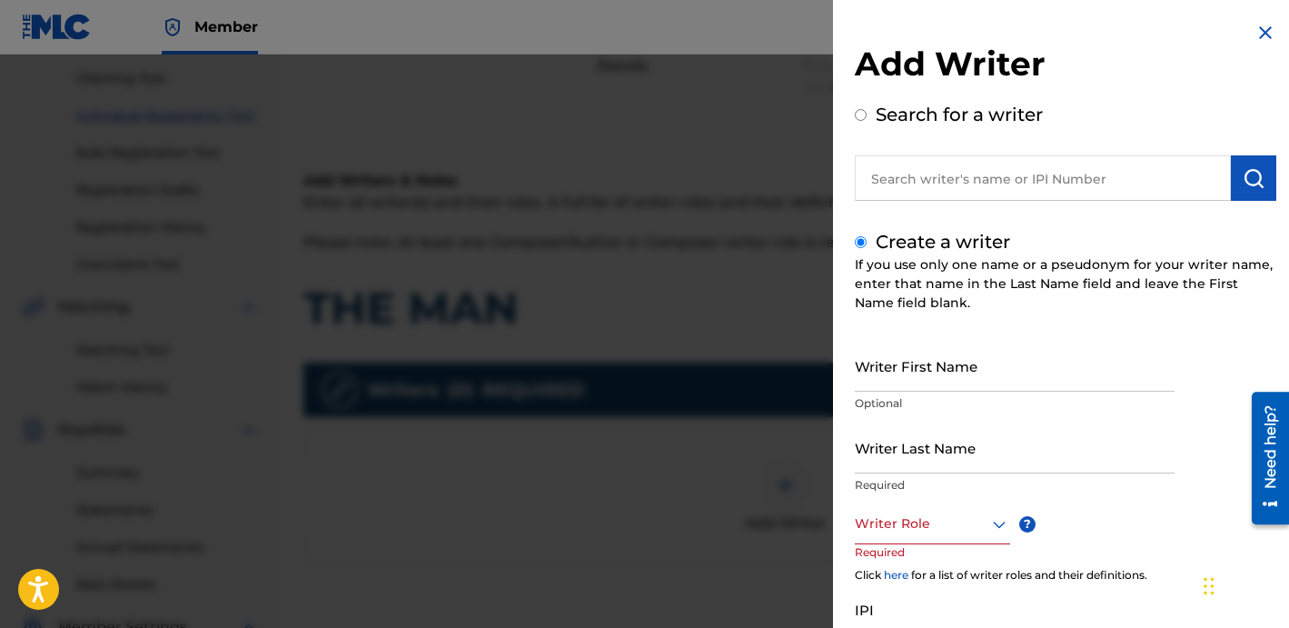
click at [893, 441] on input "Writer Last Name" at bounding box center [1015, 447] width 320 height 52
paste input "CIBER ANER"
click at [923, 461] on input "CIBER ANER" at bounding box center [1015, 447] width 320 height 52
click at [920, 457] on input "CIBER ANER" at bounding box center [1015, 447] width 320 height 52
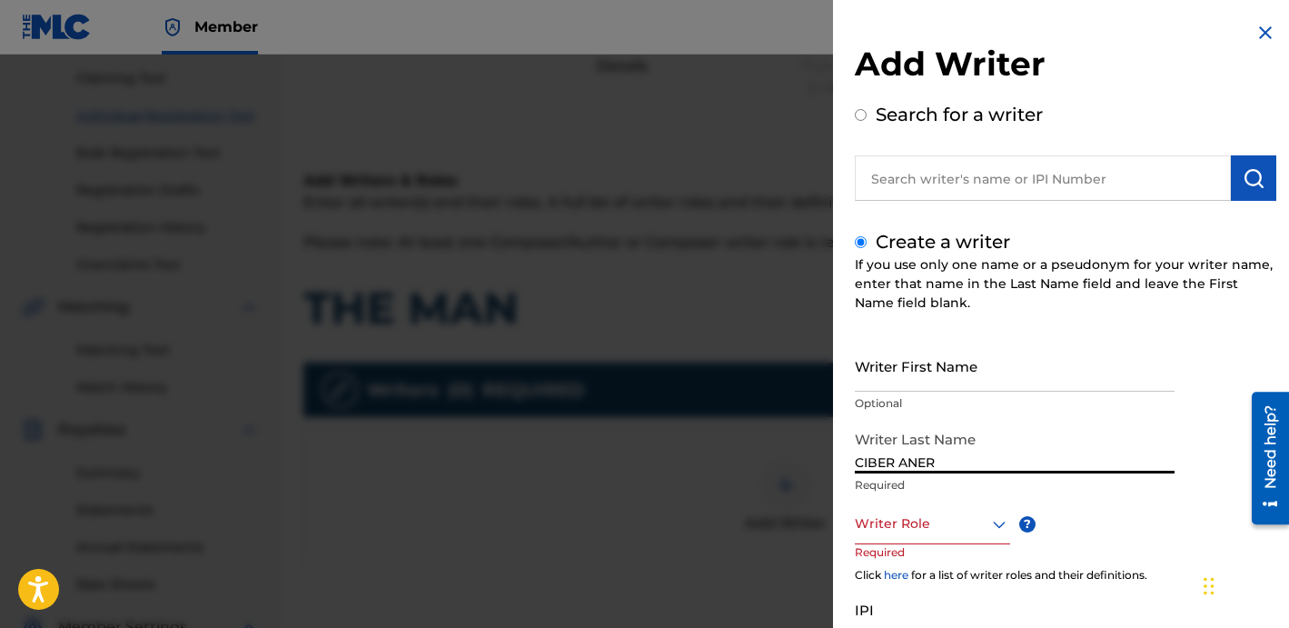
click at [920, 457] on input "CIBER ANER" at bounding box center [1015, 447] width 320 height 52
type input "CIBER"
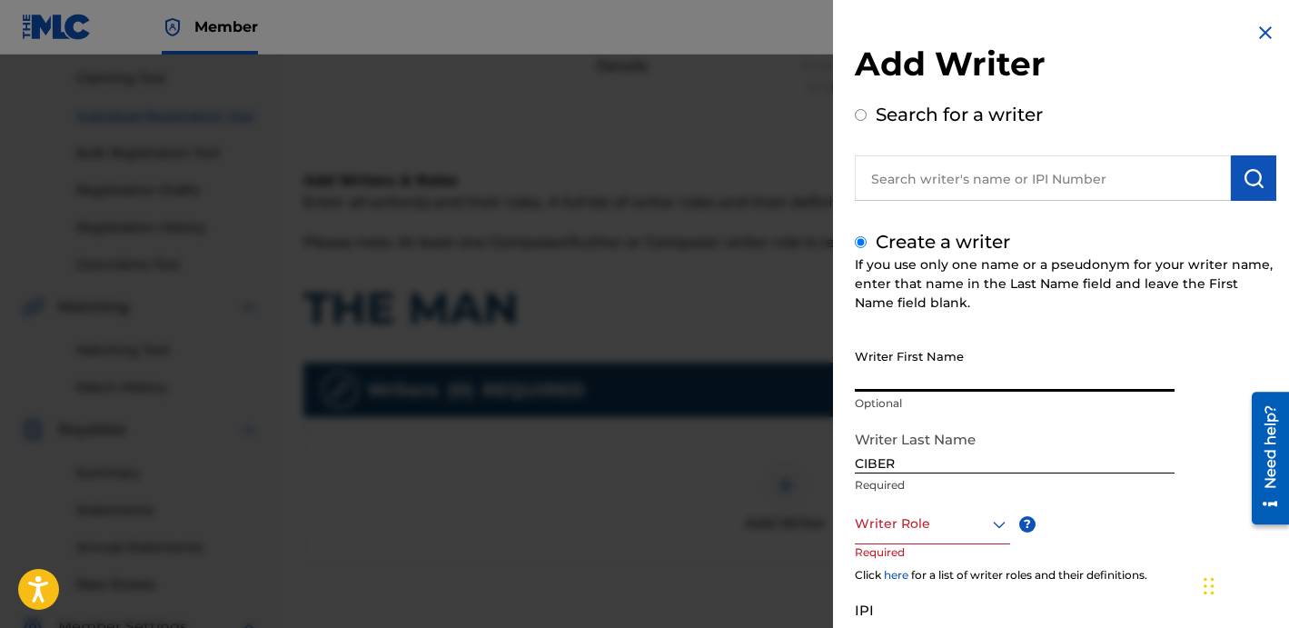
click at [905, 381] on input "Writer First Name" at bounding box center [1015, 366] width 320 height 52
paste input "ANER"
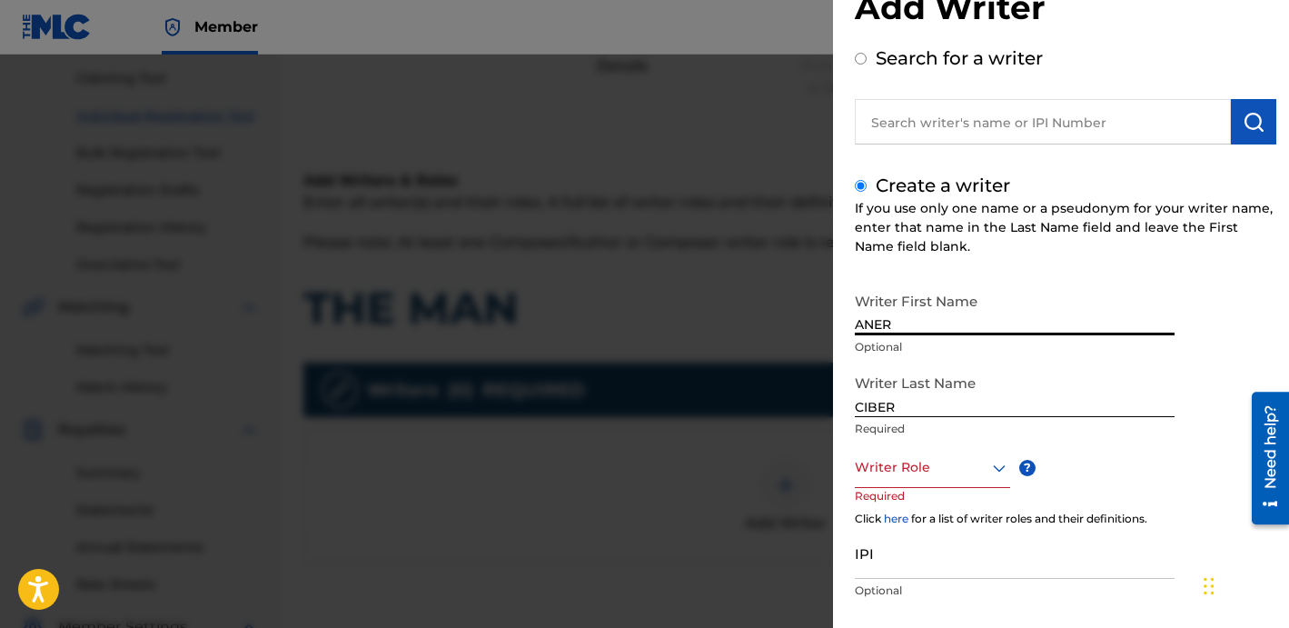
scroll to position [59, 0]
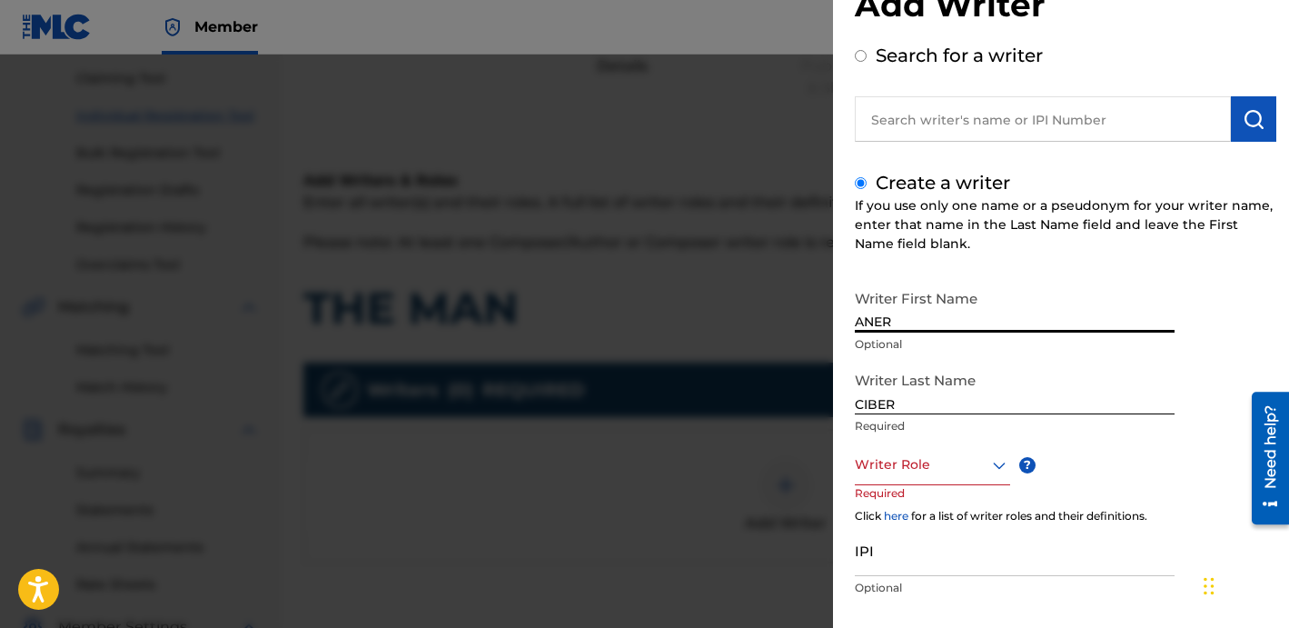
type input "ANER"
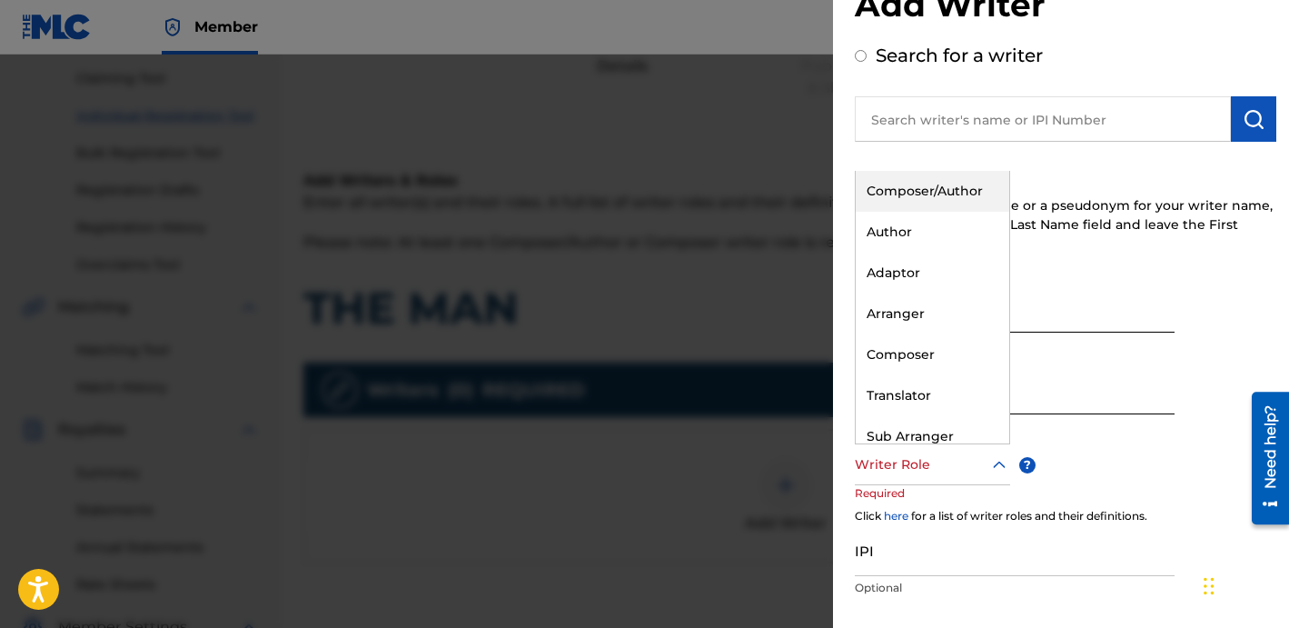
click at [945, 450] on div "Writer Role" at bounding box center [932, 464] width 155 height 41
click at [959, 219] on div "Author" at bounding box center [933, 232] width 154 height 41
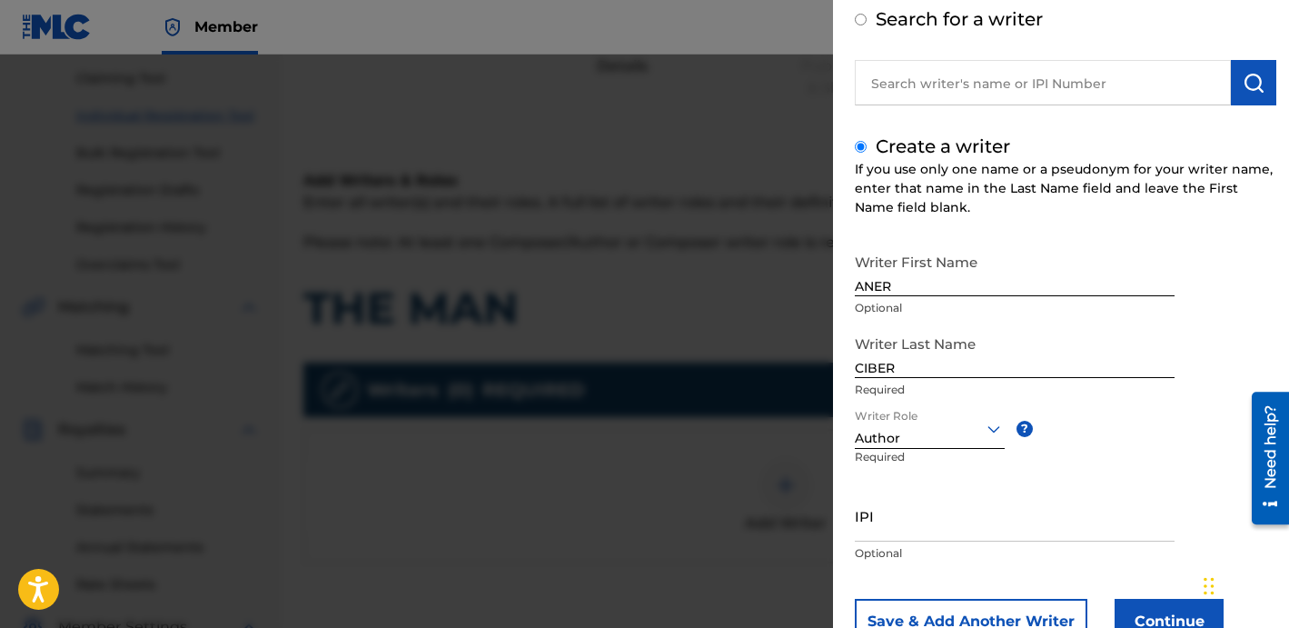
scroll to position [118, 0]
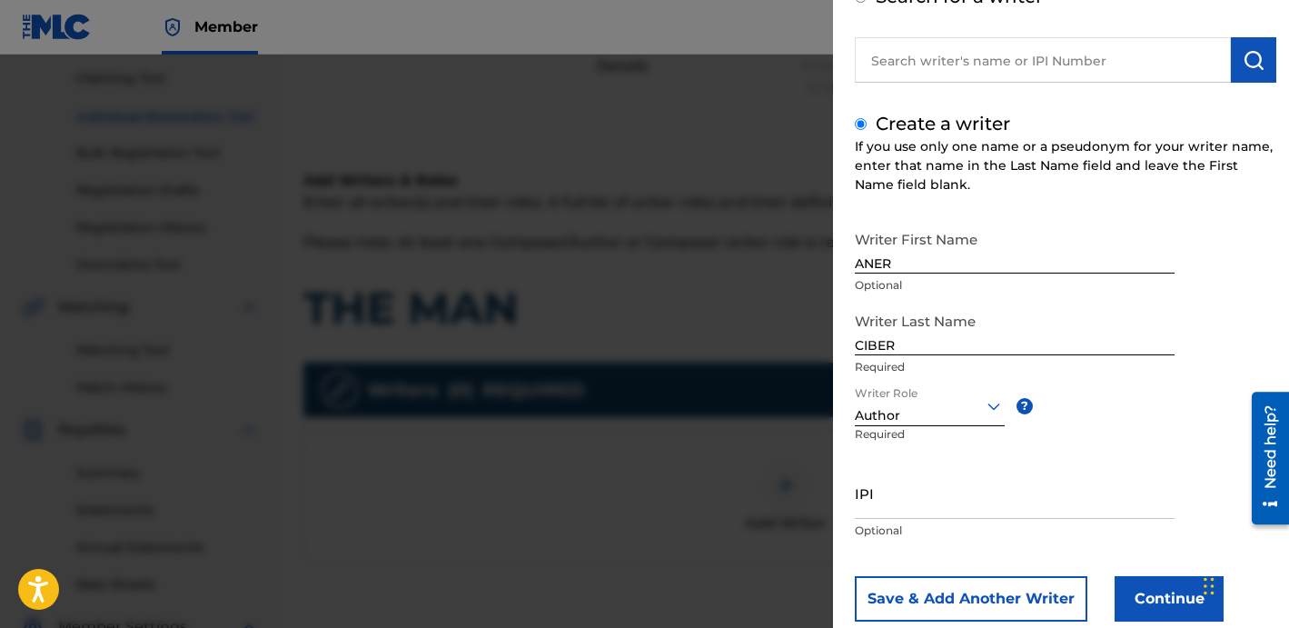
click at [935, 520] on div "IPI Optional" at bounding box center [1015, 508] width 320 height 82
click at [929, 510] on input "IPI" at bounding box center [1015, 493] width 320 height 52
paste input "1218296548"
click at [857, 505] on input "1218296548" at bounding box center [1015, 493] width 320 height 52
click at [1006, 512] on input "01218296548" at bounding box center [1015, 493] width 320 height 52
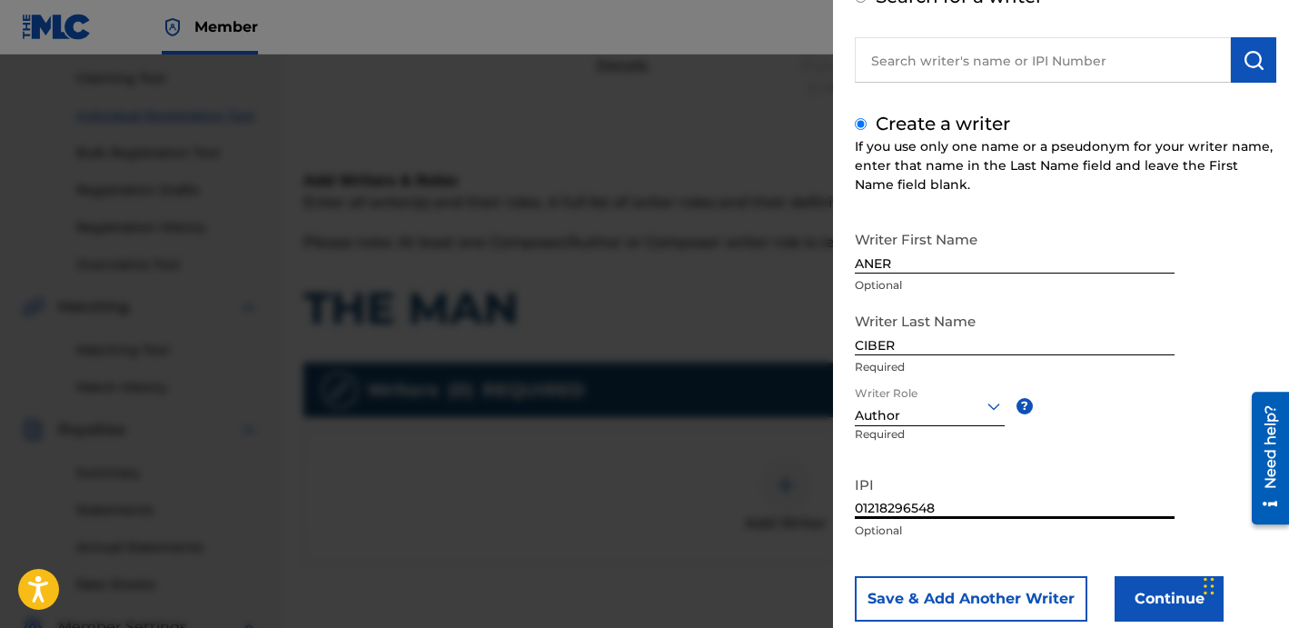
type input "01218296548"
click at [1118, 600] on button "Continue" at bounding box center [1169, 598] width 109 height 45
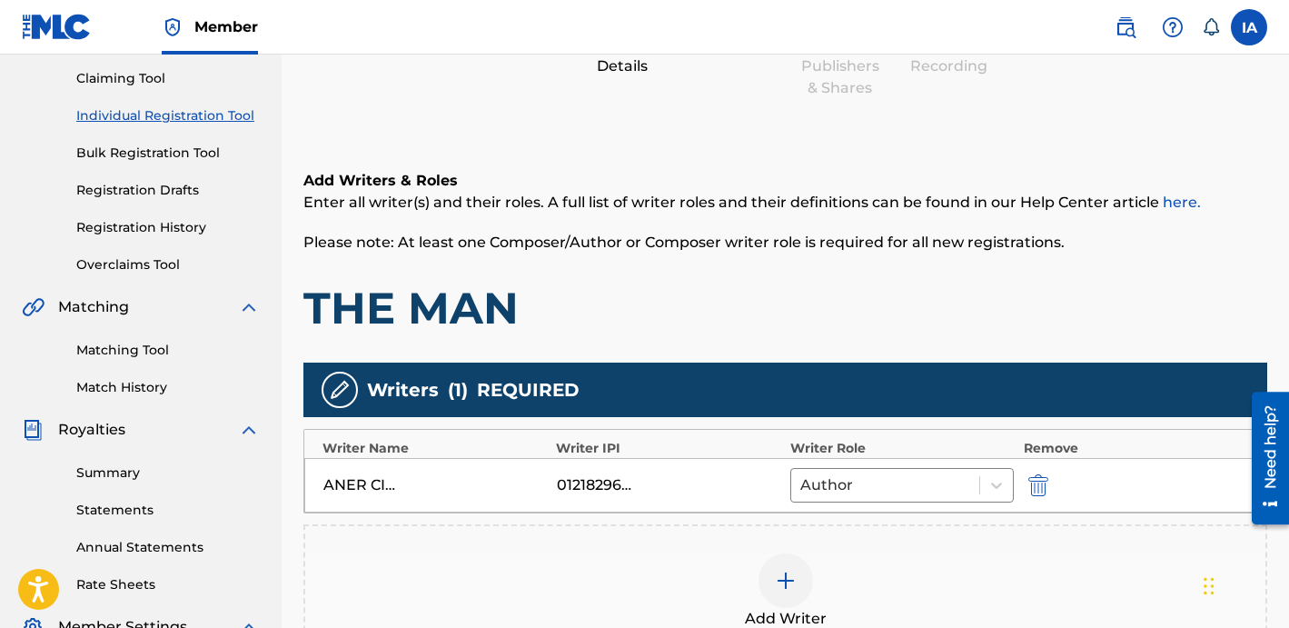
click at [857, 324] on h1 "THE MAN" at bounding box center [785, 308] width 964 height 55
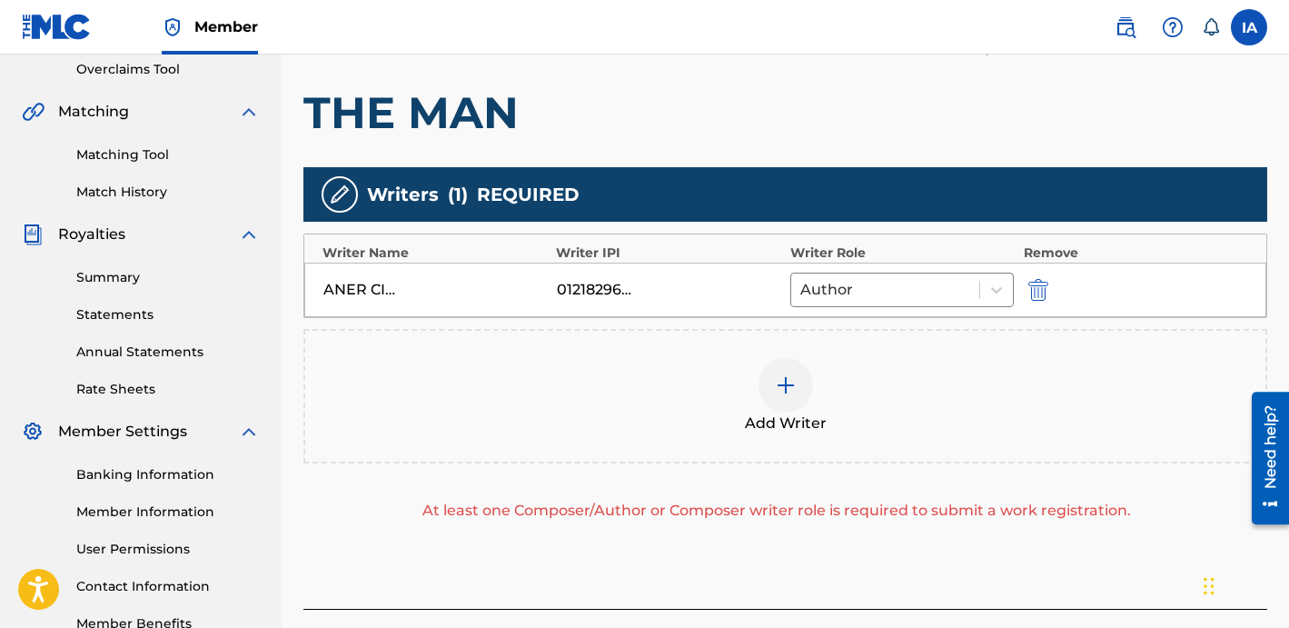
scroll to position [517, 0]
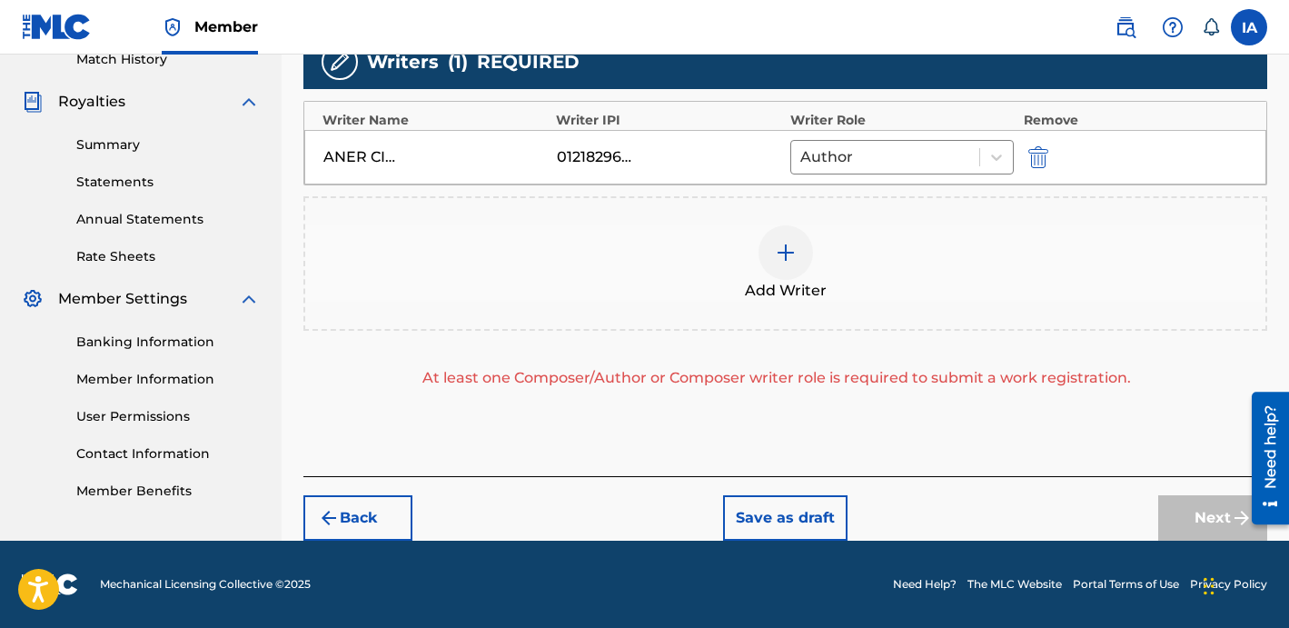
click at [847, 233] on div "Add Writer" at bounding box center [785, 263] width 960 height 76
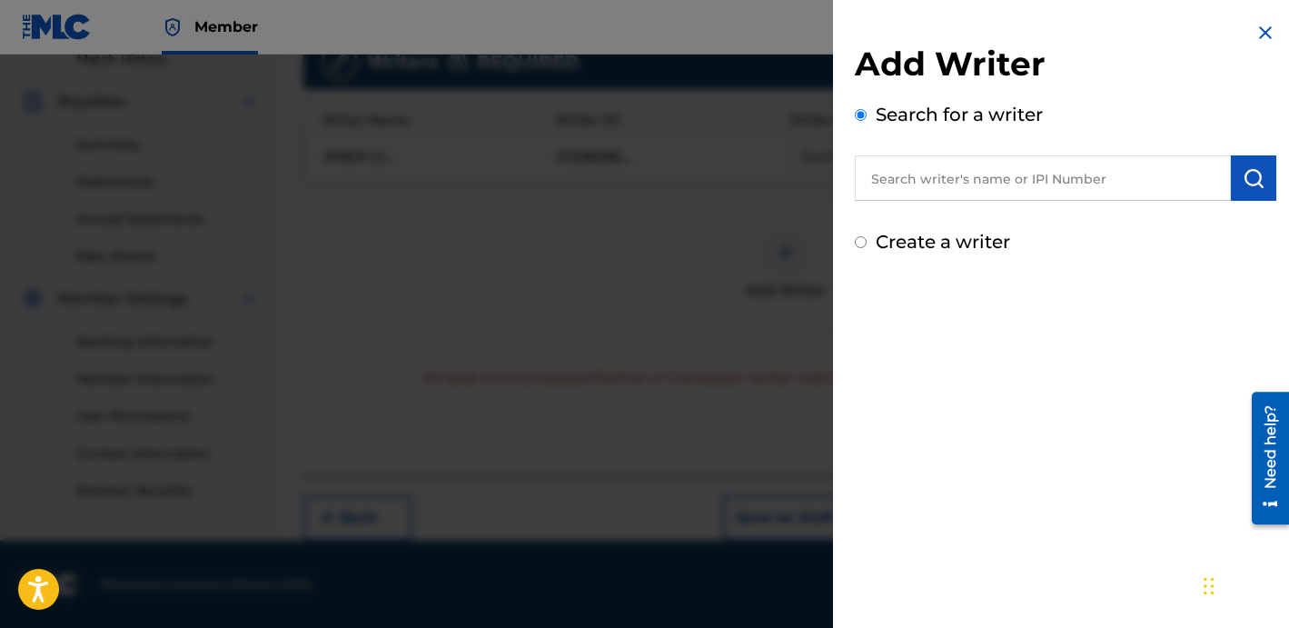
click at [923, 237] on label "Create a writer" at bounding box center [943, 242] width 134 height 22
radio input "true"
click at [867, 237] on input "Create a writer" at bounding box center [861, 242] width 12 height 12
radio input "false"
radio input "true"
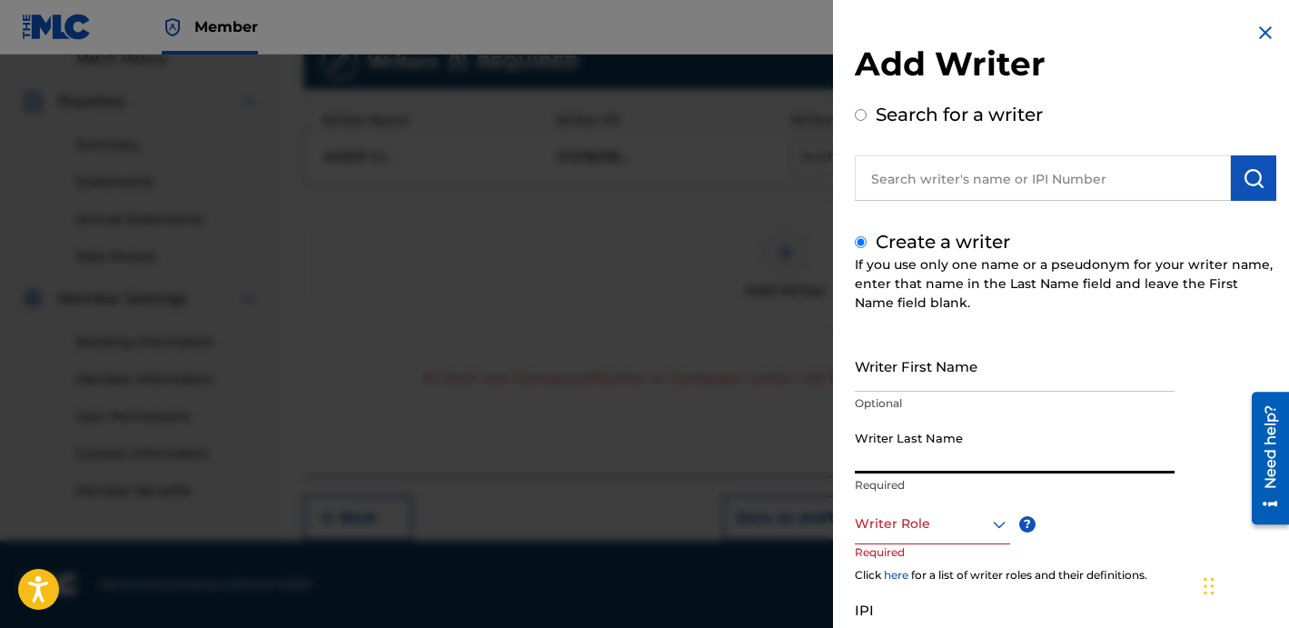
click at [897, 469] on input "Writer Last Name" at bounding box center [1015, 447] width 320 height 52
paste input "UNKNOWN WRITER"
click at [991, 457] on input "UNKNOWN WRITER" at bounding box center [1015, 447] width 320 height 52
click at [960, 470] on input "UNKNOWN WRITER" at bounding box center [1015, 447] width 320 height 52
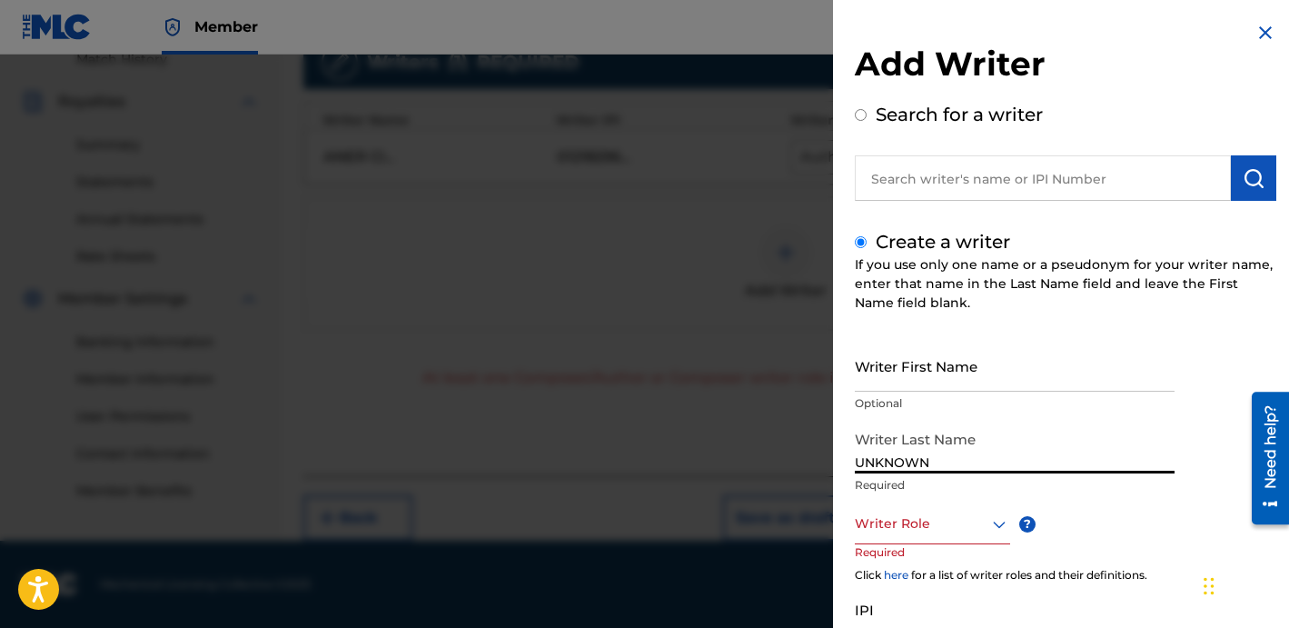
type input "UNKNOWN"
click at [940, 372] on input "Writer First Name" at bounding box center [1015, 366] width 320 height 52
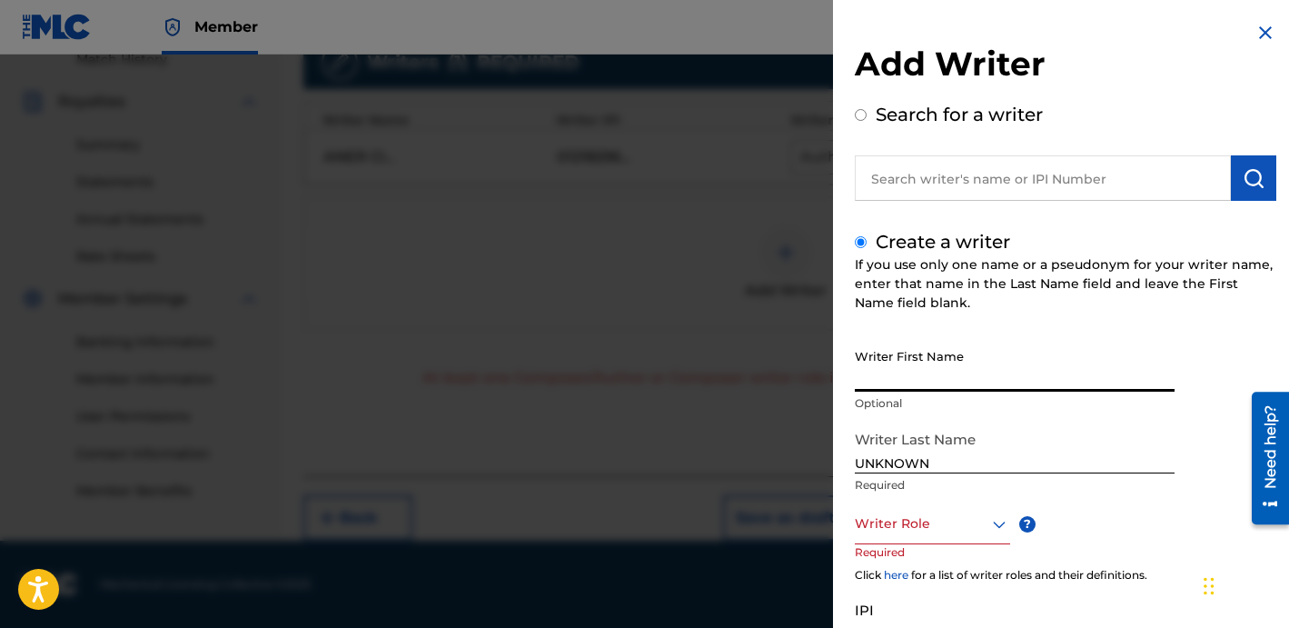
paste input "WRITER"
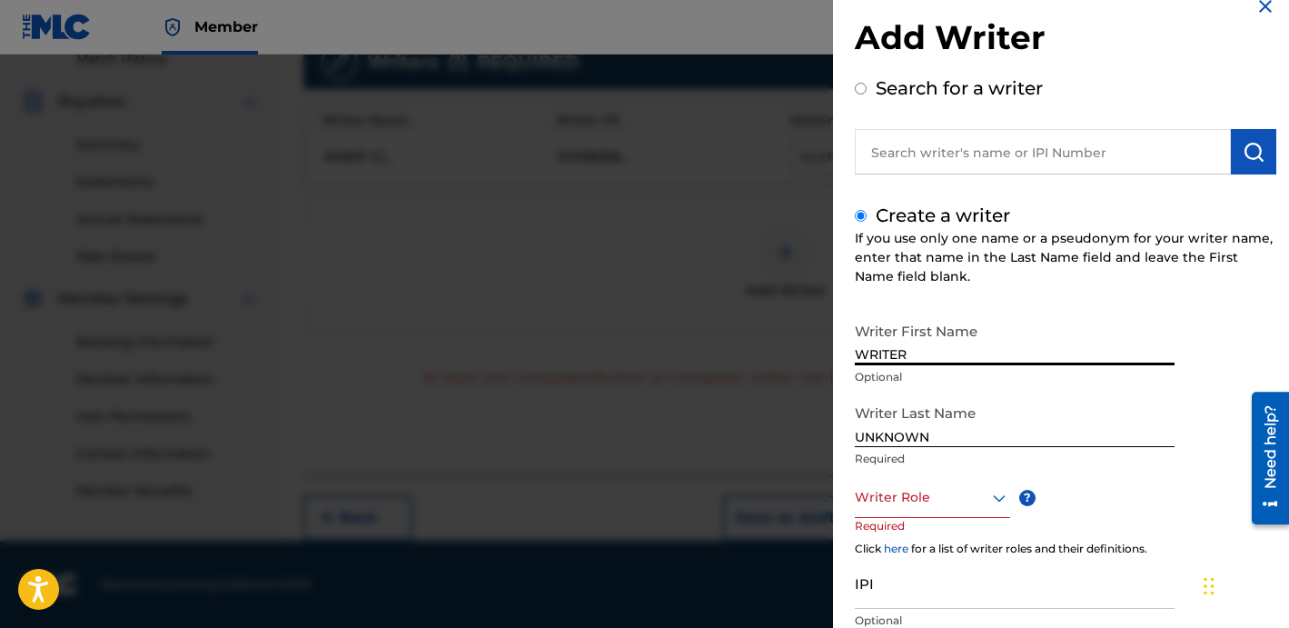
scroll to position [54, 0]
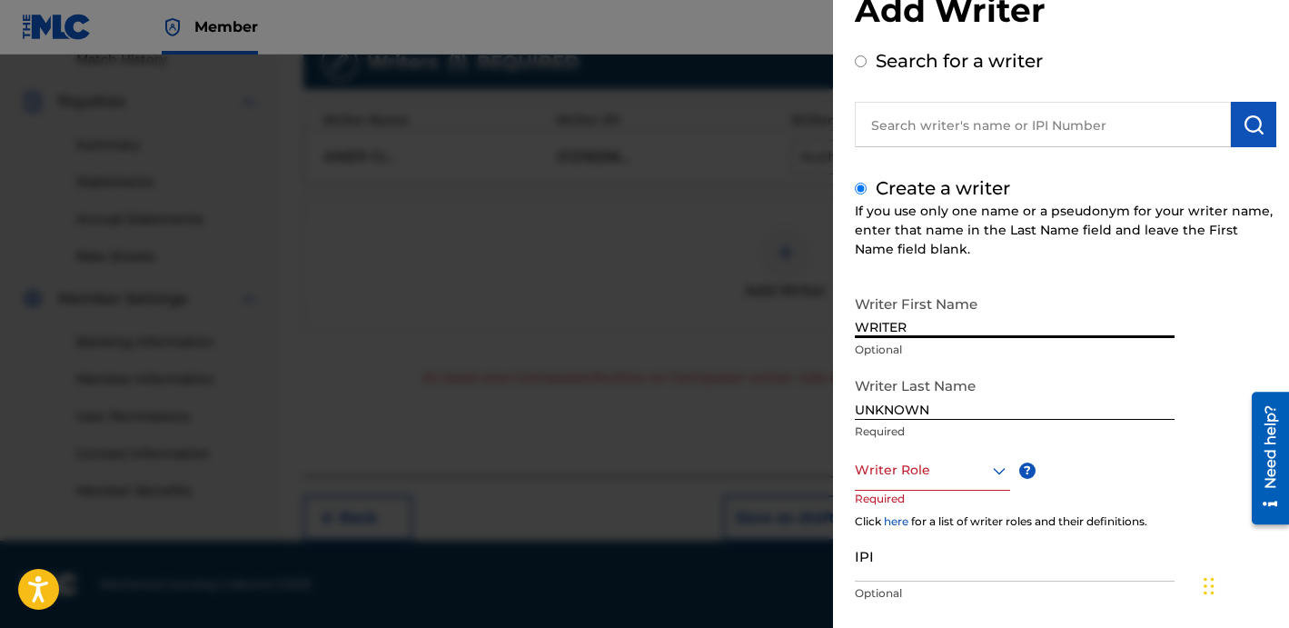
type input "WRITER"
click at [930, 468] on div at bounding box center [932, 470] width 155 height 23
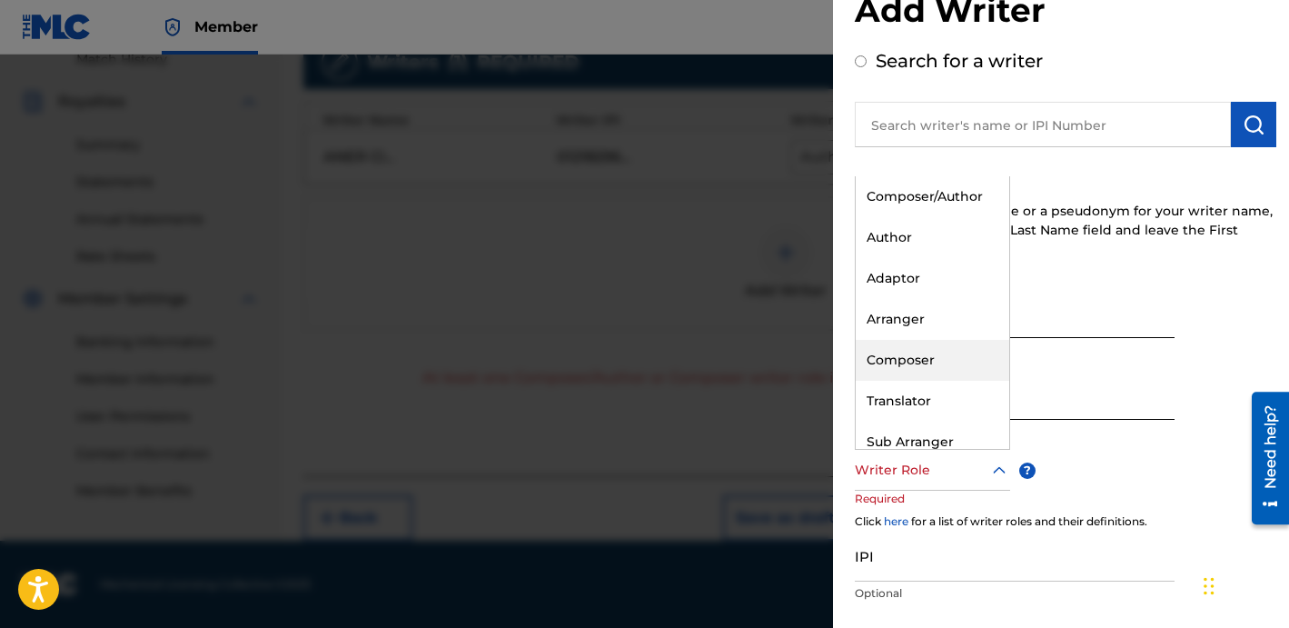
click at [922, 357] on div "Composer" at bounding box center [933, 360] width 154 height 41
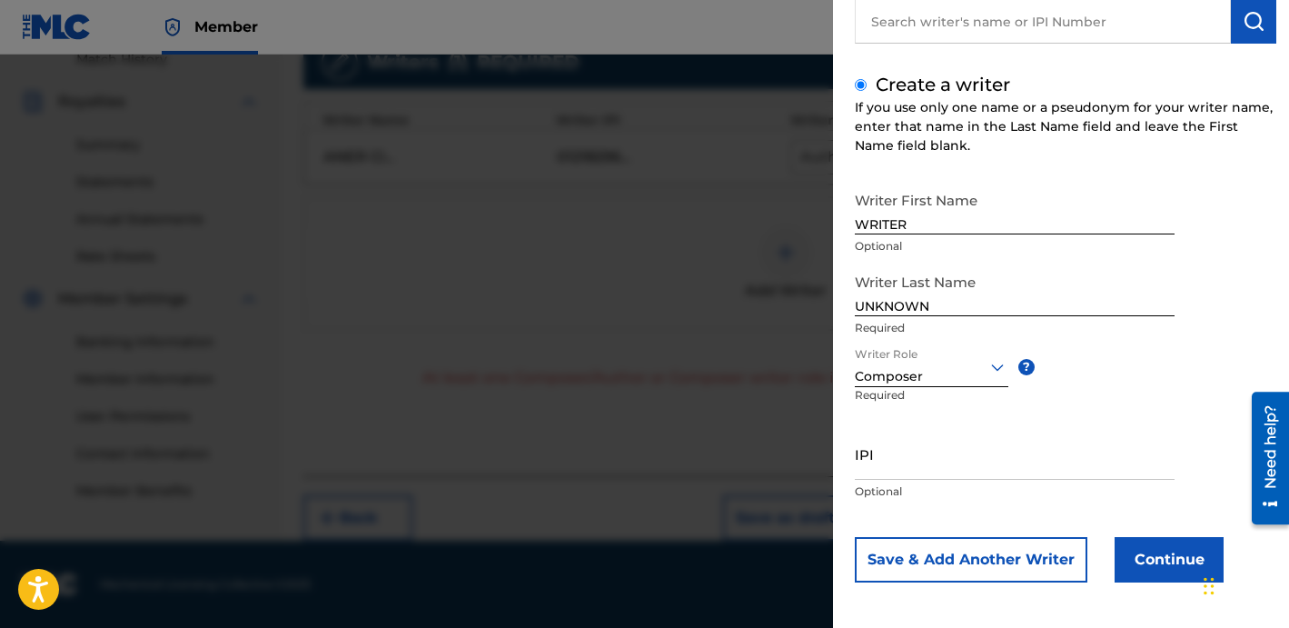
scroll to position [161, 0]
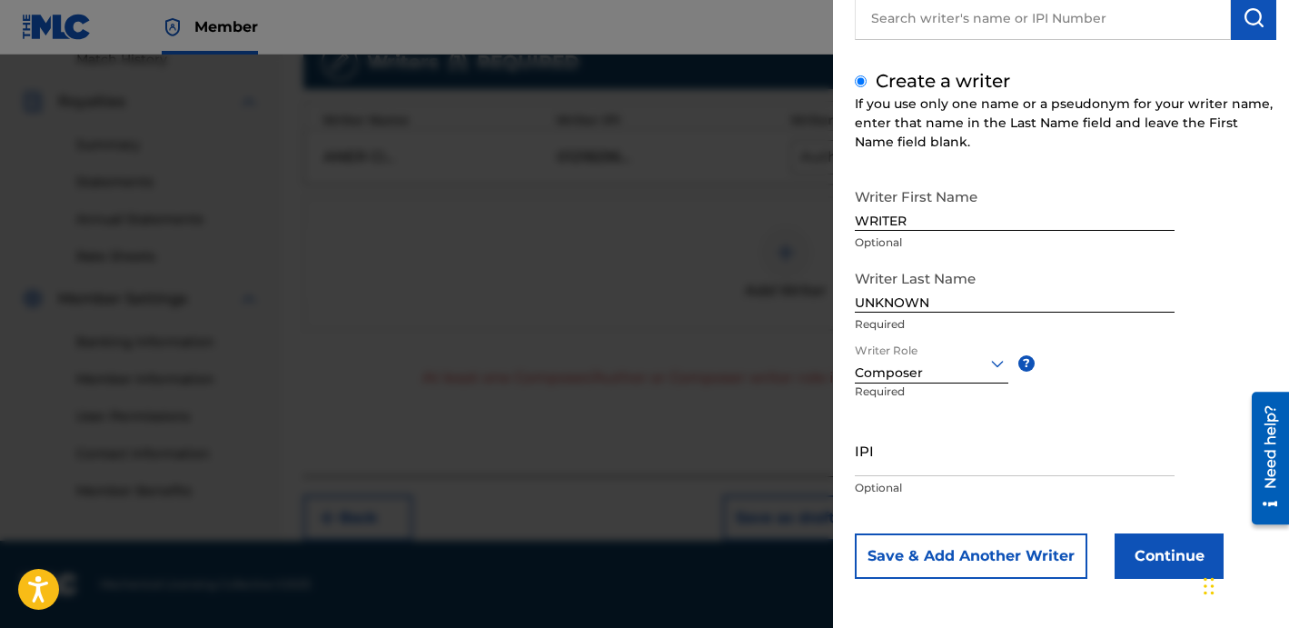
click at [1156, 546] on button "Continue" at bounding box center [1169, 555] width 109 height 45
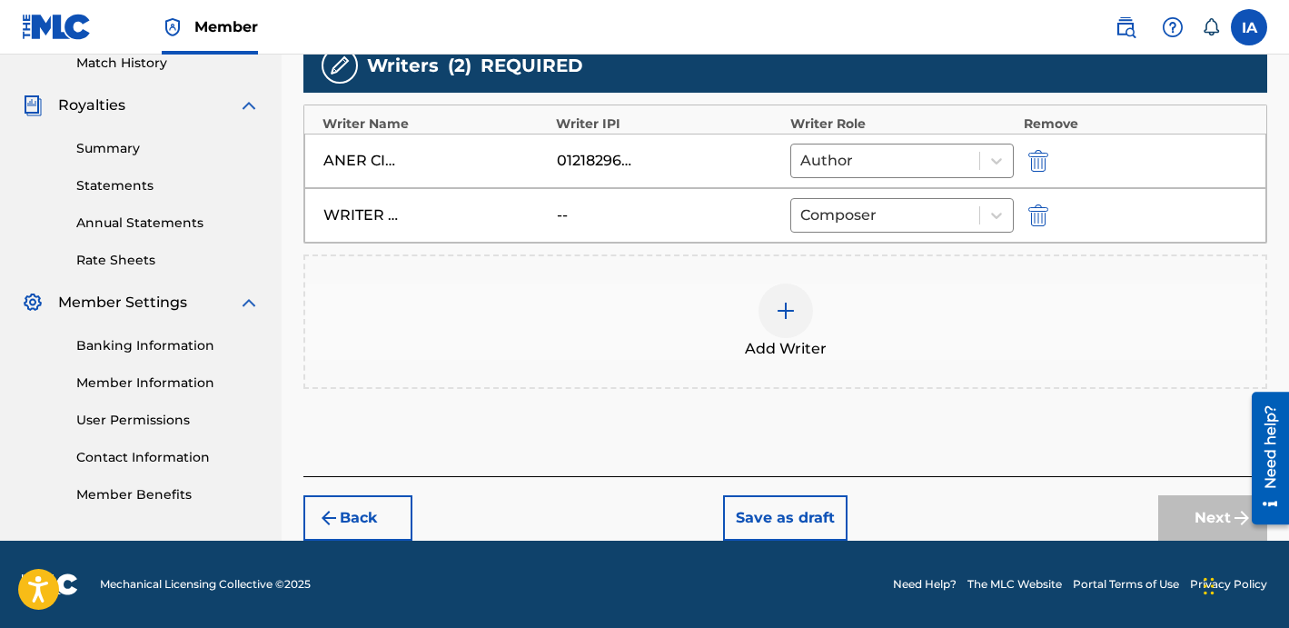
scroll to position [513, 0]
click at [1158, 524] on button "Next" at bounding box center [1212, 517] width 109 height 45
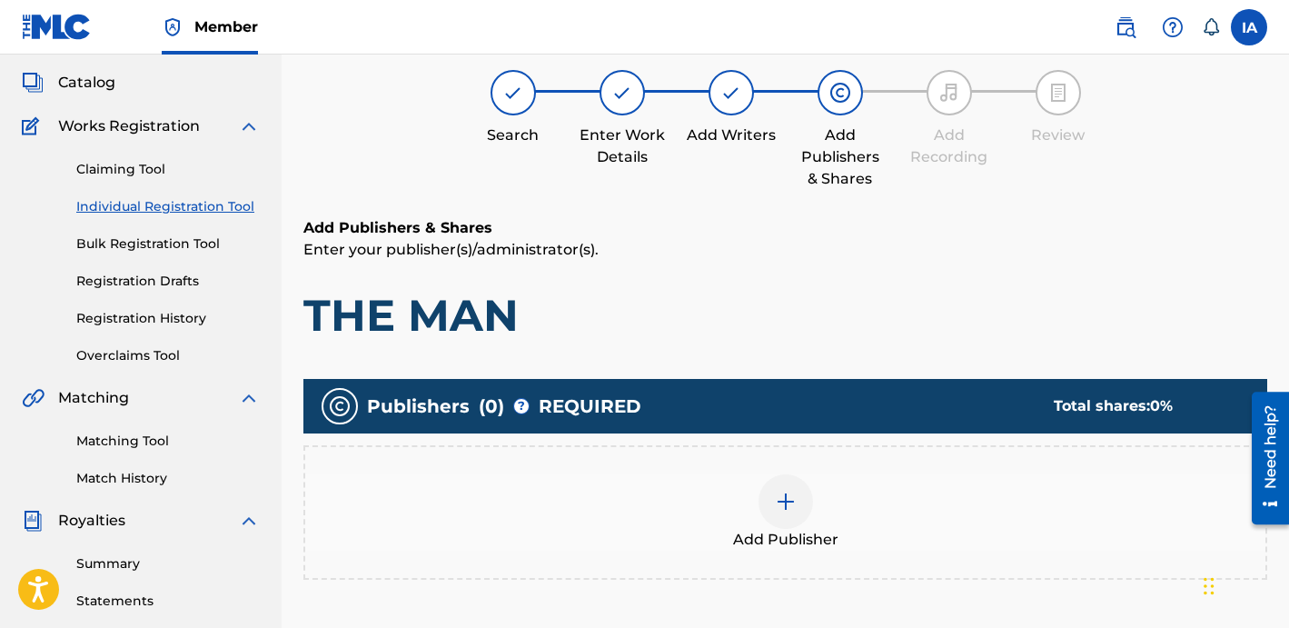
scroll to position [82, 0]
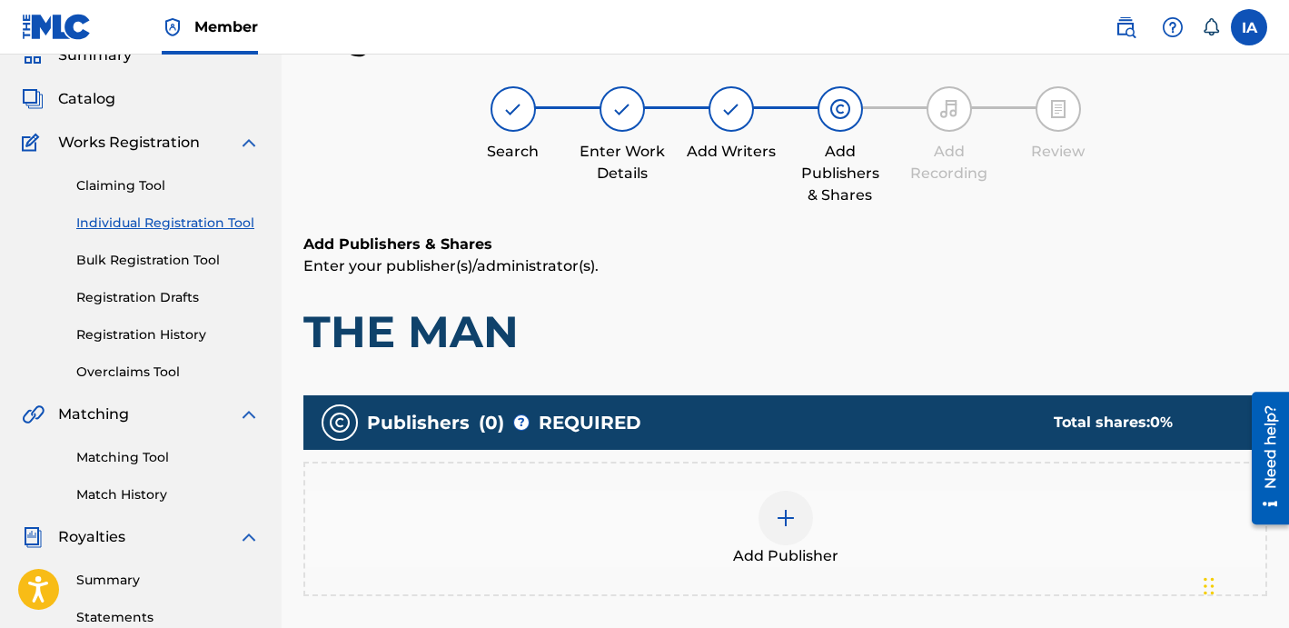
click at [676, 281] on div "Add Publishers & Shares Enter your publisher(s)/administrator(s). THE MAN" at bounding box center [785, 295] width 964 height 125
click at [656, 270] on p "Enter your publisher(s)/administrator(s)." at bounding box center [785, 266] width 964 height 22
click at [789, 520] on img at bounding box center [786, 518] width 22 height 22
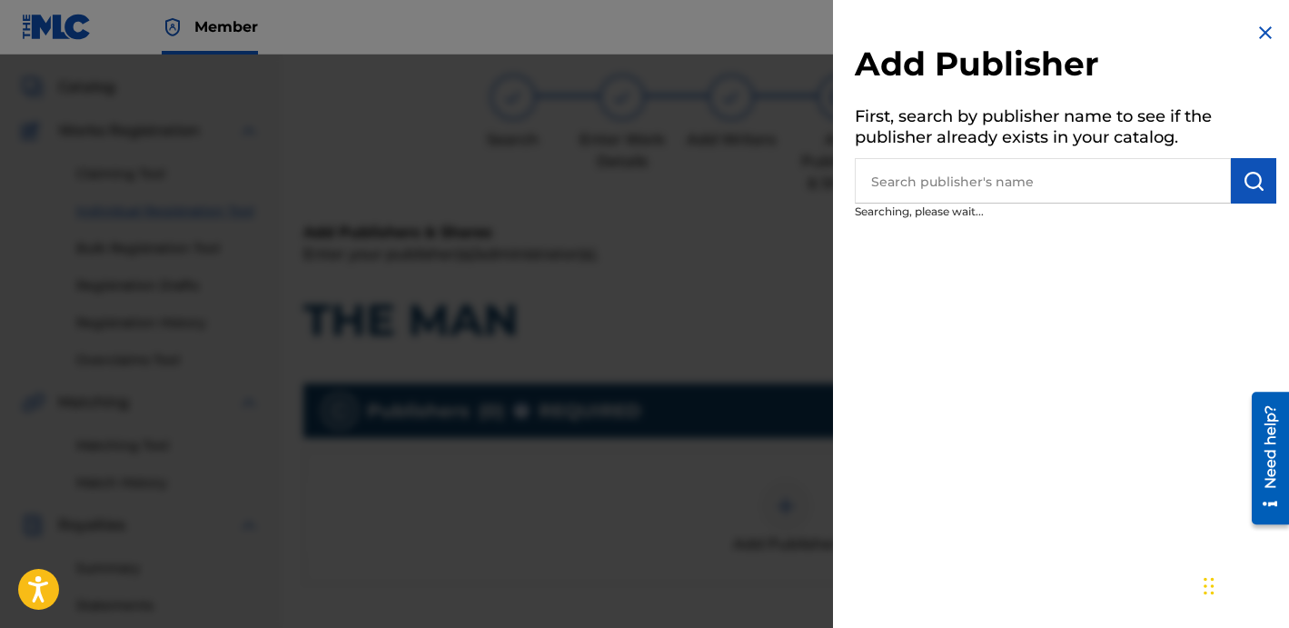
scroll to position [124, 0]
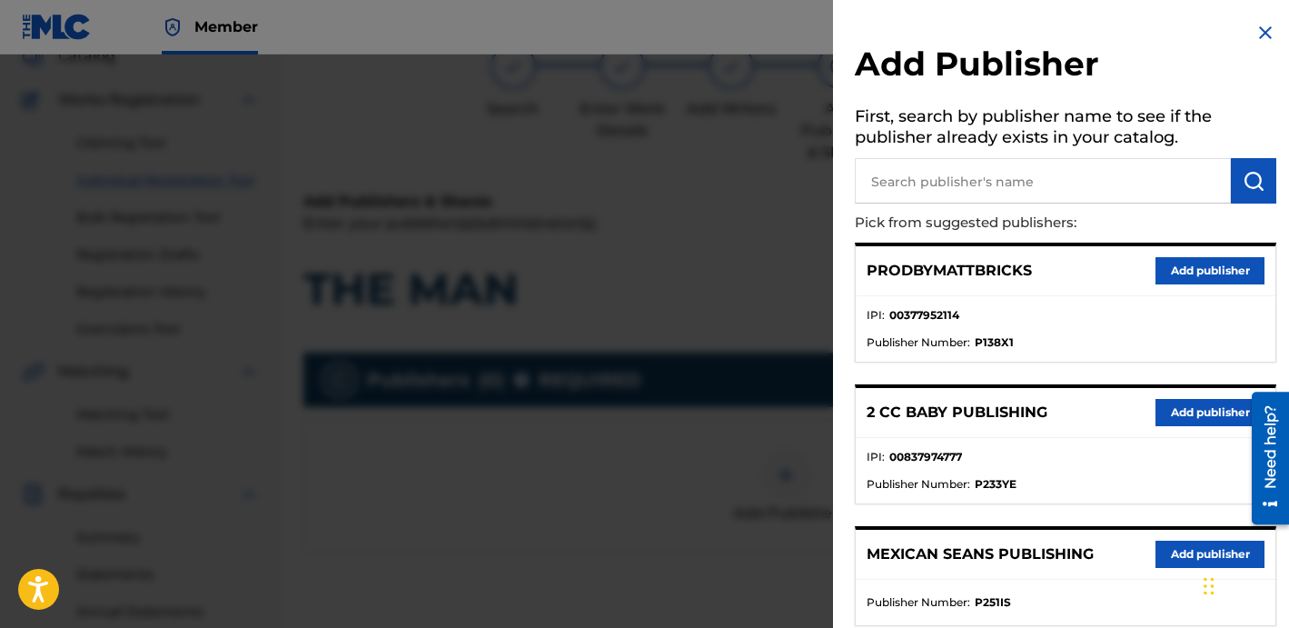
click at [977, 188] on input "text" at bounding box center [1043, 180] width 376 height 45
type input "CATALOG"
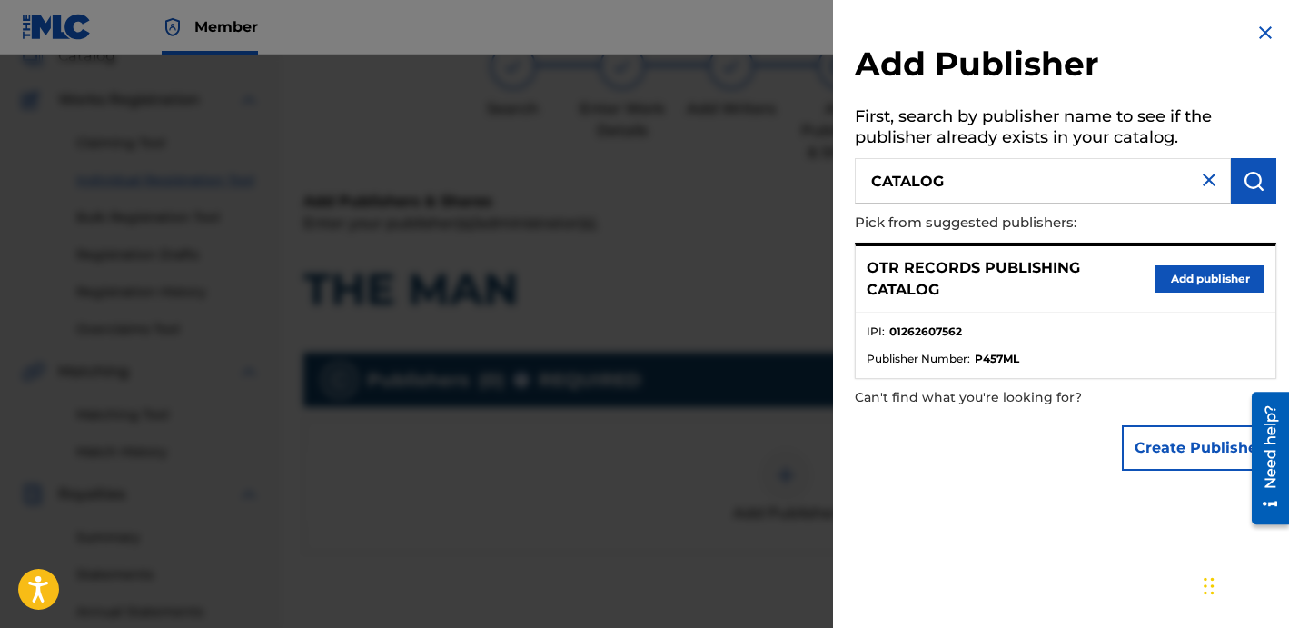
click at [1194, 281] on button "Add publisher" at bounding box center [1209, 278] width 109 height 27
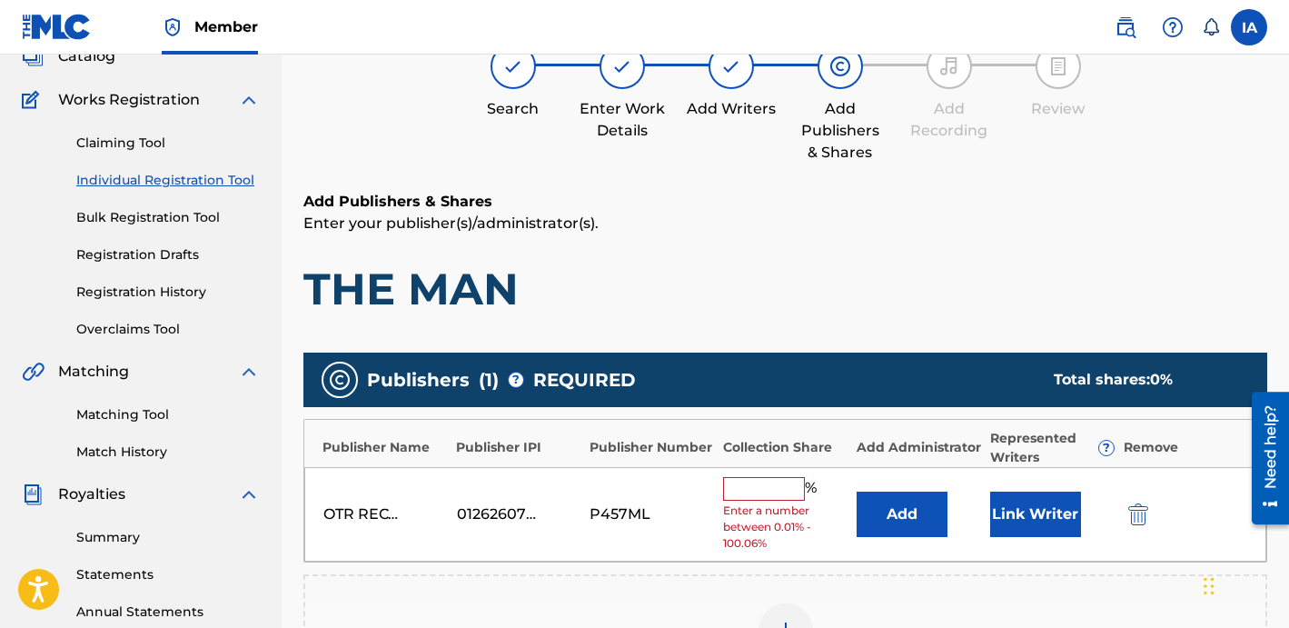
click at [751, 491] on input "text" at bounding box center [764, 489] width 82 height 24
type input "50"
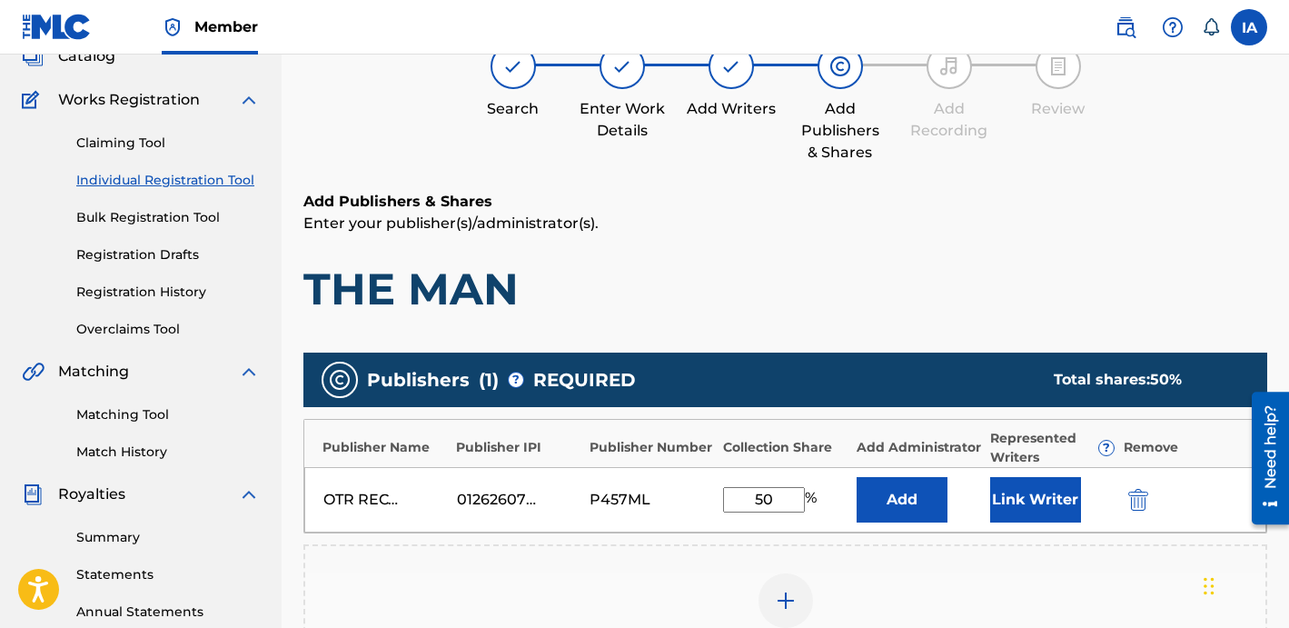
click at [906, 518] on button "Add" at bounding box center [902, 499] width 91 height 45
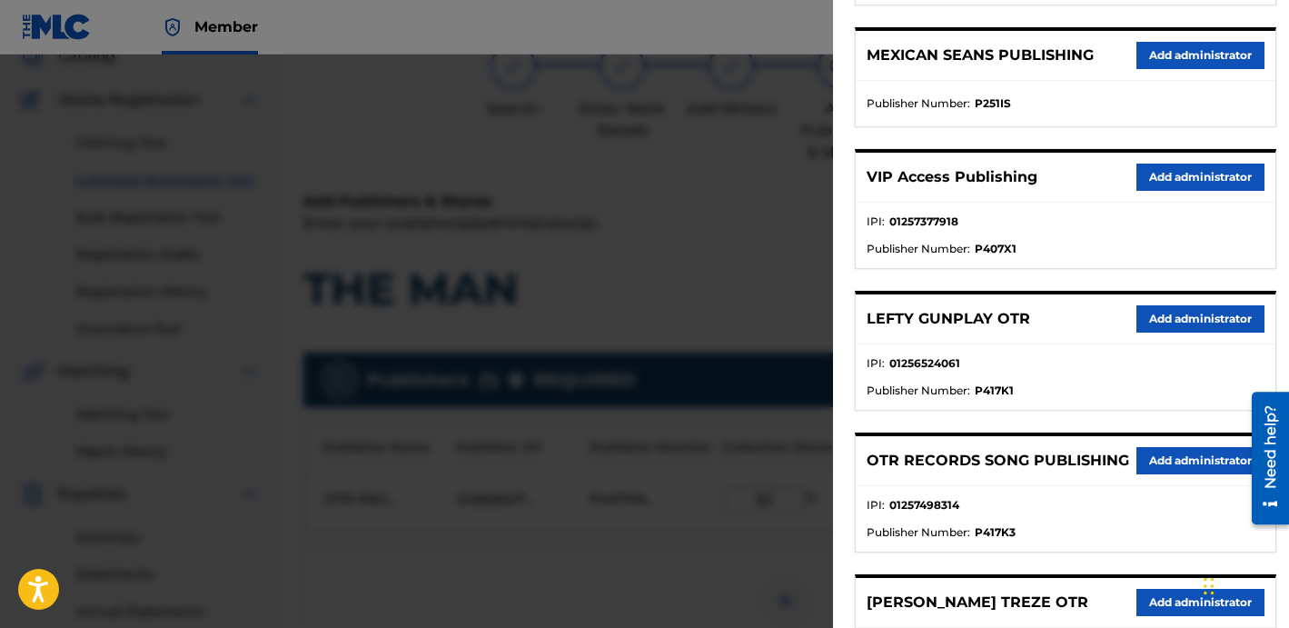
scroll to position [524, 0]
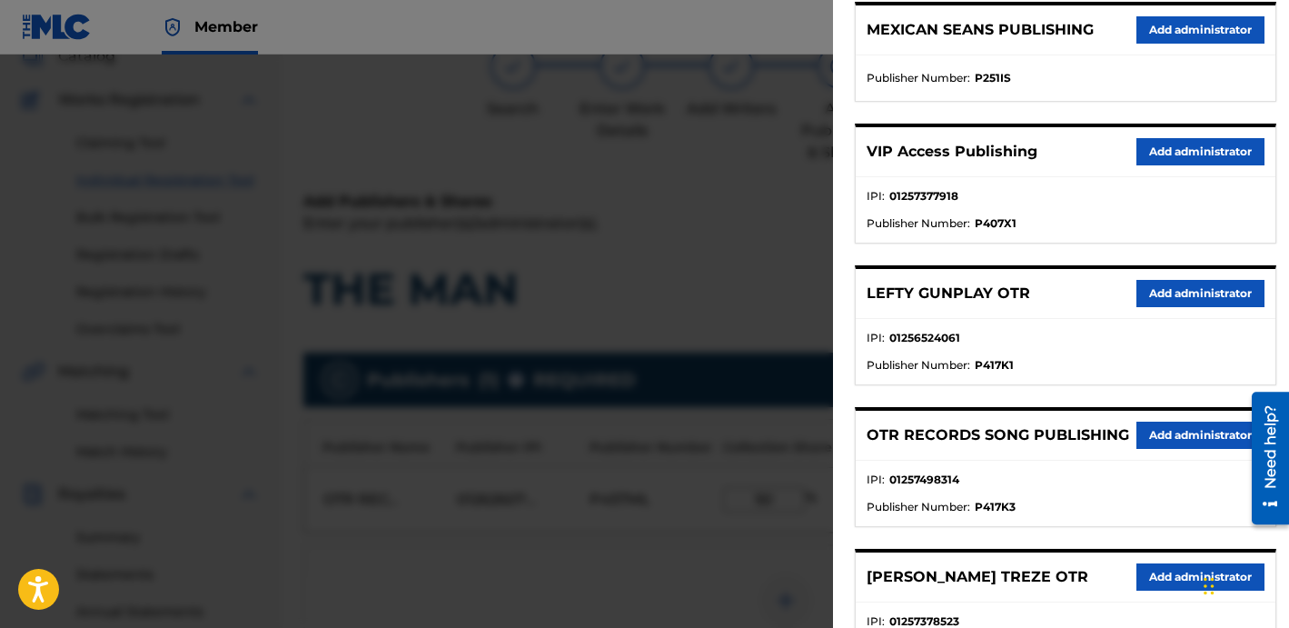
click at [1198, 155] on button "Add administrator" at bounding box center [1200, 151] width 128 height 27
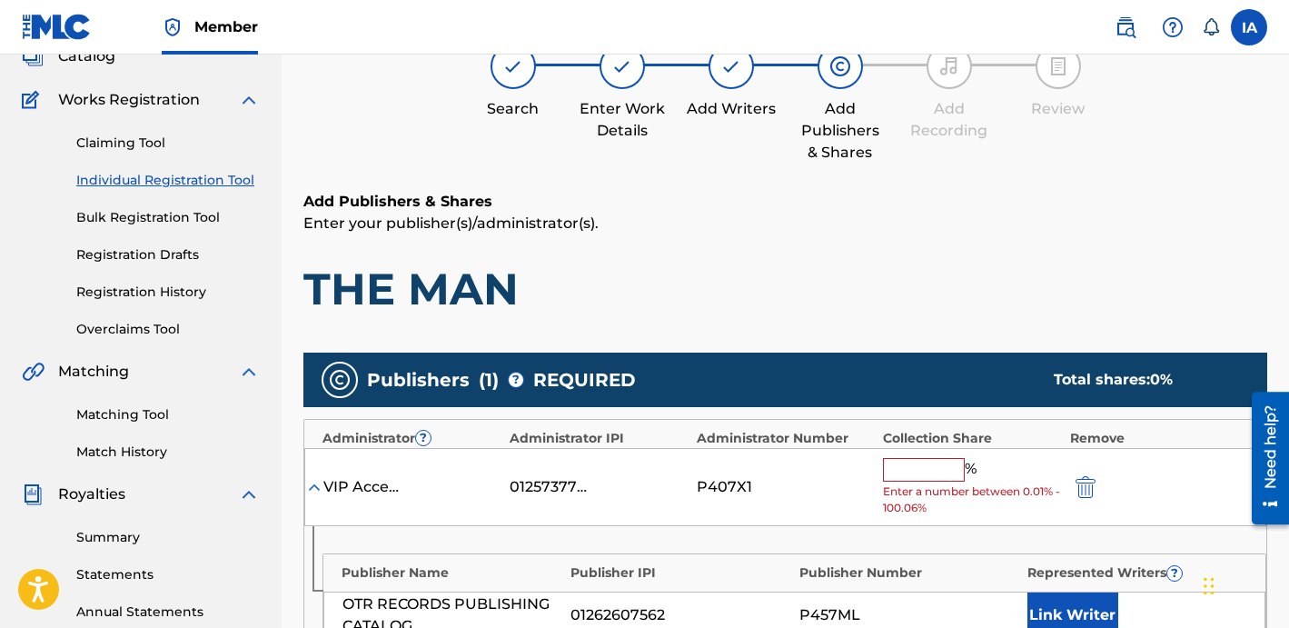
drag, startPoint x: 939, startPoint y: 484, endPoint x: 929, endPoint y: 479, distance: 11.4
click at [938, 483] on span "Enter a number between 0.01% - 100.06%" at bounding box center [971, 499] width 177 height 33
click at [922, 469] on input "text" at bounding box center [924, 470] width 82 height 24
type input "50"
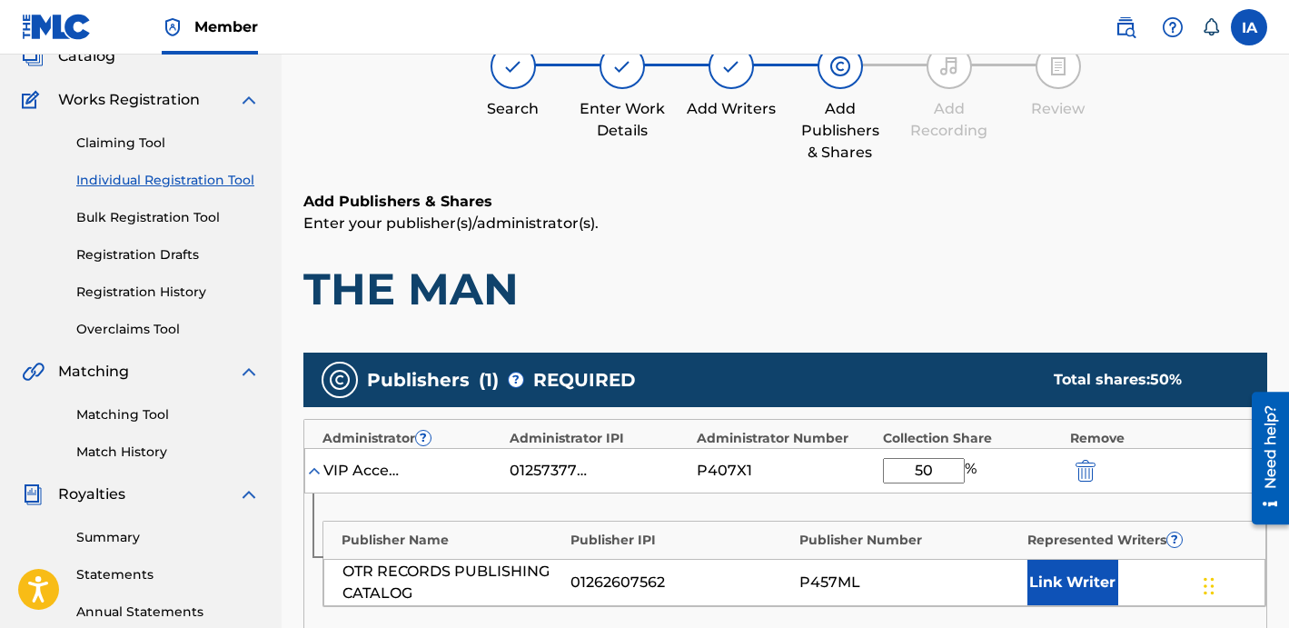
click at [1048, 603] on button "Link Writer" at bounding box center [1072, 582] width 91 height 45
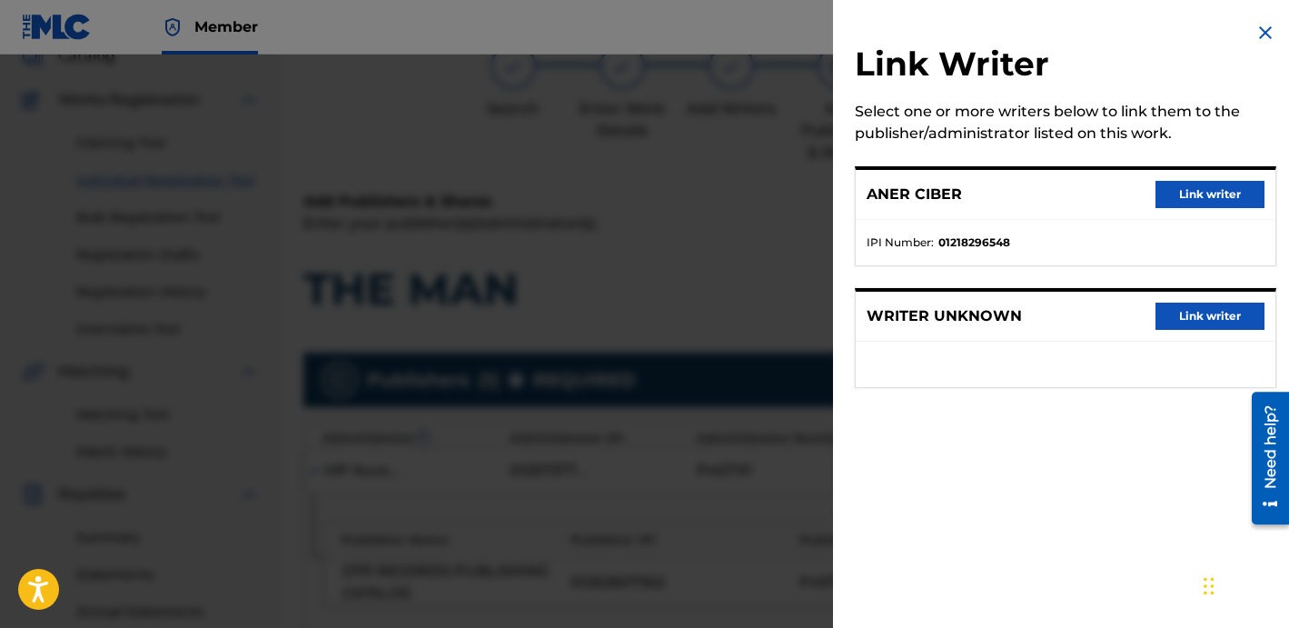
click at [1210, 204] on button "Link writer" at bounding box center [1209, 194] width 109 height 27
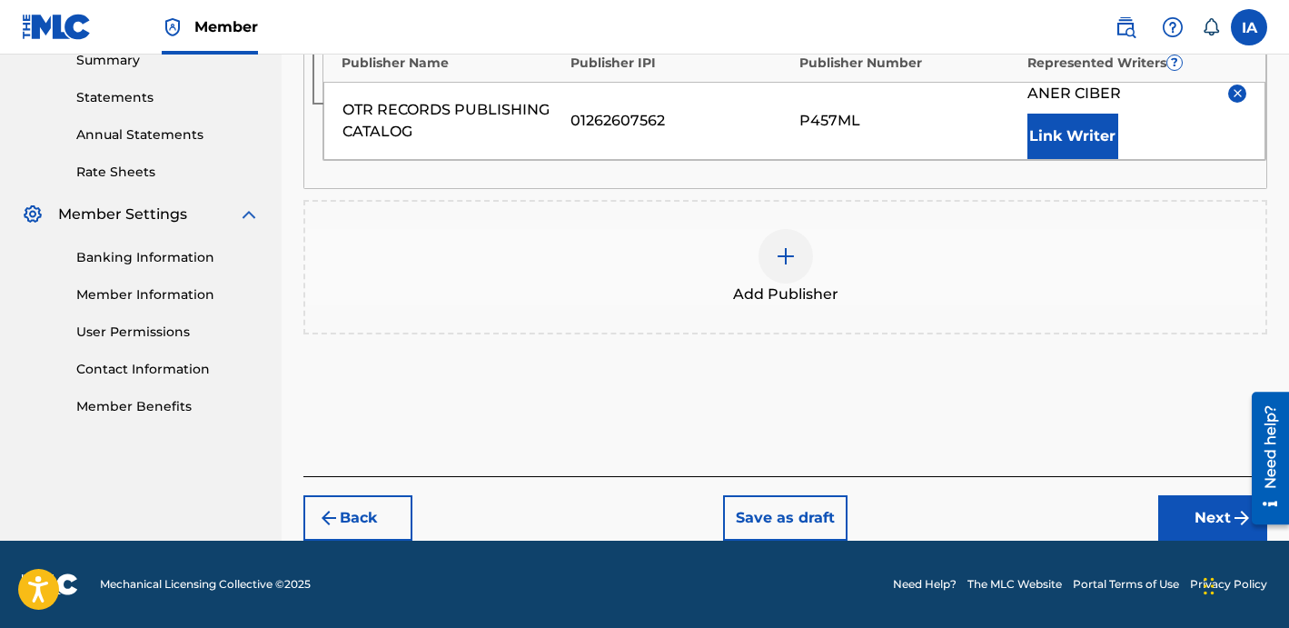
drag, startPoint x: 1187, startPoint y: 512, endPoint x: 950, endPoint y: 485, distance: 238.6
click at [1186, 513] on button "Next" at bounding box center [1212, 517] width 109 height 45
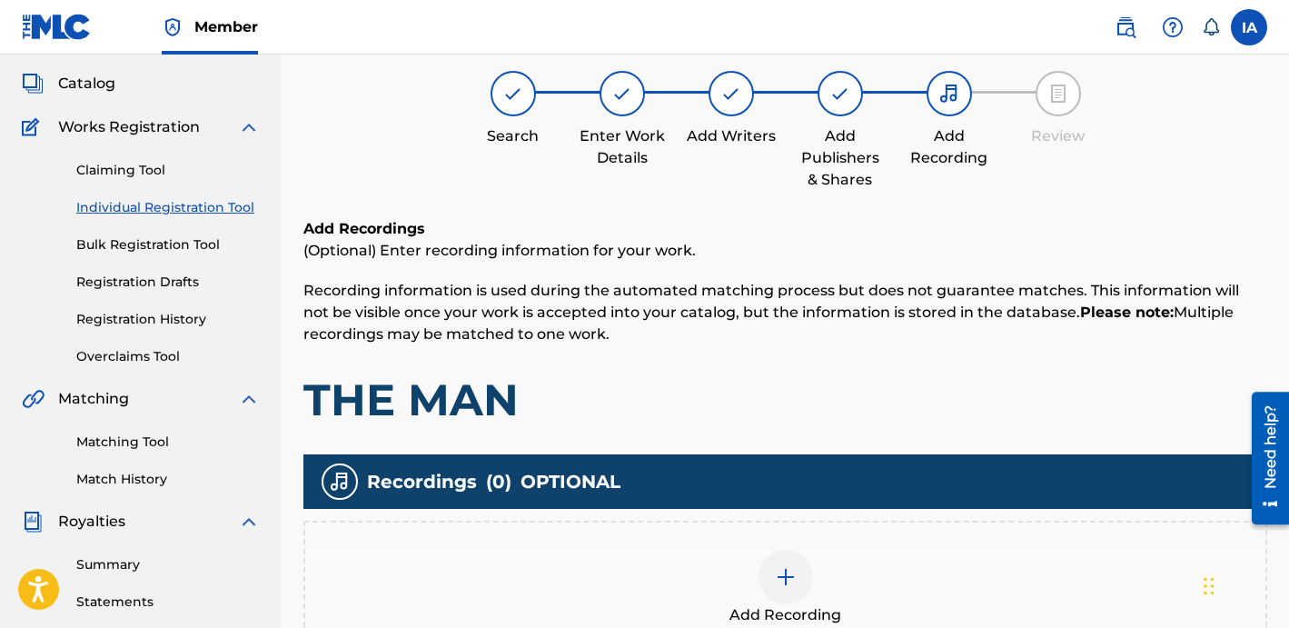
scroll to position [82, 0]
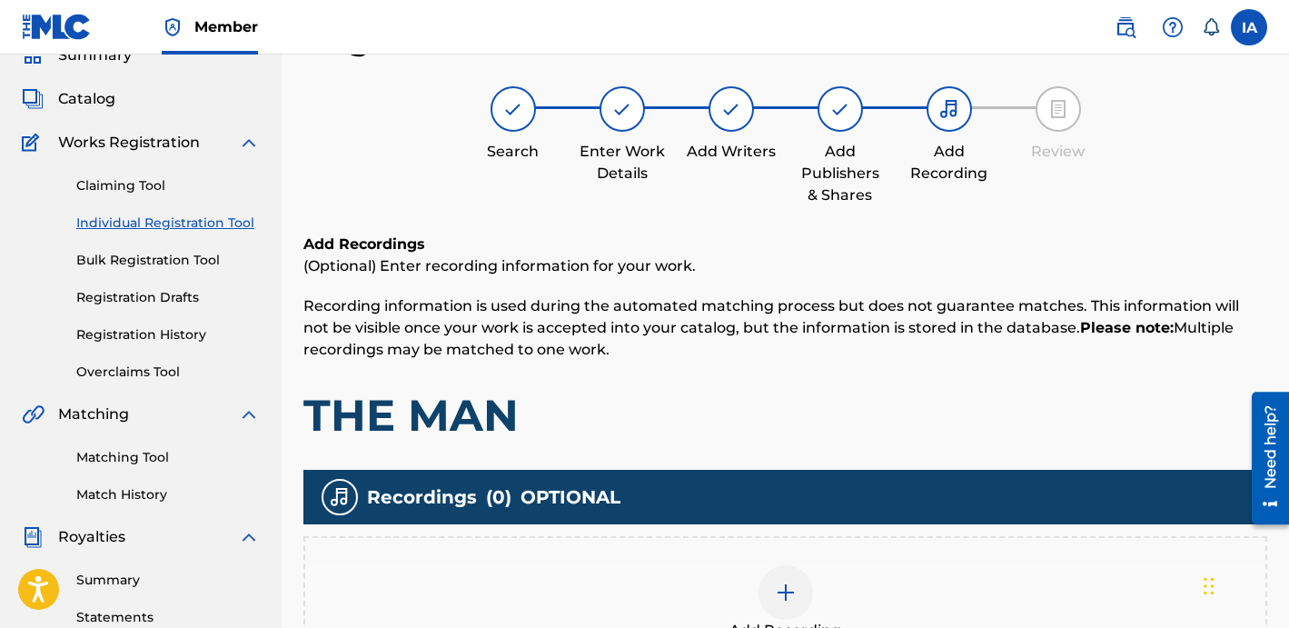
click at [911, 590] on div "Add Recording" at bounding box center [785, 603] width 960 height 76
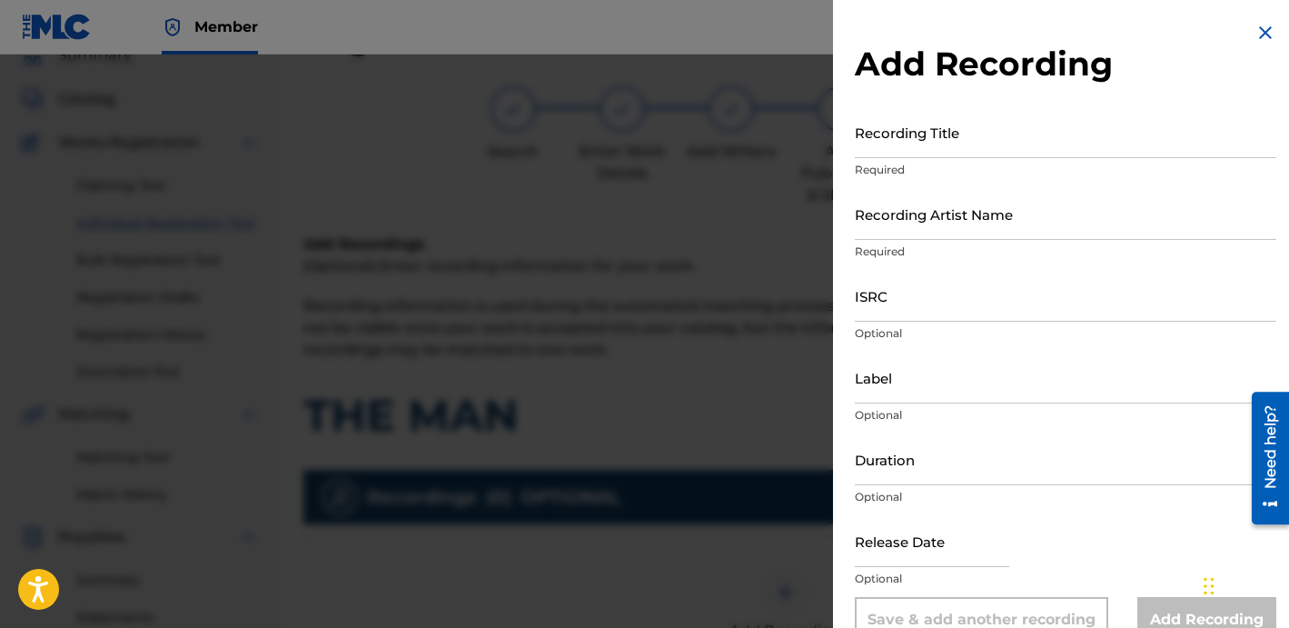
drag, startPoint x: 945, startPoint y: 153, endPoint x: 969, endPoint y: 161, distance: 25.9
click at [945, 152] on input "Recording Title" at bounding box center [1065, 132] width 421 height 52
click at [916, 150] on input "Recording Title" at bounding box center [1065, 132] width 421 height 52
paste input "The Man"
type input "THE MAN"
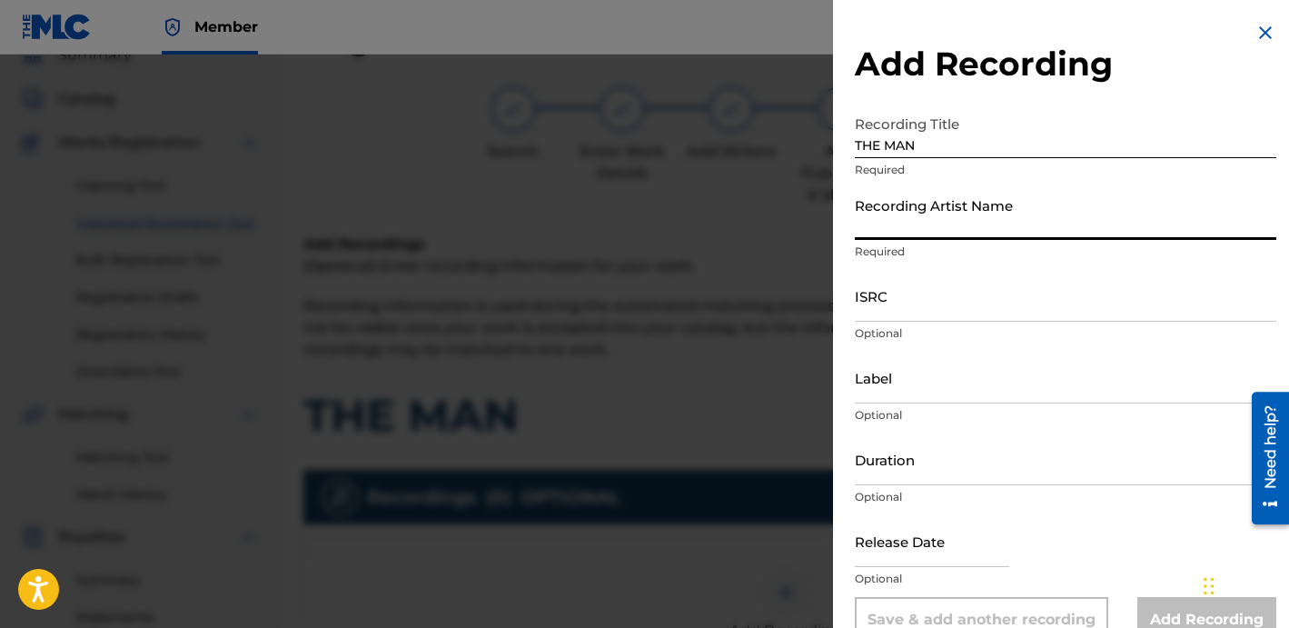
click at [1002, 230] on input "Recording Artist Name" at bounding box center [1065, 214] width 421 height 52
type input "BLANCO15"
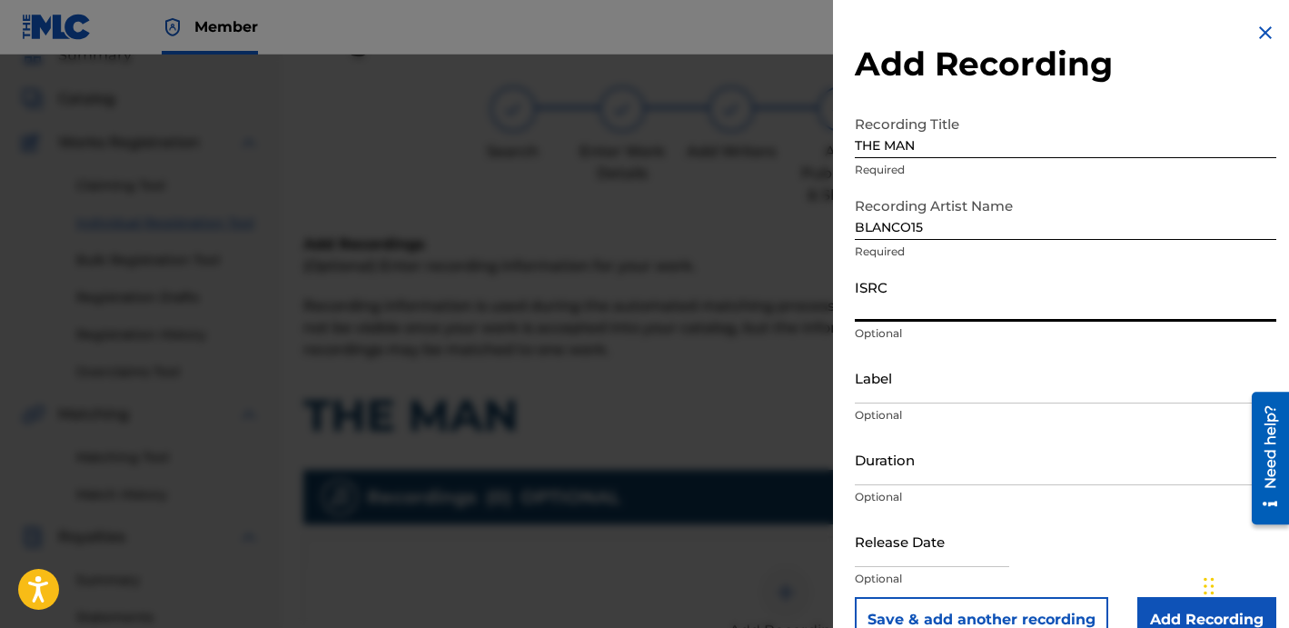
click at [971, 307] on input "ISRC" at bounding box center [1065, 296] width 421 height 52
click at [883, 322] on div "ISRC Optional" at bounding box center [1065, 311] width 421 height 82
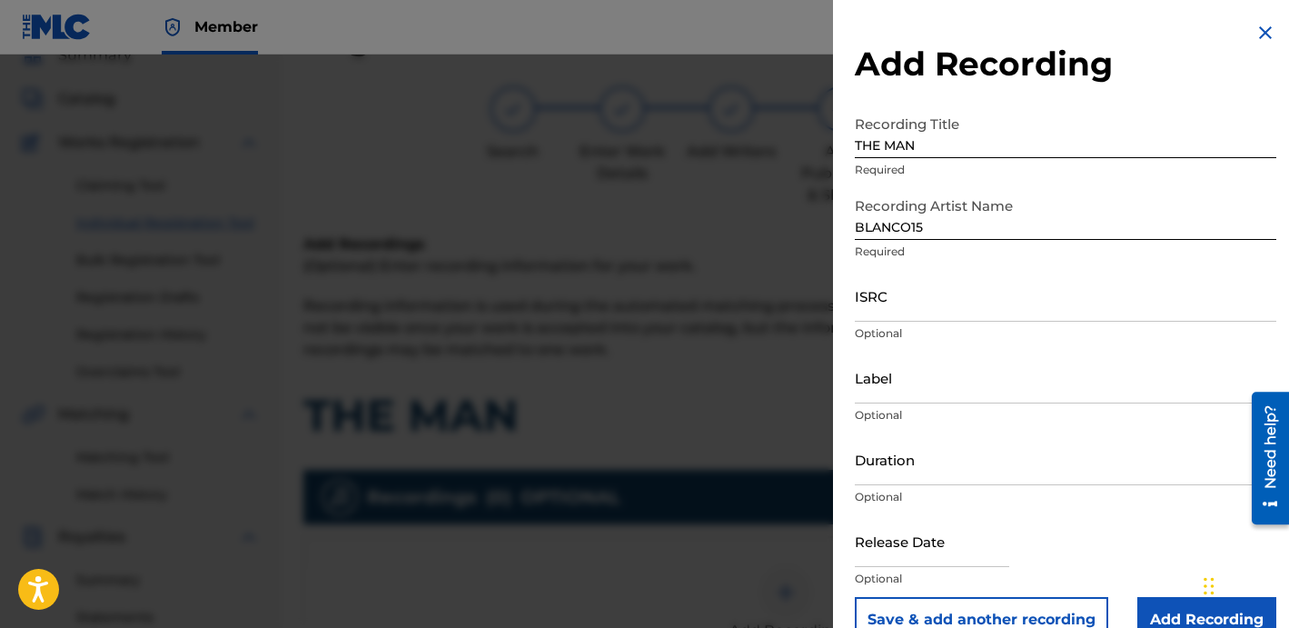
click at [887, 311] on input "ISRC" at bounding box center [1065, 296] width 421 height 52
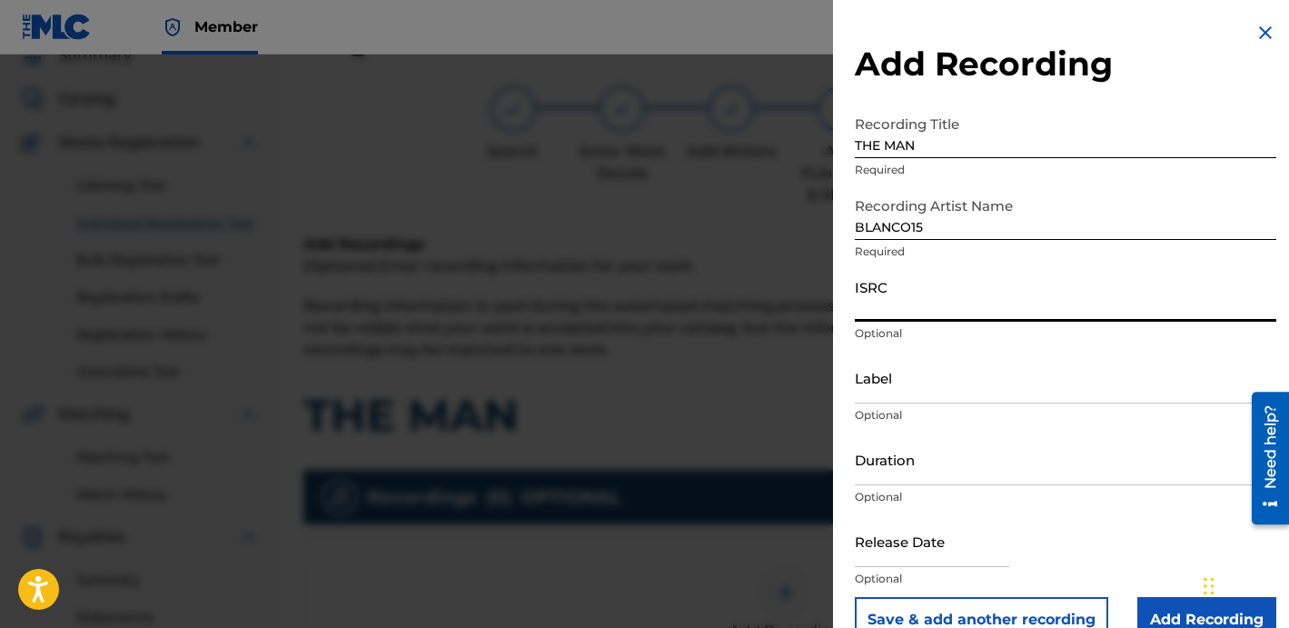
paste input "USLD91752244"
type input "USLD91752244"
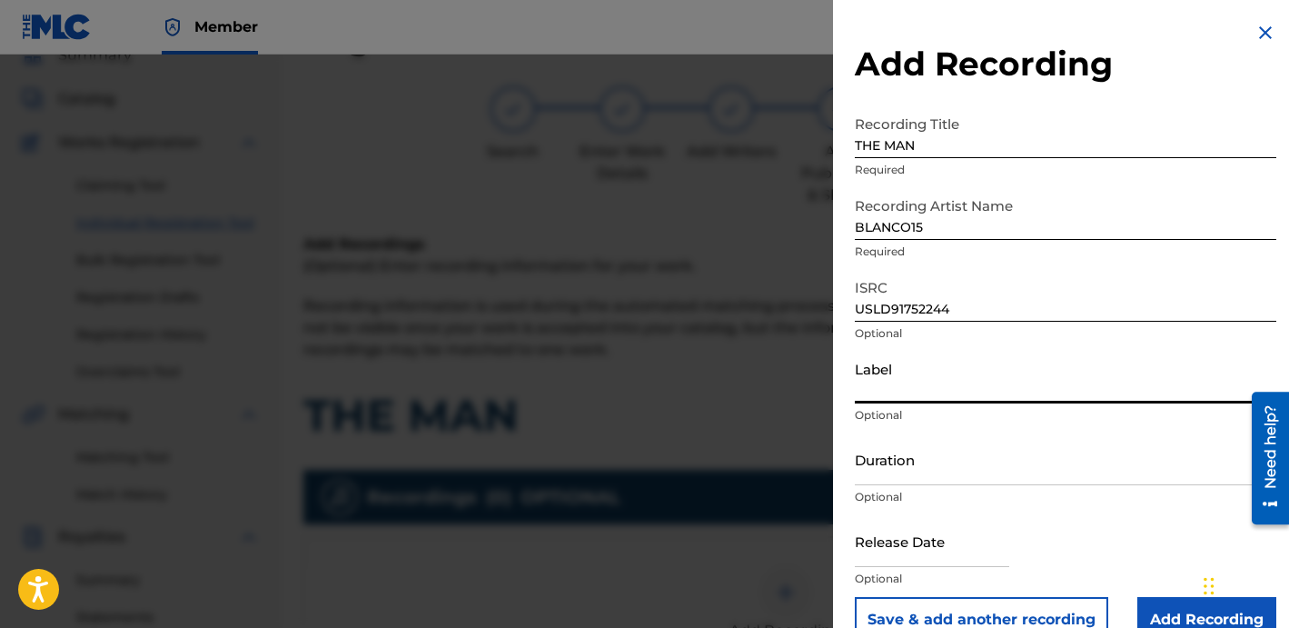
click at [895, 368] on input "Label" at bounding box center [1065, 378] width 421 height 52
type input "OTR RECORDS"
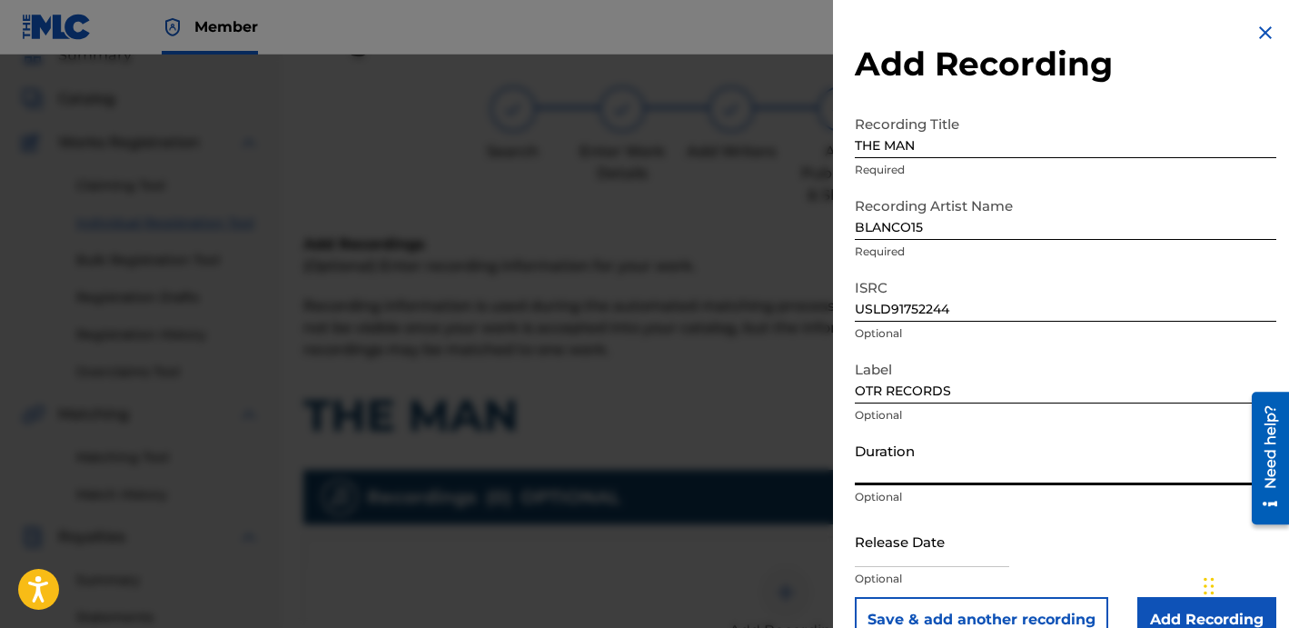
click at [940, 461] on input "Duration" at bounding box center [1065, 459] width 421 height 52
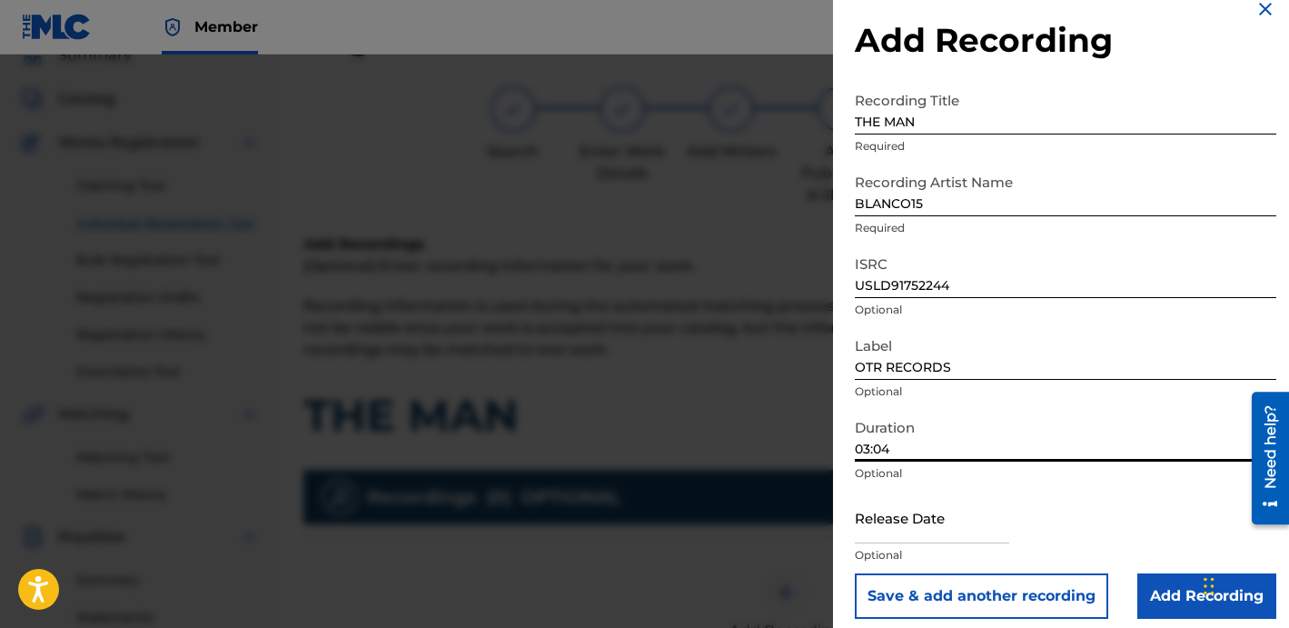
scroll to position [36, 0]
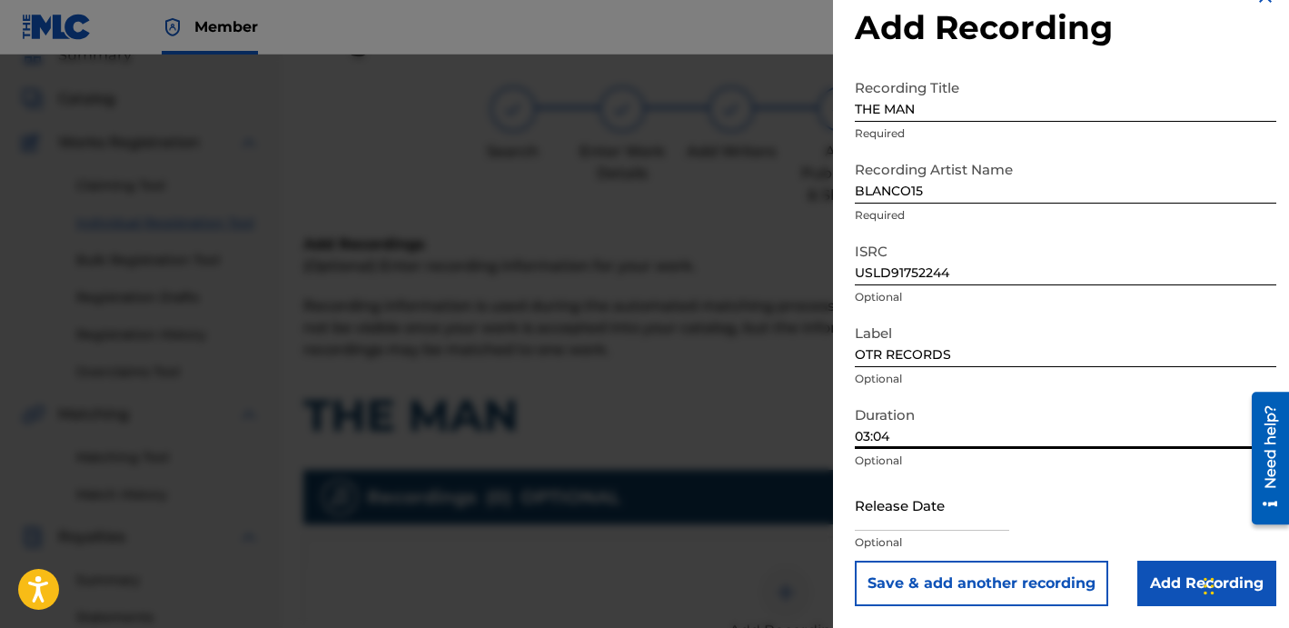
type input "03:04"
click at [1165, 570] on input "Add Recording" at bounding box center [1206, 582] width 139 height 45
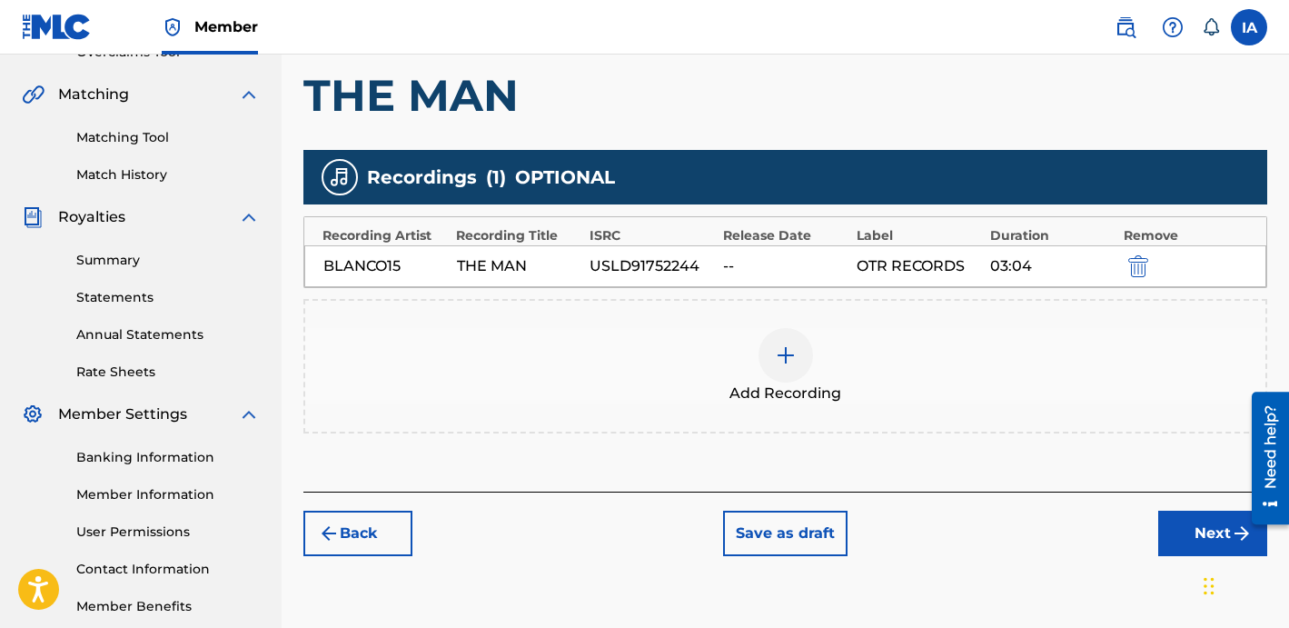
scroll to position [499, 0]
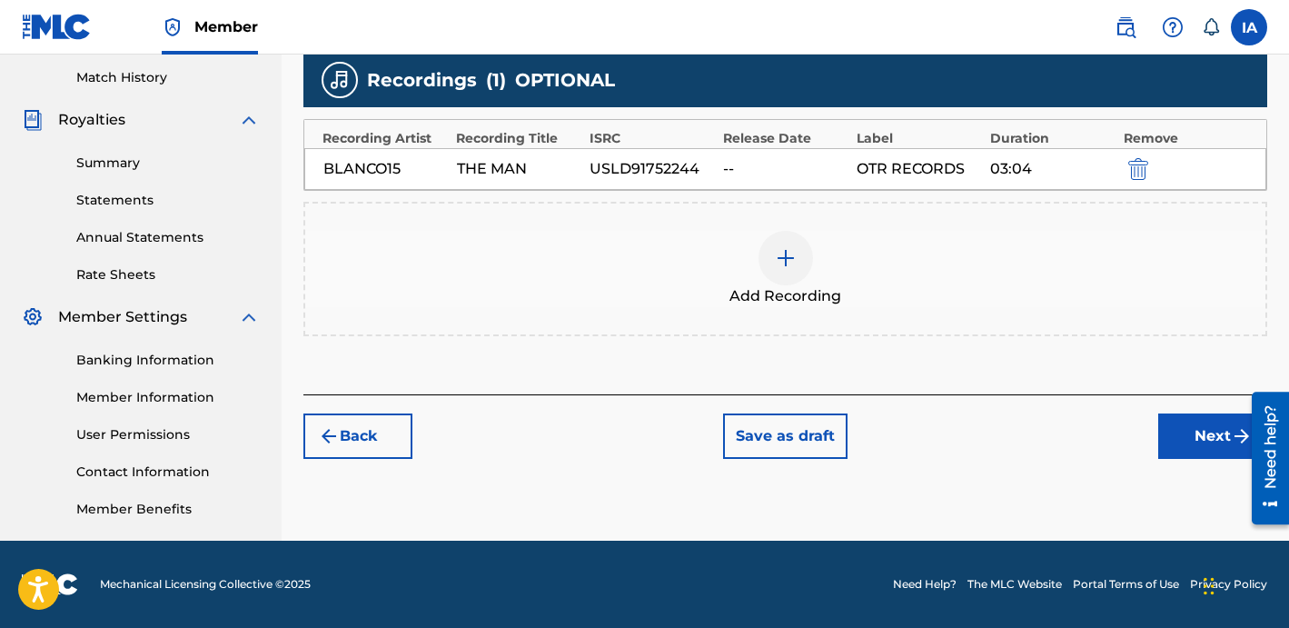
click at [1184, 419] on button "Next" at bounding box center [1212, 435] width 109 height 45
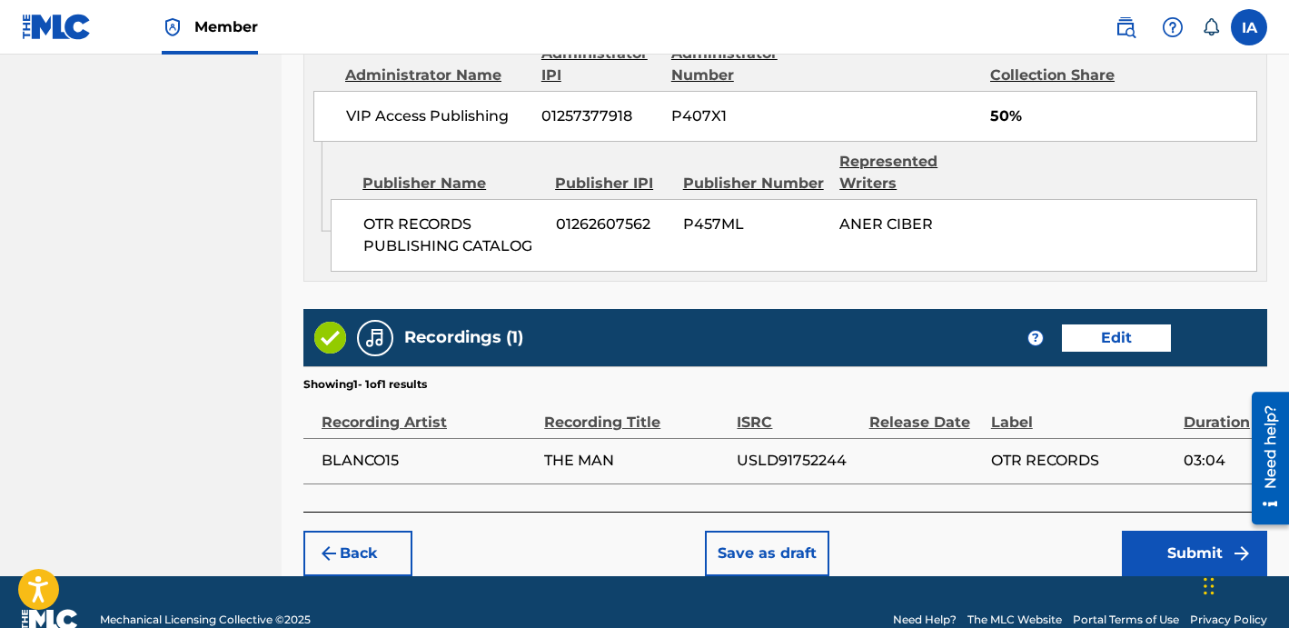
scroll to position [1061, 0]
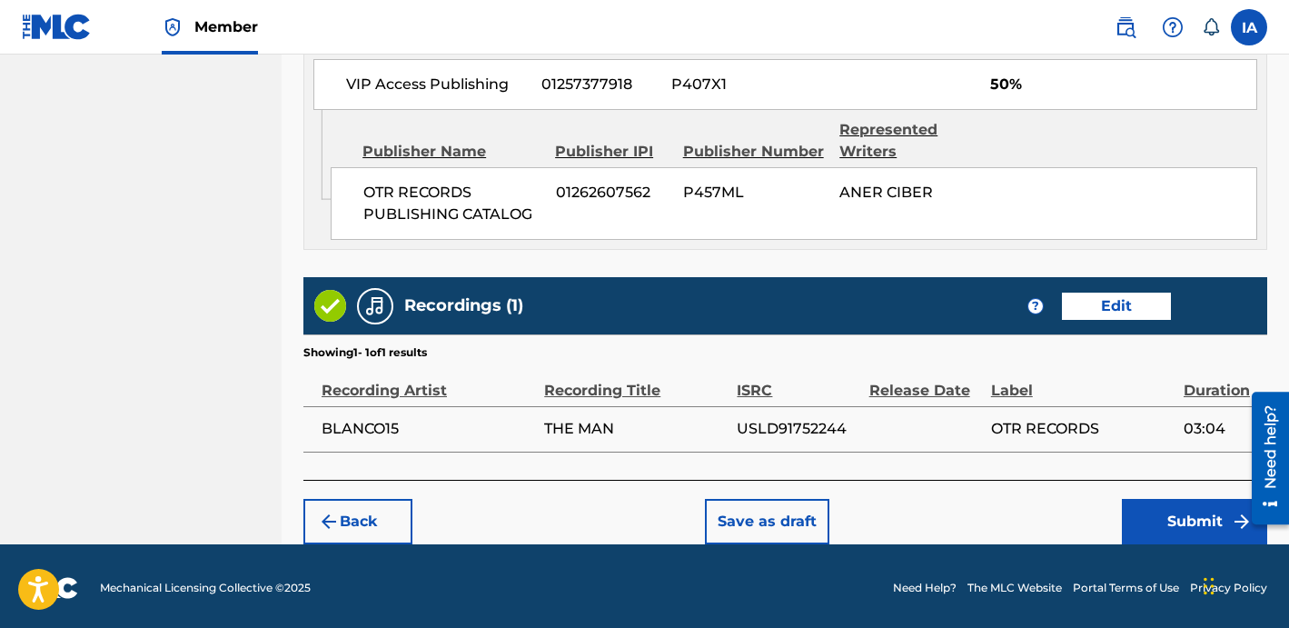
click at [1137, 508] on button "Submit" at bounding box center [1194, 521] width 145 height 45
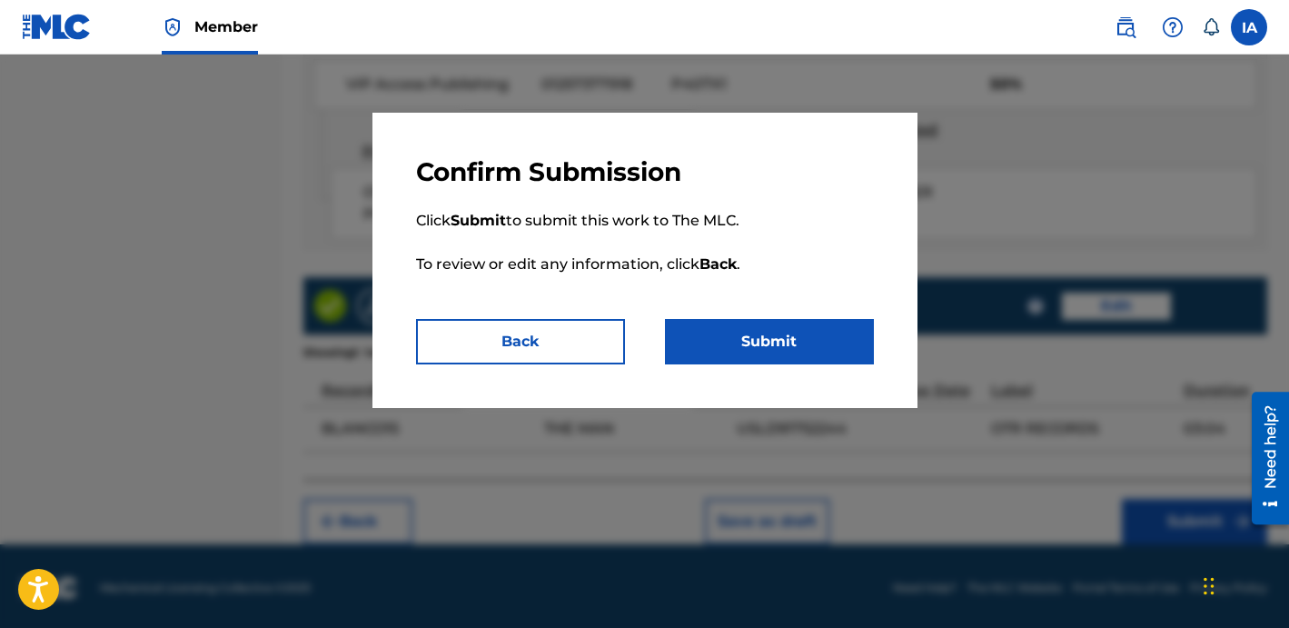
click at [746, 333] on button "Submit" at bounding box center [769, 341] width 209 height 45
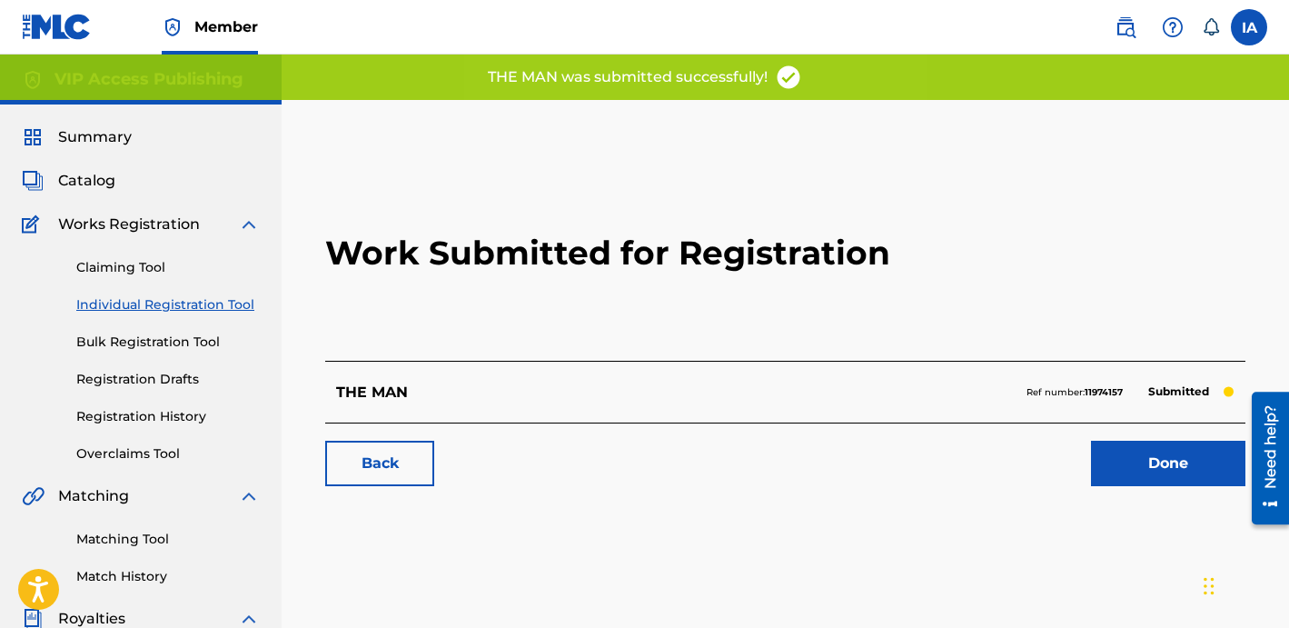
click at [677, 312] on h2 "Work Submitted for Registration" at bounding box center [785, 252] width 920 height 215
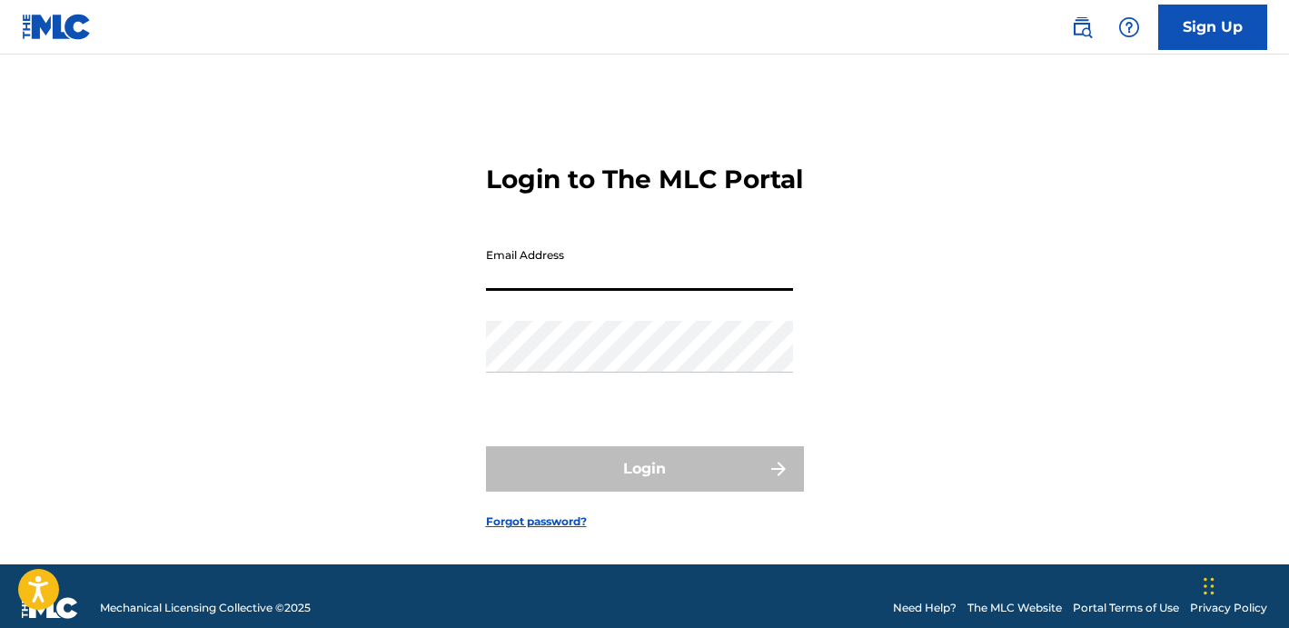
click at [573, 291] on input "Email Address" at bounding box center [639, 265] width 307 height 52
type input "[EMAIL_ADDRESS][DOMAIN_NAME]"
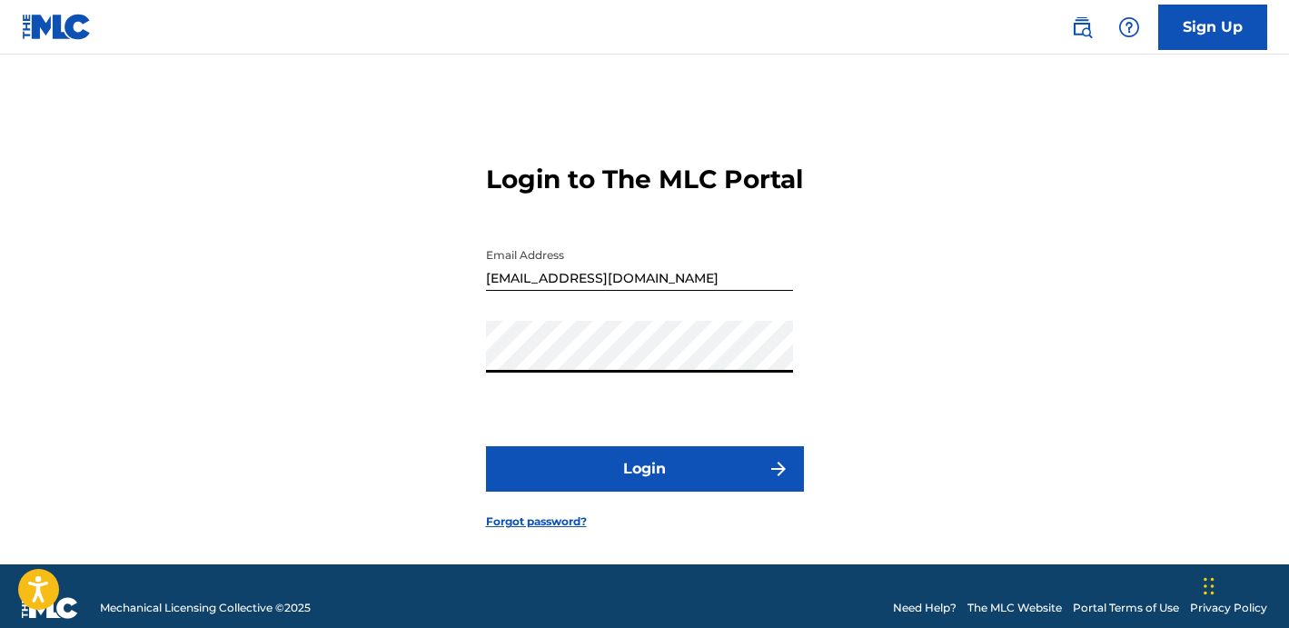
click at [922, 362] on div "Login to The MLC Portal Email Address c7enterprisess@gmail.com Password Login F…" at bounding box center [645, 332] width 1272 height 464
click at [676, 479] on button "Login" at bounding box center [645, 468] width 318 height 45
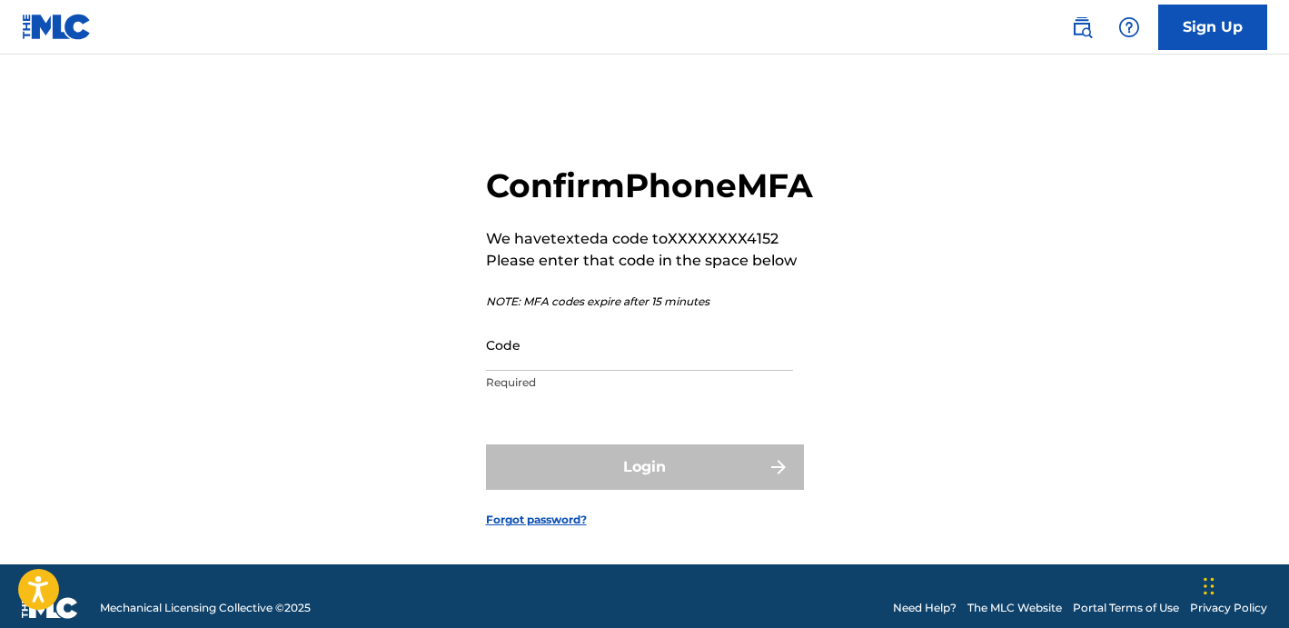
click at [565, 371] on input "Code" at bounding box center [639, 345] width 307 height 52
click at [632, 490] on div "Login" at bounding box center [645, 466] width 318 height 45
click at [646, 371] on input "9526822" at bounding box center [639, 345] width 307 height 52
click at [635, 371] on input "952682" at bounding box center [639, 345] width 307 height 52
click at [628, 371] on input "952682" at bounding box center [639, 345] width 307 height 52
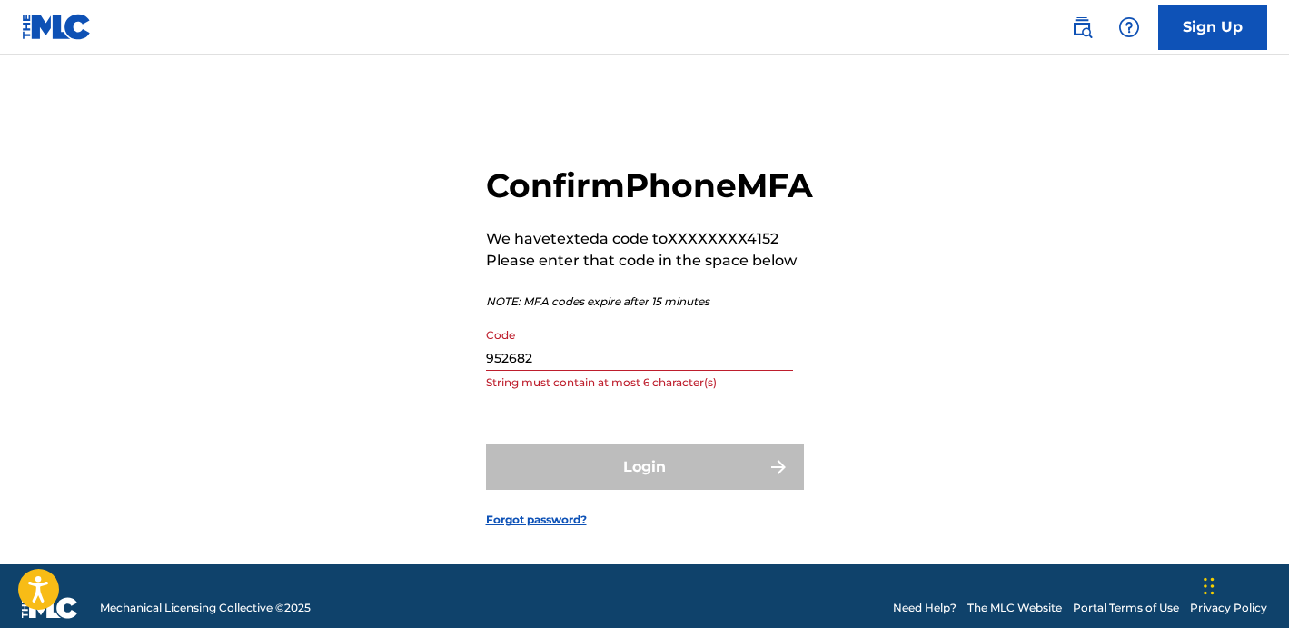
click at [572, 371] on input "952682" at bounding box center [639, 345] width 307 height 52
click at [567, 371] on input "952682" at bounding box center [639, 345] width 307 height 52
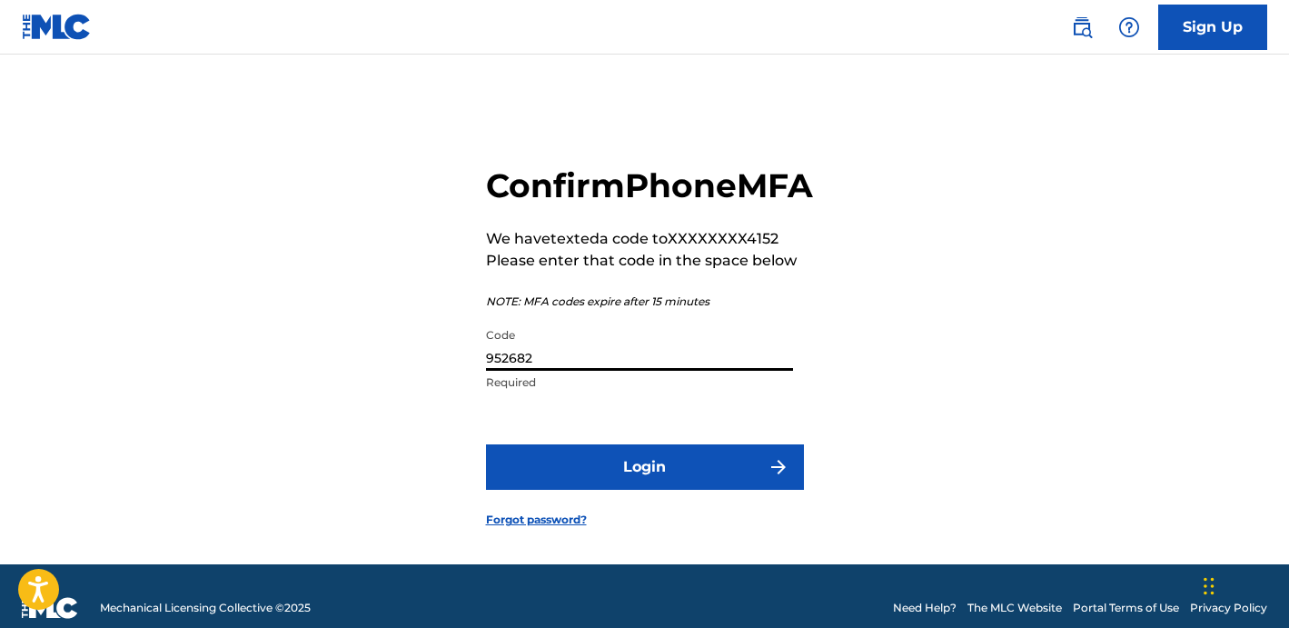
type input "952682"
click at [662, 490] on button "Login" at bounding box center [645, 466] width 318 height 45
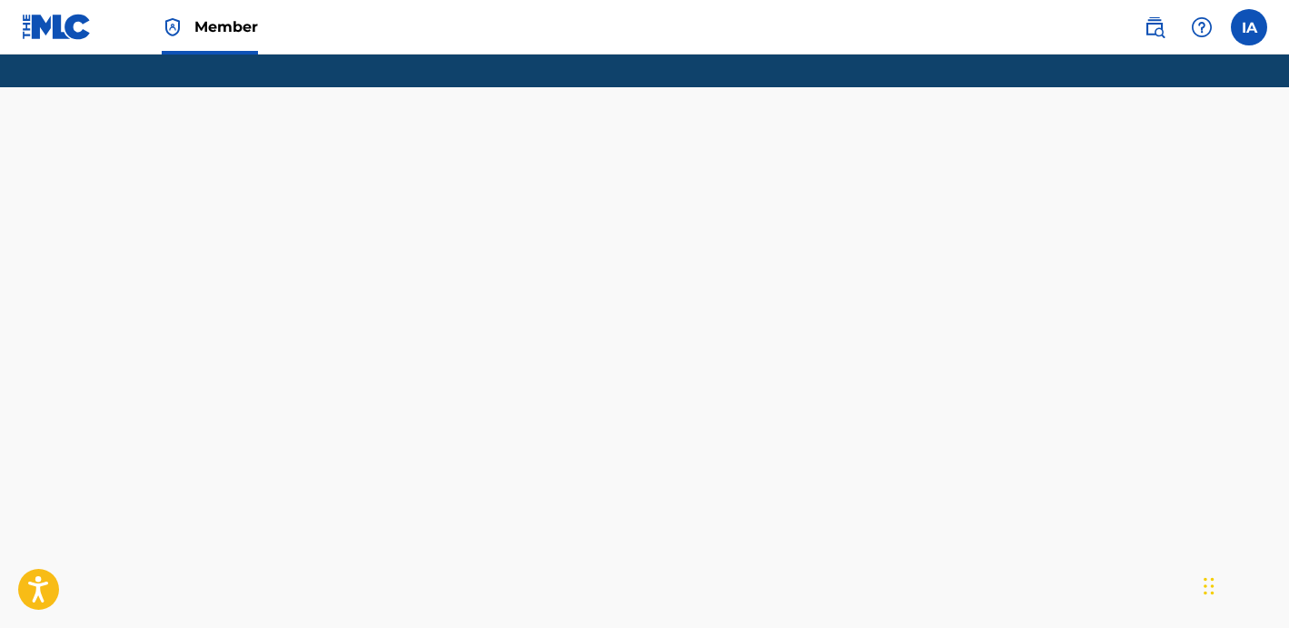
click at [924, 247] on div "Member IA IA Isaiah Alcantra c7enterprisess@gmail.com Profile Log out Mechanica…" at bounding box center [644, 314] width 1289 height 628
drag, startPoint x: 758, startPoint y: 599, endPoint x: 819, endPoint y: 203, distance: 399.8
click at [819, 203] on div "Member IA IA Isaiah Alcantra c7enterprisess@gmail.com Profile Log out Mechanica…" at bounding box center [644, 314] width 1289 height 628
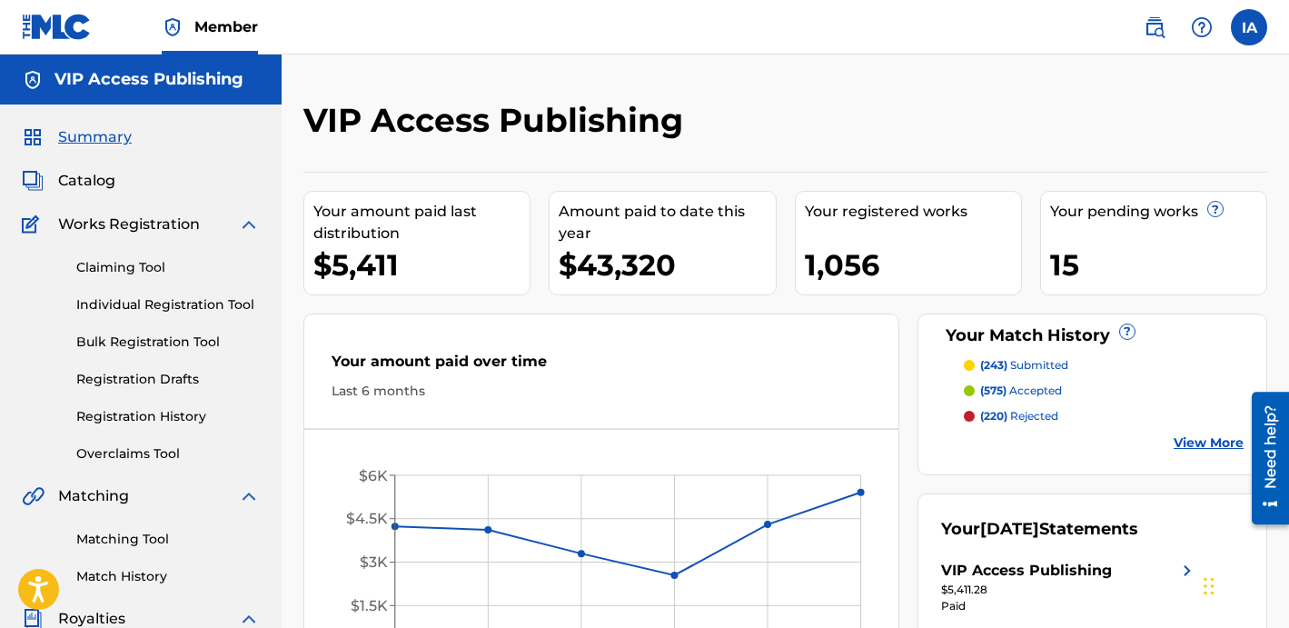
click at [737, 104] on div "VIP Access Publishing" at bounding box center [674, 127] width 742 height 54
drag, startPoint x: 736, startPoint y: 104, endPoint x: 641, endPoint y: 56, distance: 105.6
click at [604, 57] on div "VIP Access Publishing Your amount paid last distribution $5,411 Amount paid to …" at bounding box center [785, 547] width 1007 height 985
